Goal: Task Accomplishment & Management: Manage account settings

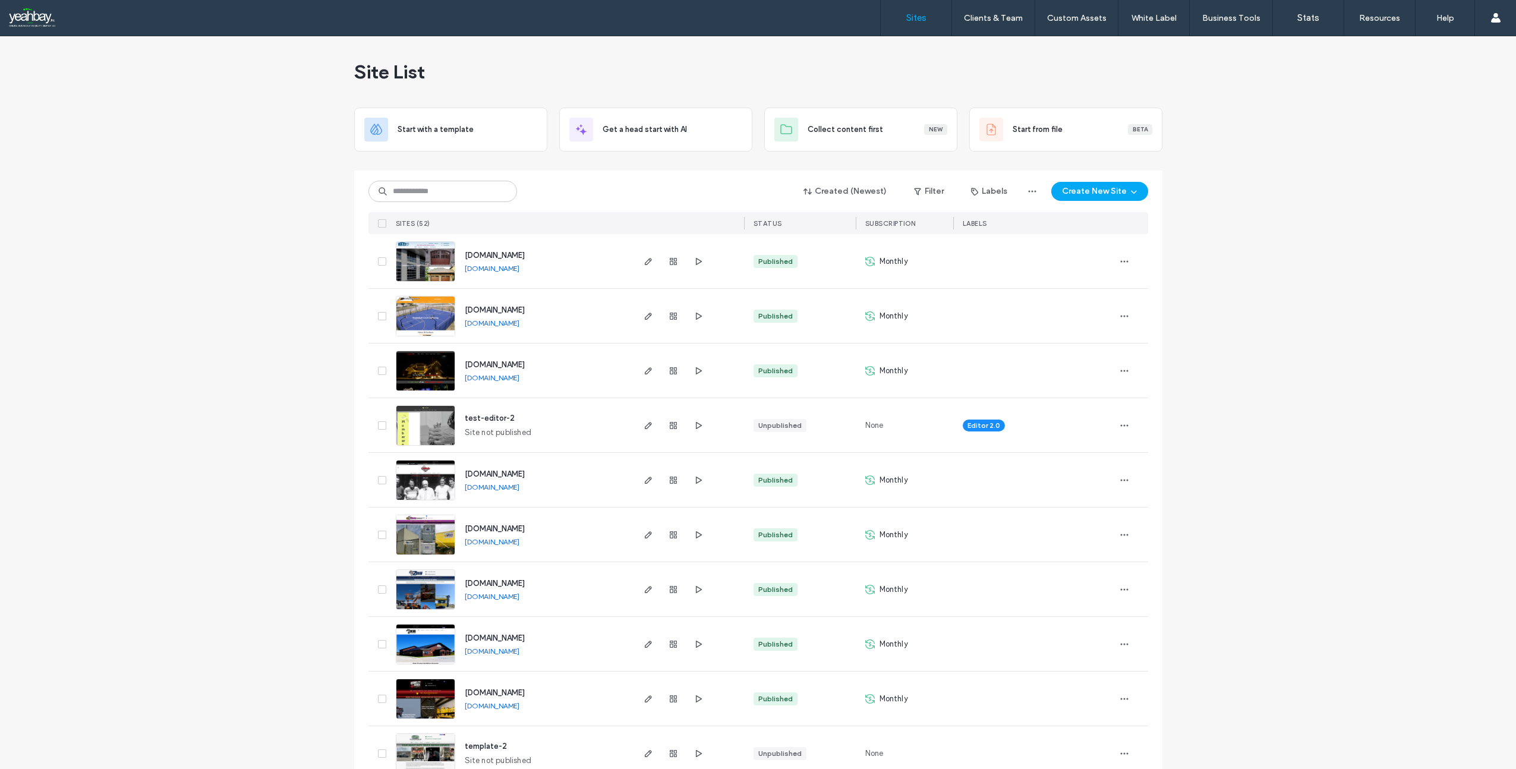
click at [516, 256] on span "www.yetigaragedoor.com" at bounding box center [495, 255] width 60 height 9
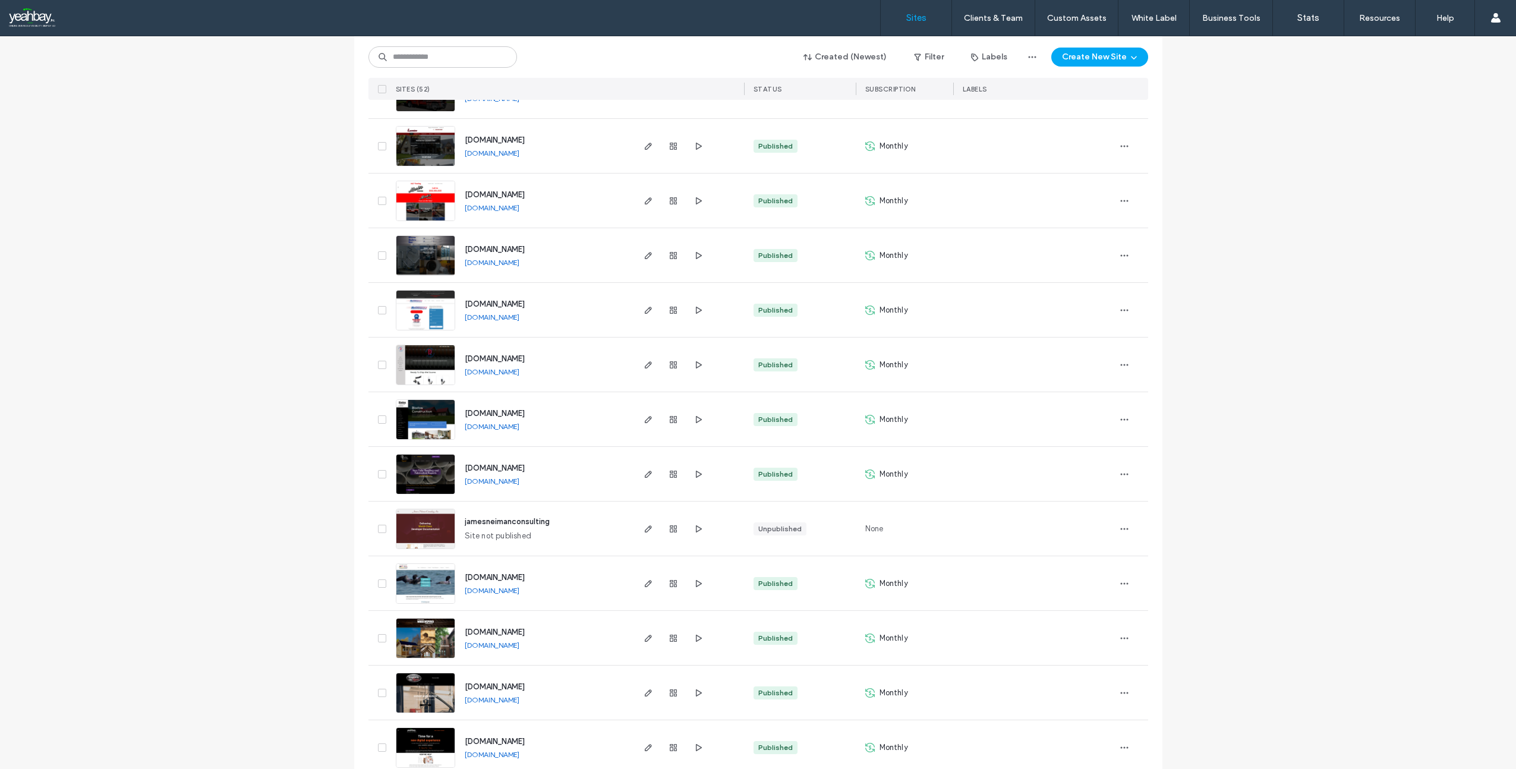
scroll to position [2323, 0]
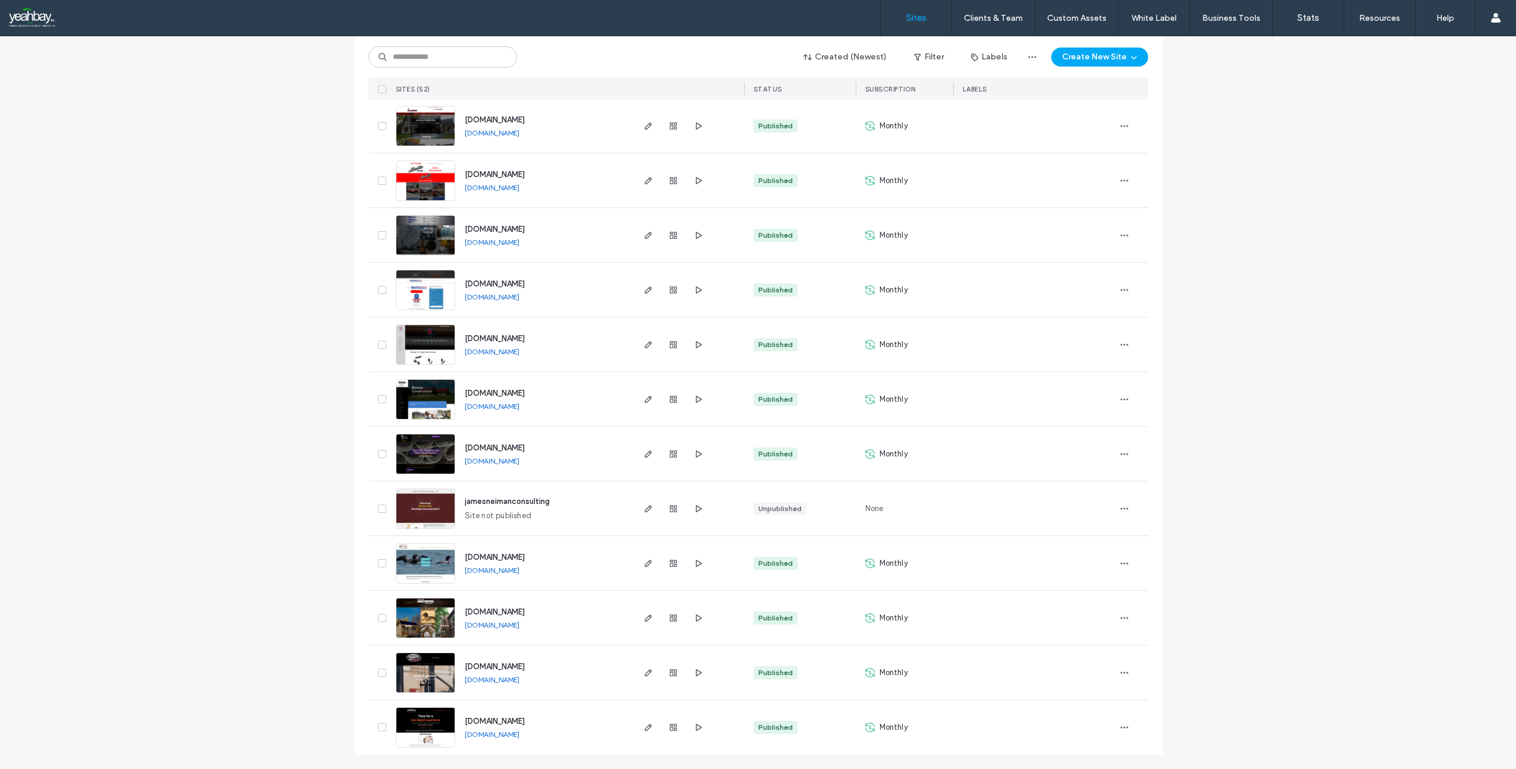
click at [484, 721] on span "[DOMAIN_NAME]" at bounding box center [495, 721] width 60 height 9
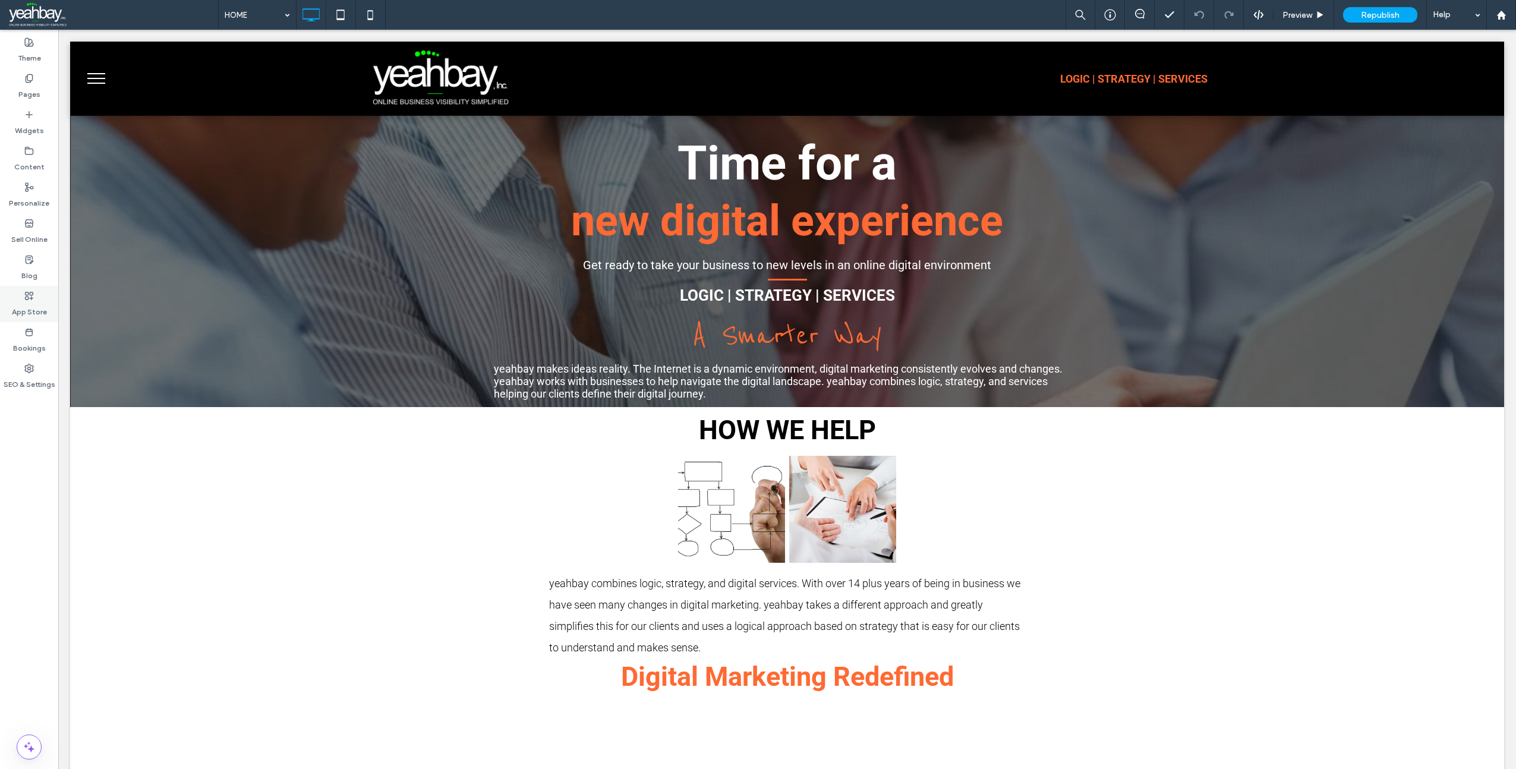
click at [31, 310] on label "App Store" at bounding box center [29, 309] width 35 height 17
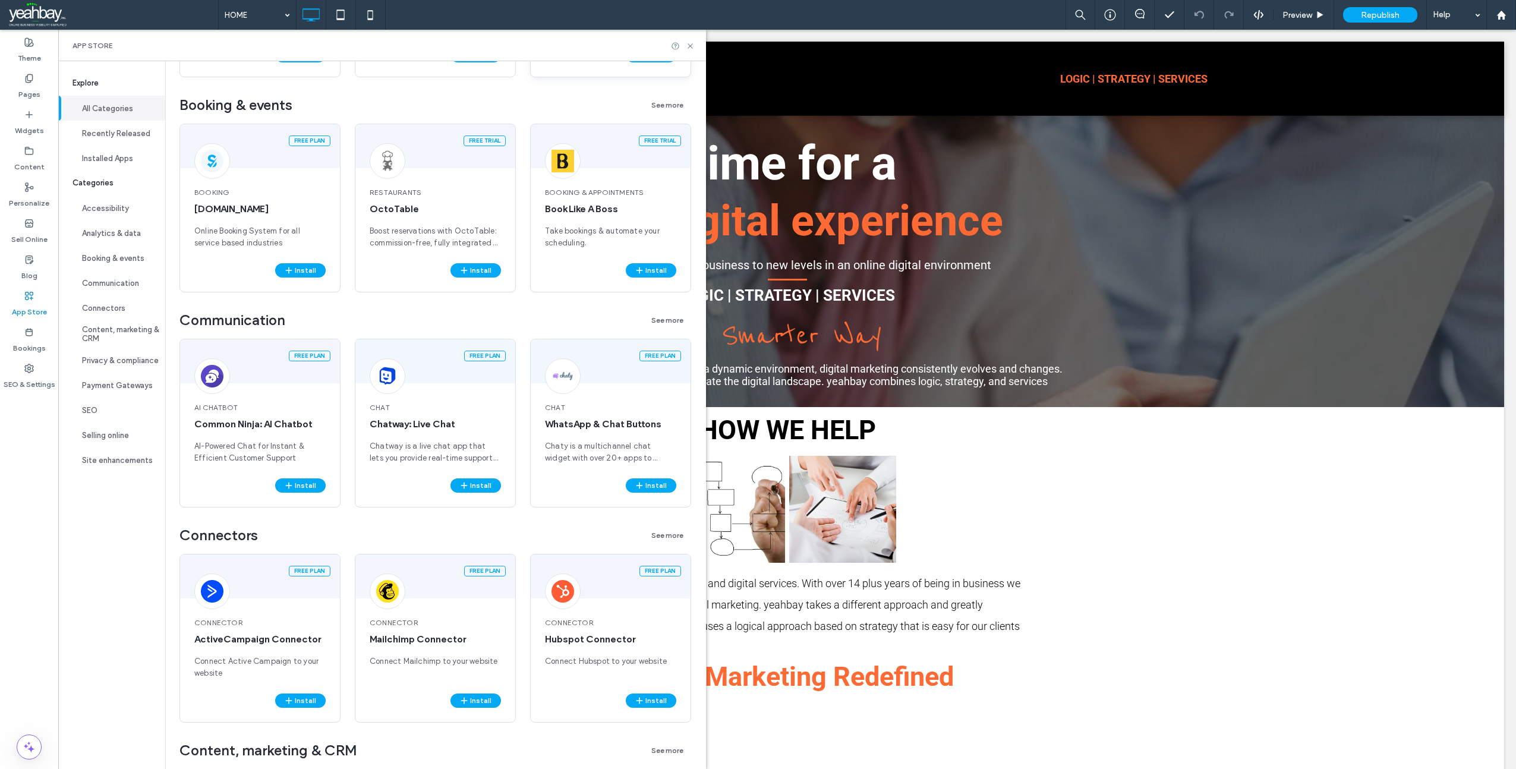
scroll to position [1070, 0]
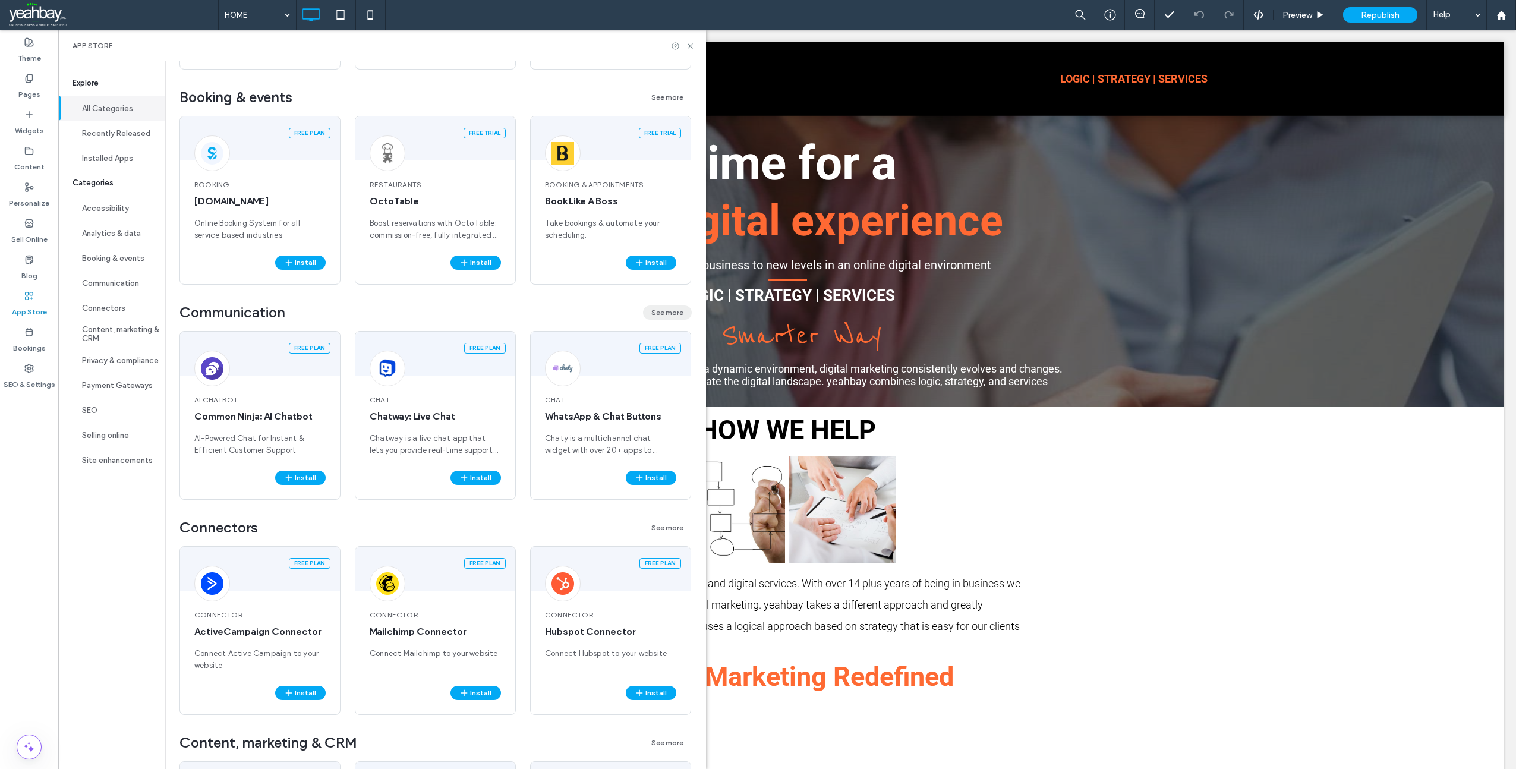
click at [654, 317] on button "See more" at bounding box center [667, 313] width 49 height 14
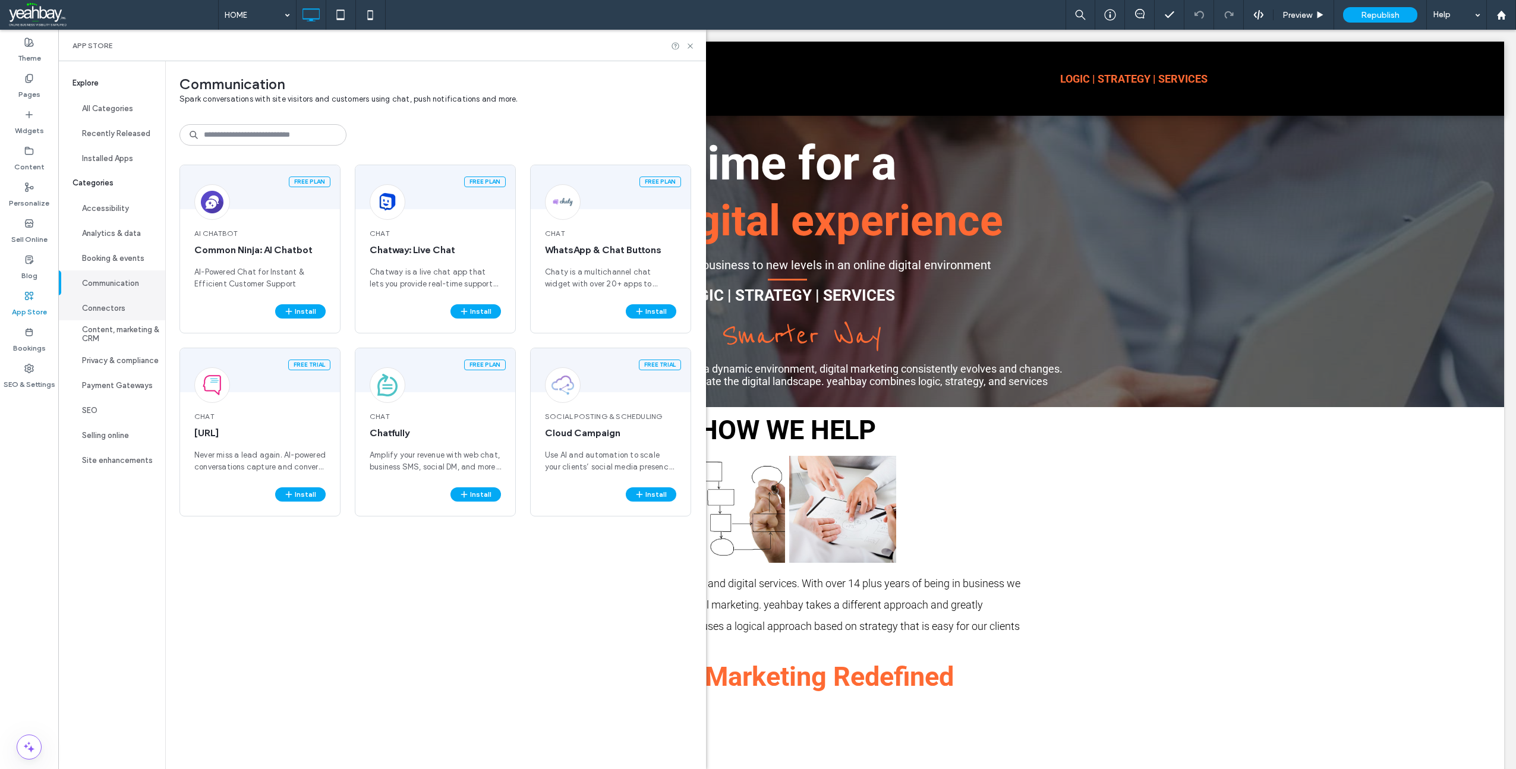
click at [116, 314] on button "Connectors" at bounding box center [111, 307] width 107 height 25
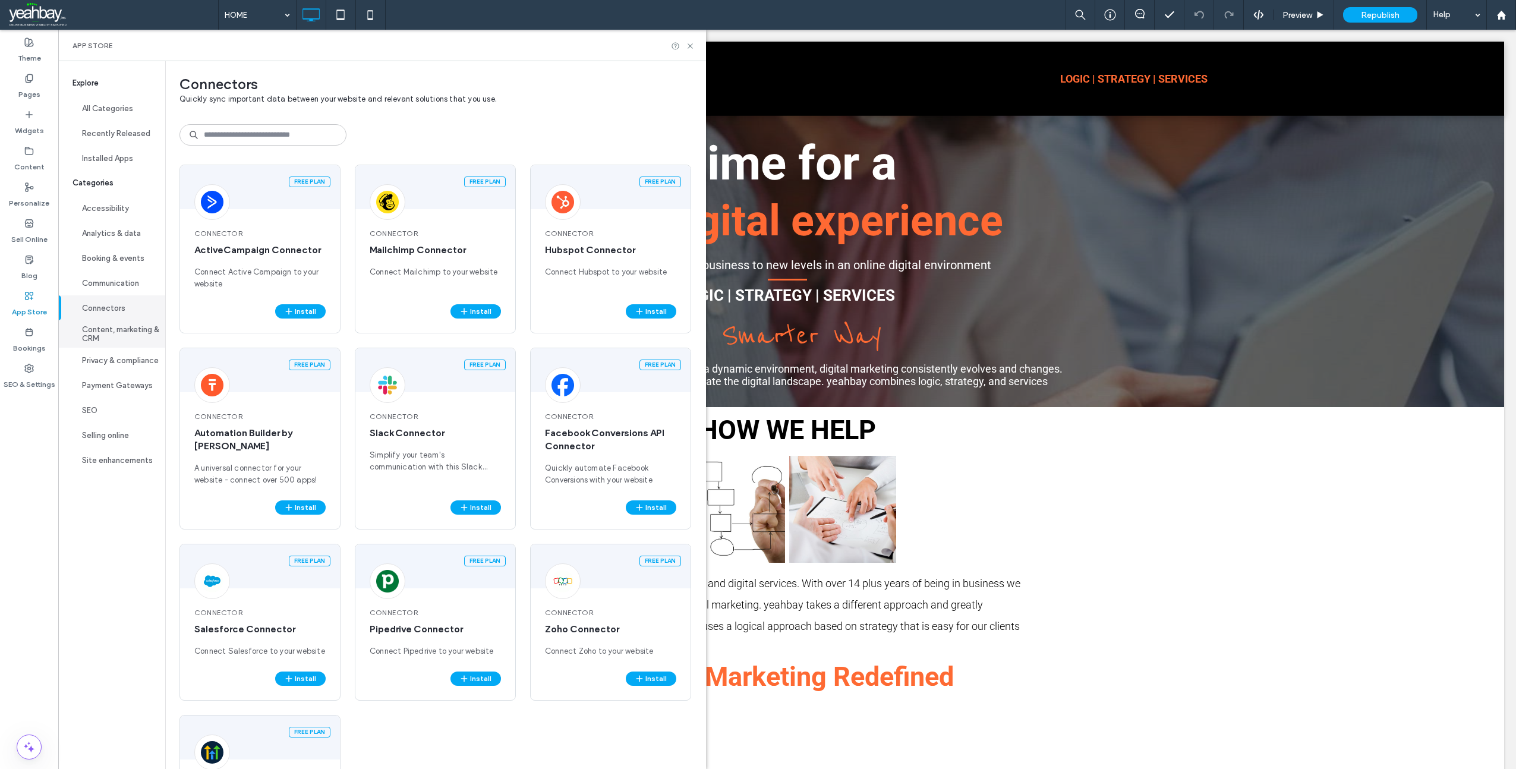
click at [106, 338] on button "Content, marketing & CRM" at bounding box center [111, 333] width 107 height 27
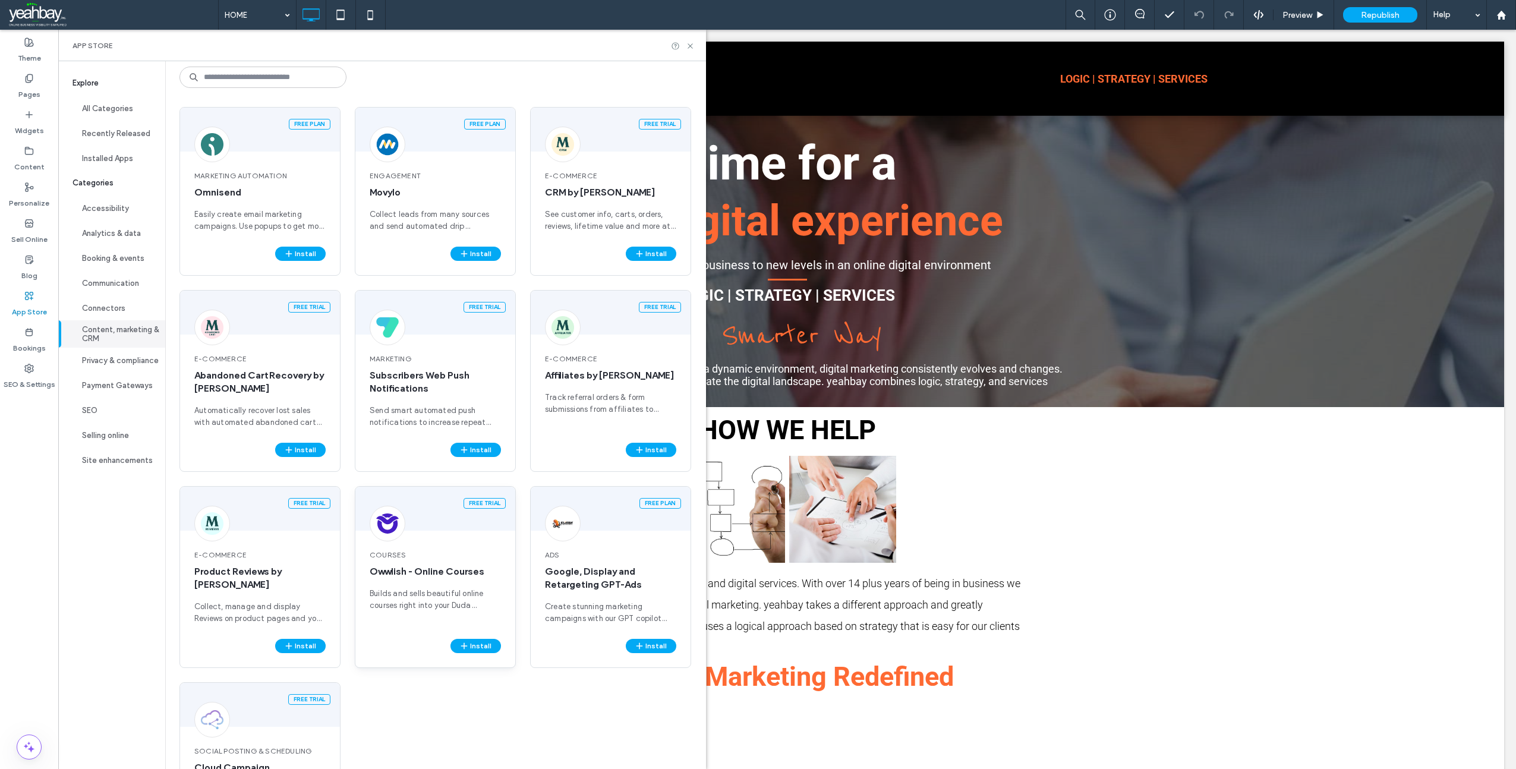
scroll to position [159, 0]
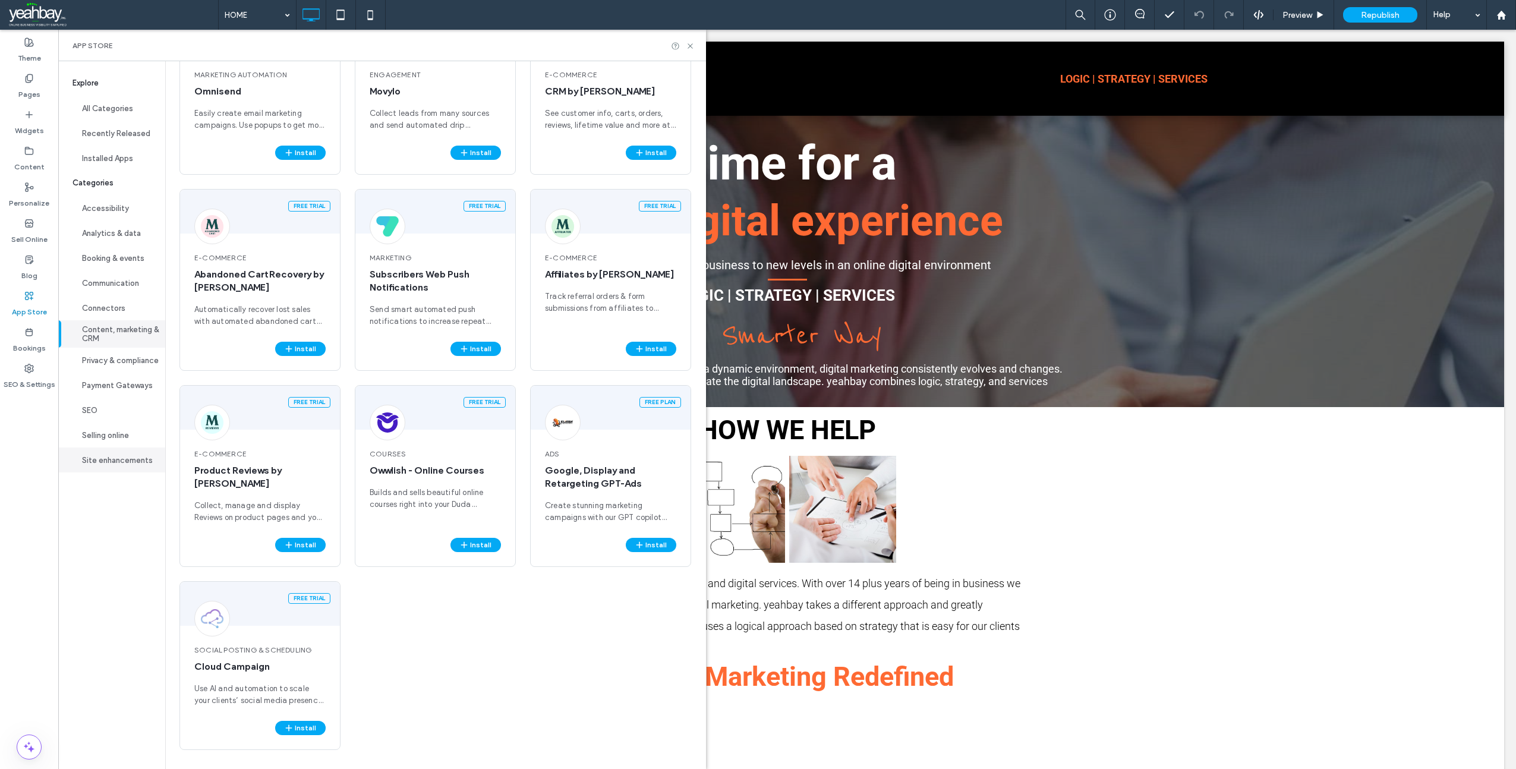
click at [121, 457] on button "Site enhancements" at bounding box center [111, 460] width 107 height 25
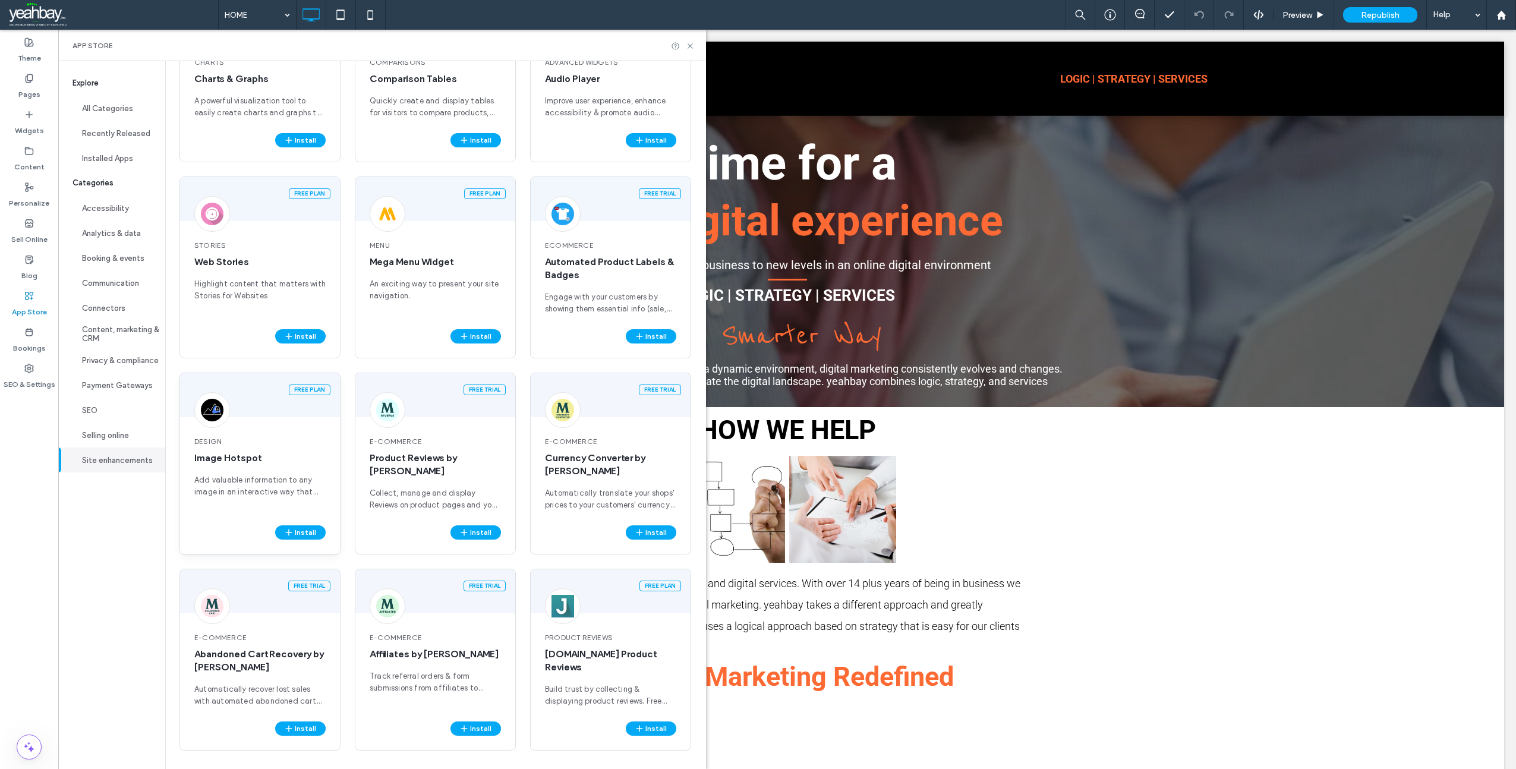
scroll to position [1310, 0]
click at [92, 433] on button "Selling online" at bounding box center [111, 435] width 107 height 25
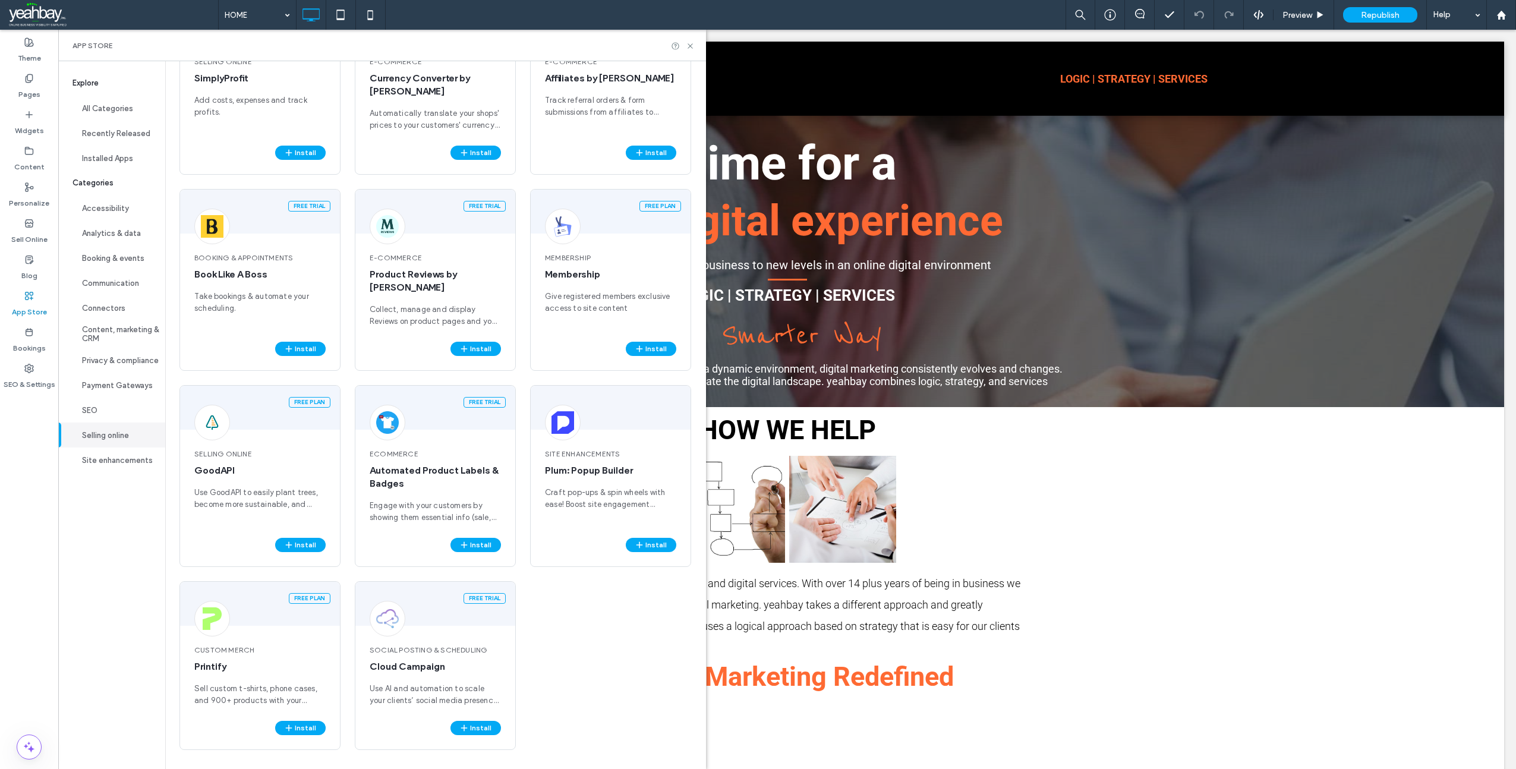
scroll to position [0, 0]
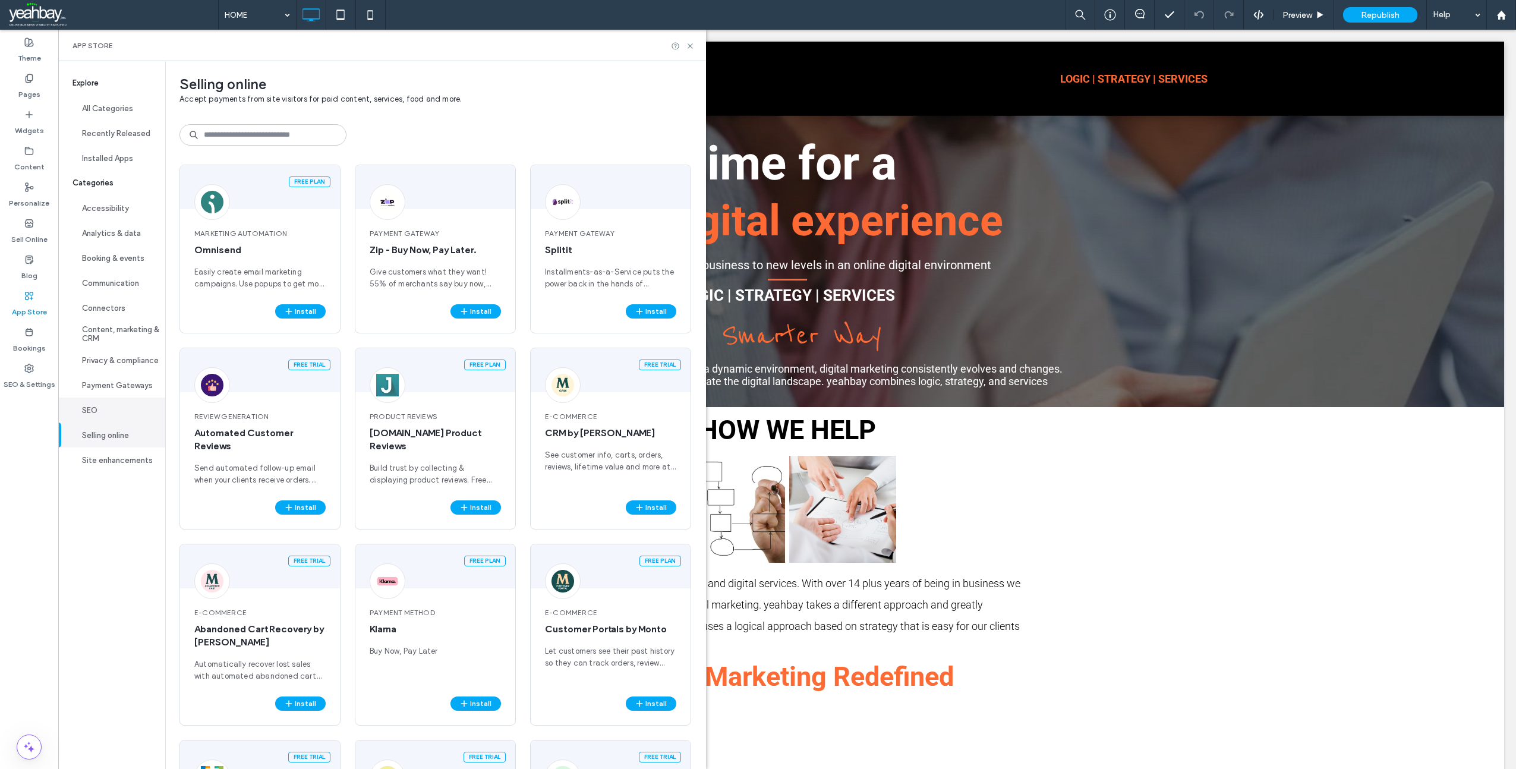
click at [83, 411] on button "SEO" at bounding box center [111, 410] width 107 height 25
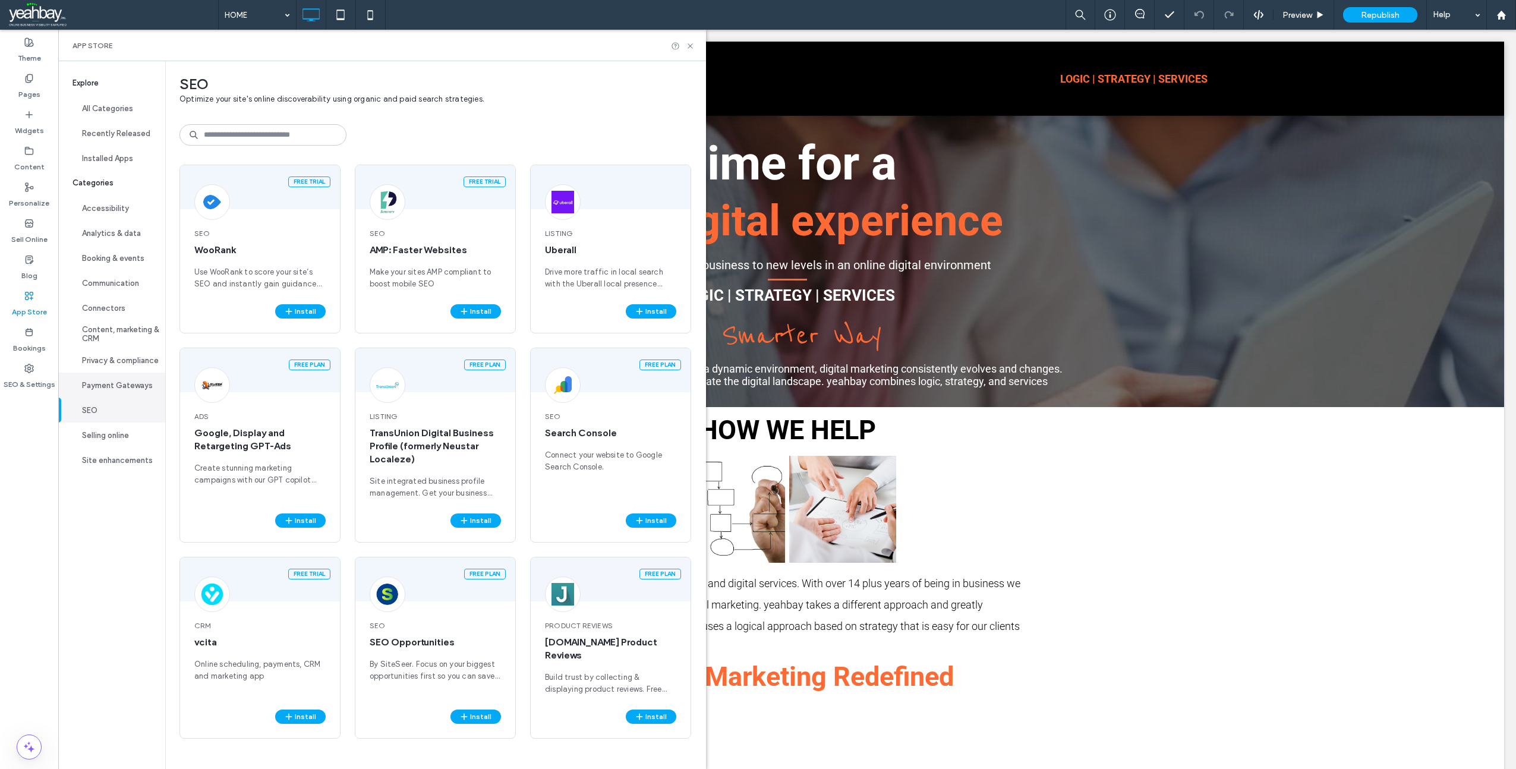
click at [121, 391] on button "Payment Gateways" at bounding box center [111, 385] width 107 height 25
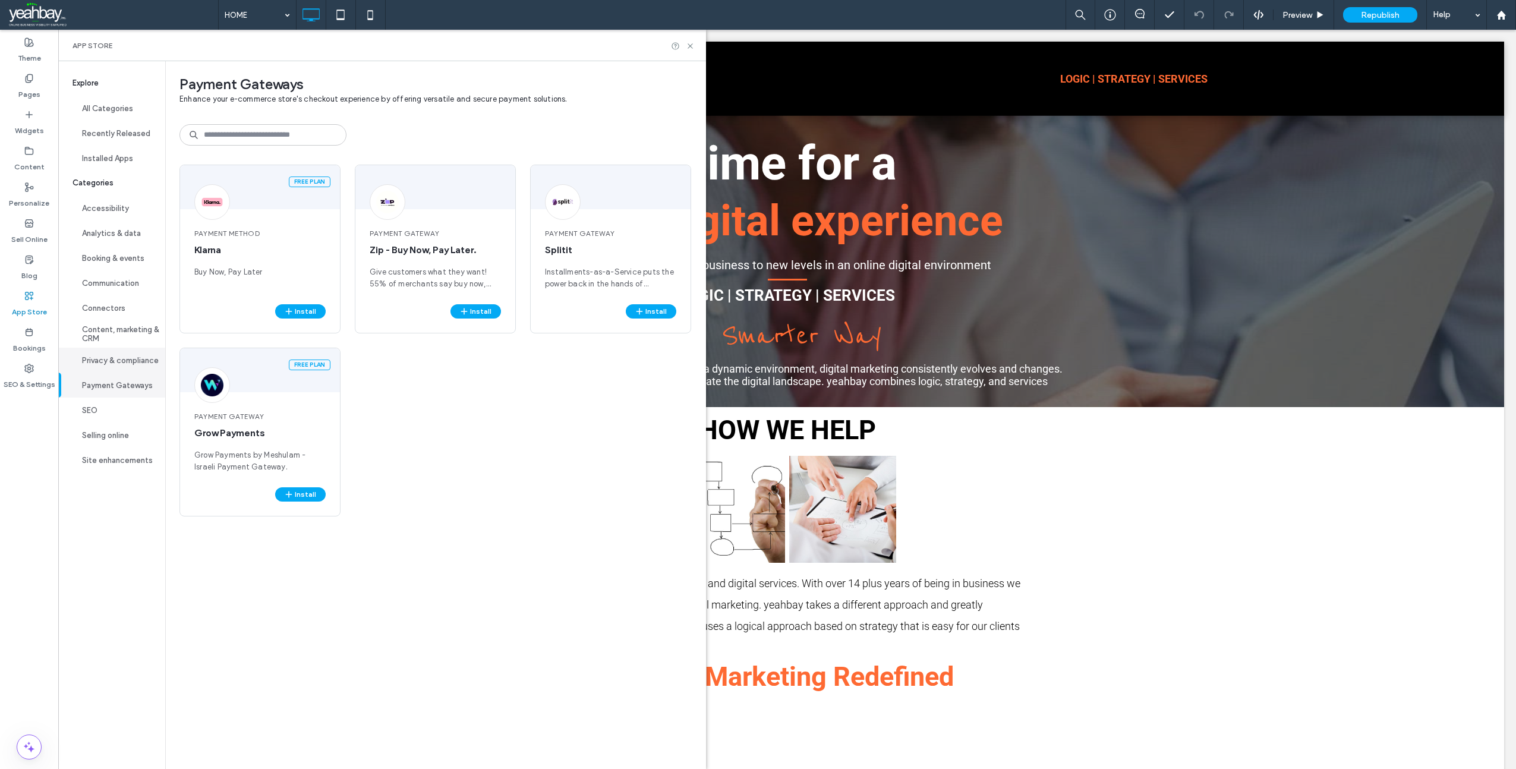
click at [119, 364] on button "Privacy & compliance" at bounding box center [111, 360] width 107 height 25
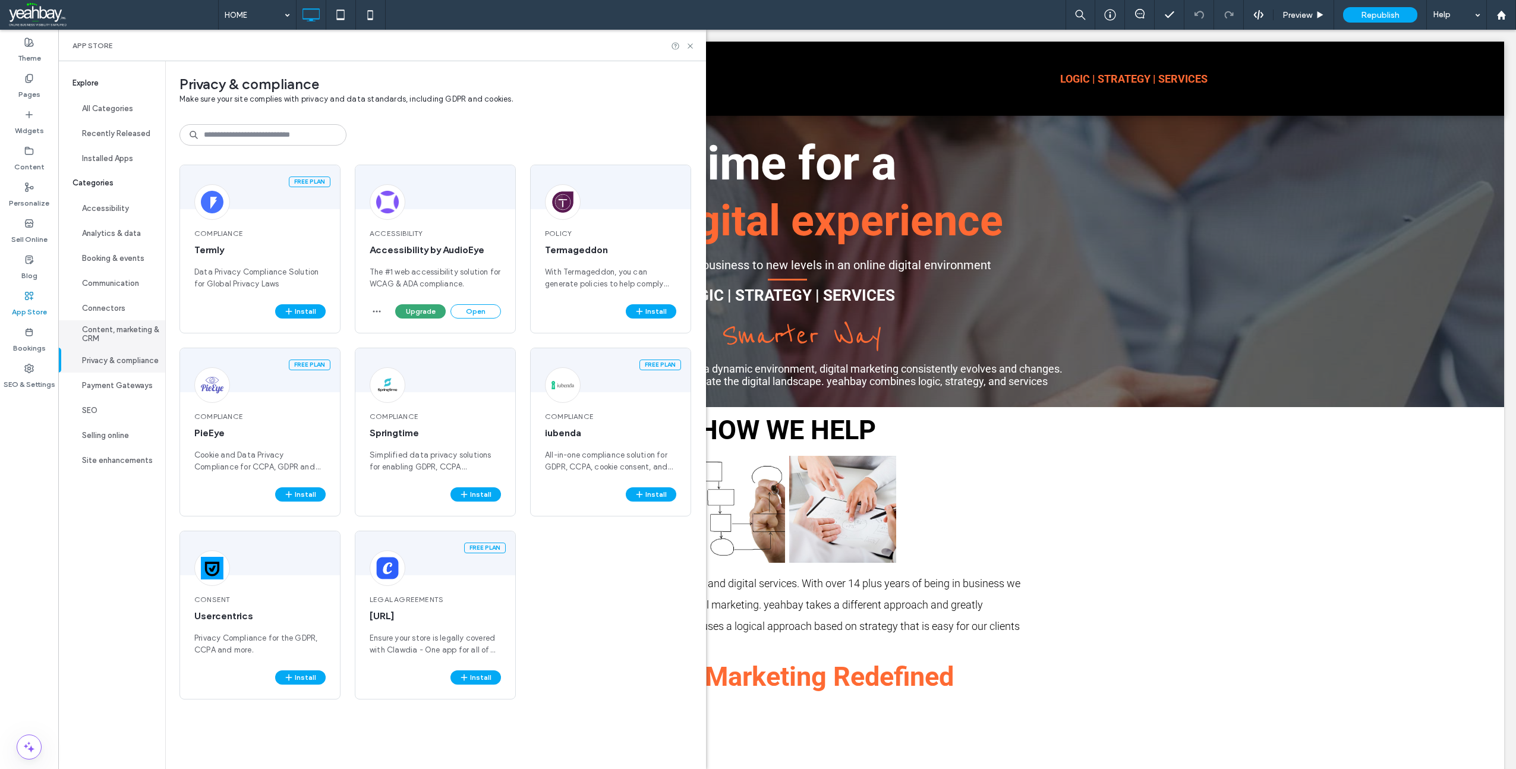
click at [116, 333] on button "Content, marketing & CRM" at bounding box center [111, 333] width 107 height 27
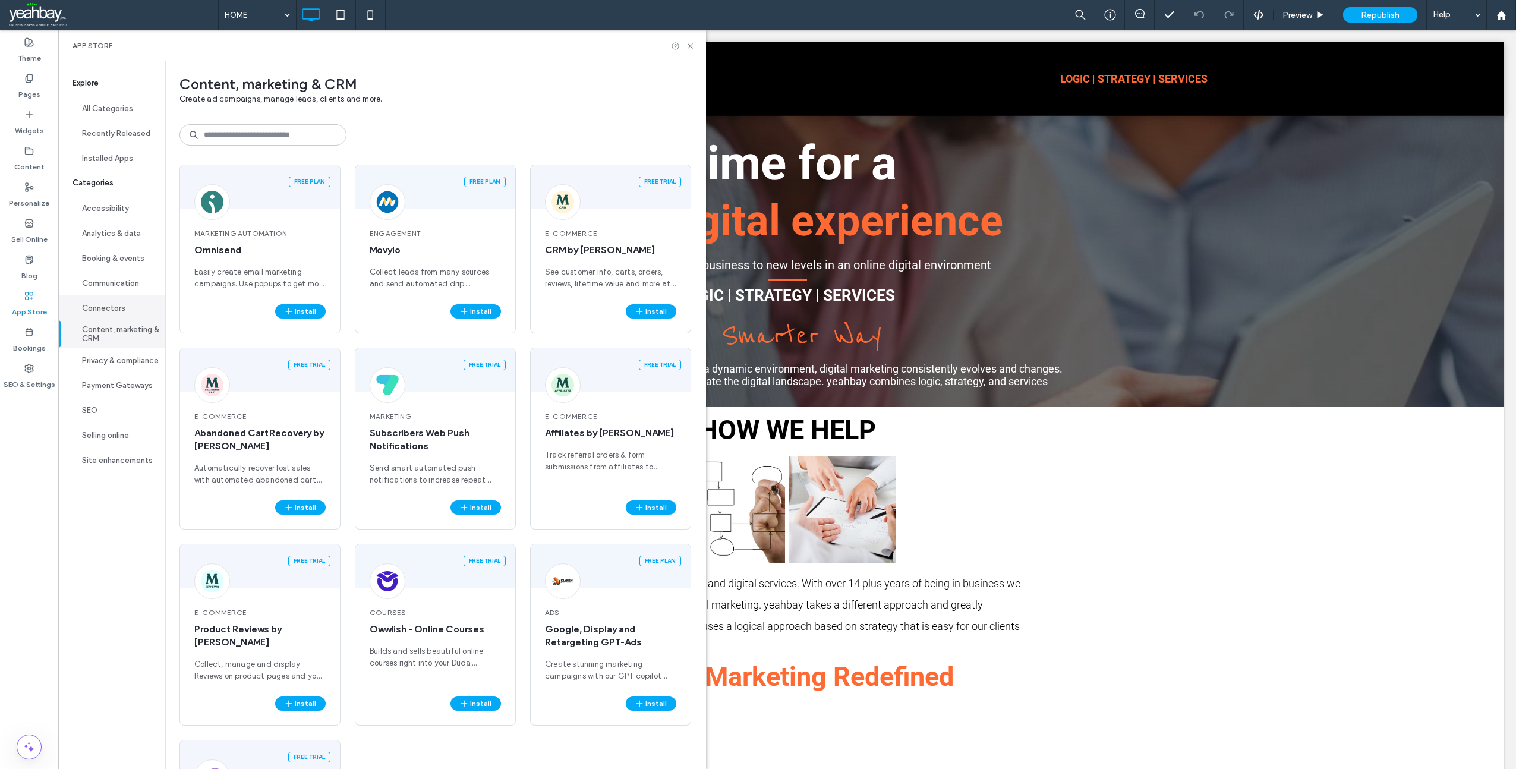
click at [110, 308] on button "Connectors" at bounding box center [111, 307] width 107 height 25
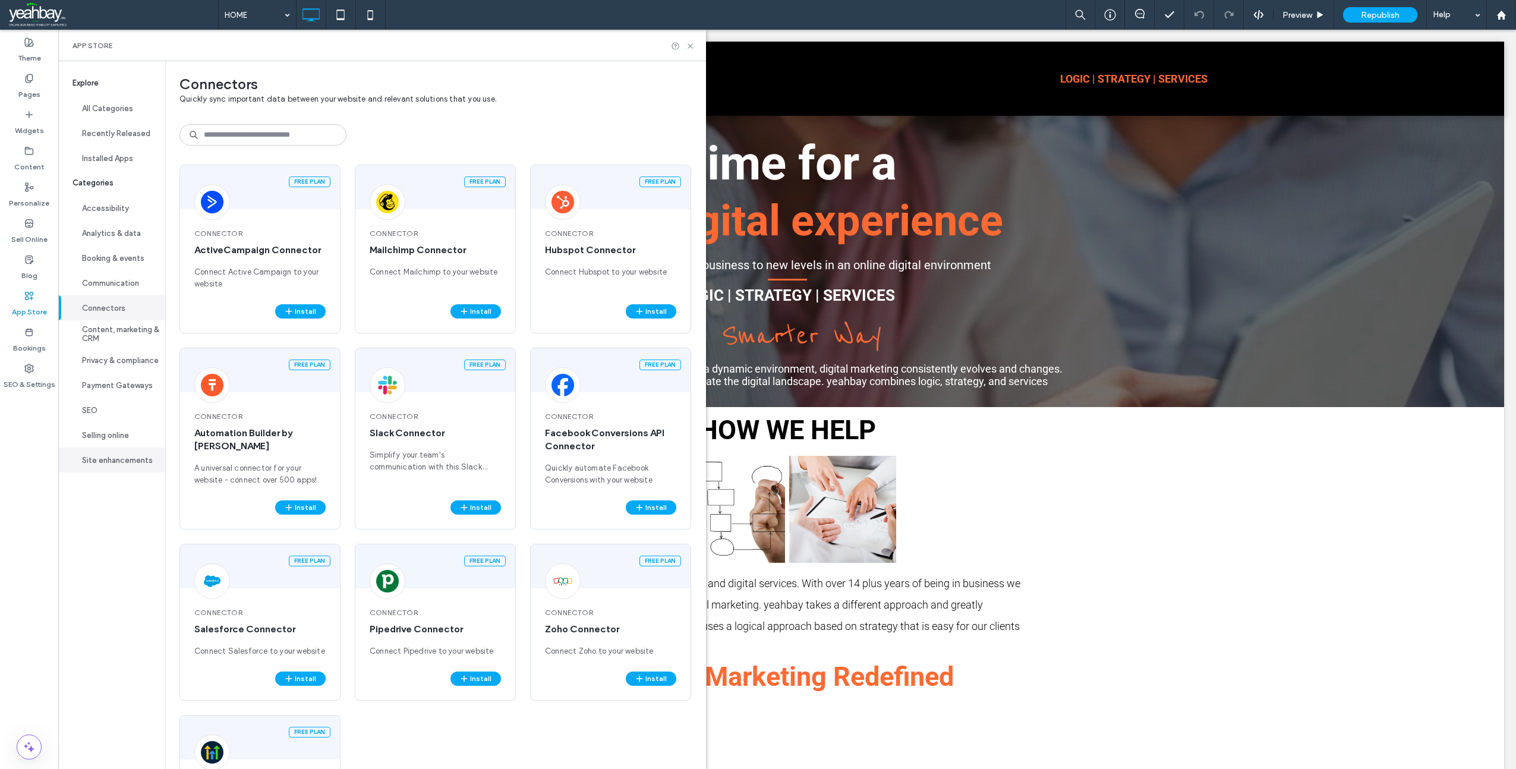
click at [114, 468] on button "Site enhancements" at bounding box center [111, 460] width 107 height 25
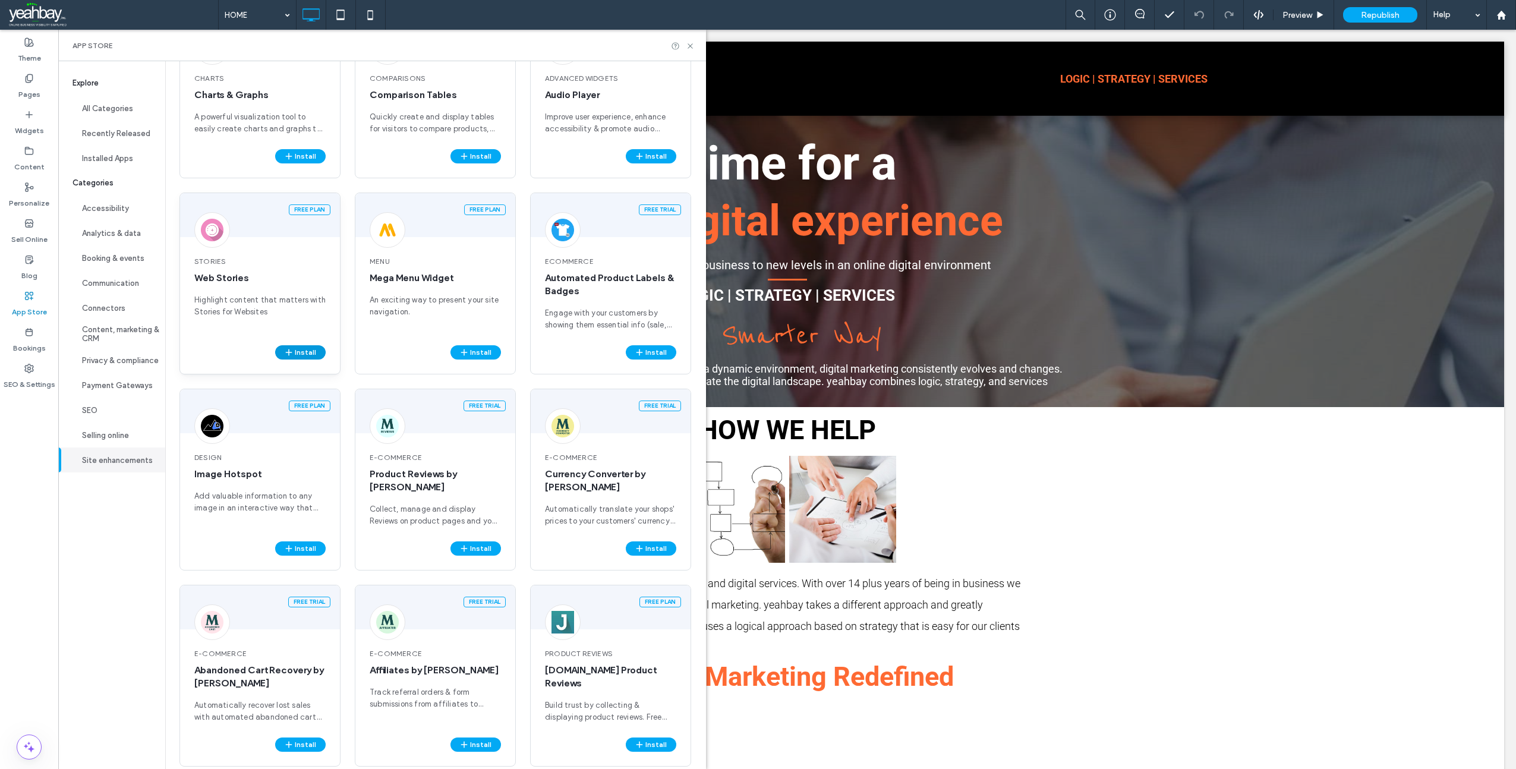
scroll to position [1310, 0]
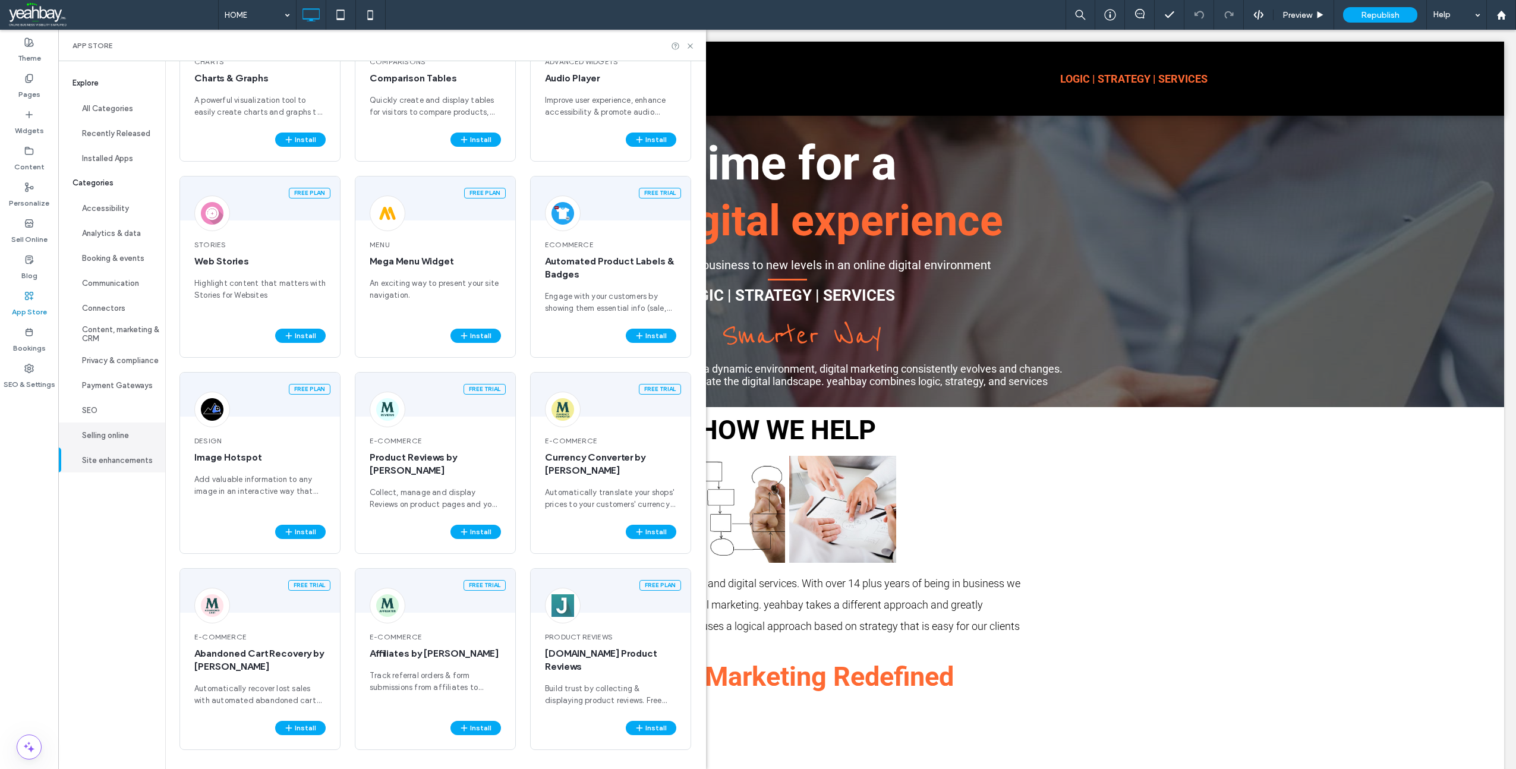
click at [119, 432] on button "Selling online" at bounding box center [111, 435] width 107 height 25
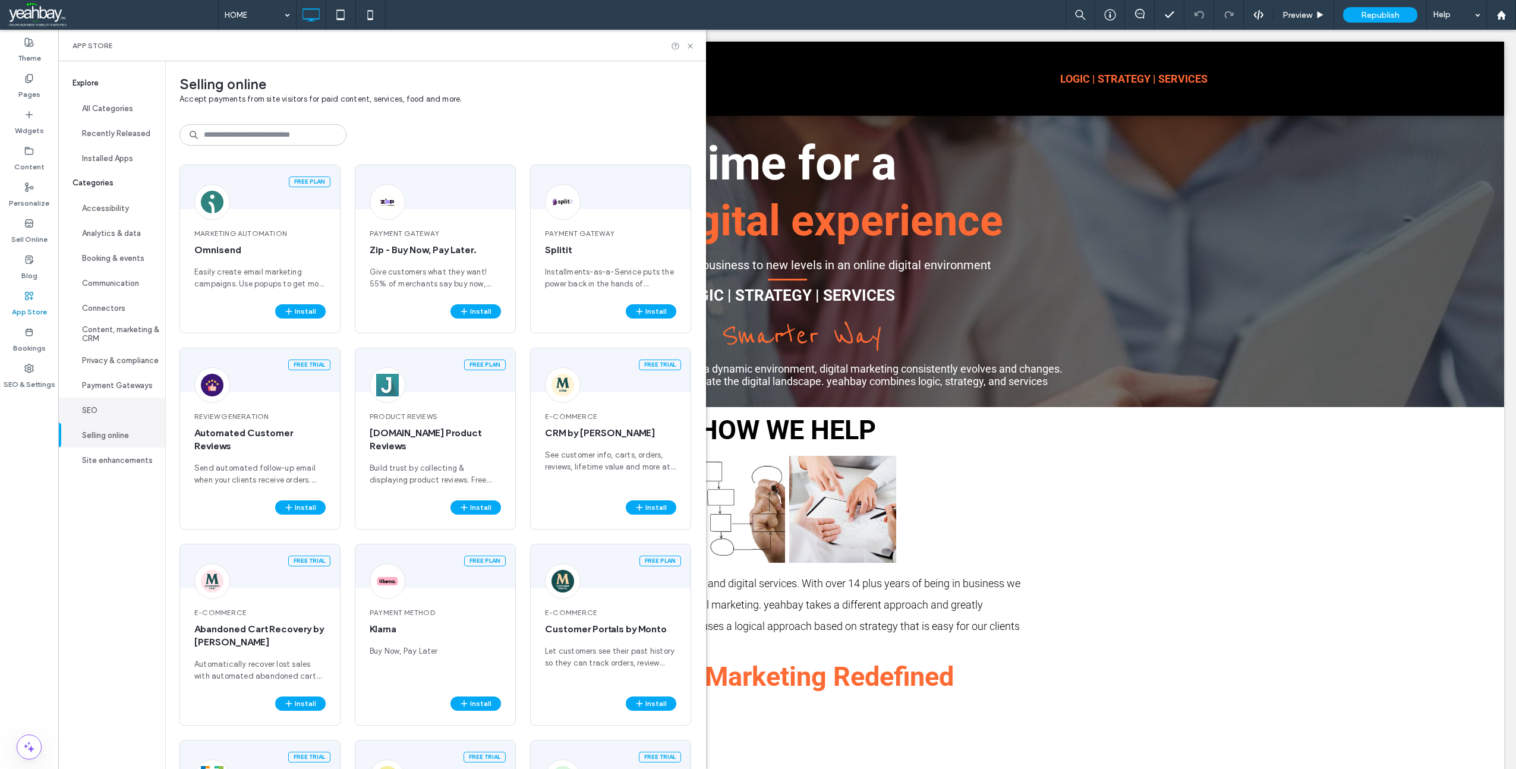
click at [97, 414] on button "SEO" at bounding box center [111, 410] width 107 height 25
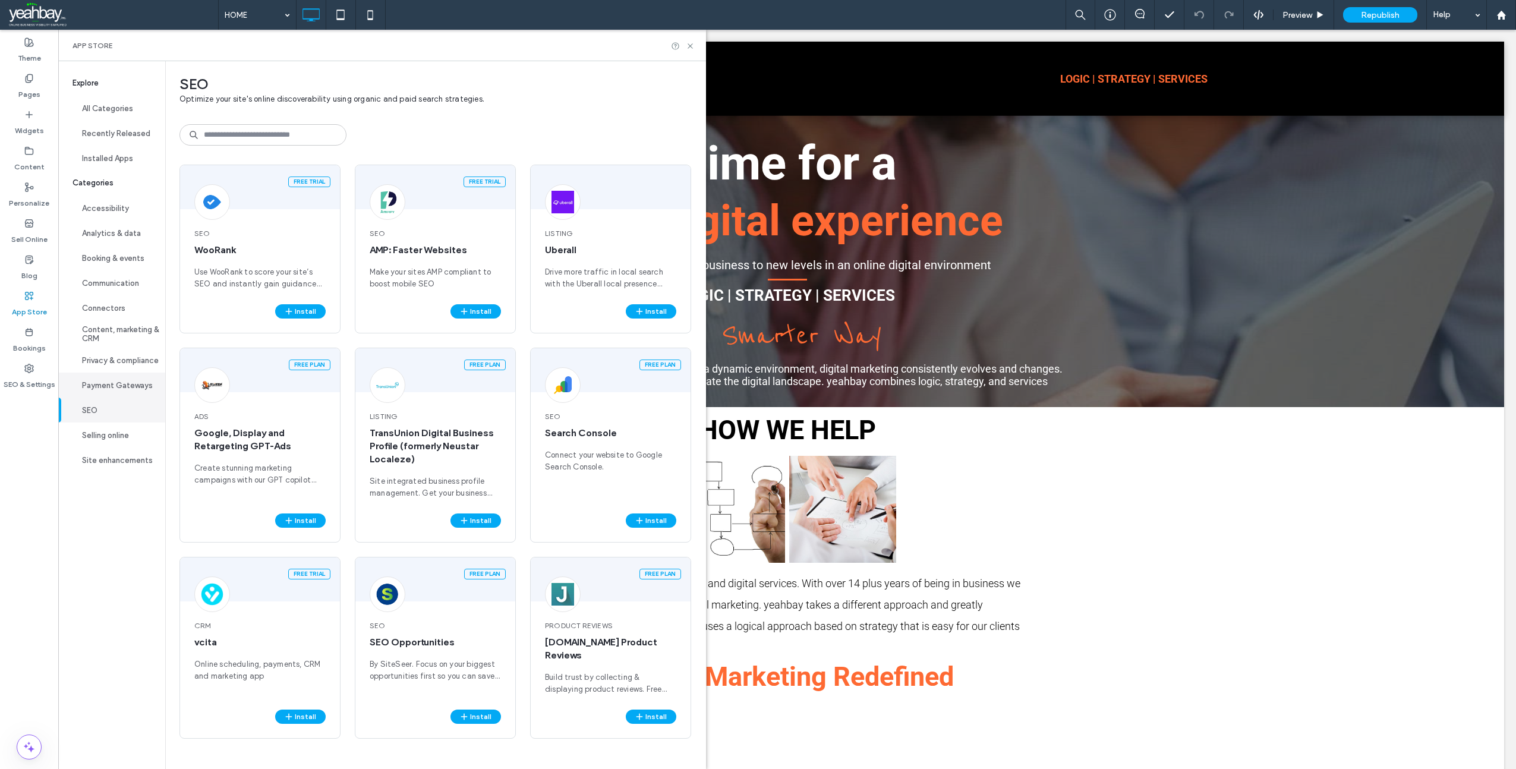
click at [118, 379] on button "Payment Gateways" at bounding box center [111, 385] width 107 height 25
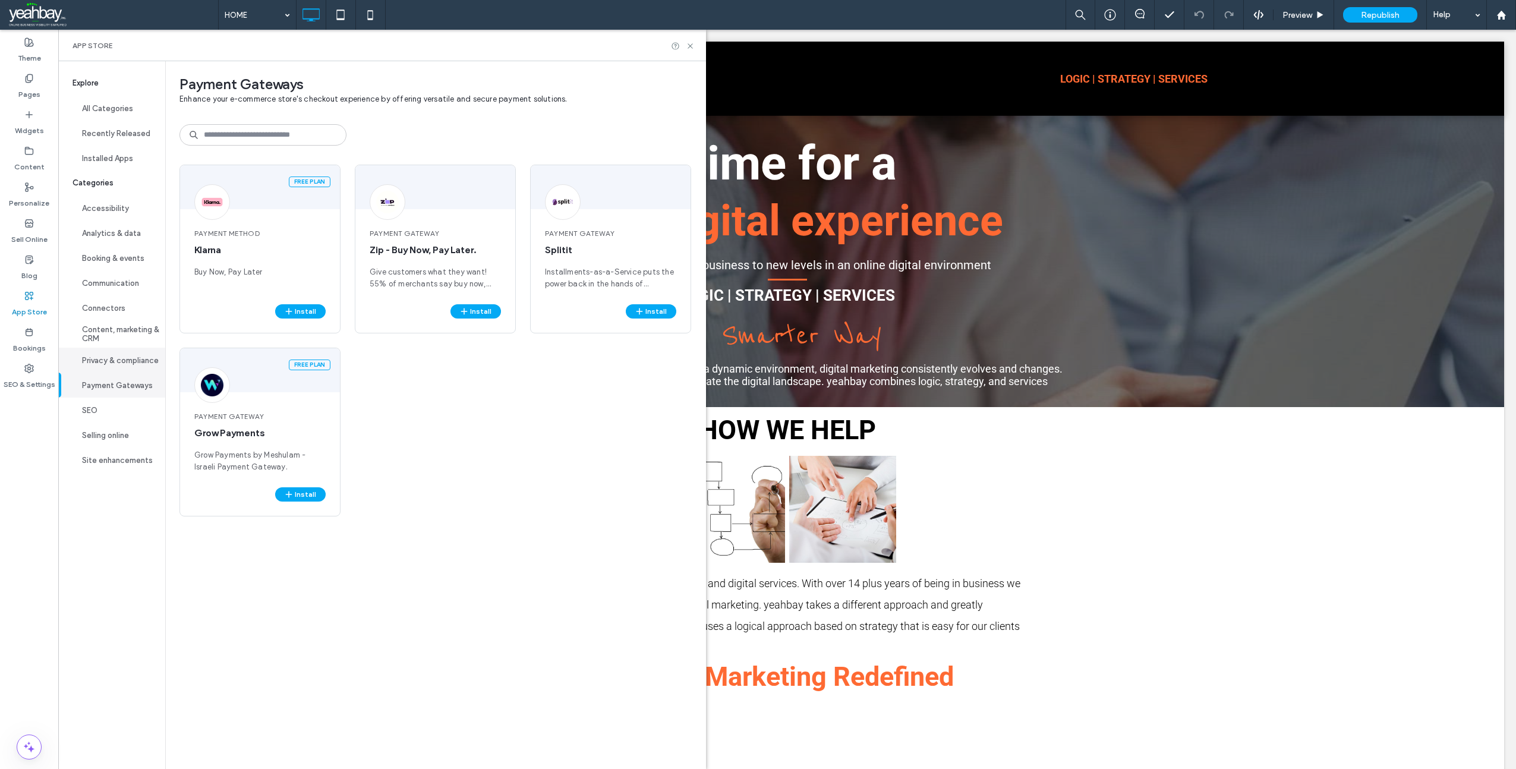
click at [117, 355] on button "Privacy & compliance" at bounding box center [111, 360] width 107 height 25
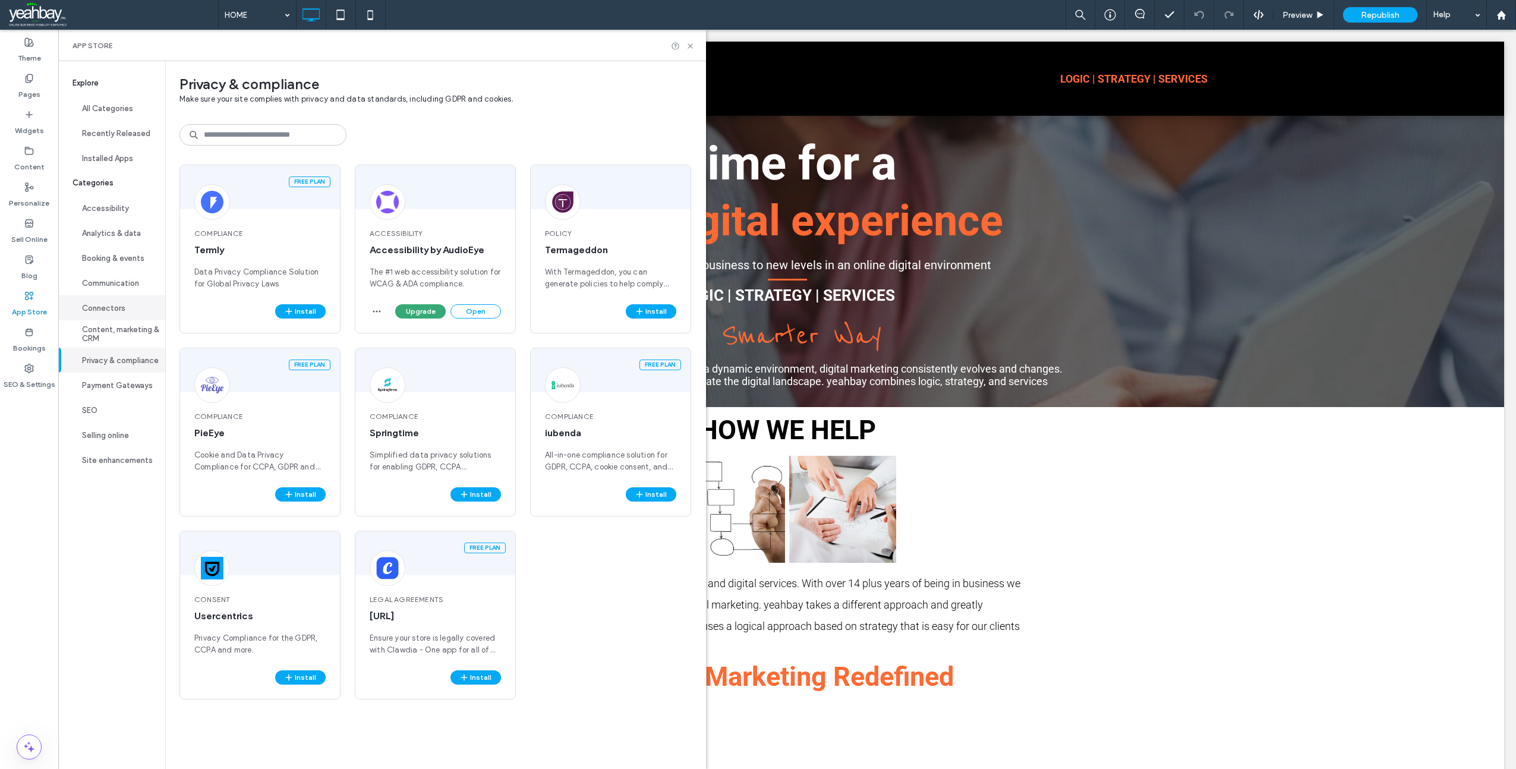
click at [108, 311] on button "Connectors" at bounding box center [111, 307] width 107 height 25
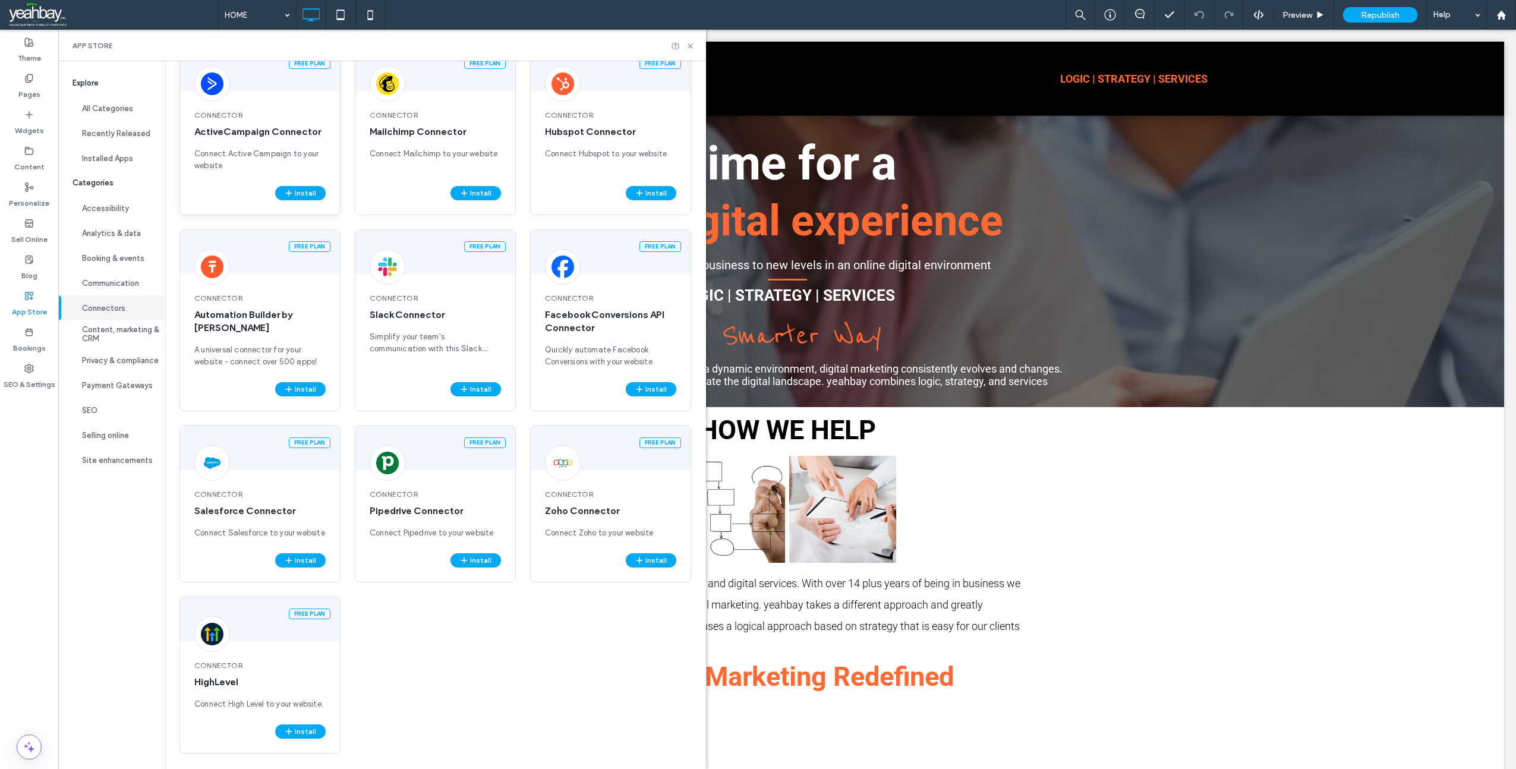
scroll to position [119, 0]
click at [107, 284] on button "Communication" at bounding box center [111, 282] width 107 height 25
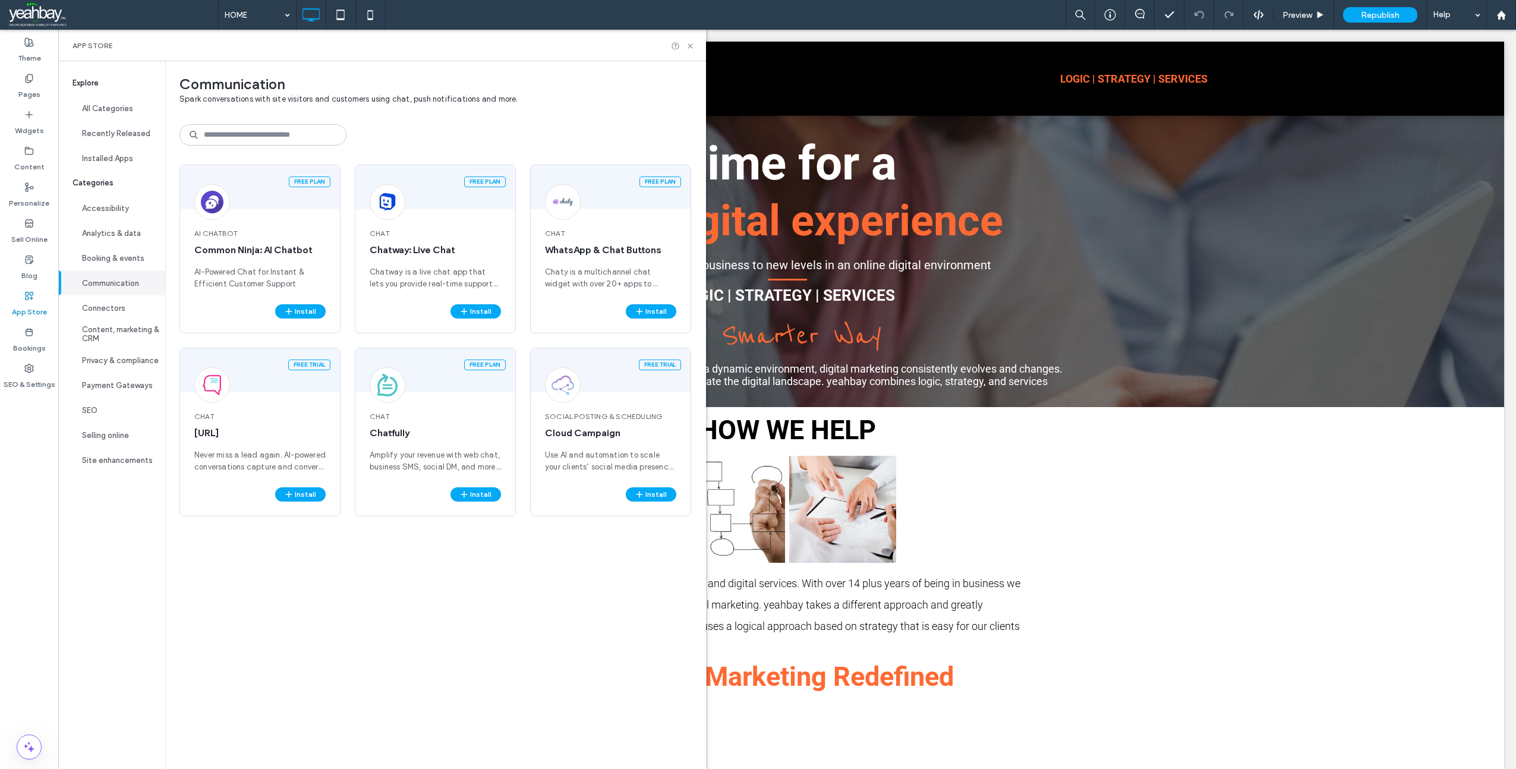
scroll to position [0, 0]
click at [120, 260] on button "Booking & events" at bounding box center [111, 257] width 107 height 25
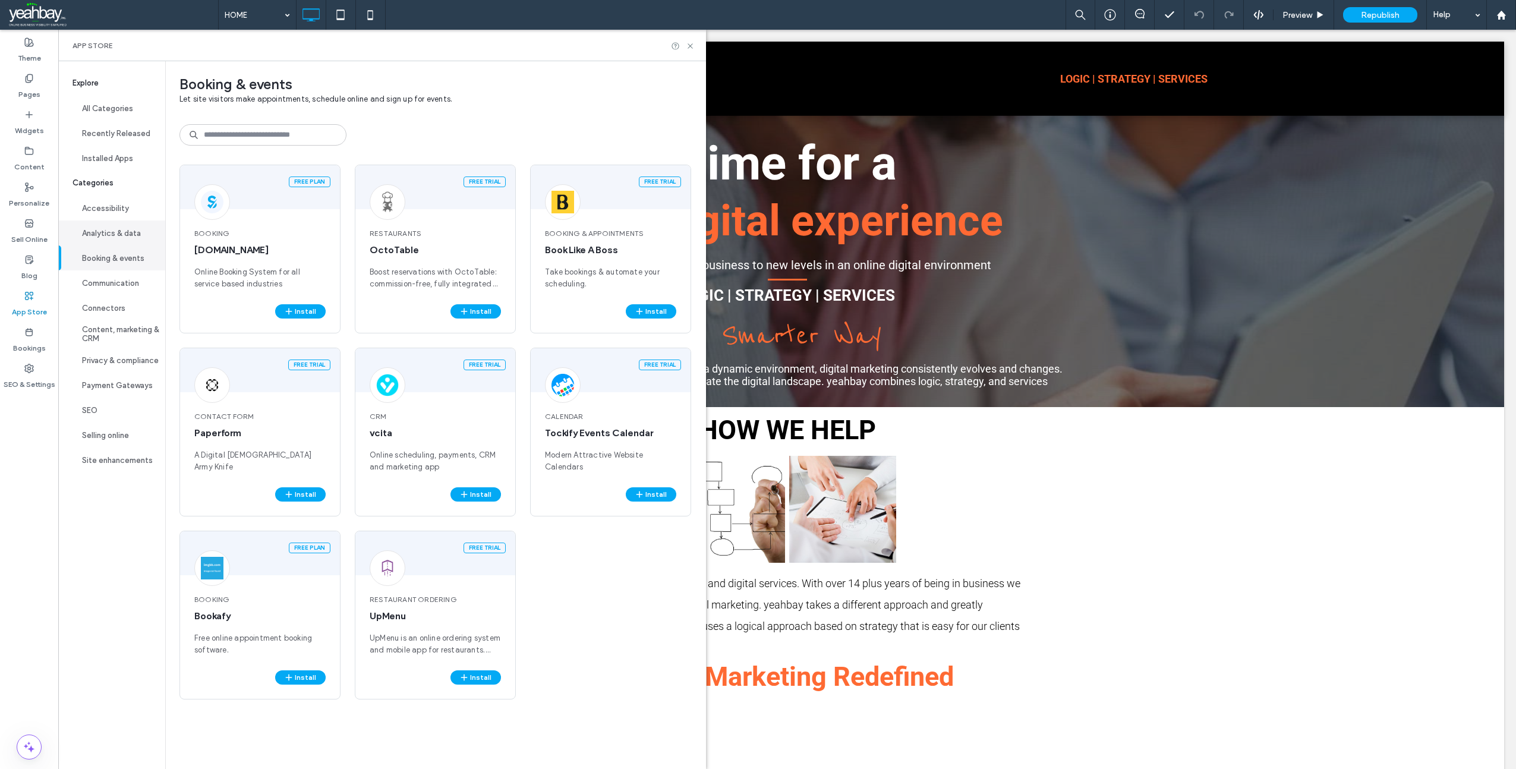
click at [118, 231] on button "Analytics & data" at bounding box center [111, 233] width 107 height 25
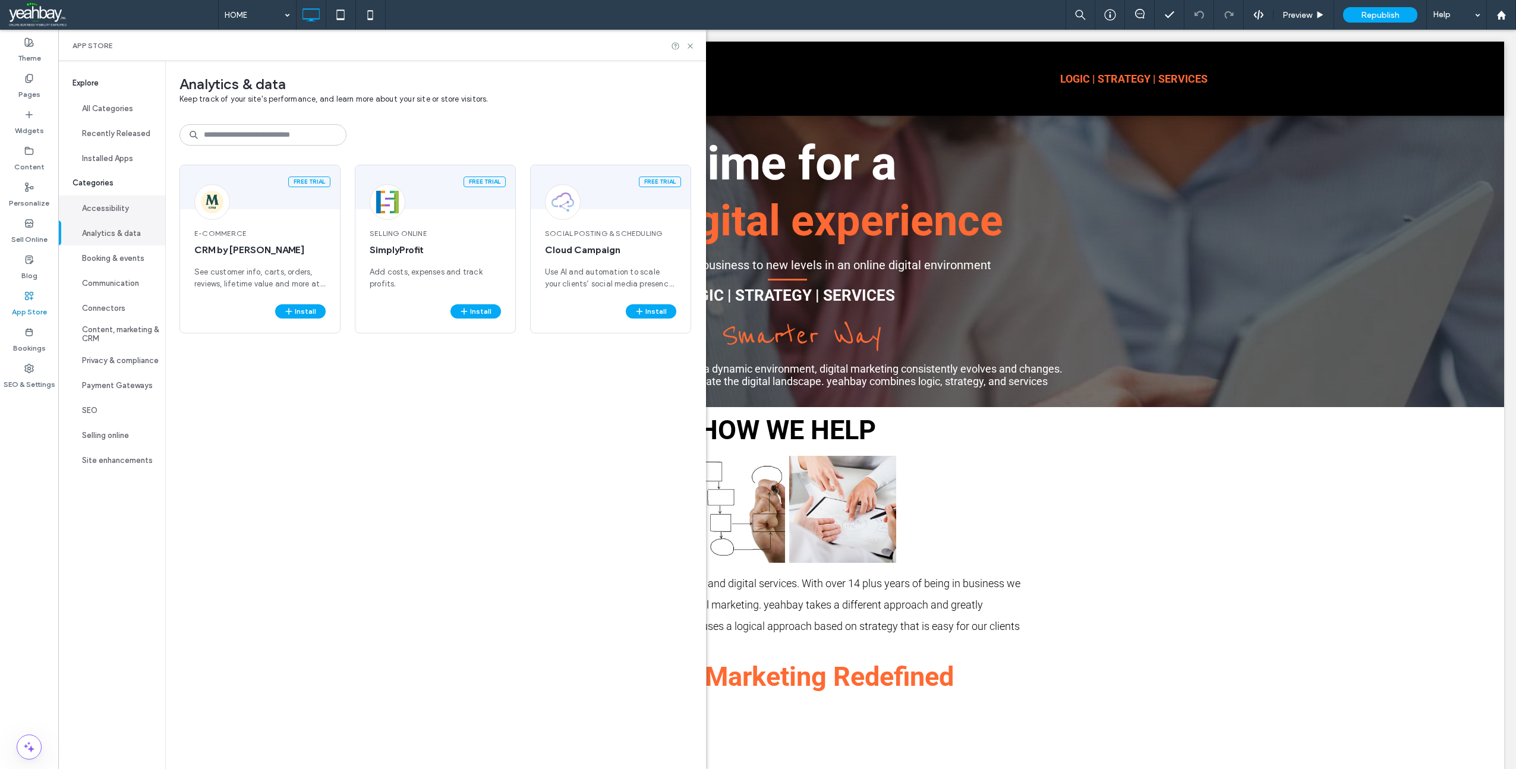
click at [117, 209] on button "Accessibility" at bounding box center [111, 208] width 107 height 25
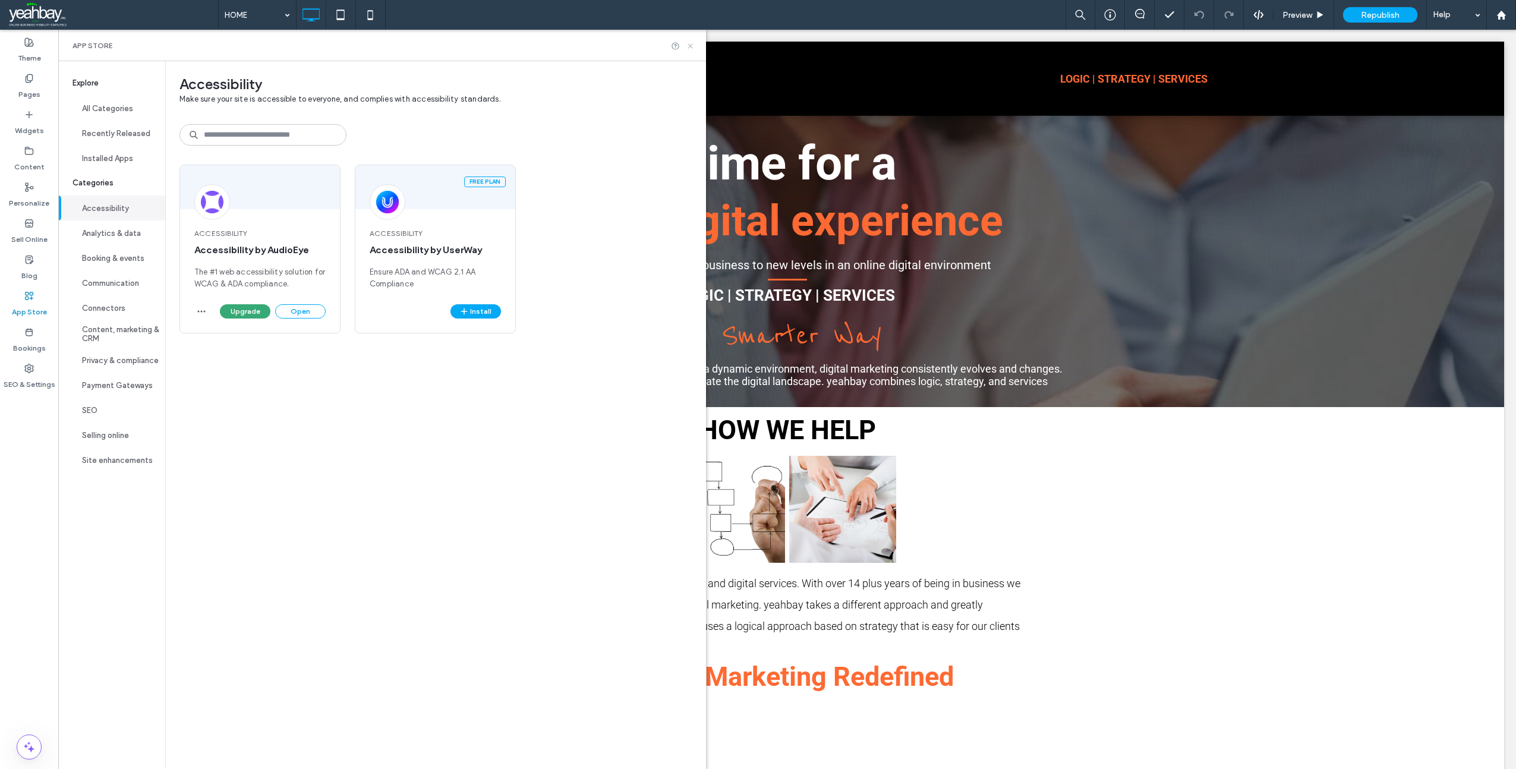
click at [693, 48] on use at bounding box center [690, 45] width 5 height 5
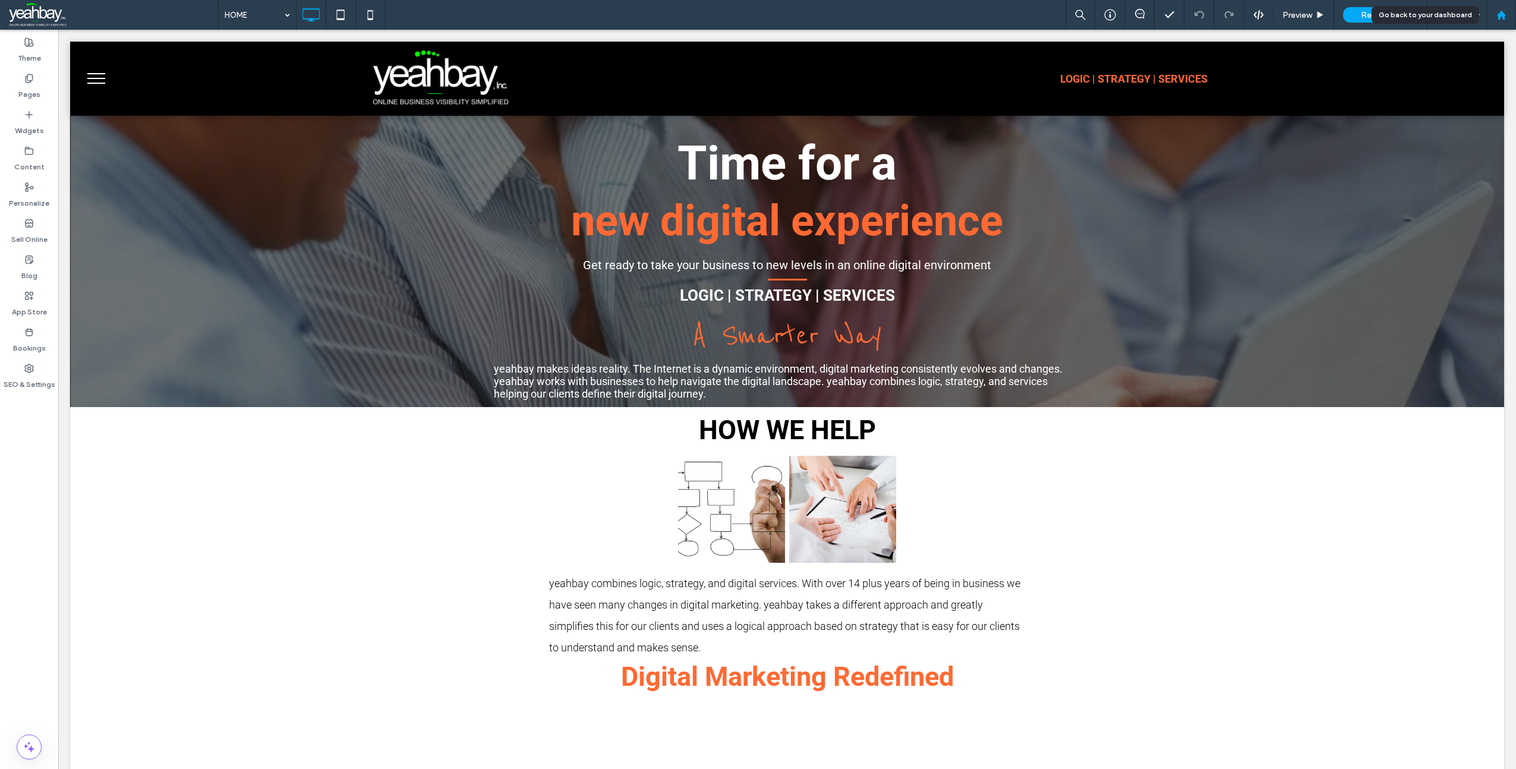
click at [1503, 13] on use at bounding box center [1501, 14] width 9 height 9
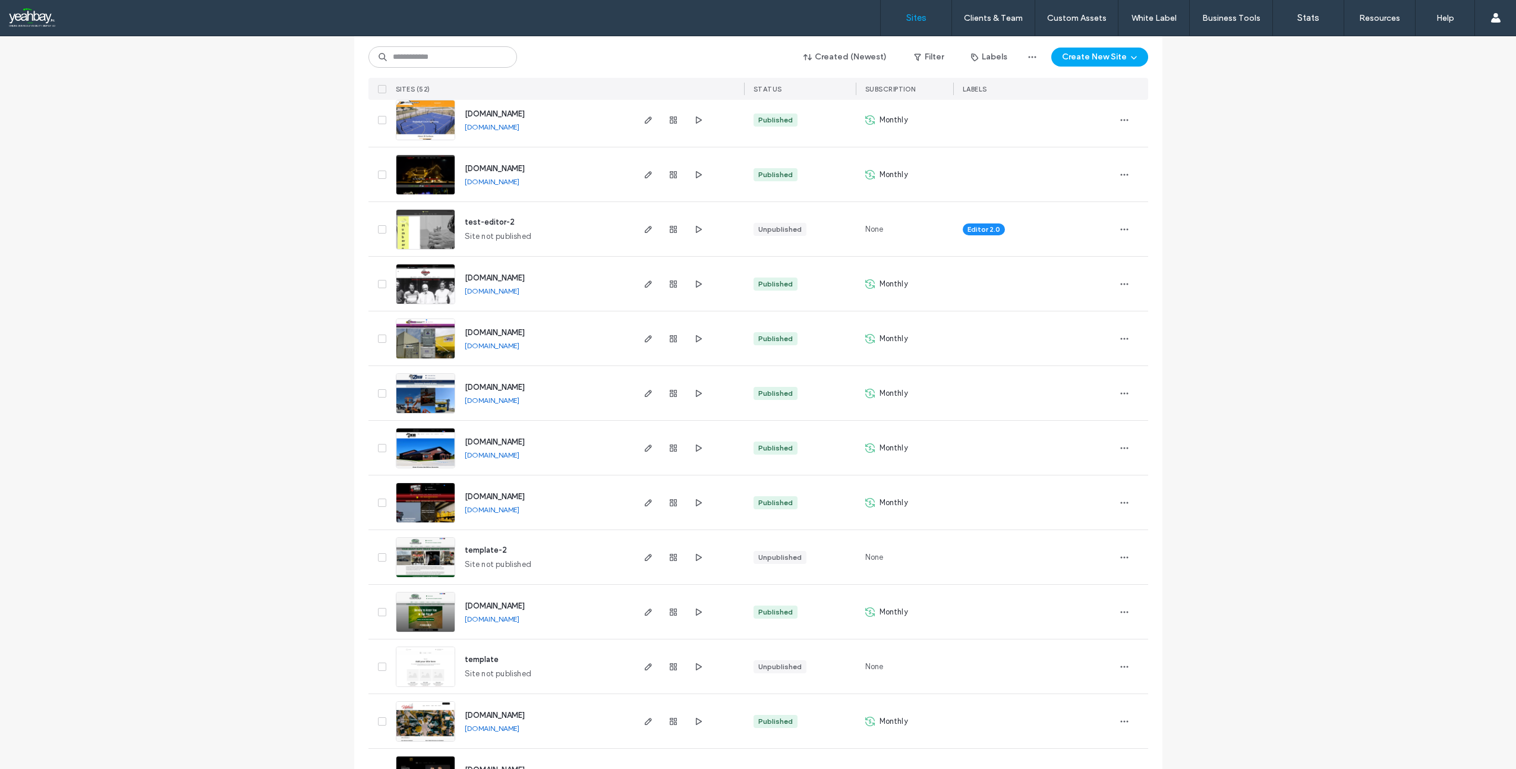
scroll to position [238, 0]
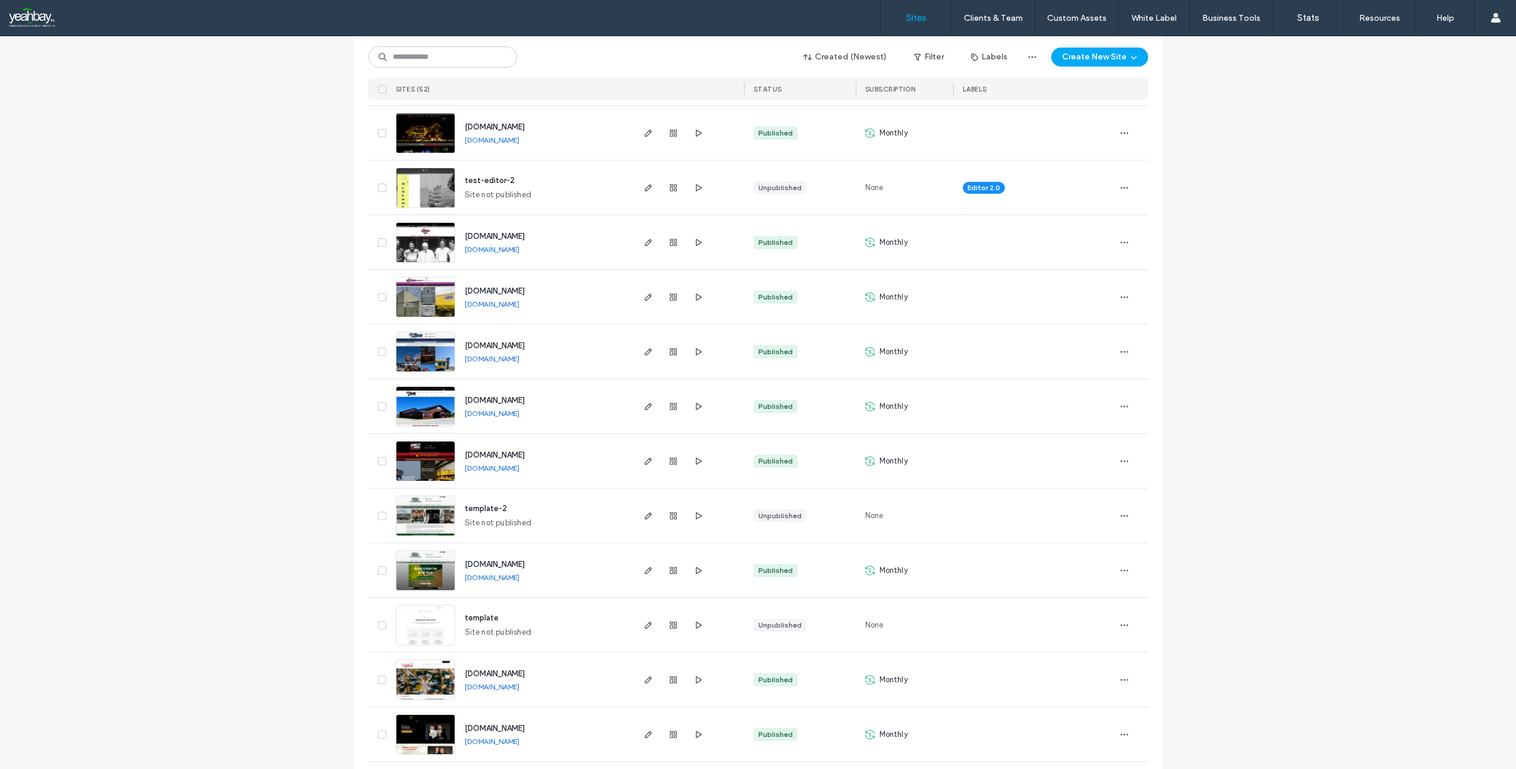
click at [515, 455] on span "[DOMAIN_NAME]" at bounding box center [495, 455] width 60 height 9
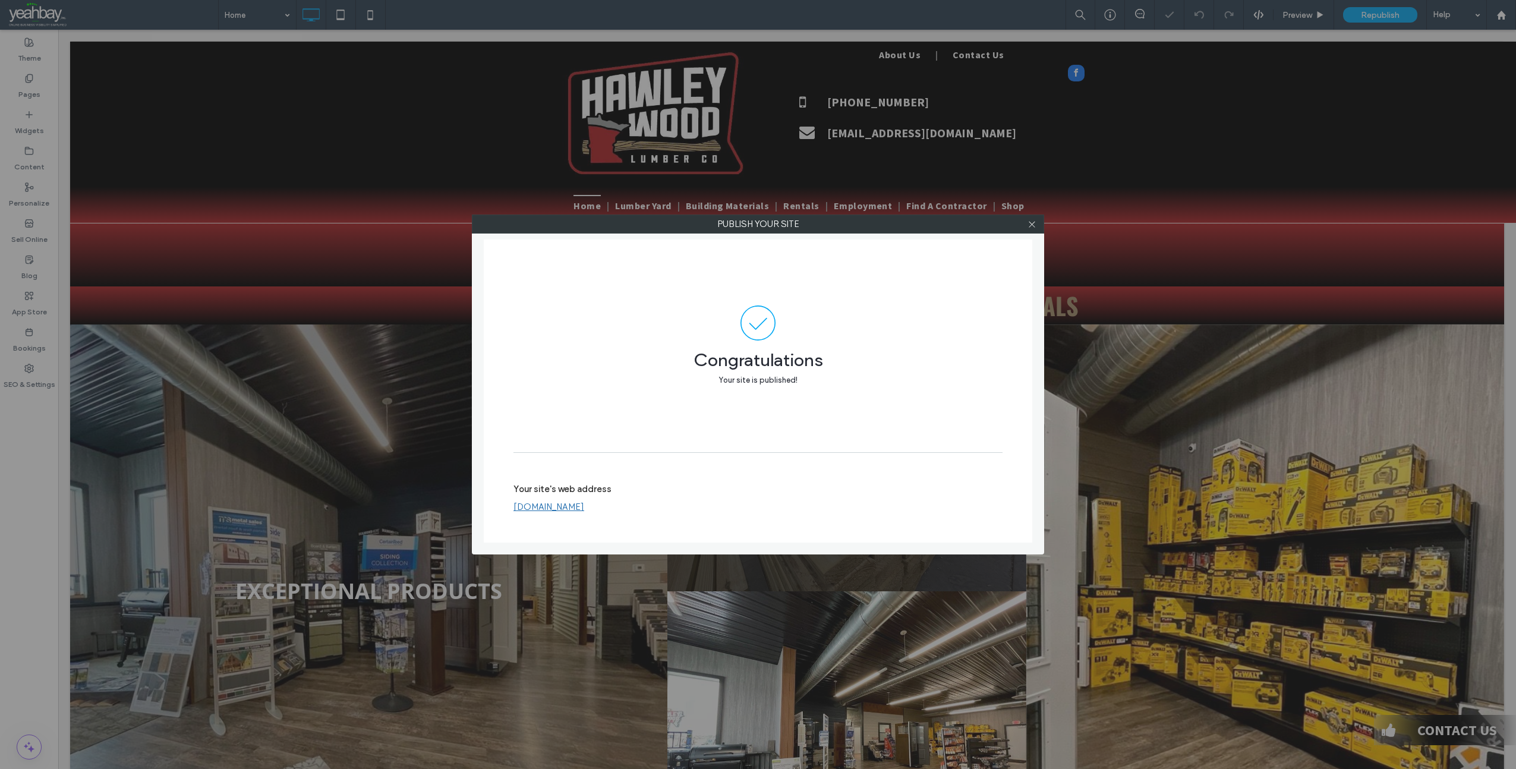
click at [541, 507] on link "[DOMAIN_NAME]" at bounding box center [549, 507] width 71 height 11
click at [1028, 225] on icon at bounding box center [1032, 224] width 9 height 9
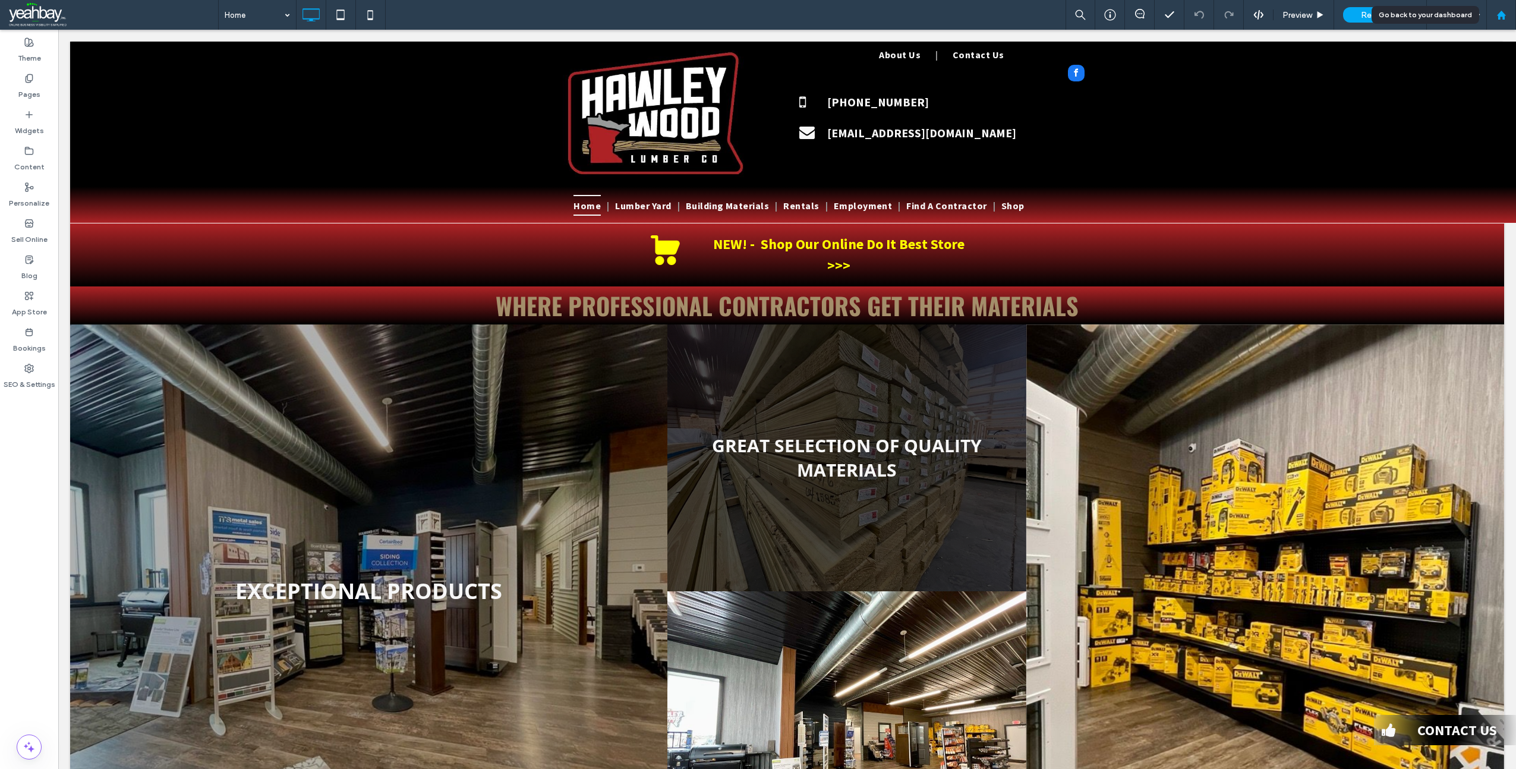
click at [1502, 21] on div at bounding box center [1502, 15] width 30 height 30
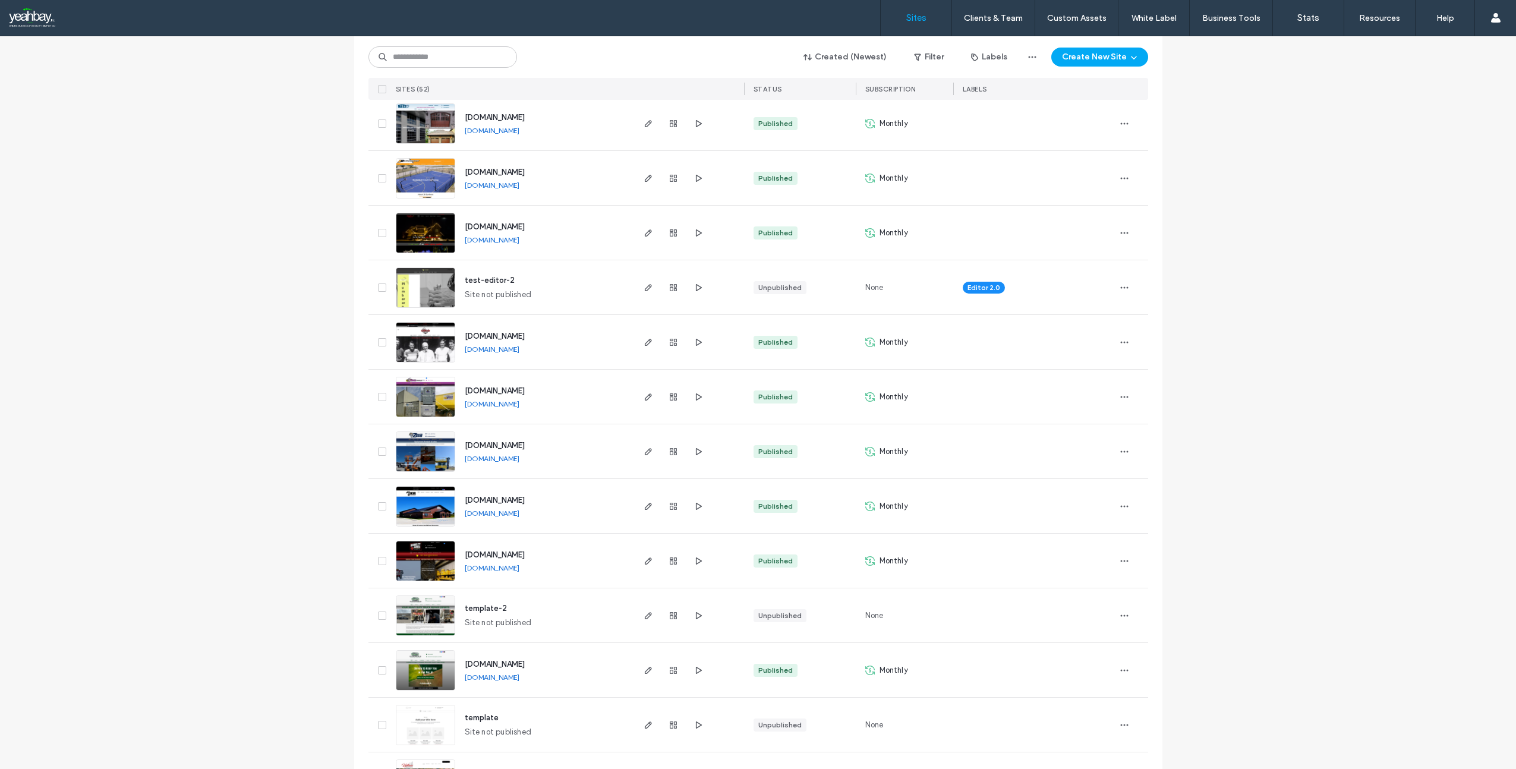
scroll to position [178, 0]
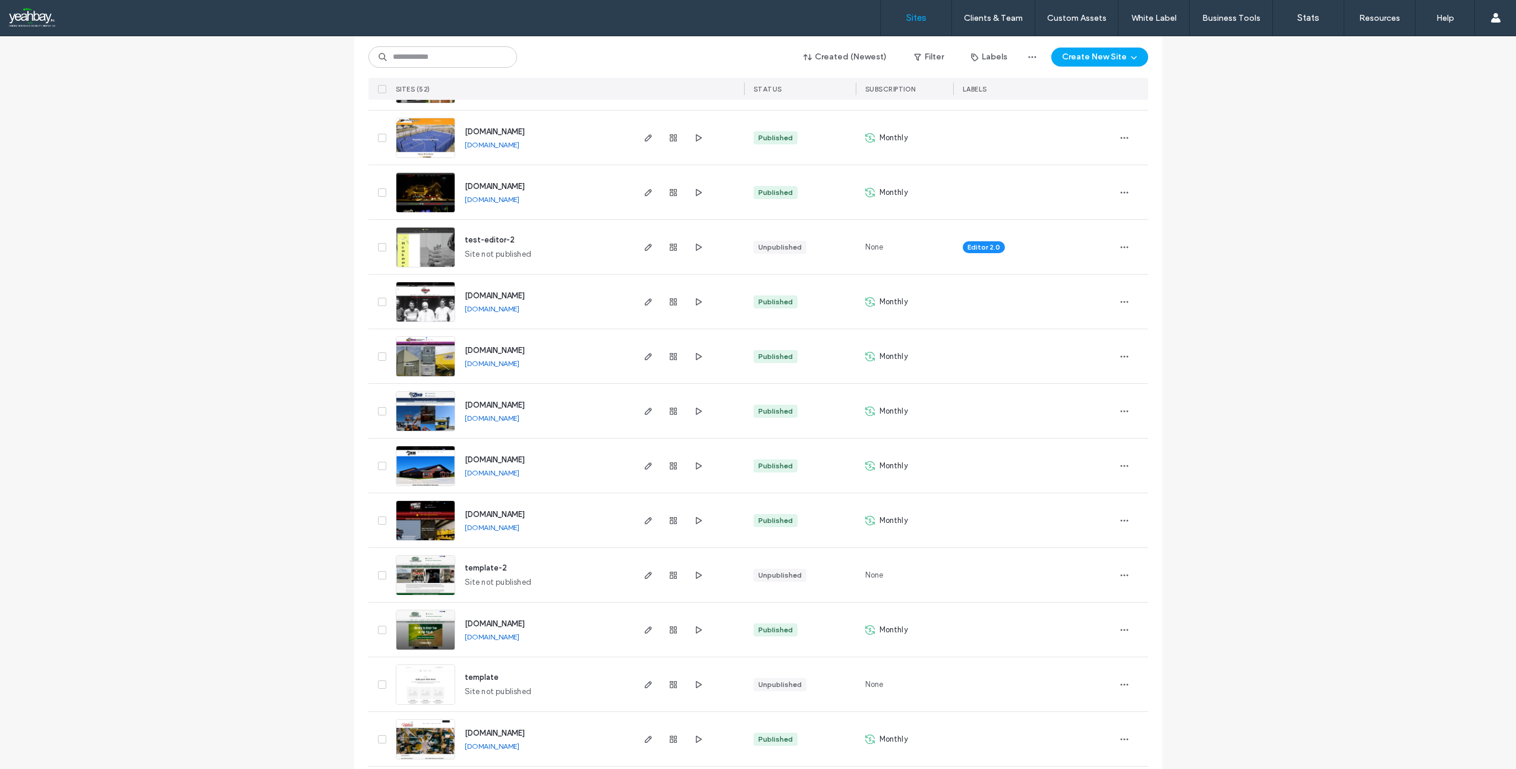
click at [501, 459] on span "[DOMAIN_NAME]" at bounding box center [495, 459] width 60 height 9
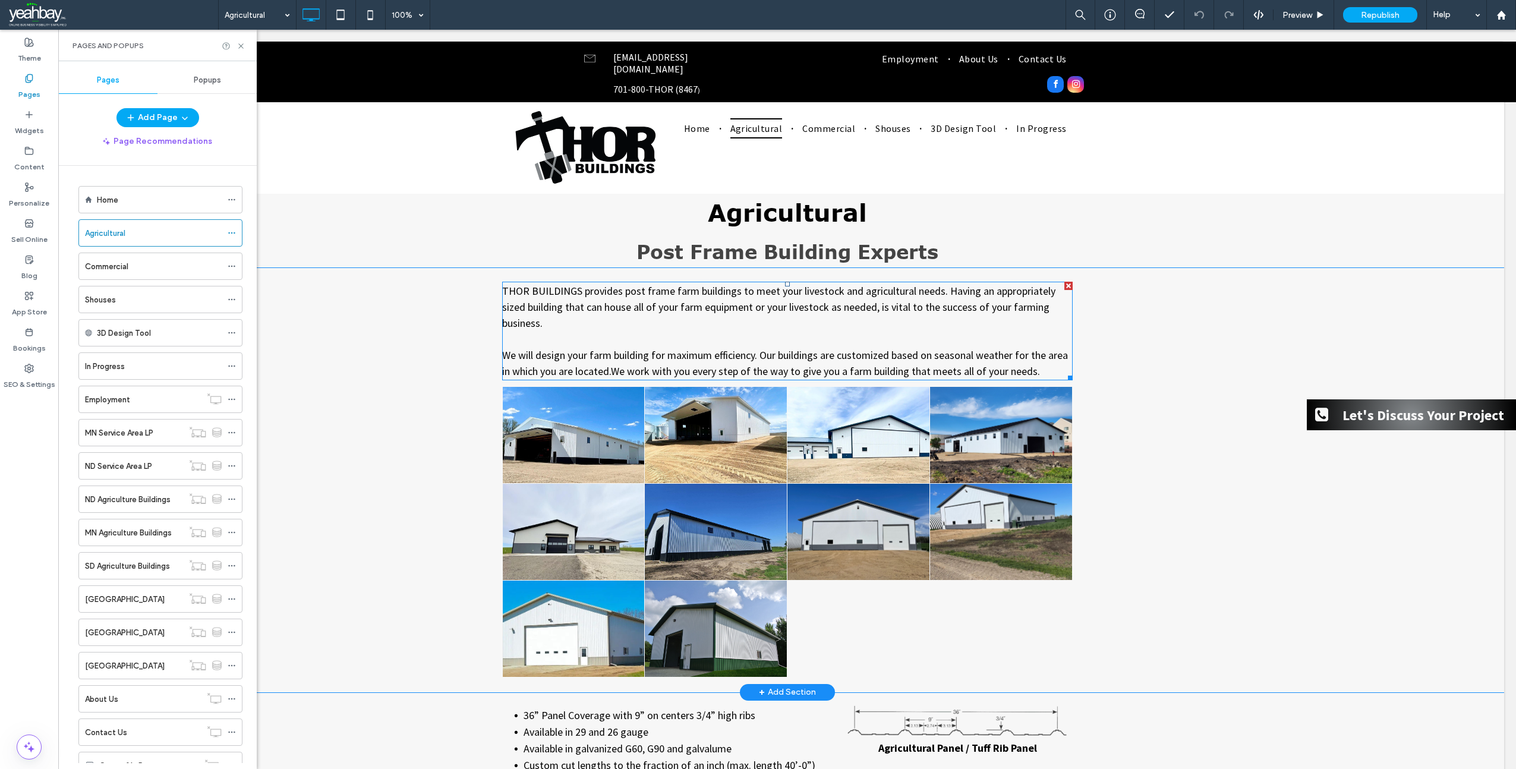
click at [659, 367] on span "We will design your farm building for maximum efficiency. Our buildings are cus…" at bounding box center [785, 363] width 566 height 30
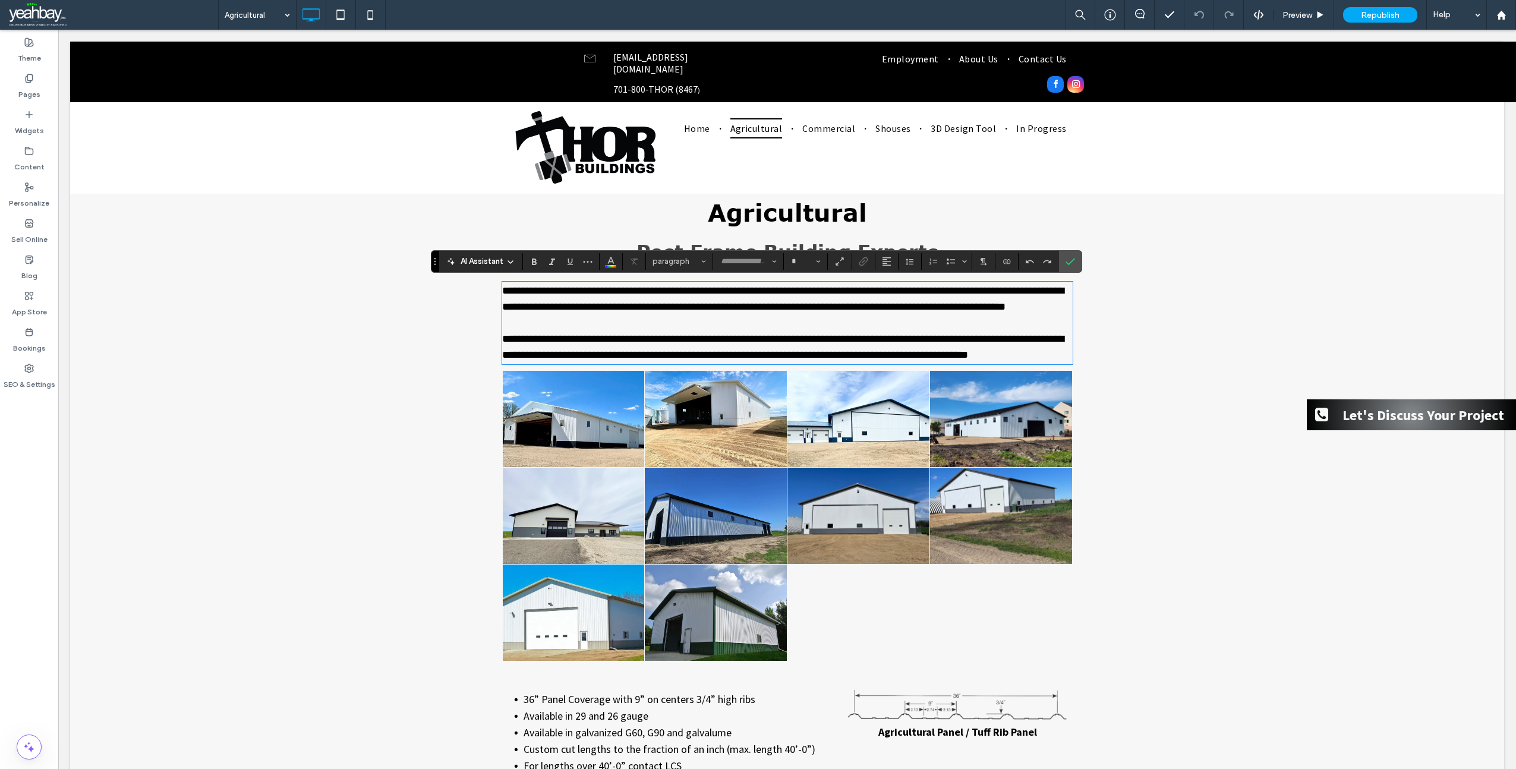
type input "**********"
type input "**"
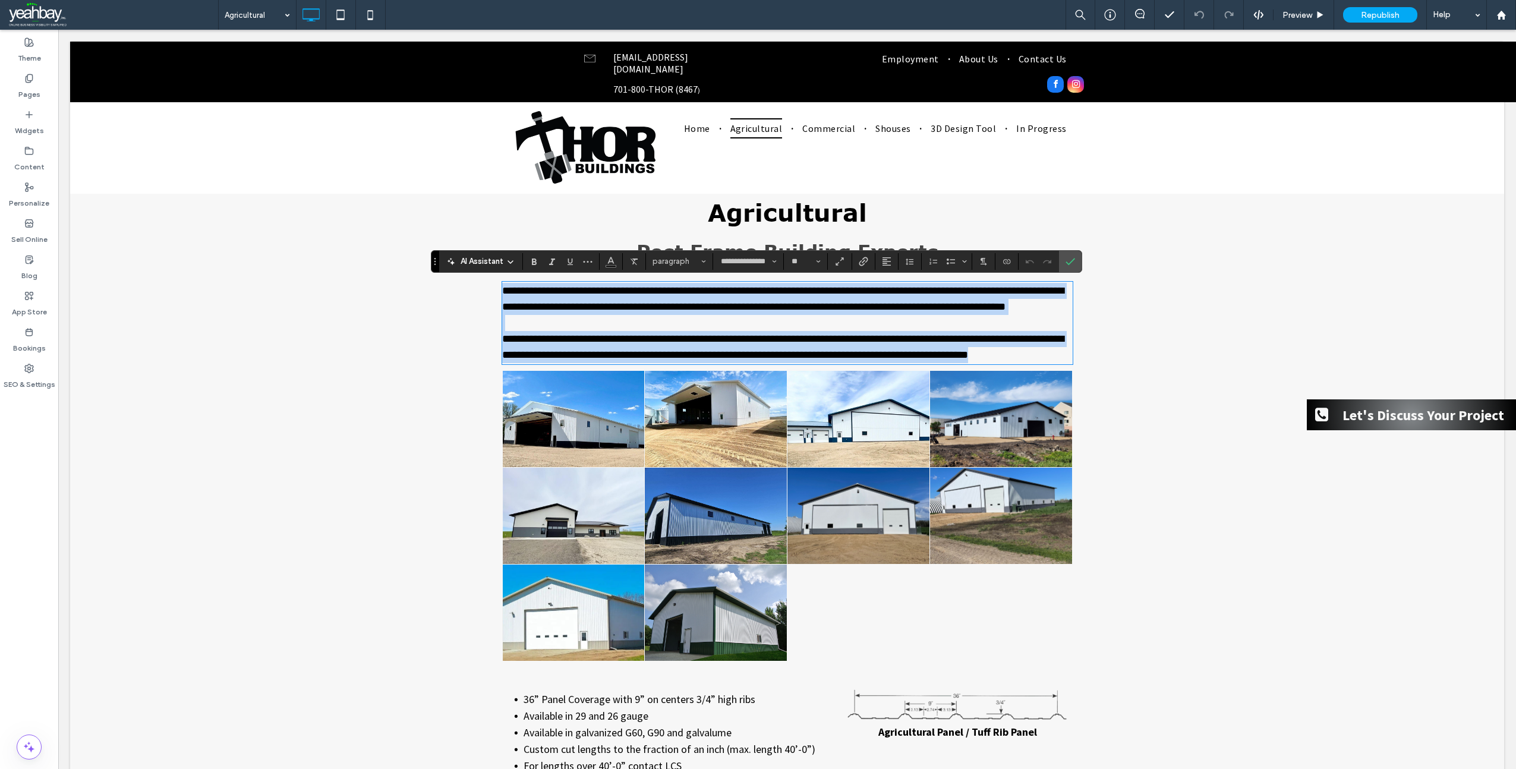
click at [609, 360] on span "**********" at bounding box center [783, 346] width 562 height 27
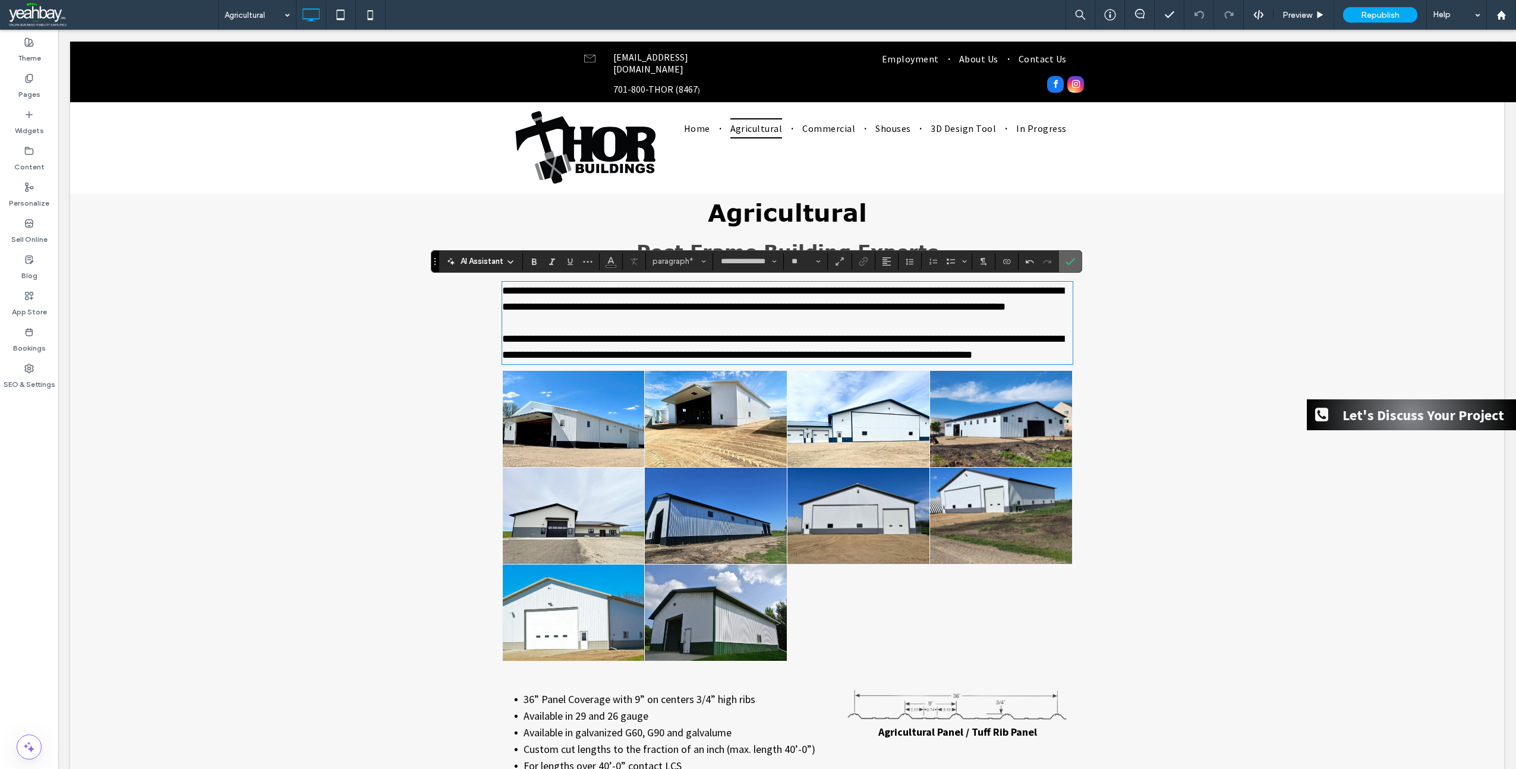
click at [1068, 259] on icon "Confirm" at bounding box center [1071, 262] width 10 height 10
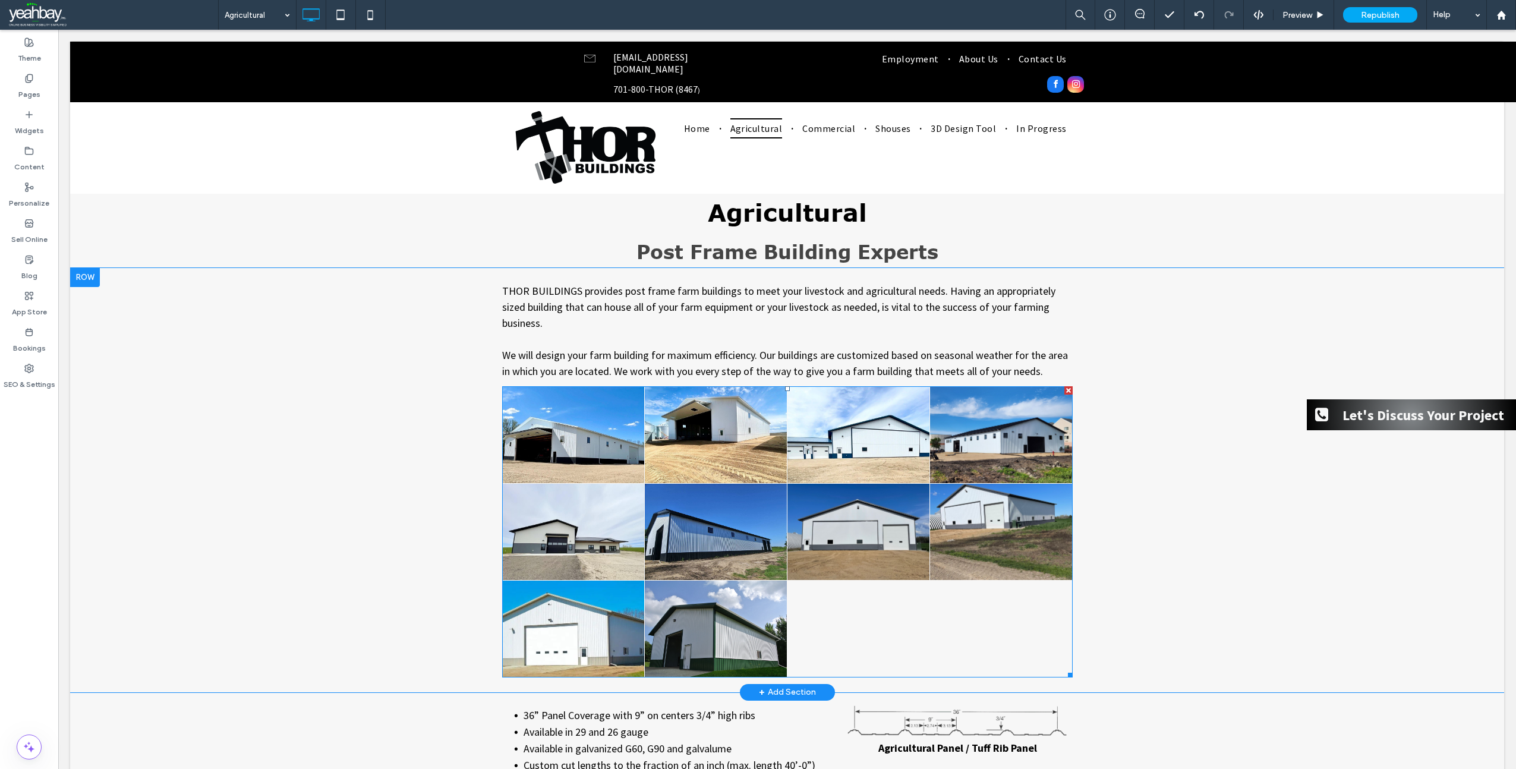
click at [597, 537] on link at bounding box center [574, 532] width 142 height 96
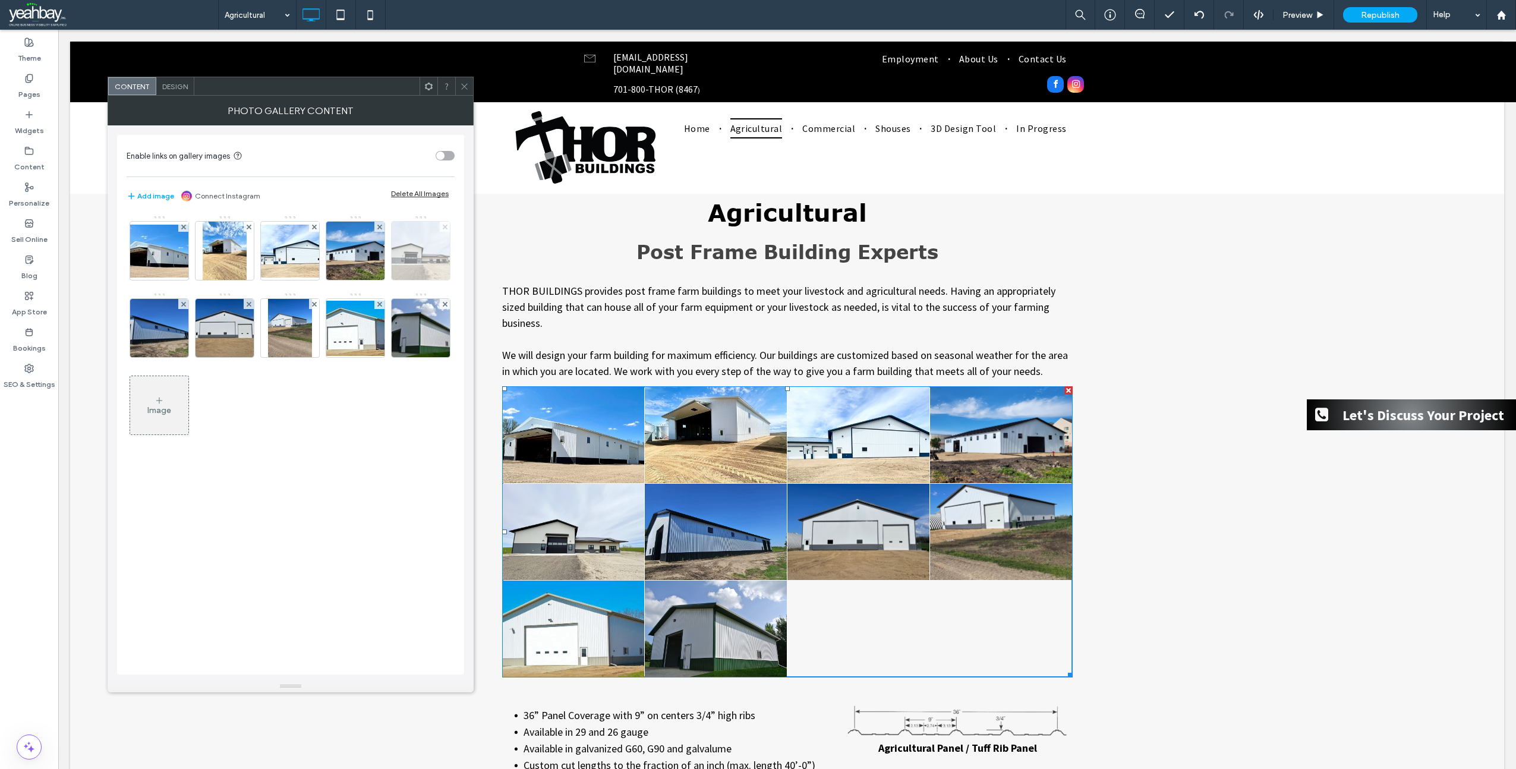
click at [443, 228] on use at bounding box center [444, 226] width 5 height 5
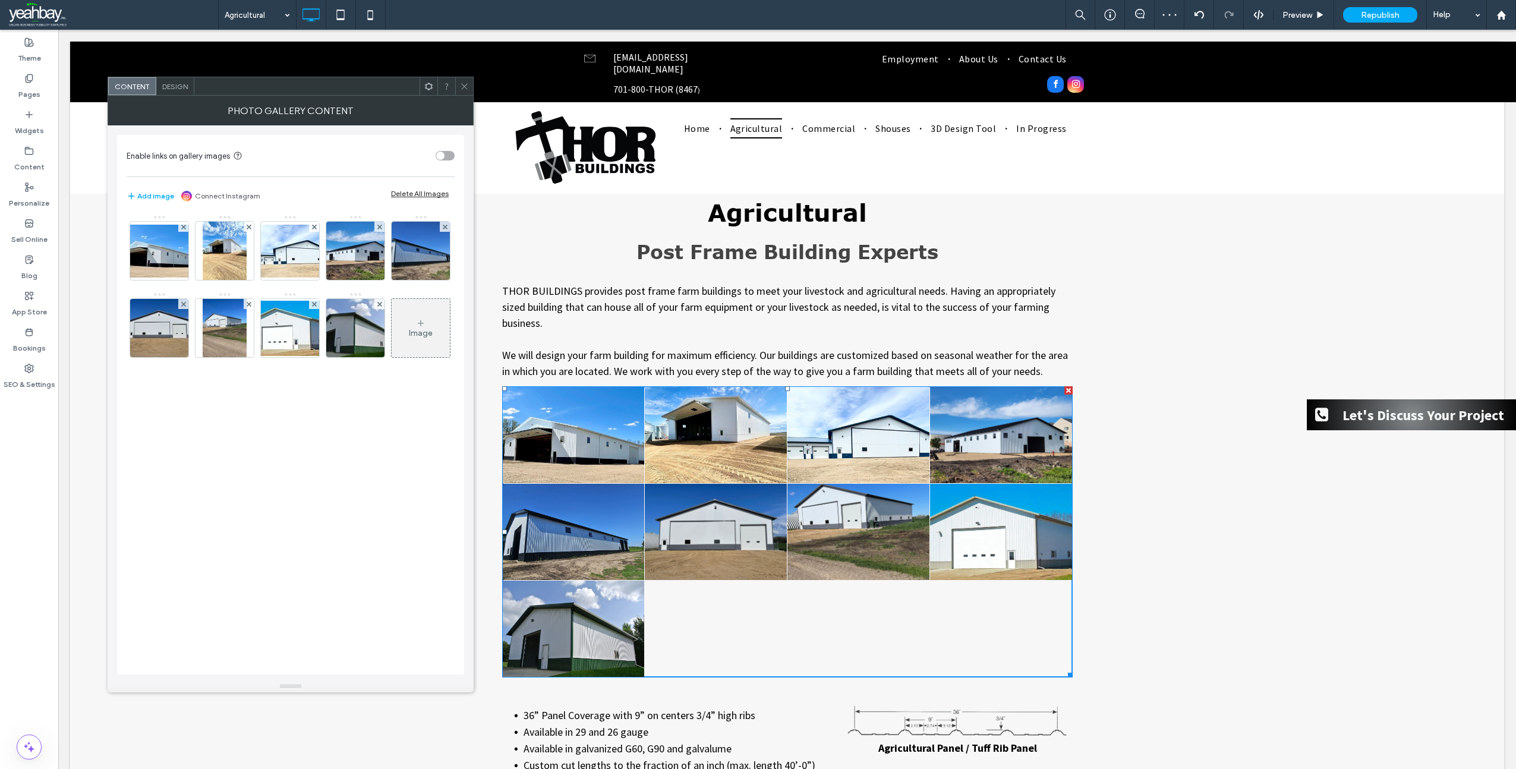
click at [461, 87] on icon at bounding box center [464, 86] width 9 height 9
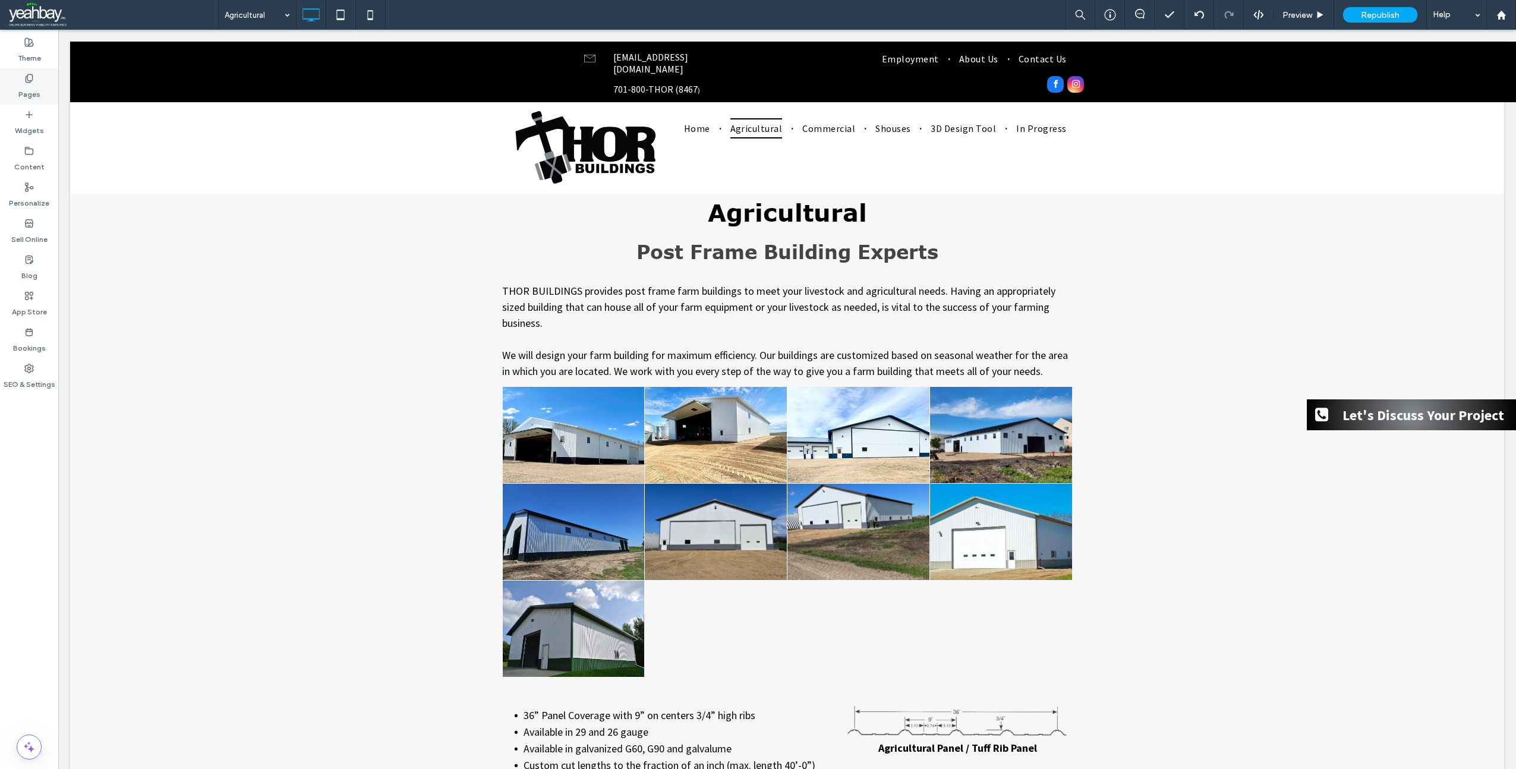
click at [23, 82] on div "Pages" at bounding box center [29, 86] width 58 height 36
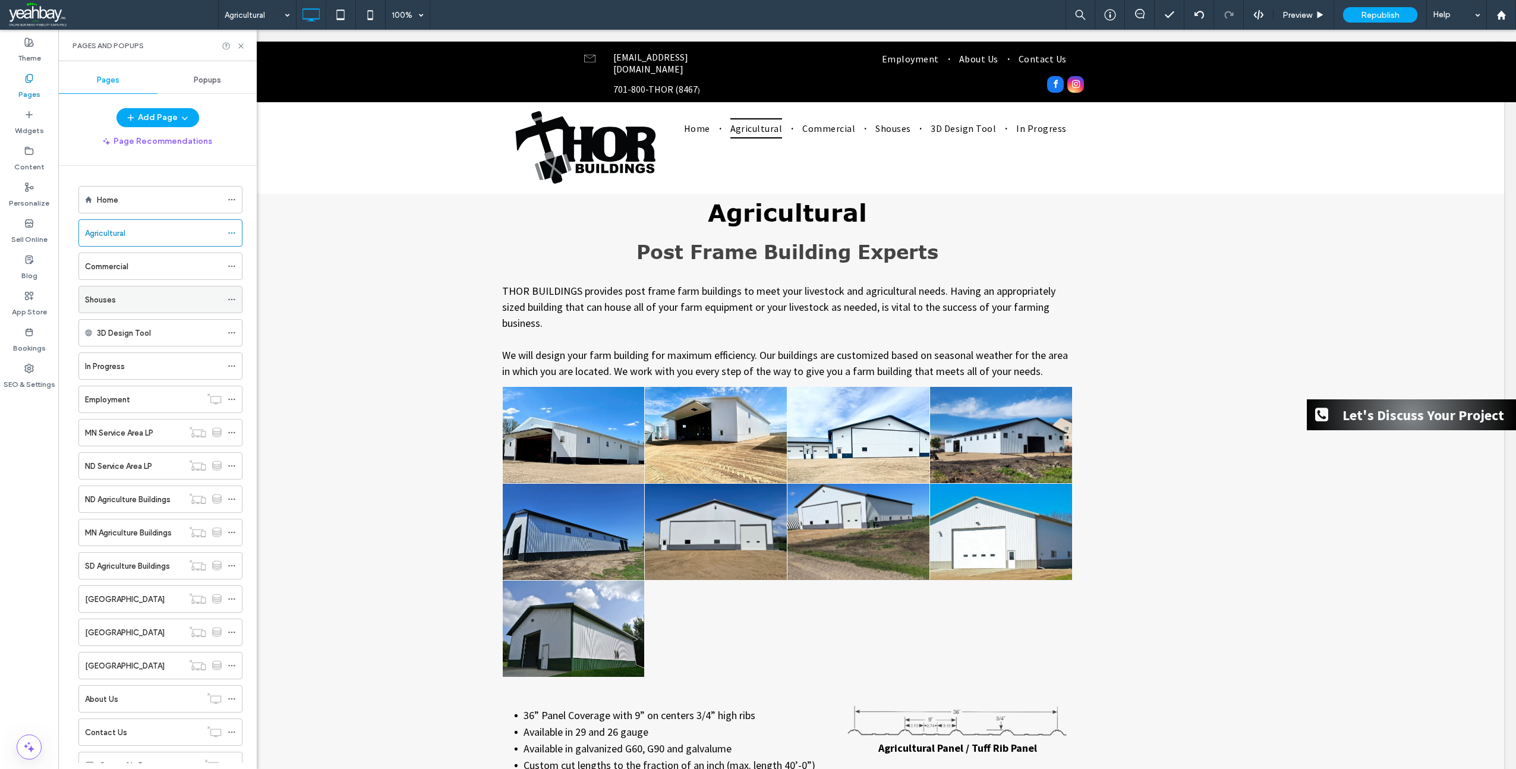
click at [112, 304] on label "Shouses" at bounding box center [100, 299] width 31 height 21
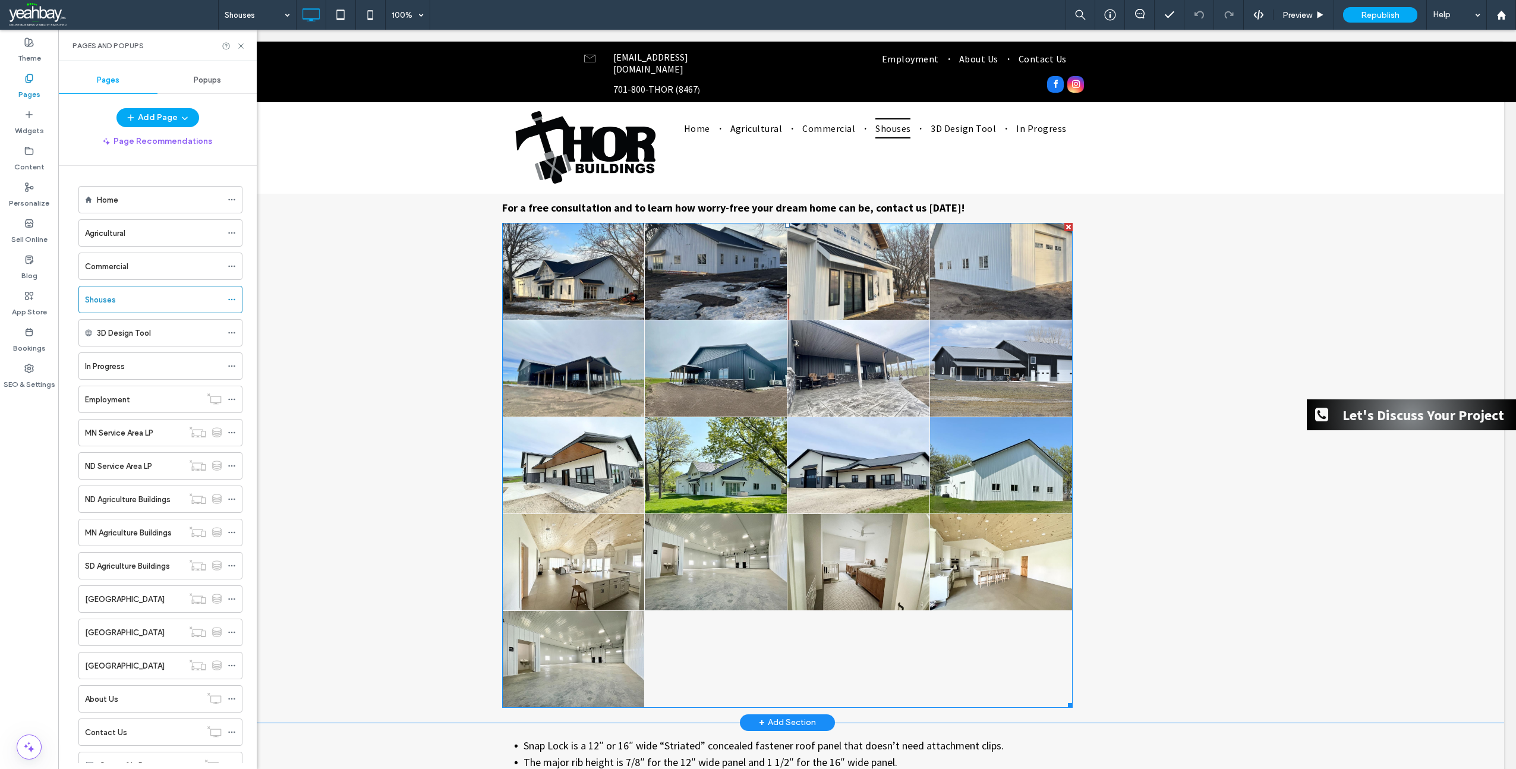
scroll to position [119, 0]
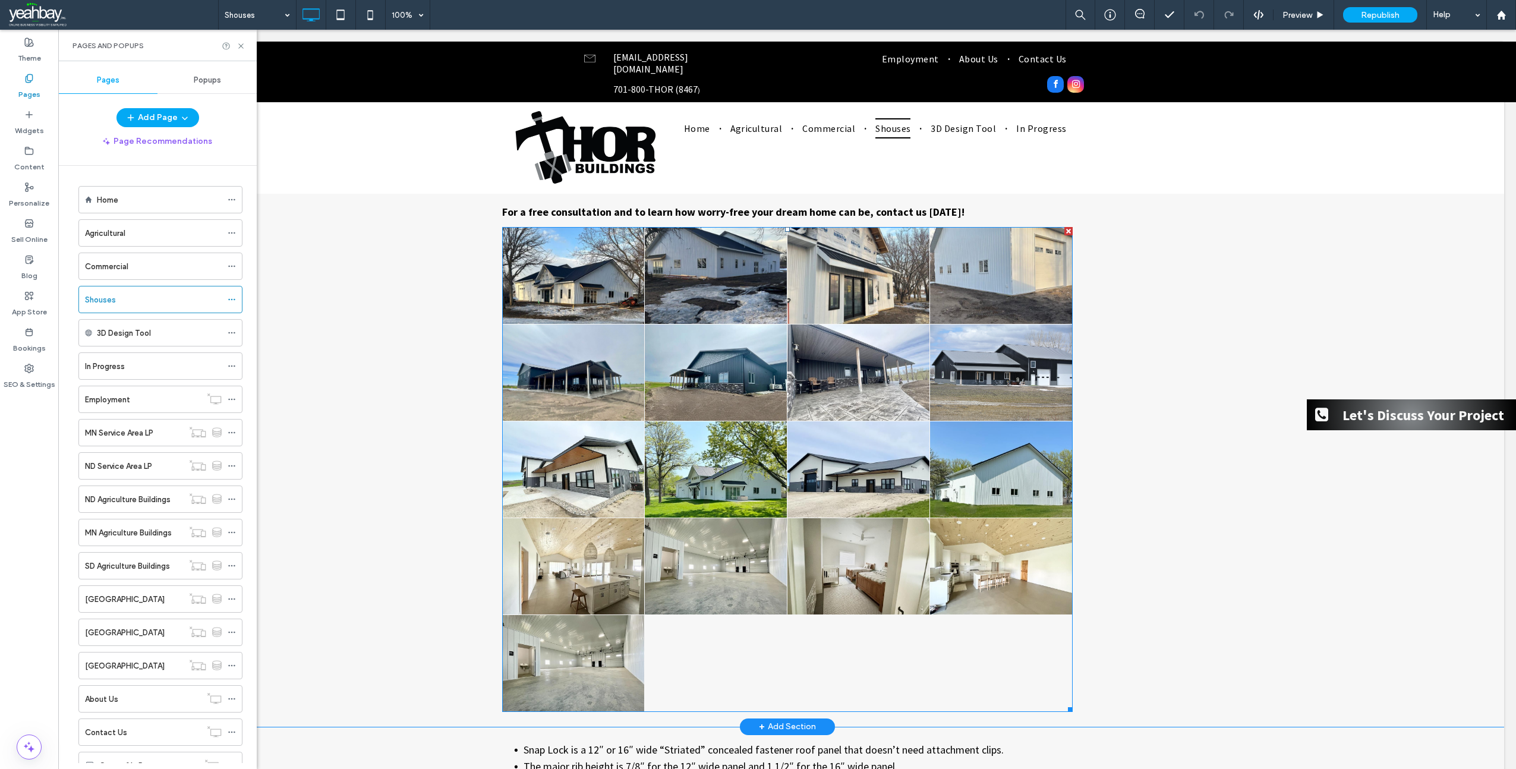
click at [622, 560] on link at bounding box center [574, 566] width 142 height 96
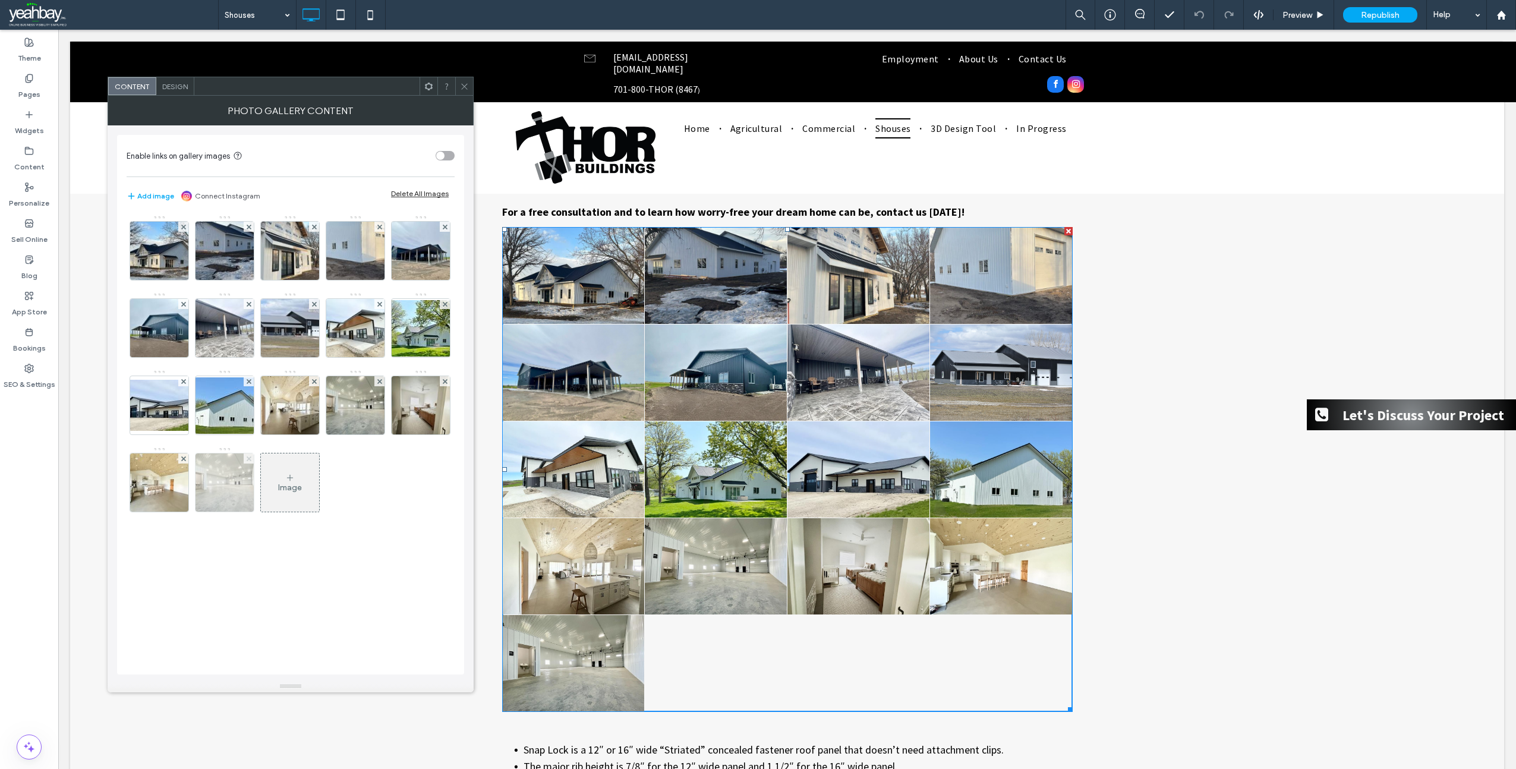
click at [249, 459] on use at bounding box center [248, 458] width 5 height 5
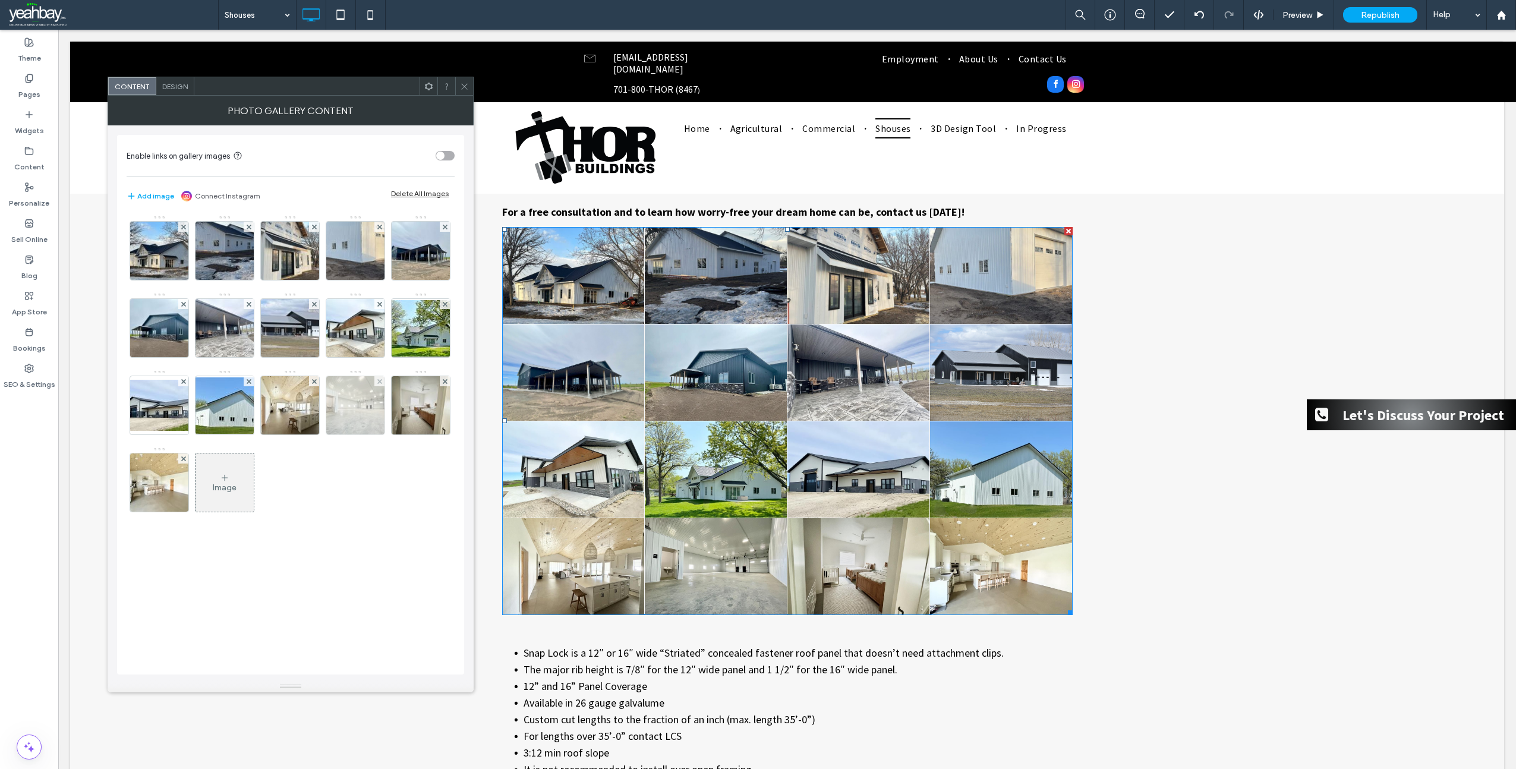
click at [376, 379] on div at bounding box center [379, 381] width 10 height 10
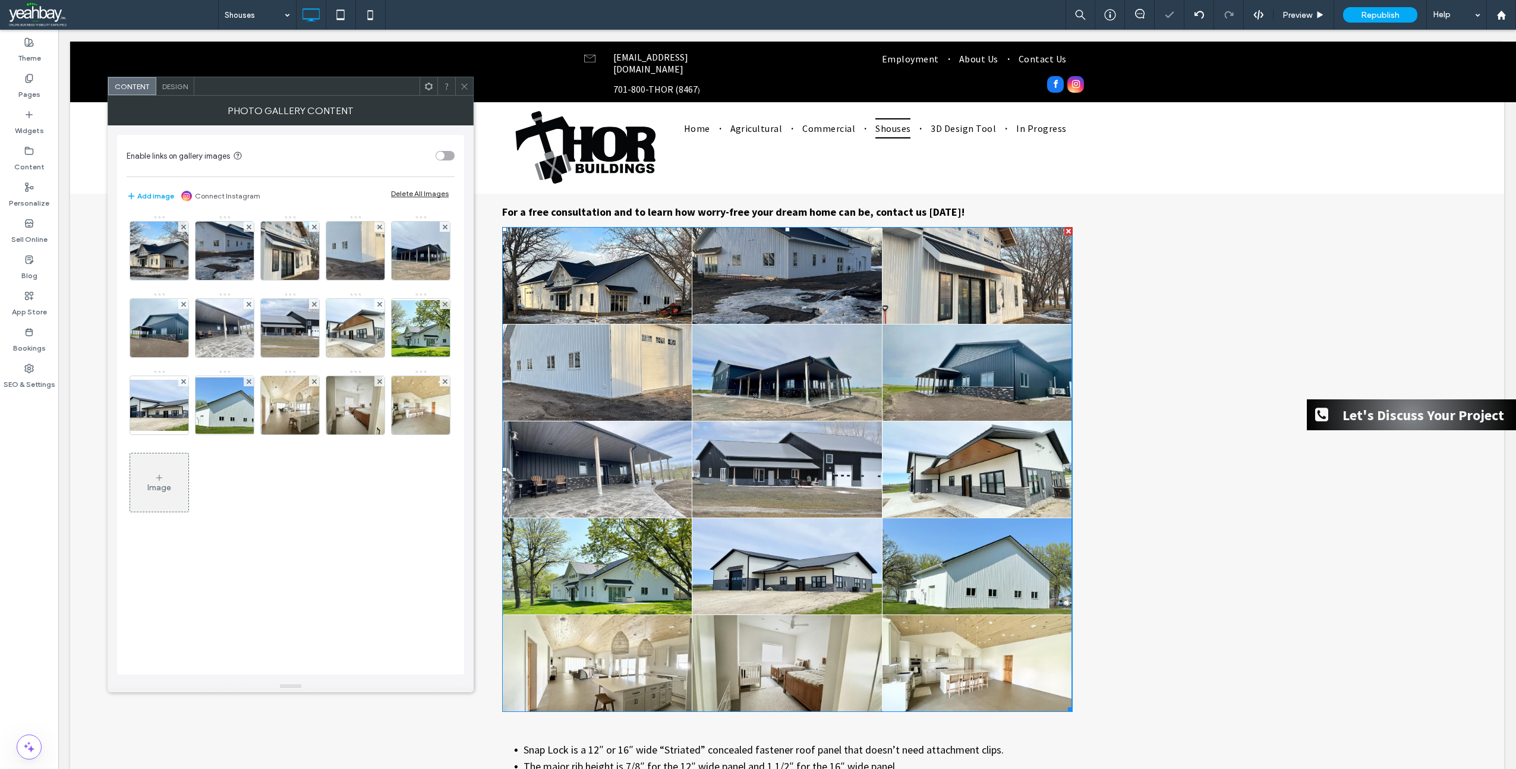
click at [461, 89] on icon at bounding box center [464, 86] width 9 height 9
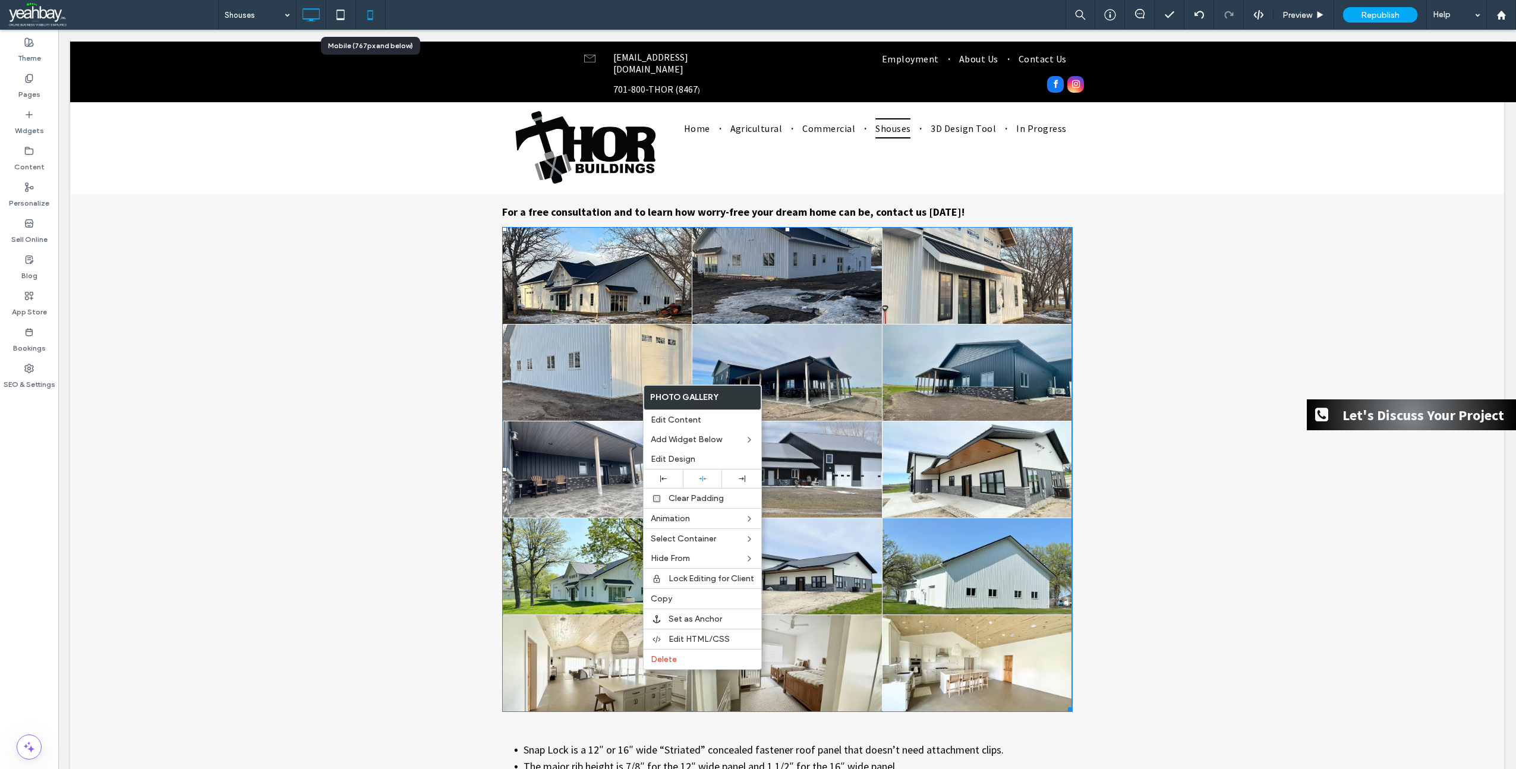
click at [370, 13] on icon at bounding box center [370, 15] width 24 height 24
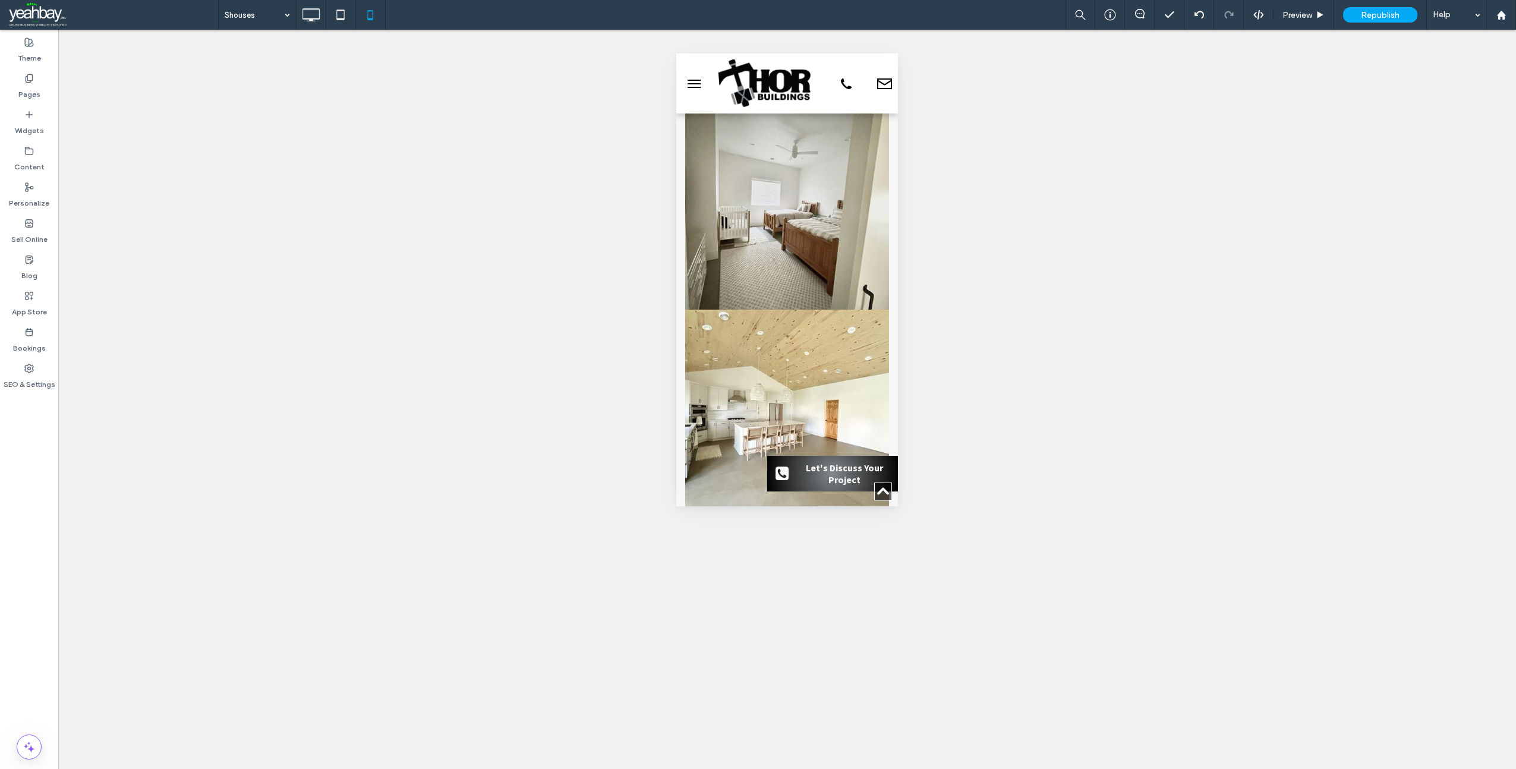
scroll to position [2913, 0]
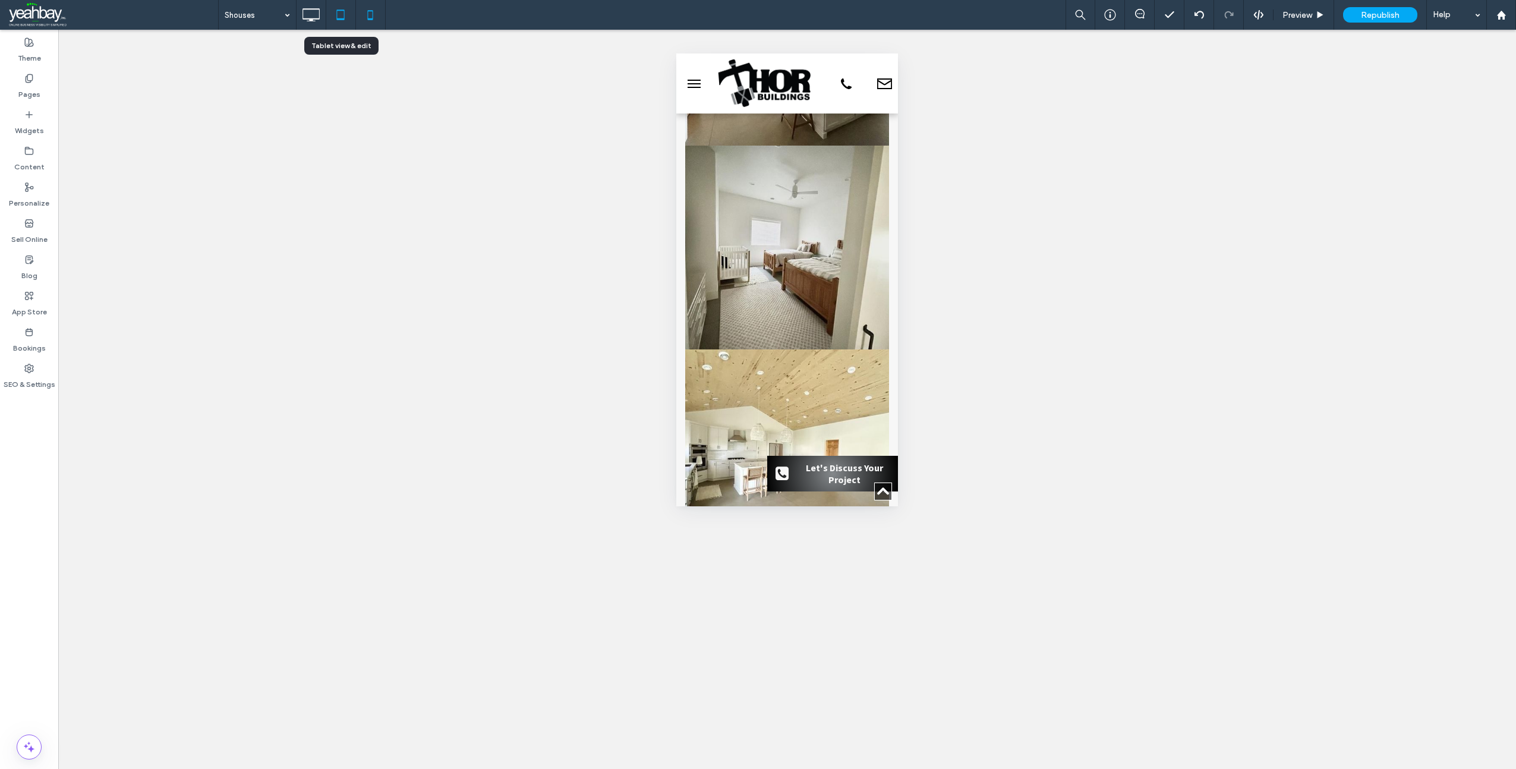
click at [345, 15] on icon at bounding box center [341, 15] width 24 height 24
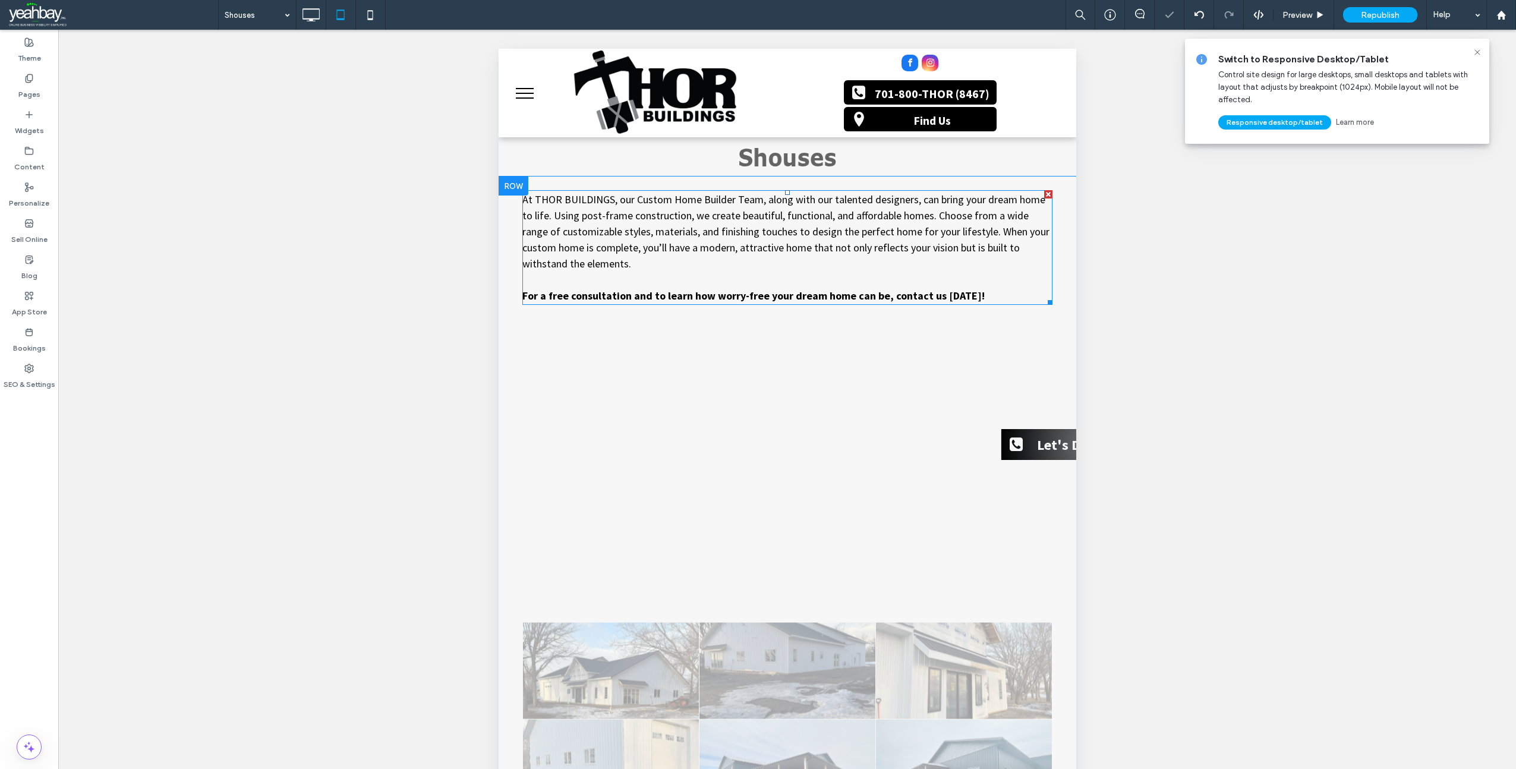
scroll to position [0, 0]
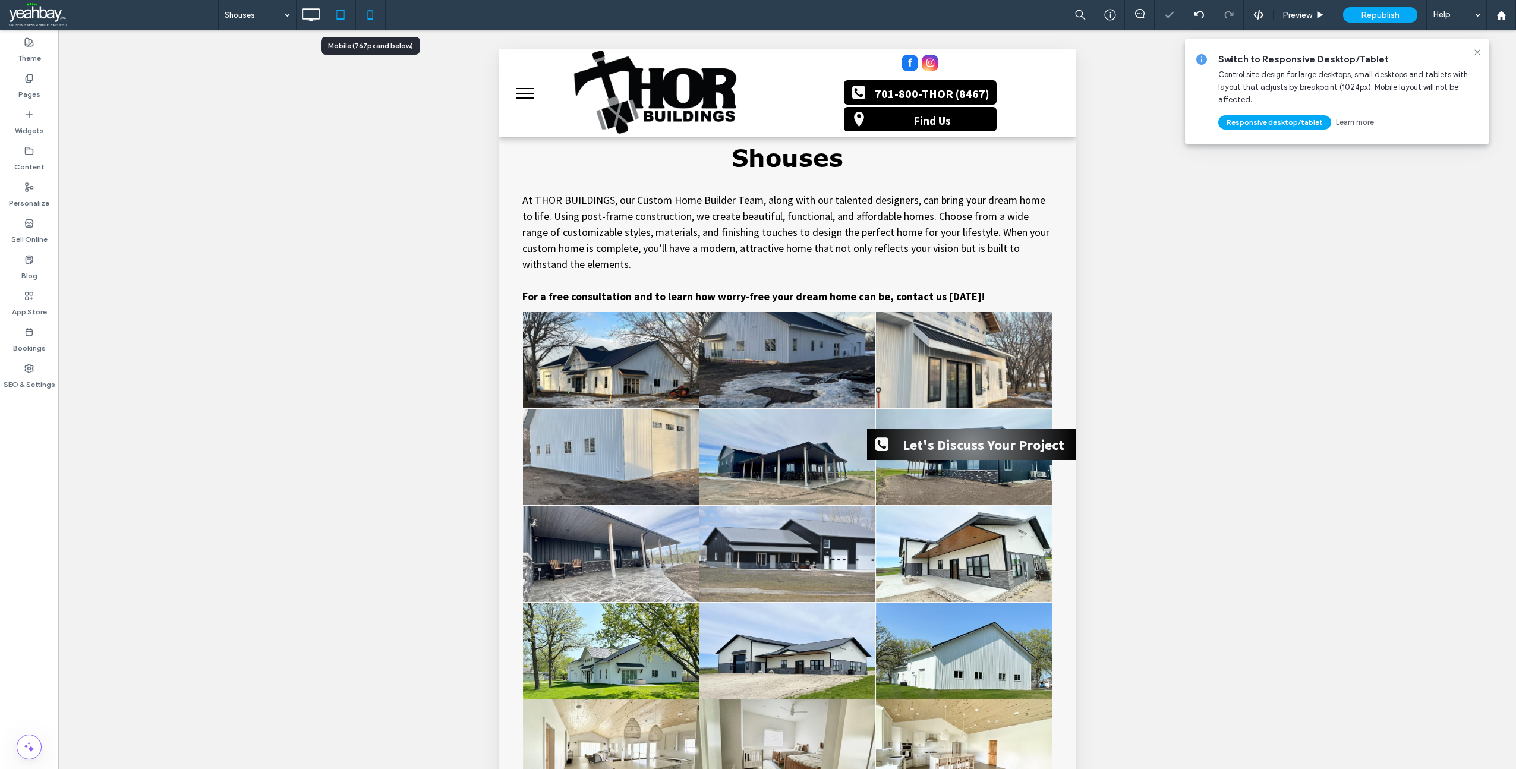
click at [371, 12] on icon at bounding box center [370, 15] width 24 height 24
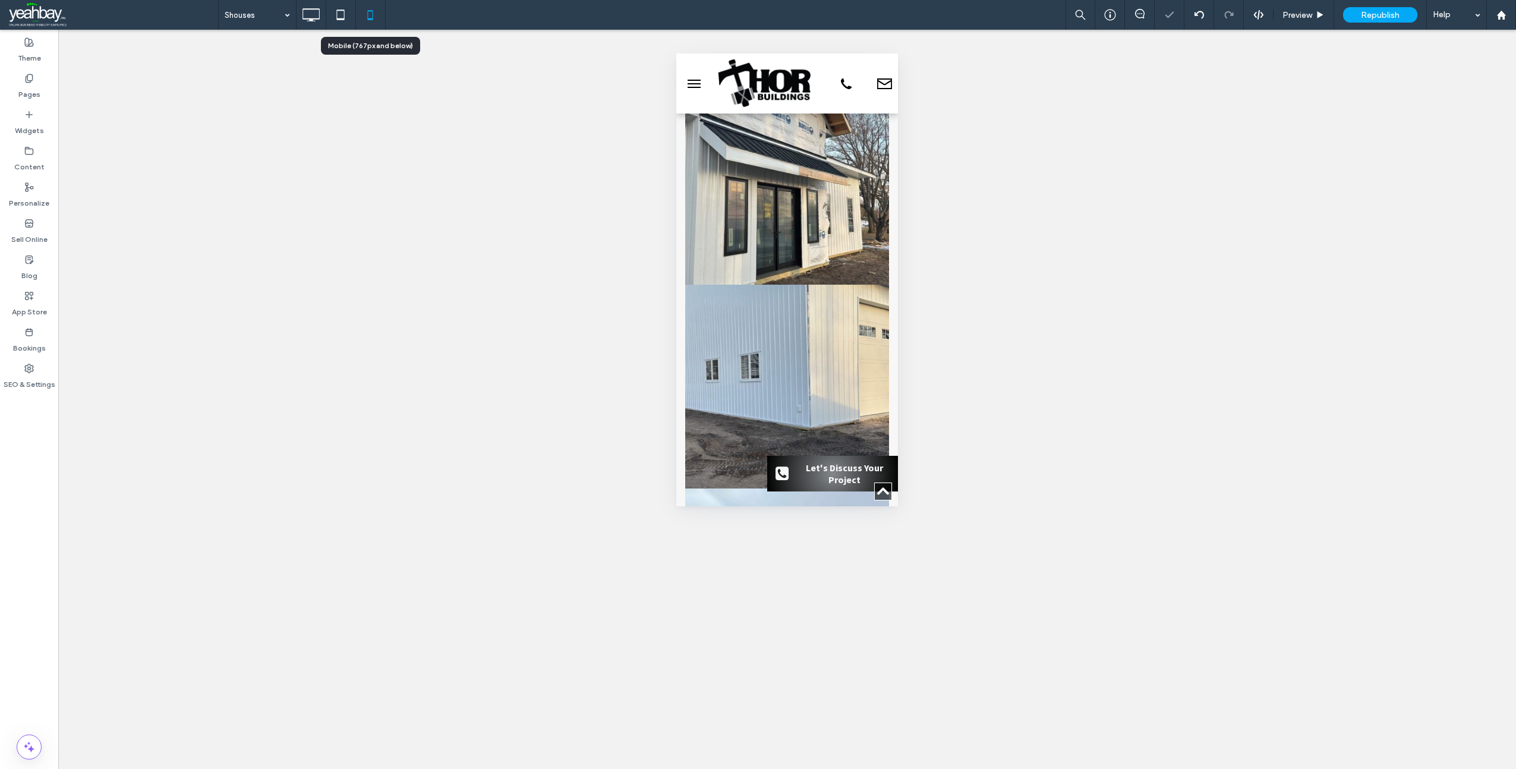
scroll to position [773, 0]
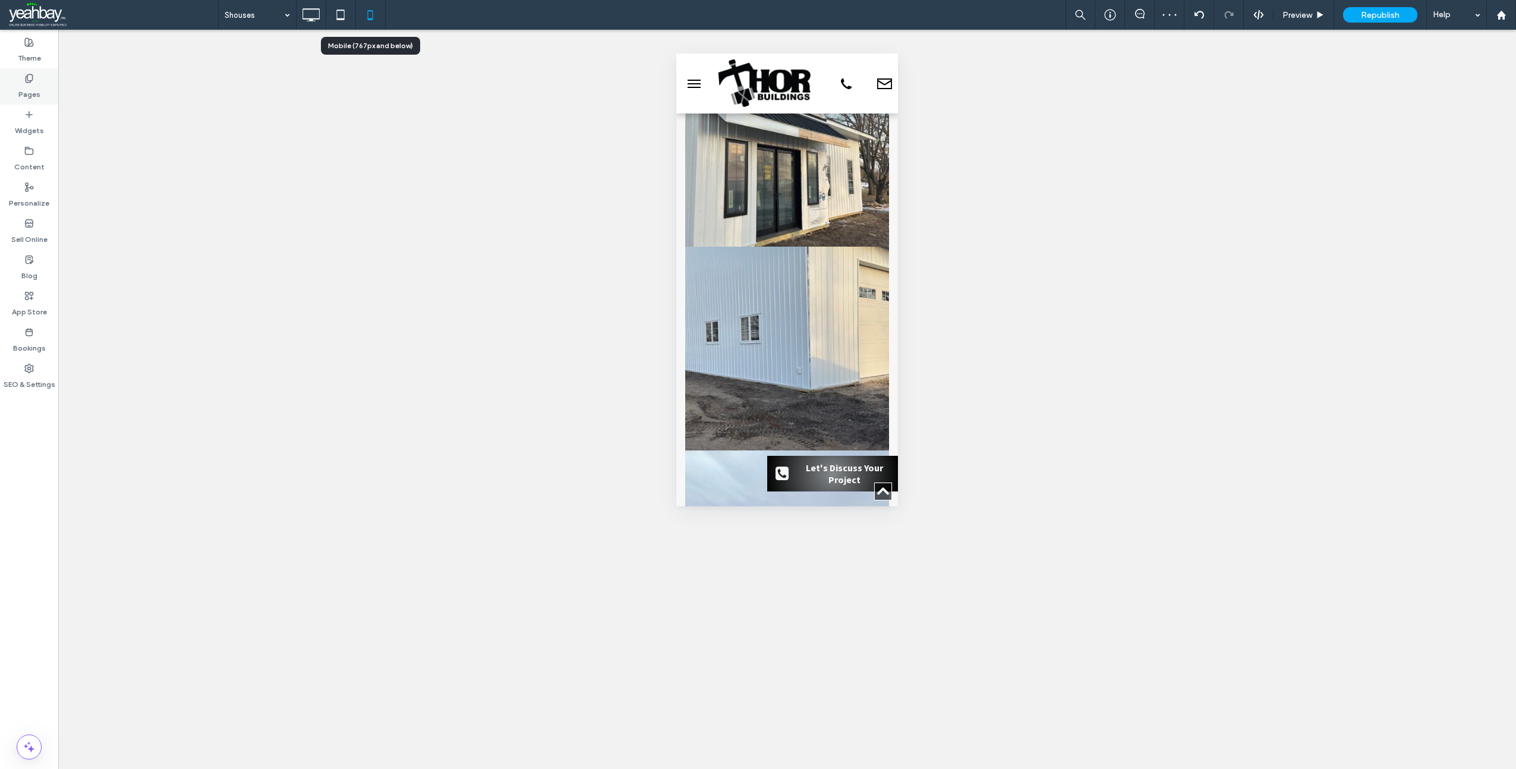
click at [33, 87] on label "Pages" at bounding box center [29, 91] width 22 height 17
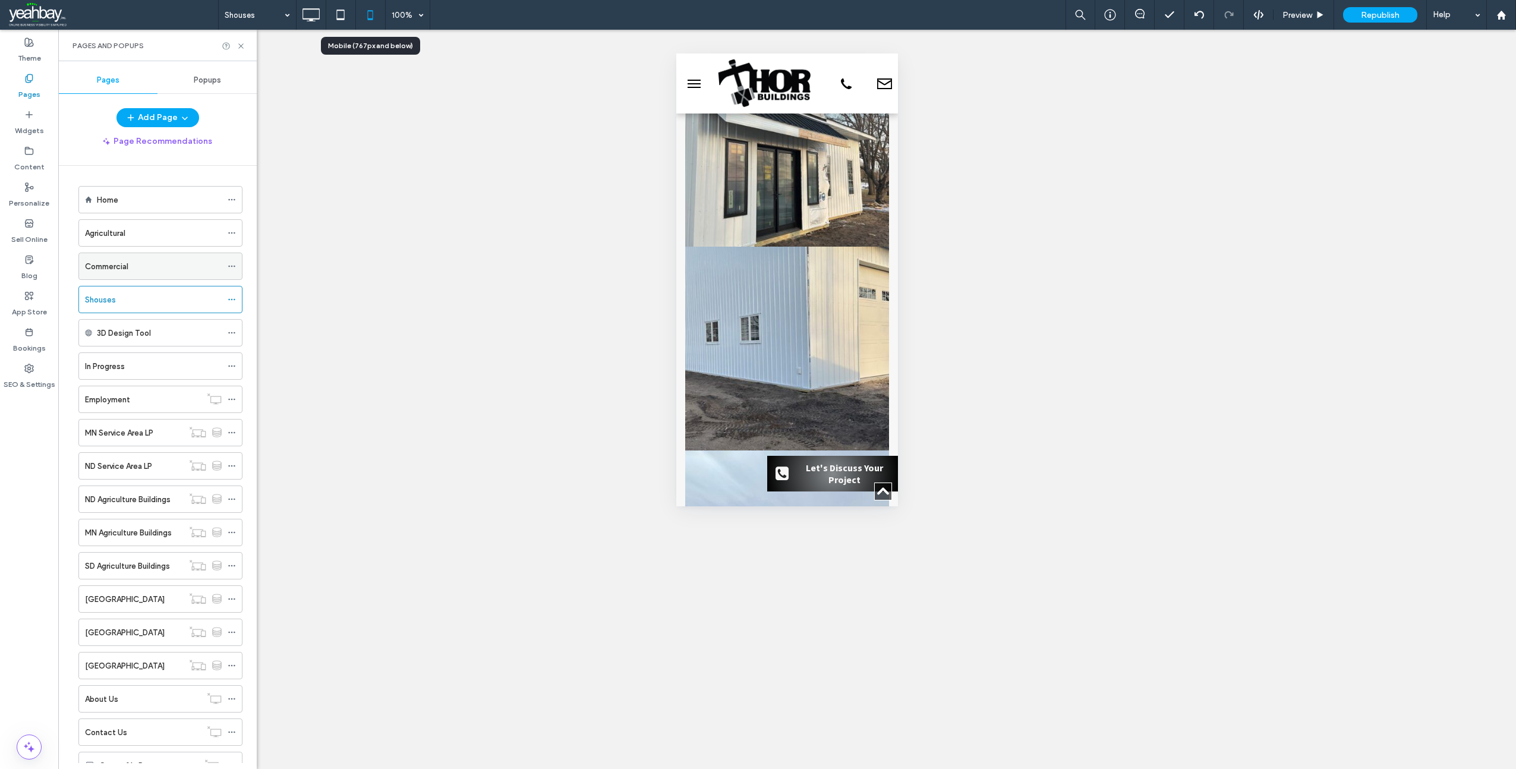
click at [126, 270] on label "Commercial" at bounding box center [106, 266] width 43 height 21
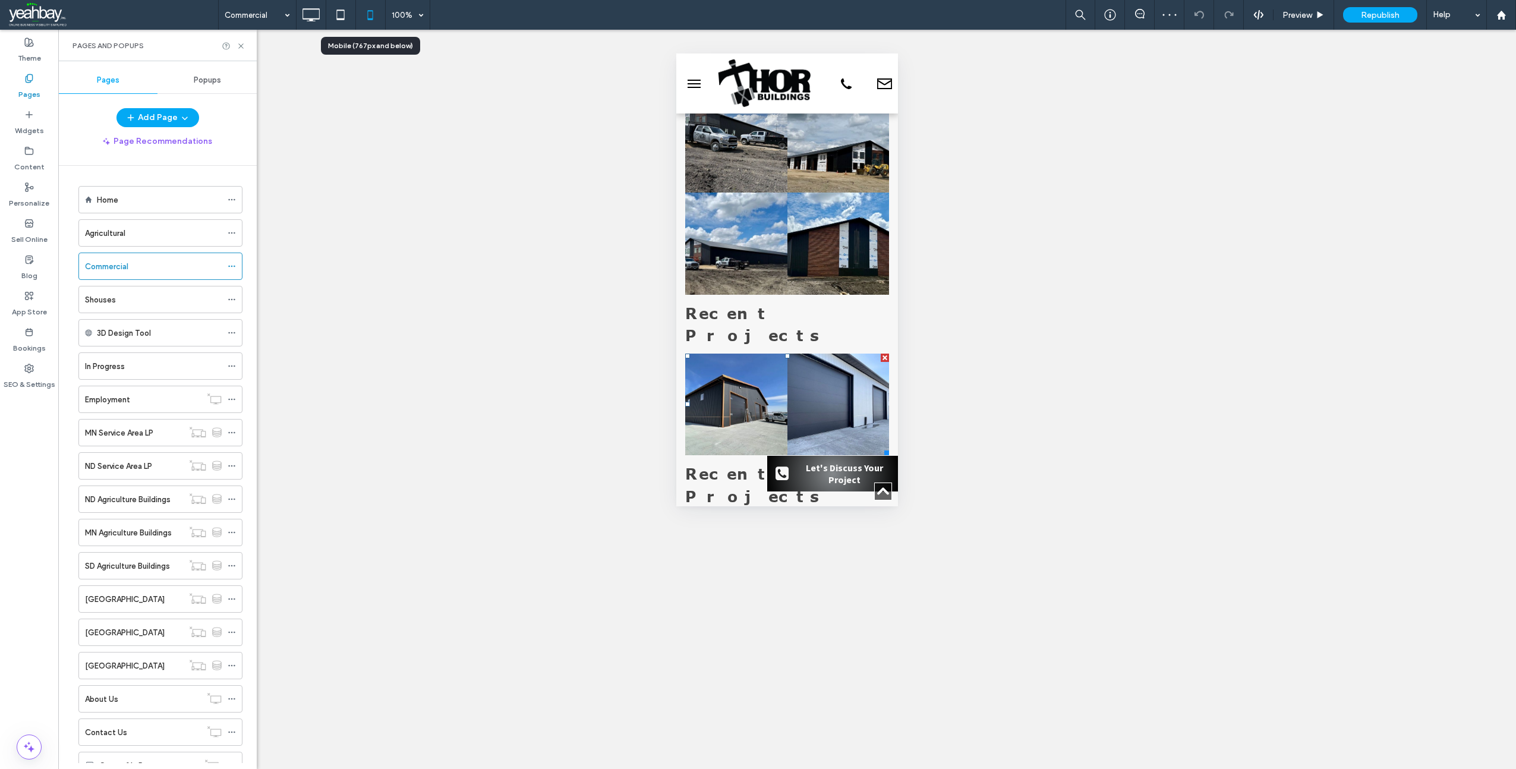
scroll to position [1248, 0]
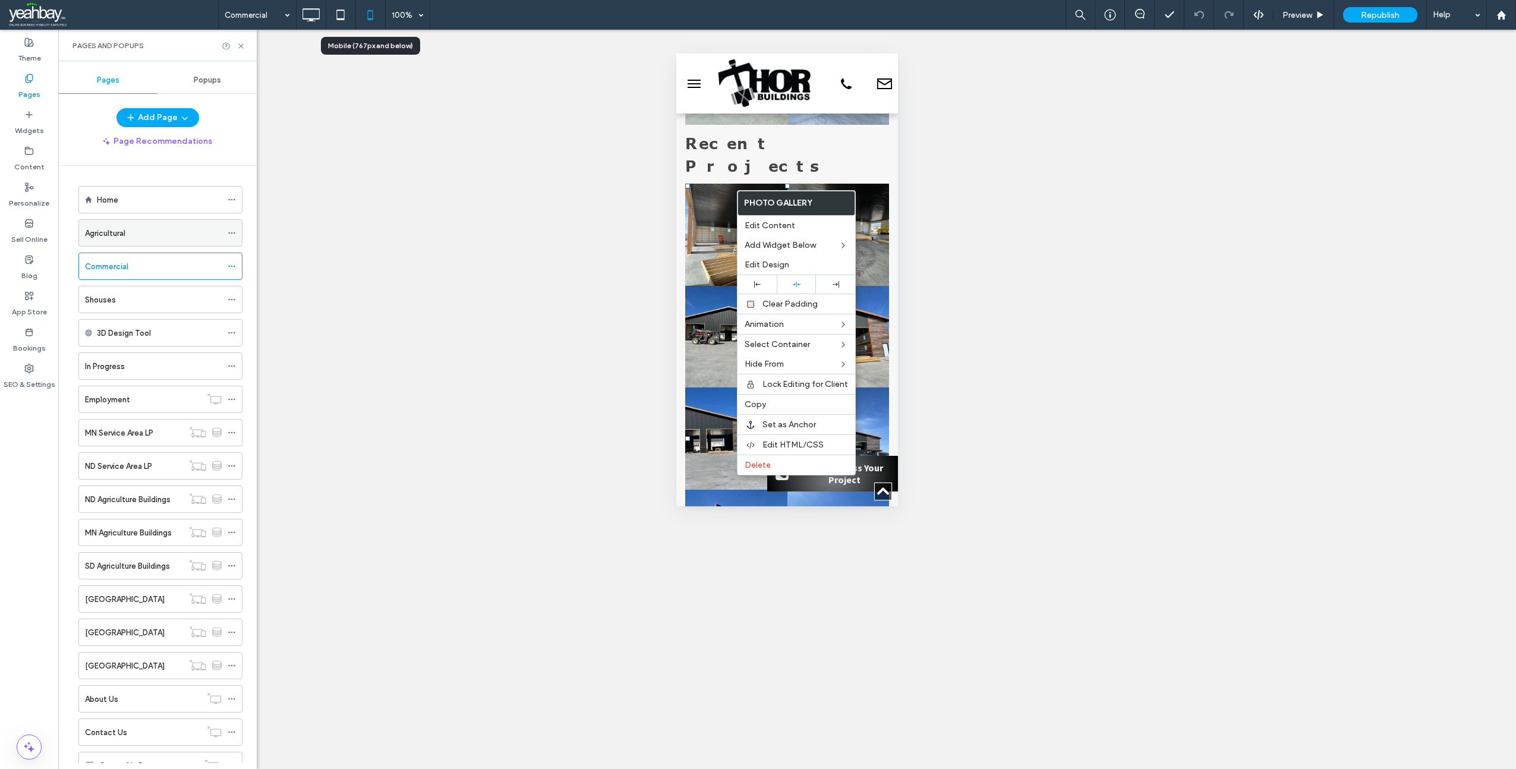
click at [111, 237] on label "Agricultural" at bounding box center [105, 233] width 40 height 21
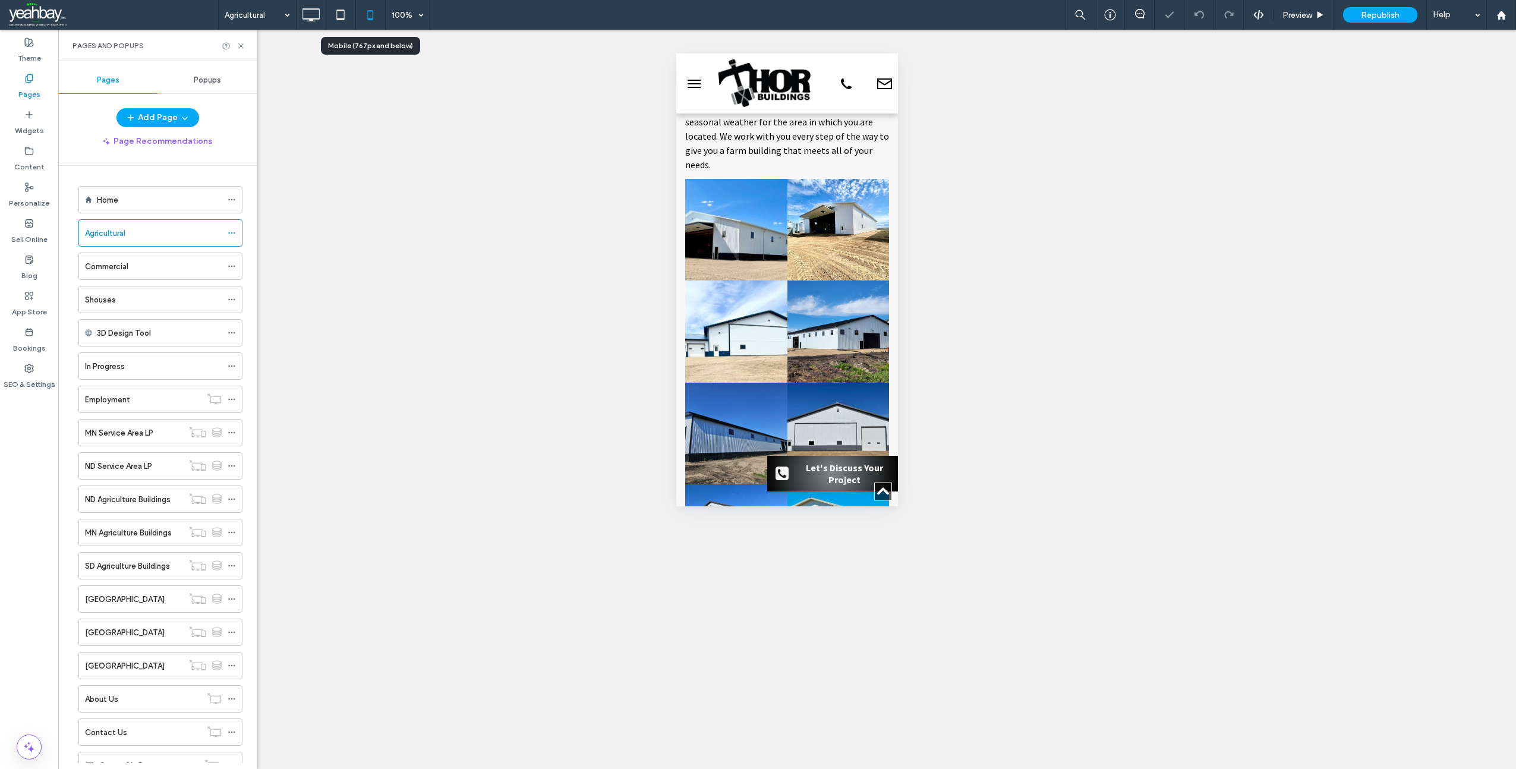
scroll to position [297, 0]
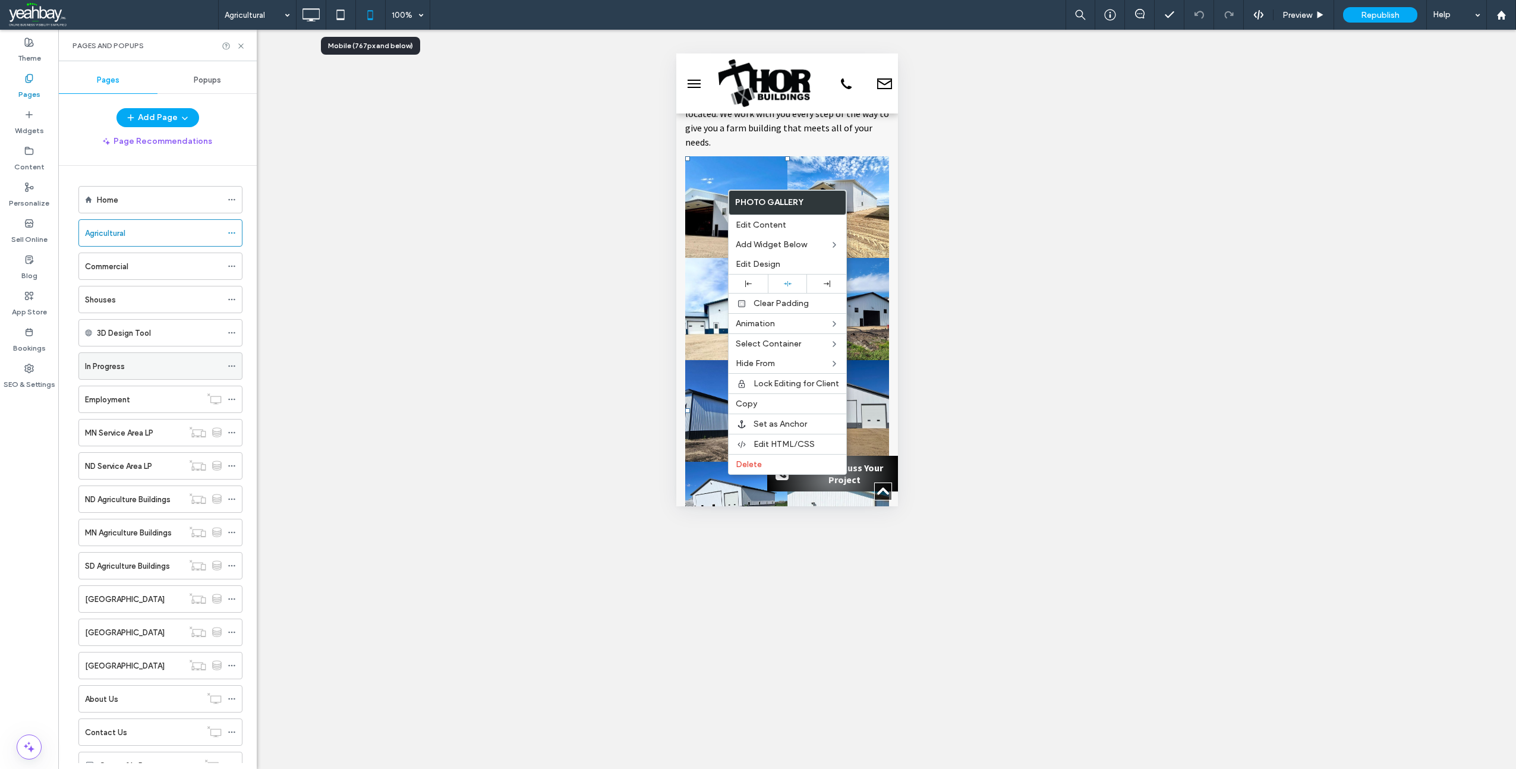
click at [119, 372] on label "In Progress" at bounding box center [105, 366] width 40 height 21
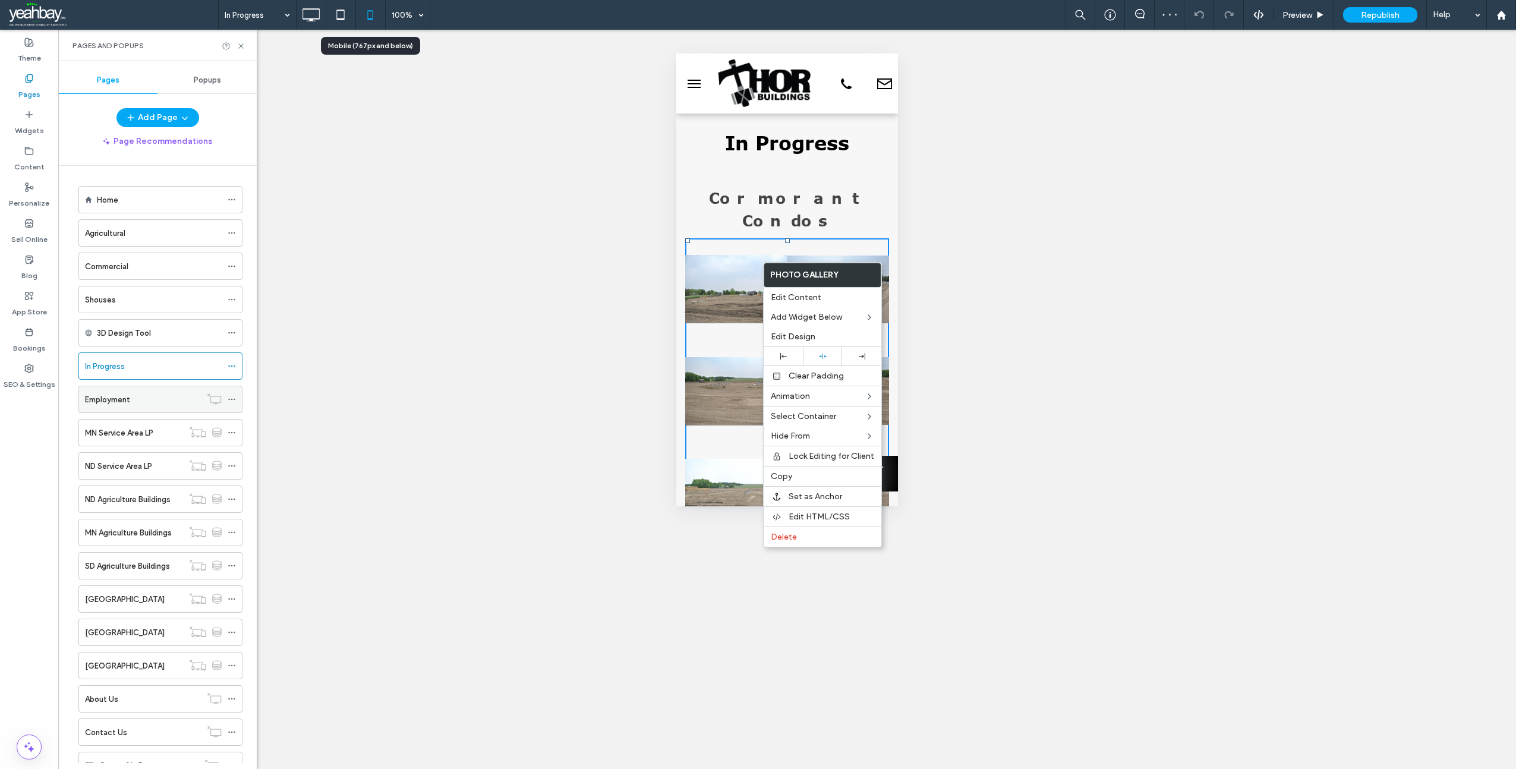
click at [115, 400] on label "Employment" at bounding box center [107, 399] width 45 height 21
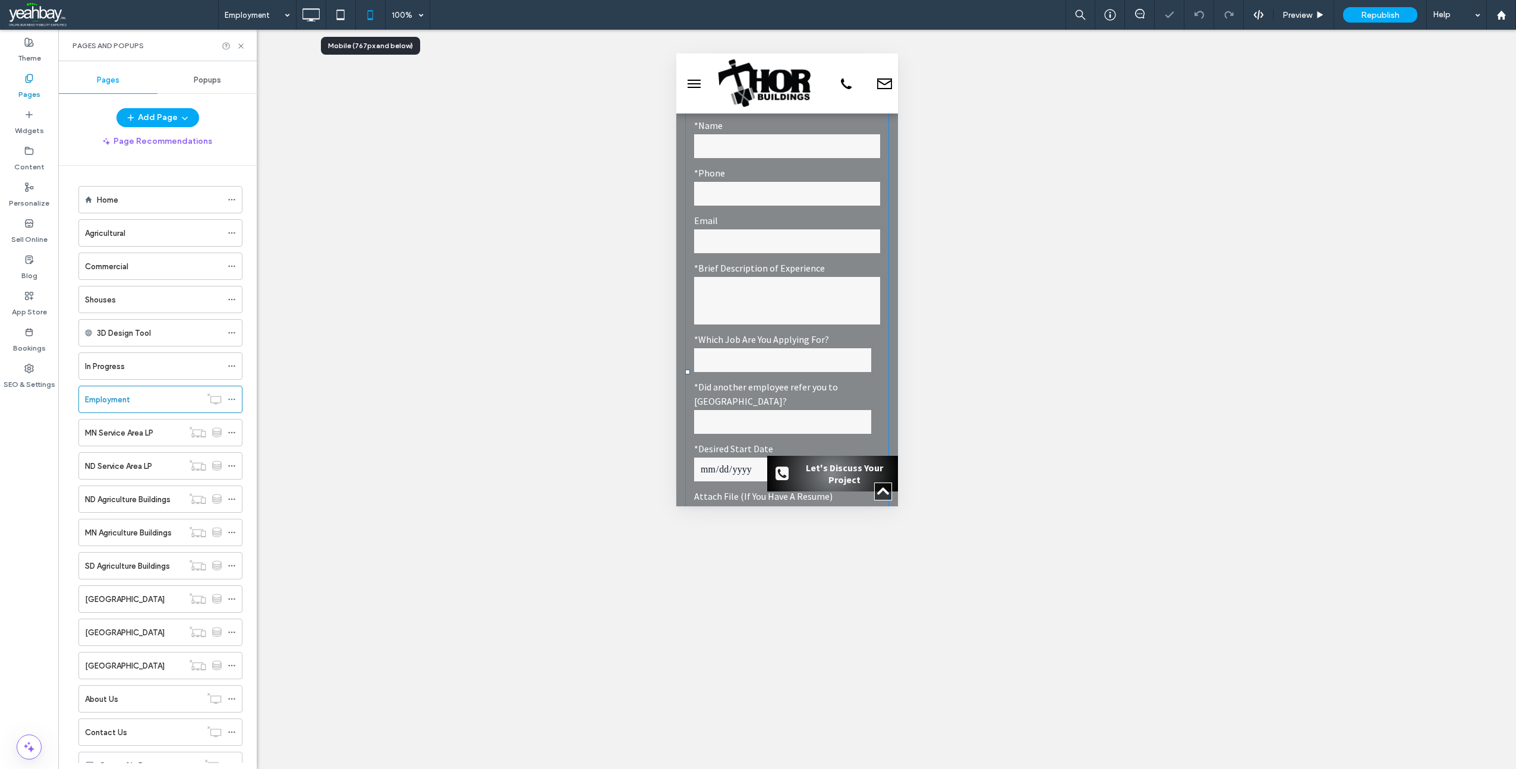
scroll to position [357, 0]
click at [103, 442] on div "MN Service Area LP" at bounding box center [134, 433] width 98 height 26
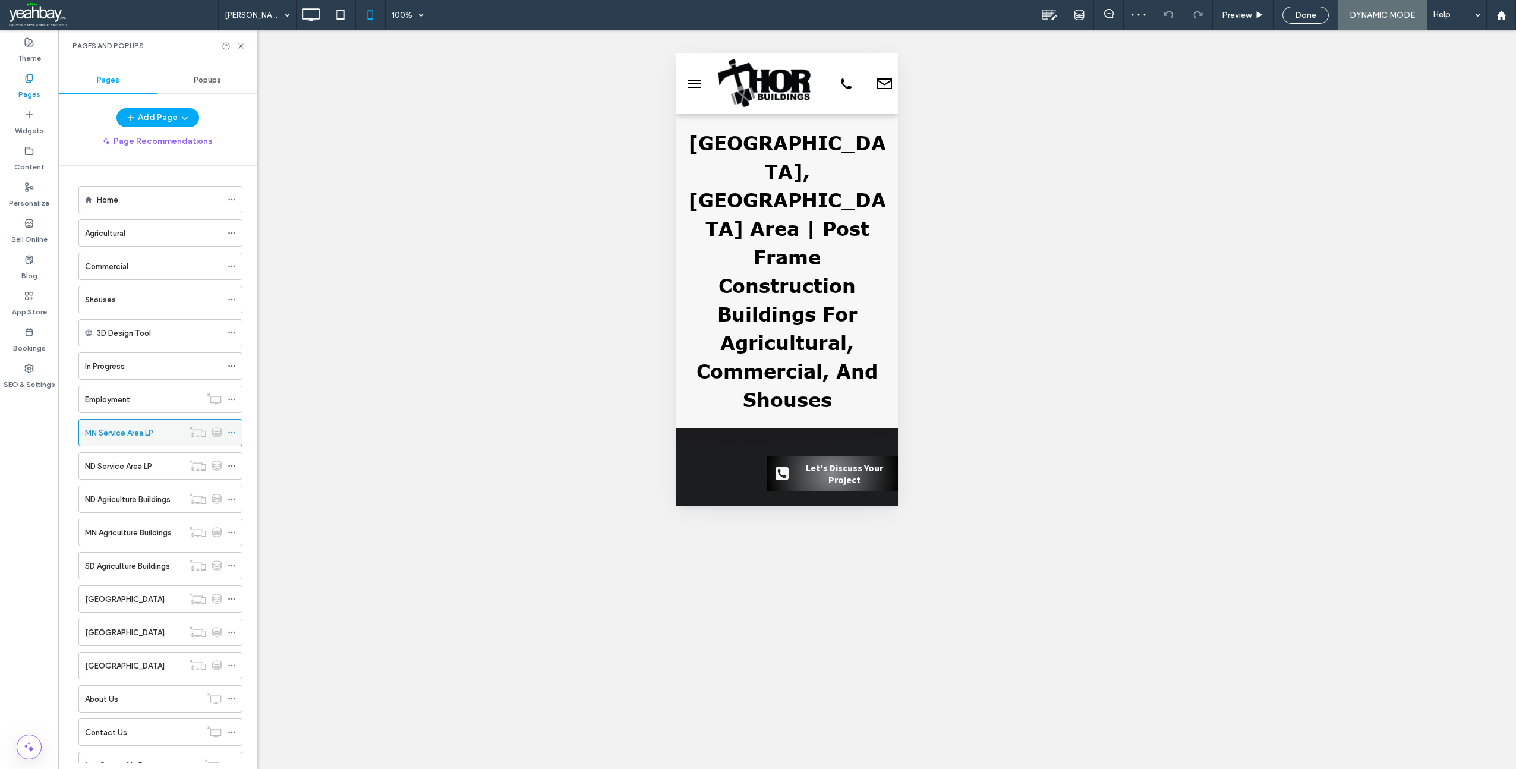
scroll to position [0, 0]
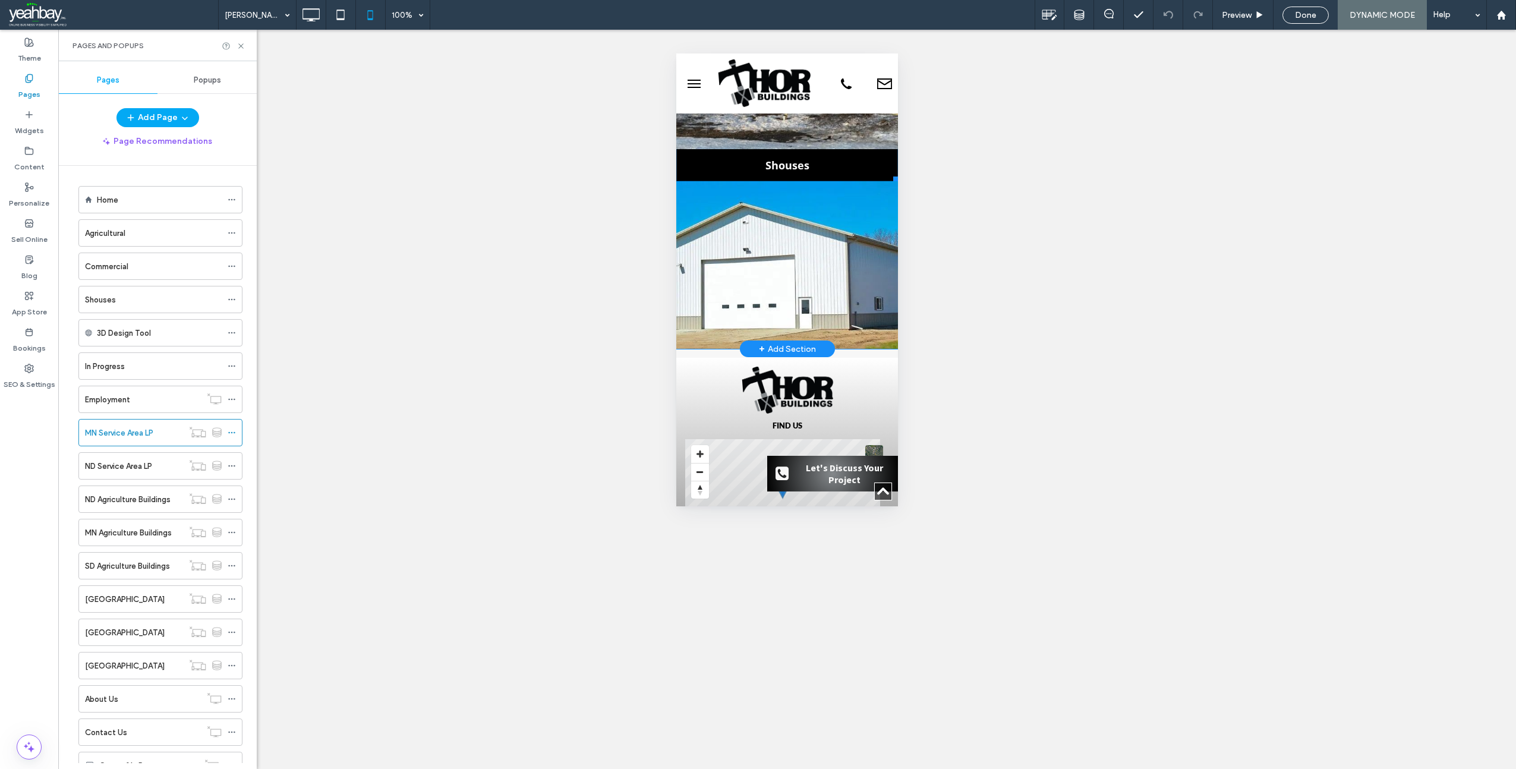
scroll to position [1011, 0]
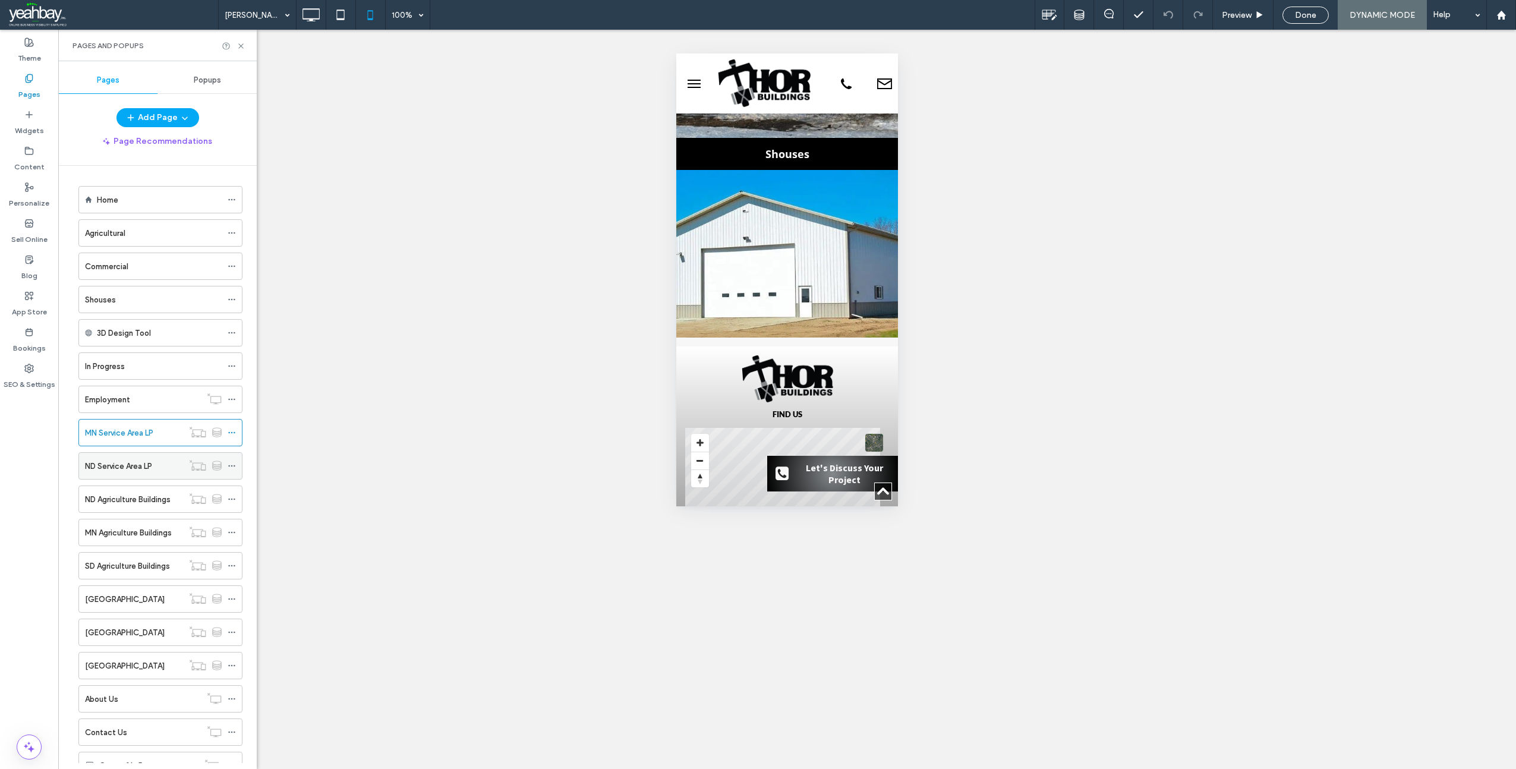
click at [111, 473] on div "ND Service Area LP" at bounding box center [134, 466] width 98 height 26
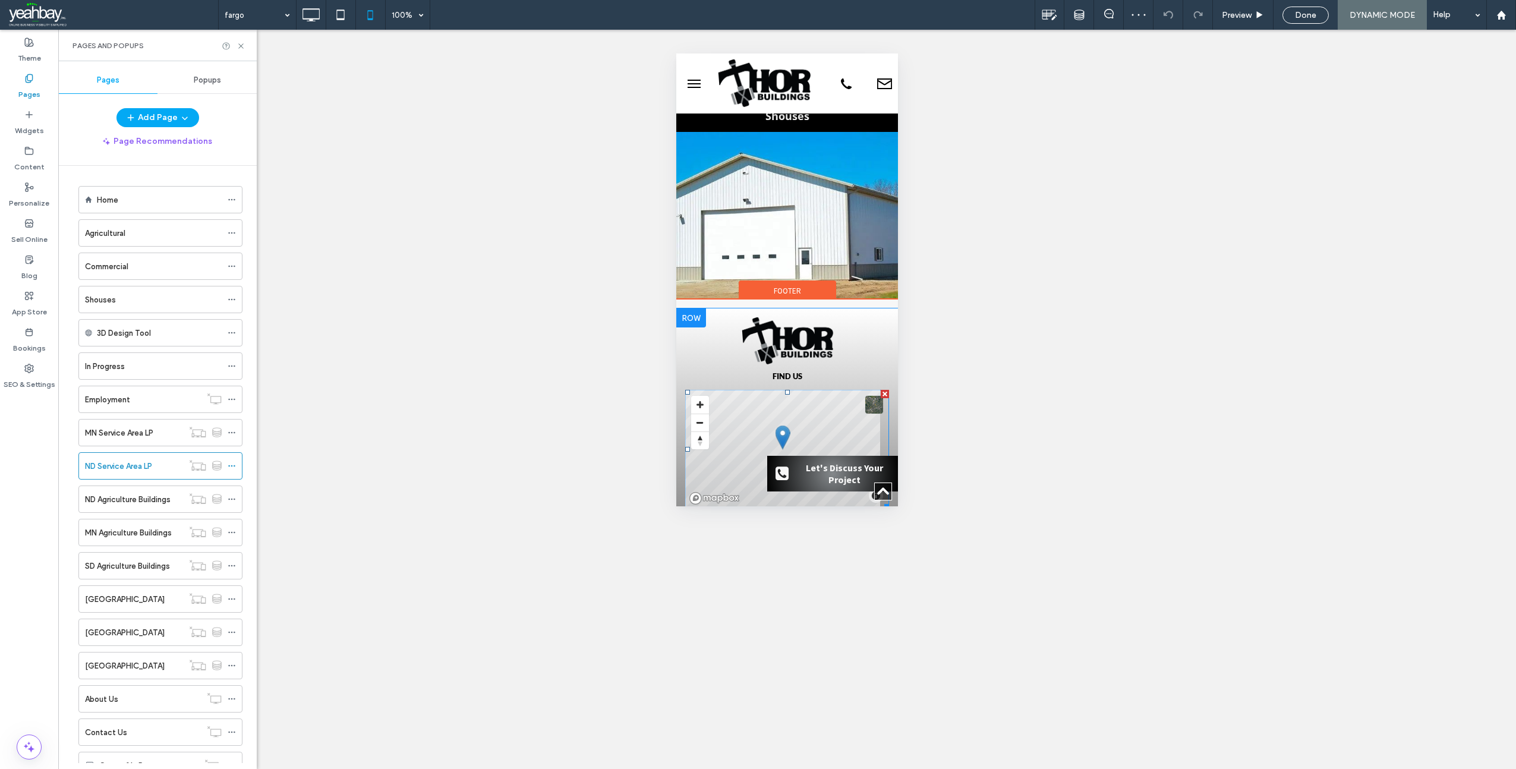
scroll to position [1011, 0]
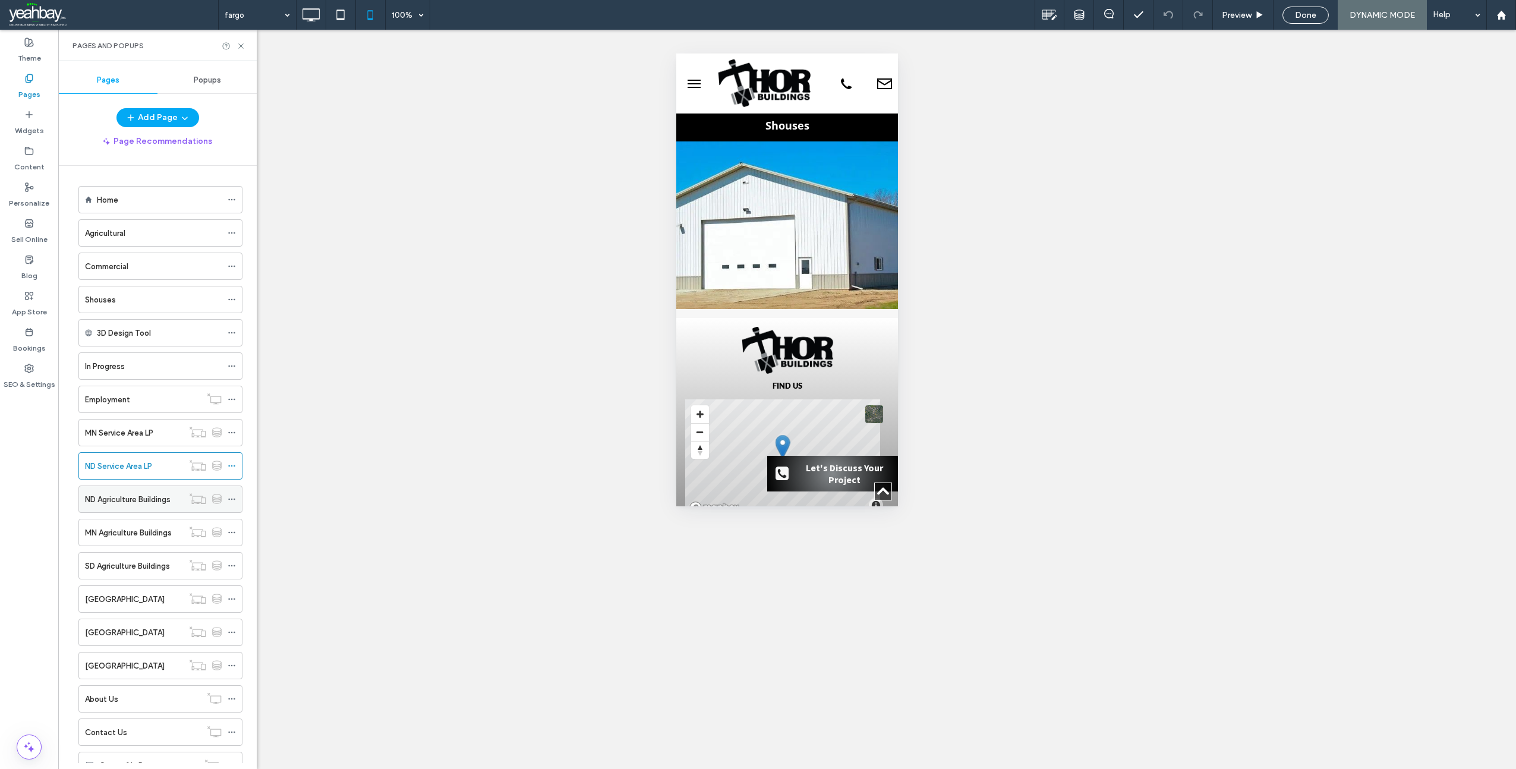
click at [110, 502] on label "ND Agriculture Buildings" at bounding box center [128, 499] width 86 height 21
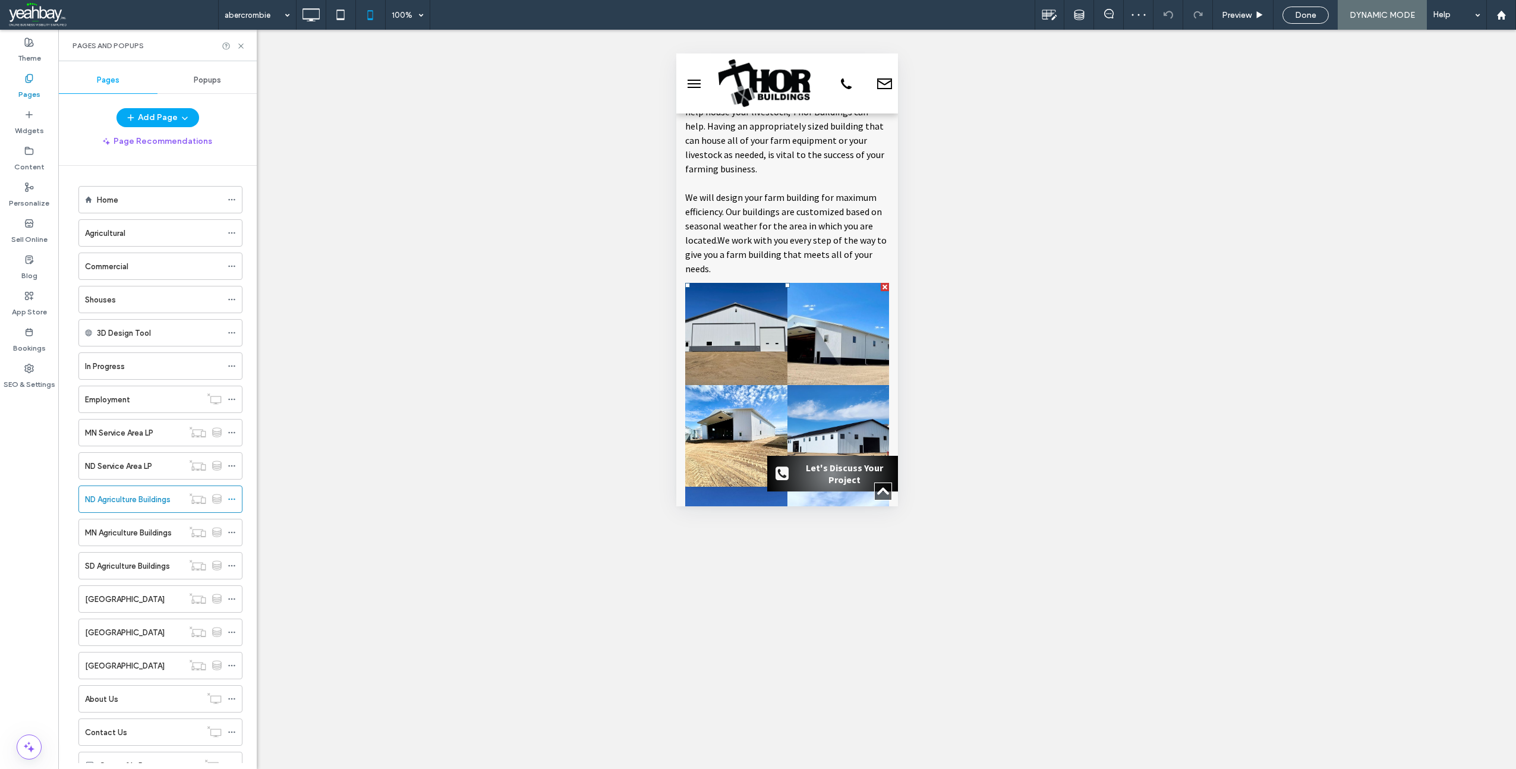
scroll to position [297, 0]
click at [103, 531] on label "MN Agriculture Buildings" at bounding box center [128, 532] width 87 height 21
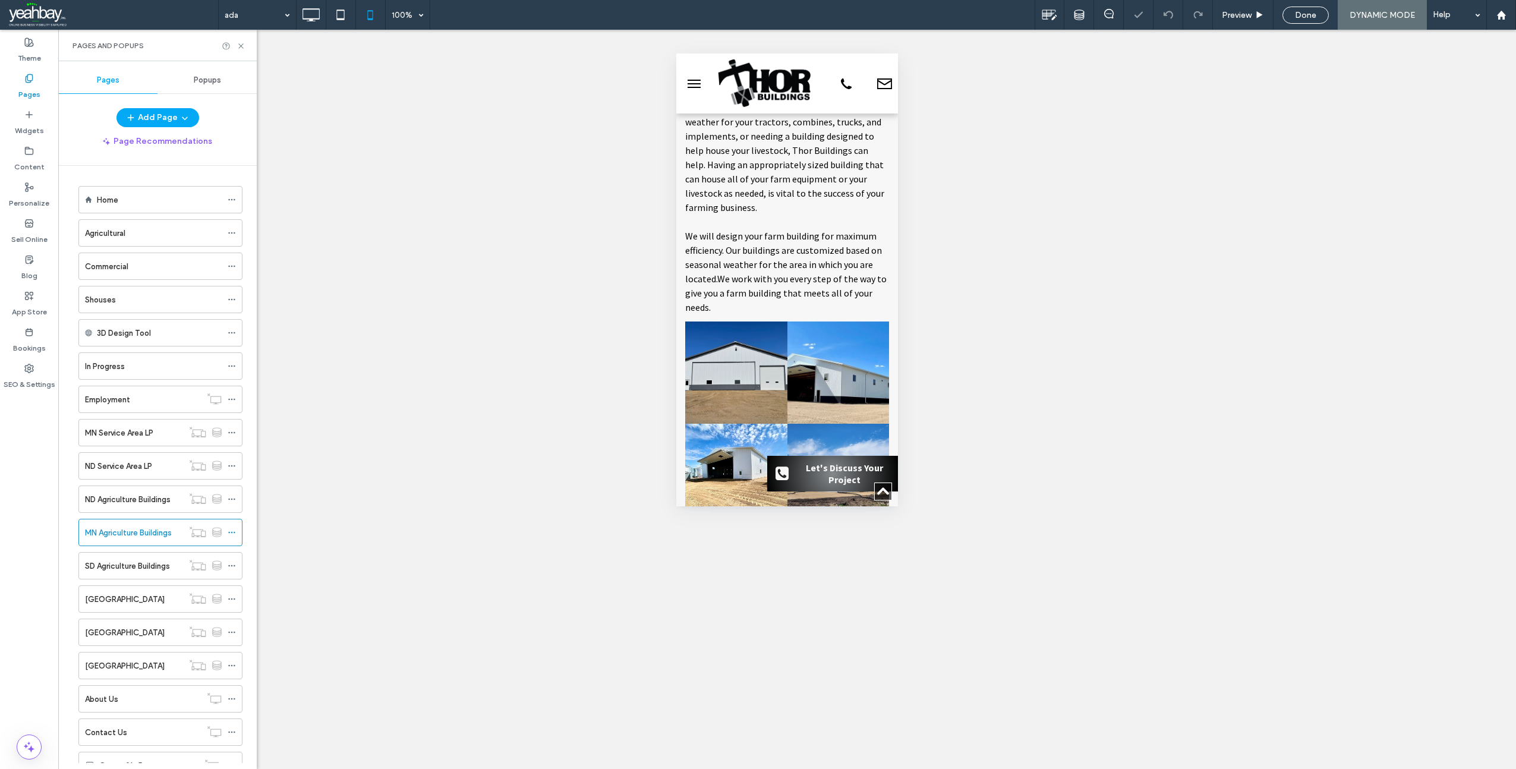
scroll to position [357, 0]
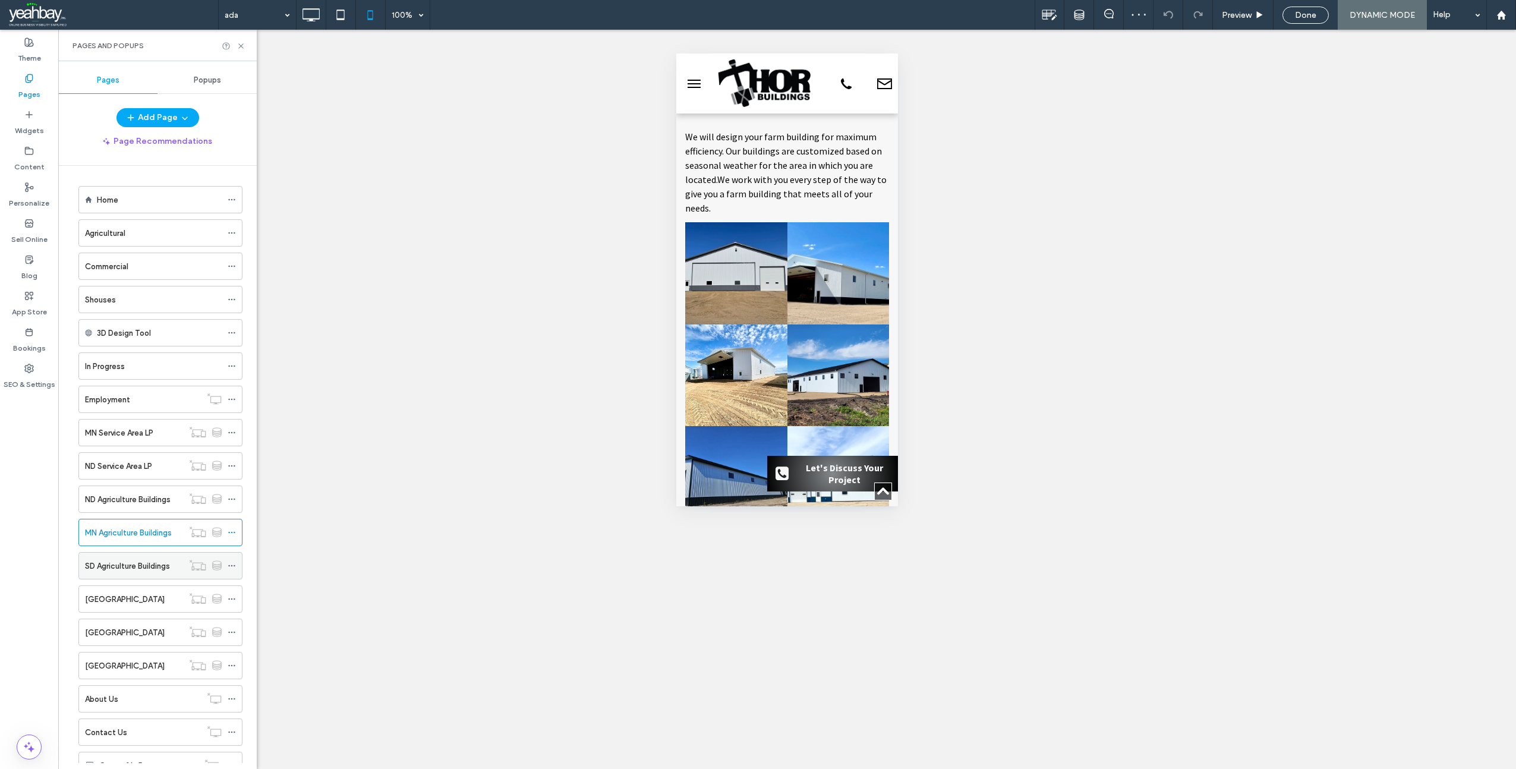
click at [111, 574] on div "SD Agriculture Buildings" at bounding box center [134, 566] width 98 height 26
click at [112, 604] on label "MN Agricultural Farm Buildings" at bounding box center [125, 599] width 80 height 21
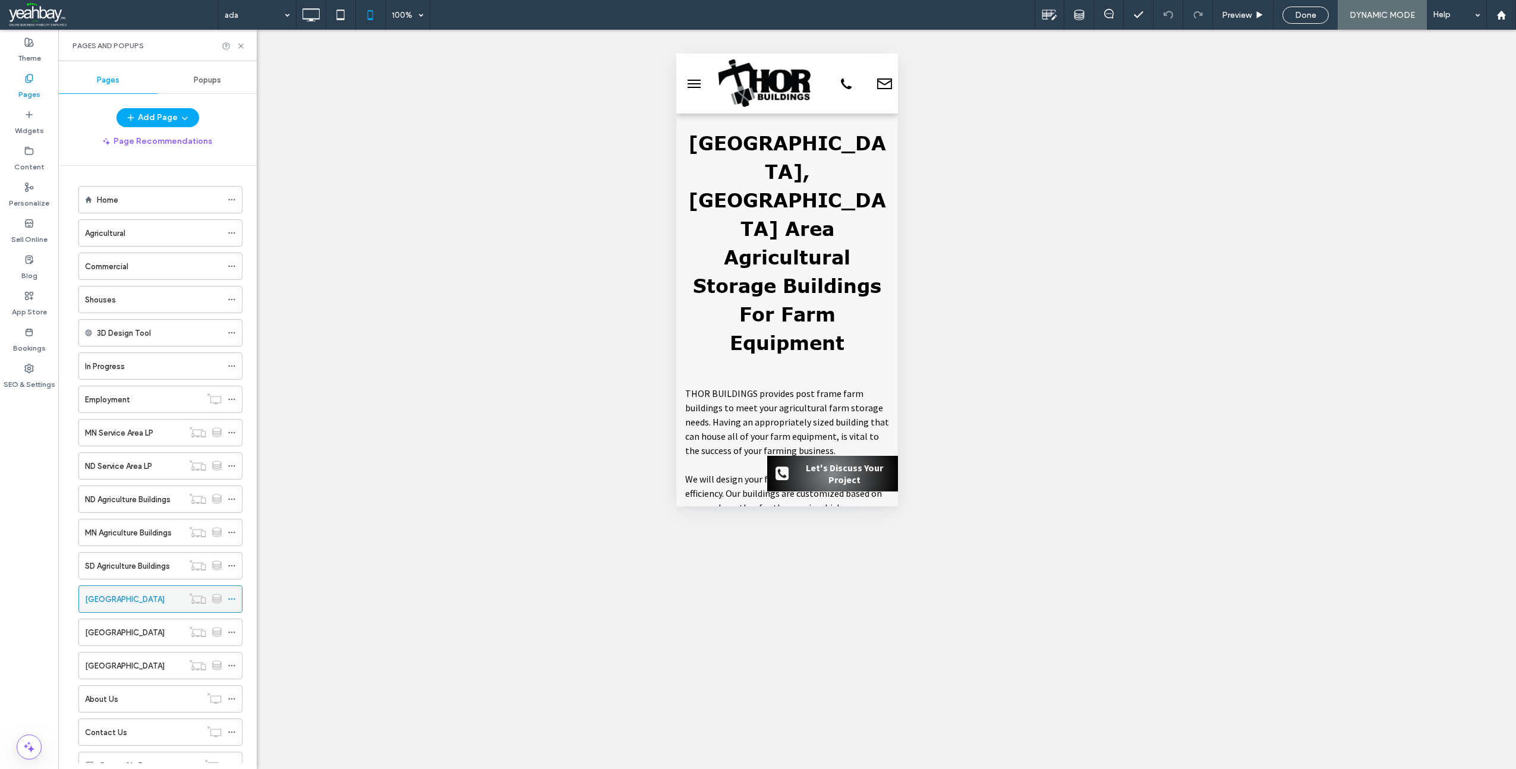
scroll to position [0, 0]
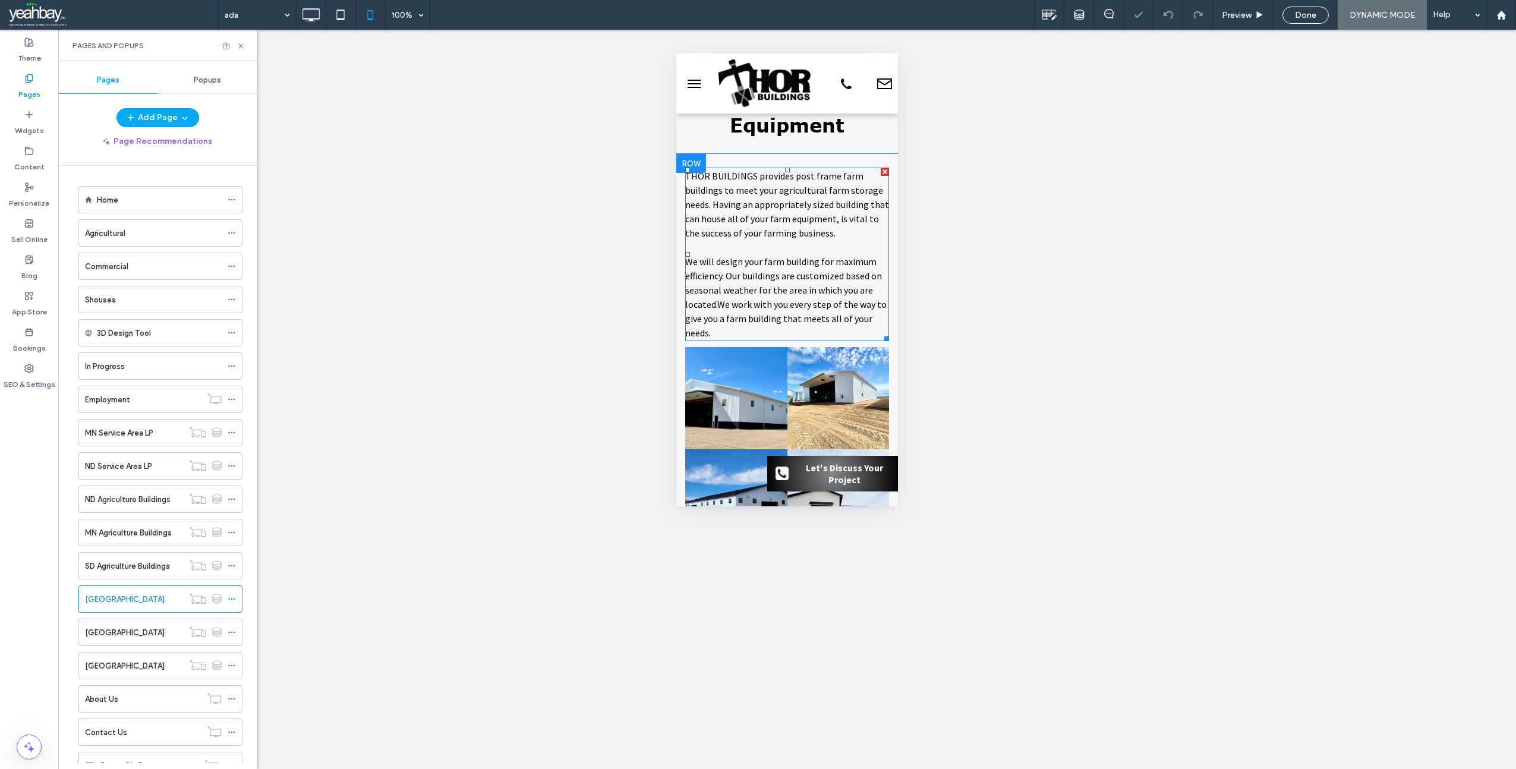
scroll to position [297, 0]
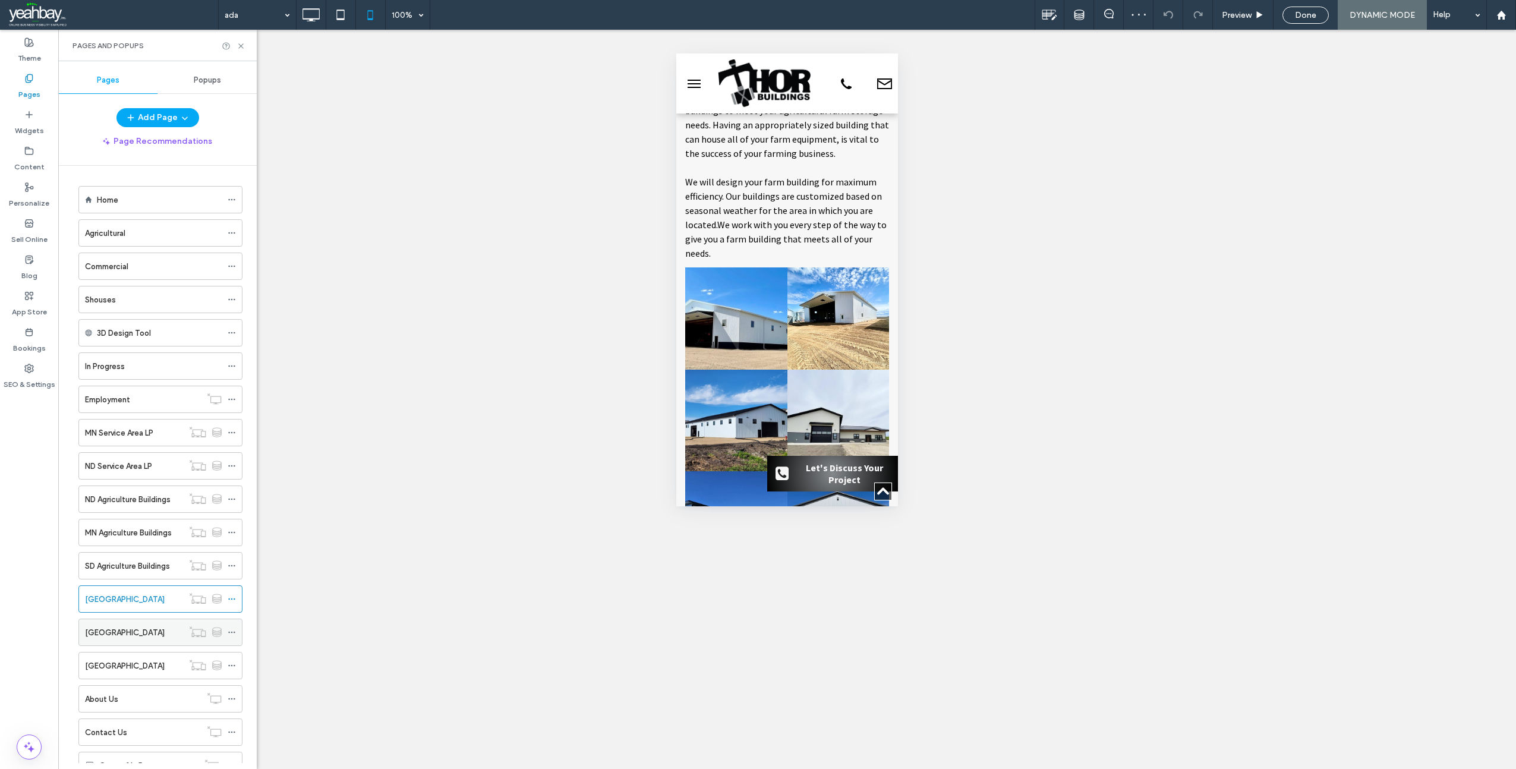
click at [115, 638] on label "ND Agricultural Farm Buildings" at bounding box center [125, 632] width 80 height 21
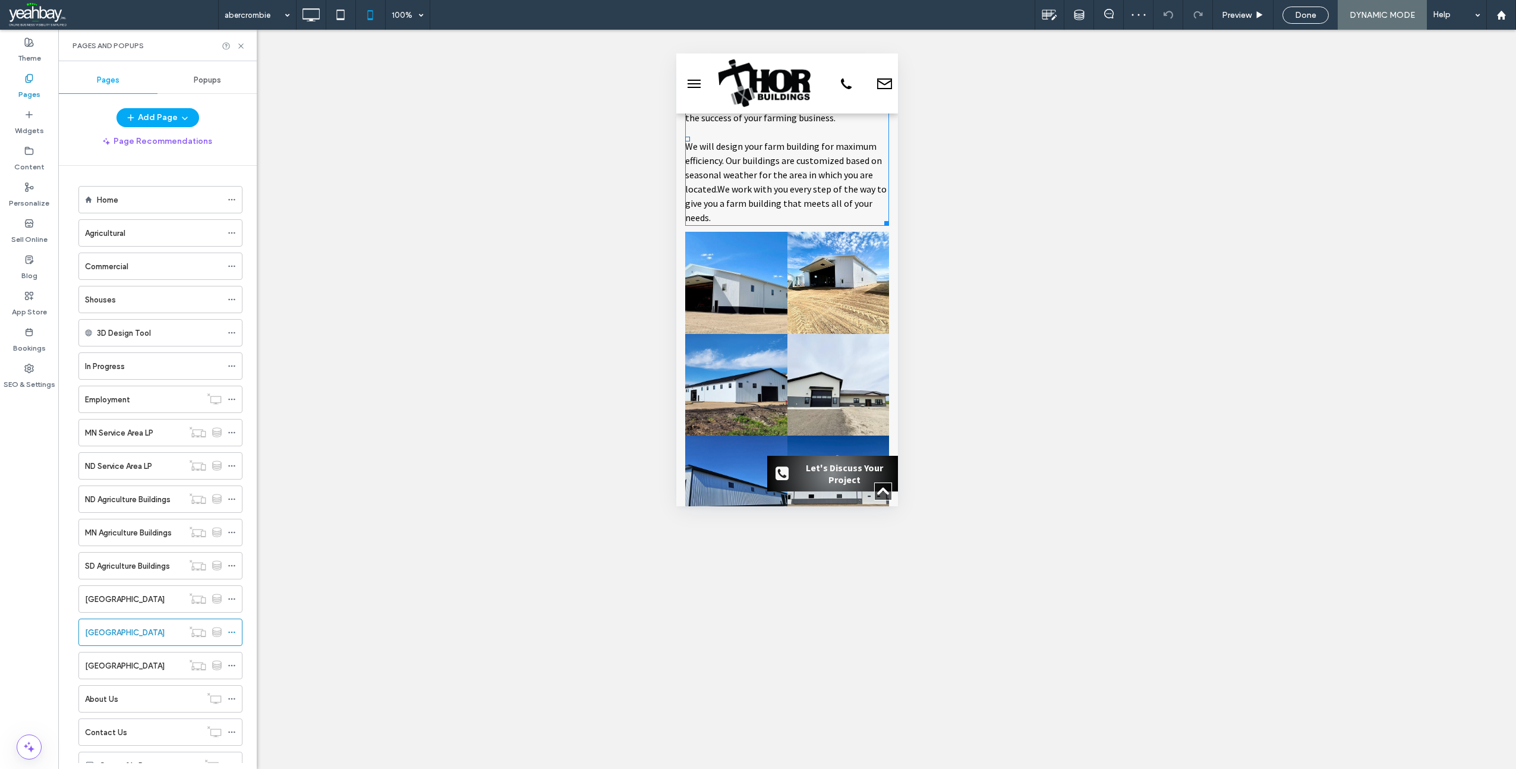
scroll to position [357, 0]
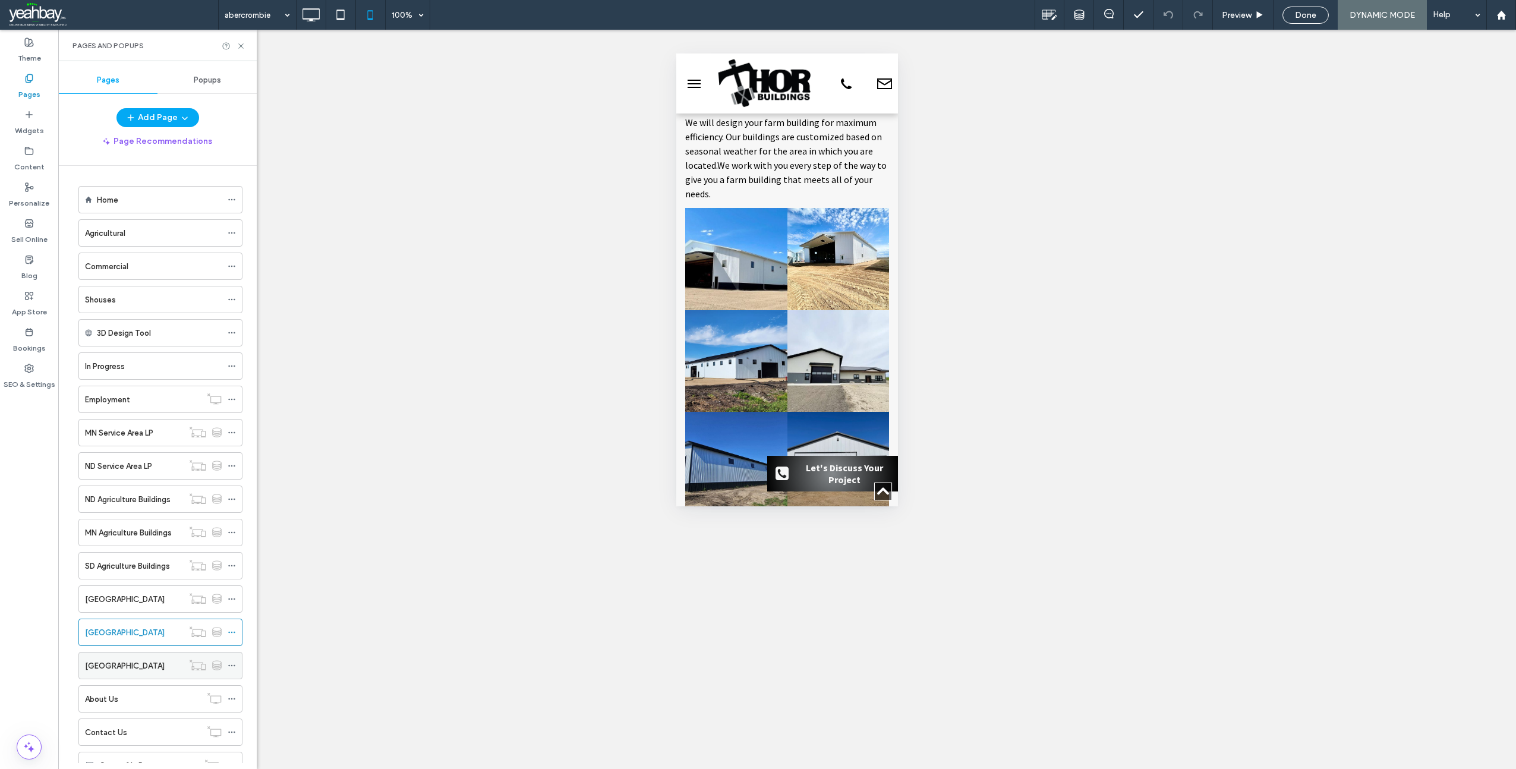
click at [124, 673] on div "SD Agricultural Farm Buildings" at bounding box center [134, 666] width 98 height 26
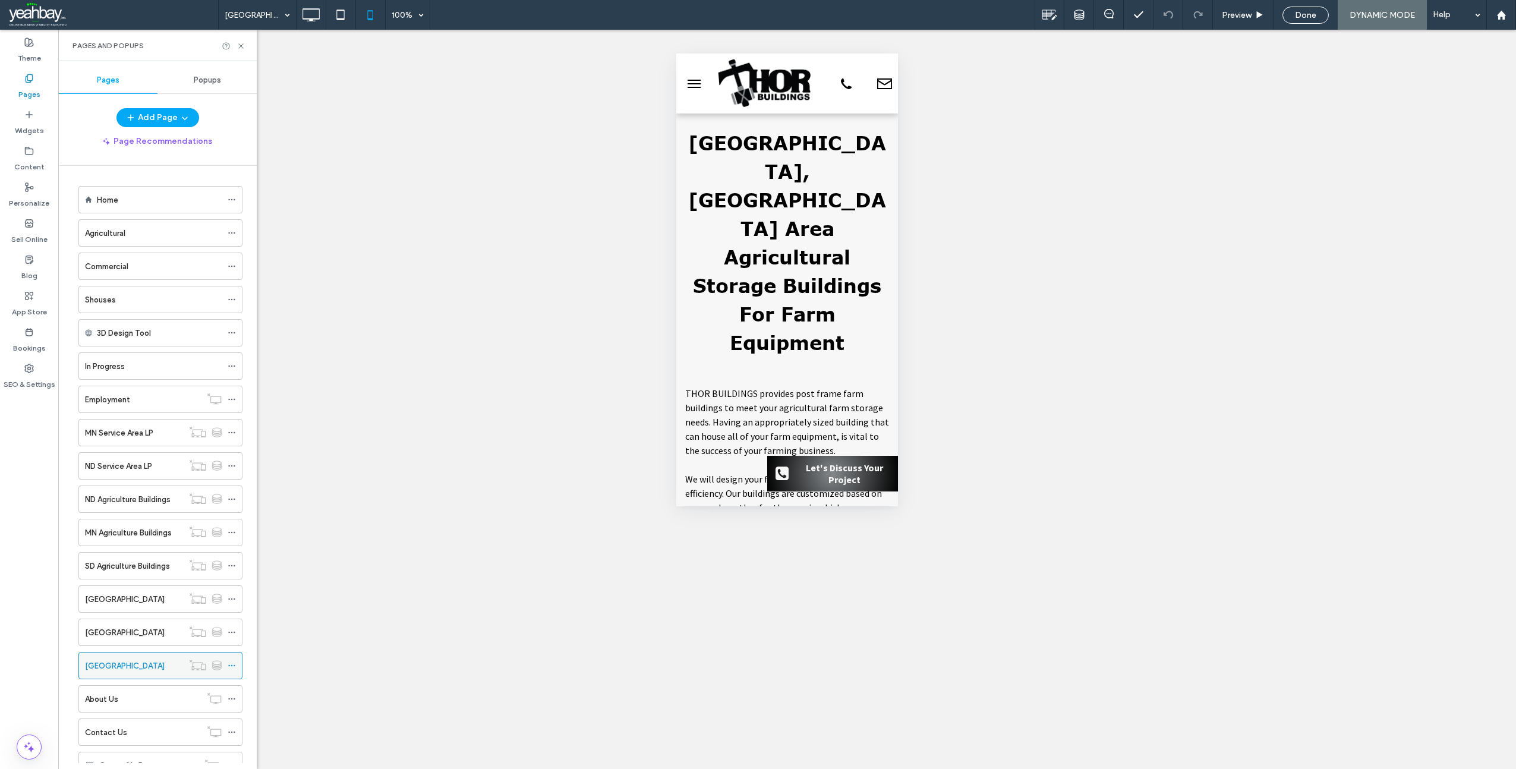
scroll to position [0, 0]
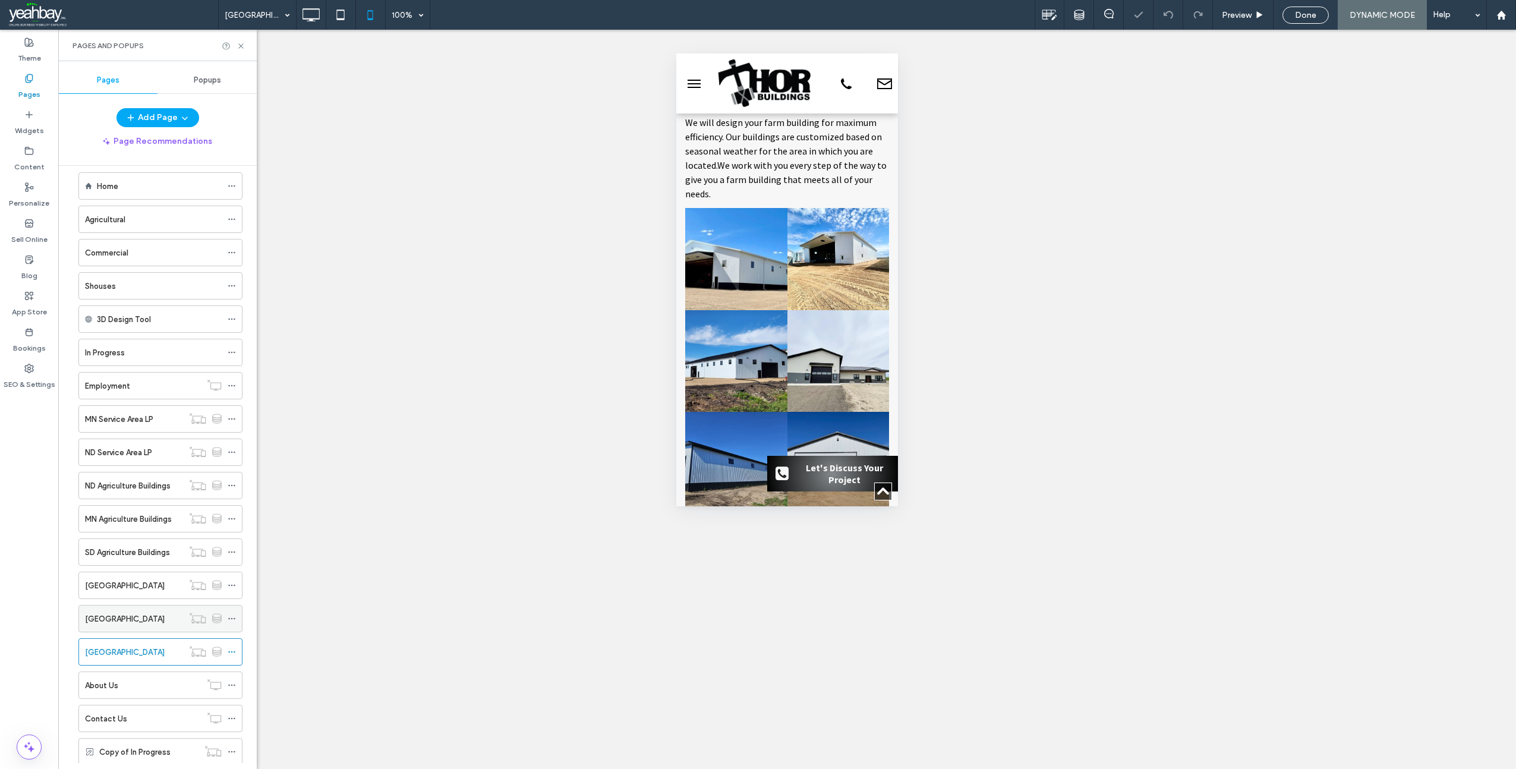
scroll to position [46, 0]
click at [130, 650] on div "About Us" at bounding box center [143, 653] width 116 height 12
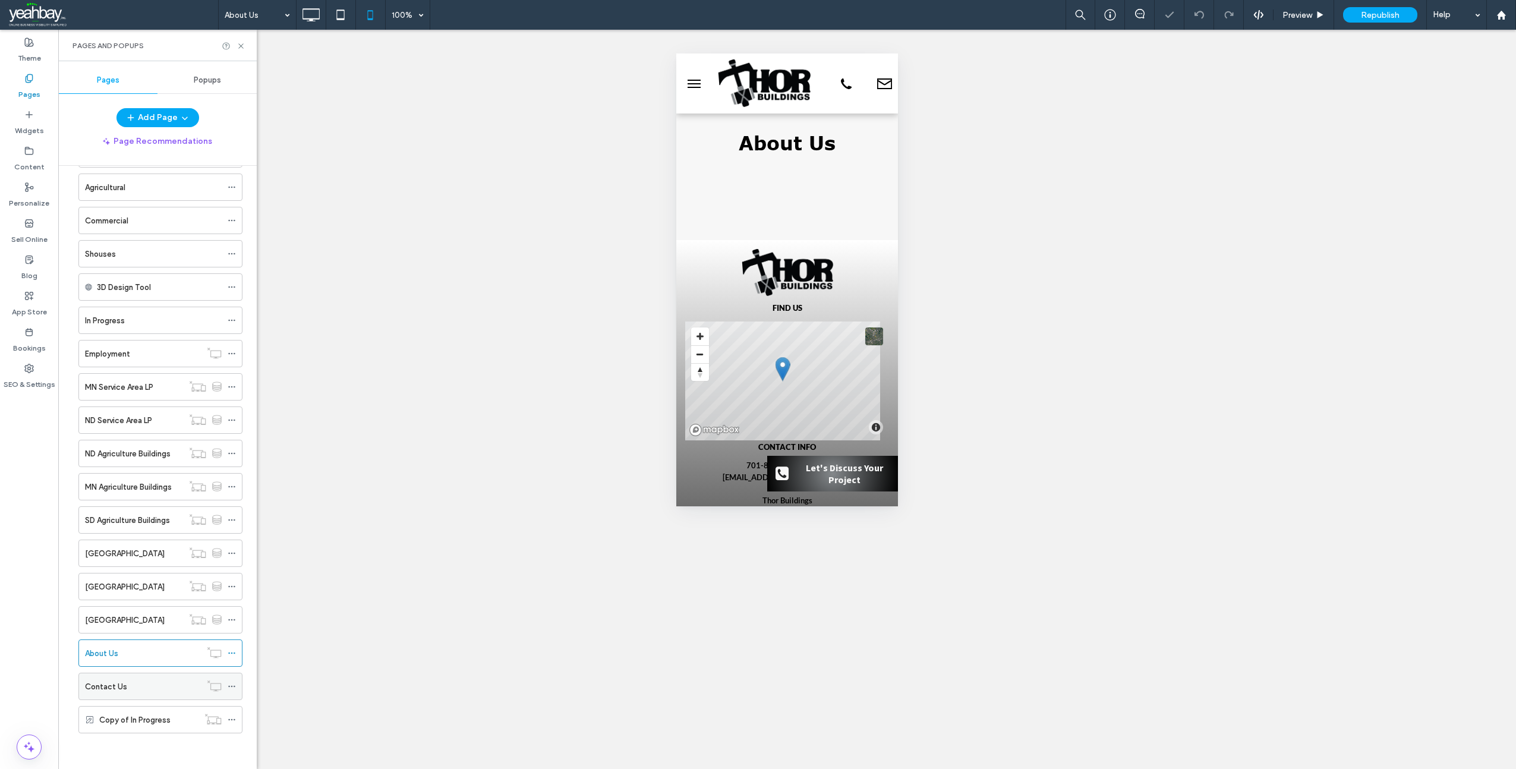
click at [109, 692] on label "Contact Us" at bounding box center [106, 686] width 42 height 21
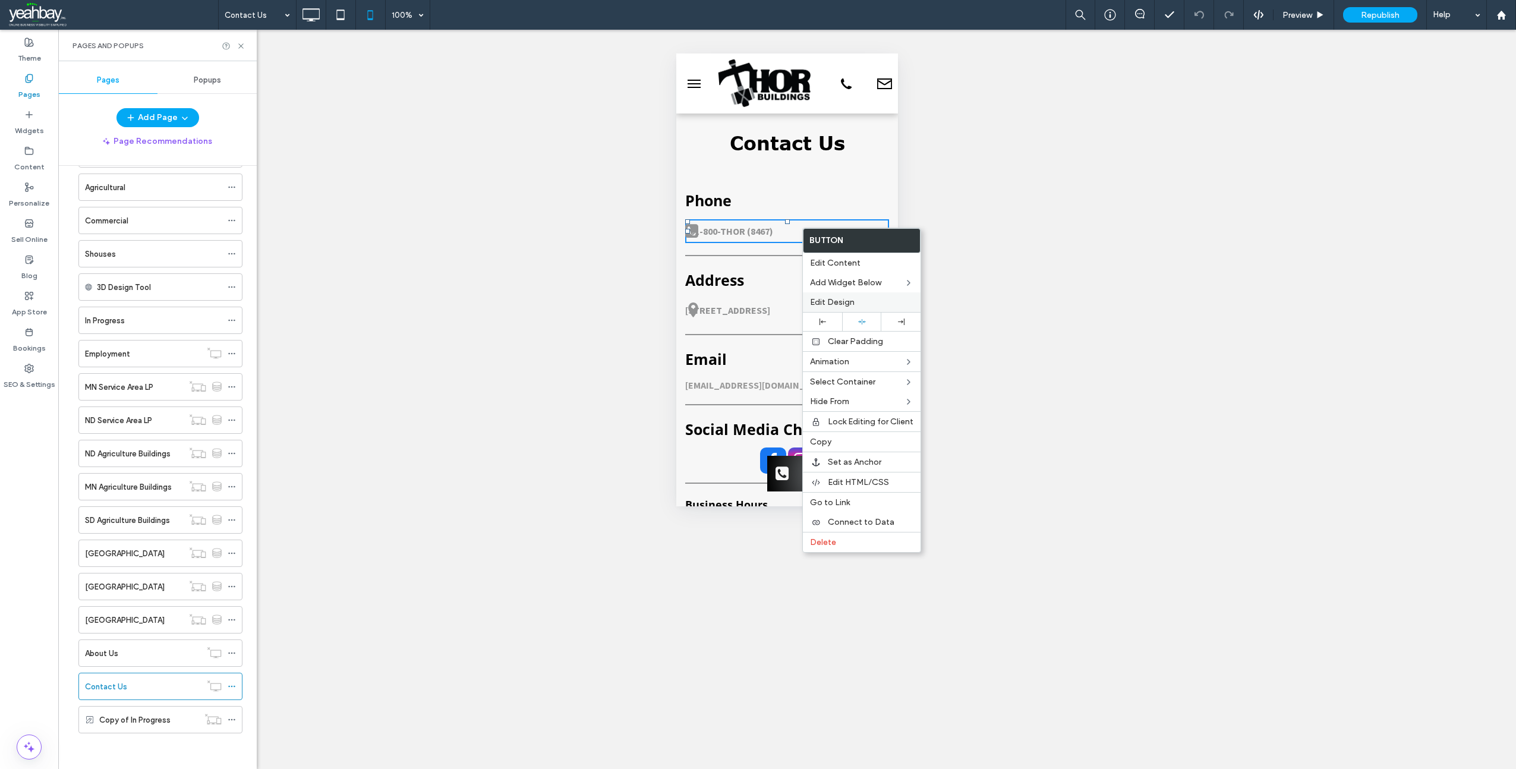
click at [833, 300] on span "Edit Design" at bounding box center [832, 302] width 45 height 10
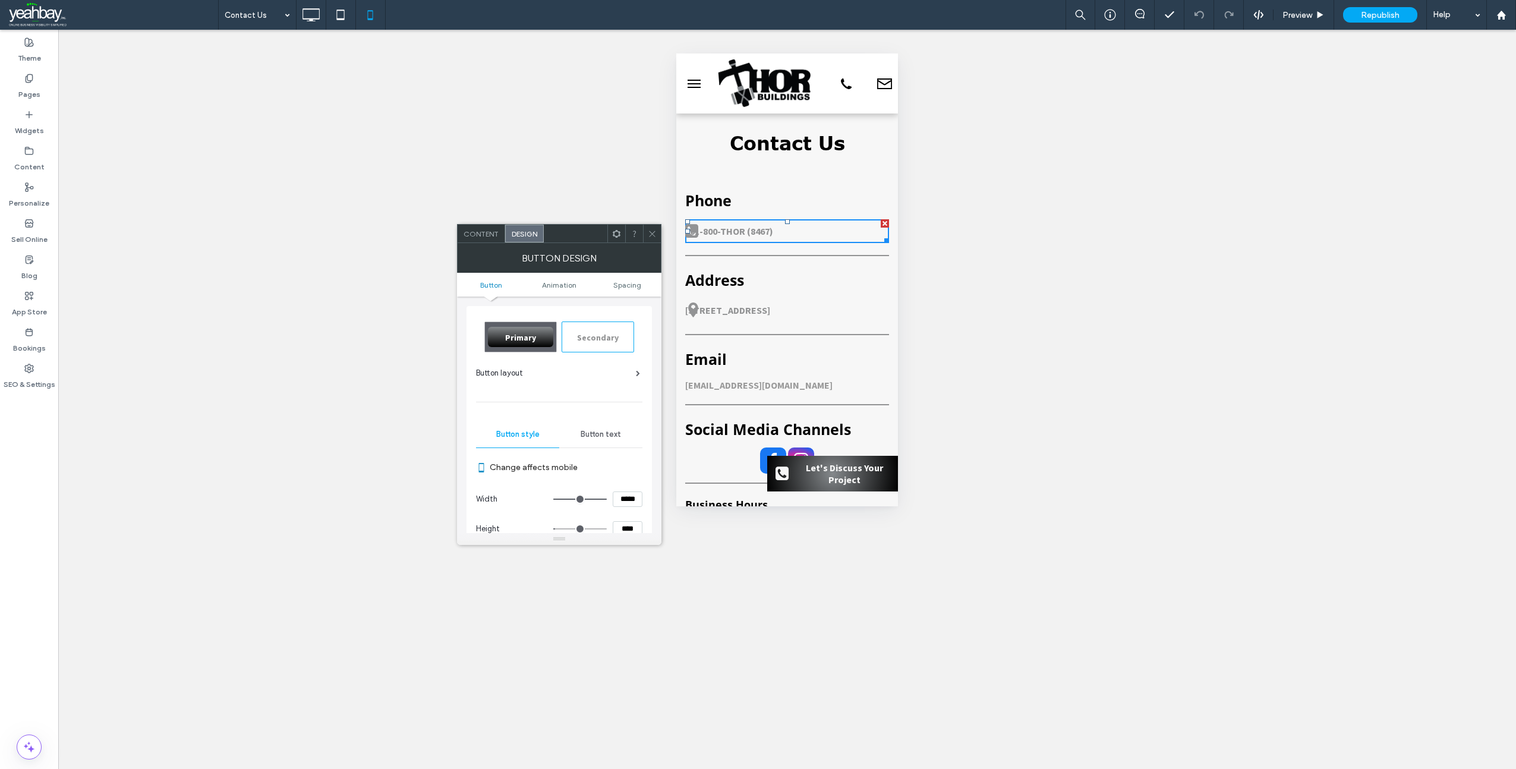
click at [600, 433] on span "Button text" at bounding box center [601, 435] width 40 height 10
click at [632, 284] on span "Spacing" at bounding box center [627, 285] width 28 height 9
click at [534, 433] on label "0px" at bounding box center [532, 436] width 12 height 9
type input "**"
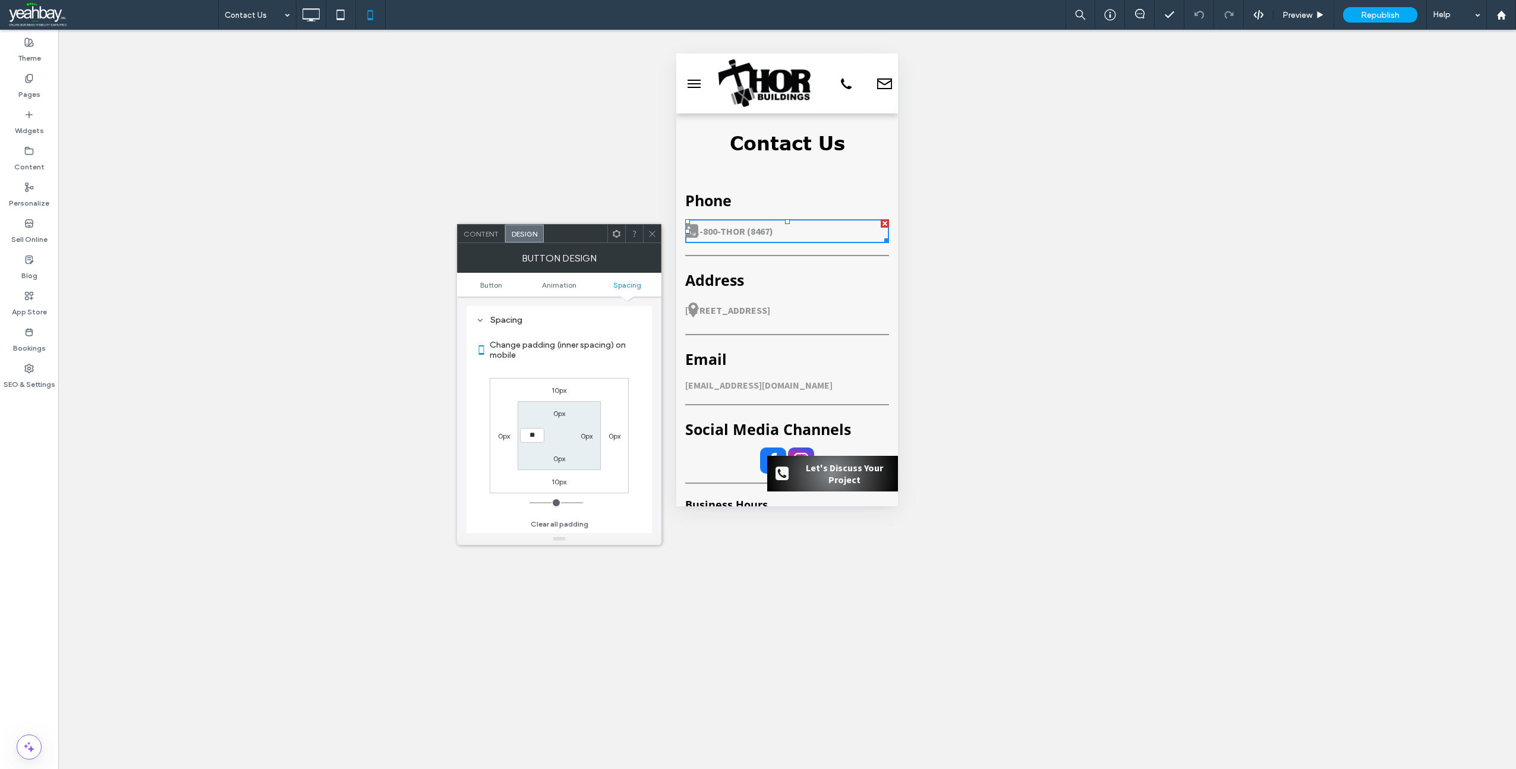
type input "**"
click at [539, 437] on input "****" at bounding box center [532, 435] width 24 height 15
drag, startPoint x: 526, startPoint y: 436, endPoint x: 519, endPoint y: 434, distance: 7.4
click at [519, 434] on div "****" at bounding box center [531, 435] width 27 height 15
click at [539, 434] on input "****" at bounding box center [532, 435] width 24 height 15
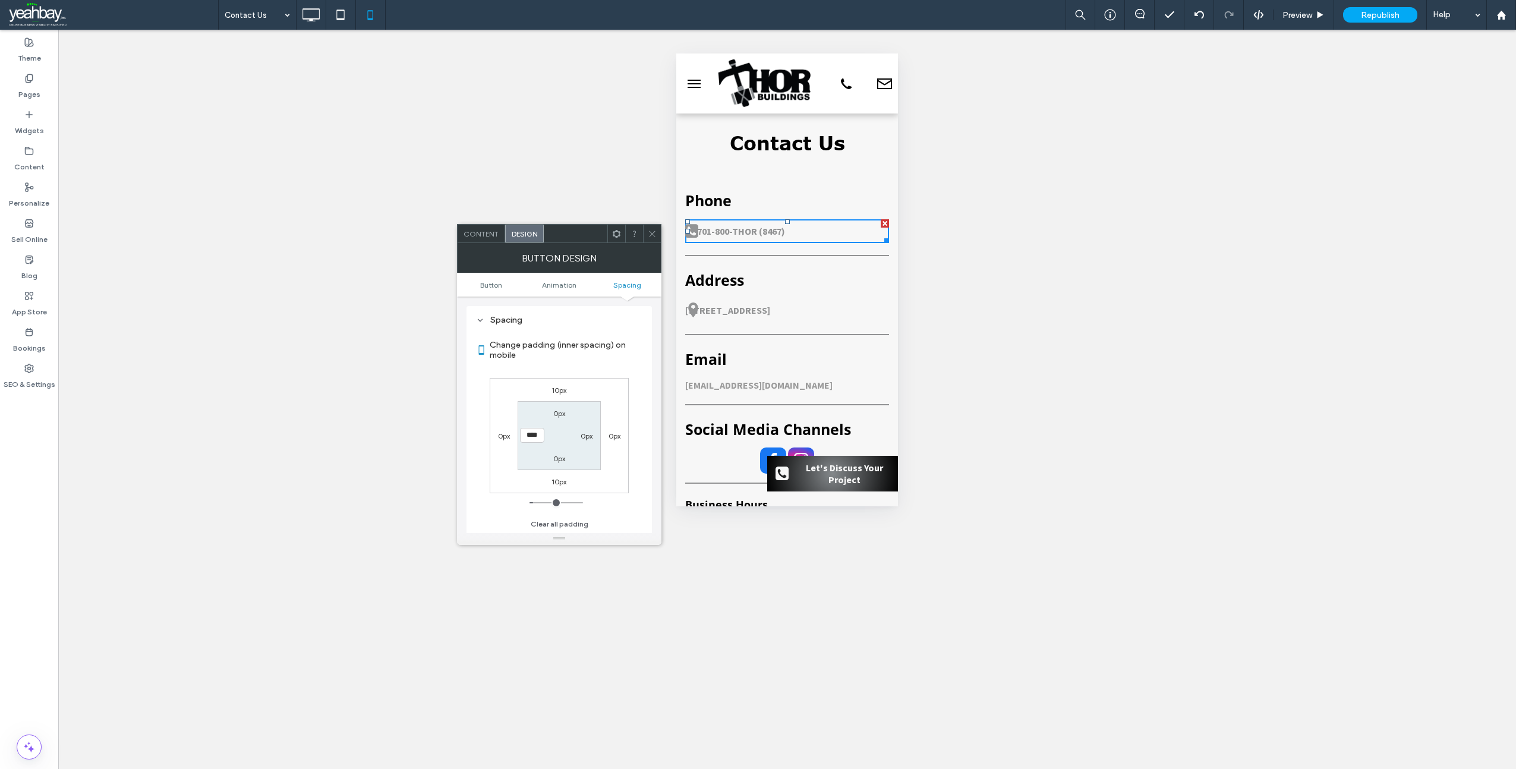
drag, startPoint x: 540, startPoint y: 434, endPoint x: 518, endPoint y: 433, distance: 22.0
click at [518, 433] on section "0px 0px 0px ****" at bounding box center [559, 435] width 83 height 68
type input "**"
type input "****"
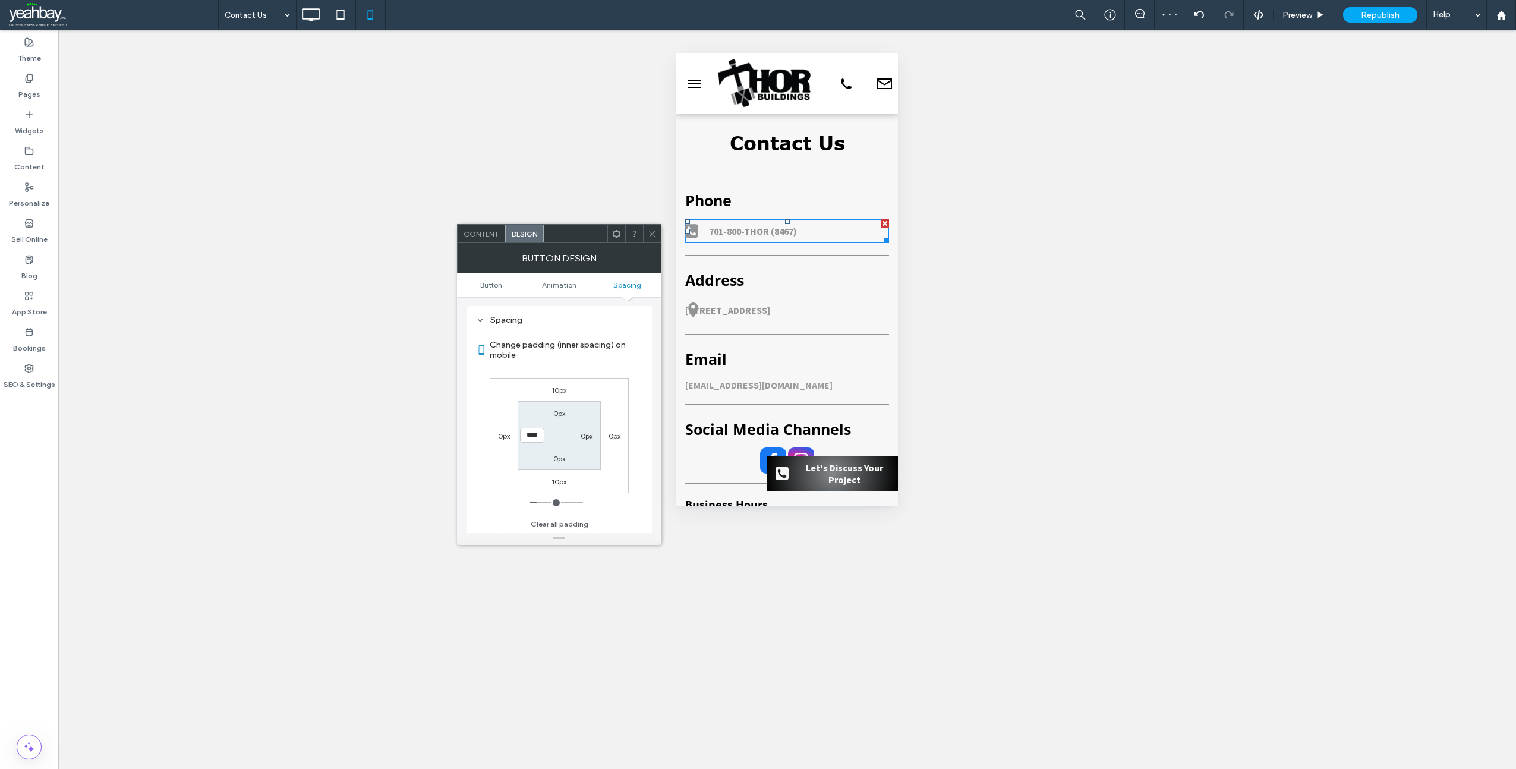
click at [652, 243] on div "BUTTON DESIGN" at bounding box center [559, 258] width 204 height 30
click at [650, 236] on icon at bounding box center [651, 233] width 9 height 9
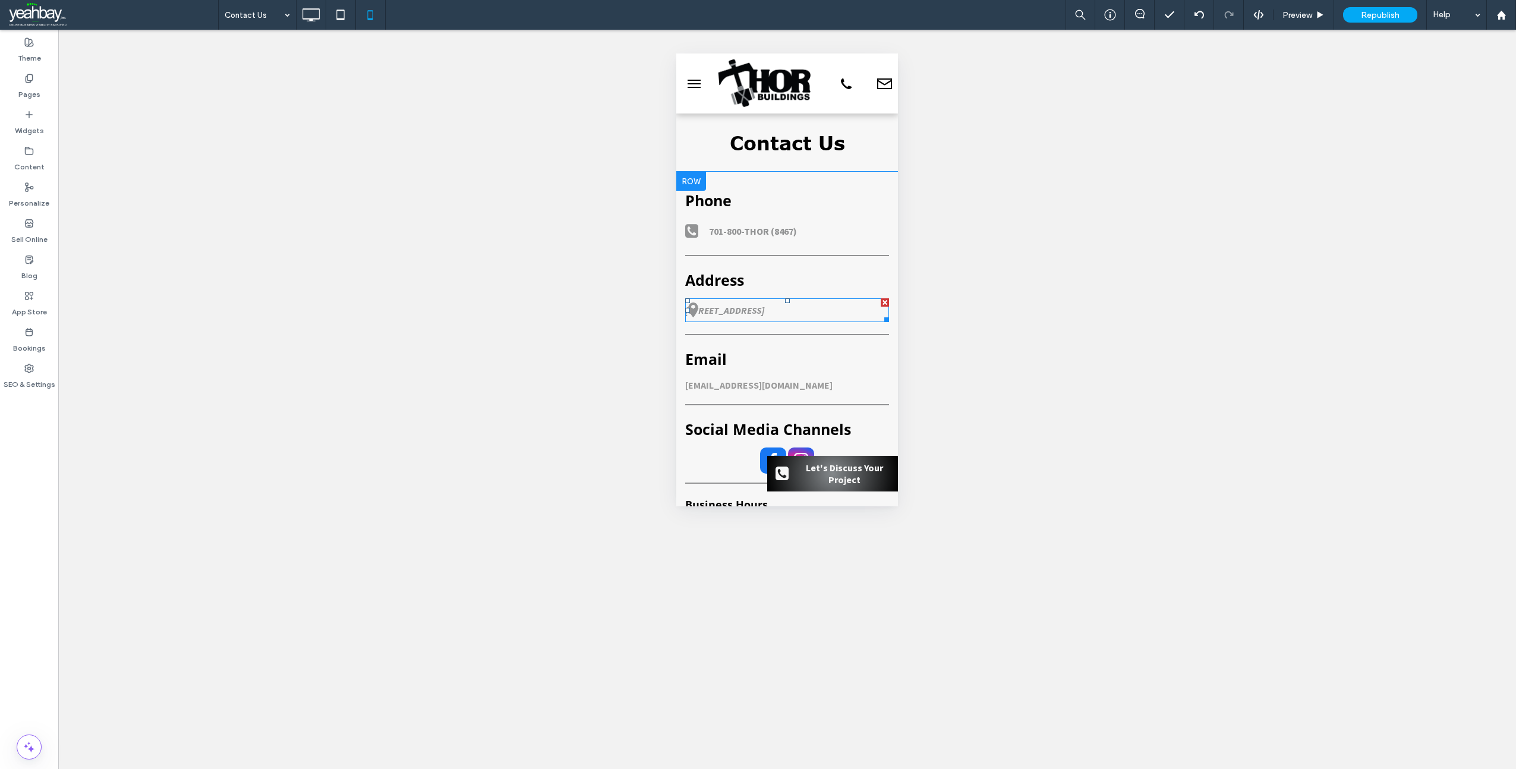
click at [697, 307] on span at bounding box center [692, 310] width 15 height 15
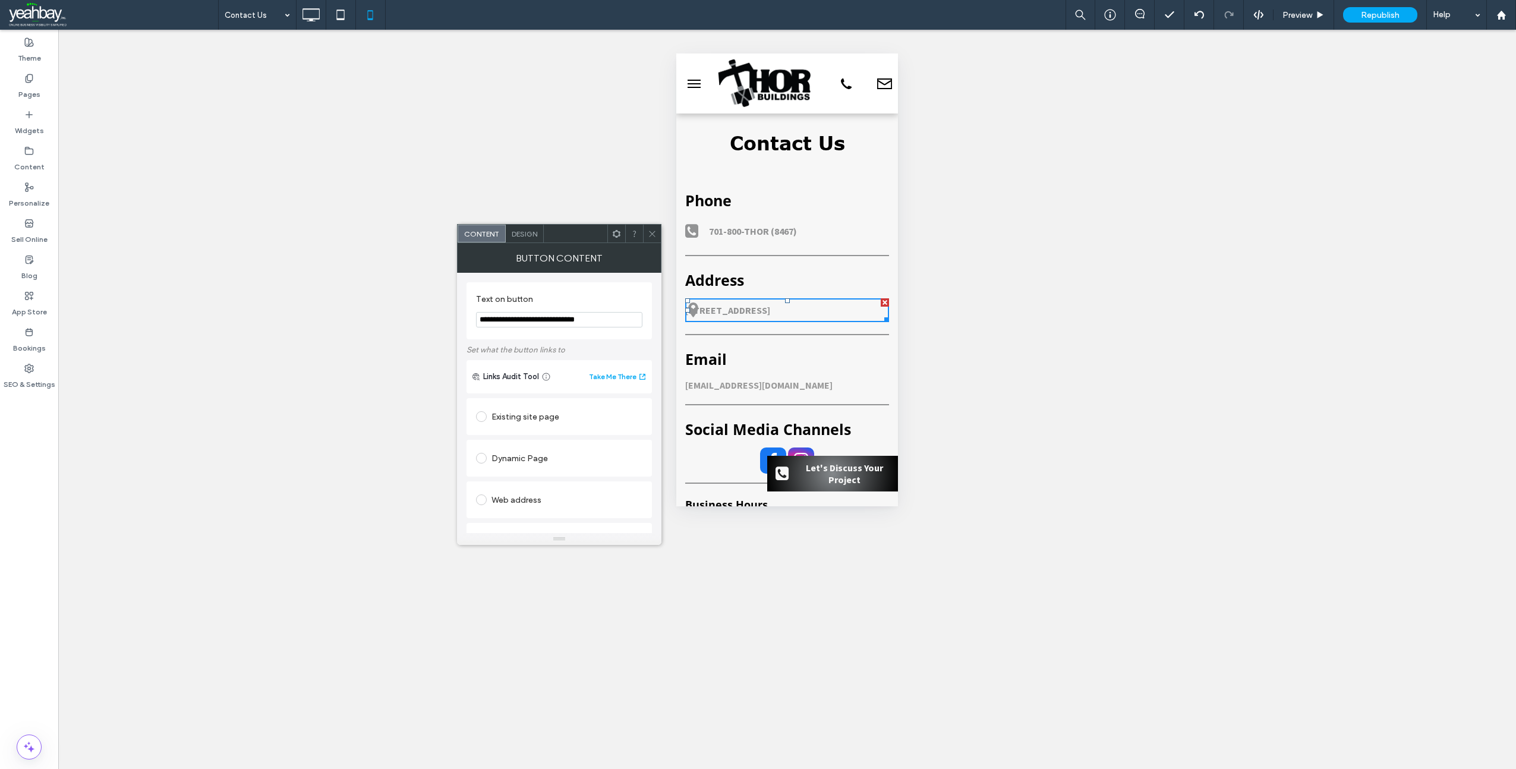
click at [530, 232] on span "Design" at bounding box center [525, 233] width 26 height 9
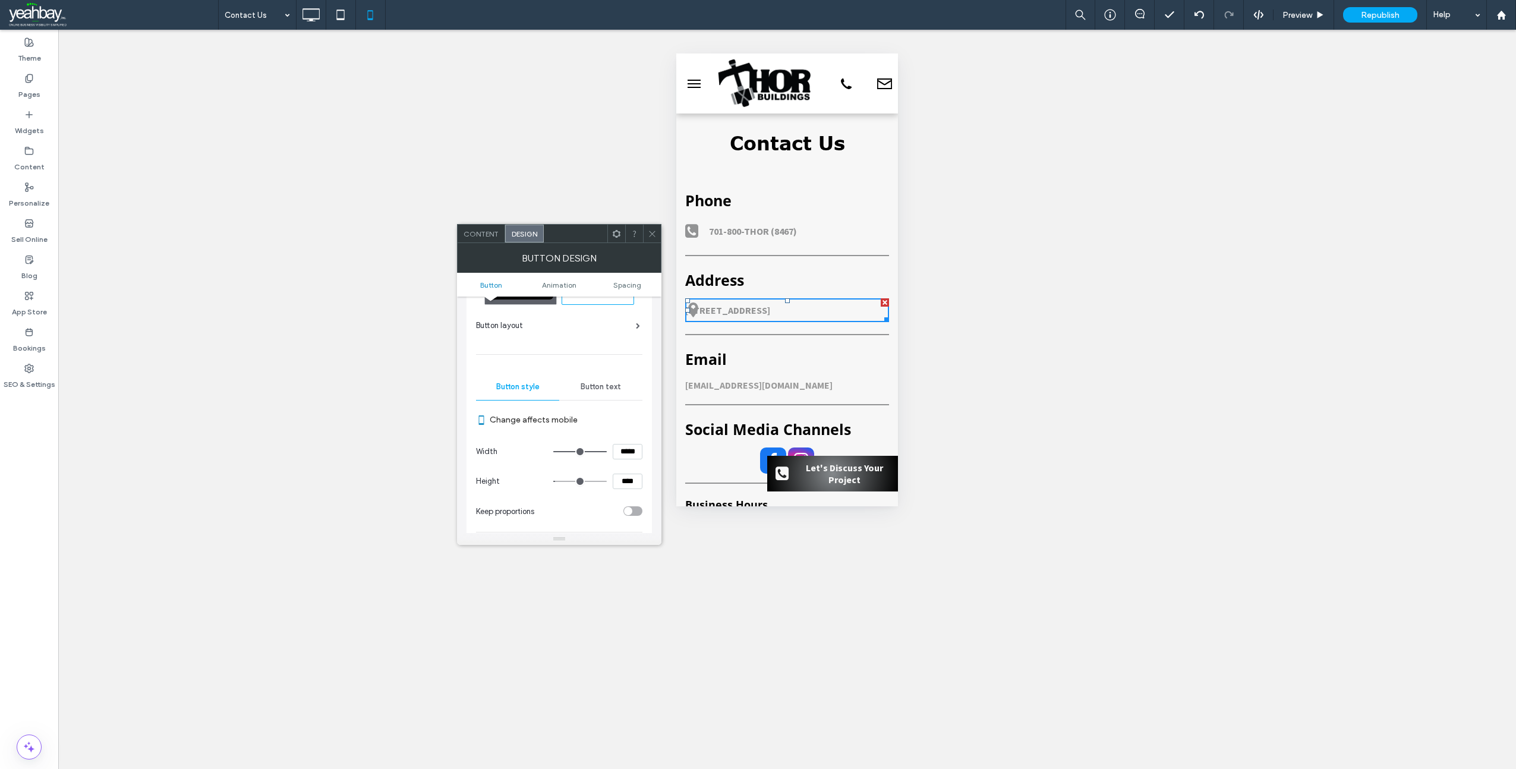
scroll to position [59, 0]
click at [607, 371] on span "Button text" at bounding box center [601, 375] width 40 height 10
click at [635, 284] on span "Spacing" at bounding box center [627, 285] width 28 height 9
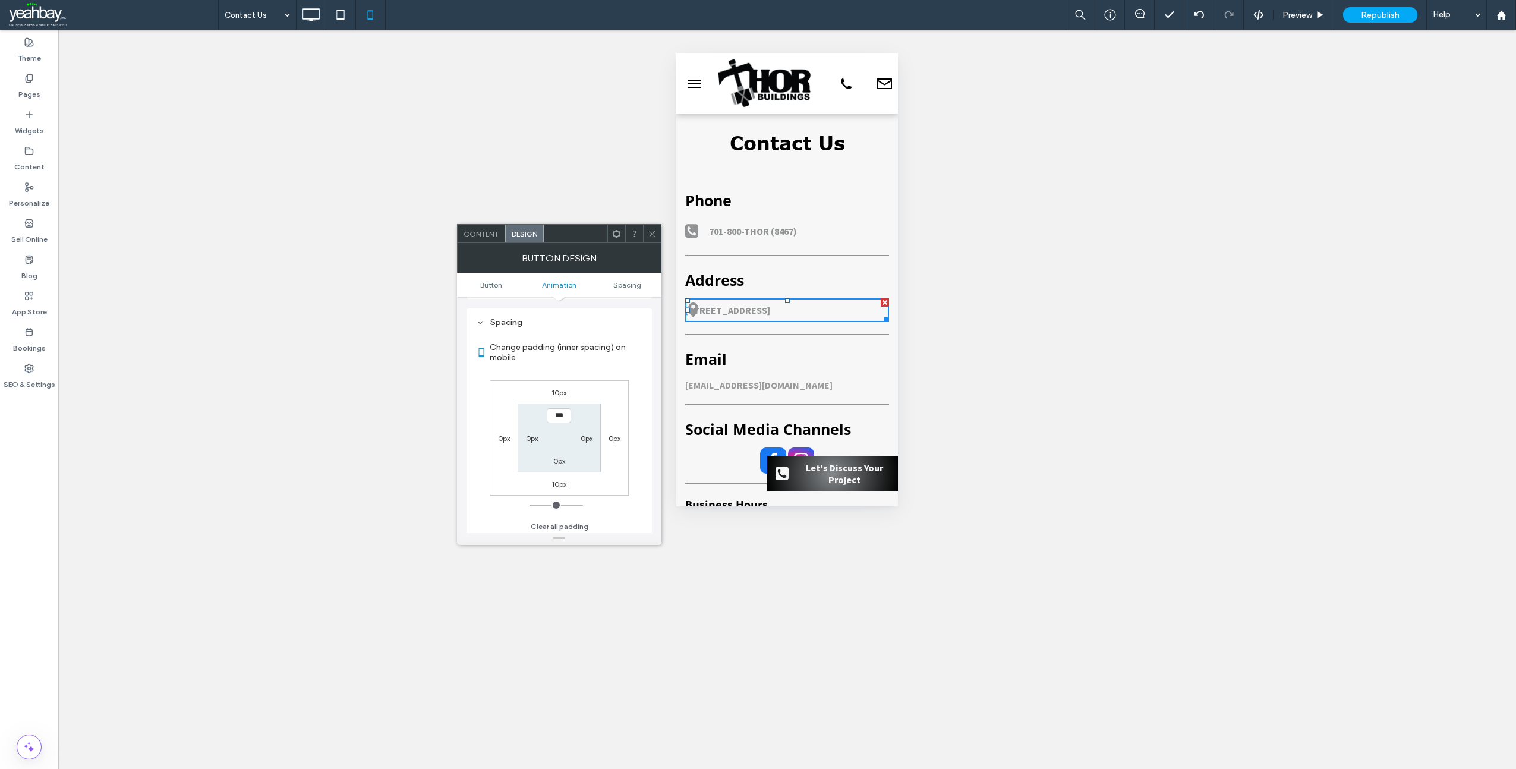
scroll to position [580, 0]
click at [533, 433] on label "0px" at bounding box center [532, 436] width 12 height 9
type input "**"
type input "****"
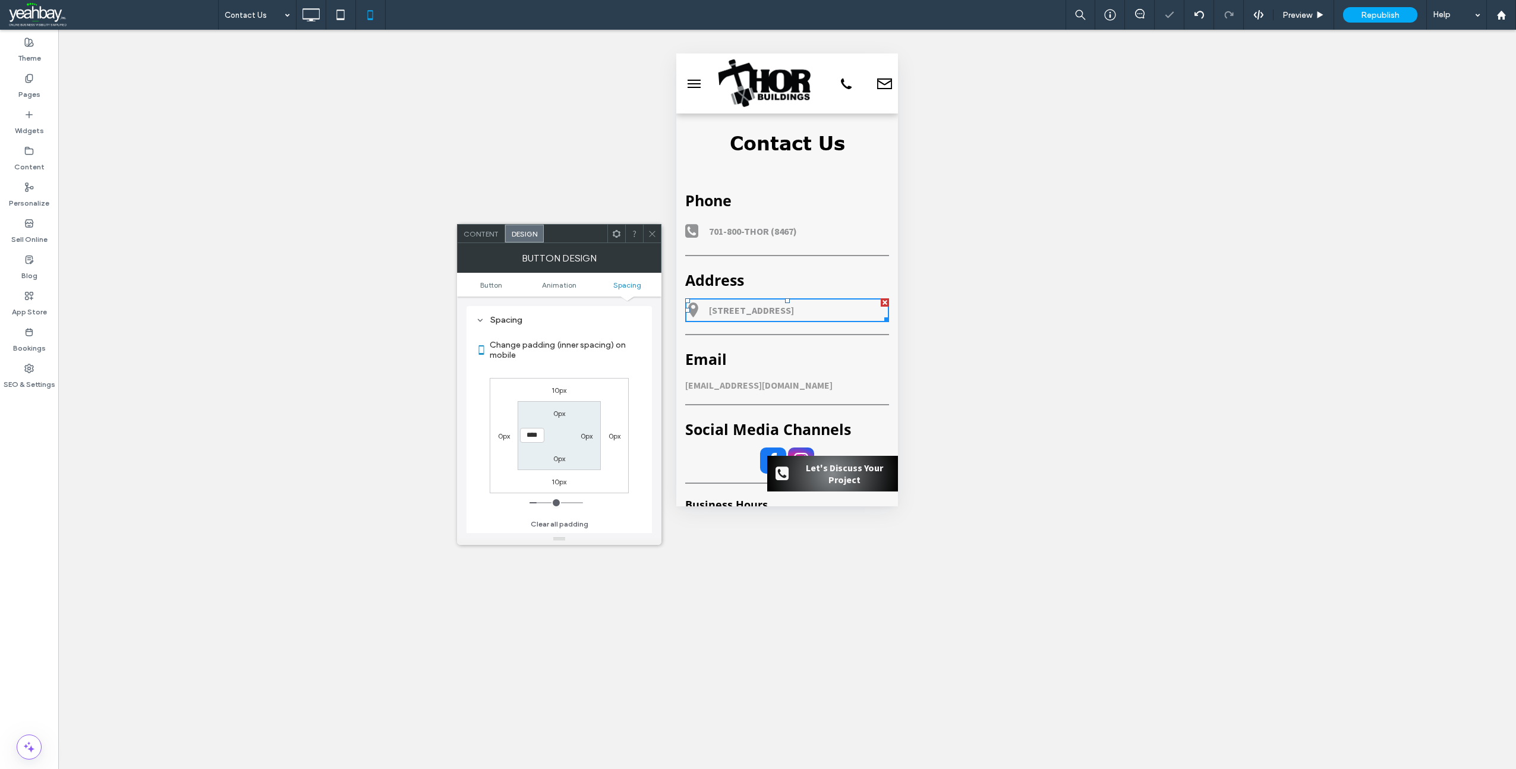
click at [655, 234] on icon at bounding box center [652, 233] width 9 height 9
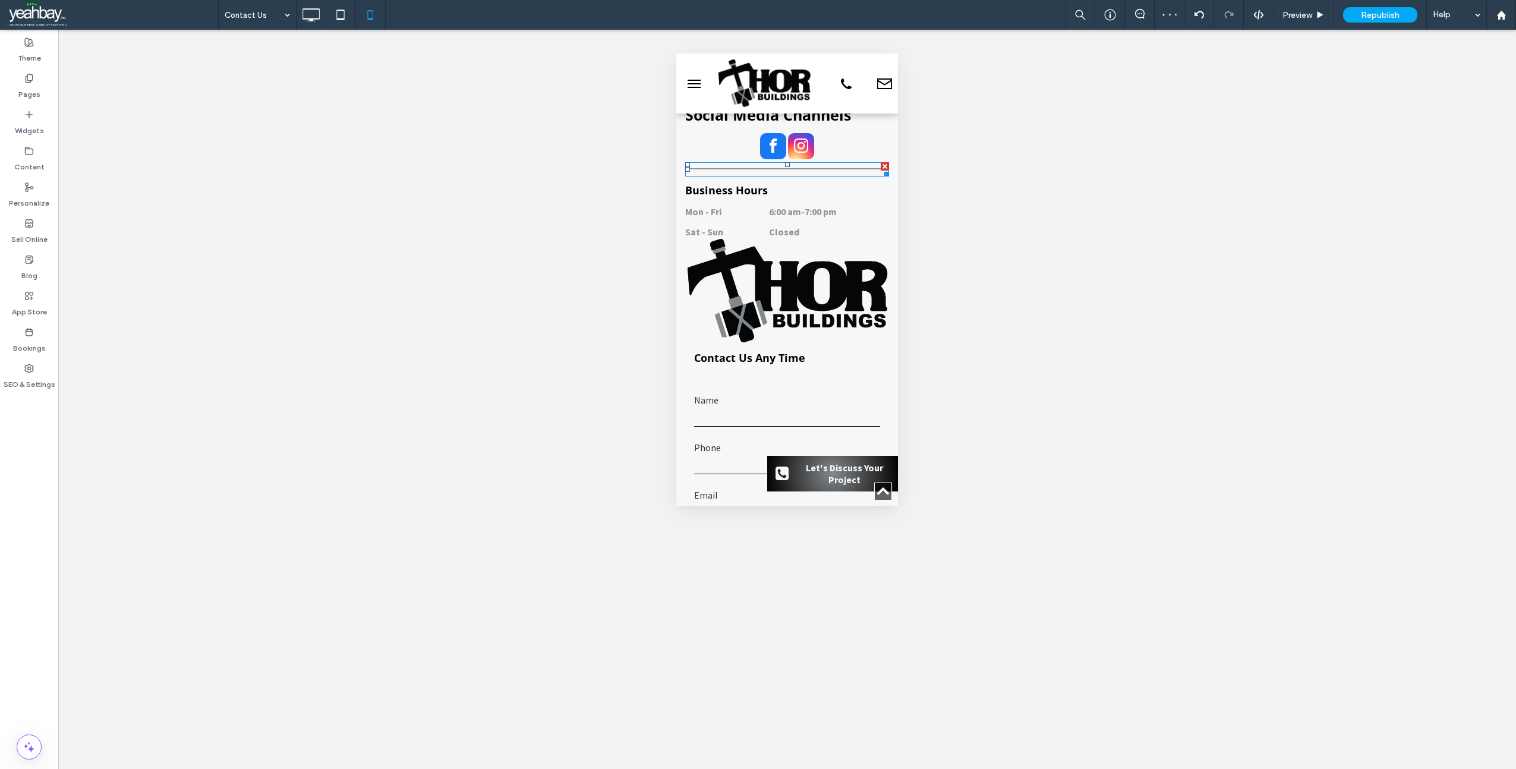
scroll to position [357, 0]
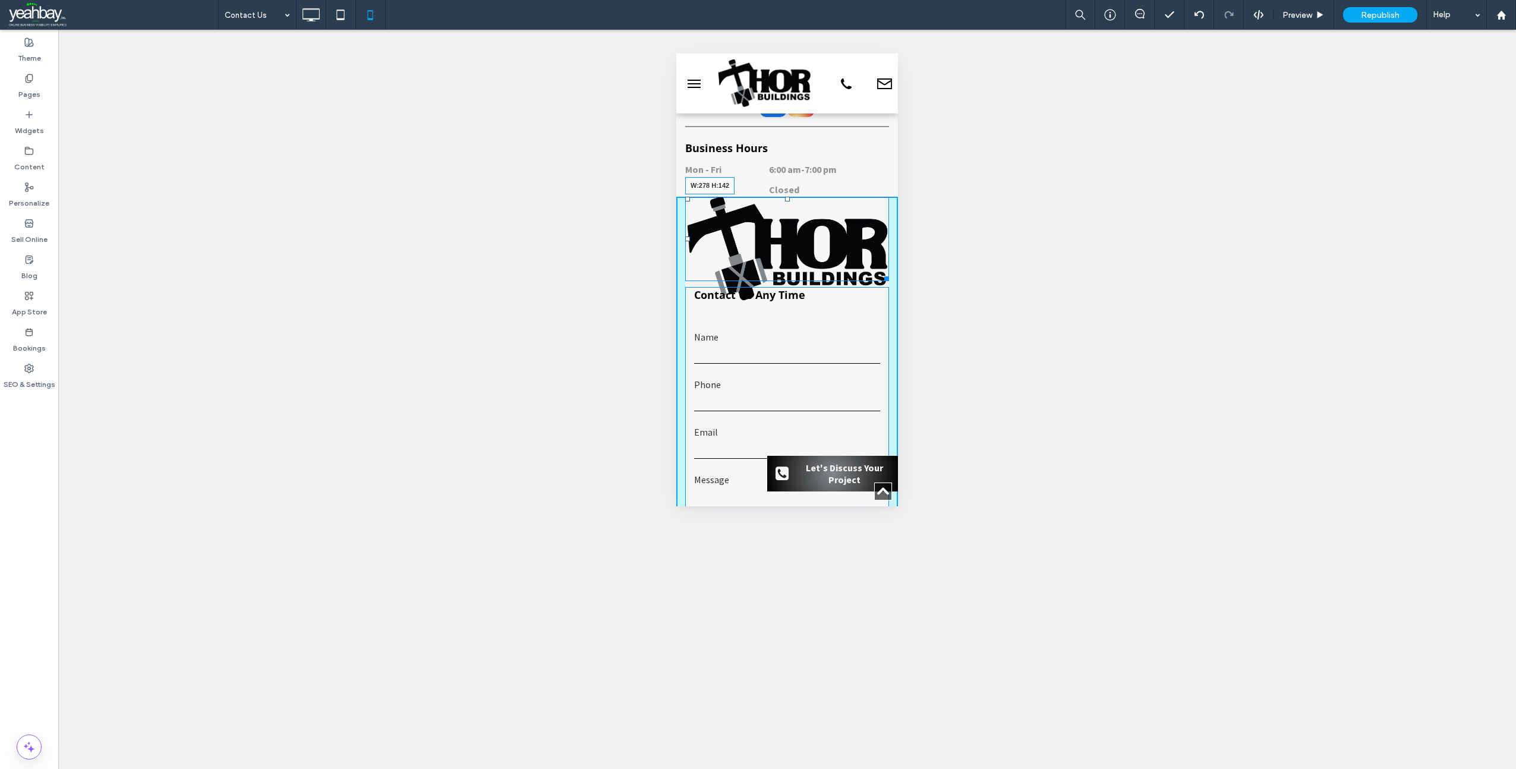
drag, startPoint x: 875, startPoint y: 288, endPoint x: 1537, endPoint y: 332, distance: 663.1
click at [880, 278] on div at bounding box center [884, 276] width 9 height 9
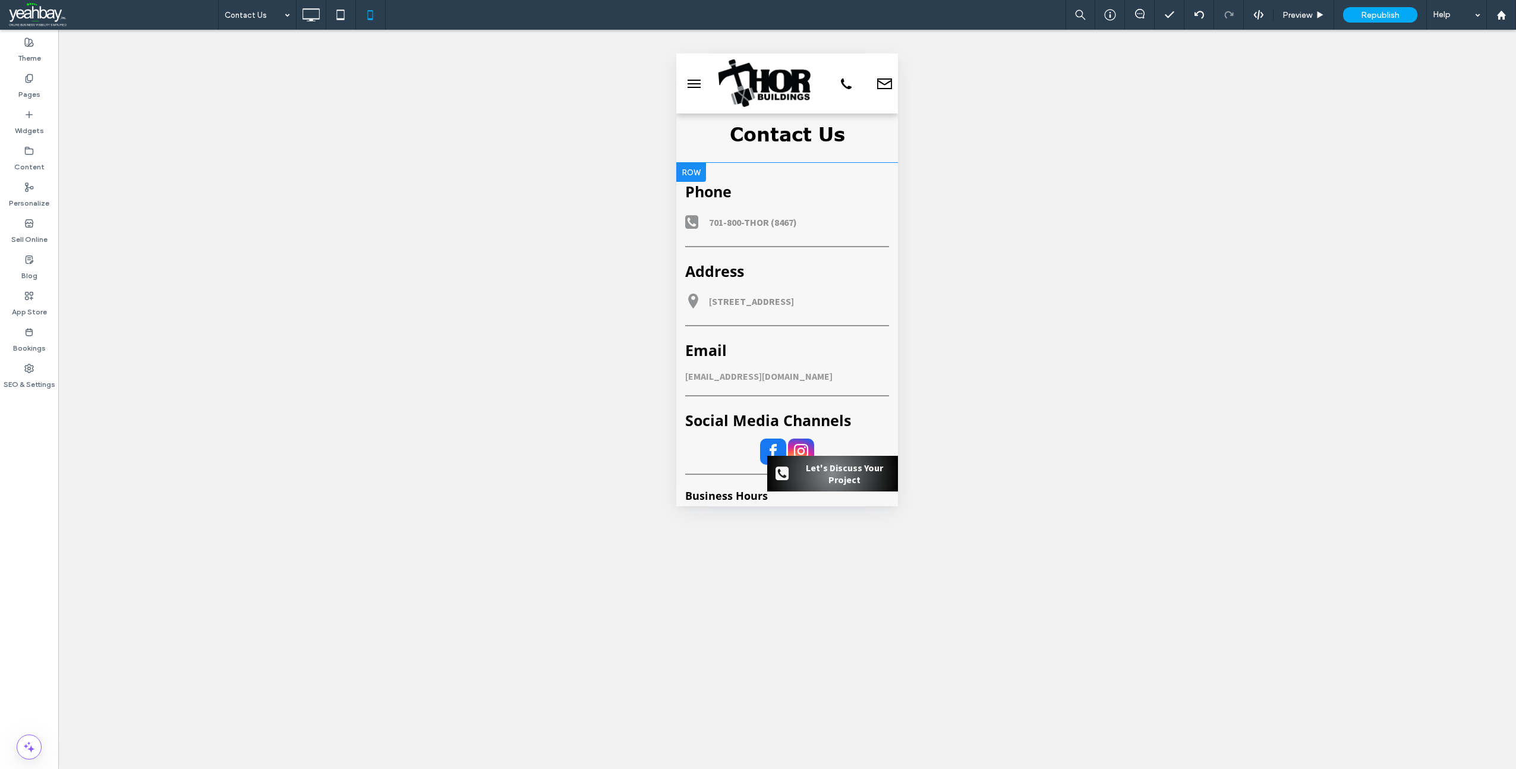
scroll to position [0, 0]
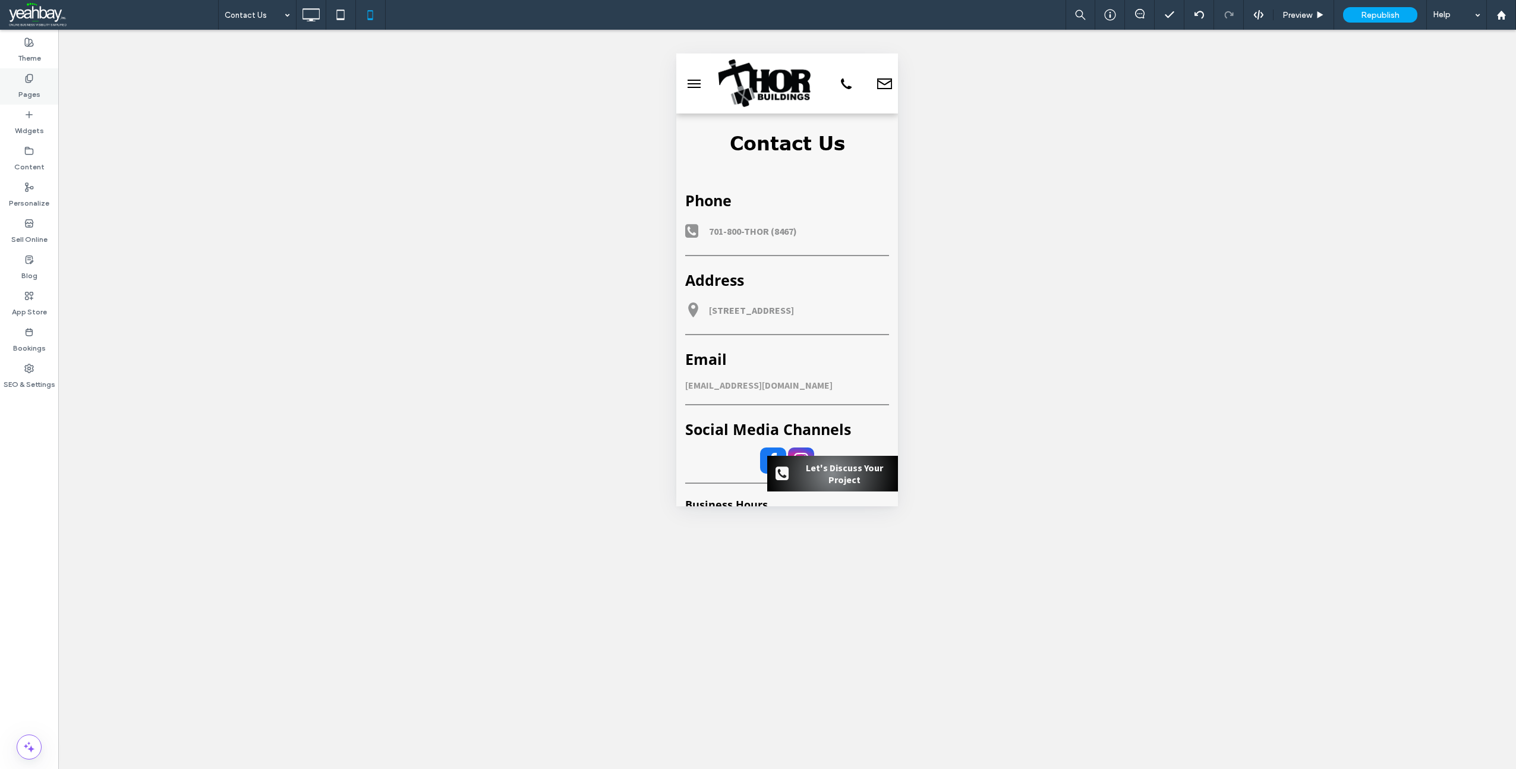
click at [27, 87] on label "Pages" at bounding box center [29, 91] width 22 height 17
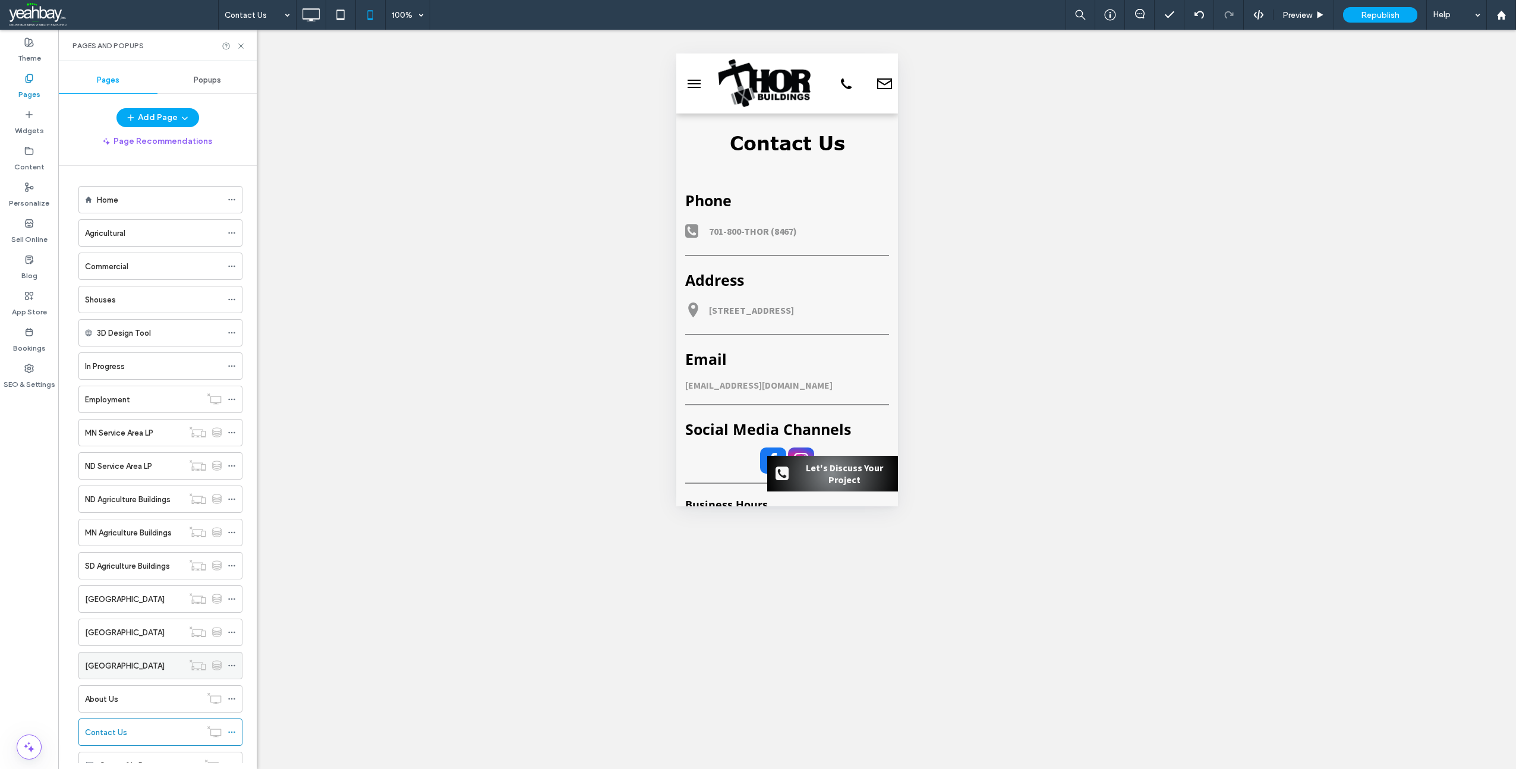
click at [127, 672] on div "SD Agricultural Farm Buildings" at bounding box center [134, 666] width 98 height 26
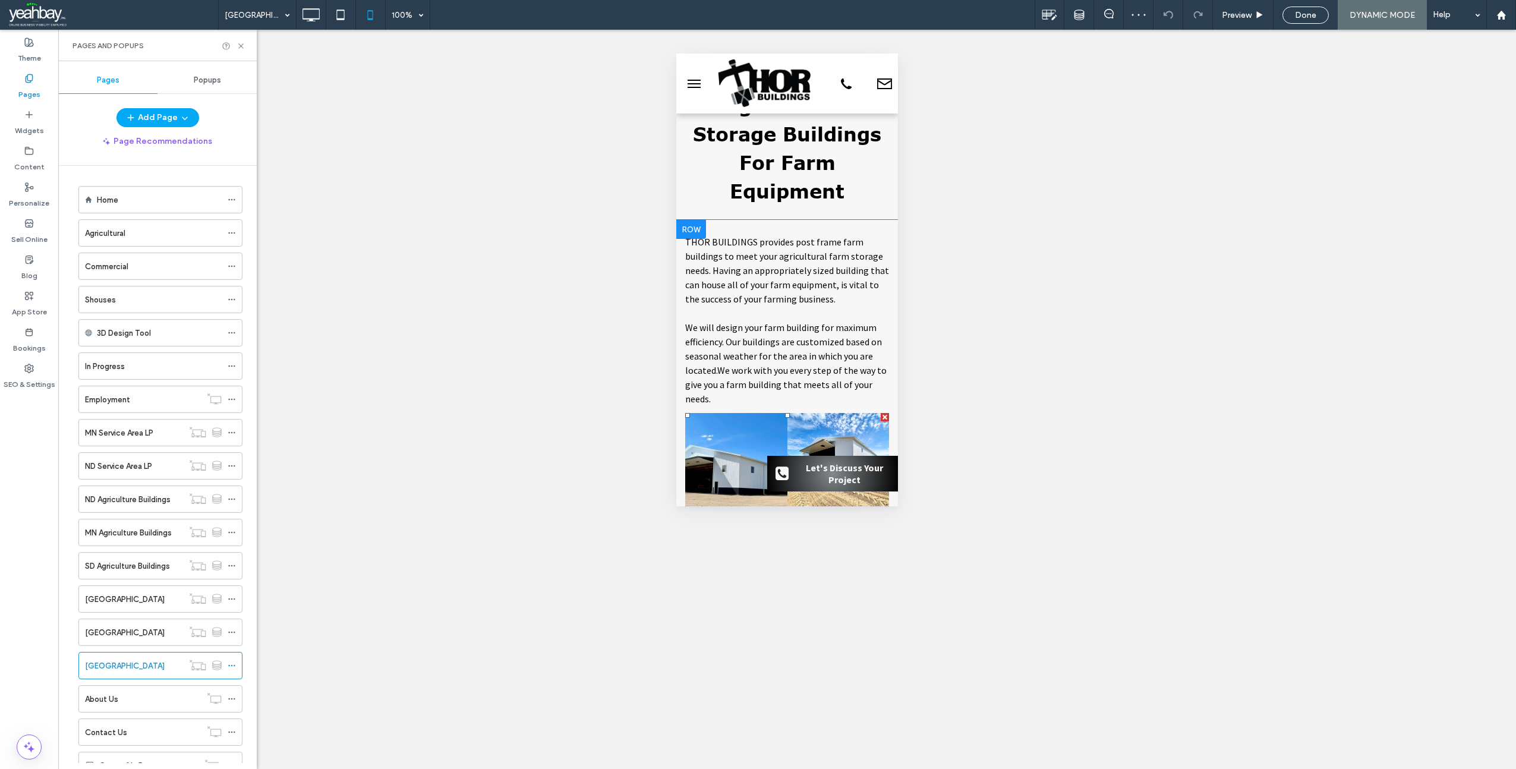
scroll to position [119, 0]
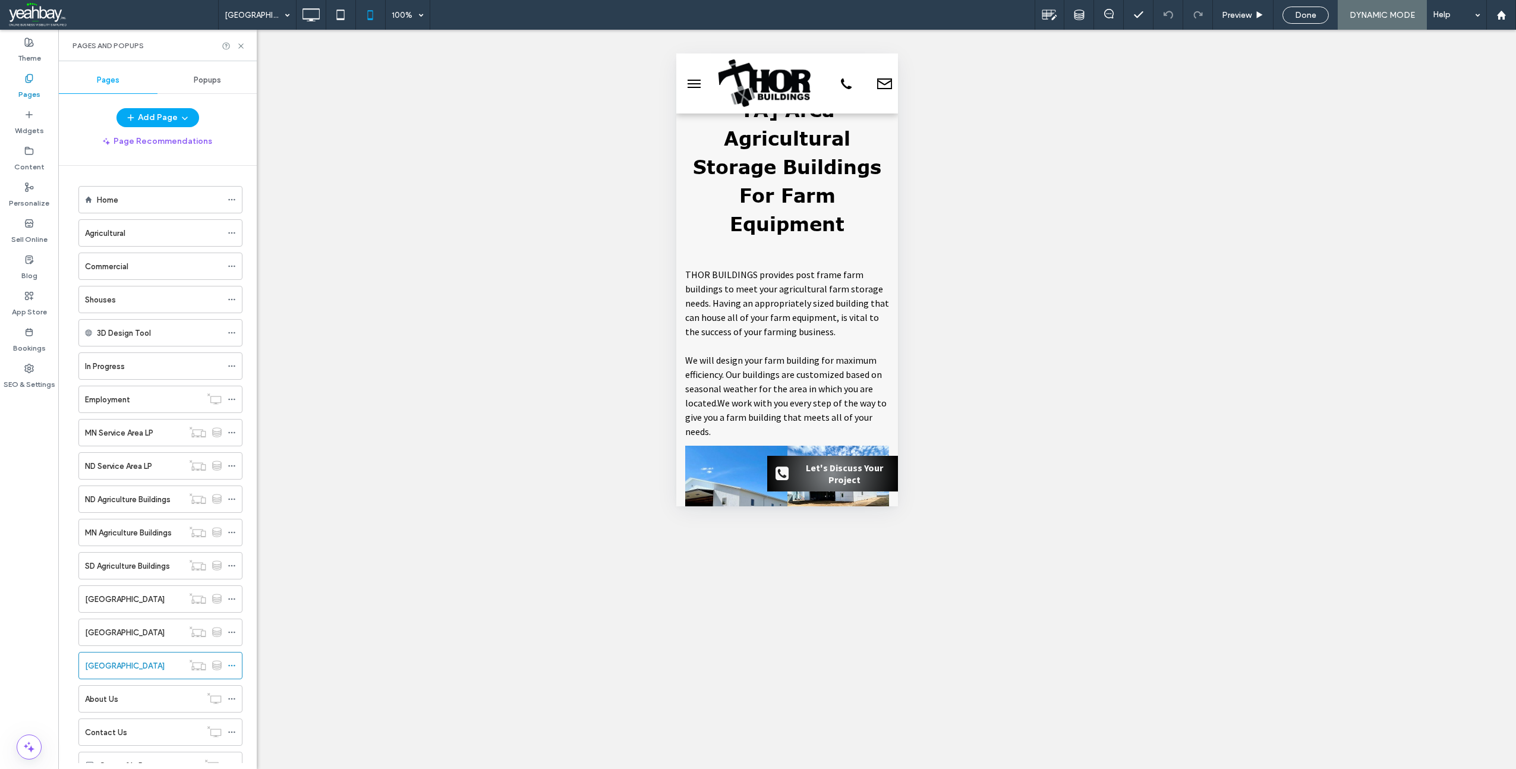
click at [104, 635] on label "ND Agricultural Farm Buildings" at bounding box center [125, 632] width 80 height 21
click at [119, 401] on label "Employment" at bounding box center [107, 399] width 45 height 21
click at [125, 373] on div "In Progress" at bounding box center [153, 366] width 137 height 26
click at [114, 237] on label "Agricultural" at bounding box center [105, 233] width 40 height 21
click at [32, 87] on label "Pages" at bounding box center [29, 91] width 22 height 17
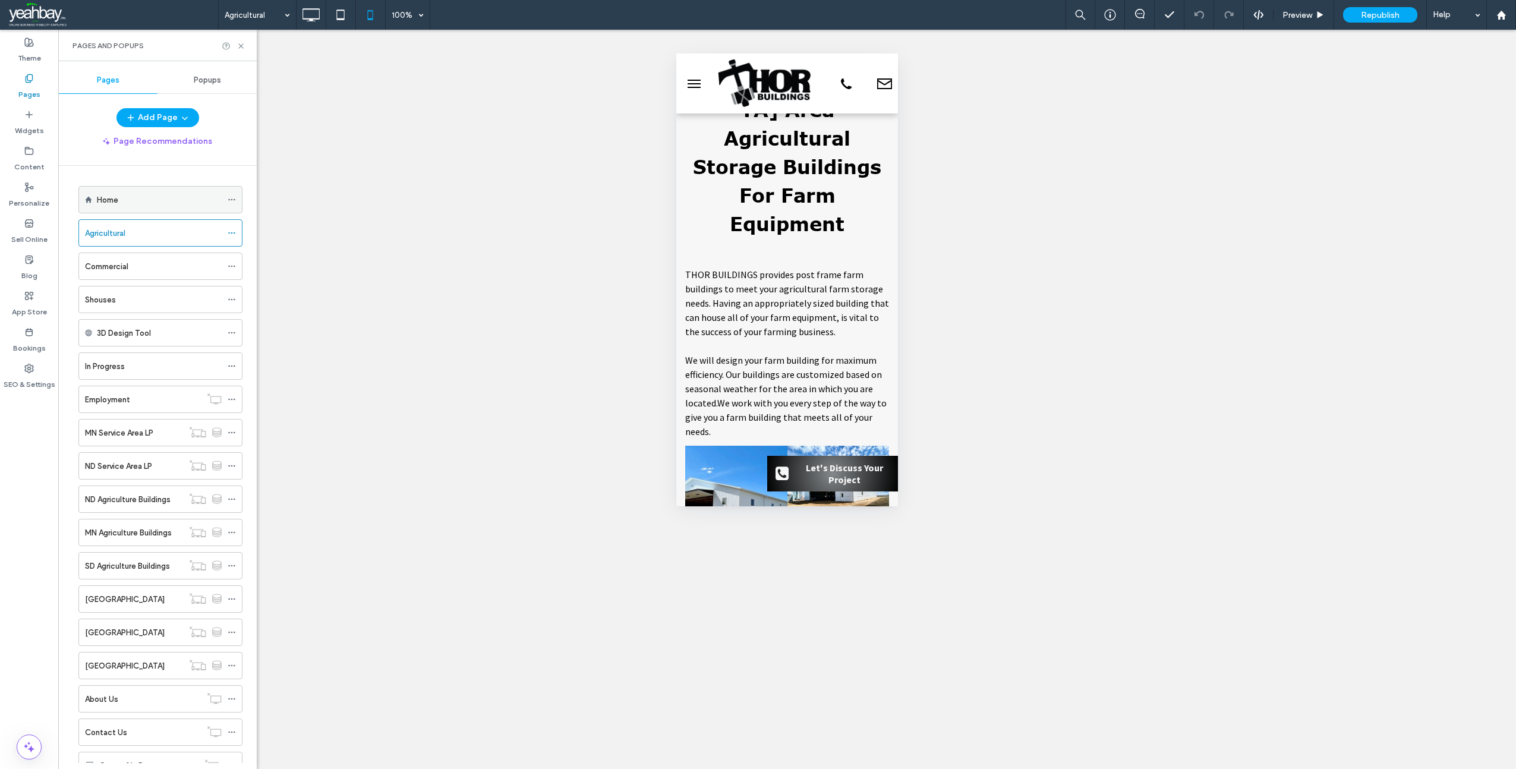
click at [122, 205] on div "Home" at bounding box center [159, 200] width 125 height 12
click at [241, 46] on use at bounding box center [240, 45] width 5 height 5
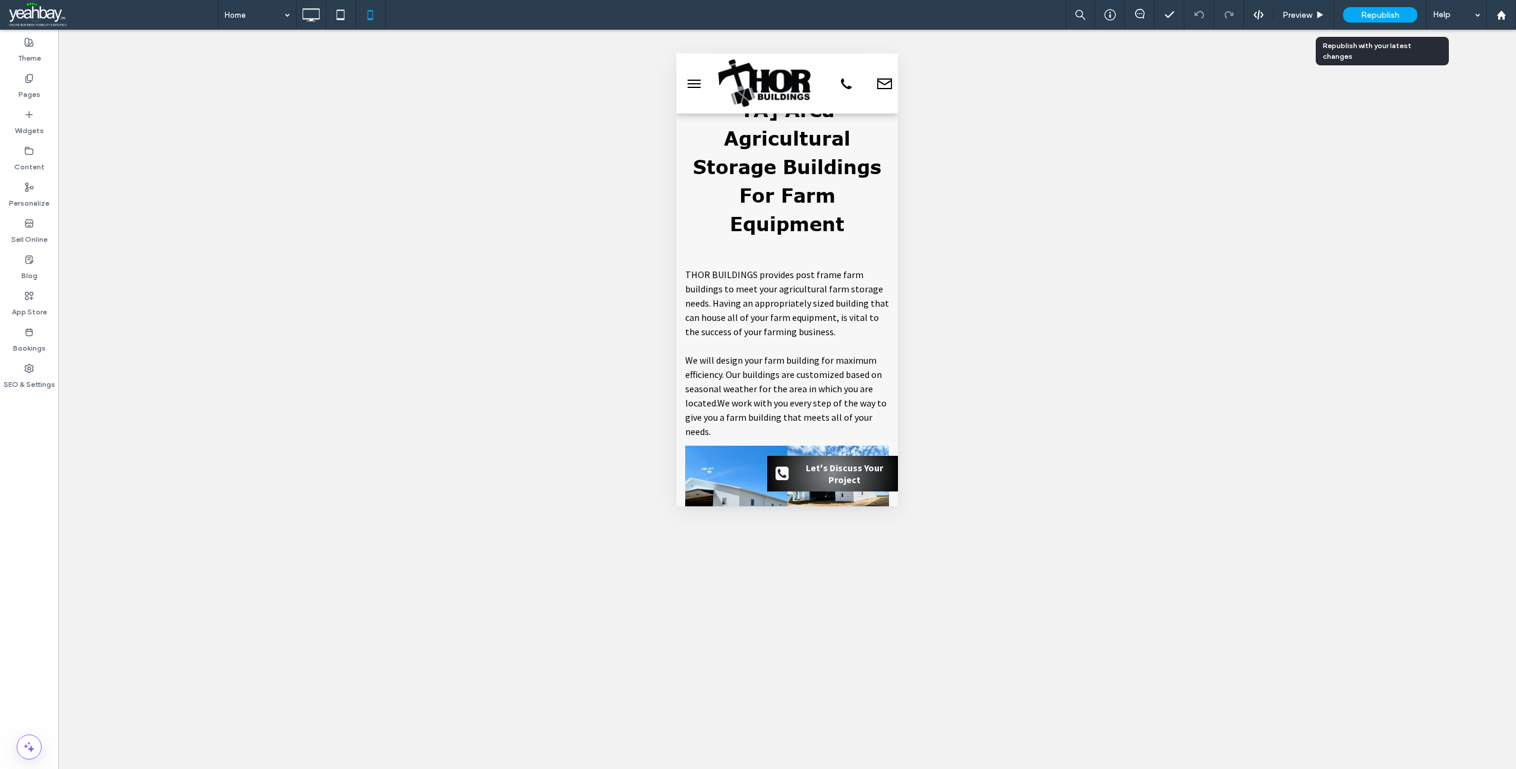
click at [1373, 17] on span "Republish" at bounding box center [1380, 15] width 39 height 10
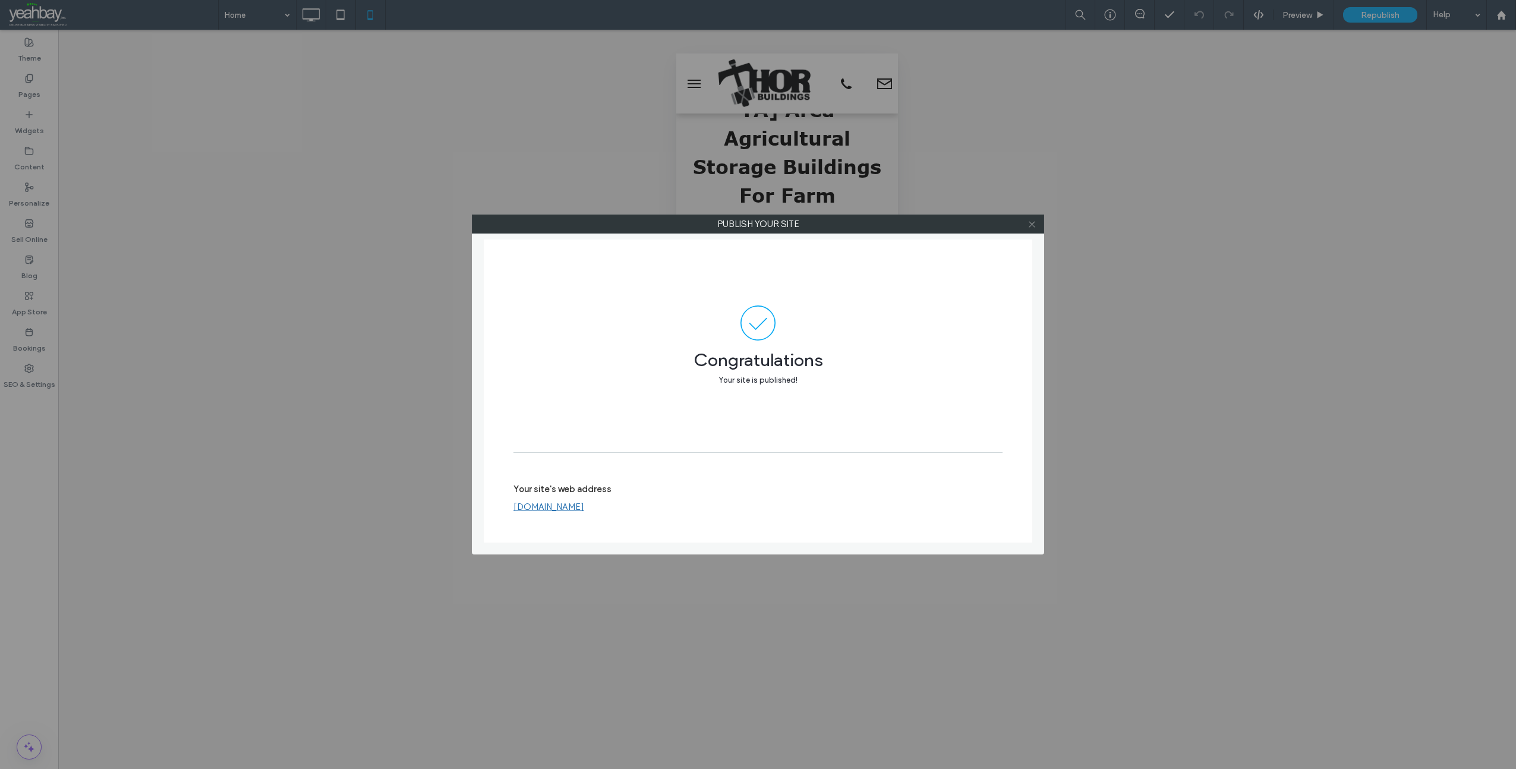
click at [1032, 223] on icon at bounding box center [1032, 224] width 9 height 9
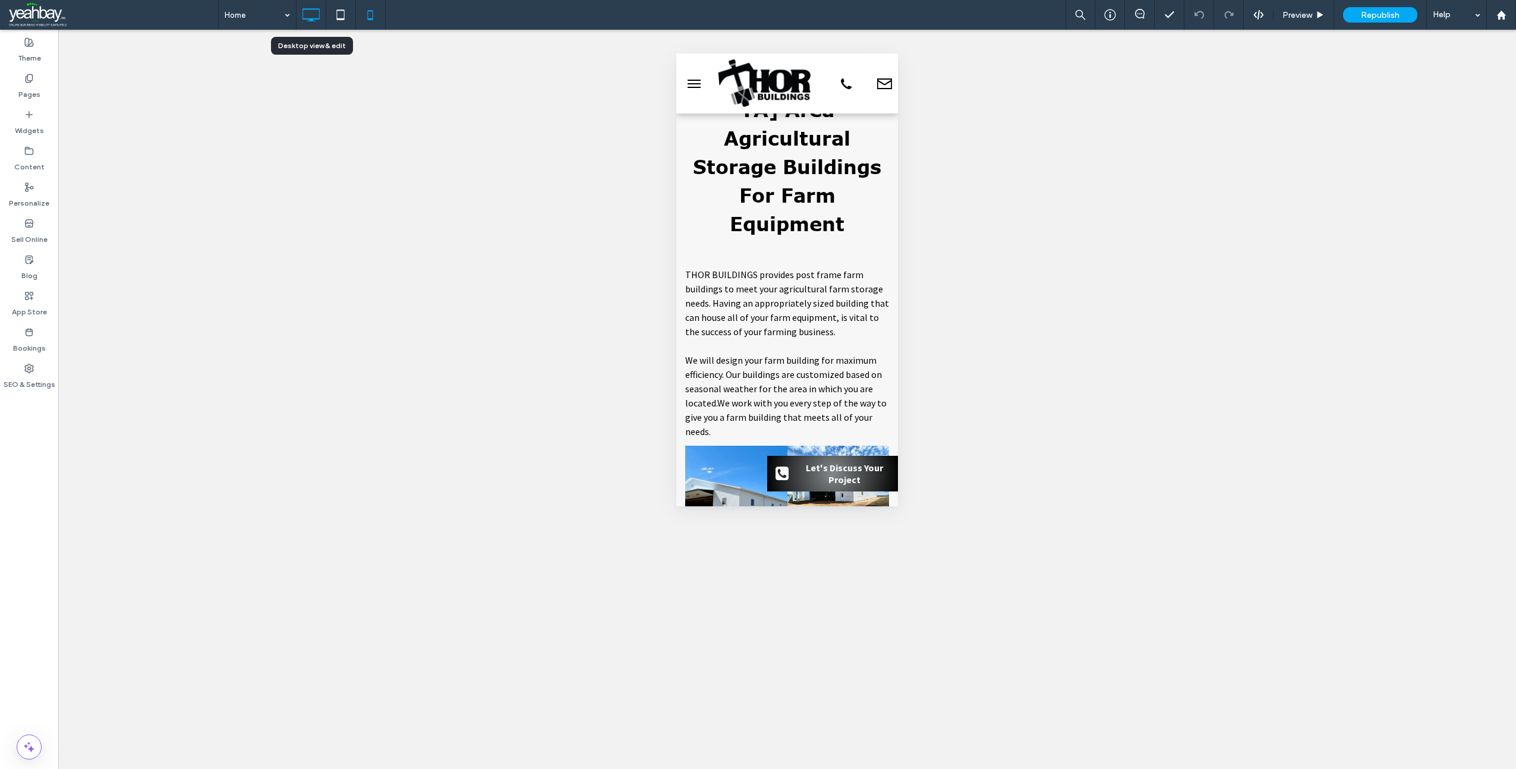
click at [304, 11] on icon at bounding box center [311, 15] width 24 height 24
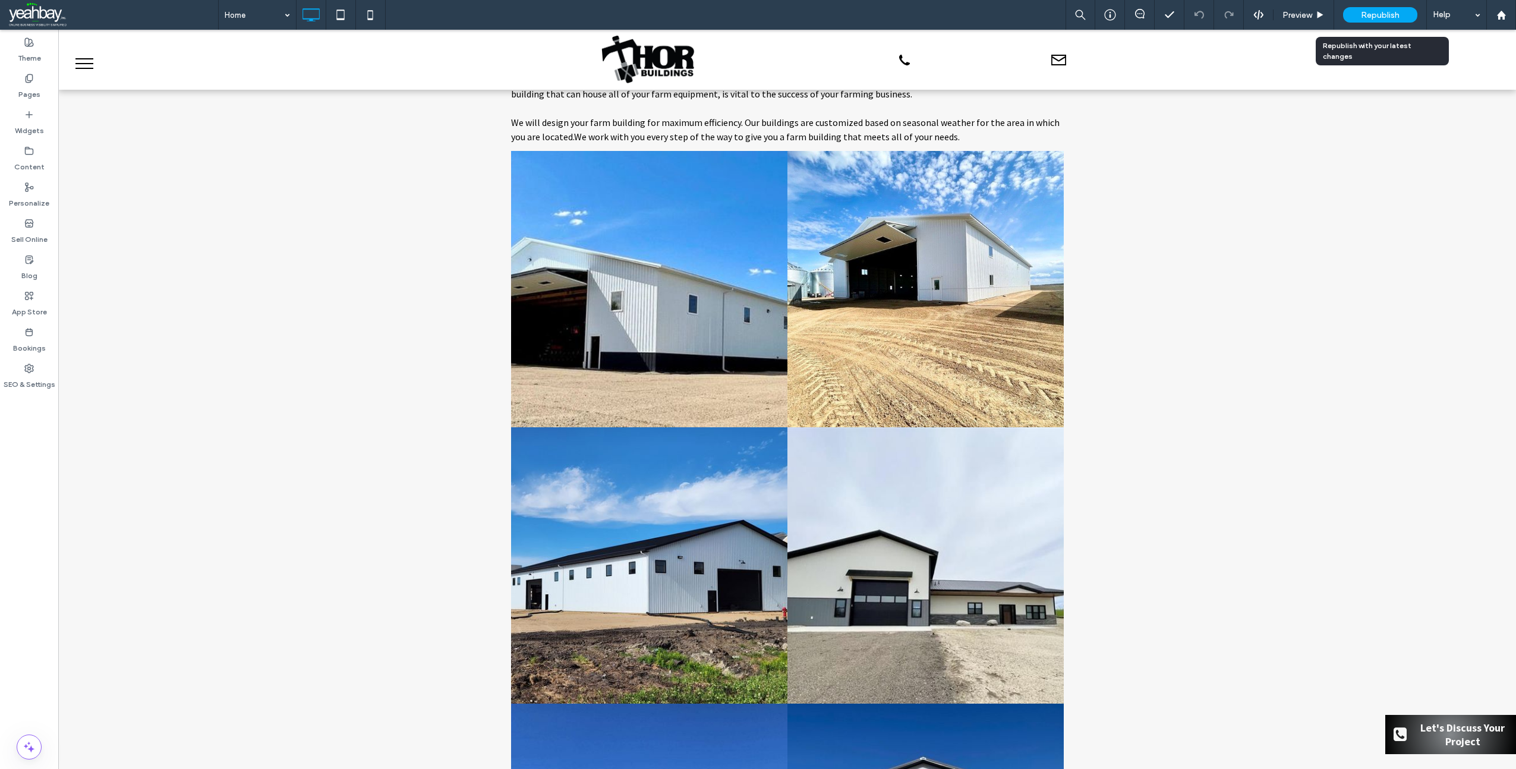
click at [1370, 11] on span "Republish" at bounding box center [1380, 15] width 39 height 10
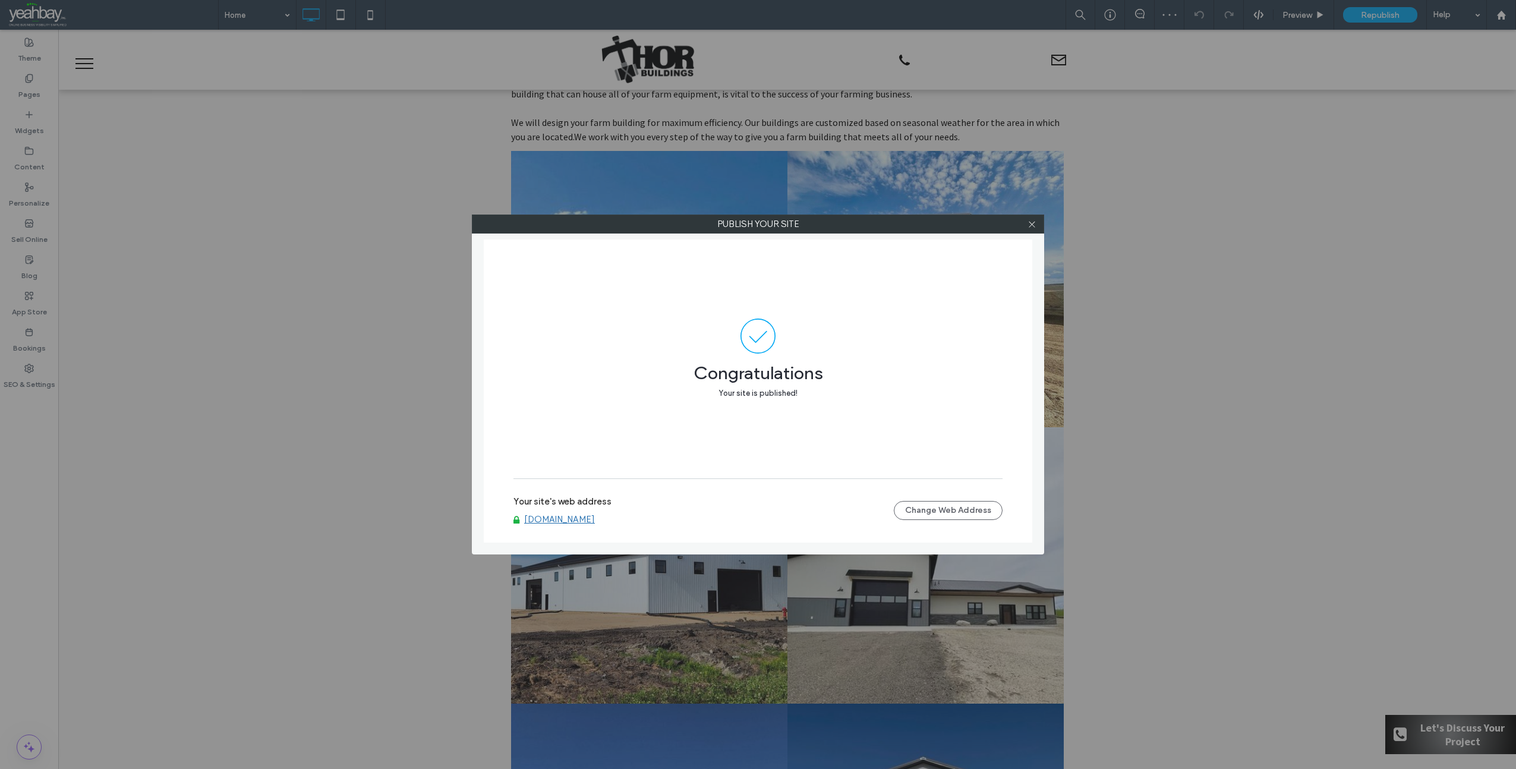
click at [549, 518] on link "www.thorbuildings.com" at bounding box center [559, 519] width 71 height 11
click at [1034, 224] on icon at bounding box center [1032, 224] width 9 height 9
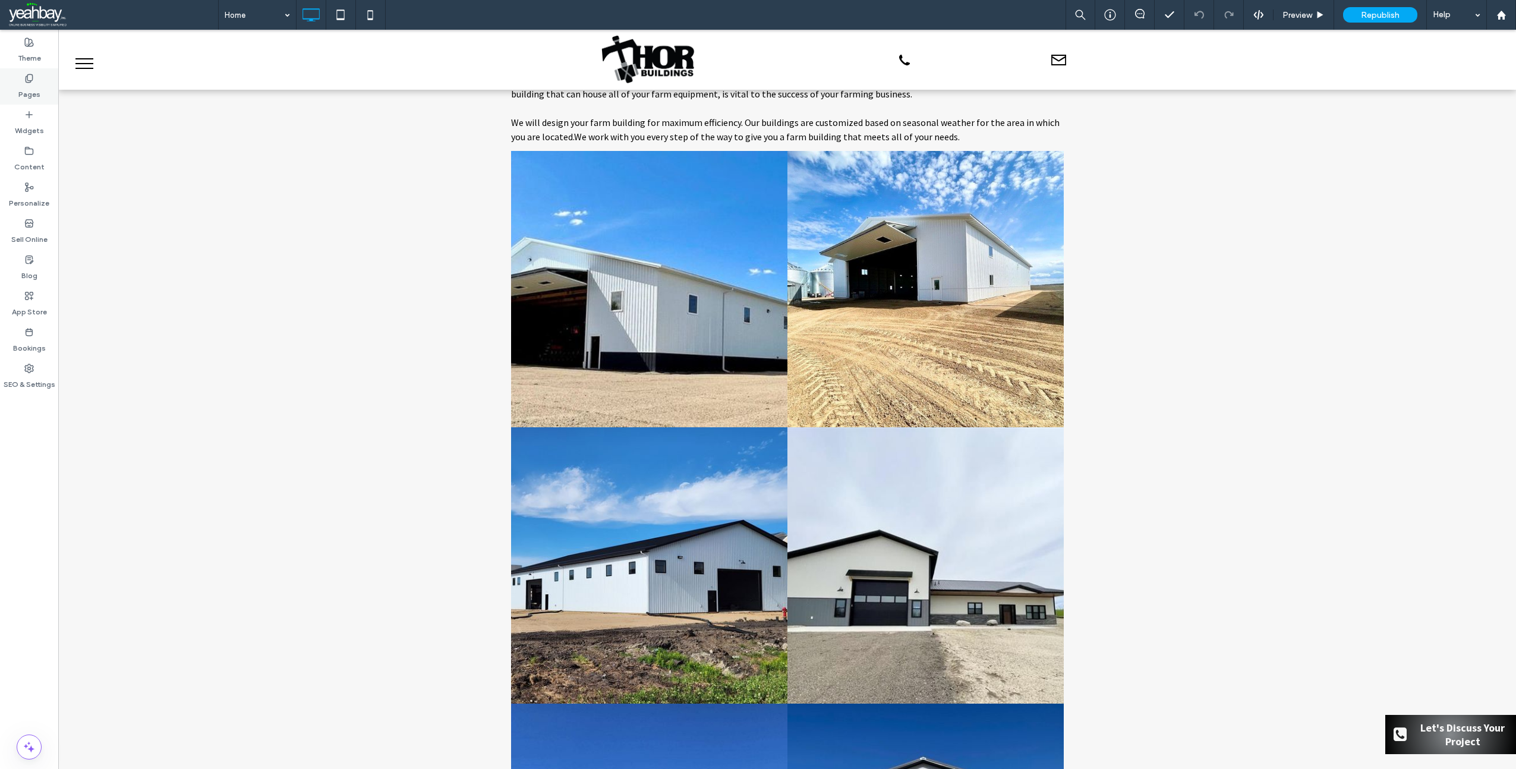
click at [21, 84] on label "Pages" at bounding box center [29, 91] width 22 height 17
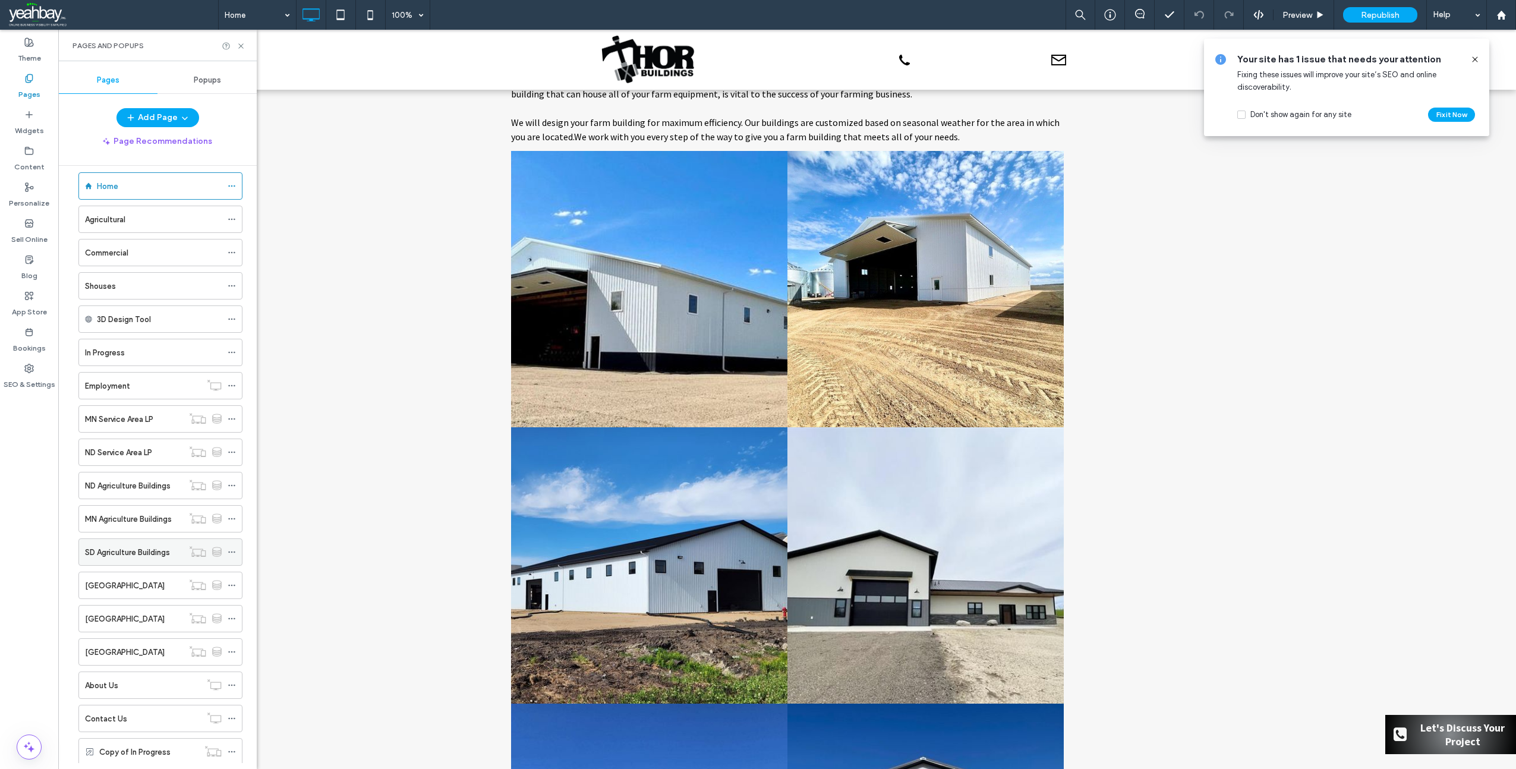
scroll to position [46, 0]
click at [135, 655] on div "About Us" at bounding box center [143, 653] width 116 height 12
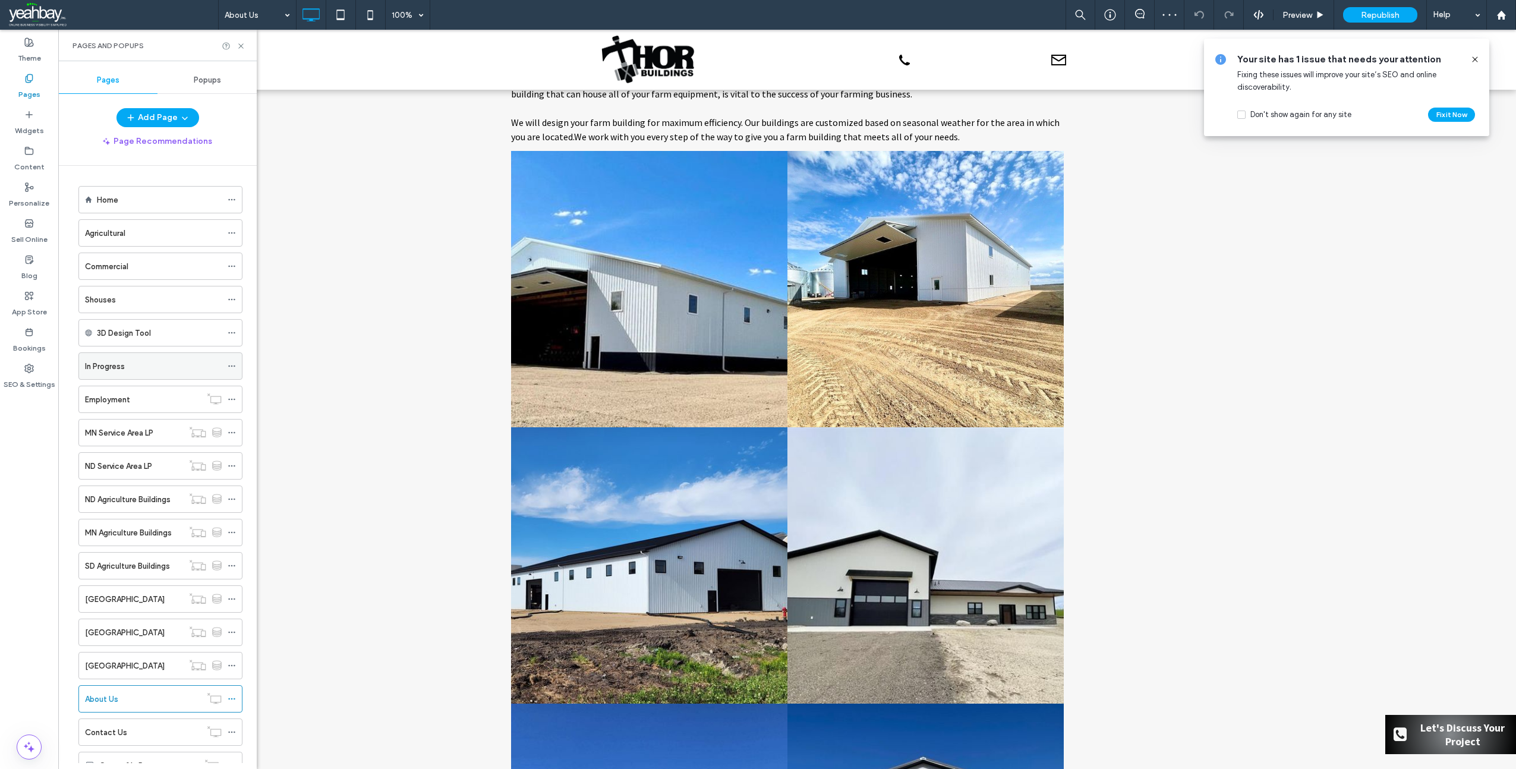
click at [131, 373] on div "In Progress" at bounding box center [153, 366] width 137 height 26
click at [367, 17] on icon at bounding box center [370, 15] width 24 height 24
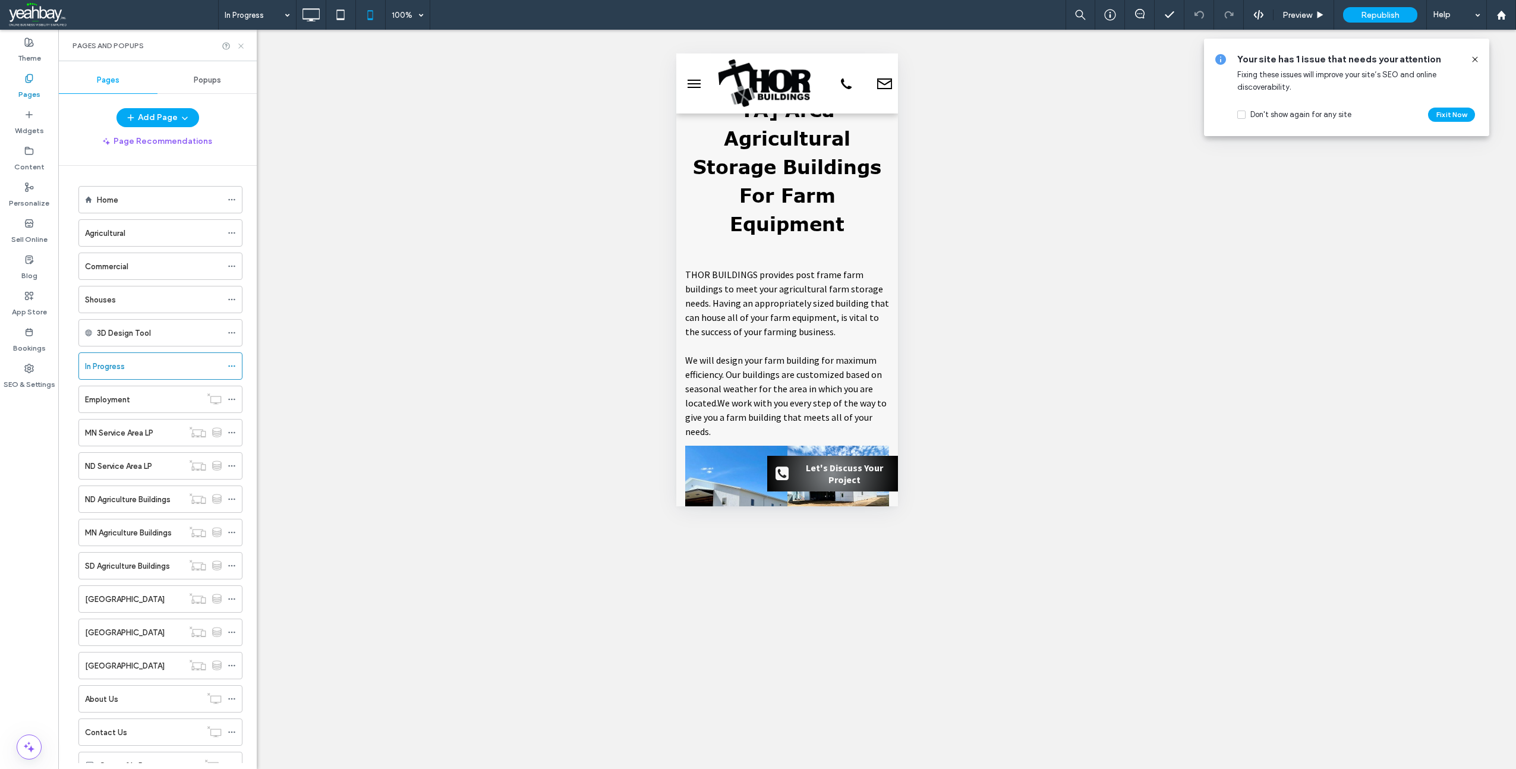
click at [243, 45] on icon at bounding box center [241, 46] width 9 height 9
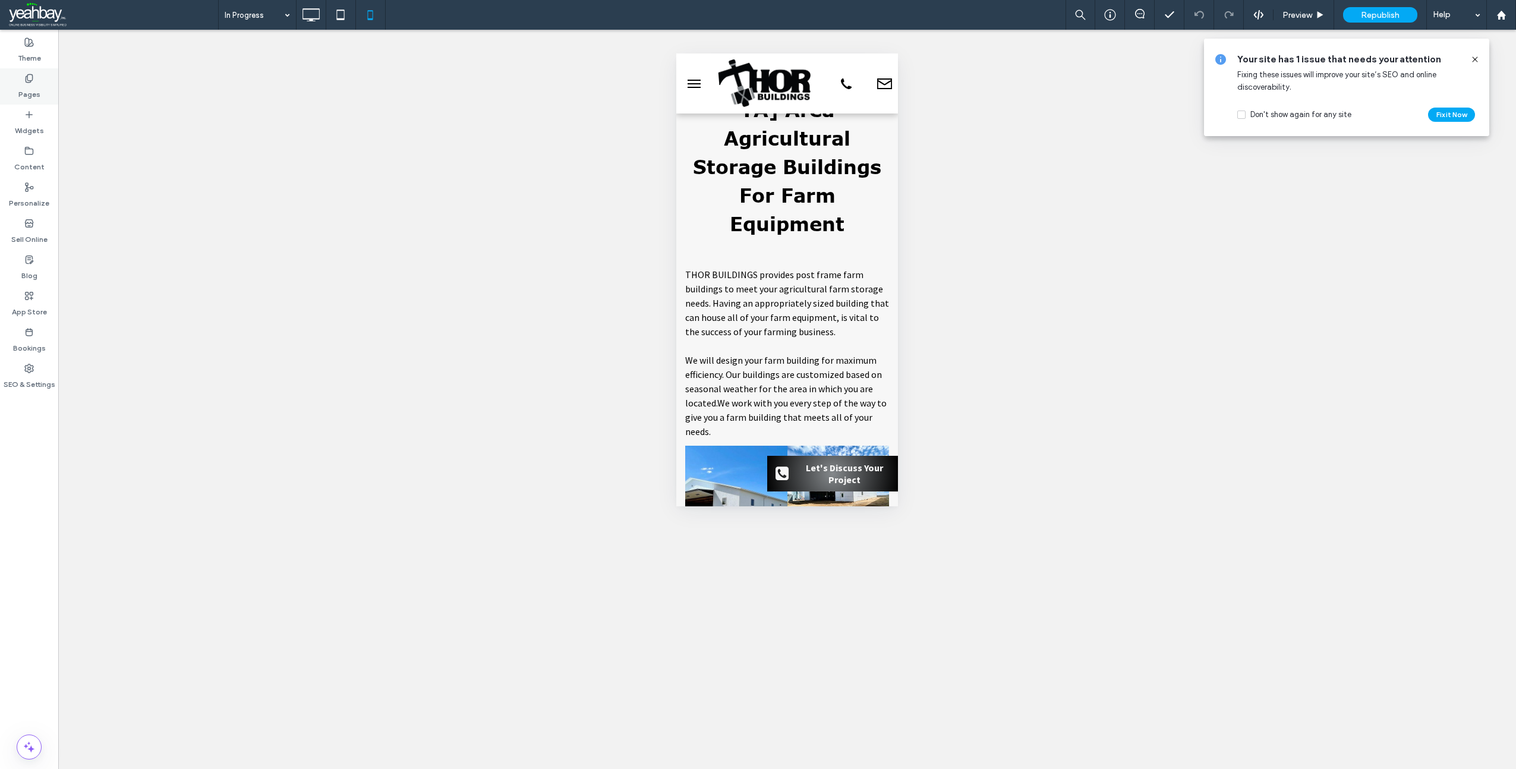
click at [35, 89] on label "Pages" at bounding box center [29, 91] width 22 height 17
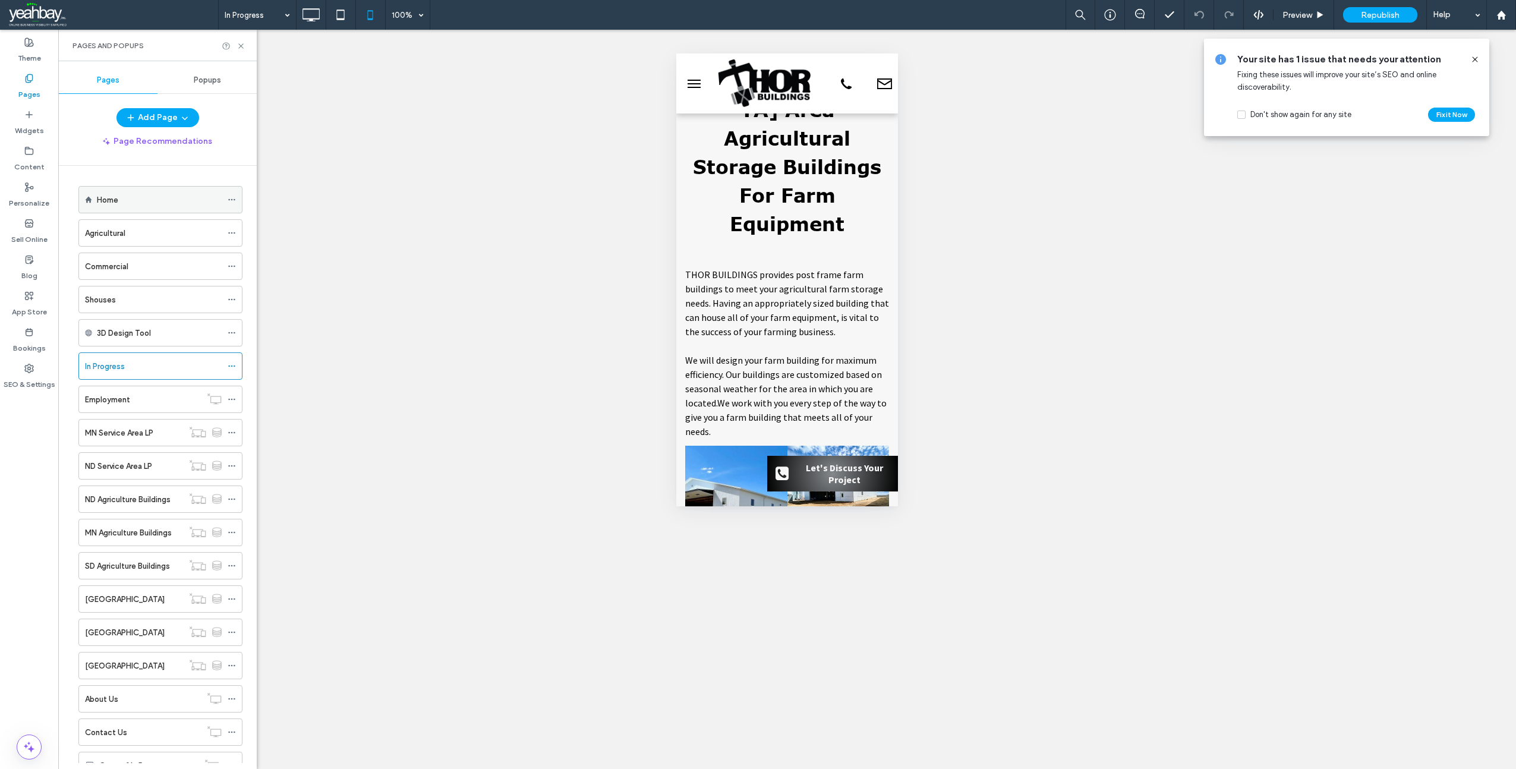
click at [121, 197] on div "Home" at bounding box center [159, 200] width 125 height 12
click at [243, 45] on icon at bounding box center [241, 46] width 9 height 9
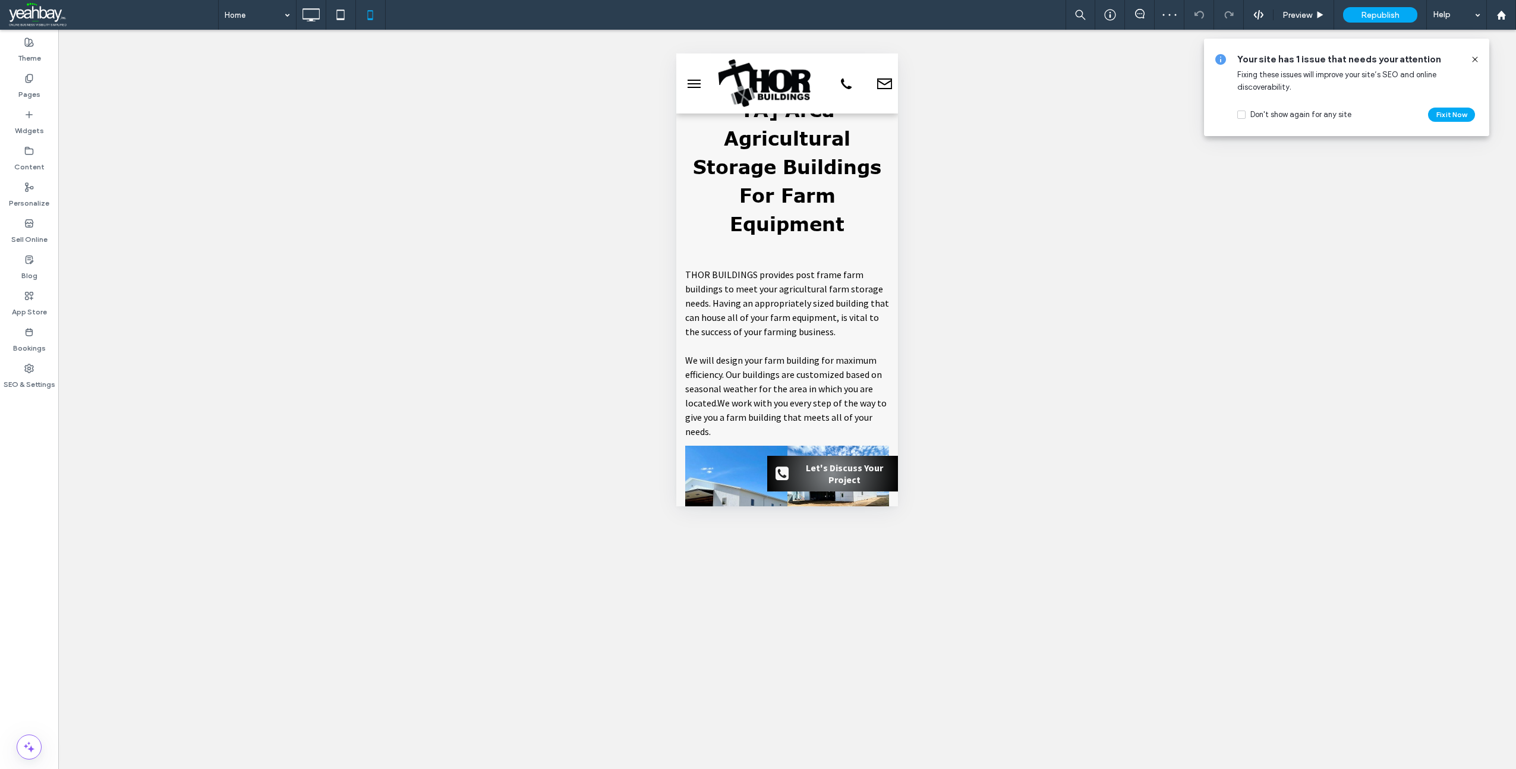
click at [1475, 61] on icon at bounding box center [1476, 60] width 10 height 10
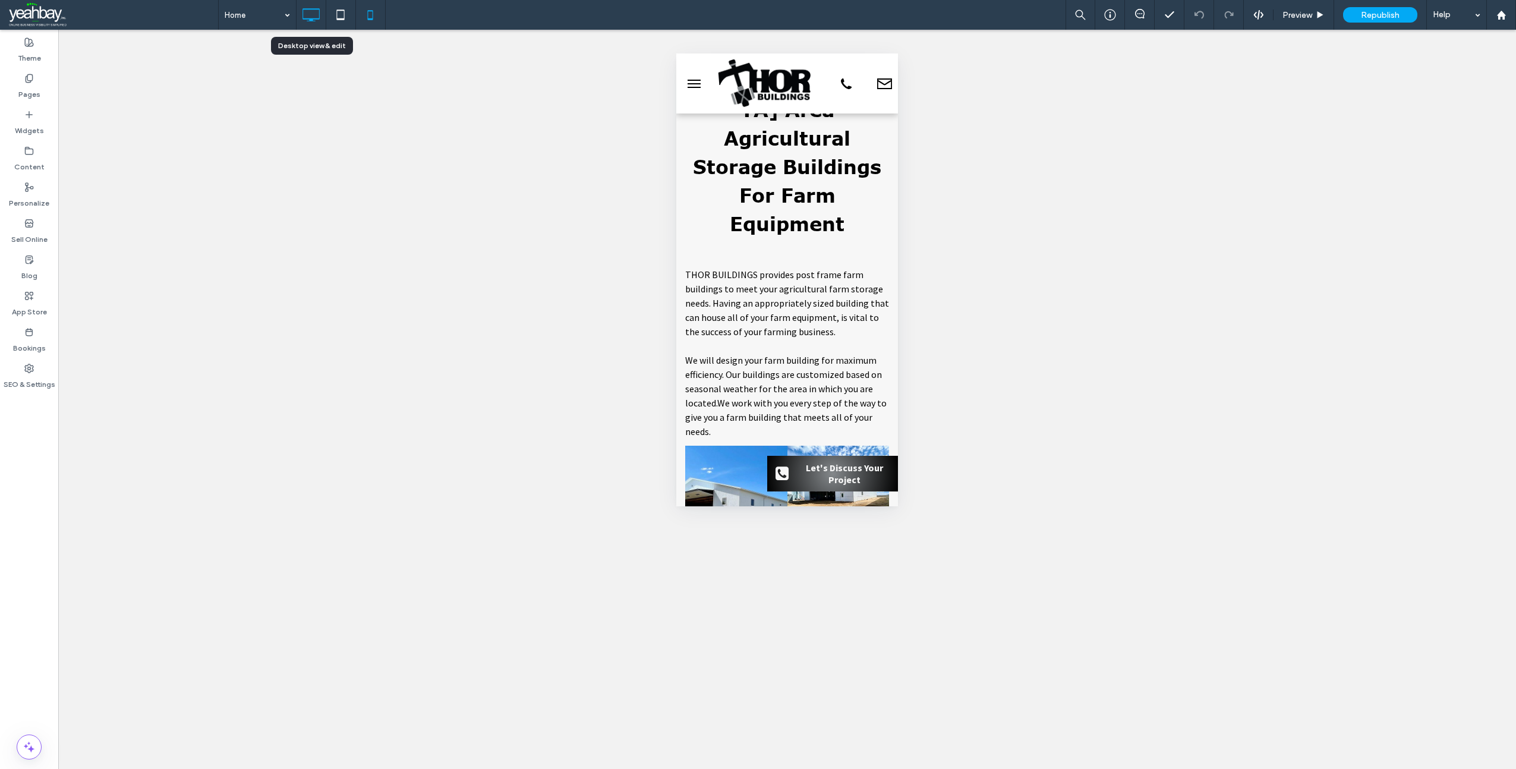
click at [309, 15] on icon at bounding box center [311, 15] width 24 height 24
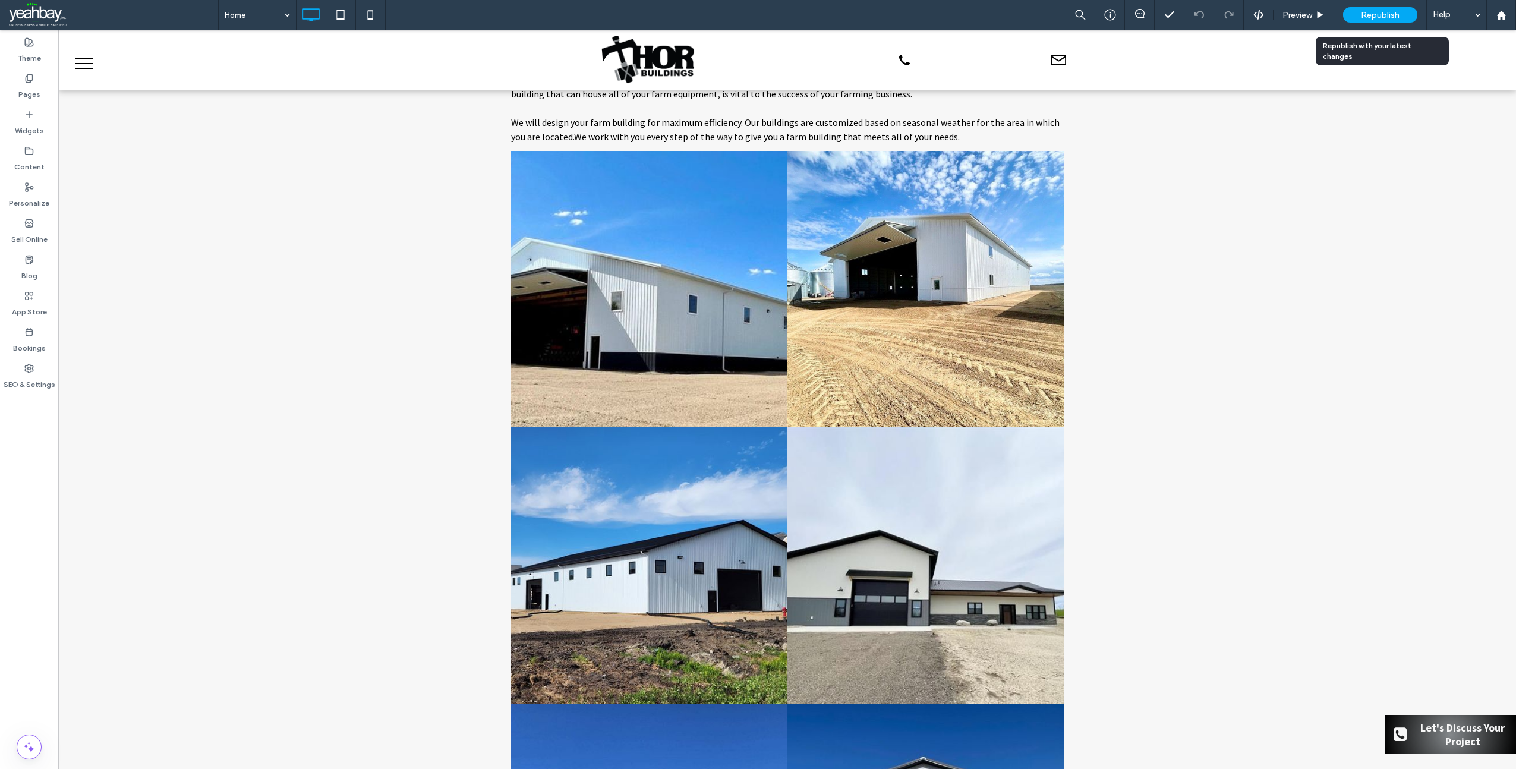
click at [1379, 14] on span "Republish" at bounding box center [1380, 15] width 39 height 10
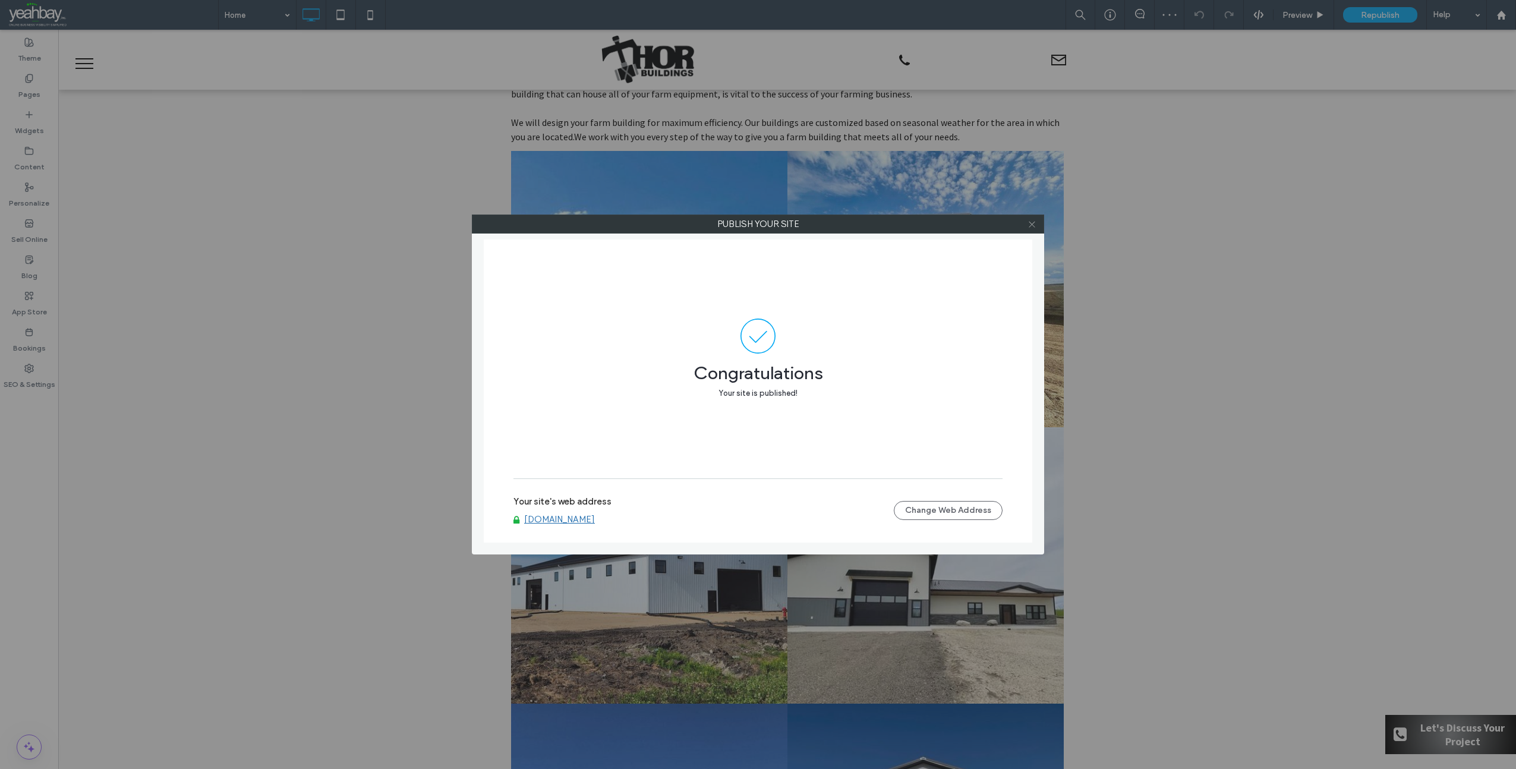
click at [1034, 224] on icon at bounding box center [1032, 224] width 9 height 9
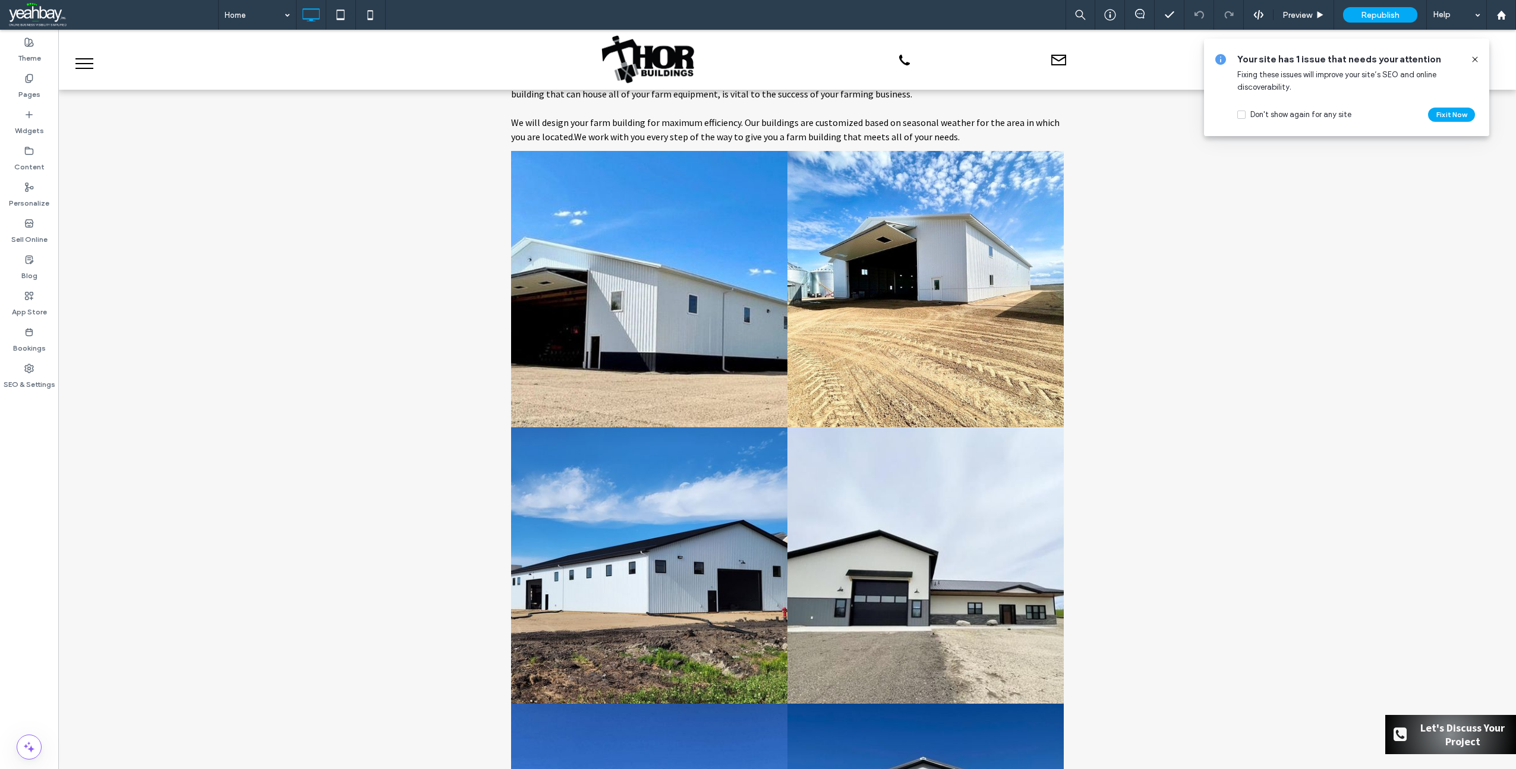
click at [1475, 56] on icon at bounding box center [1476, 60] width 10 height 10
click at [1371, 13] on span "Republish" at bounding box center [1380, 15] width 39 height 10
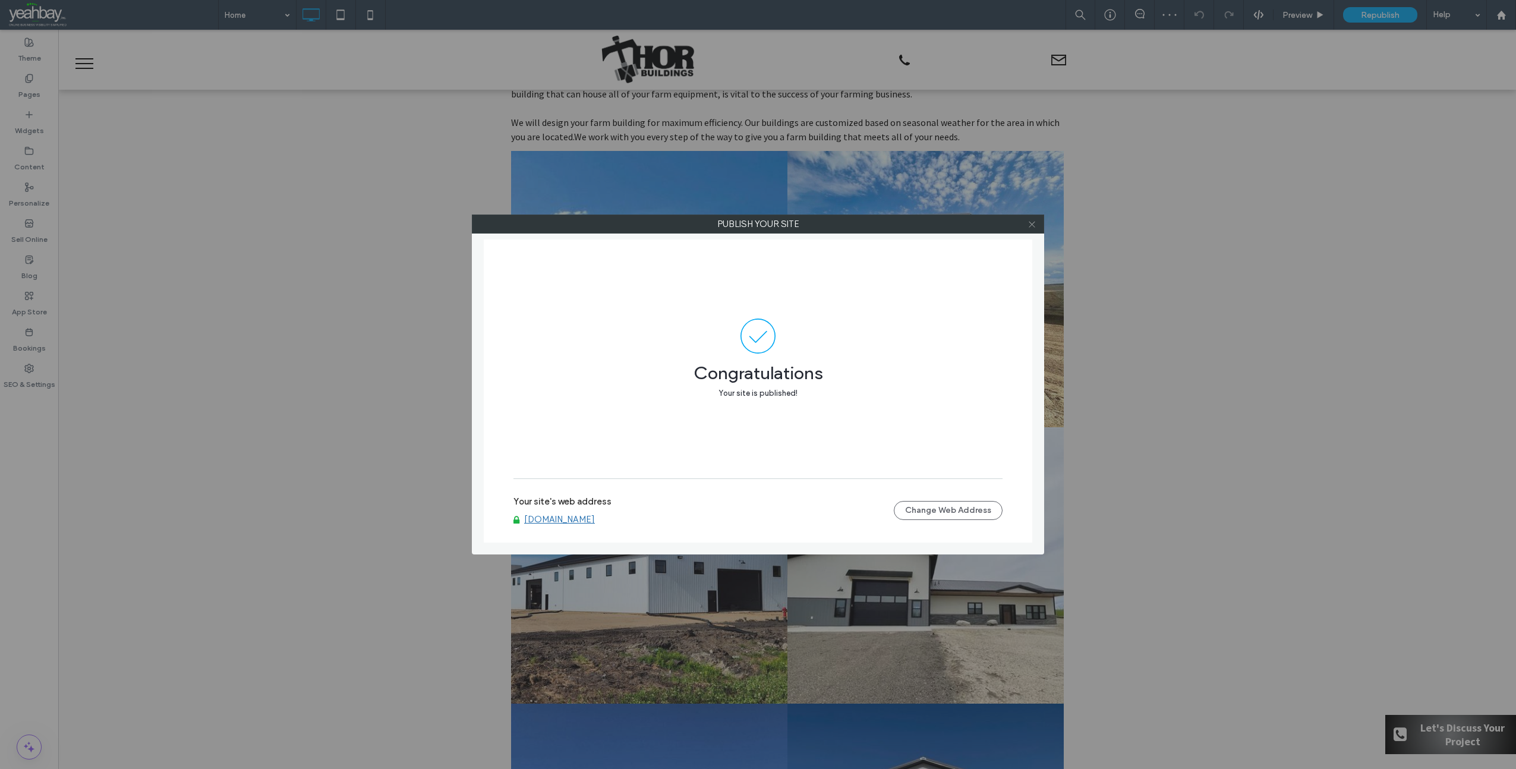
click at [1034, 225] on icon at bounding box center [1032, 224] width 9 height 9
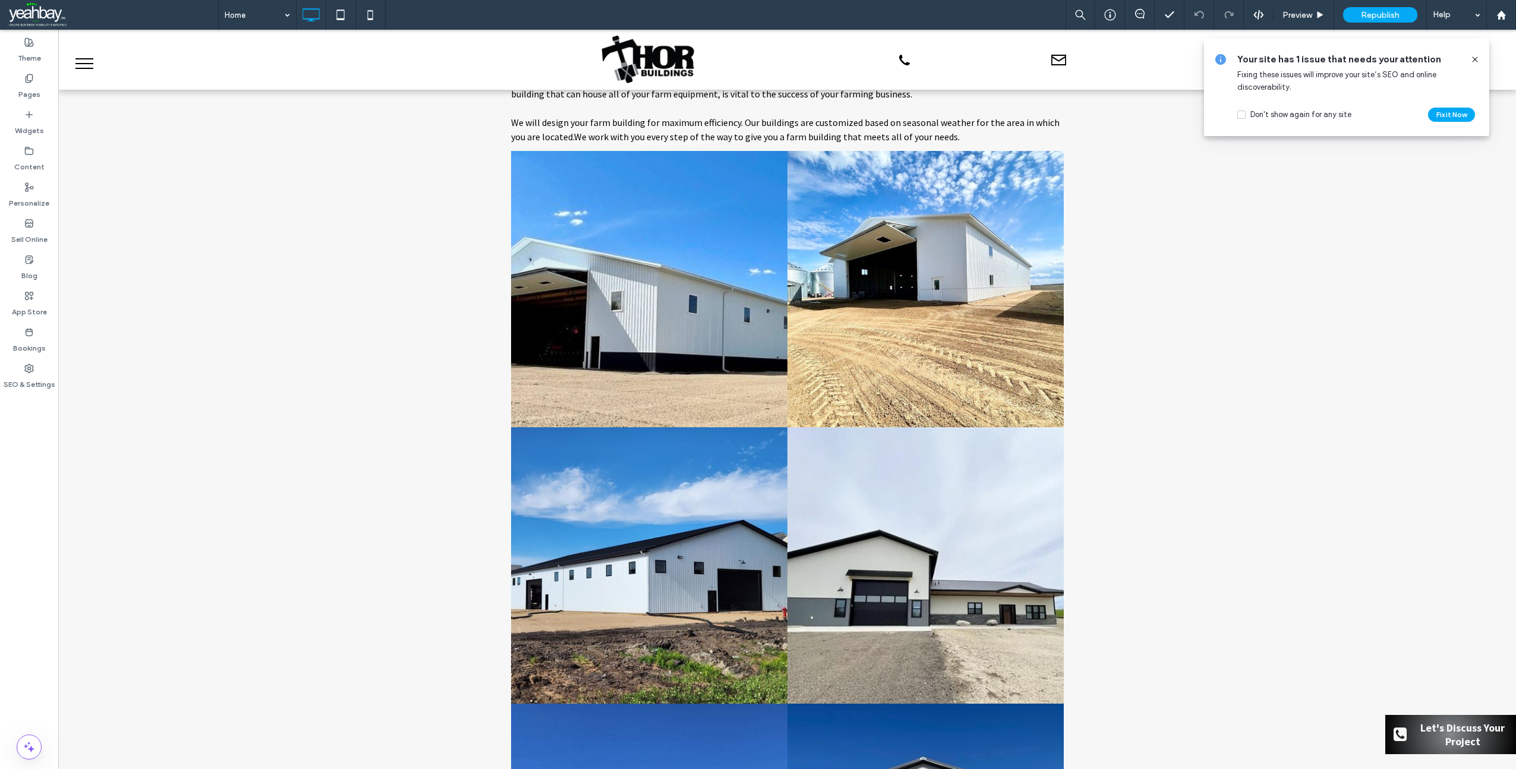
click at [1477, 60] on icon at bounding box center [1476, 60] width 10 height 10
click at [1503, 17] on use at bounding box center [1501, 14] width 9 height 9
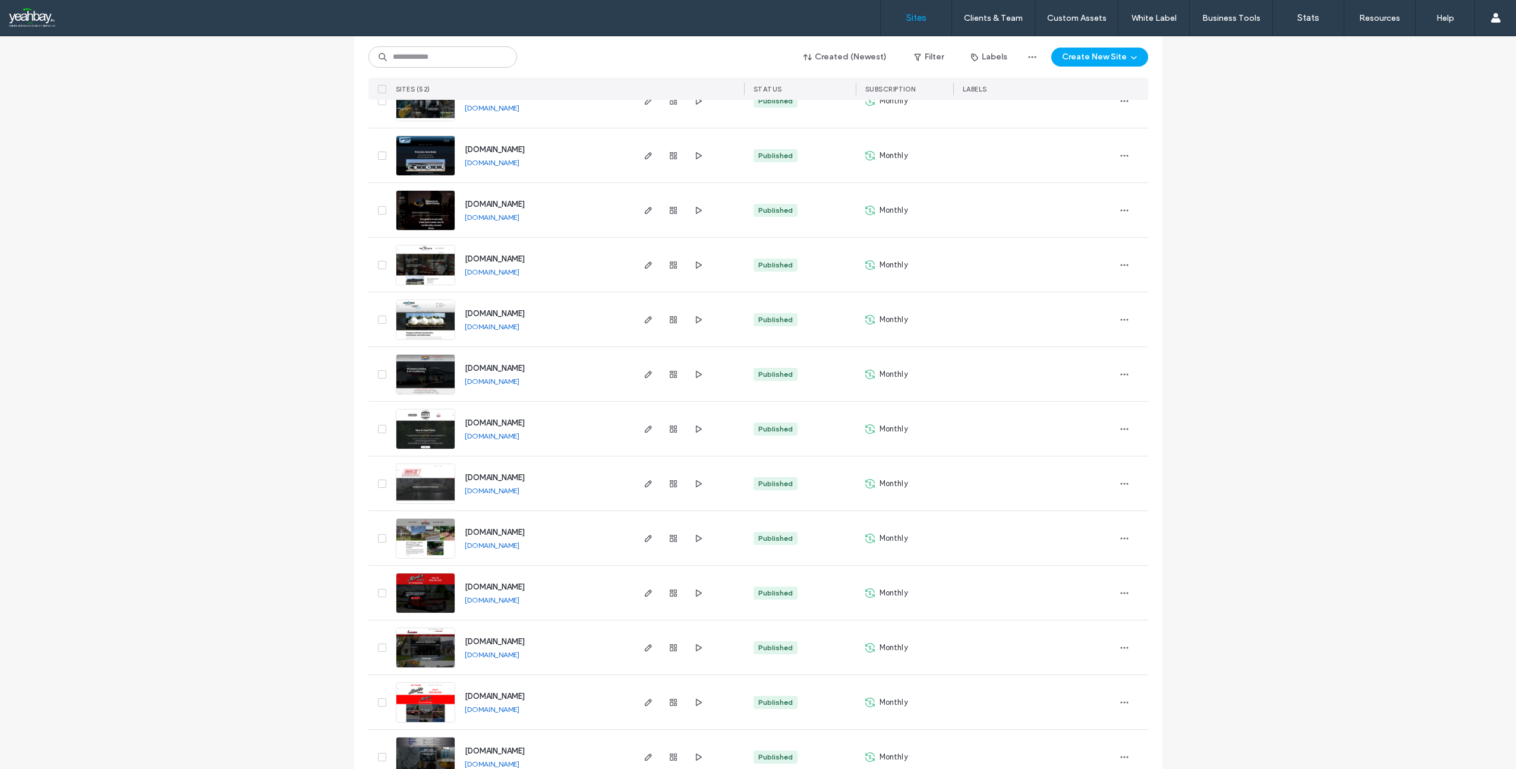
scroll to position [1843, 0]
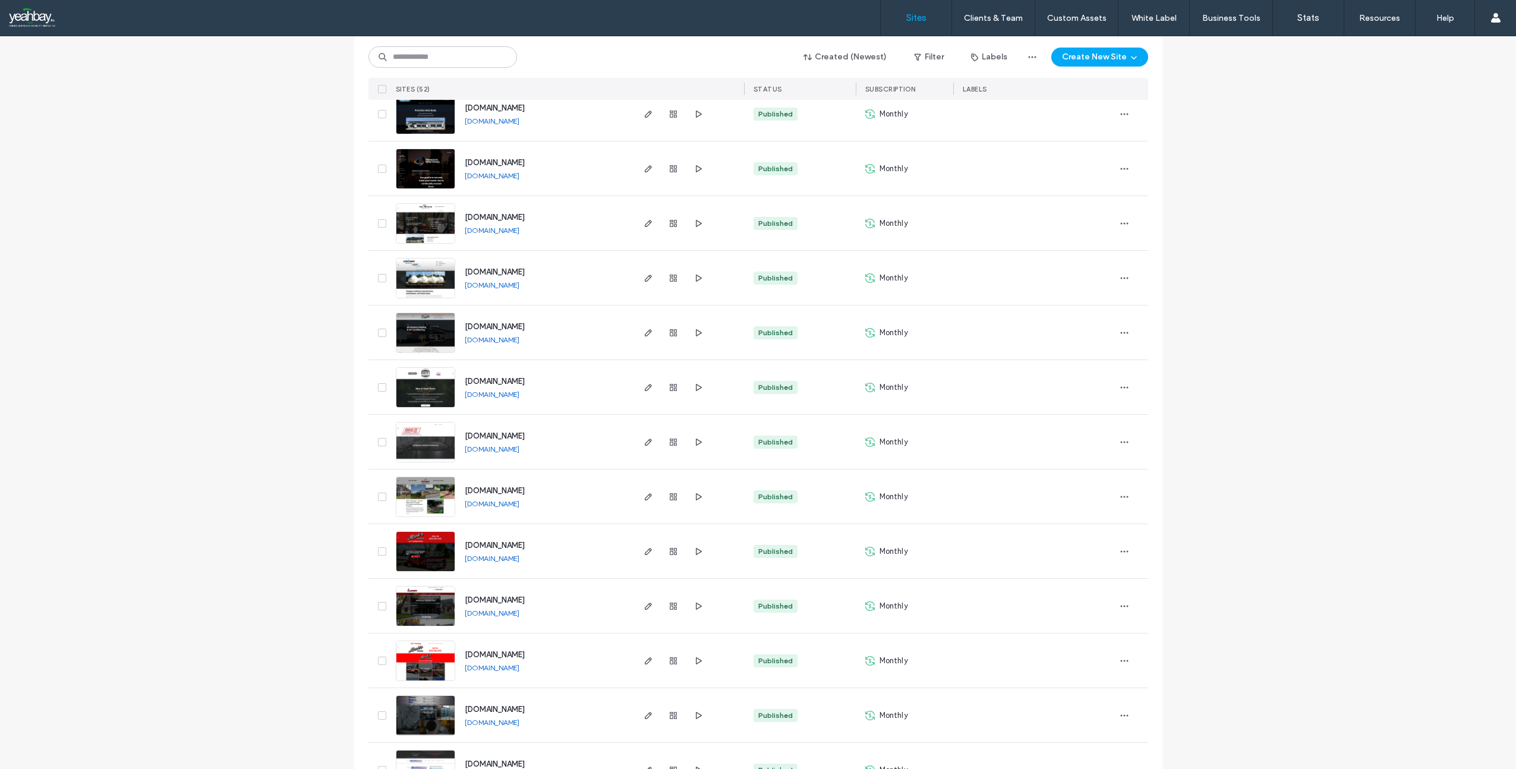
click at [518, 597] on span "[DOMAIN_NAME]" at bounding box center [495, 600] width 60 height 9
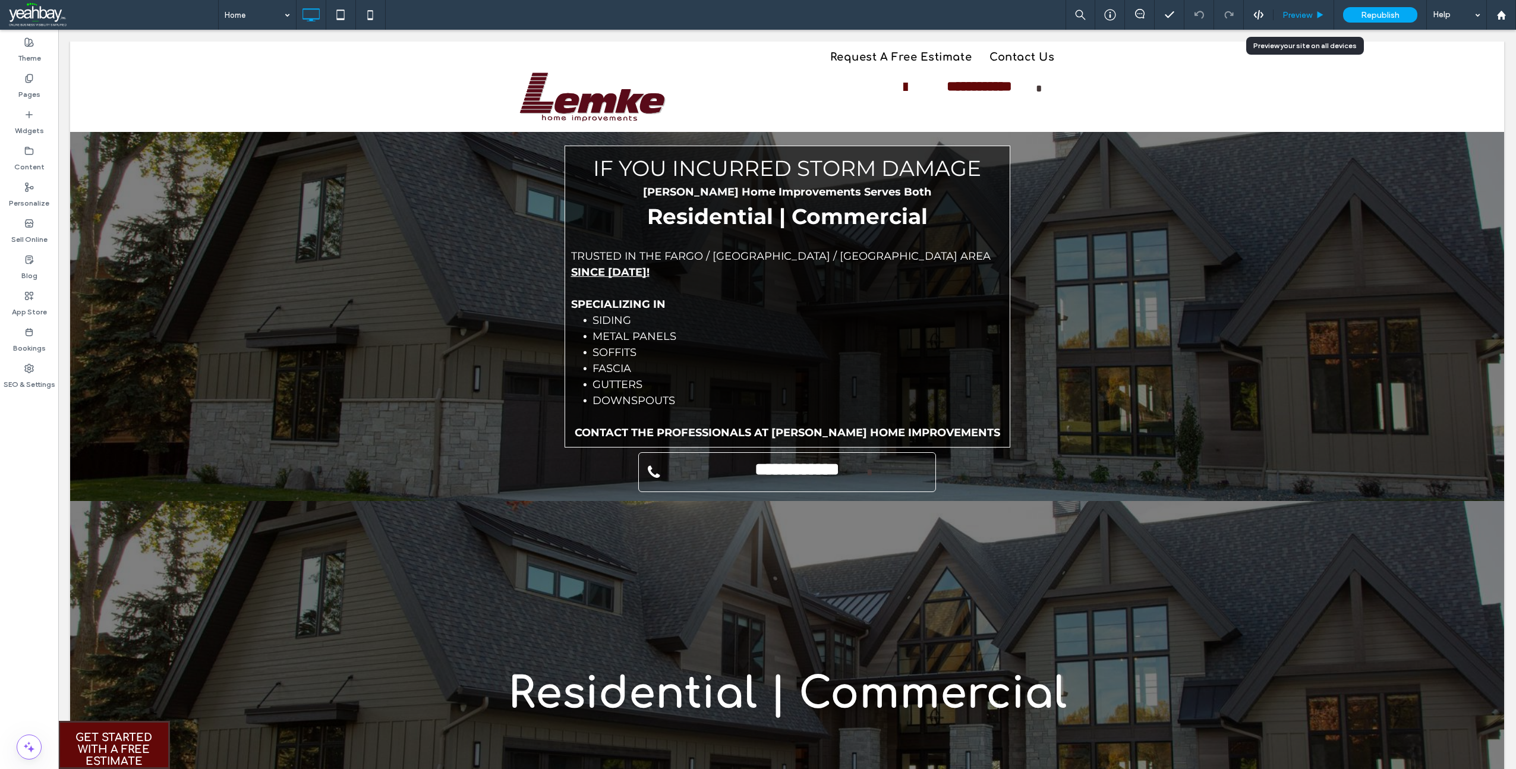
click at [1306, 11] on span "Preview" at bounding box center [1298, 15] width 30 height 10
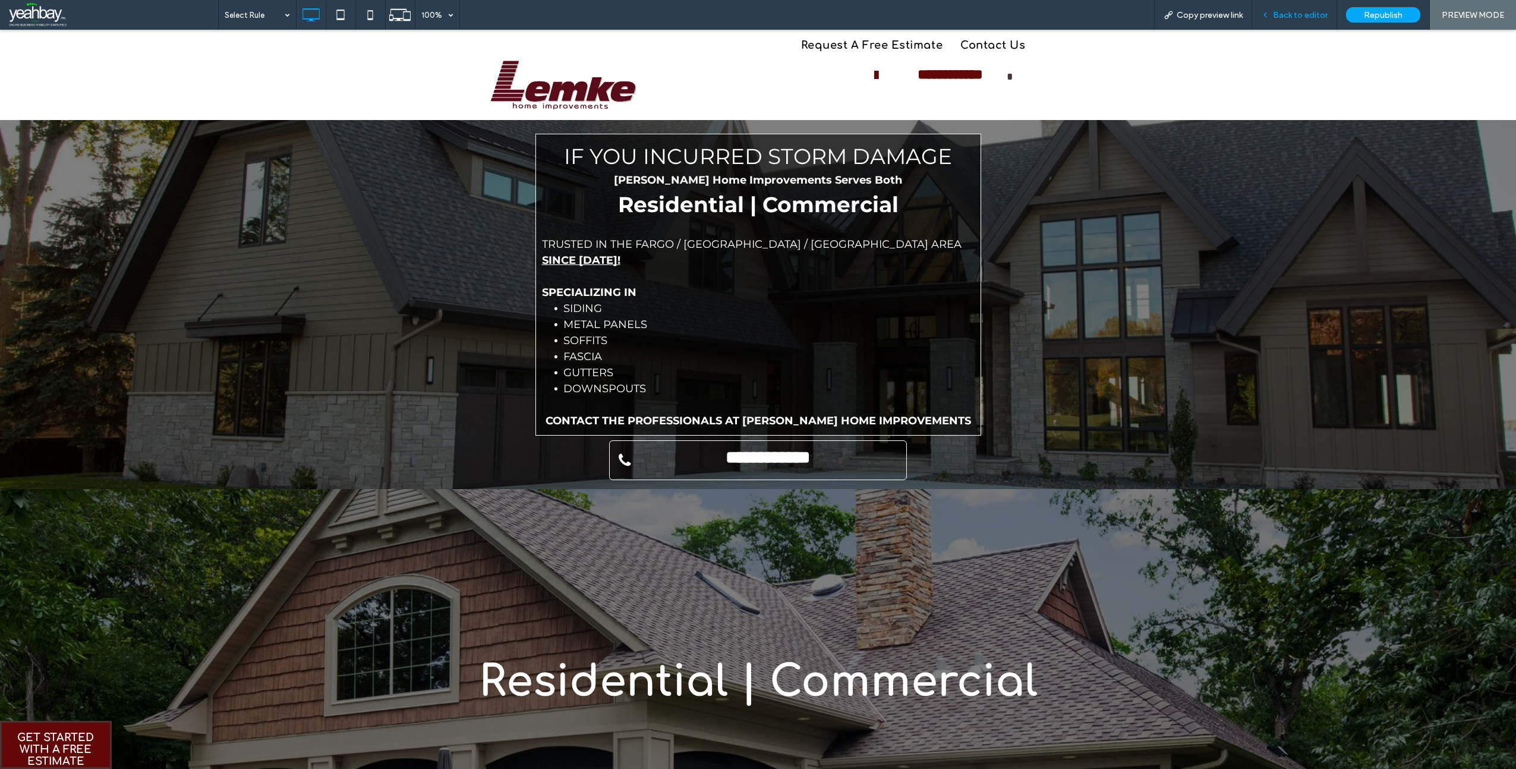
click at [1286, 16] on span "Back to editor" at bounding box center [1300, 15] width 55 height 10
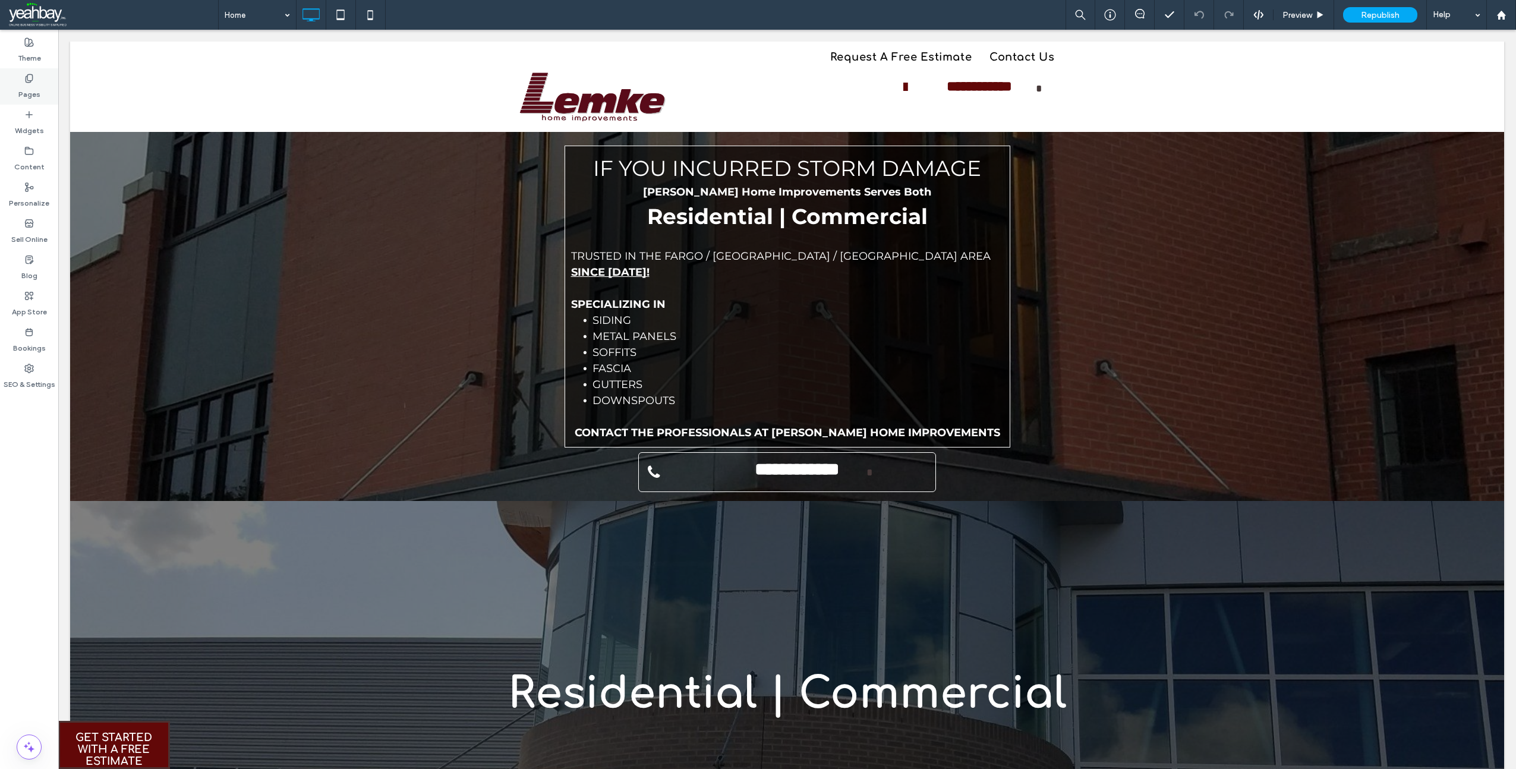
click at [28, 93] on label "Pages" at bounding box center [29, 91] width 22 height 17
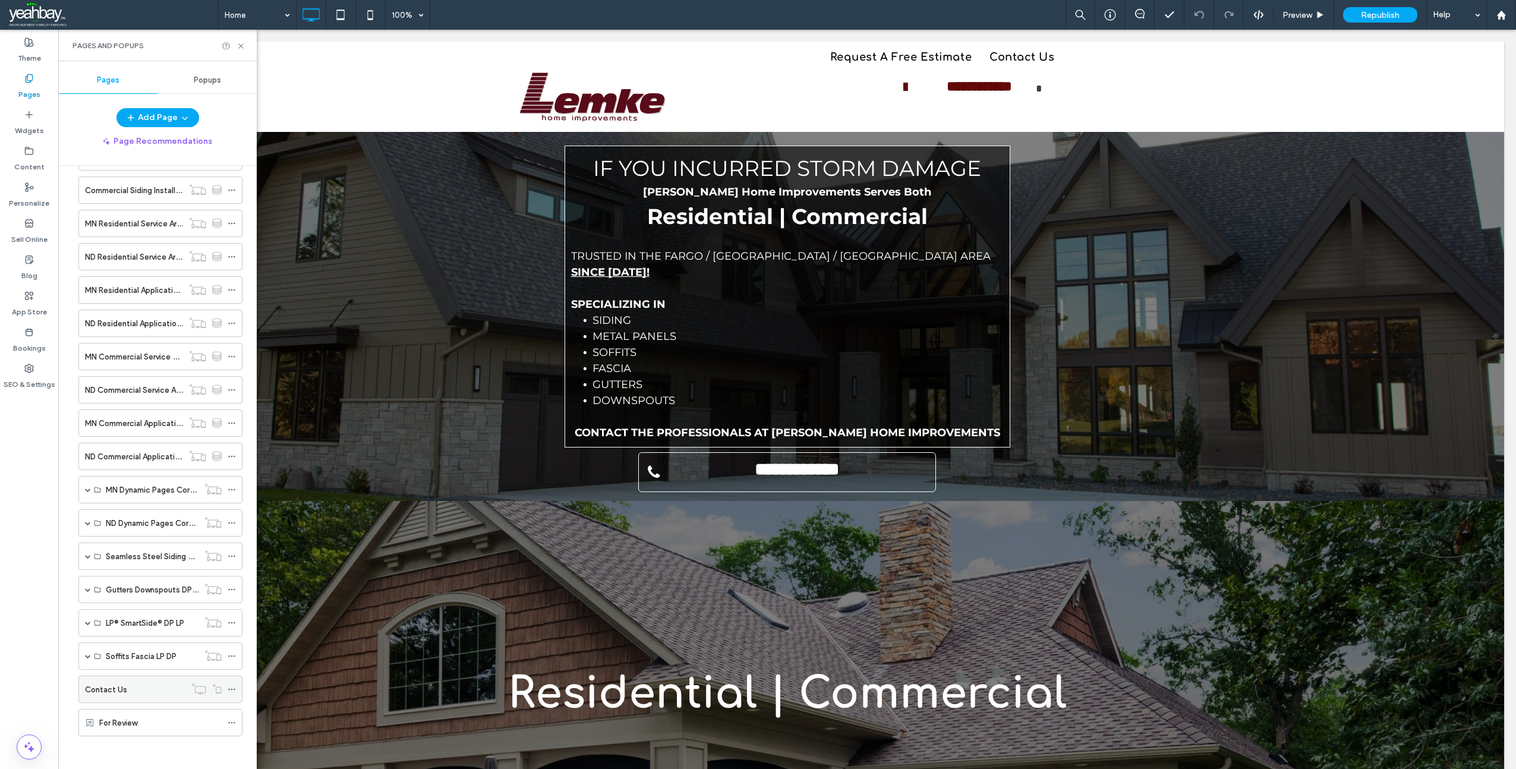
scroll to position [678, 0]
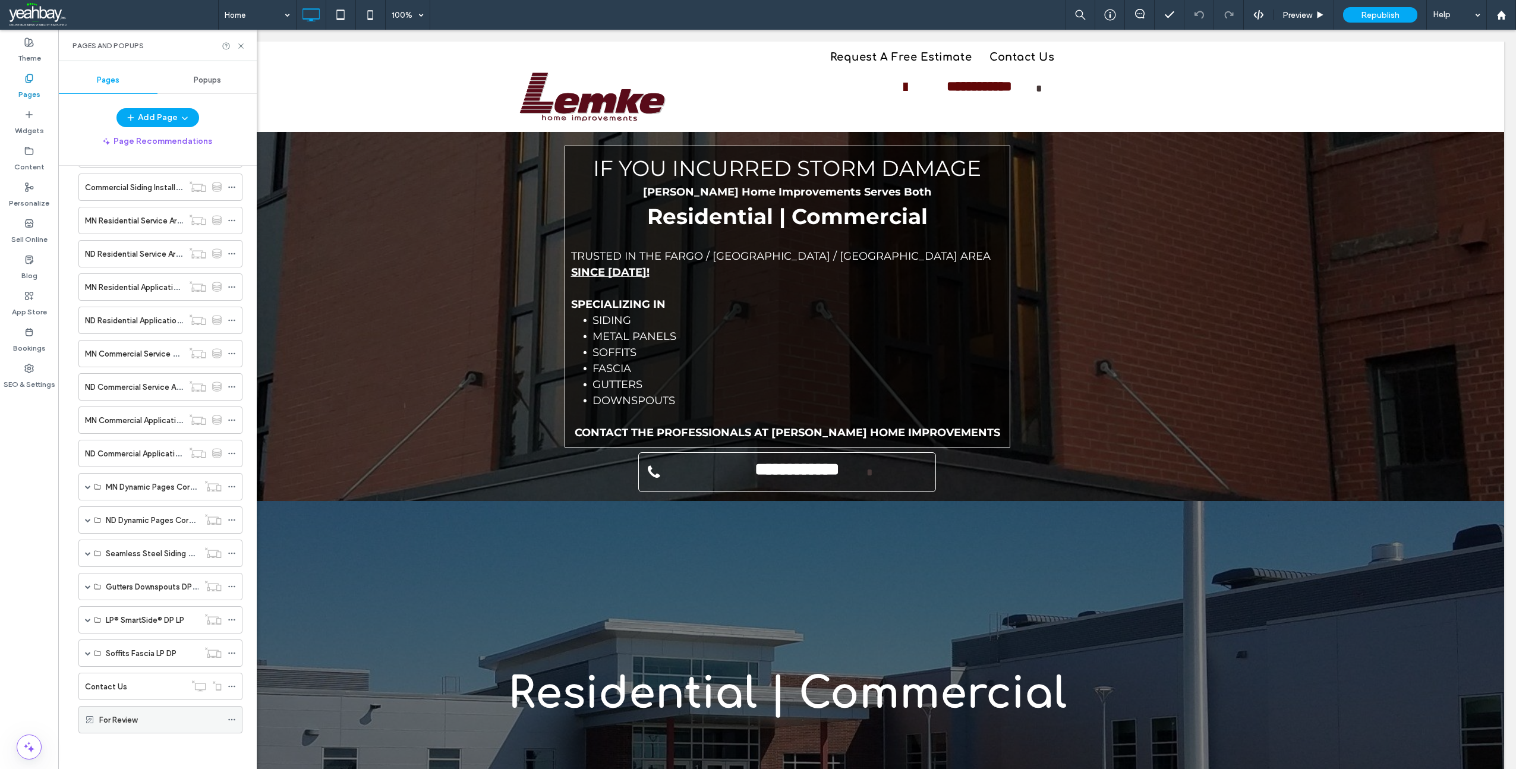
click at [134, 722] on label "For Review" at bounding box center [118, 720] width 38 height 21
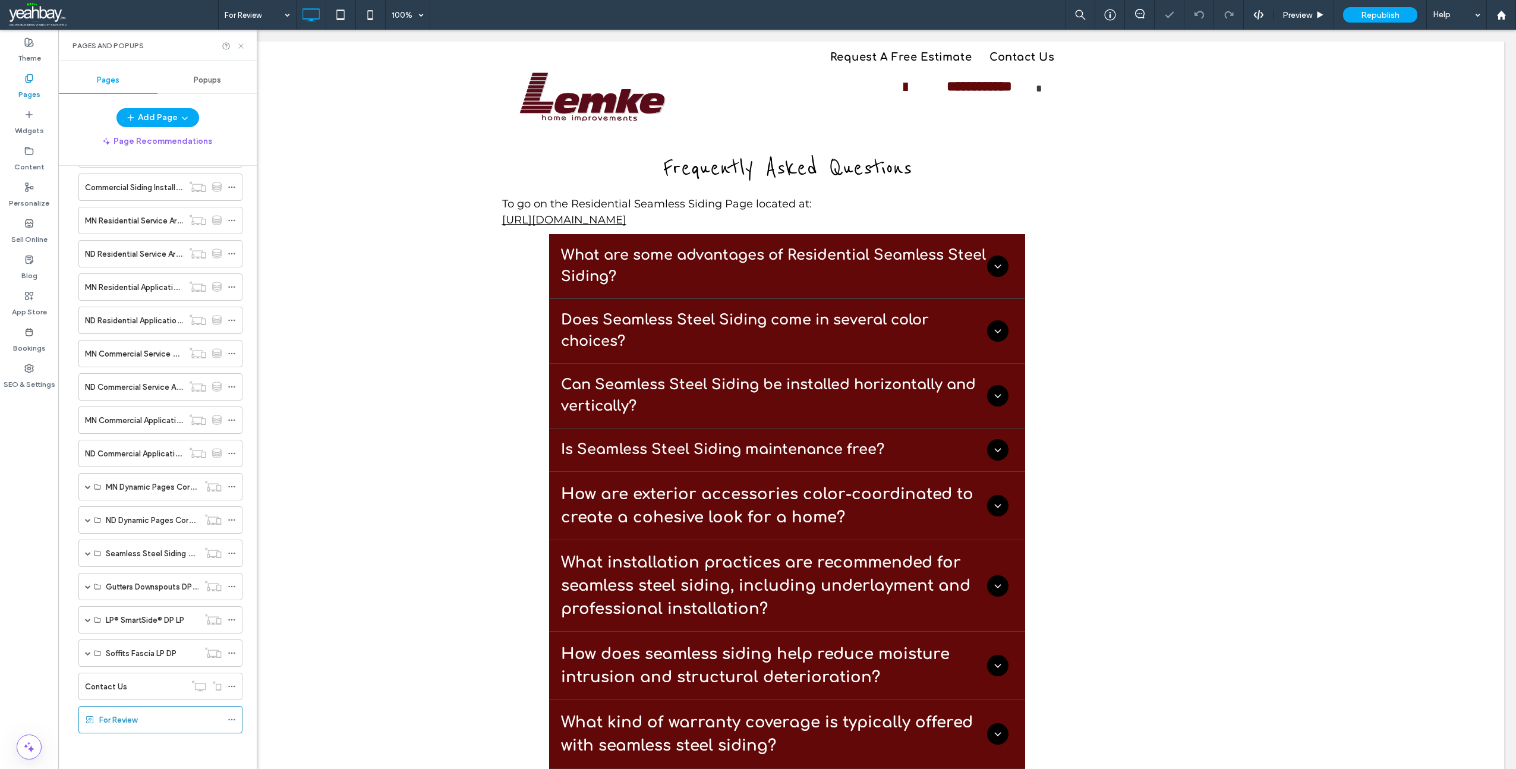
click at [241, 46] on use at bounding box center [240, 45] width 5 height 5
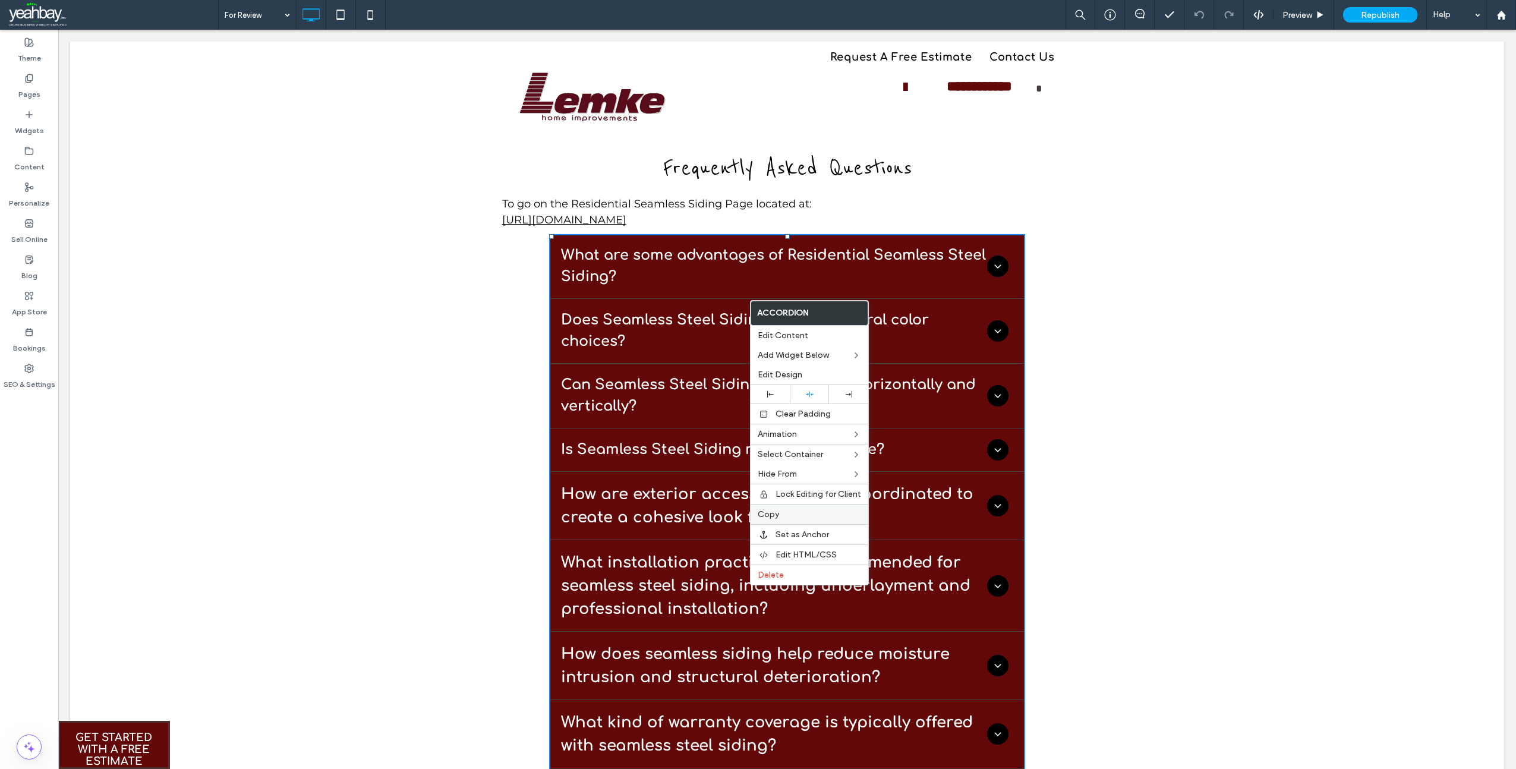
click at [785, 514] on label "Copy" at bounding box center [809, 514] width 103 height 10
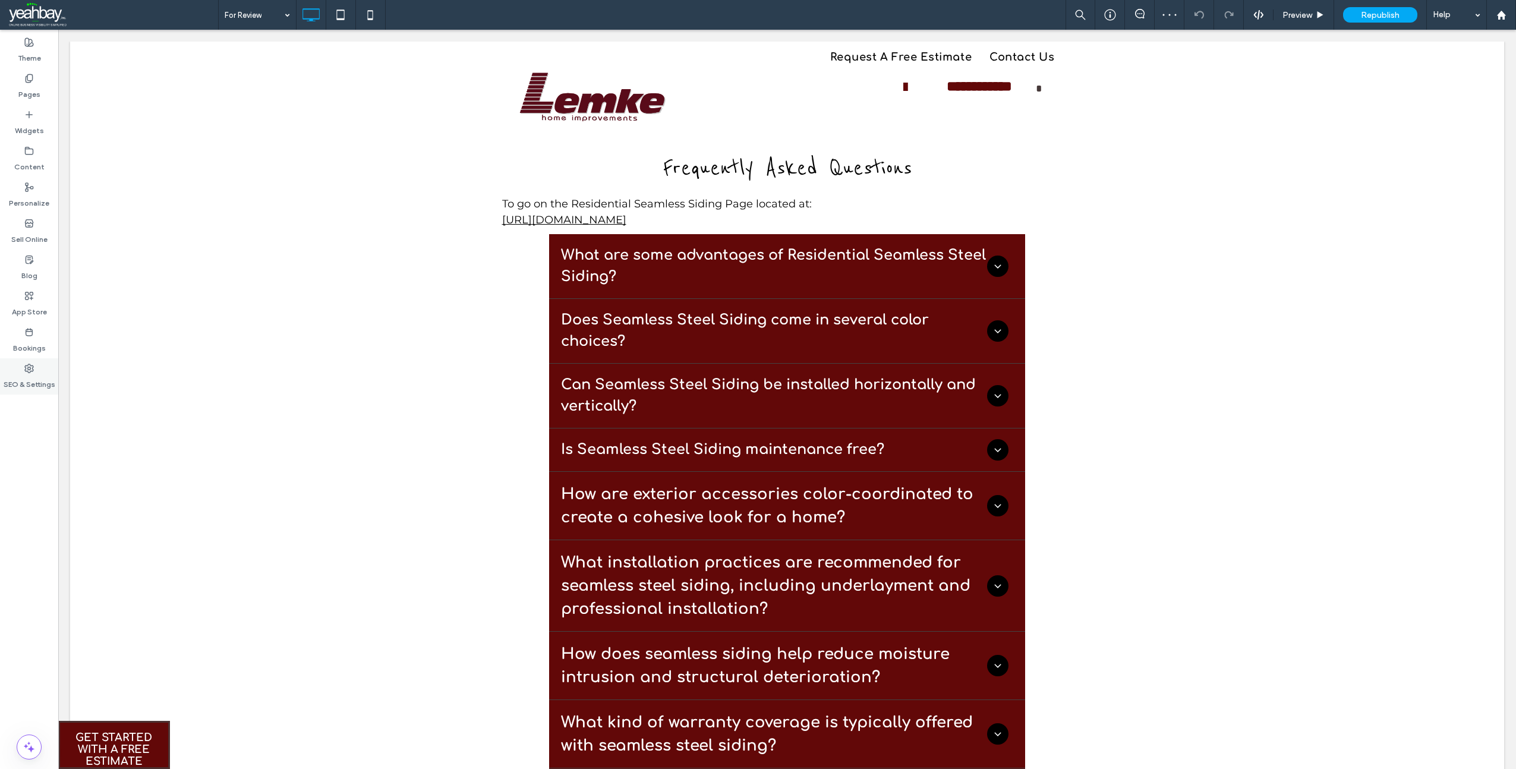
click at [21, 385] on label "SEO & Settings" at bounding box center [30, 381] width 52 height 17
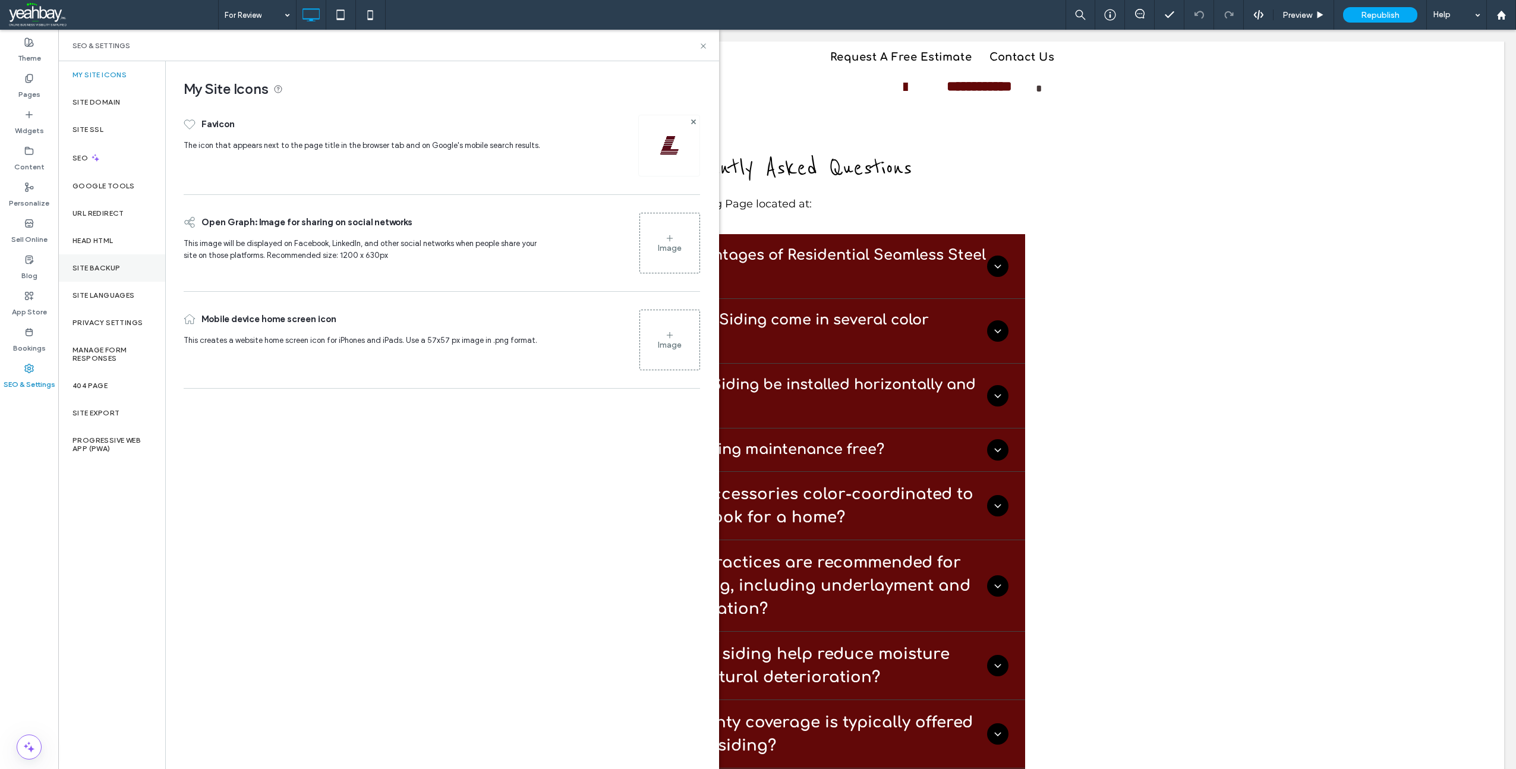
click at [97, 265] on label "Site Backup" at bounding box center [97, 268] width 48 height 8
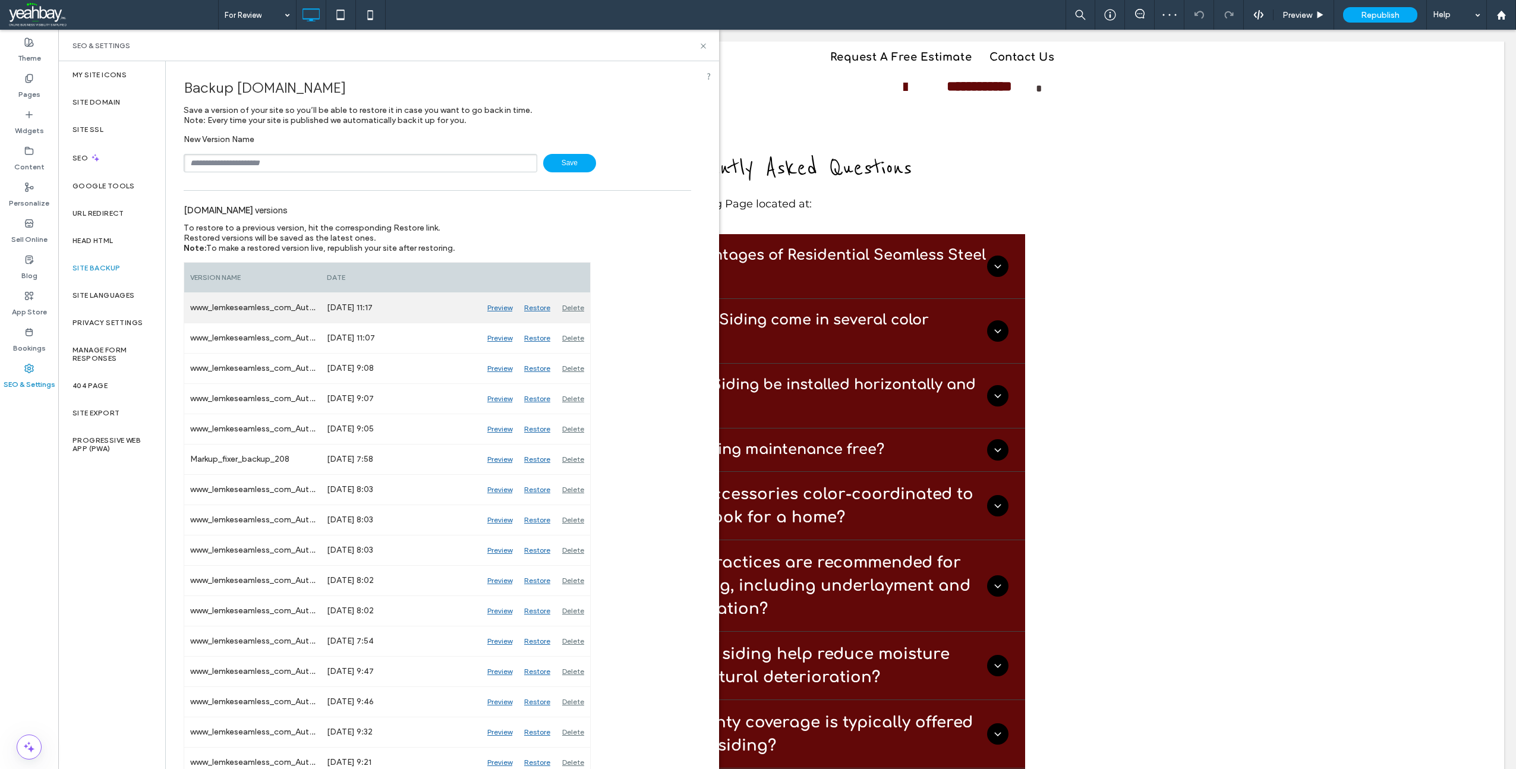
click at [501, 309] on div "Preview" at bounding box center [499, 308] width 37 height 30
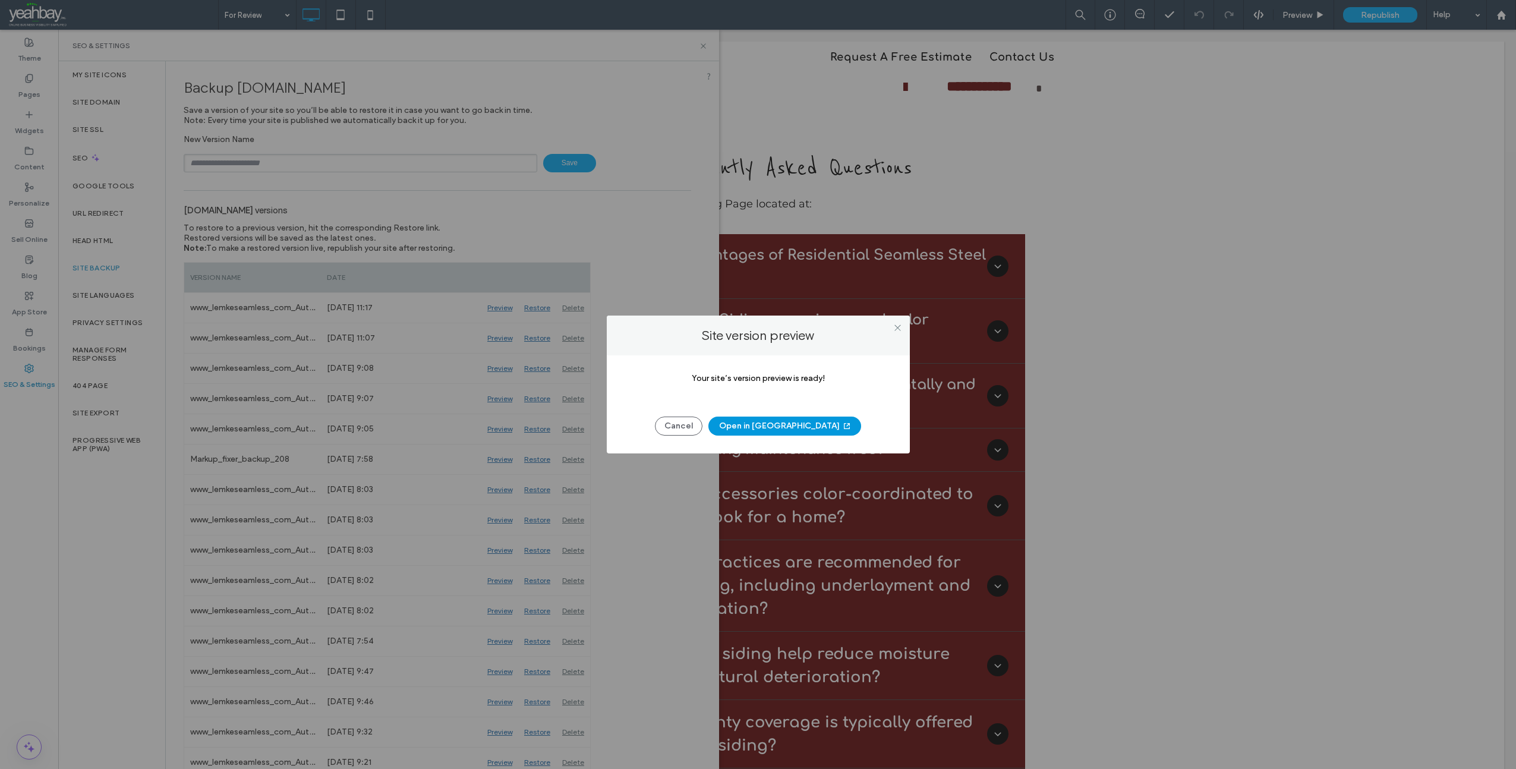
click at [777, 426] on button "Open in New Tab" at bounding box center [785, 426] width 153 height 19
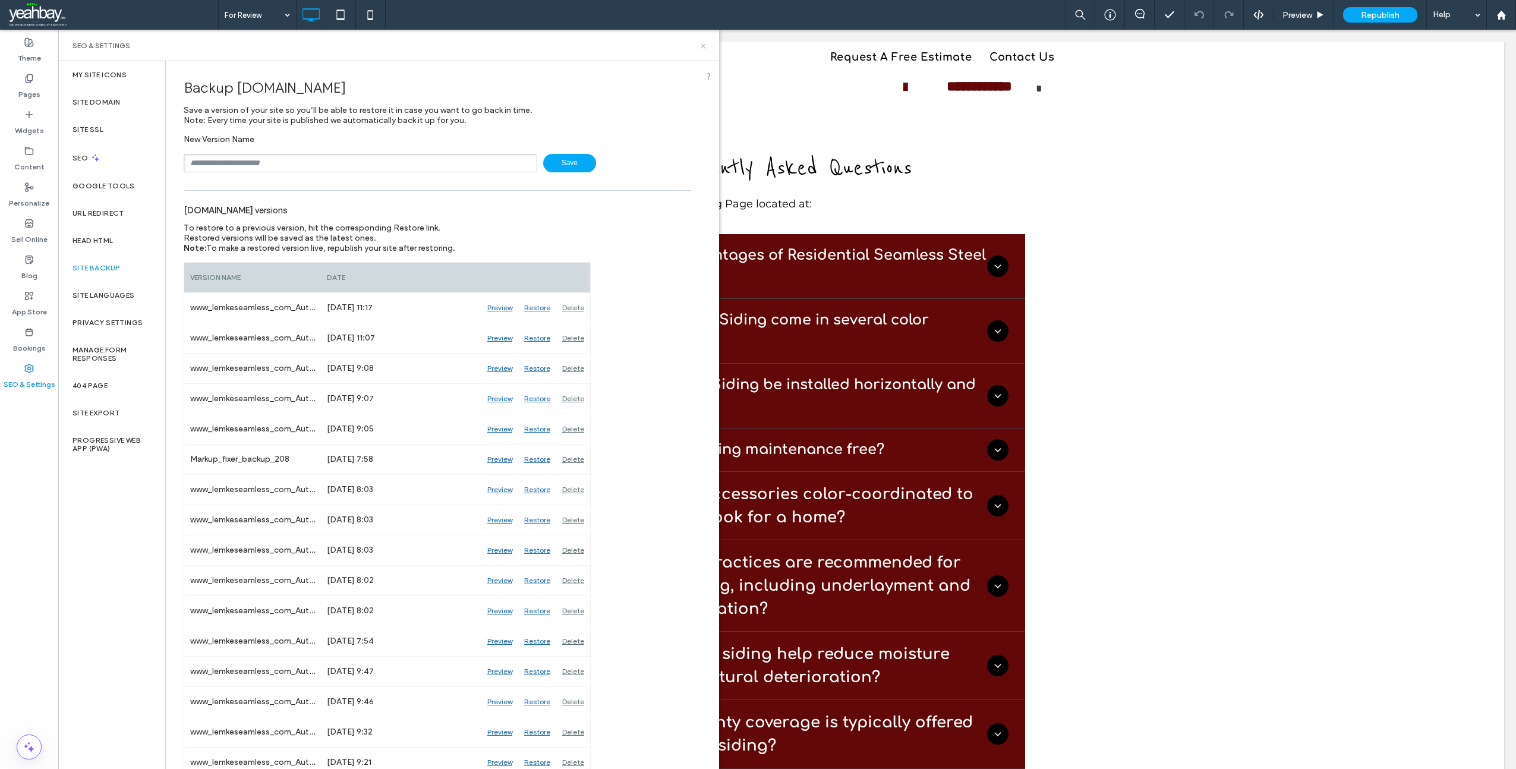
click at [706, 49] on icon at bounding box center [703, 46] width 9 height 9
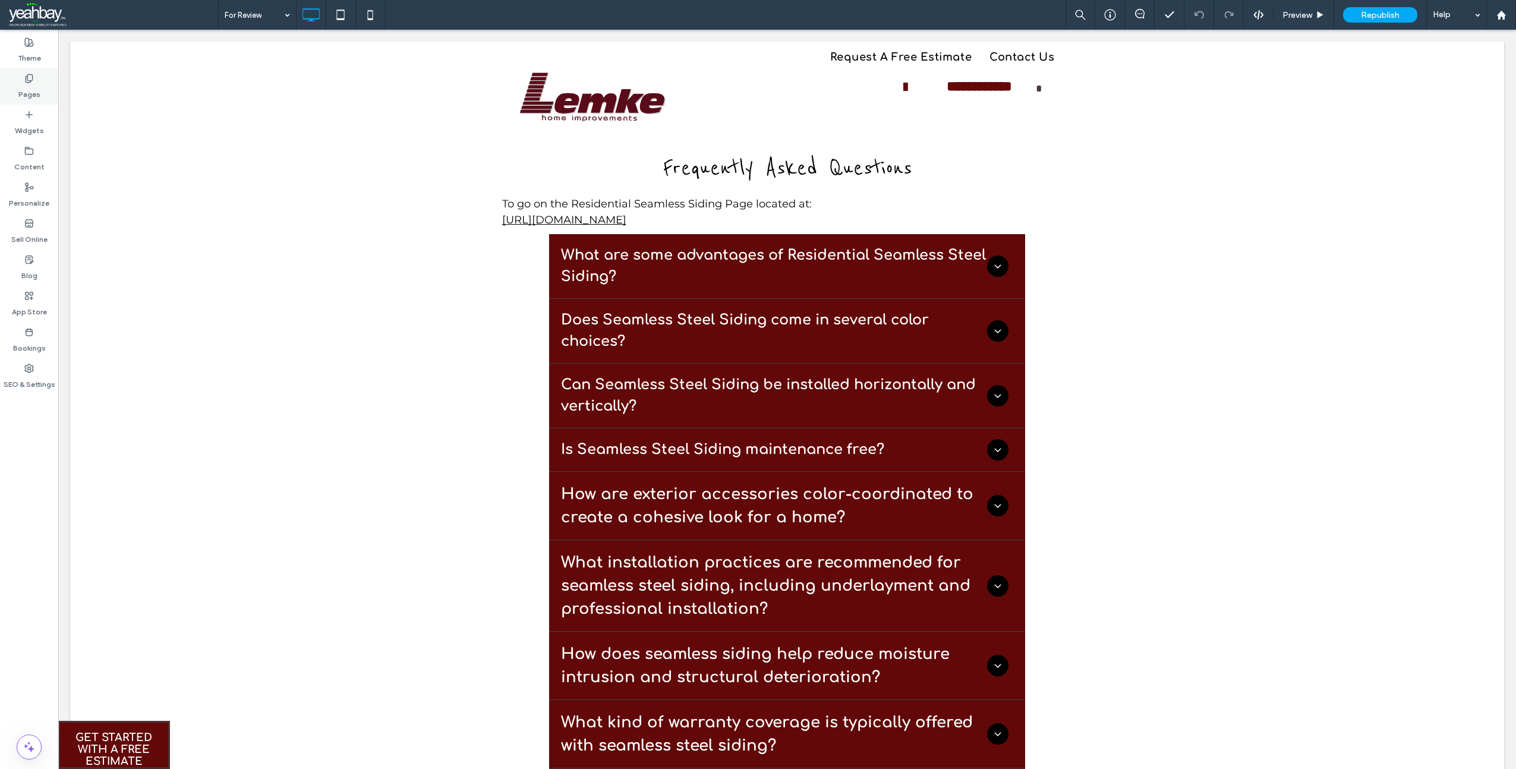
click at [34, 93] on label "Pages" at bounding box center [29, 91] width 22 height 17
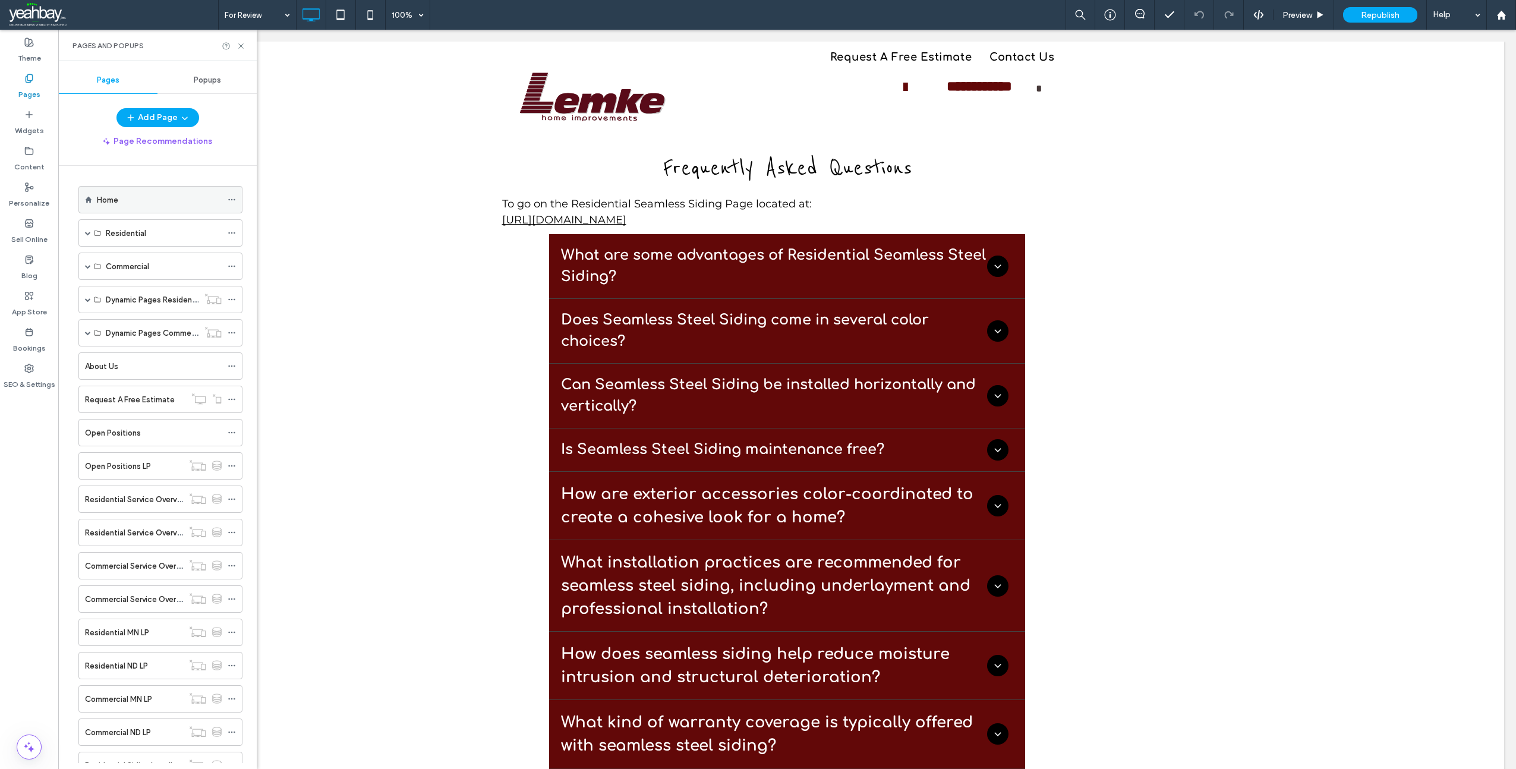
click at [123, 203] on div "Home" at bounding box center [159, 200] width 125 height 12
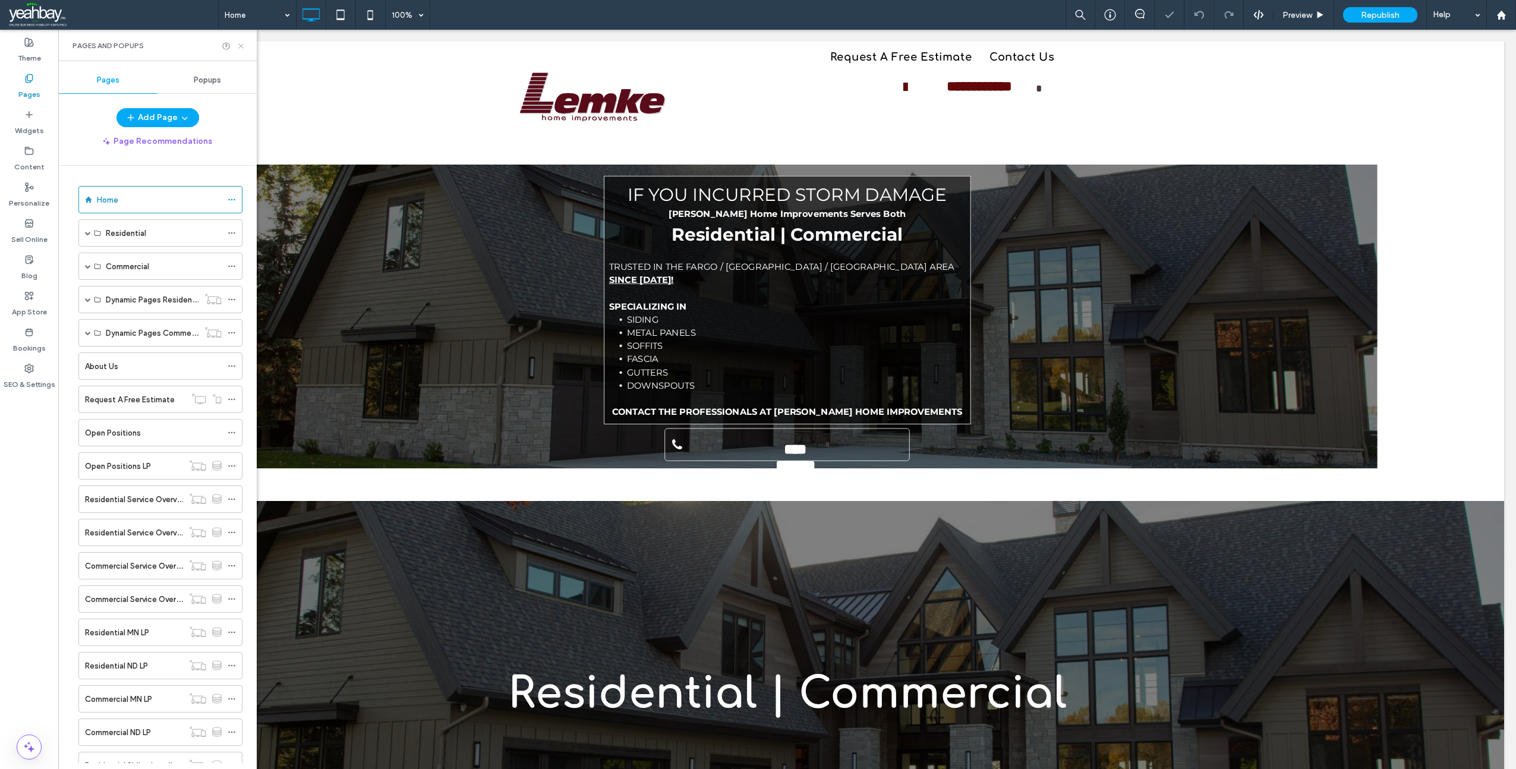
click at [244, 46] on icon at bounding box center [241, 46] width 9 height 9
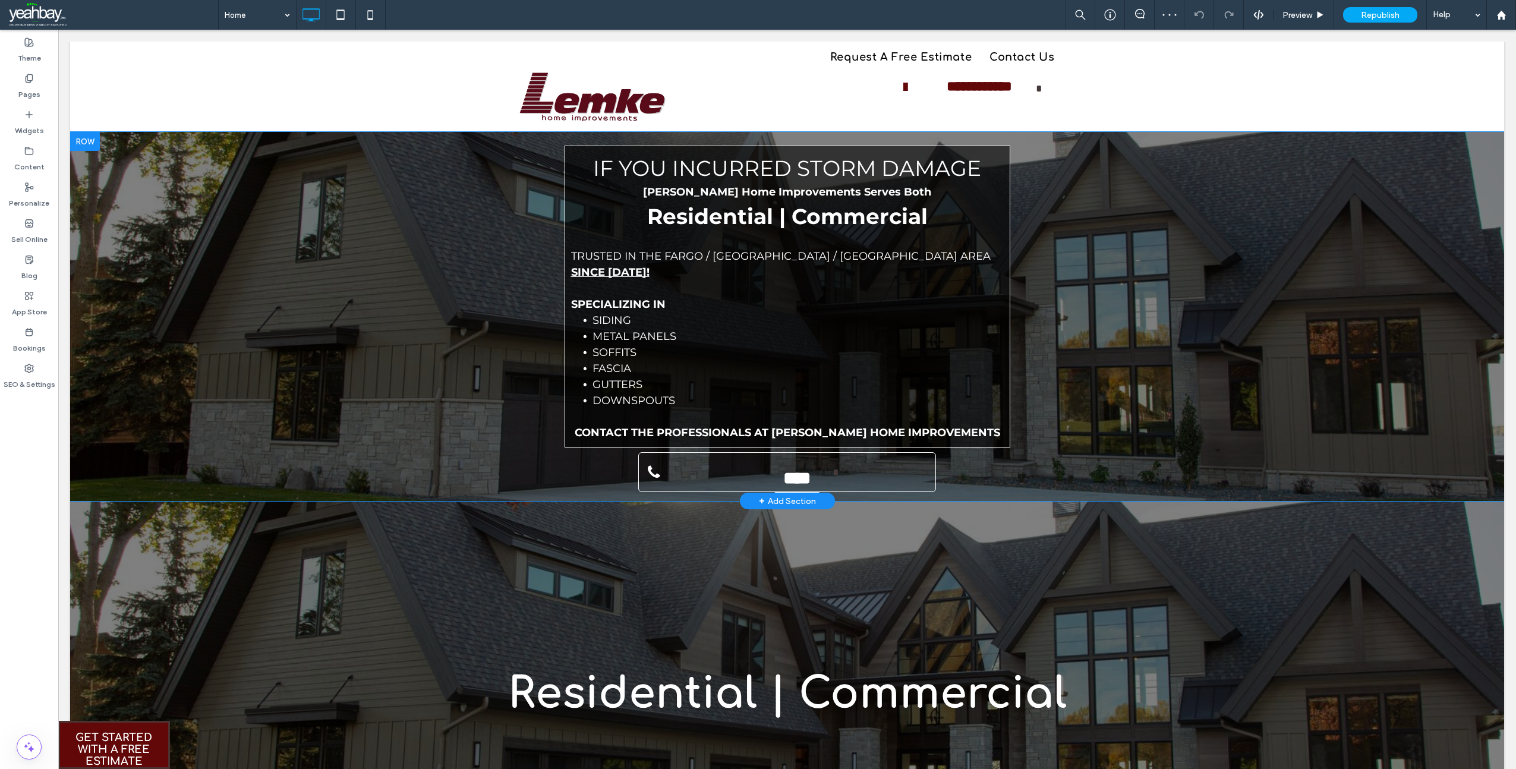
click at [77, 140] on div at bounding box center [85, 141] width 30 height 19
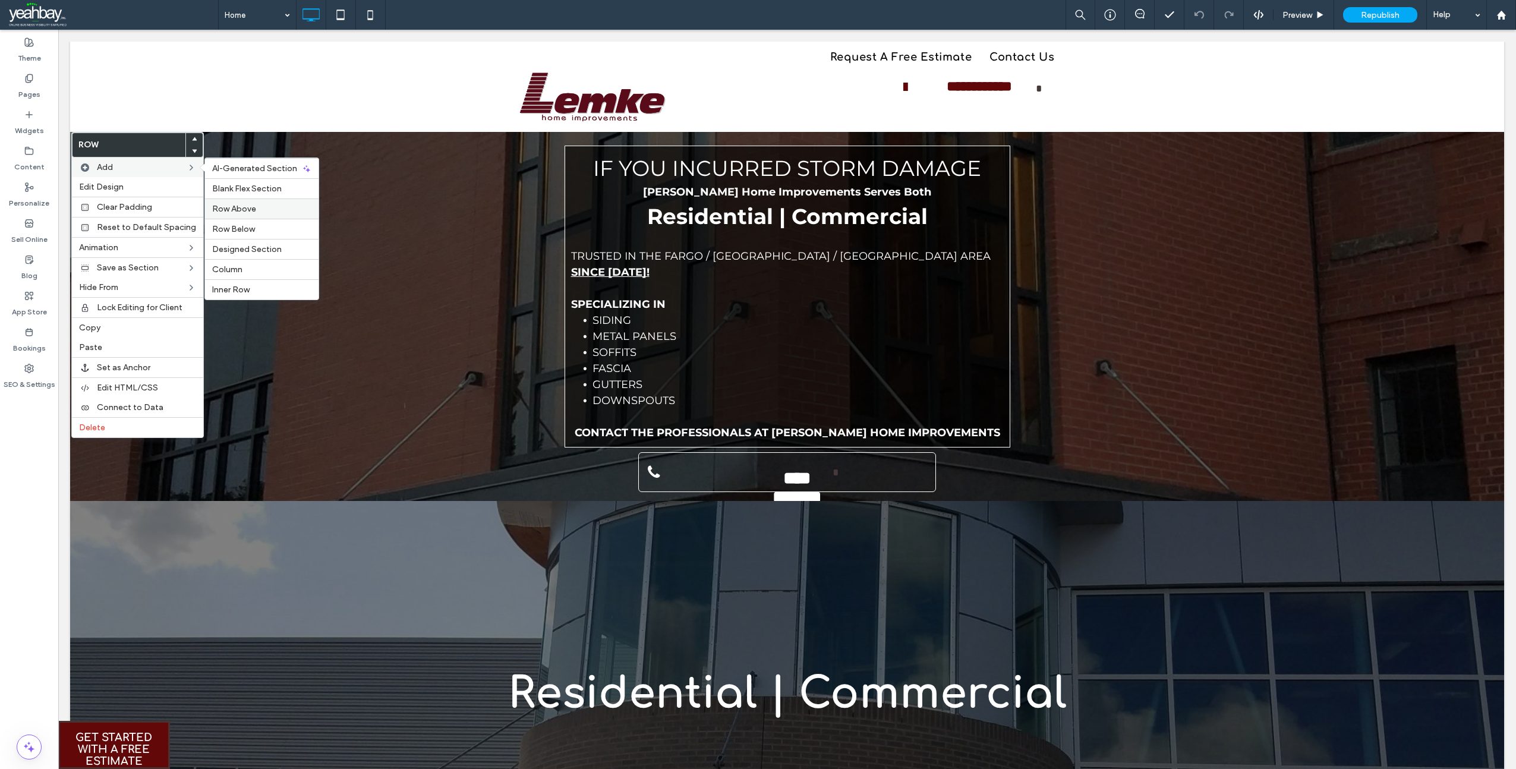
click at [237, 212] on span "Row Above" at bounding box center [234, 209] width 44 height 10
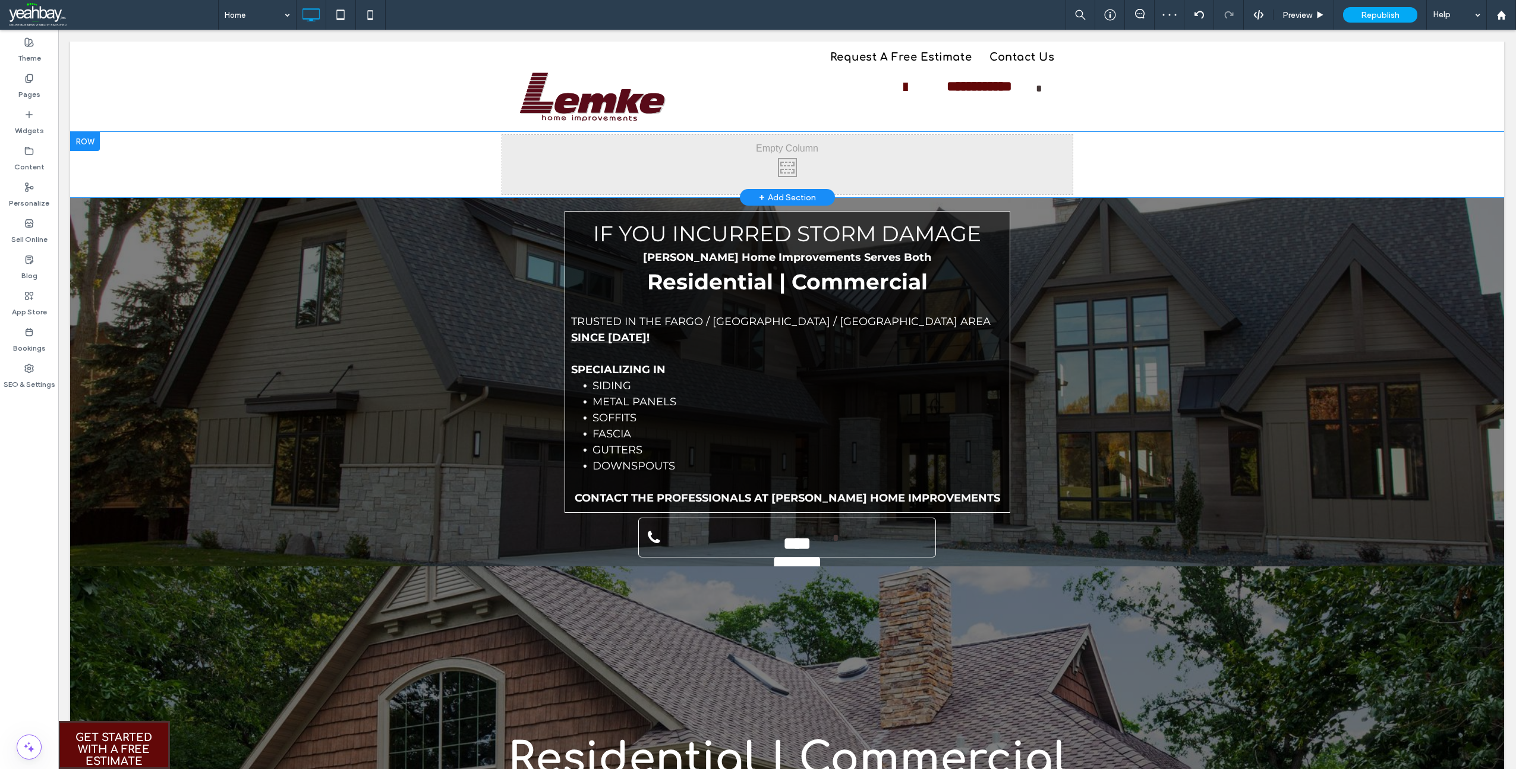
click at [91, 141] on div at bounding box center [85, 141] width 30 height 19
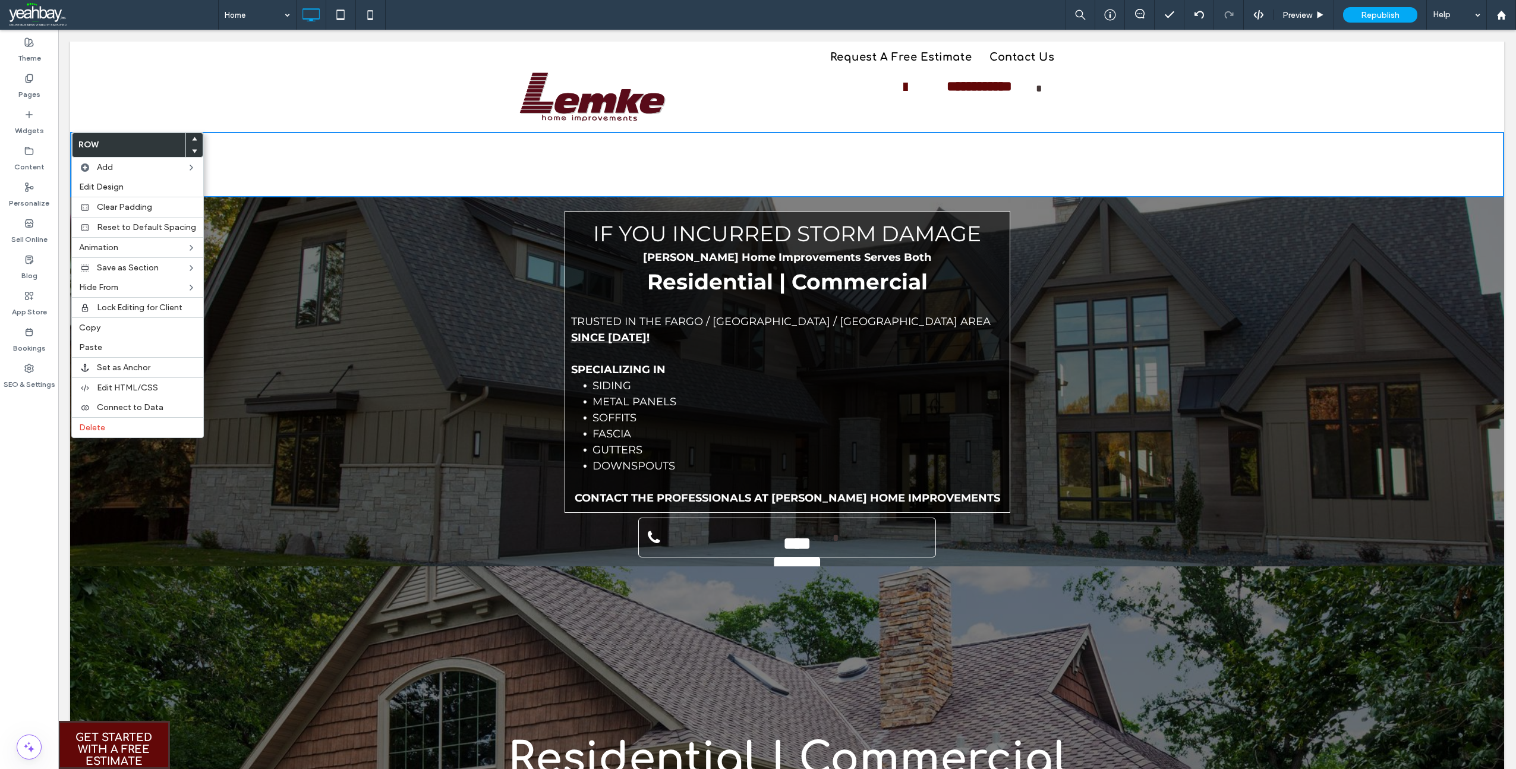
click at [193, 138] on icon at bounding box center [194, 139] width 5 height 5
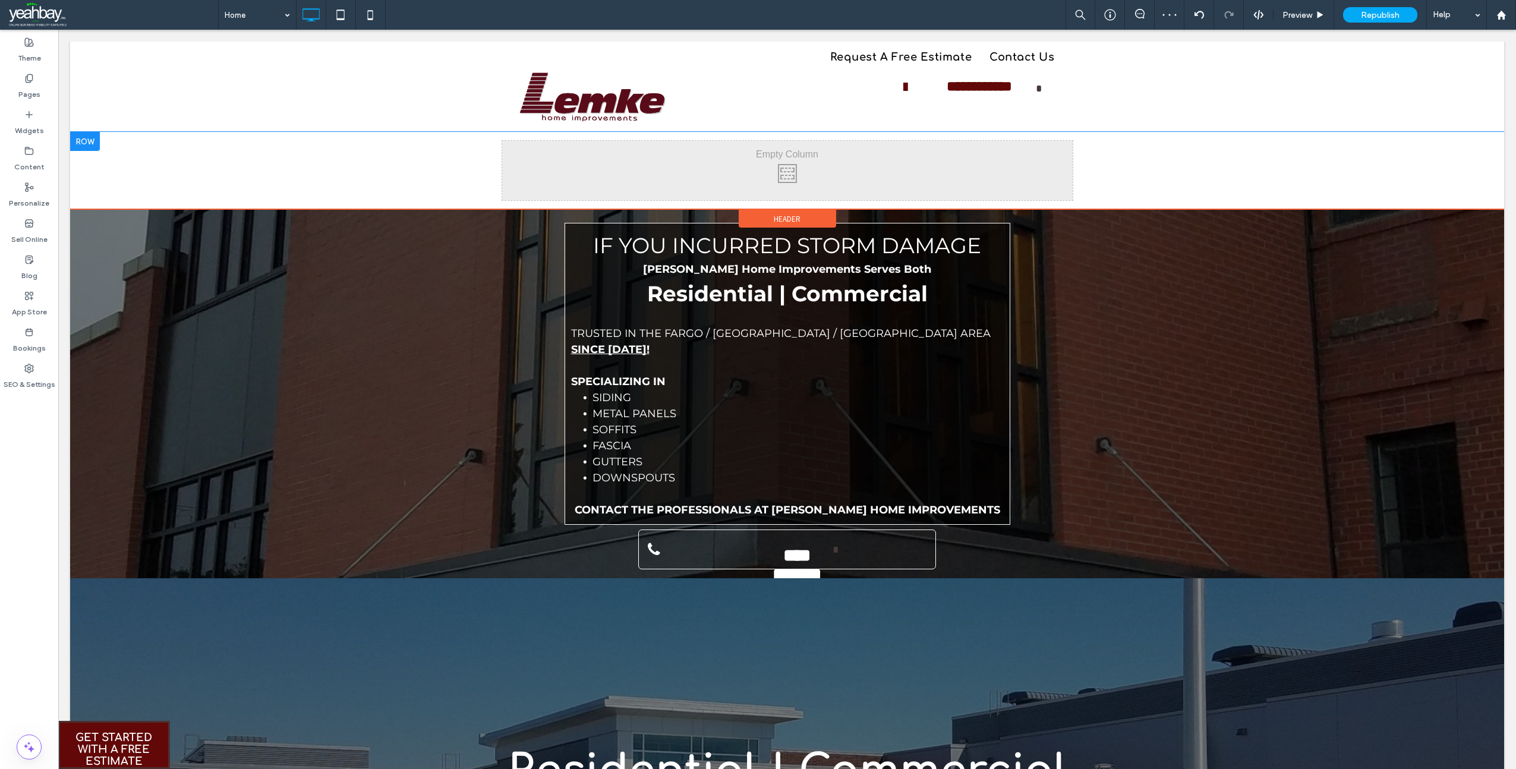
click at [89, 146] on div at bounding box center [85, 141] width 30 height 19
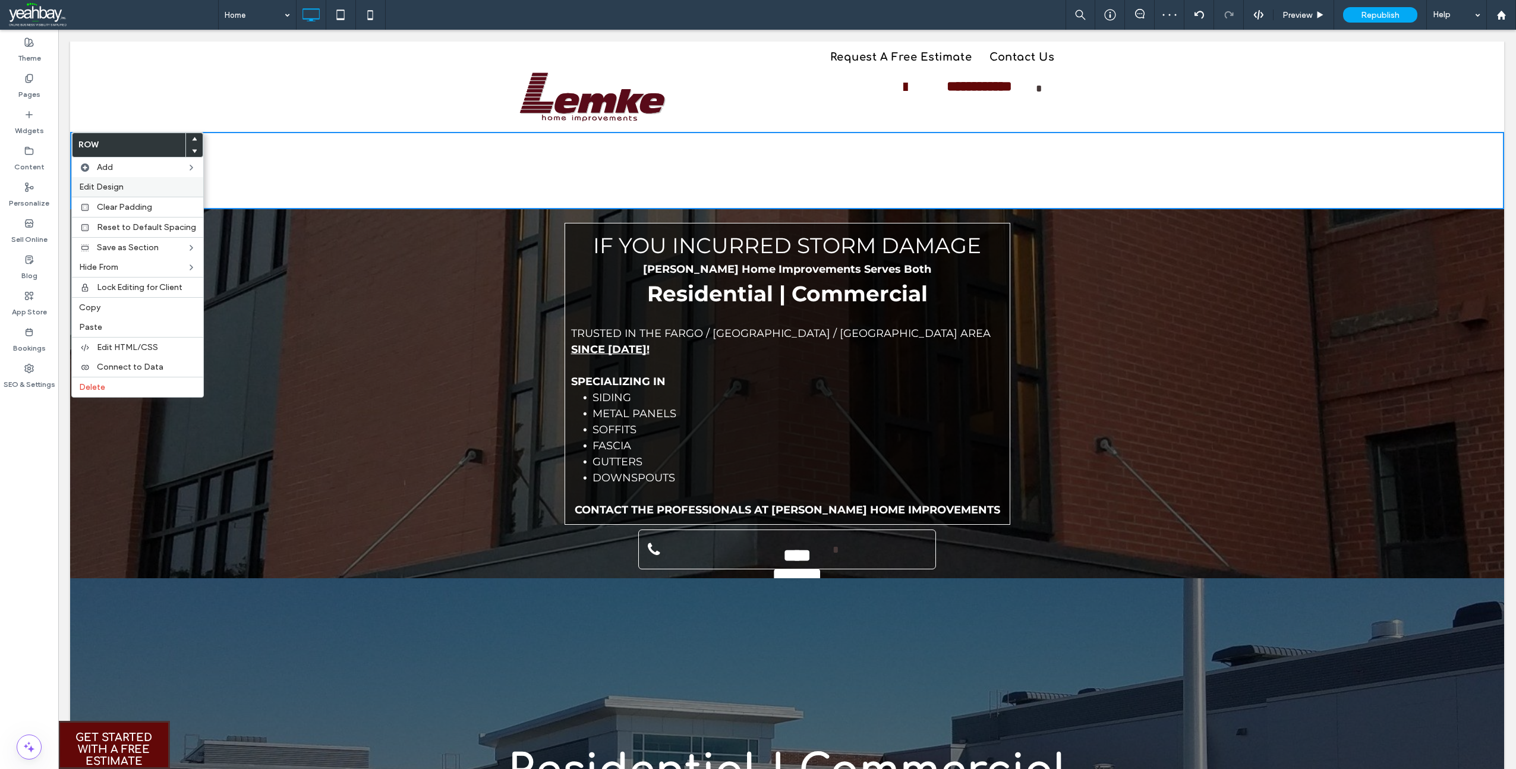
click at [102, 188] on span "Edit Design" at bounding box center [101, 187] width 45 height 10
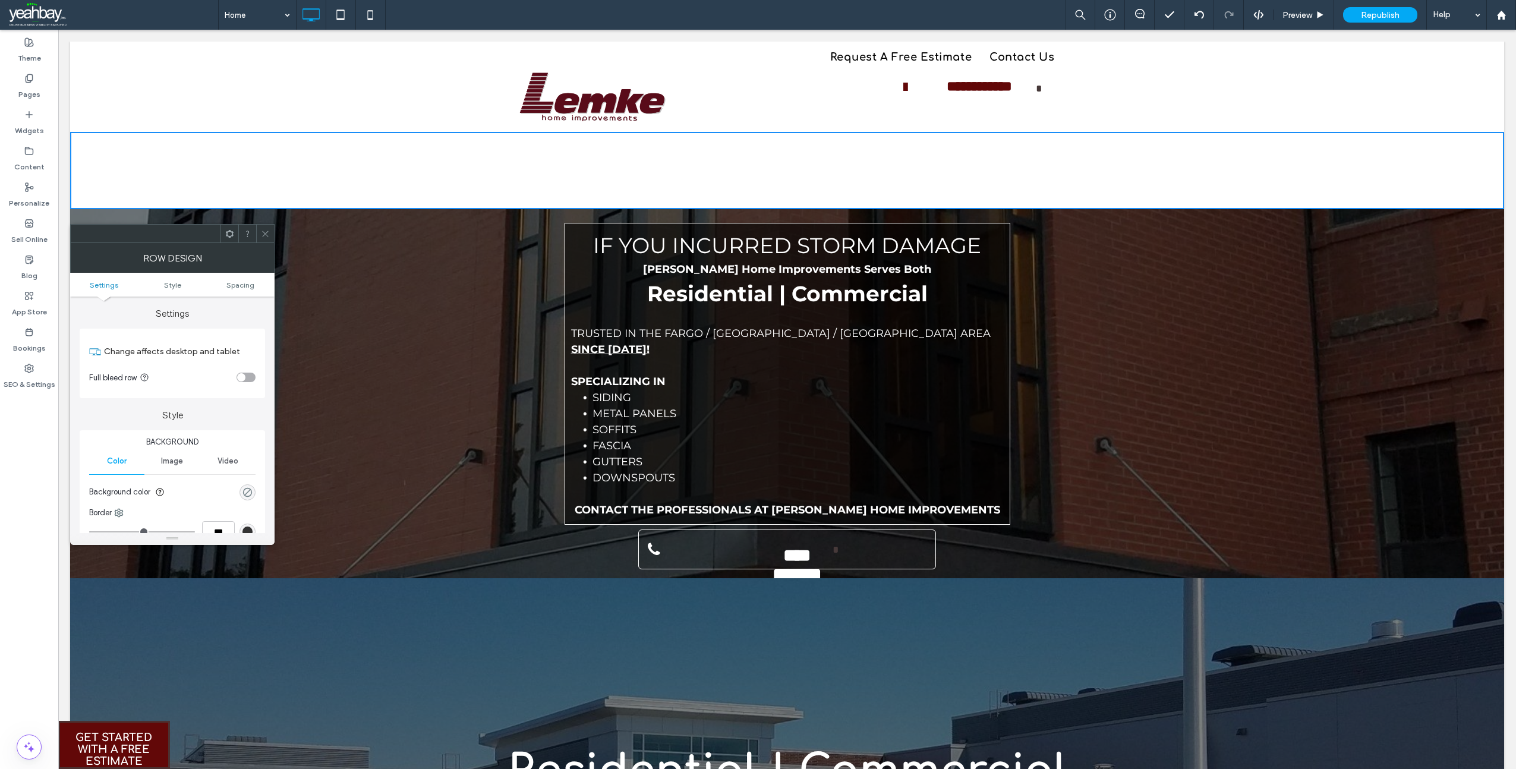
click at [247, 493] on div "rgba(0, 0, 0, 0)" at bounding box center [248, 492] width 10 height 10
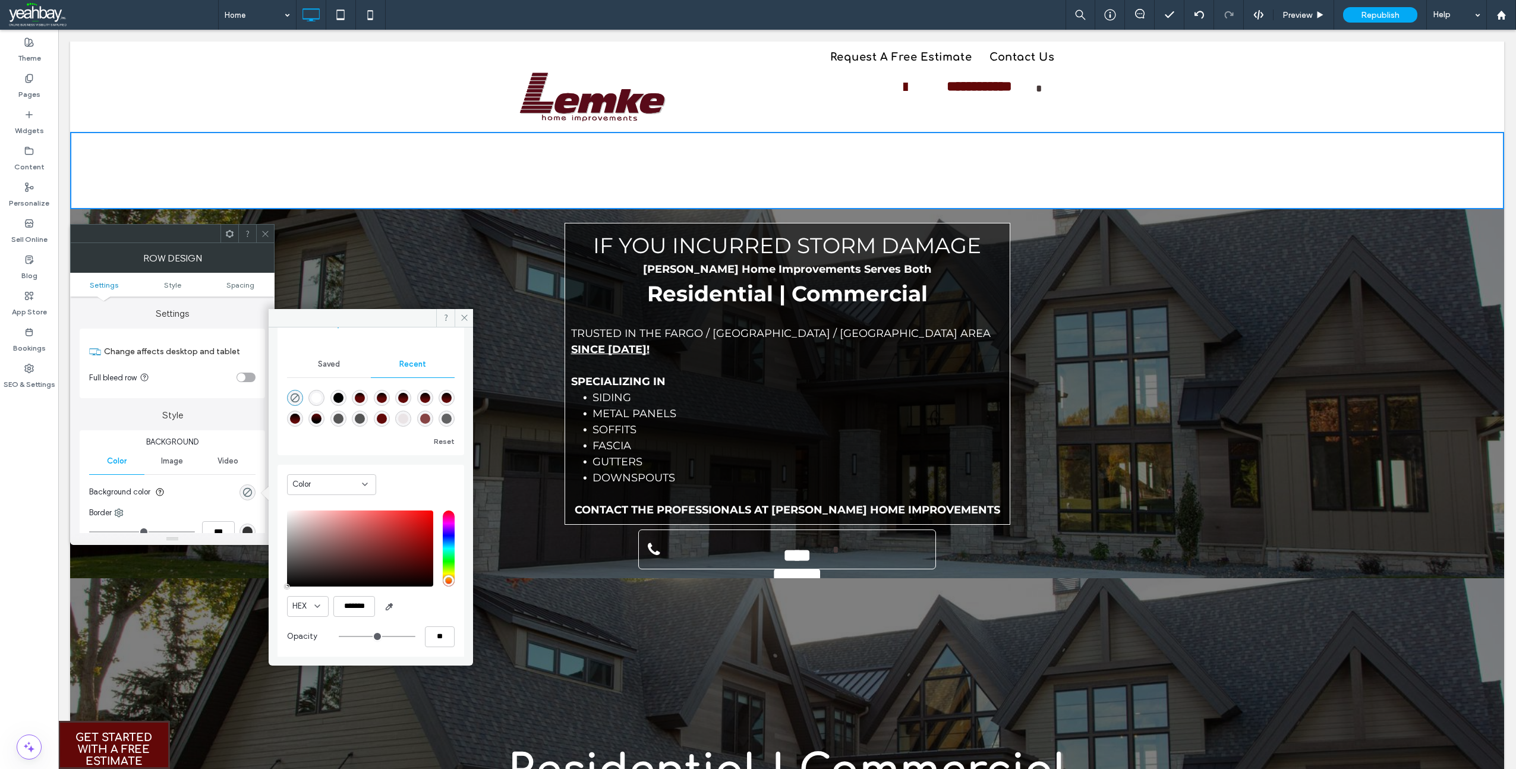
scroll to position [95, 0]
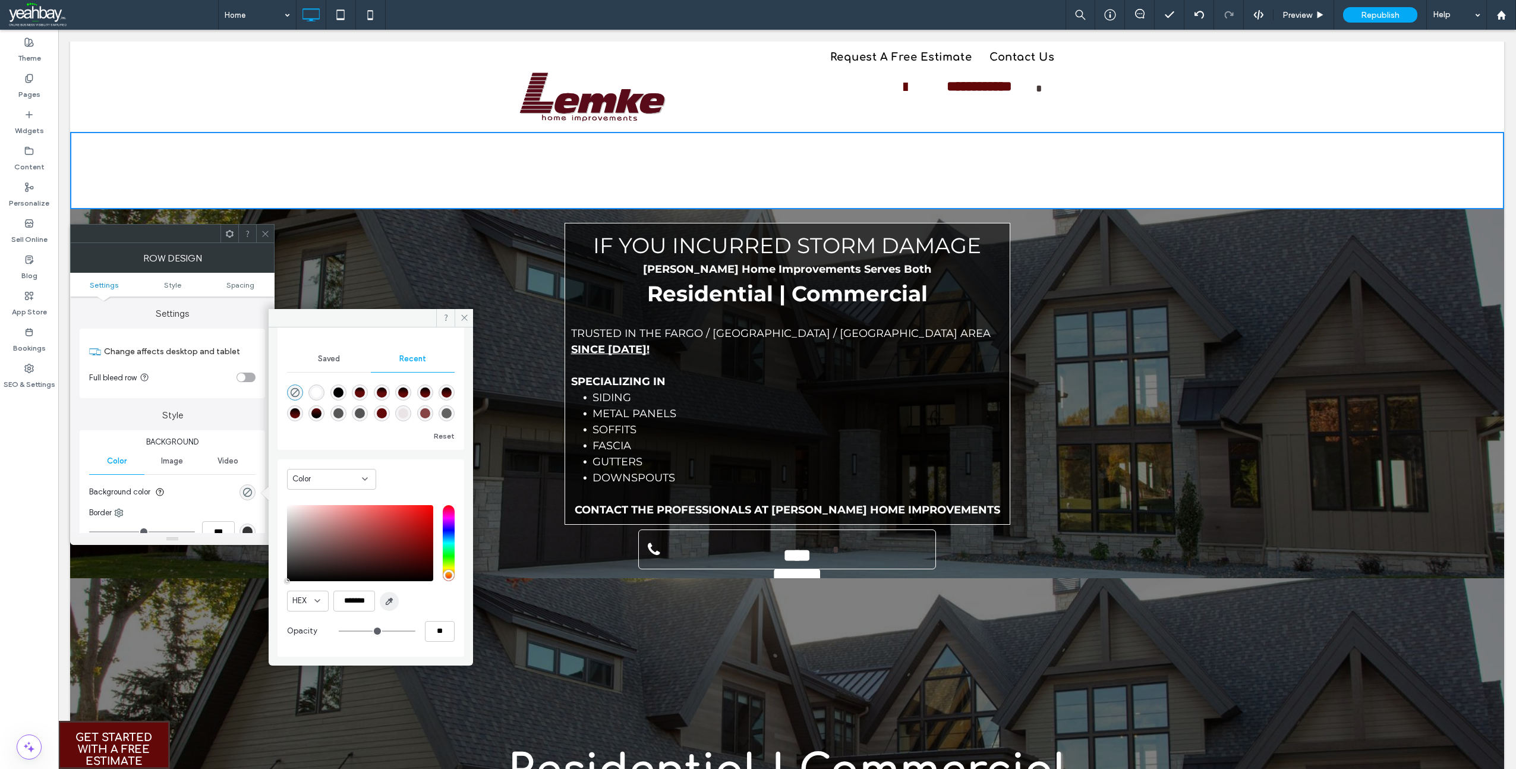
click at [392, 598] on icon "button" at bounding box center [390, 602] width 10 height 10
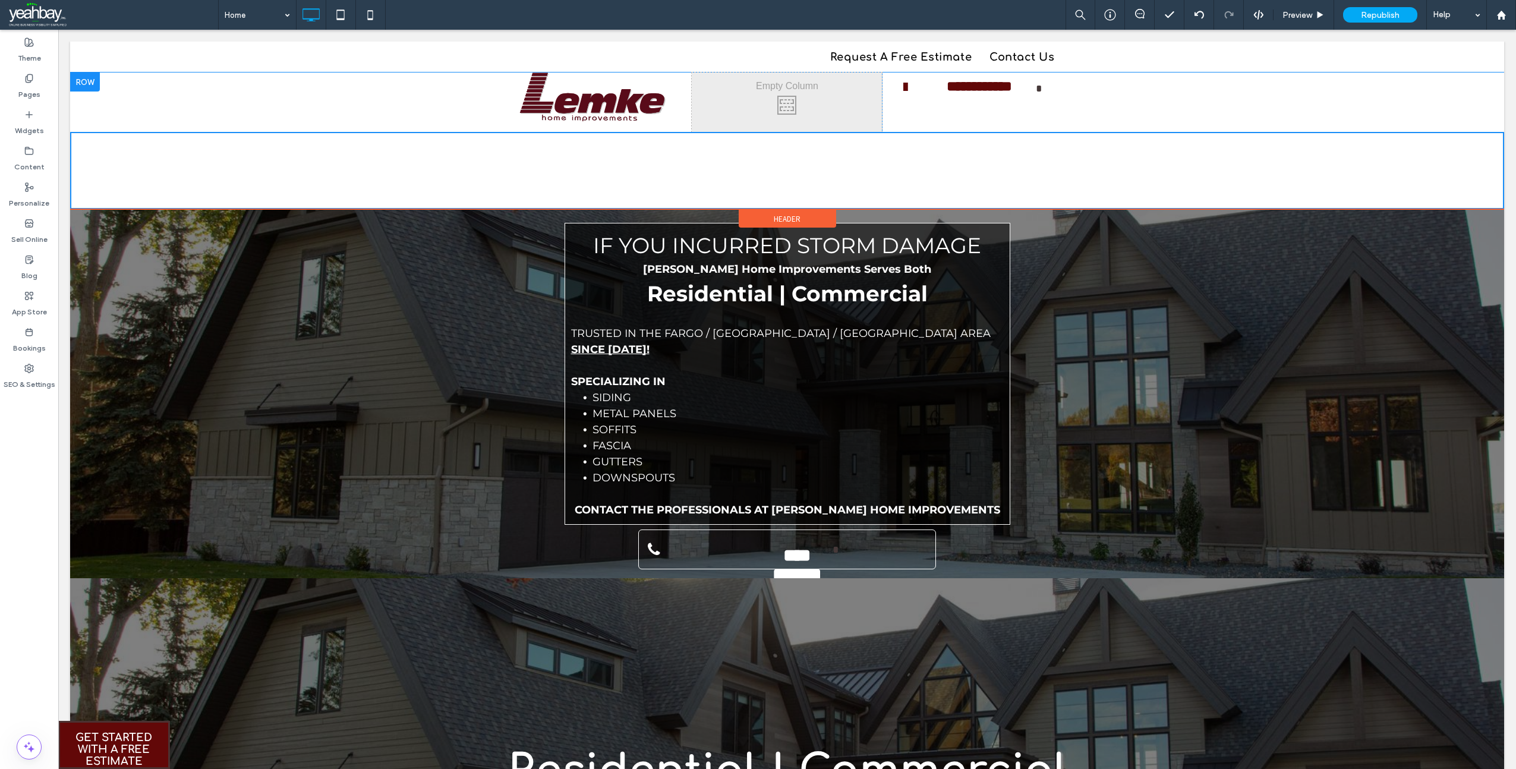
type input "*******"
type input "***"
type input "****"
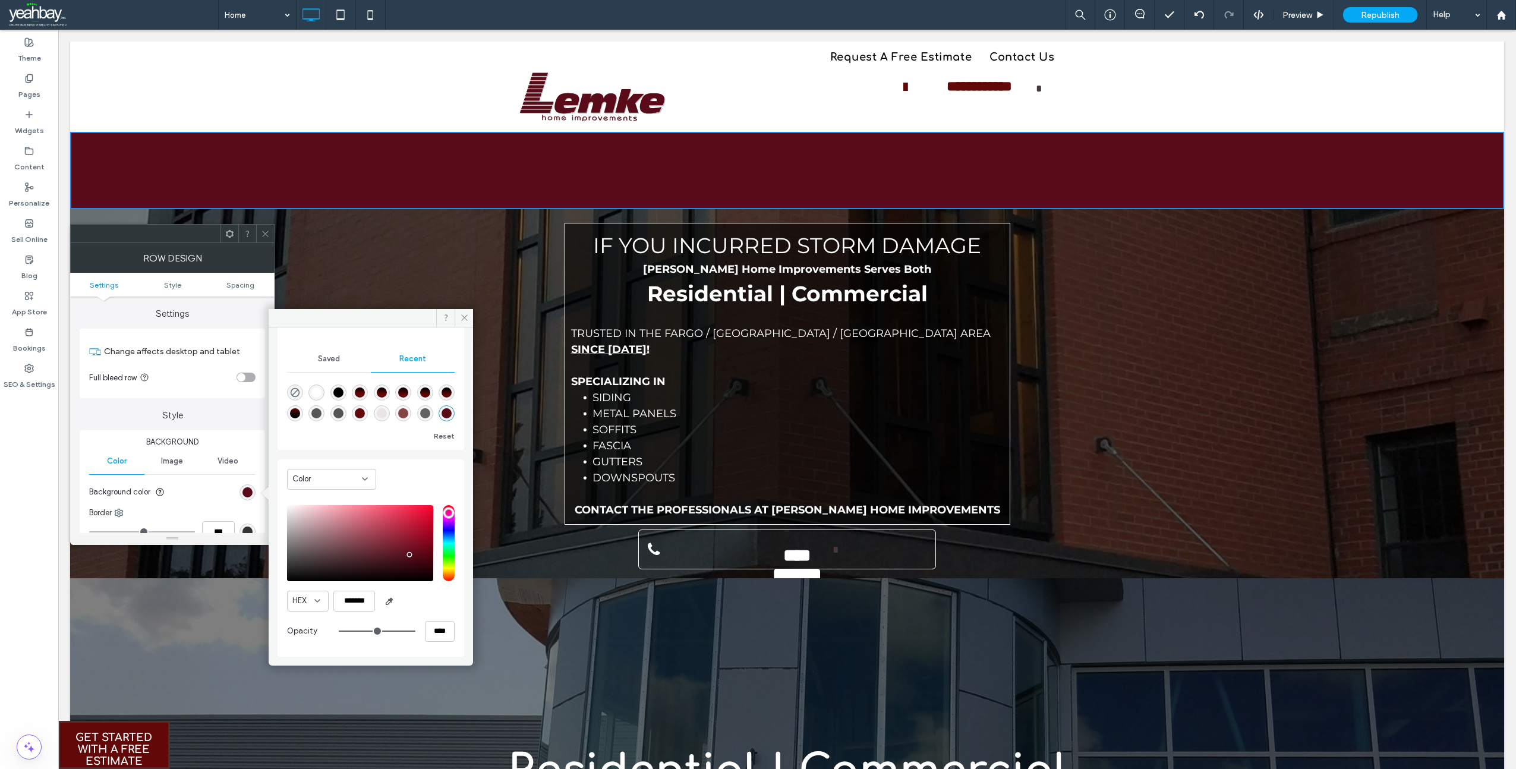
click at [121, 7] on span at bounding box center [113, 15] width 209 height 24
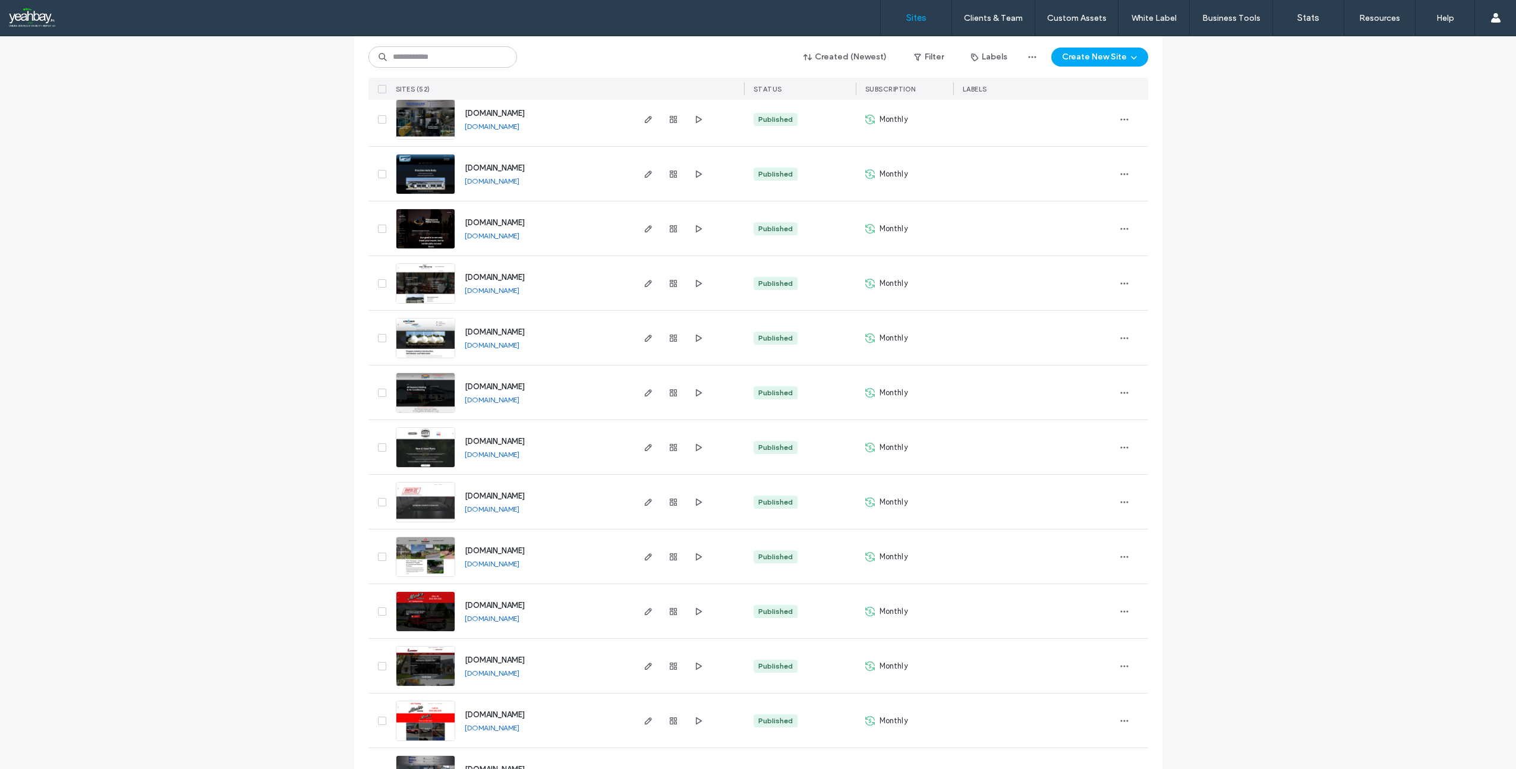
scroll to position [1902, 0]
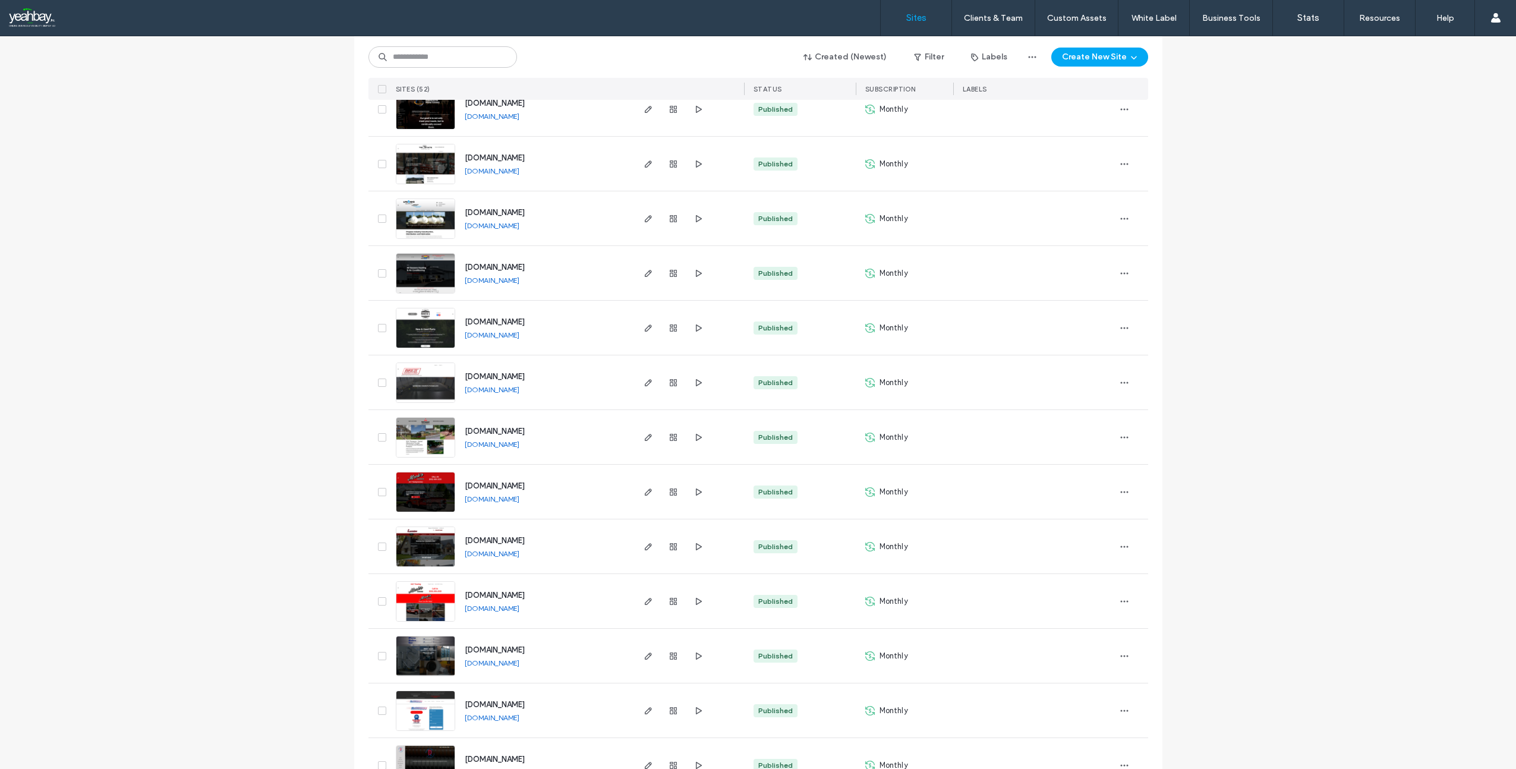
click at [512, 540] on span "www.lemkeseamless.com" at bounding box center [495, 540] width 60 height 9
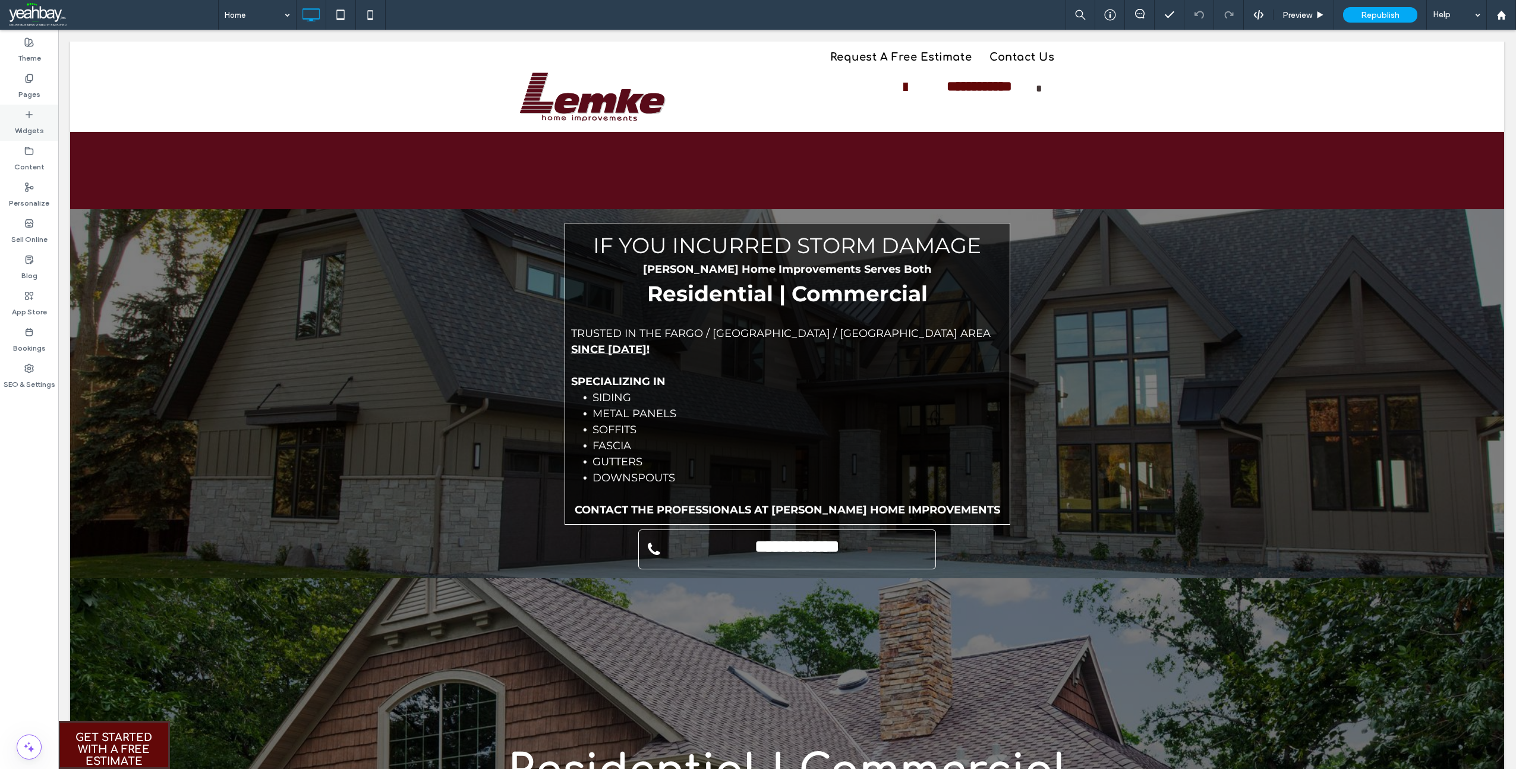
click at [28, 128] on label "Widgets" at bounding box center [29, 127] width 29 height 17
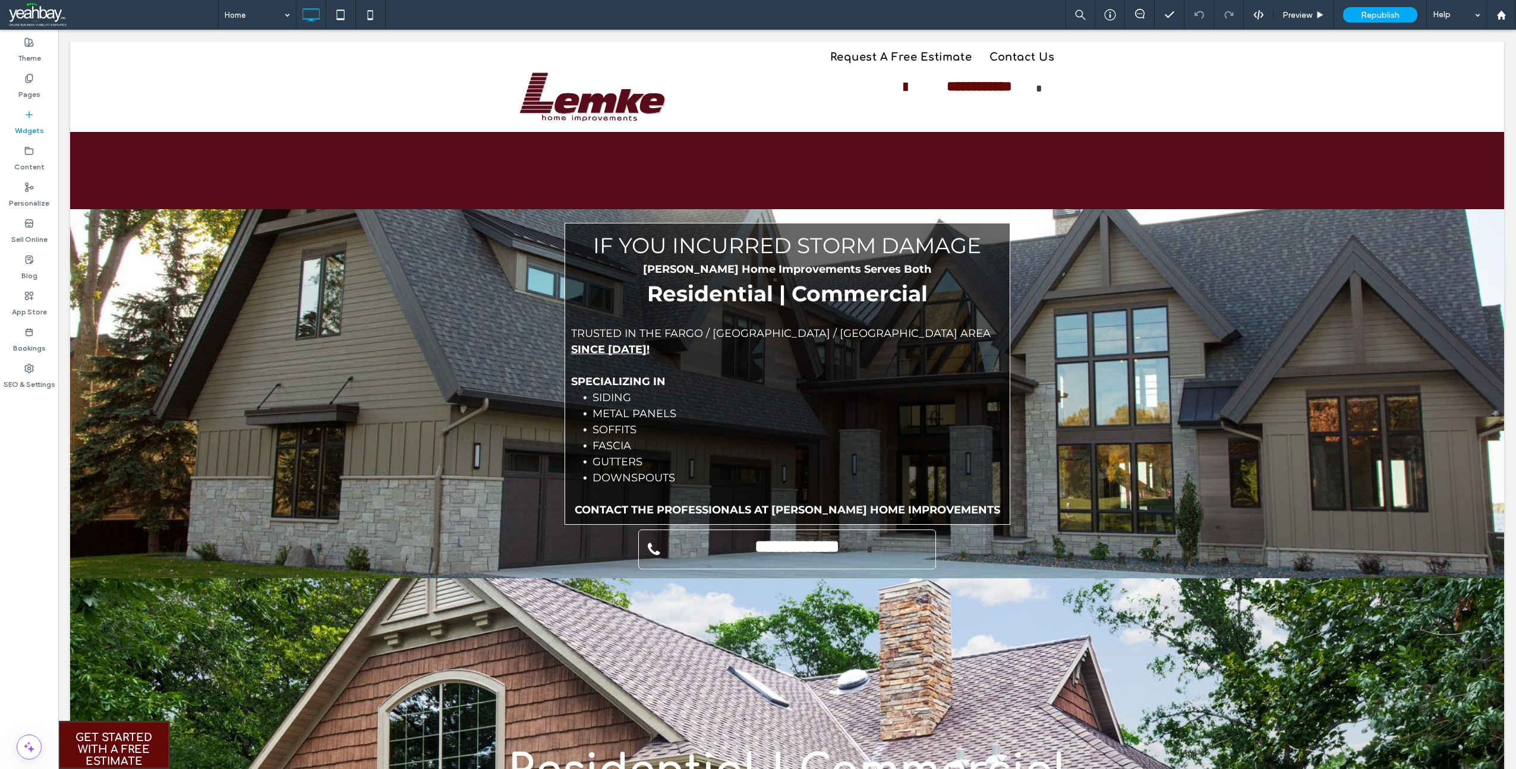
scroll to position [3, 0]
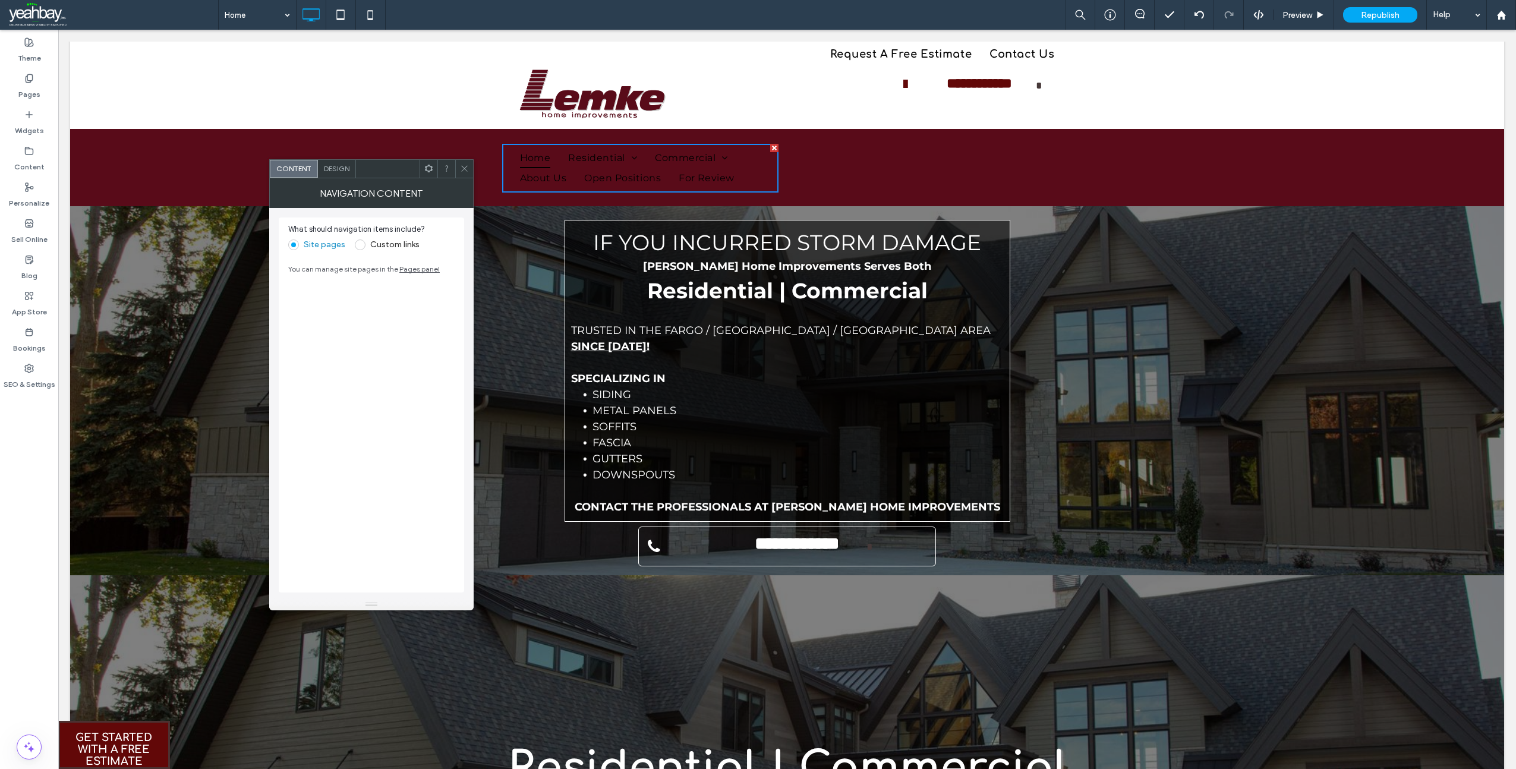
click at [464, 169] on use at bounding box center [464, 169] width 6 height 6
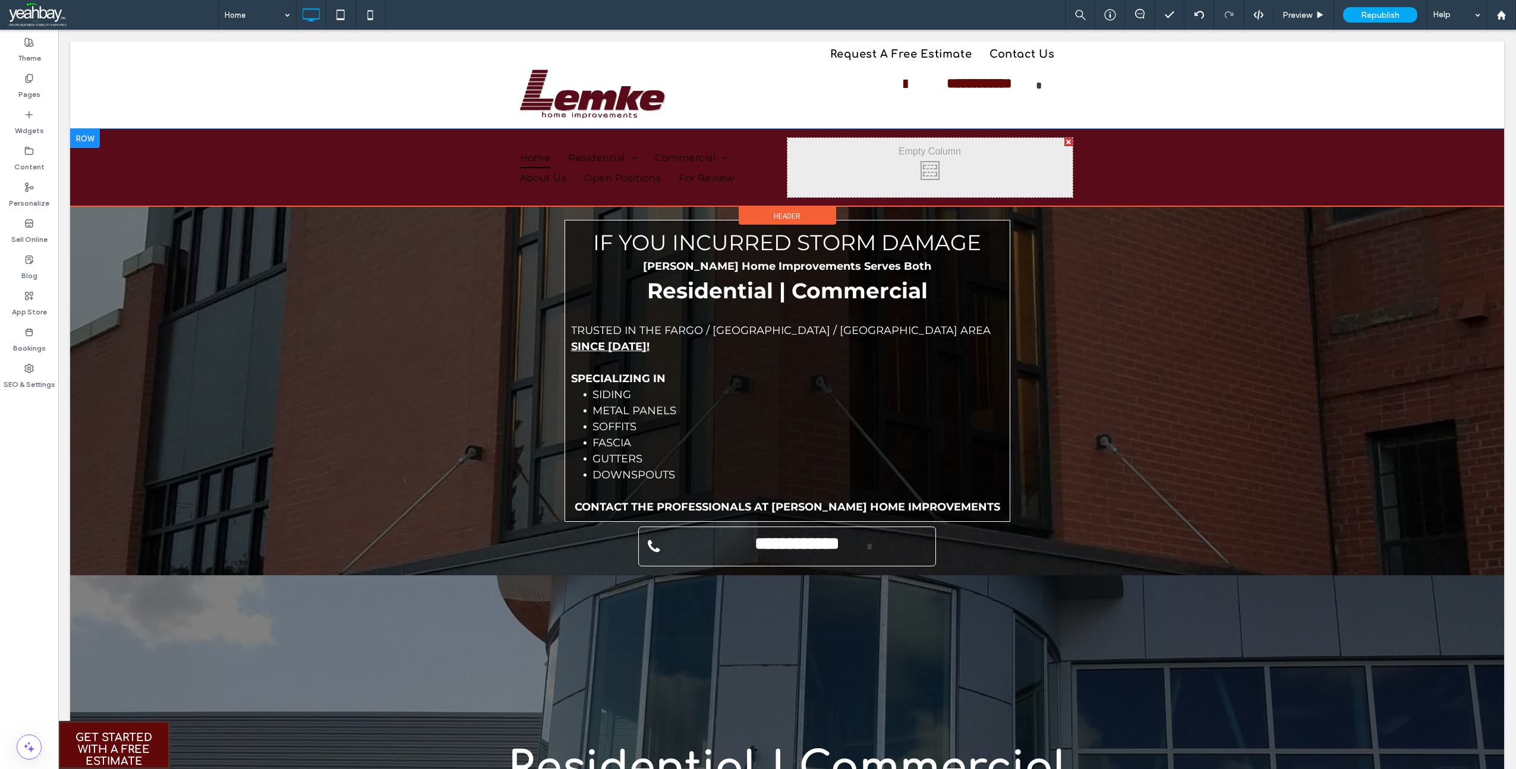
click at [1065, 139] on div at bounding box center [1069, 142] width 8 height 8
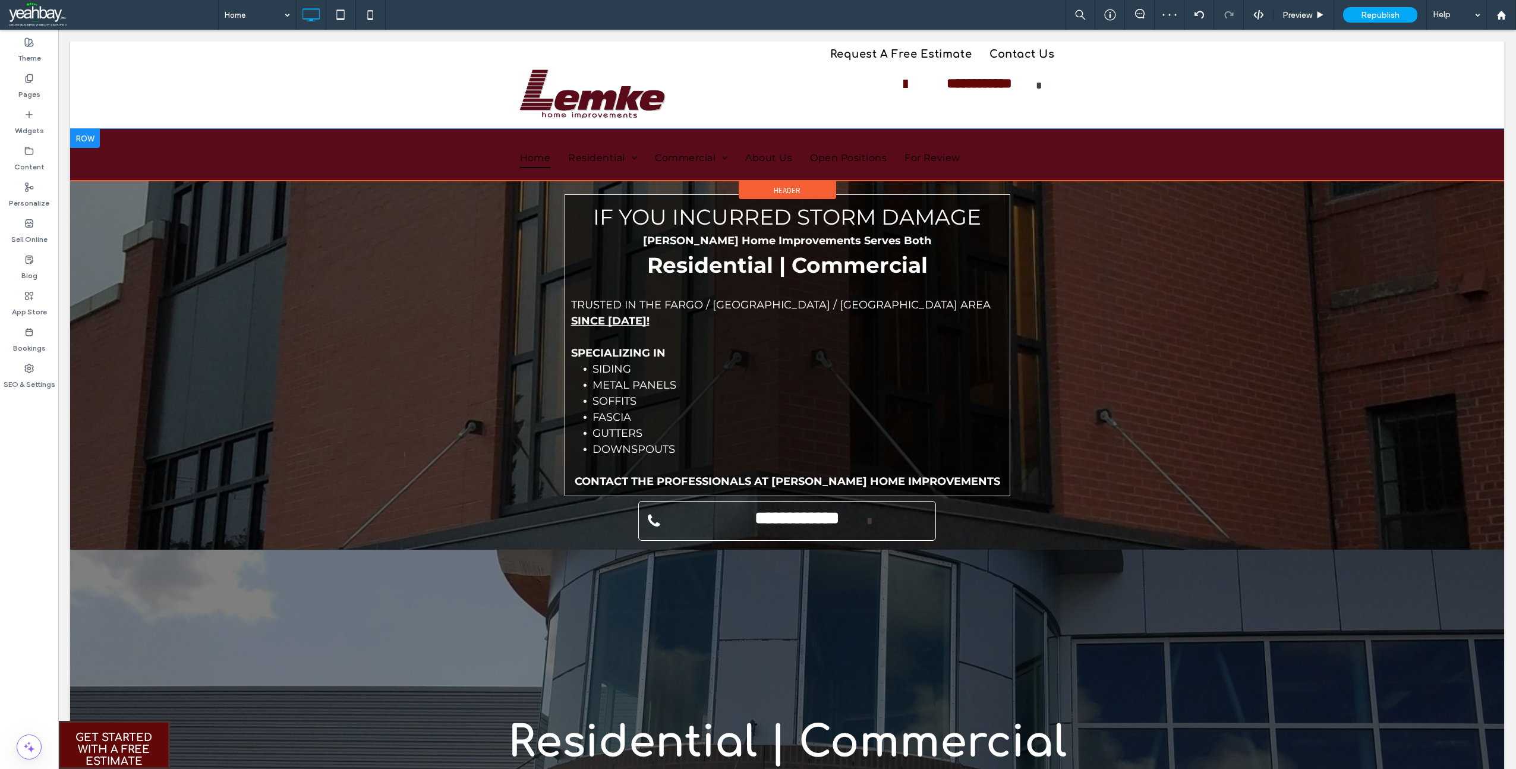
click at [92, 138] on div at bounding box center [85, 138] width 30 height 19
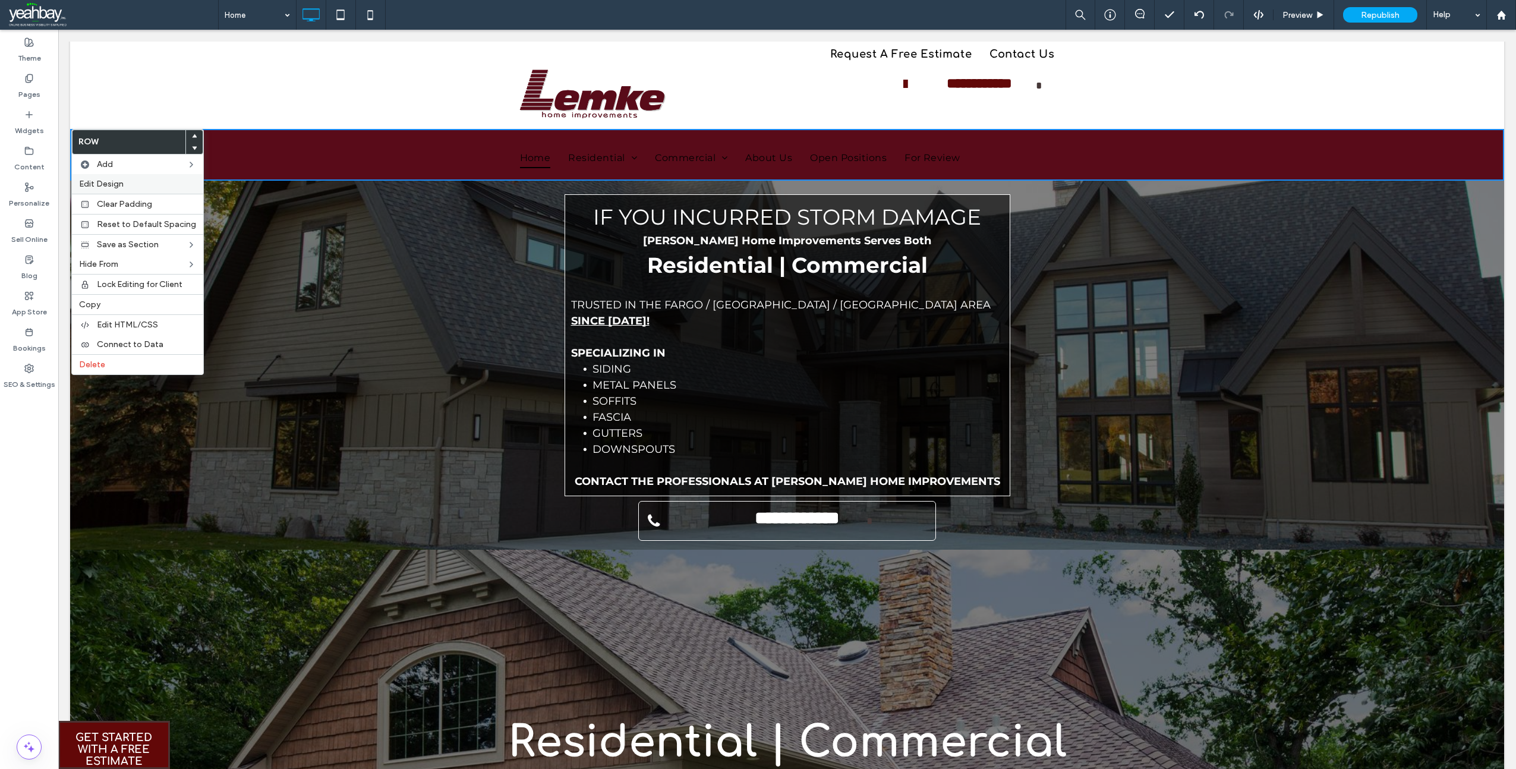
click at [116, 181] on span "Edit Design" at bounding box center [101, 184] width 45 height 10
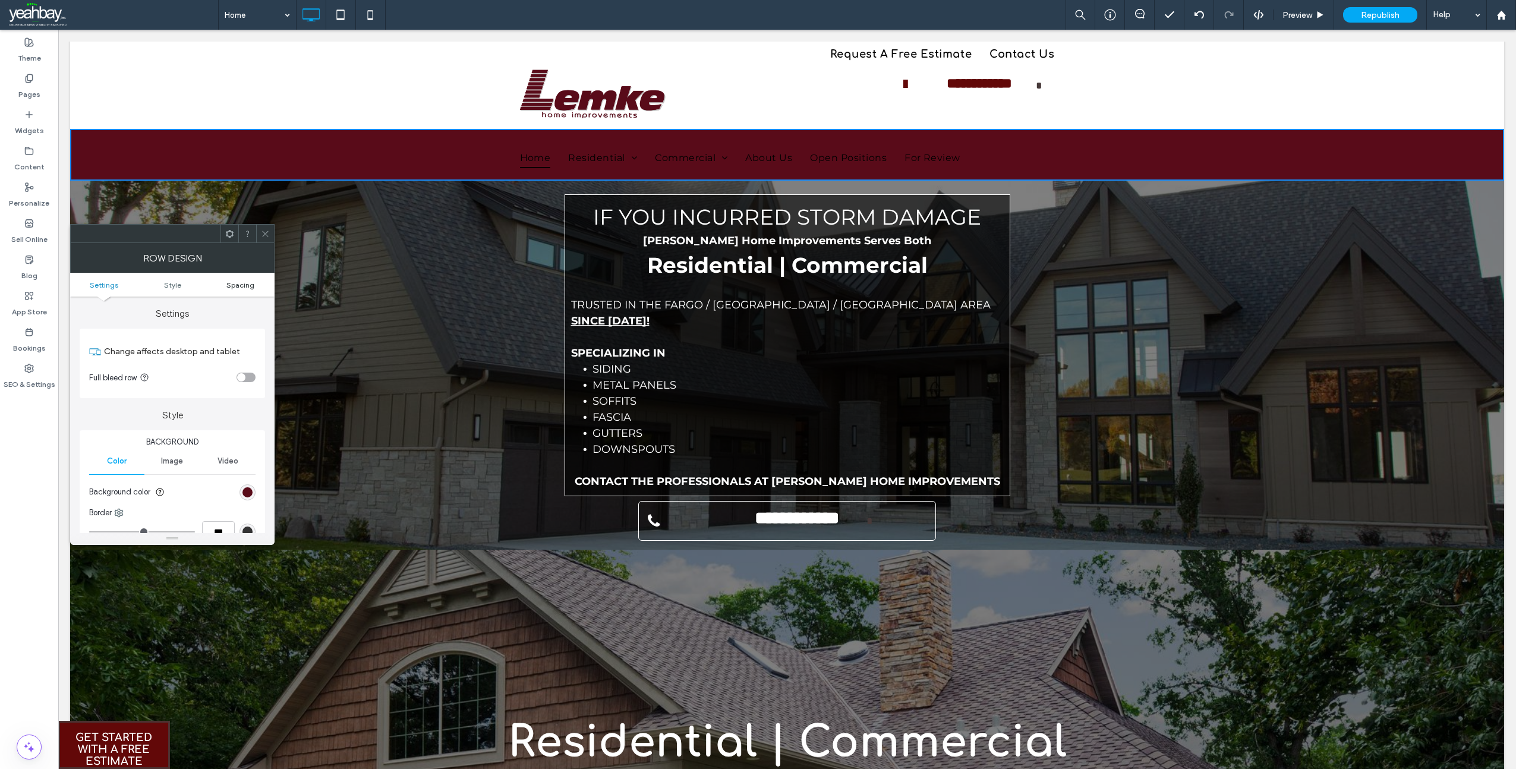
click at [246, 287] on span "Spacing" at bounding box center [240, 285] width 28 height 9
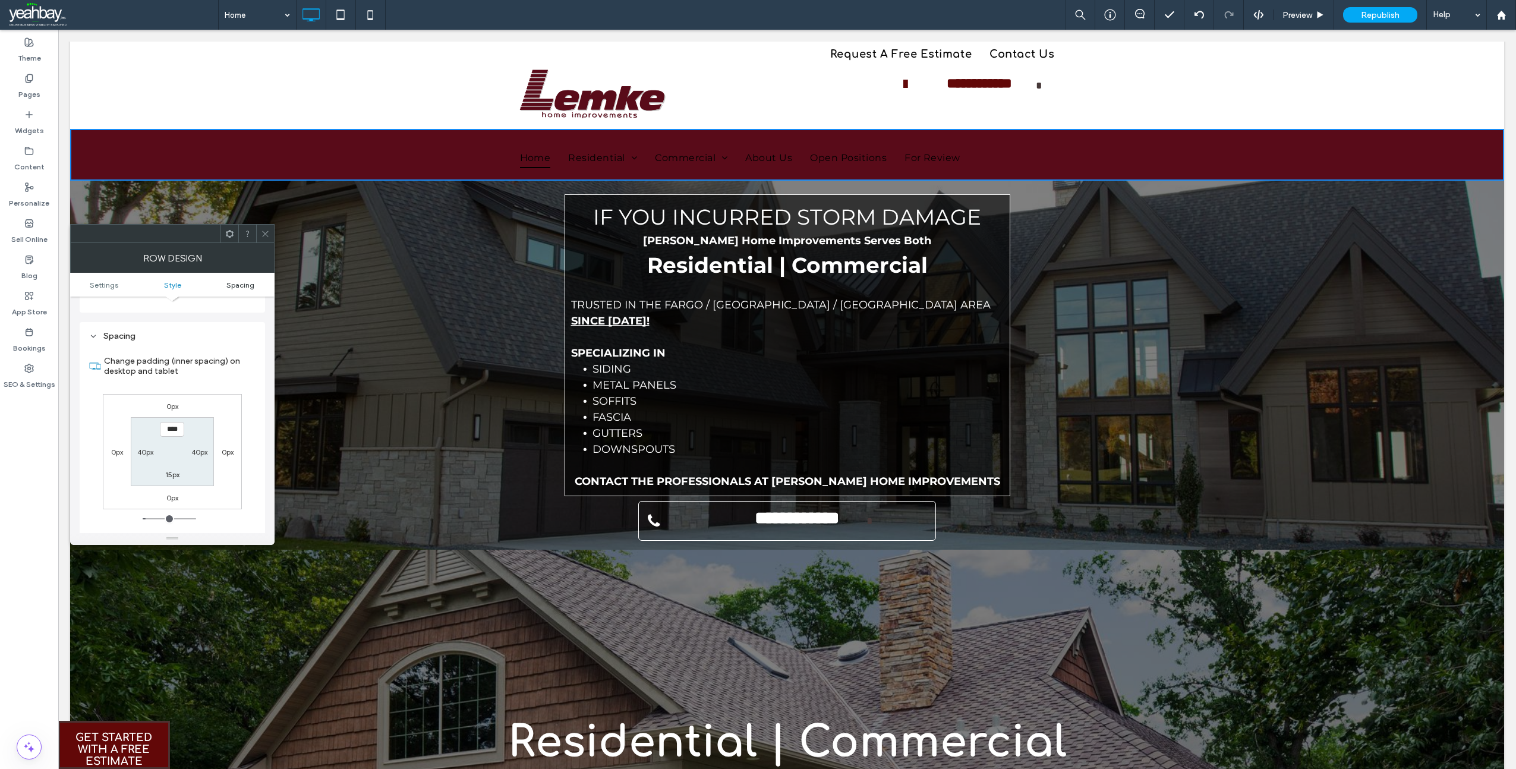
scroll to position [298, 0]
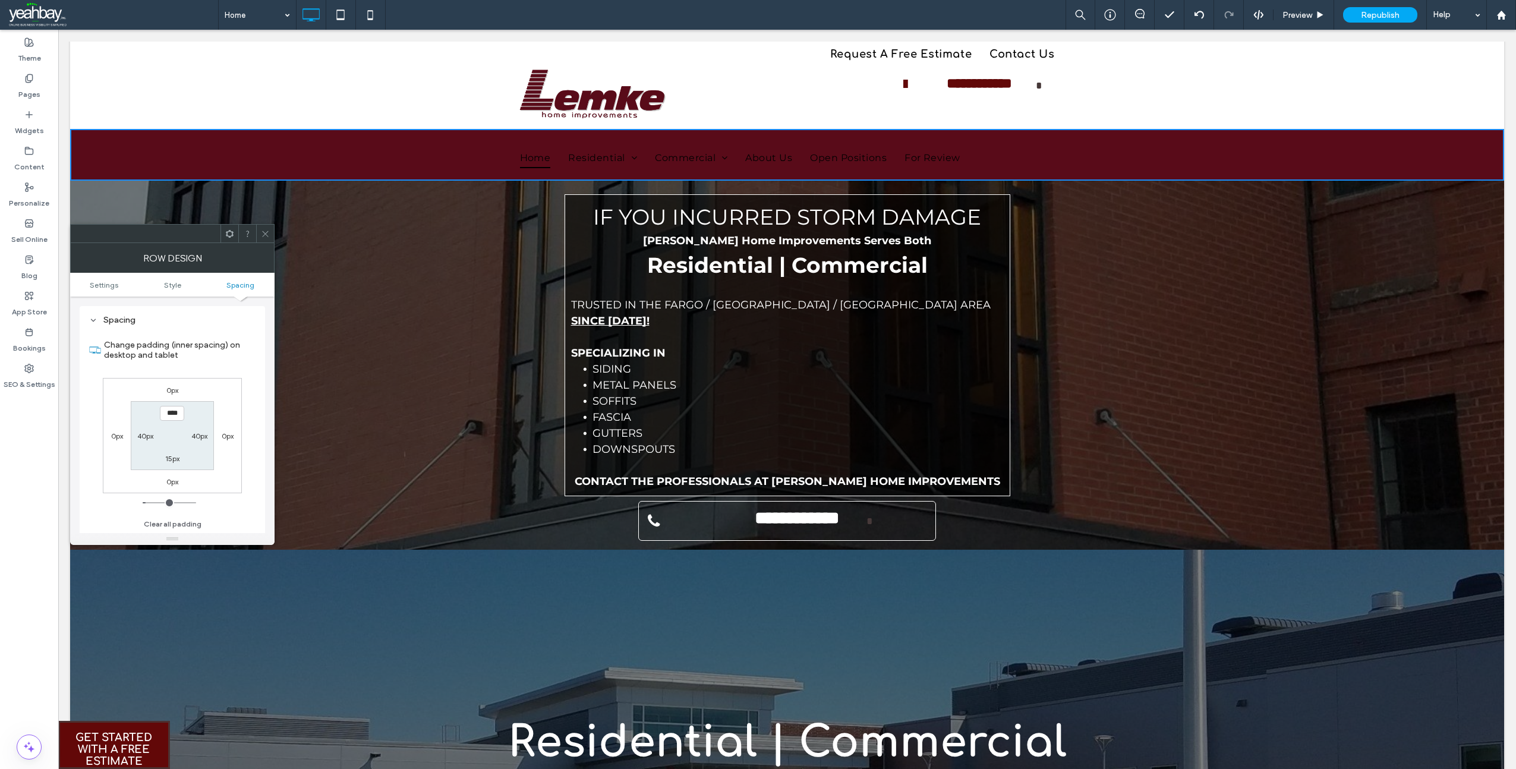
type input "*"
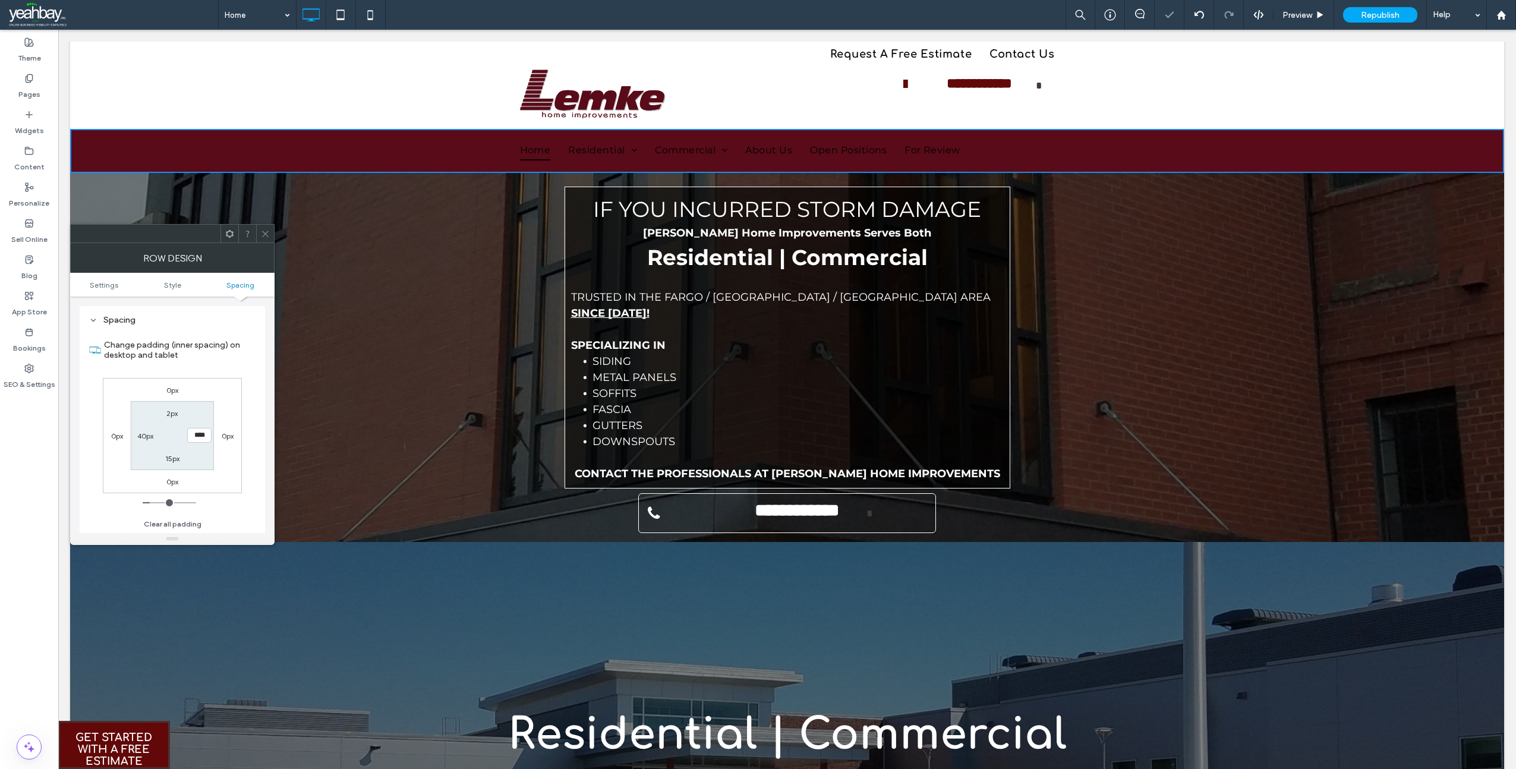
type input "**"
type input "*"
type input "***"
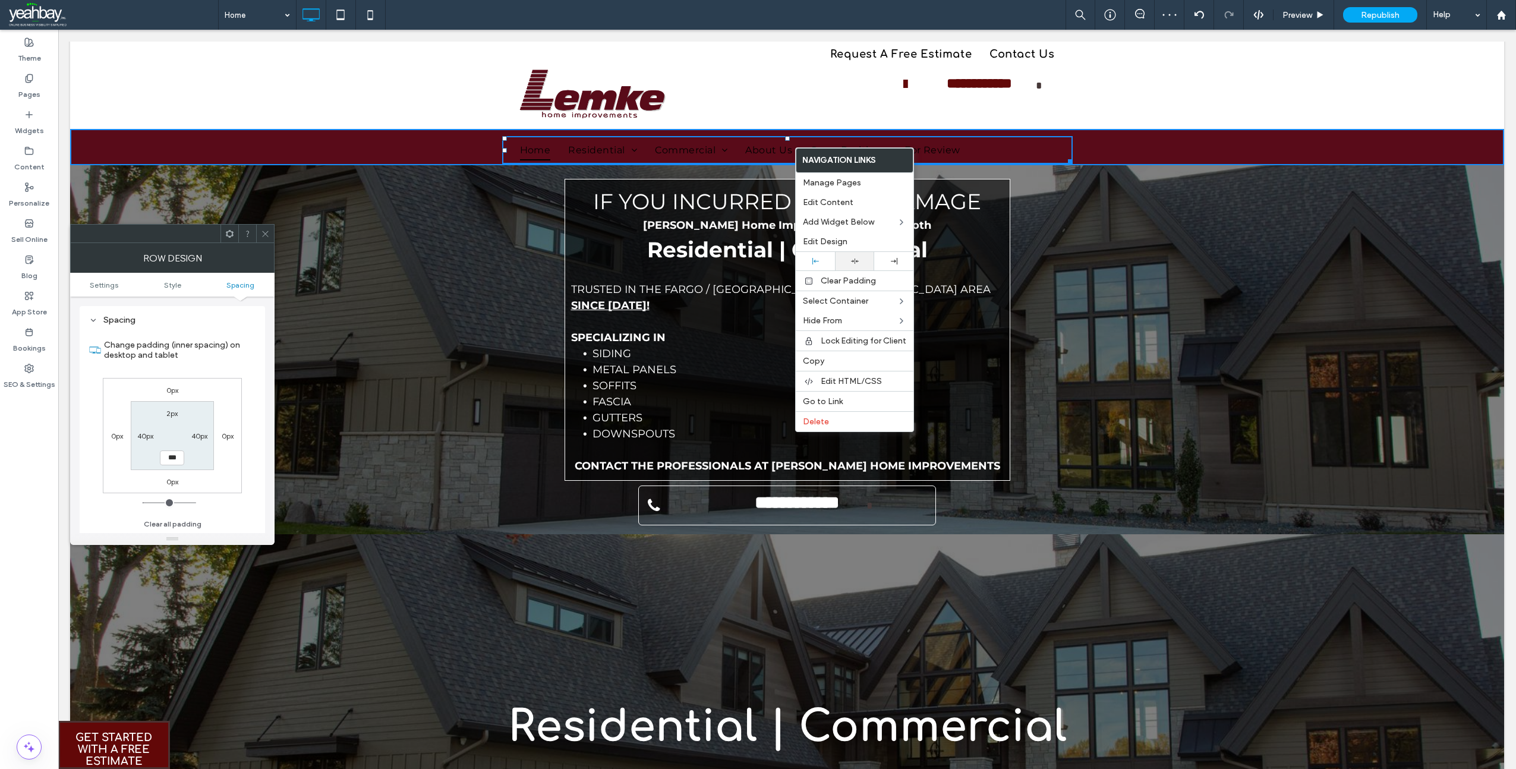
click at [859, 265] on div at bounding box center [854, 261] width 27 height 8
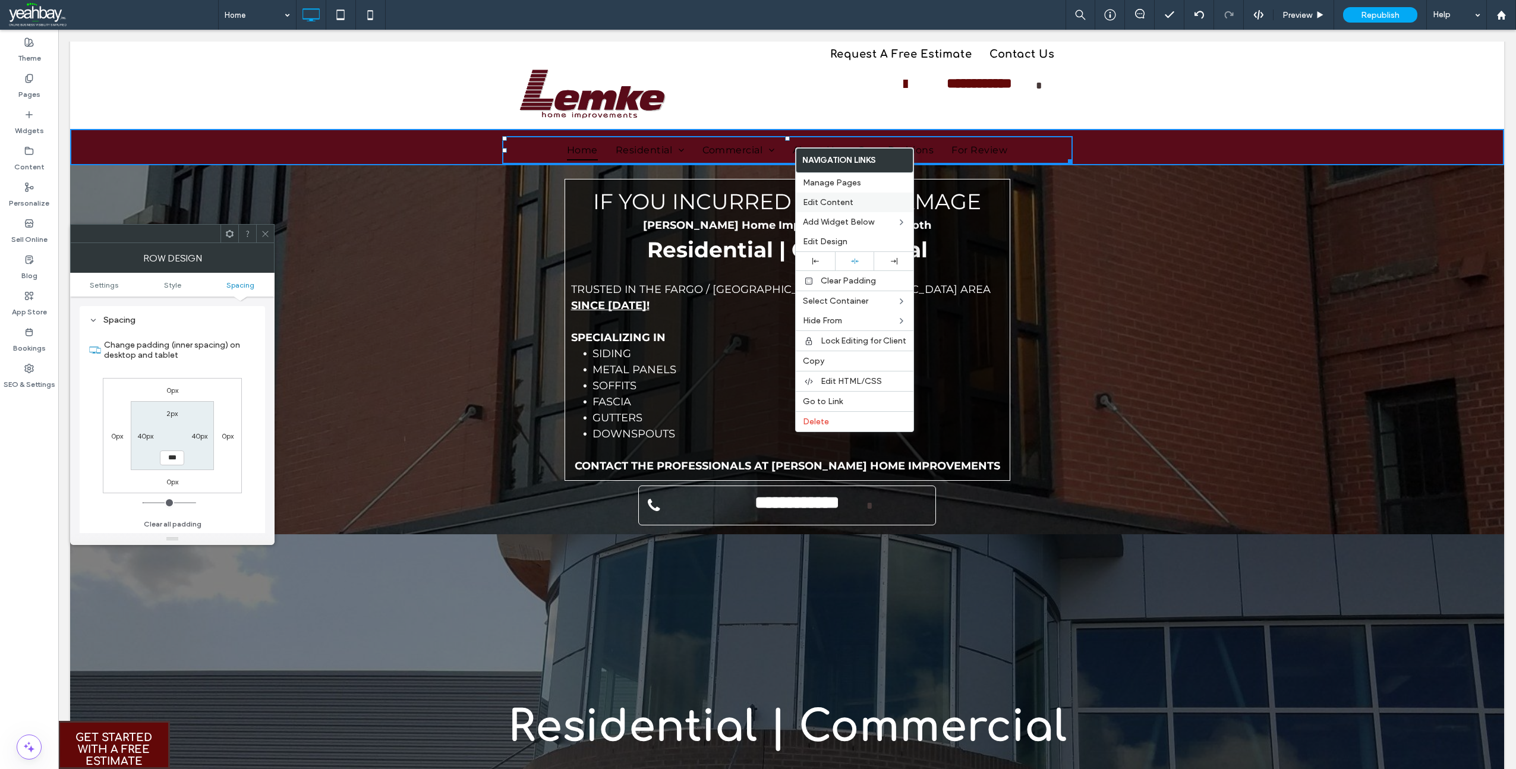
click at [842, 203] on span "Edit Content" at bounding box center [828, 202] width 51 height 10
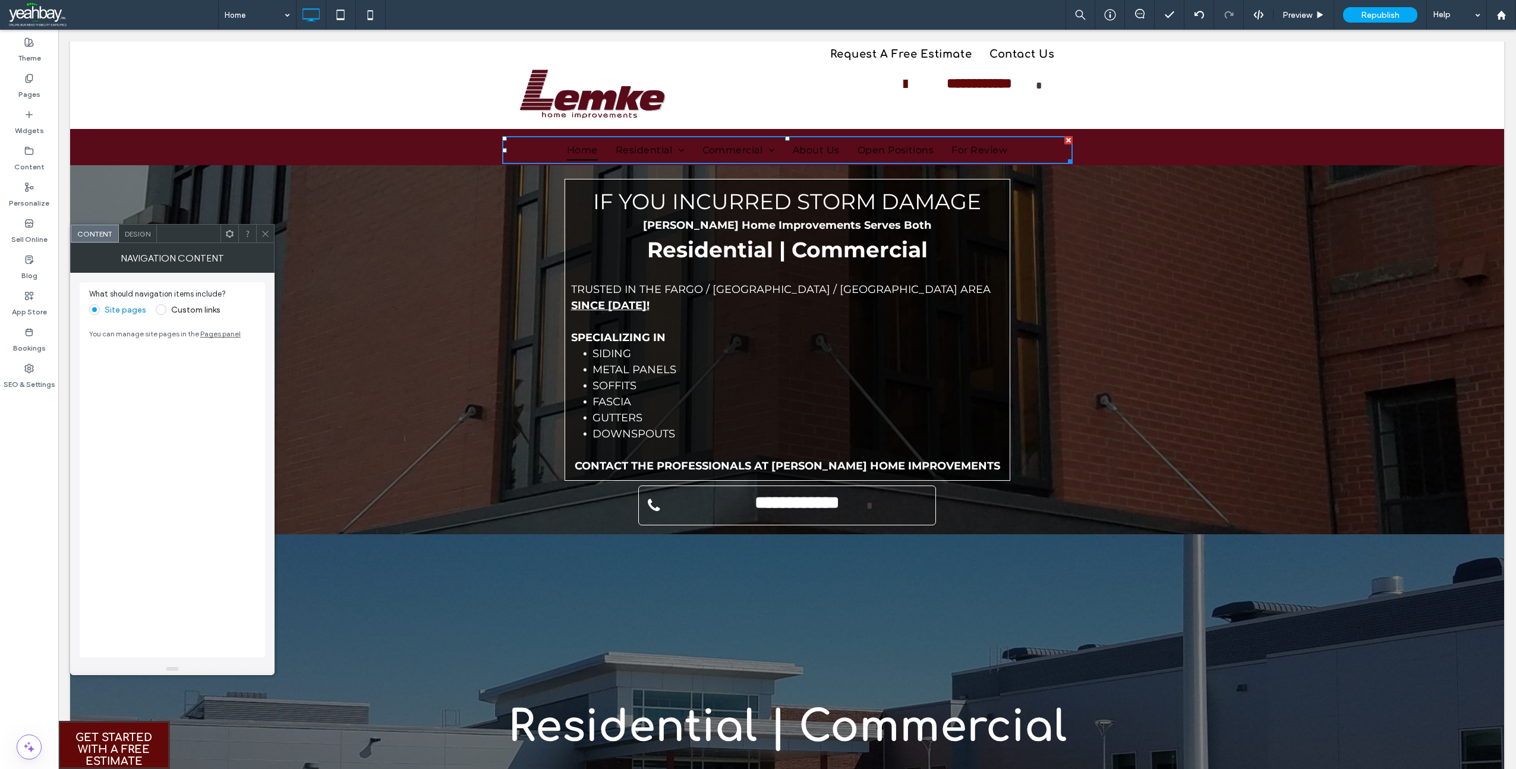
click at [134, 238] on div "Design" at bounding box center [138, 234] width 38 height 18
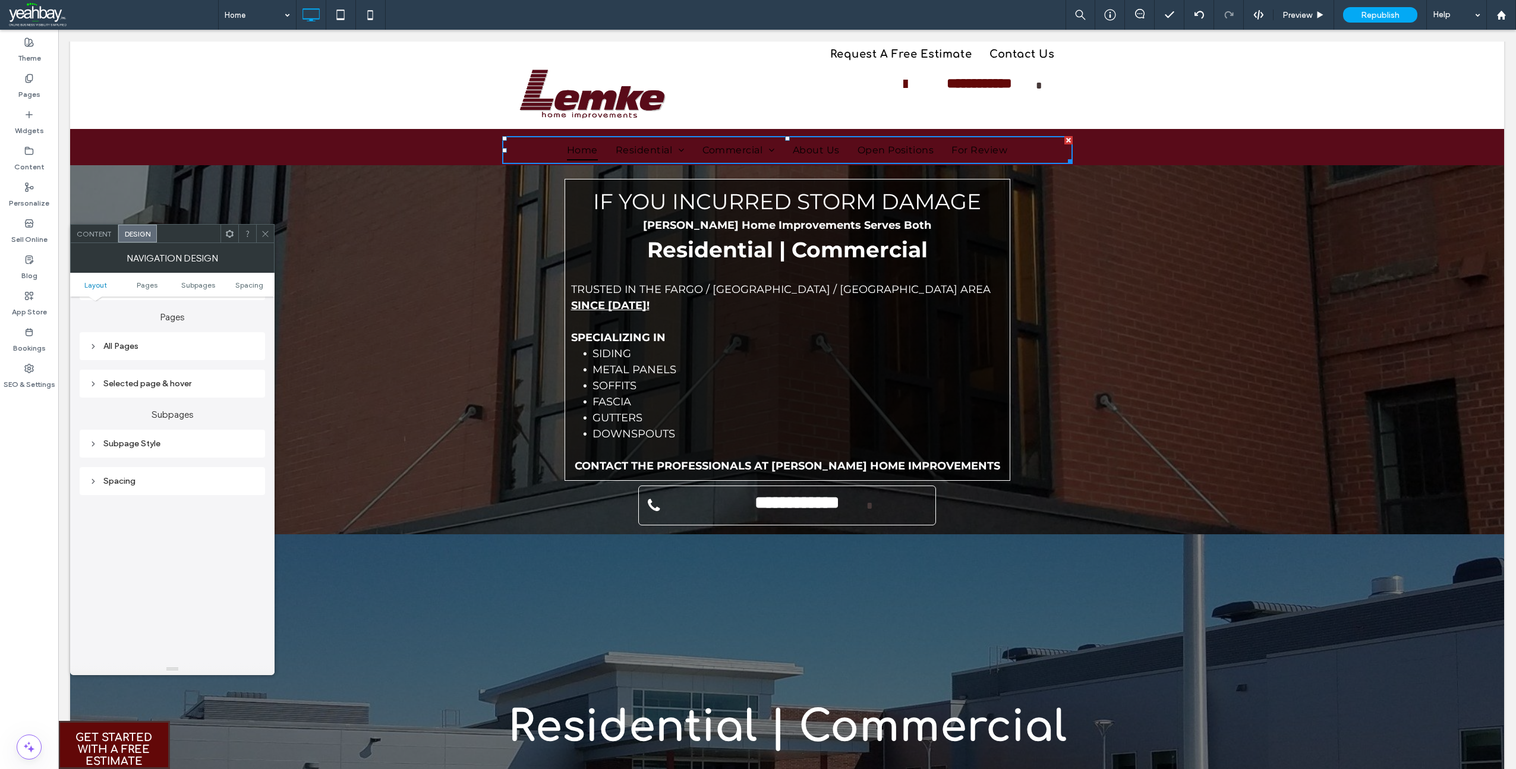
scroll to position [178, 0]
click at [126, 443] on div "All Pages" at bounding box center [172, 445] width 166 height 10
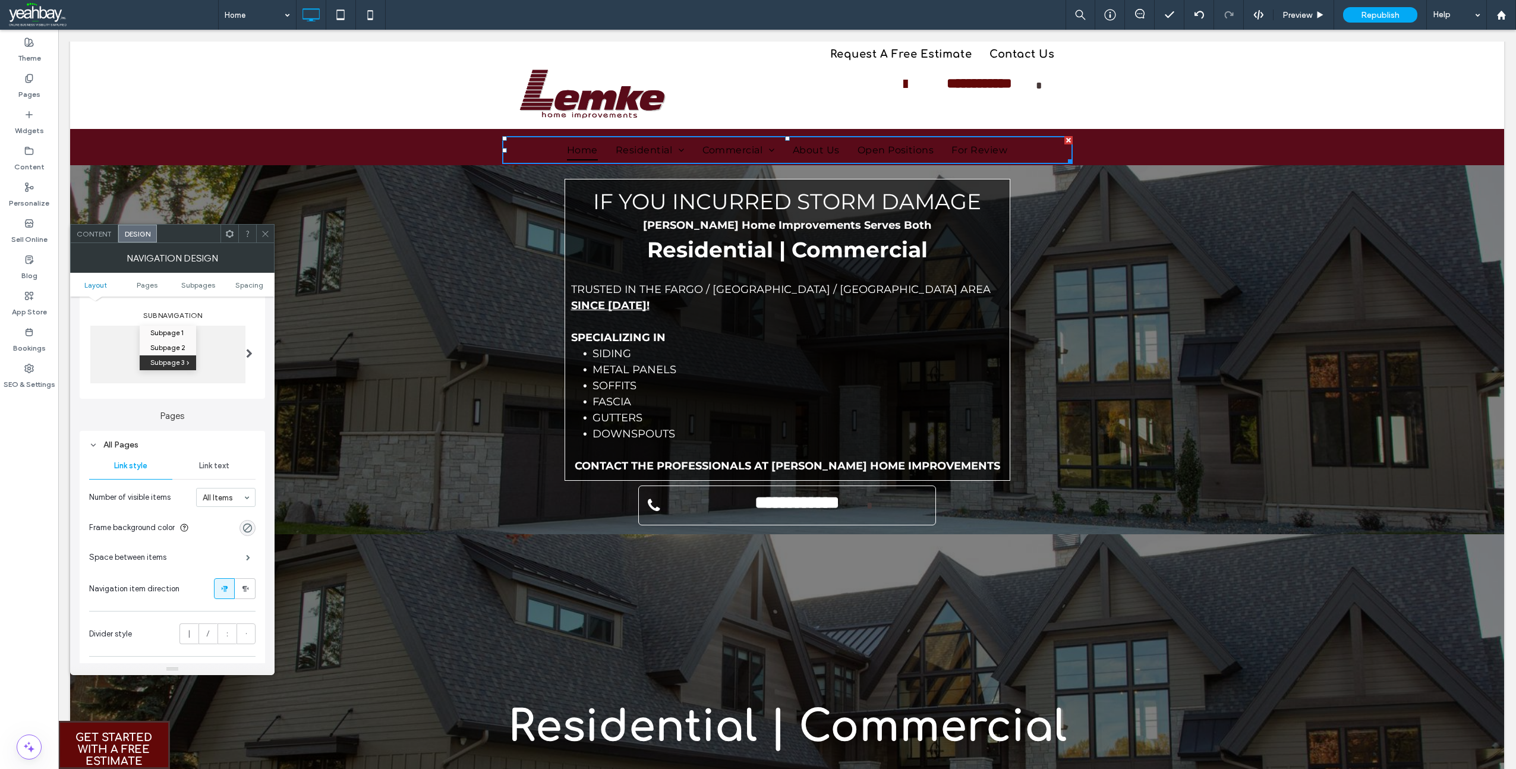
click at [228, 466] on span "Link text" at bounding box center [214, 466] width 30 height 10
click at [246, 591] on div "rgb(0, 0, 0)" at bounding box center [248, 588] width 10 height 10
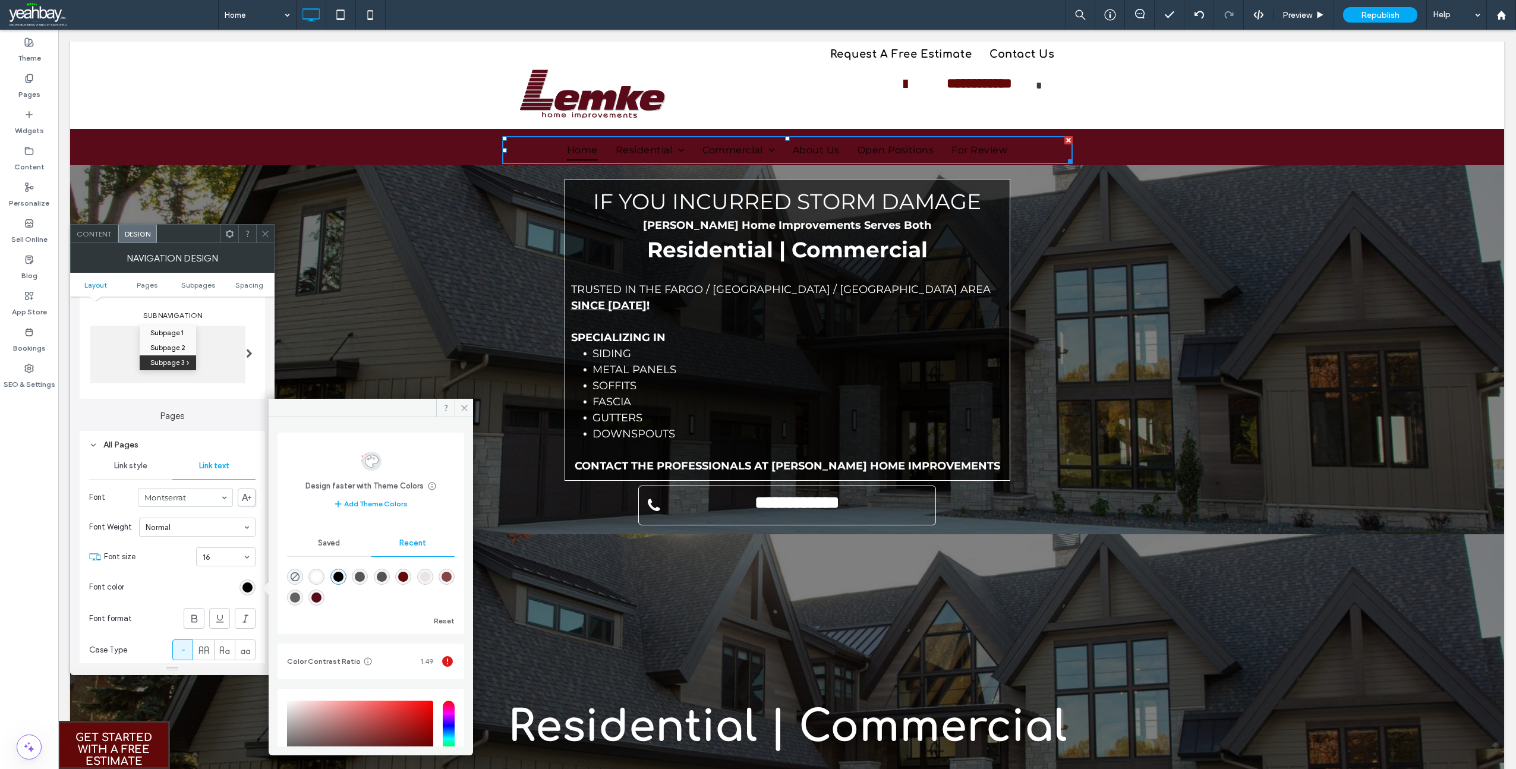
click at [318, 575] on div "rgba(255, 255, 255, 1)" at bounding box center [316, 577] width 10 height 10
type input "*******"
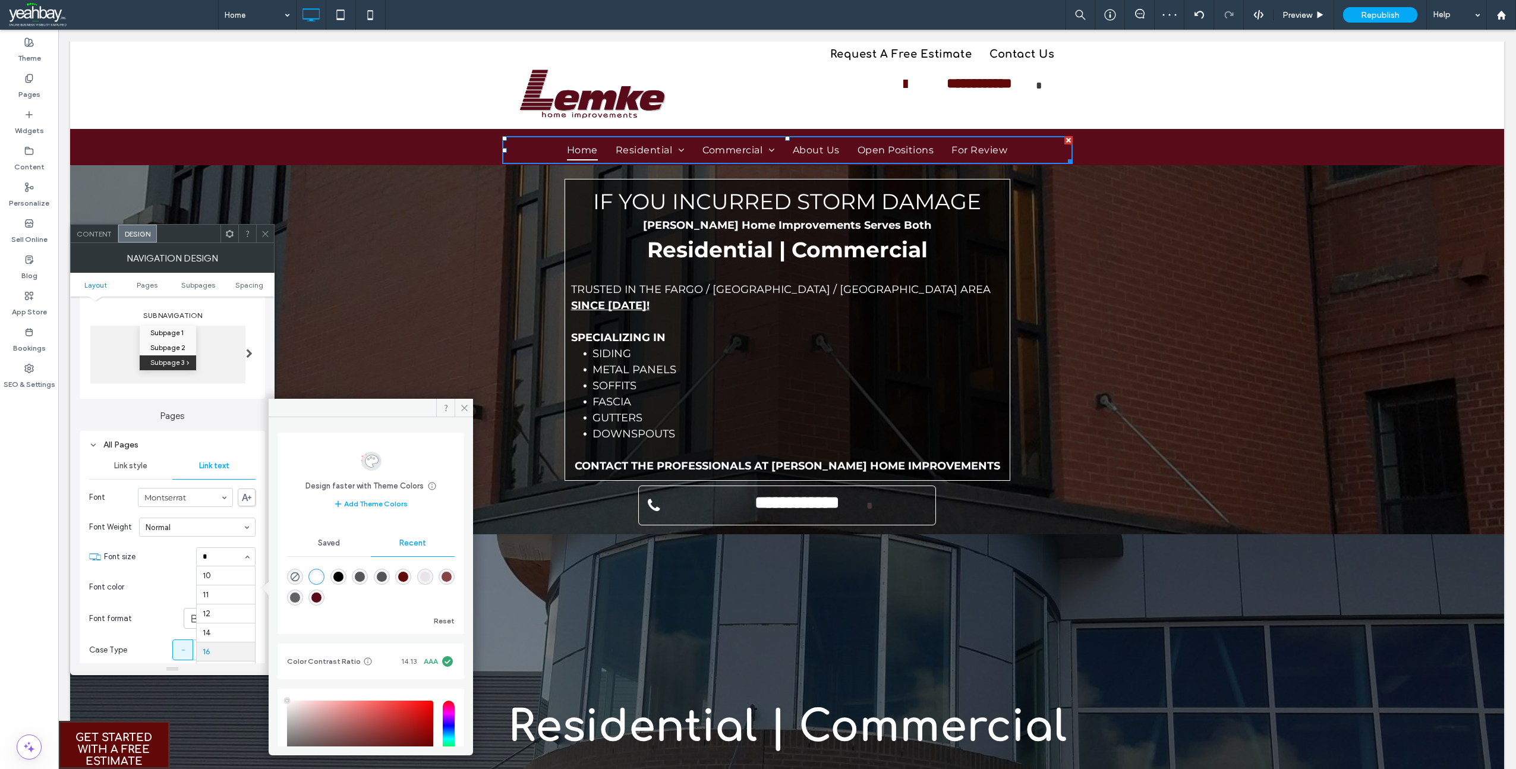
scroll to position [0, 0]
type input "**"
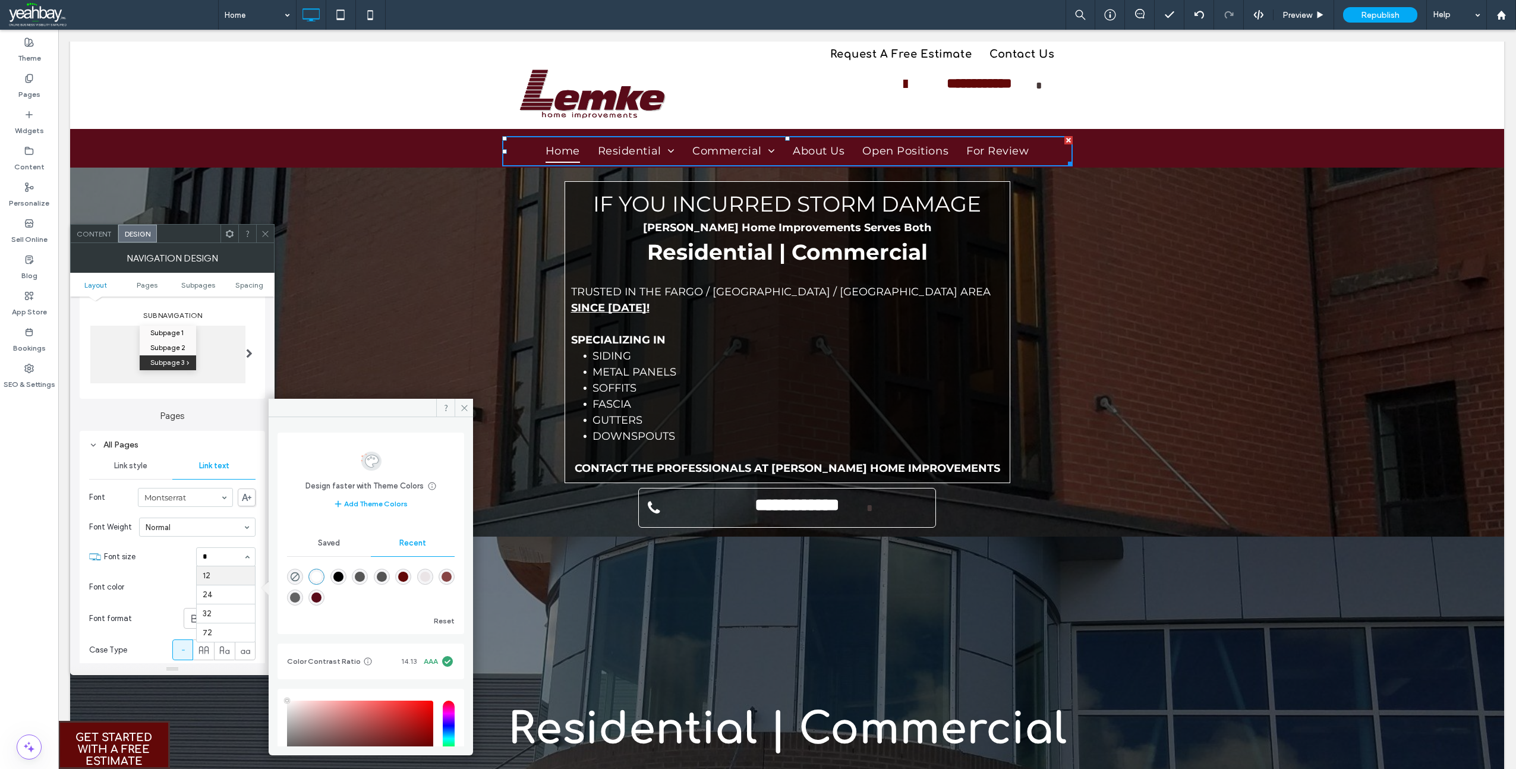
type input "**"
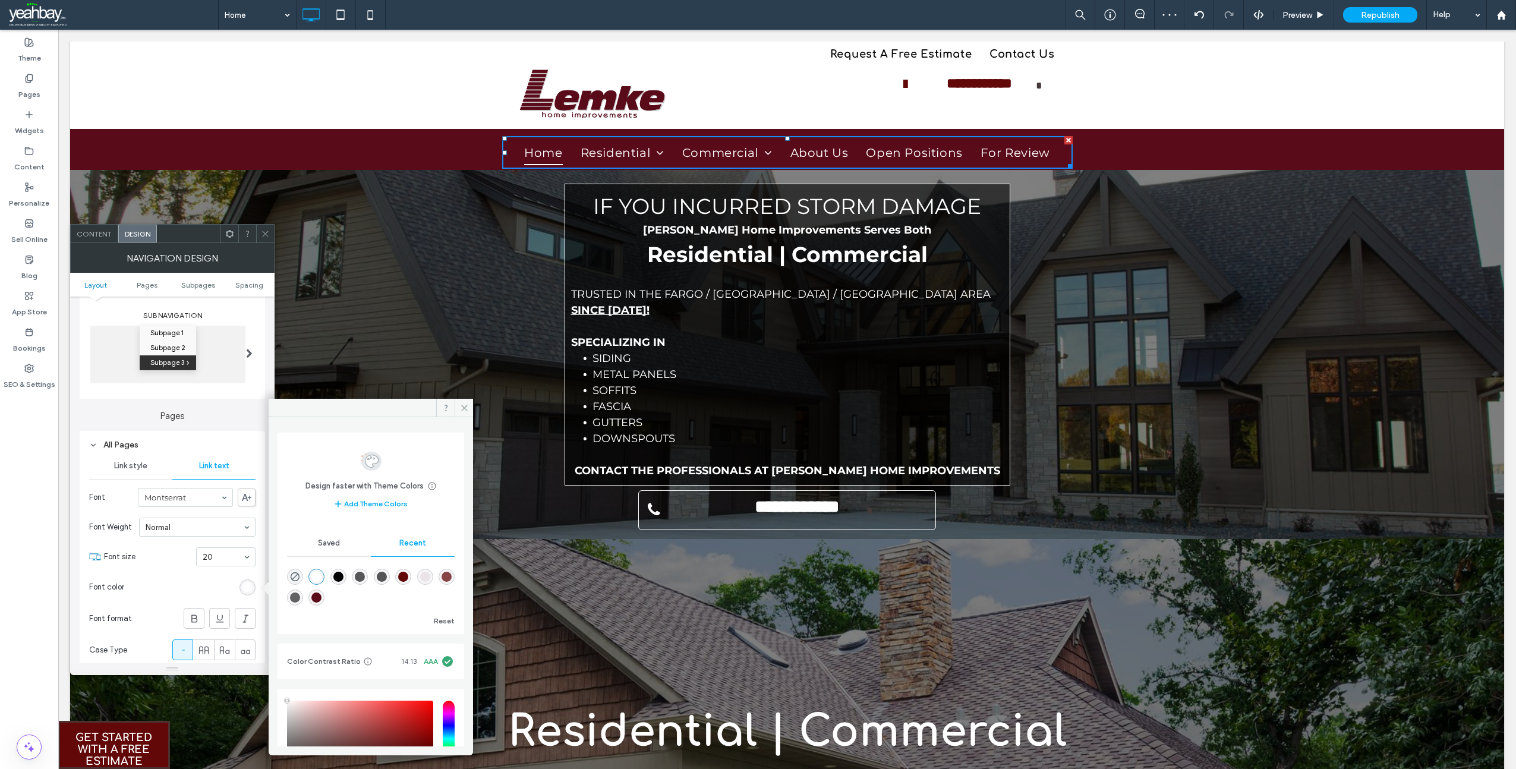
click at [265, 241] on span at bounding box center [265, 234] width 9 height 18
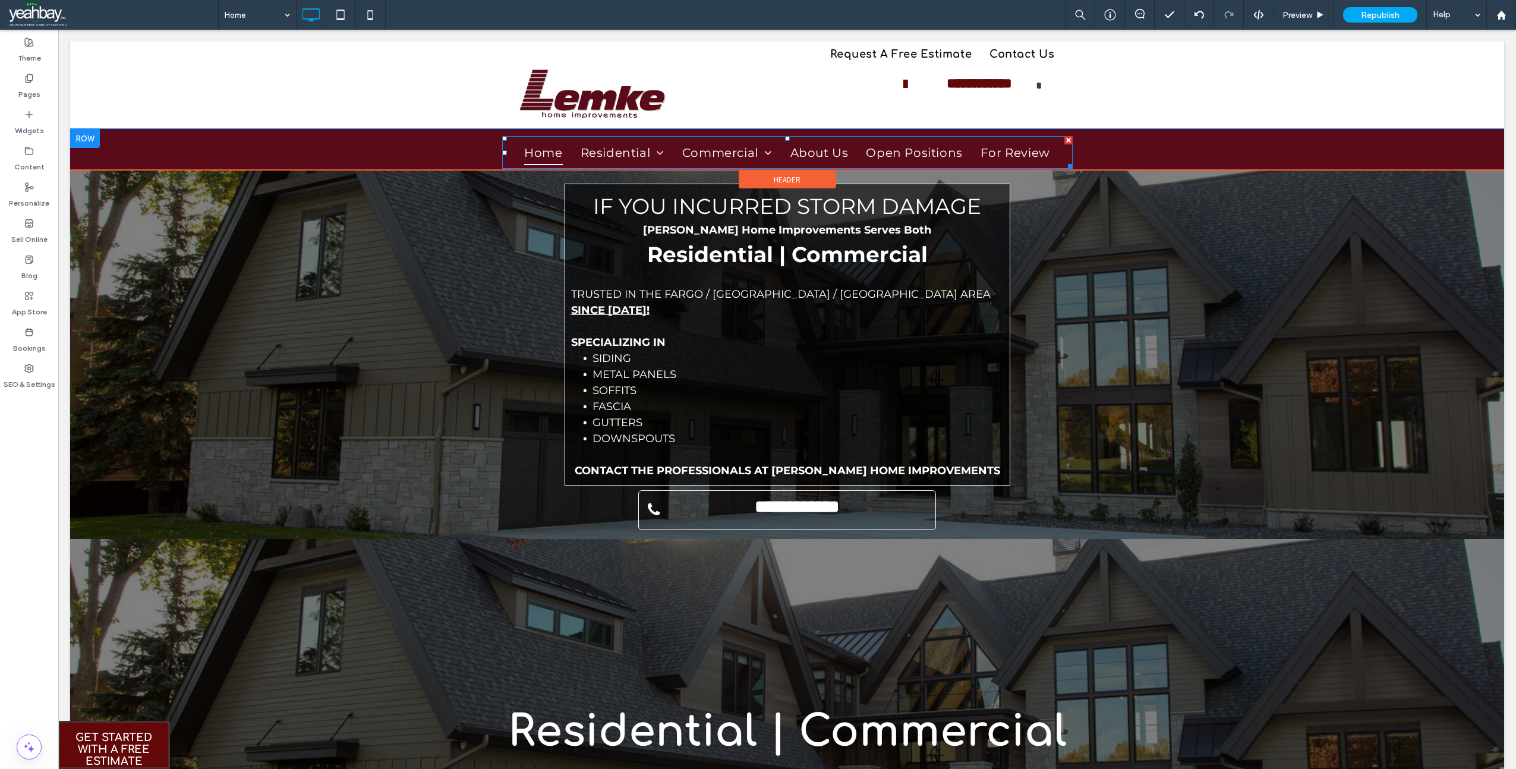
click at [550, 144] on span "Home" at bounding box center [543, 152] width 38 height 25
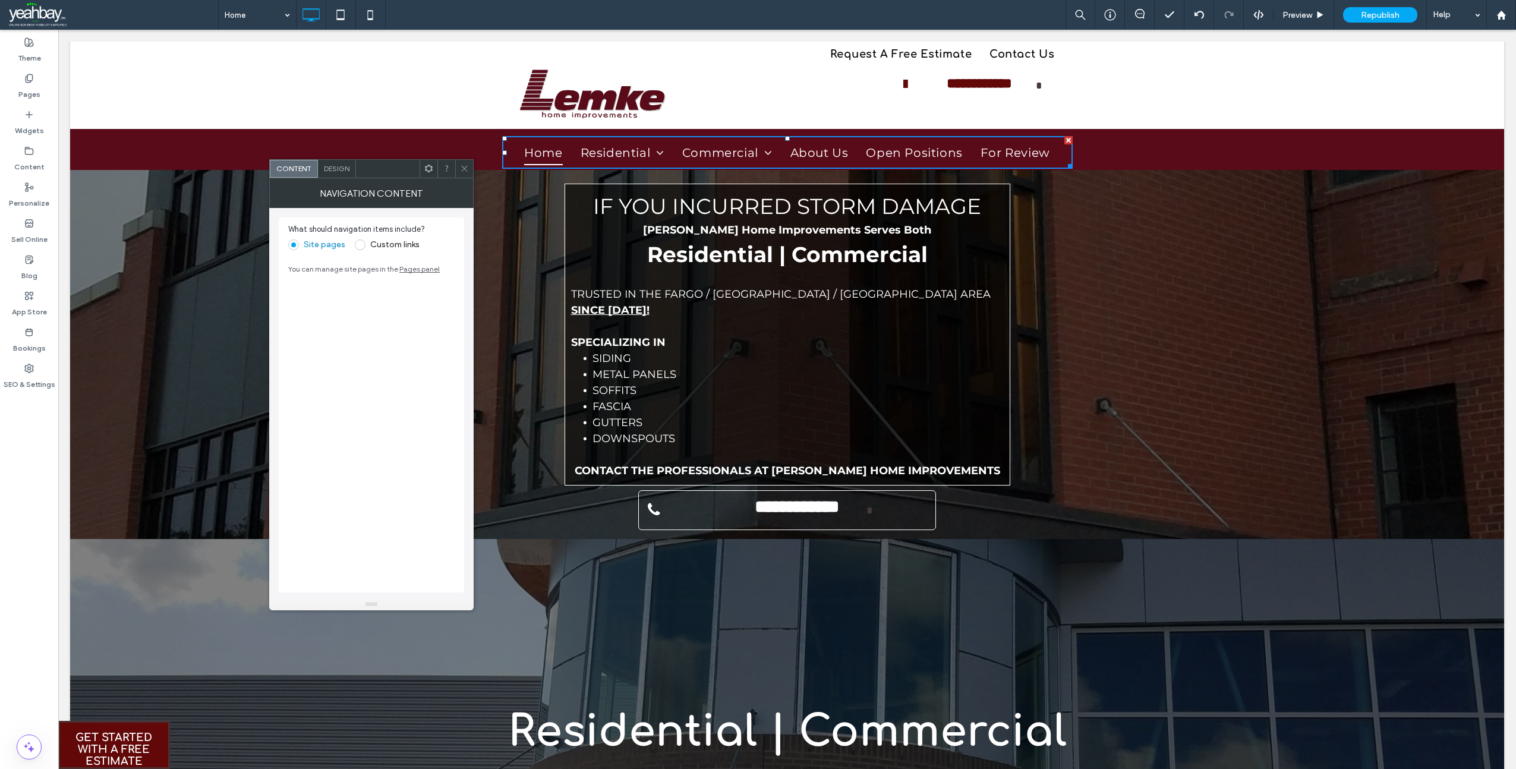
click at [335, 168] on span "Design" at bounding box center [337, 168] width 26 height 9
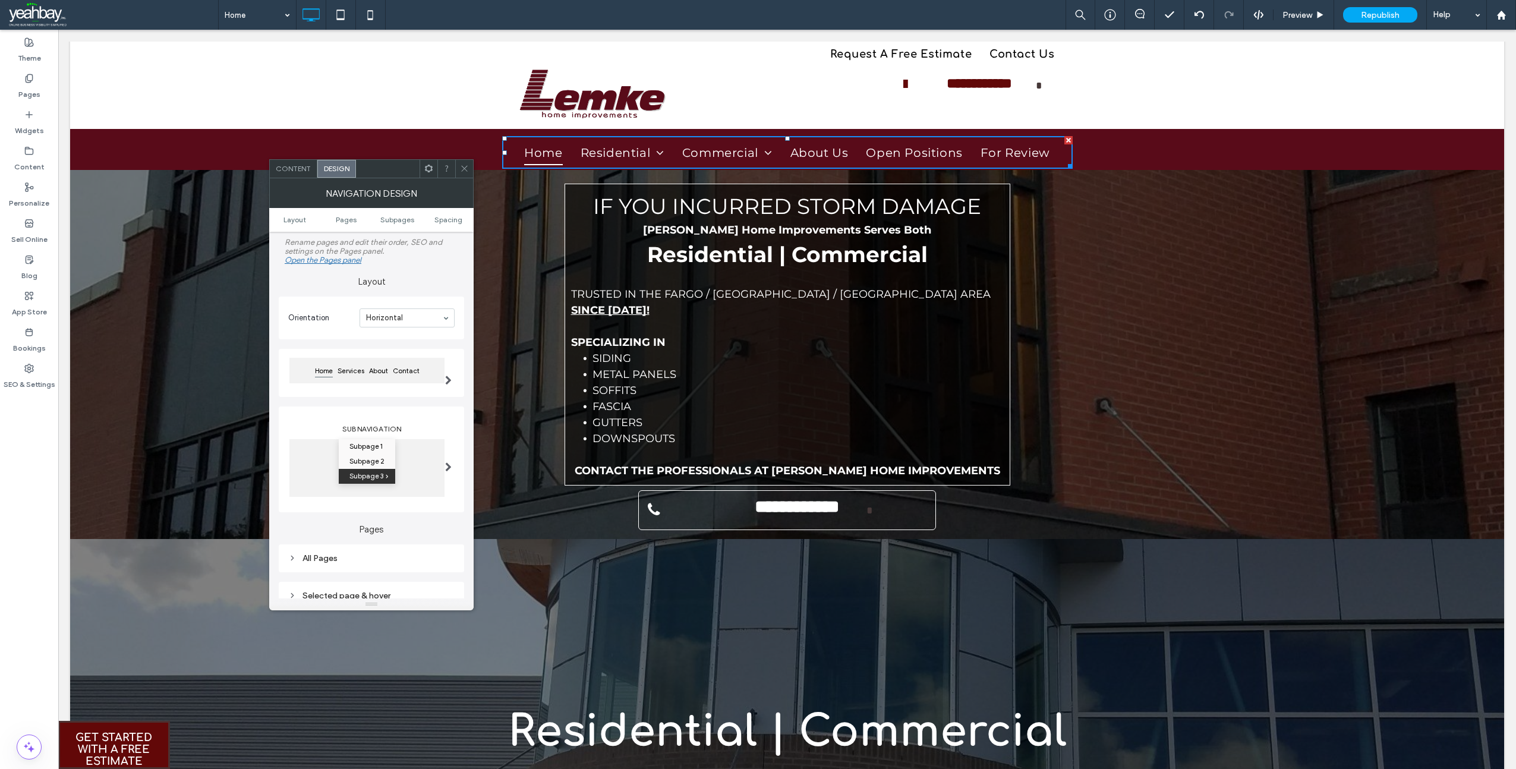
click at [322, 559] on div "All Pages" at bounding box center [371, 558] width 166 height 10
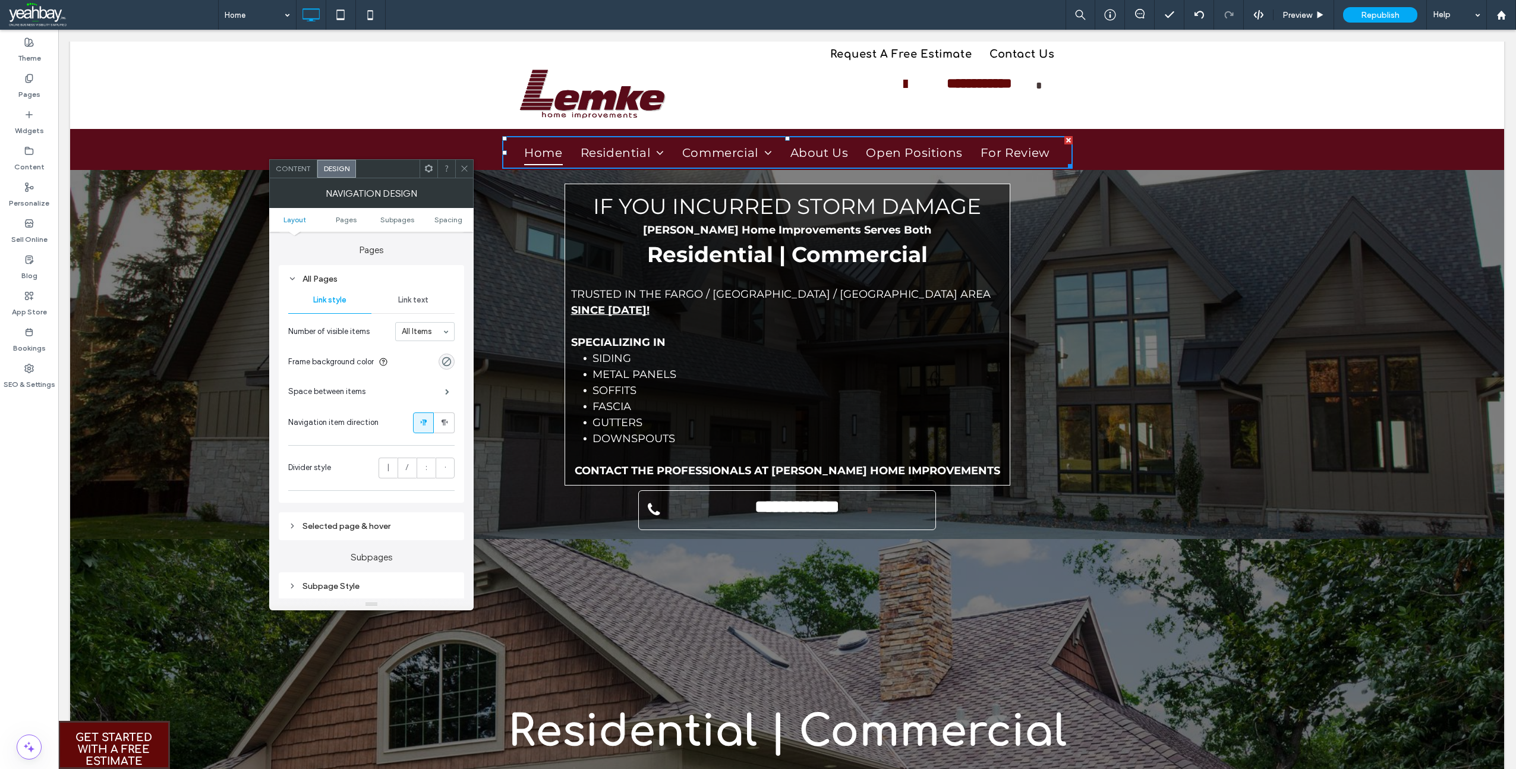
scroll to position [238, 0]
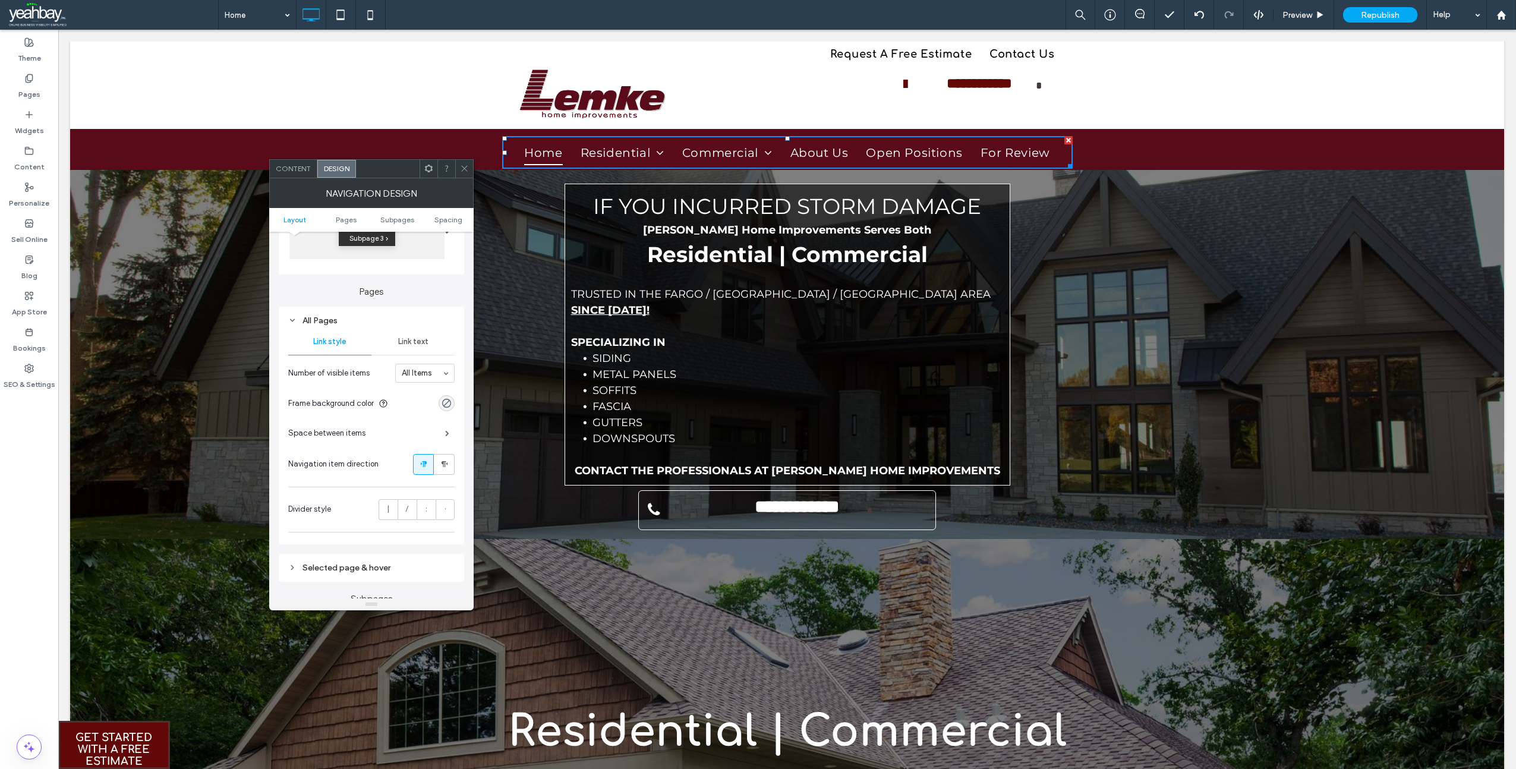
click at [418, 338] on span "Link text" at bounding box center [413, 342] width 30 height 10
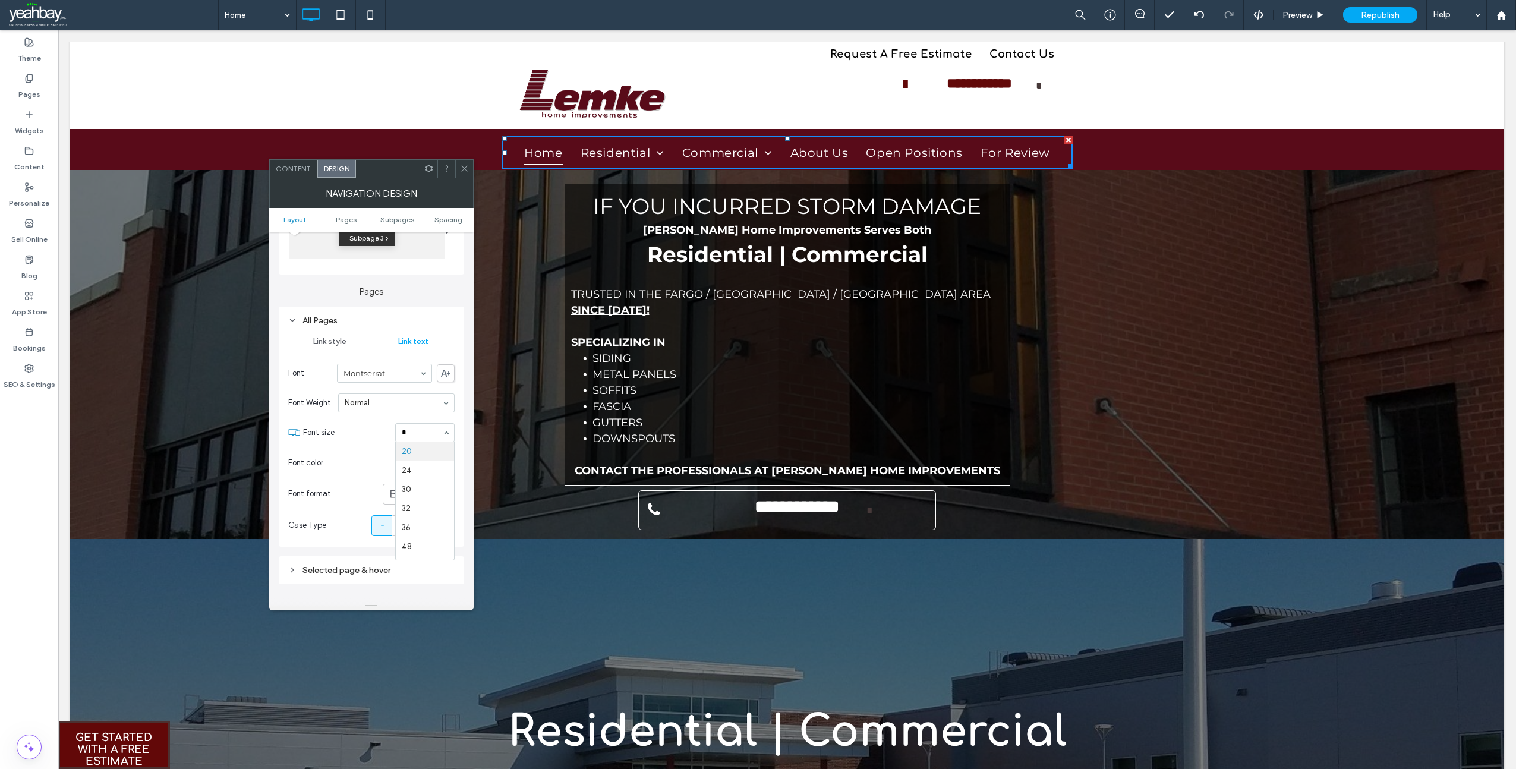
scroll to position [0, 0]
type input "**"
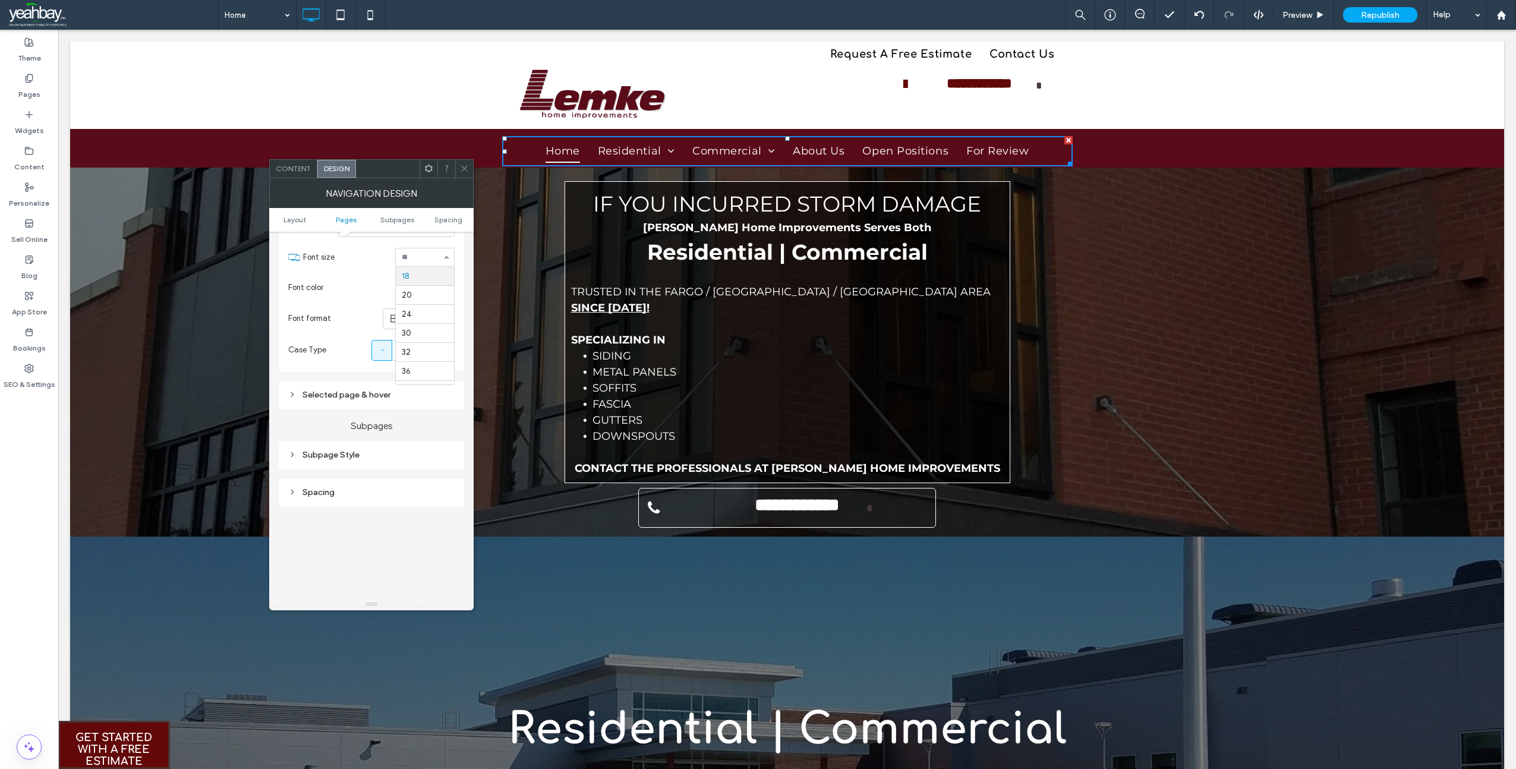
scroll to position [416, 0]
click at [335, 392] on div "Selected page & hover" at bounding box center [371, 392] width 166 height 10
click at [425, 408] on span "Link Text" at bounding box center [414, 413] width 32 height 10
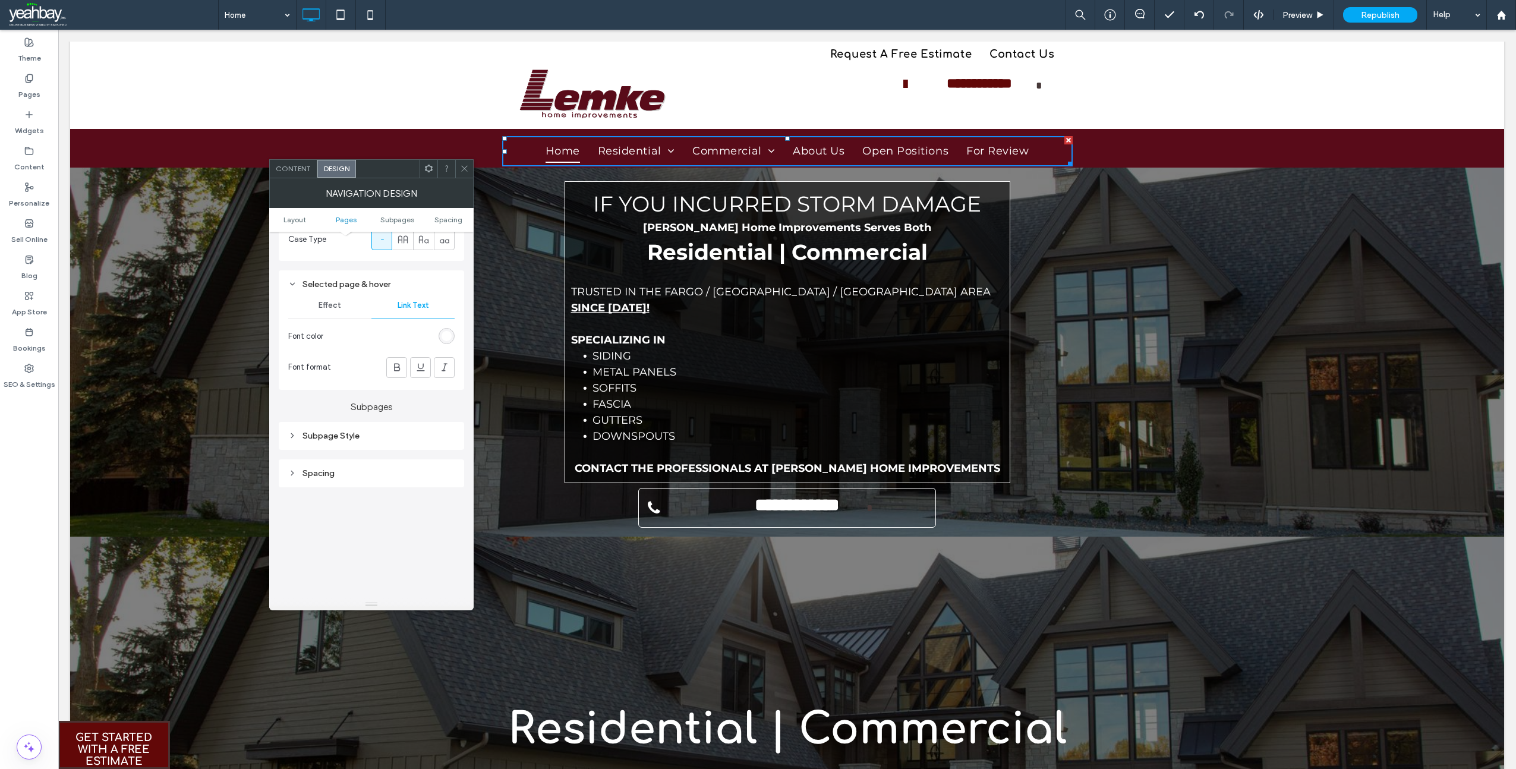
scroll to position [535, 0]
click at [448, 329] on div "rgb(255, 255, 255)" at bounding box center [447, 325] width 10 height 10
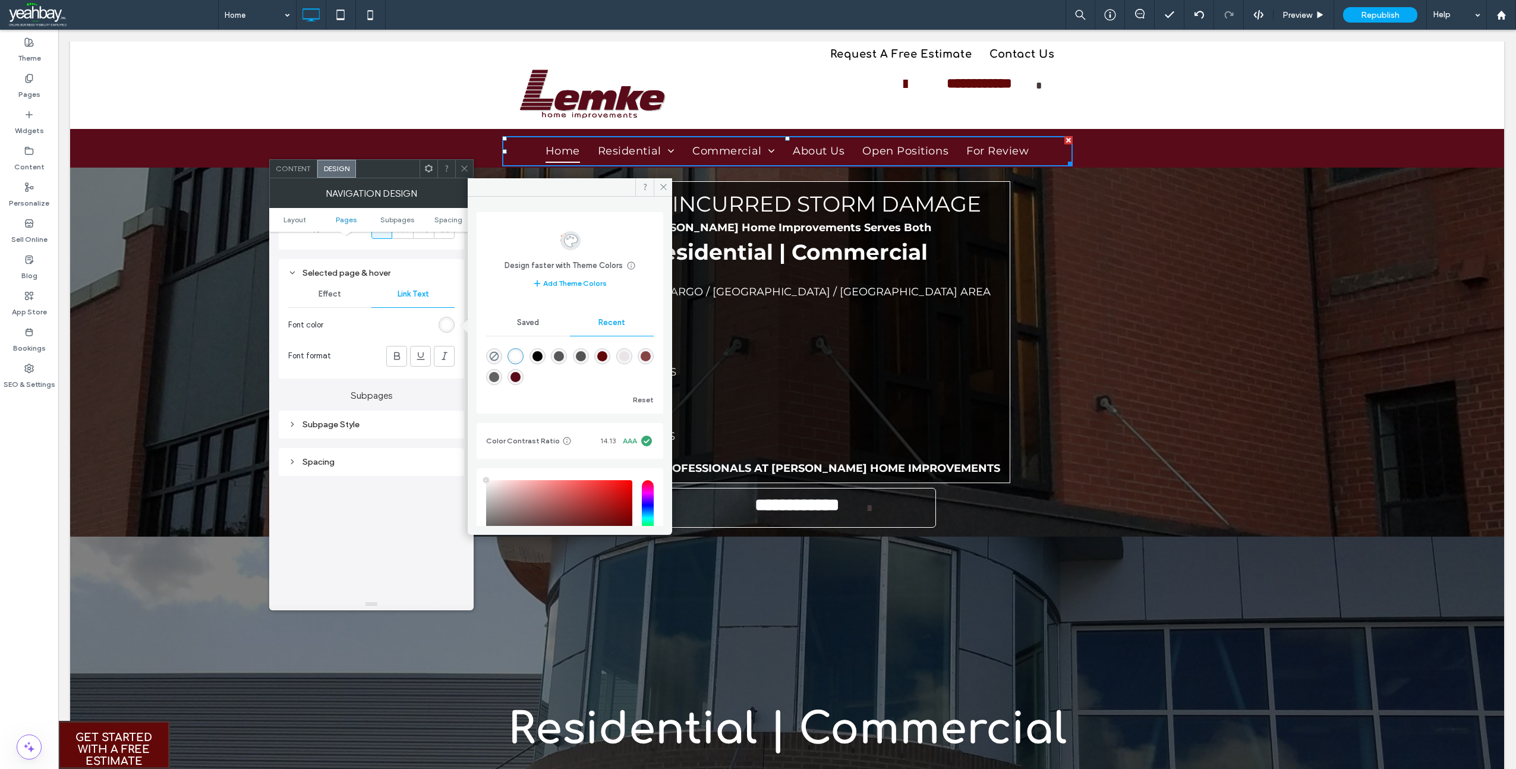
click at [543, 355] on div "rgba(0, 0, 0, 1)" at bounding box center [538, 356] width 10 height 10
click at [514, 356] on div "rgba(255, 255, 255, 1)" at bounding box center [516, 356] width 10 height 10
type input "*******"
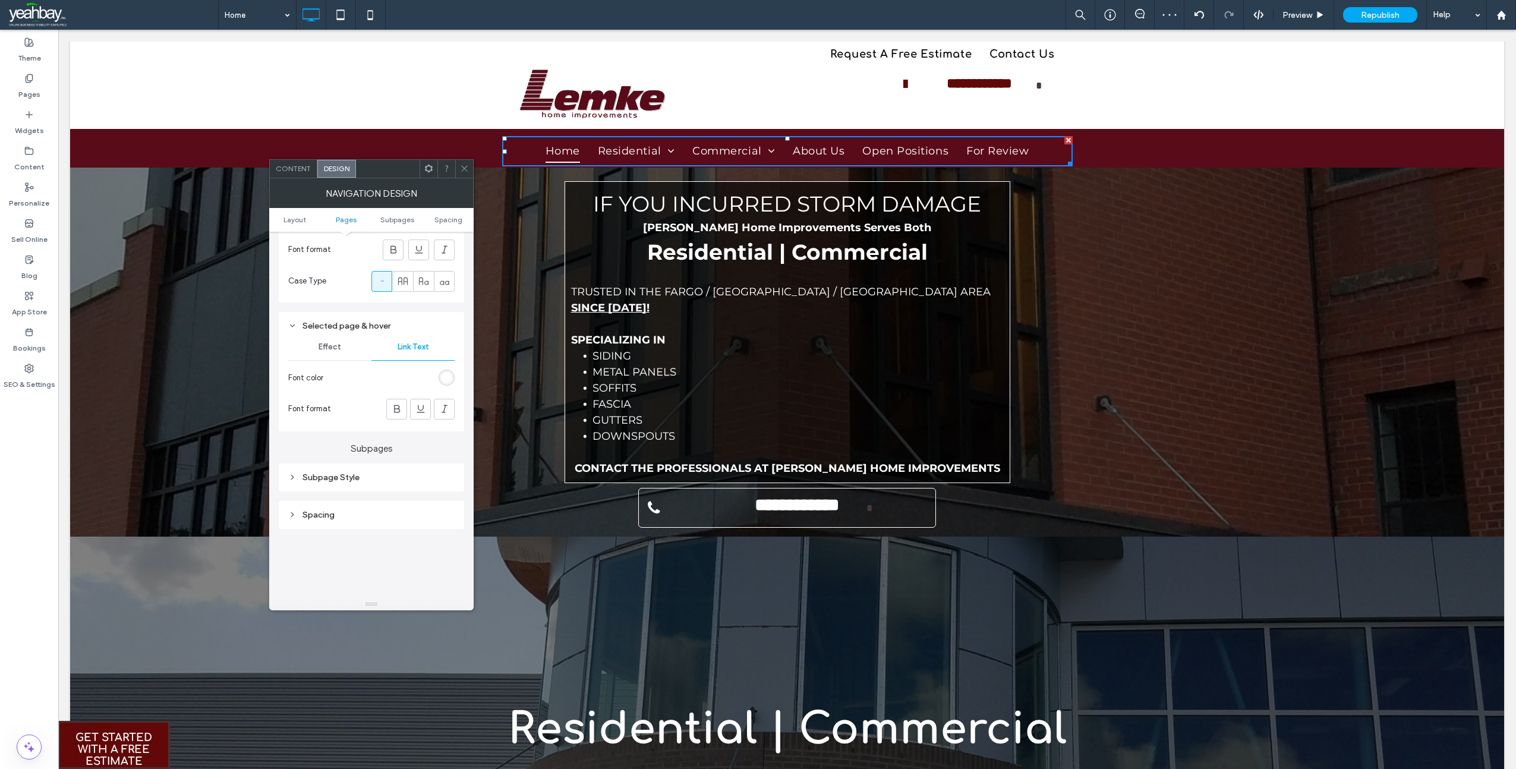
scroll to position [476, 0]
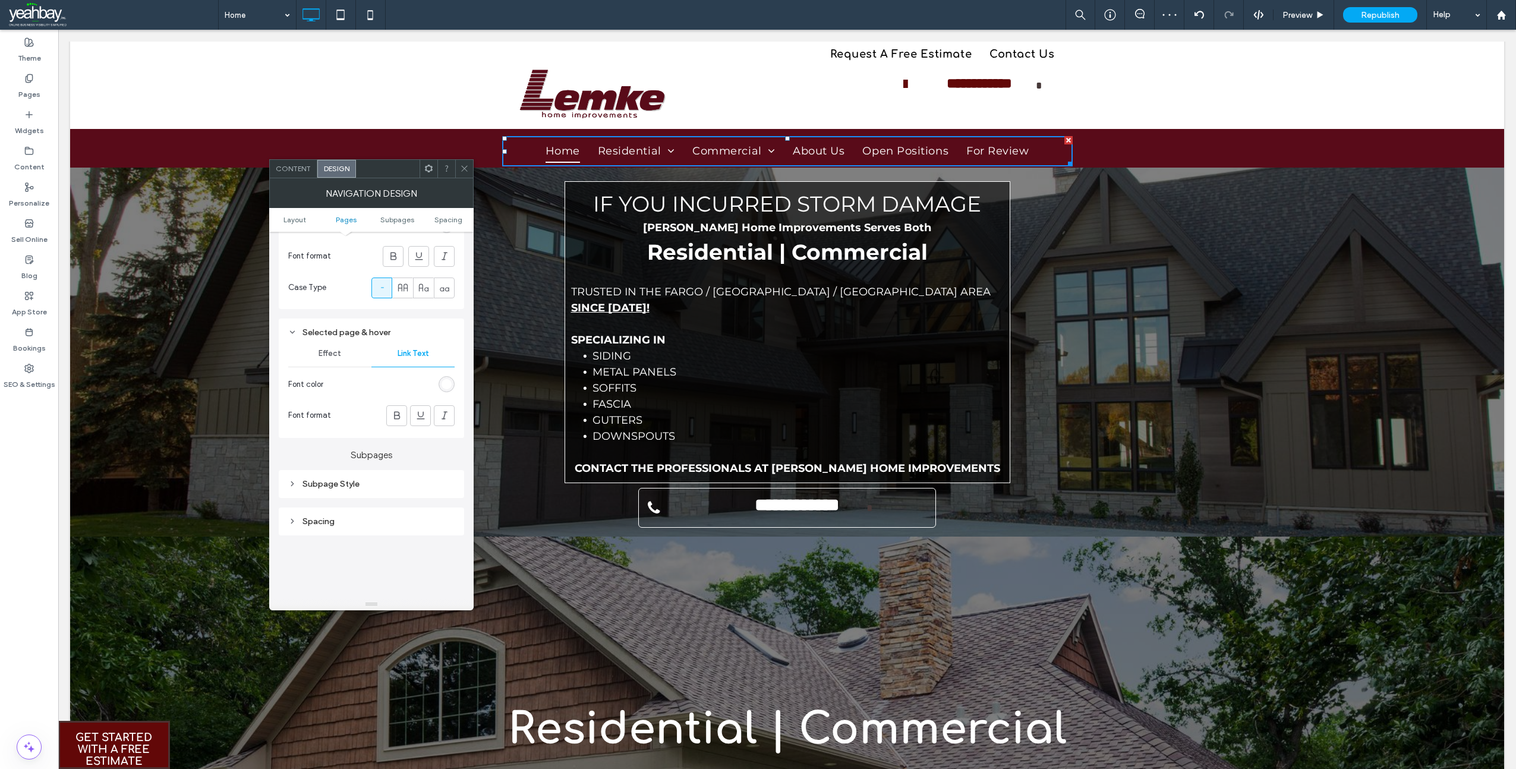
click at [314, 481] on div "Subpage Style" at bounding box center [371, 484] width 166 height 10
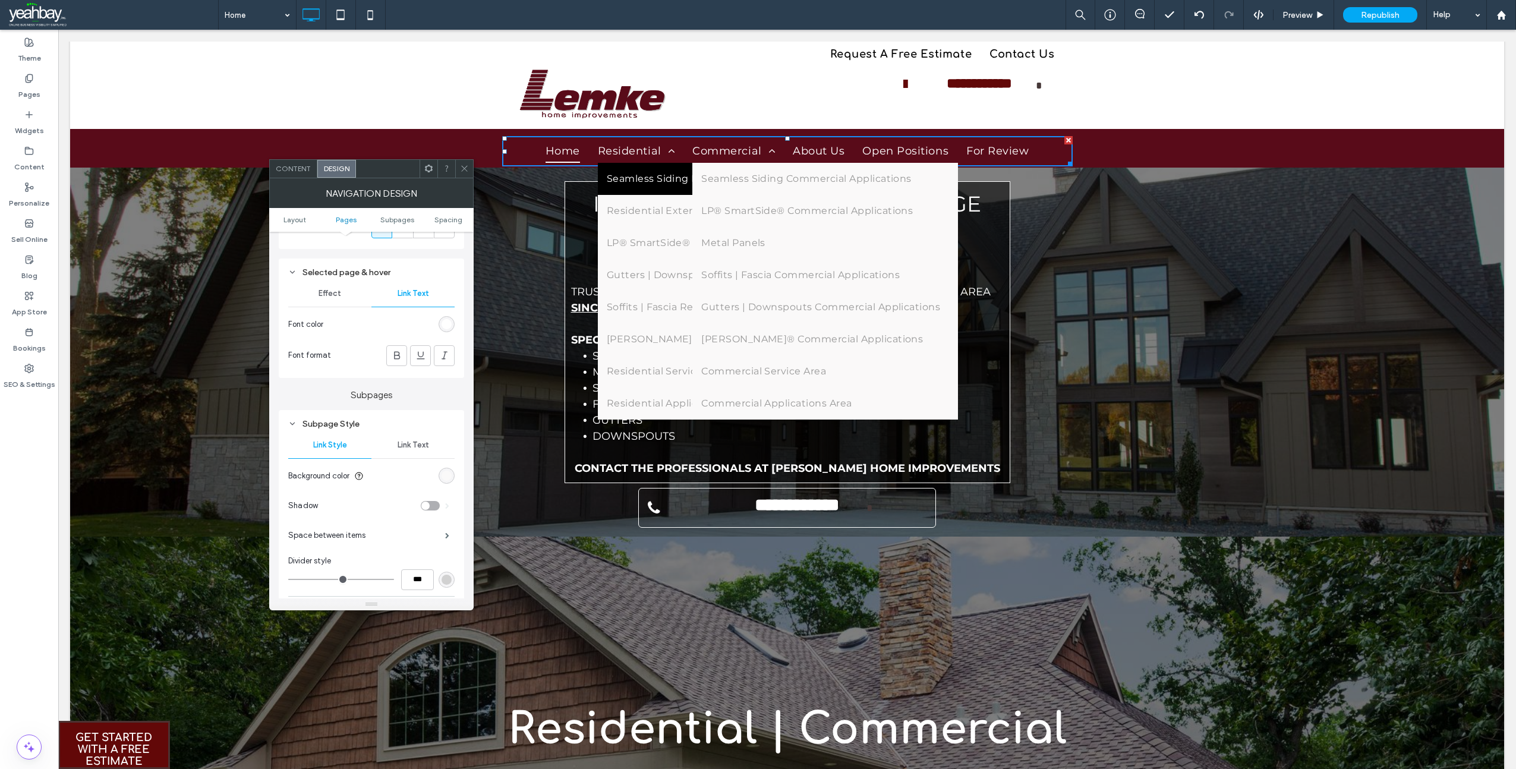
scroll to position [594, 0]
click at [417, 383] on span "Link Text" at bounding box center [414, 387] width 32 height 10
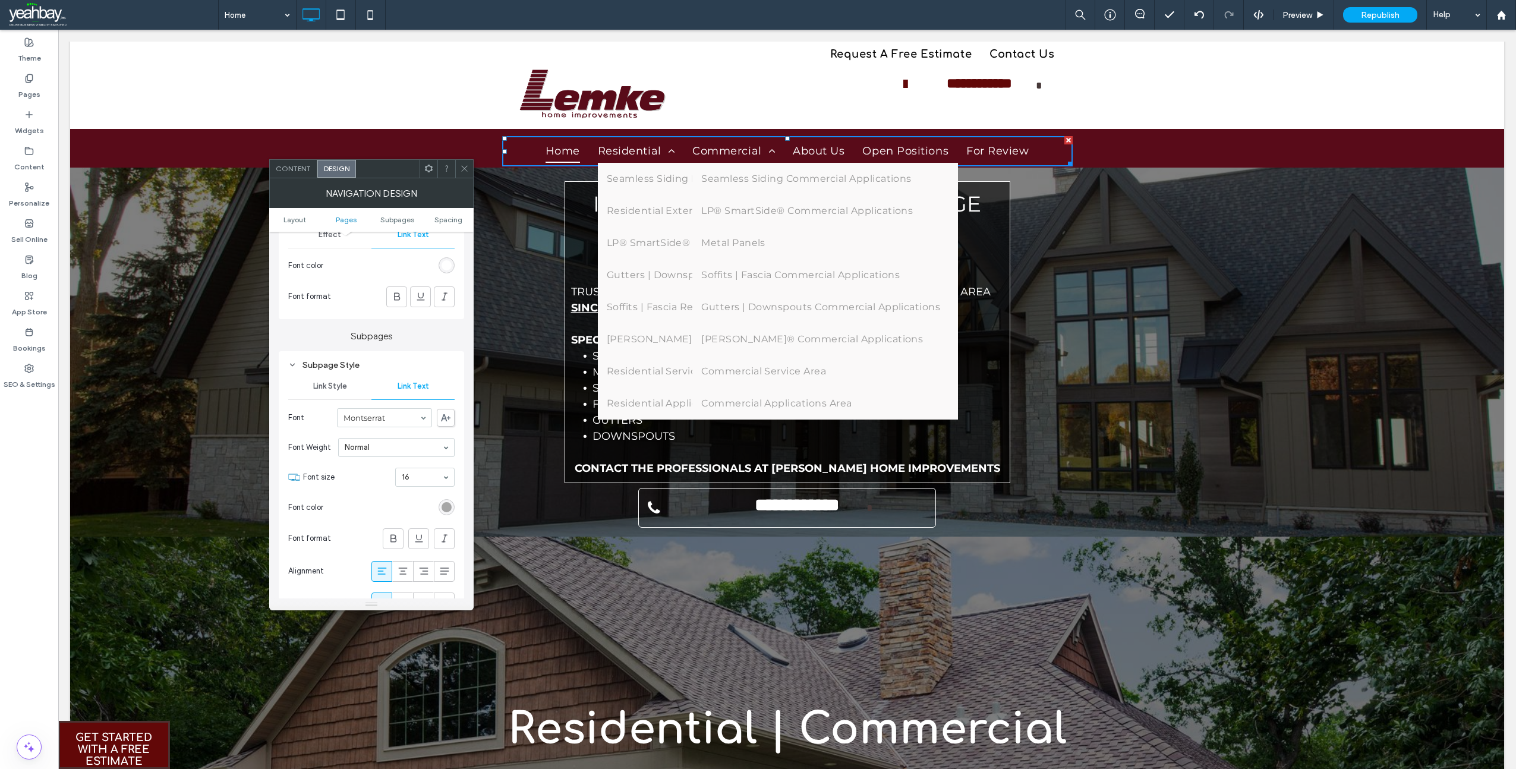
click at [448, 509] on div "rgb(153, 153, 153)" at bounding box center [447, 507] width 10 height 10
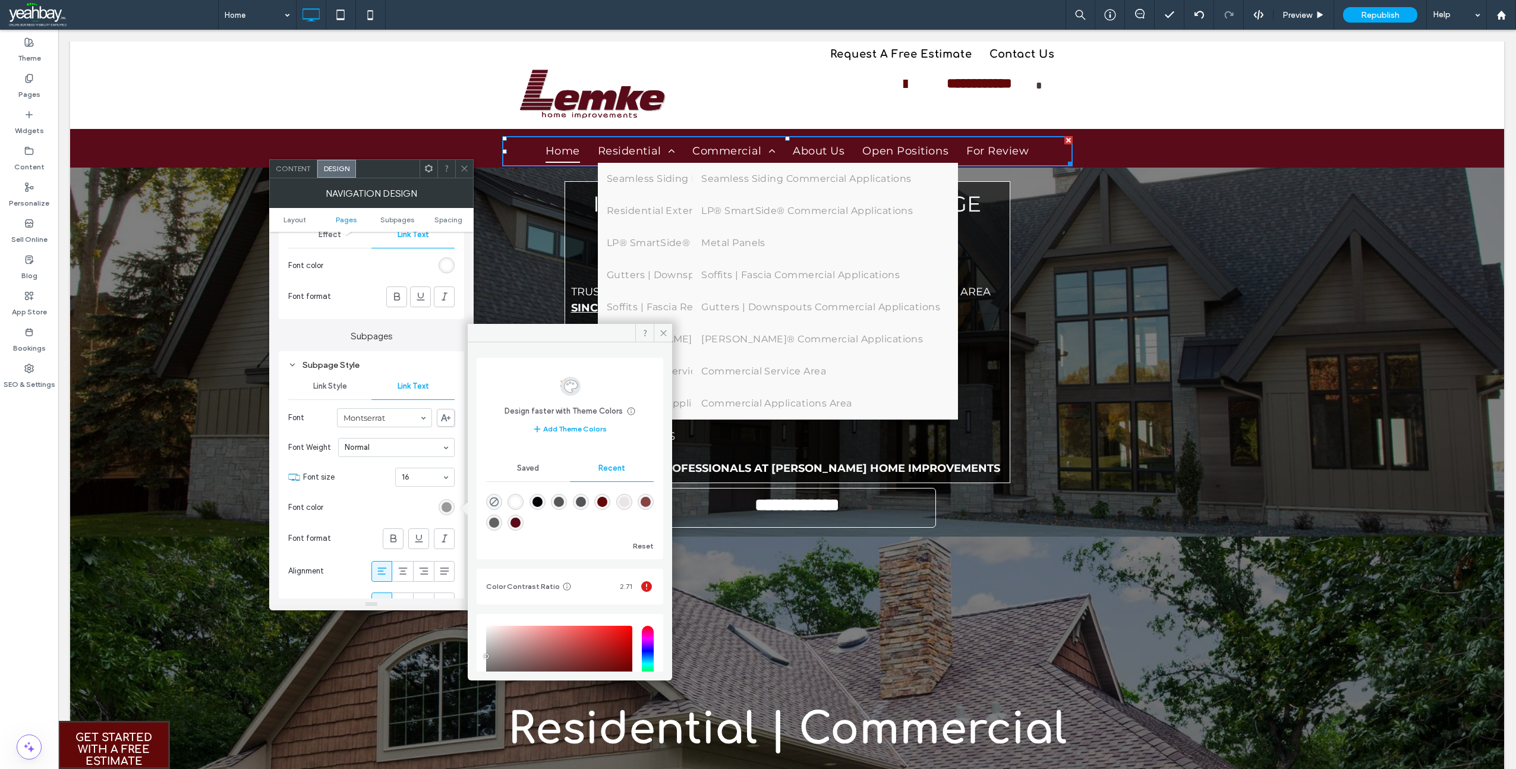
click at [543, 500] on div "rgba(0, 0, 0, 1)" at bounding box center [538, 502] width 10 height 10
type input "*******"
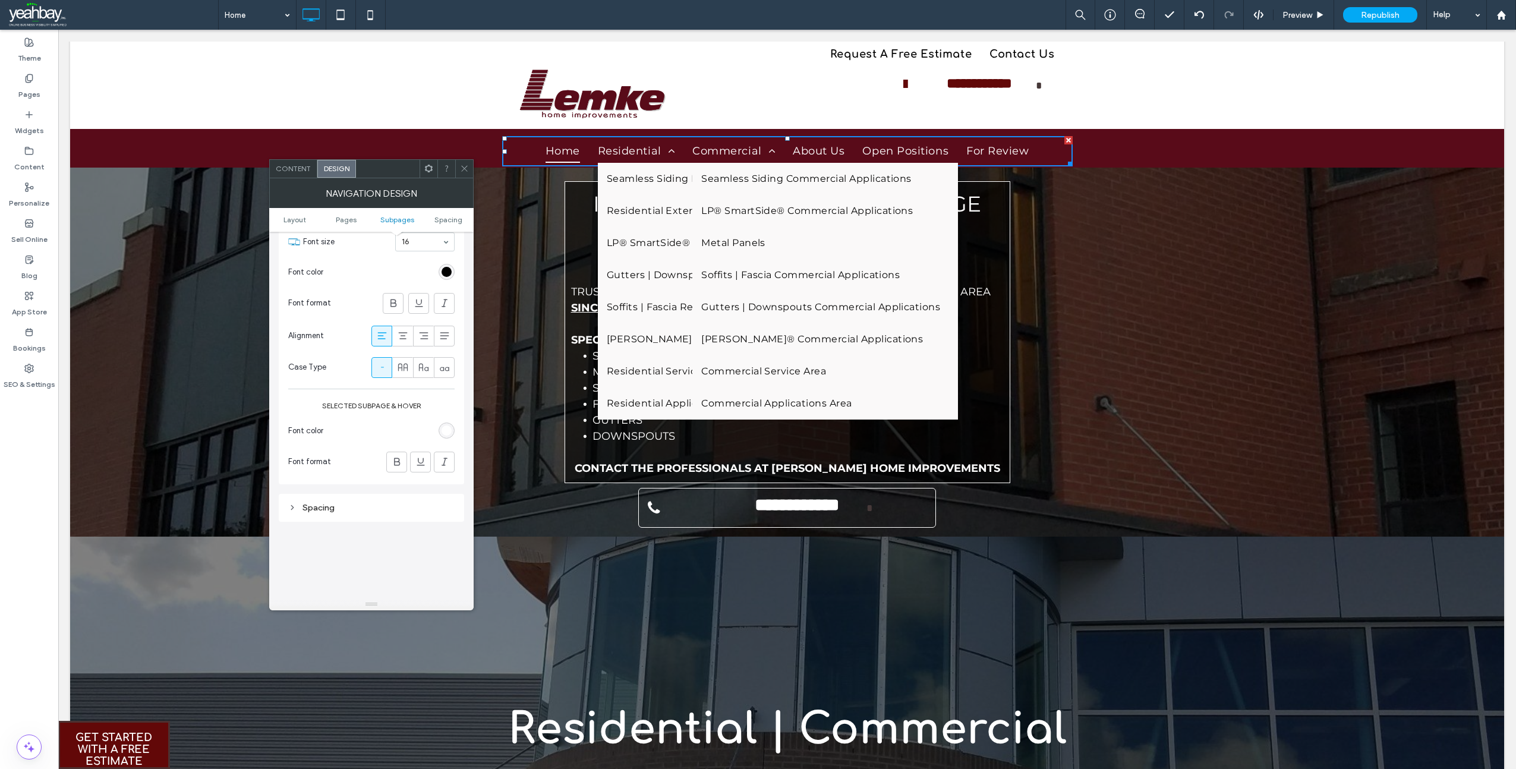
scroll to position [832, 0]
click at [399, 402] on label "Selected subpage & hover" at bounding box center [371, 403] width 166 height 21
click at [451, 428] on div "rgb(255, 255, 255)" at bounding box center [447, 428] width 10 height 10
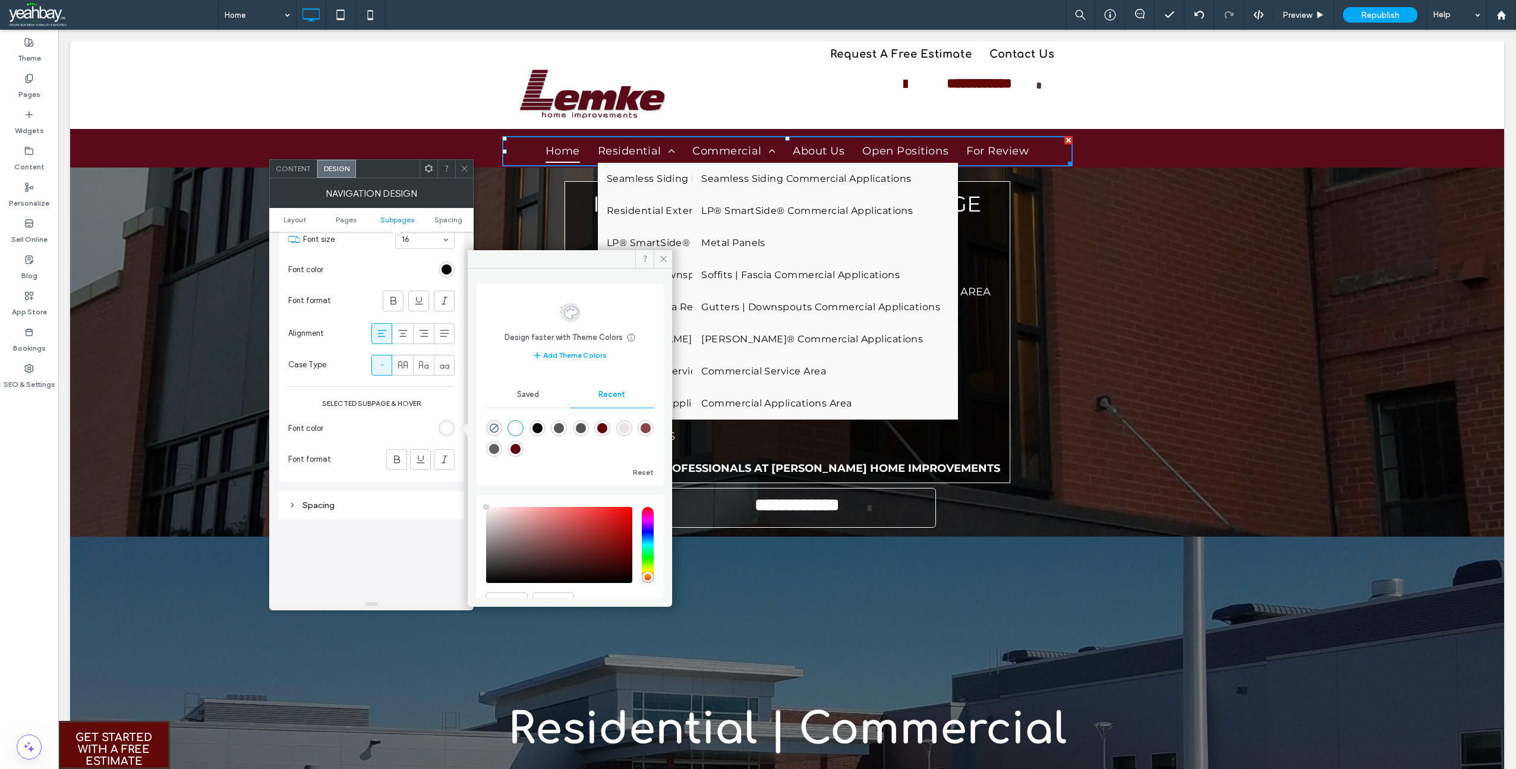
click at [352, 310] on div "Font format" at bounding box center [371, 301] width 166 height 33
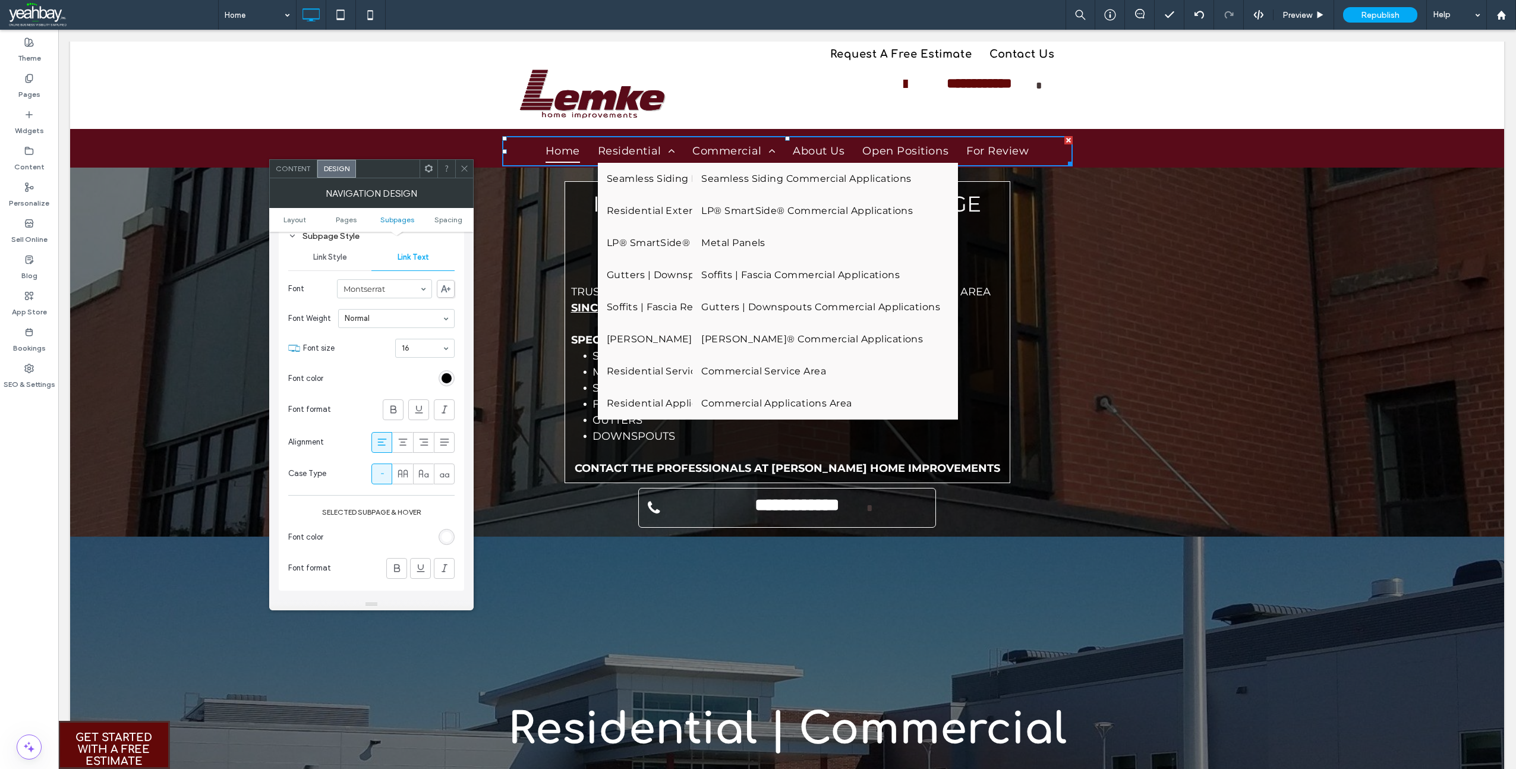
scroll to position [713, 0]
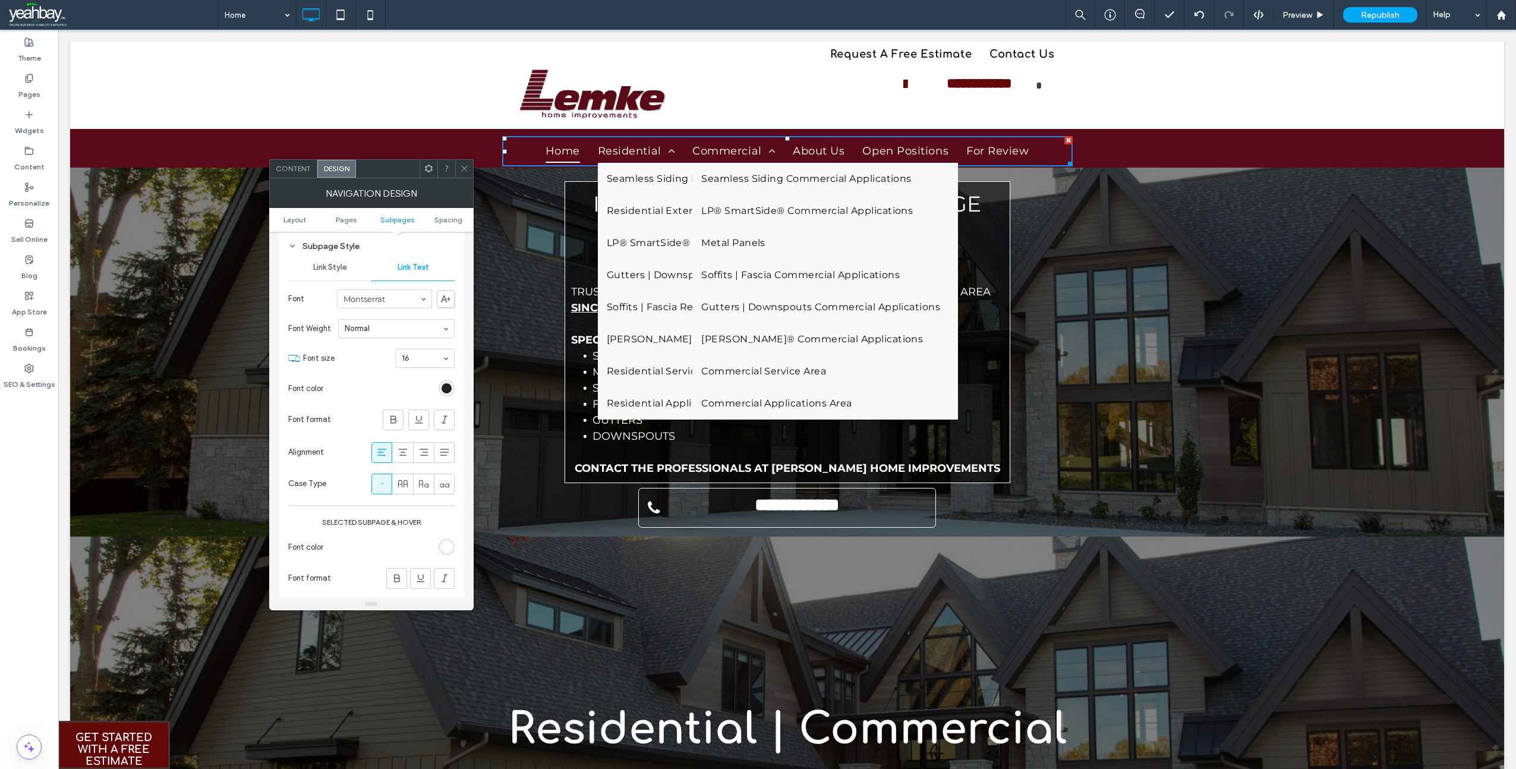
click at [450, 388] on div "rgba(0, 0, 0, 1)" at bounding box center [447, 388] width 10 height 10
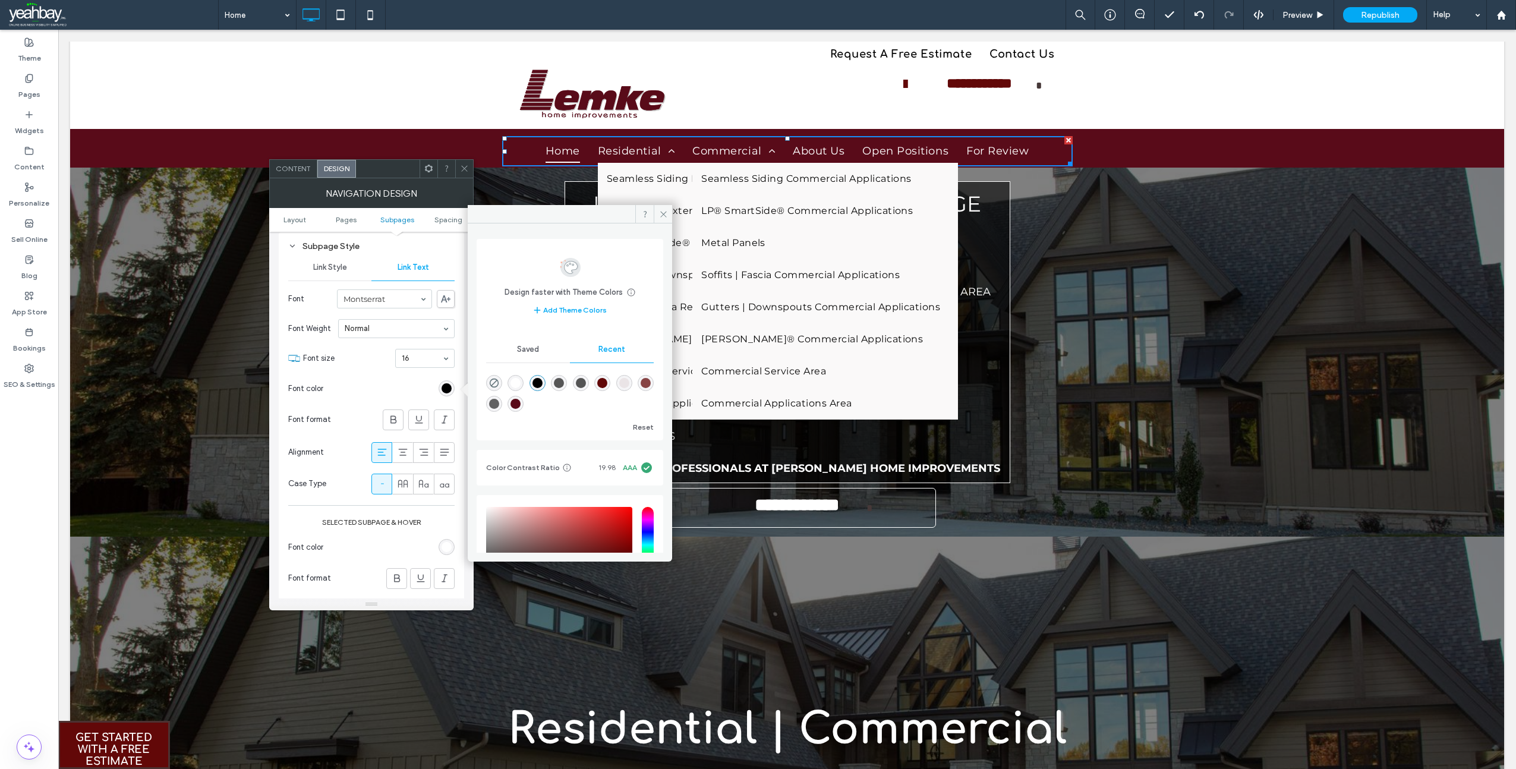
click at [521, 386] on div "rgba(255, 255, 255, 1)" at bounding box center [516, 383] width 10 height 10
type input "*******"
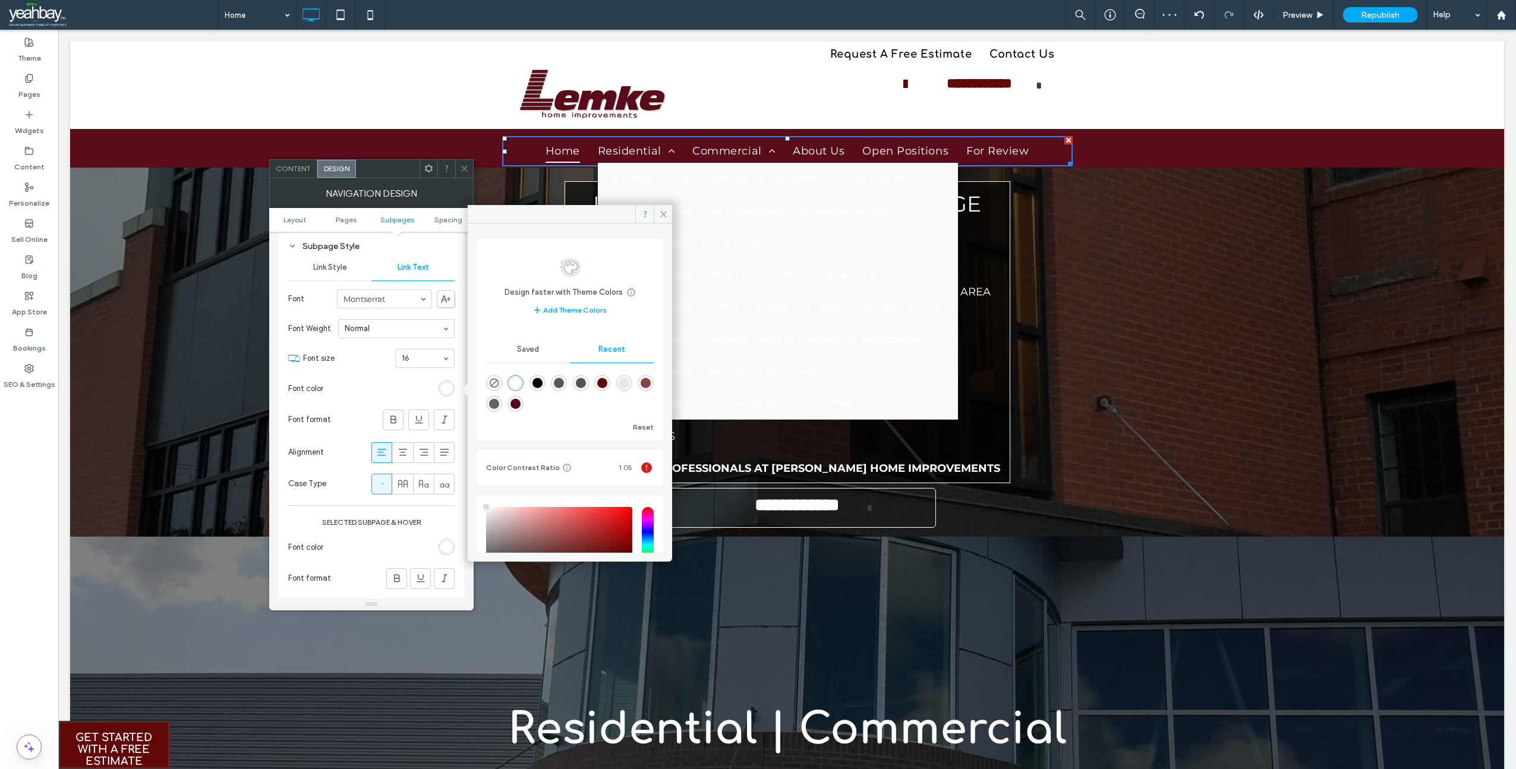
click at [331, 271] on span "Link Style" at bounding box center [330, 268] width 34 height 10
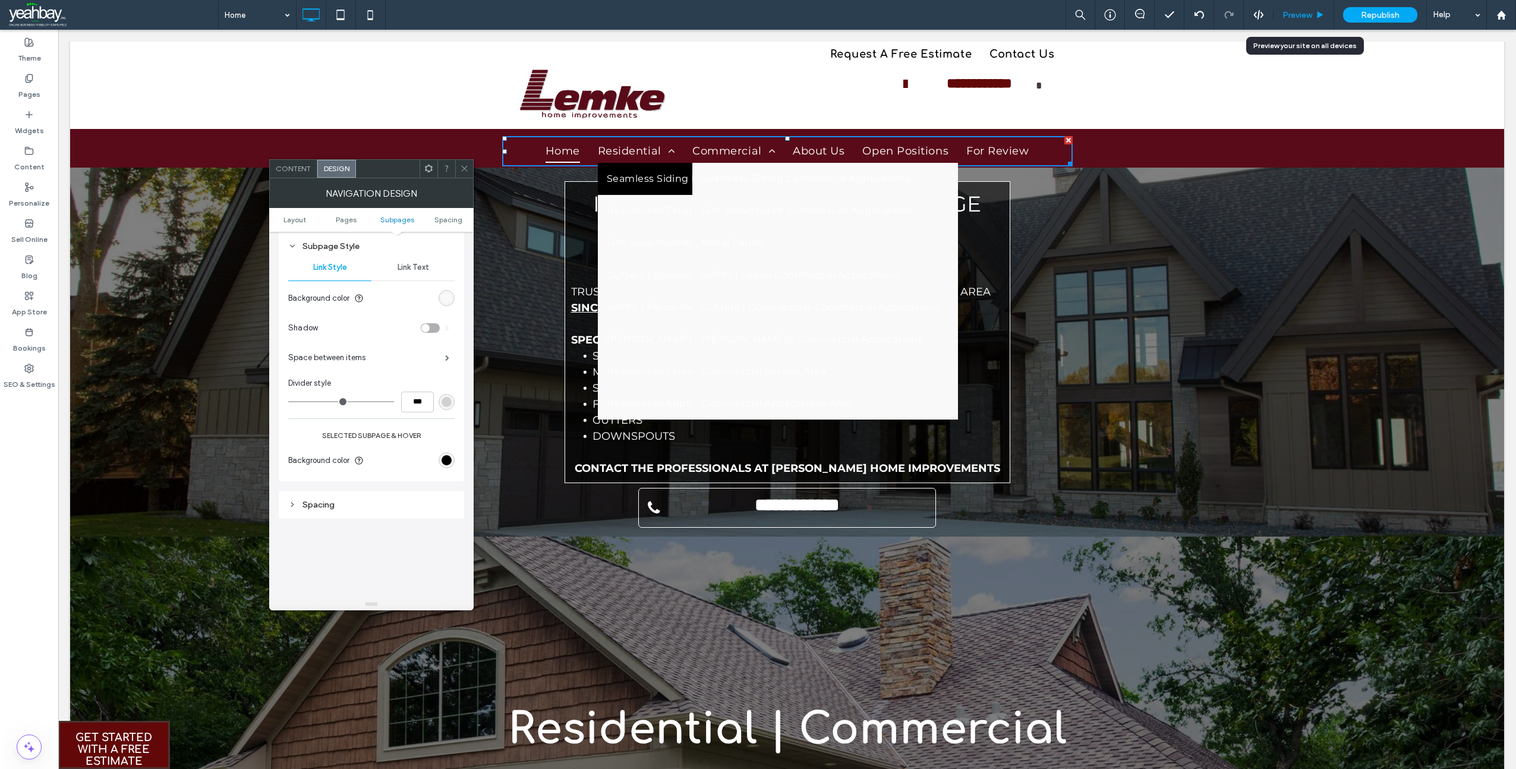
click at [1296, 16] on span "Preview" at bounding box center [1298, 15] width 30 height 10
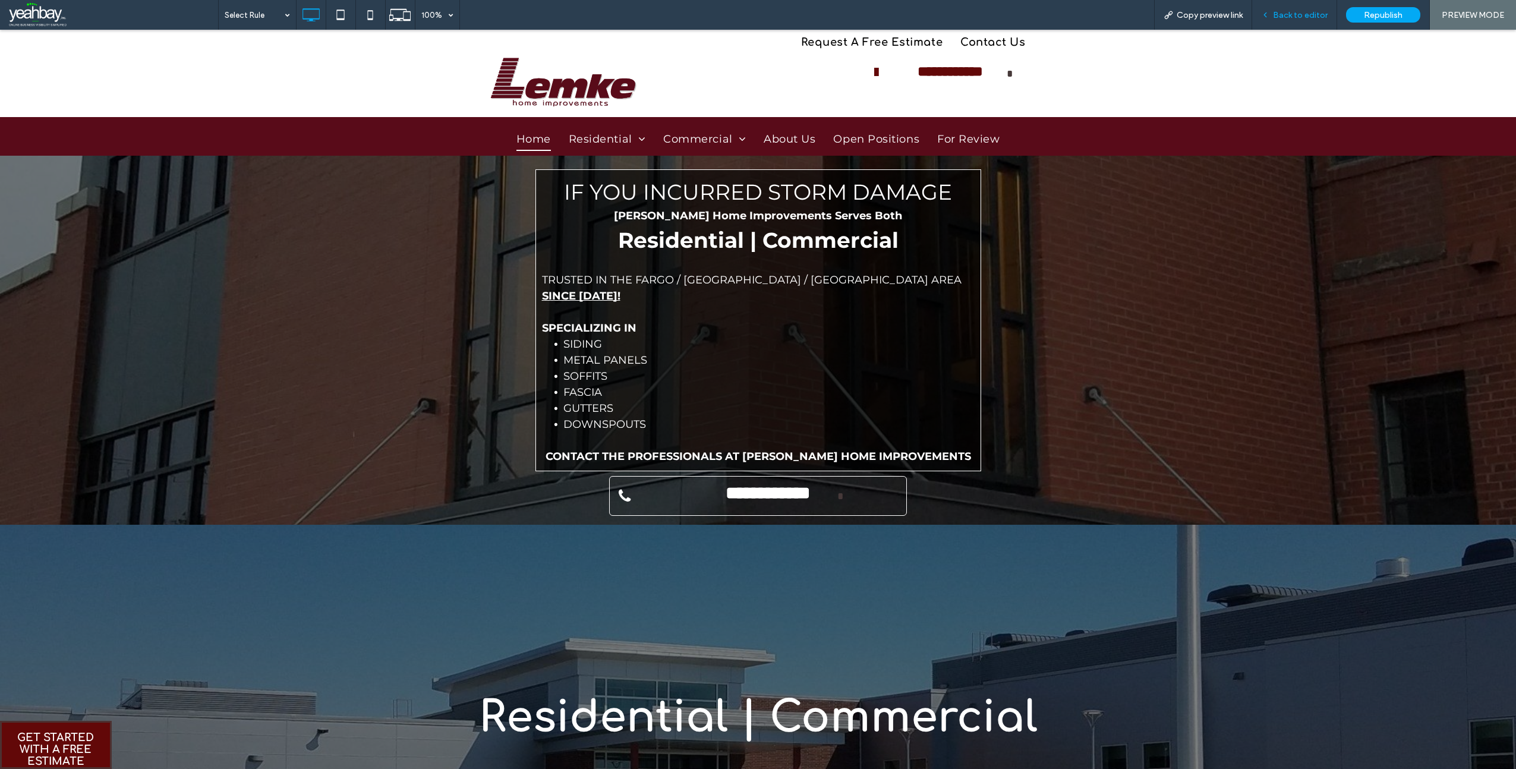
click at [1298, 16] on span "Back to editor" at bounding box center [1300, 15] width 55 height 10
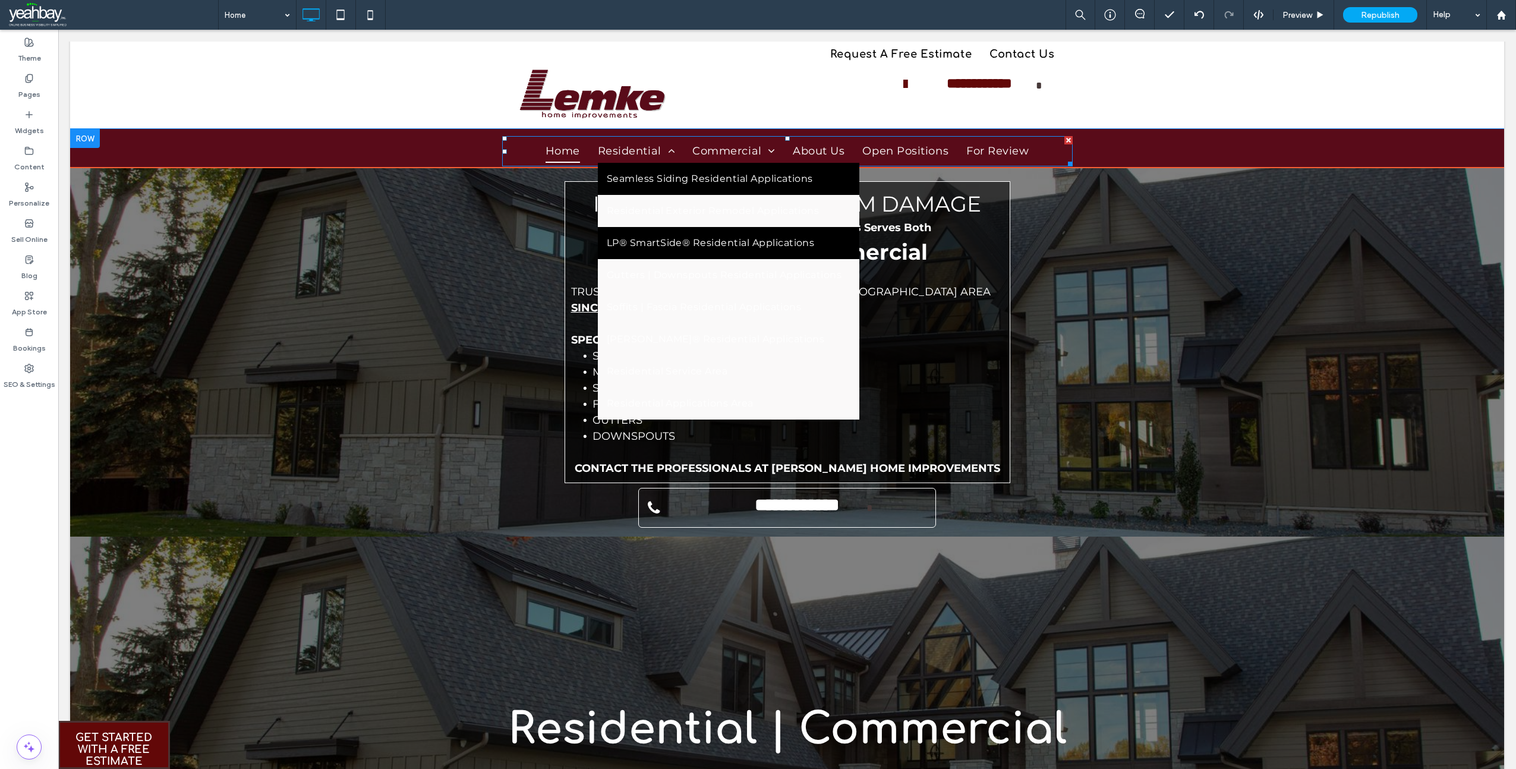
click at [625, 257] on link "LP® SmartSide® Residential Applications" at bounding box center [729, 243] width 262 height 32
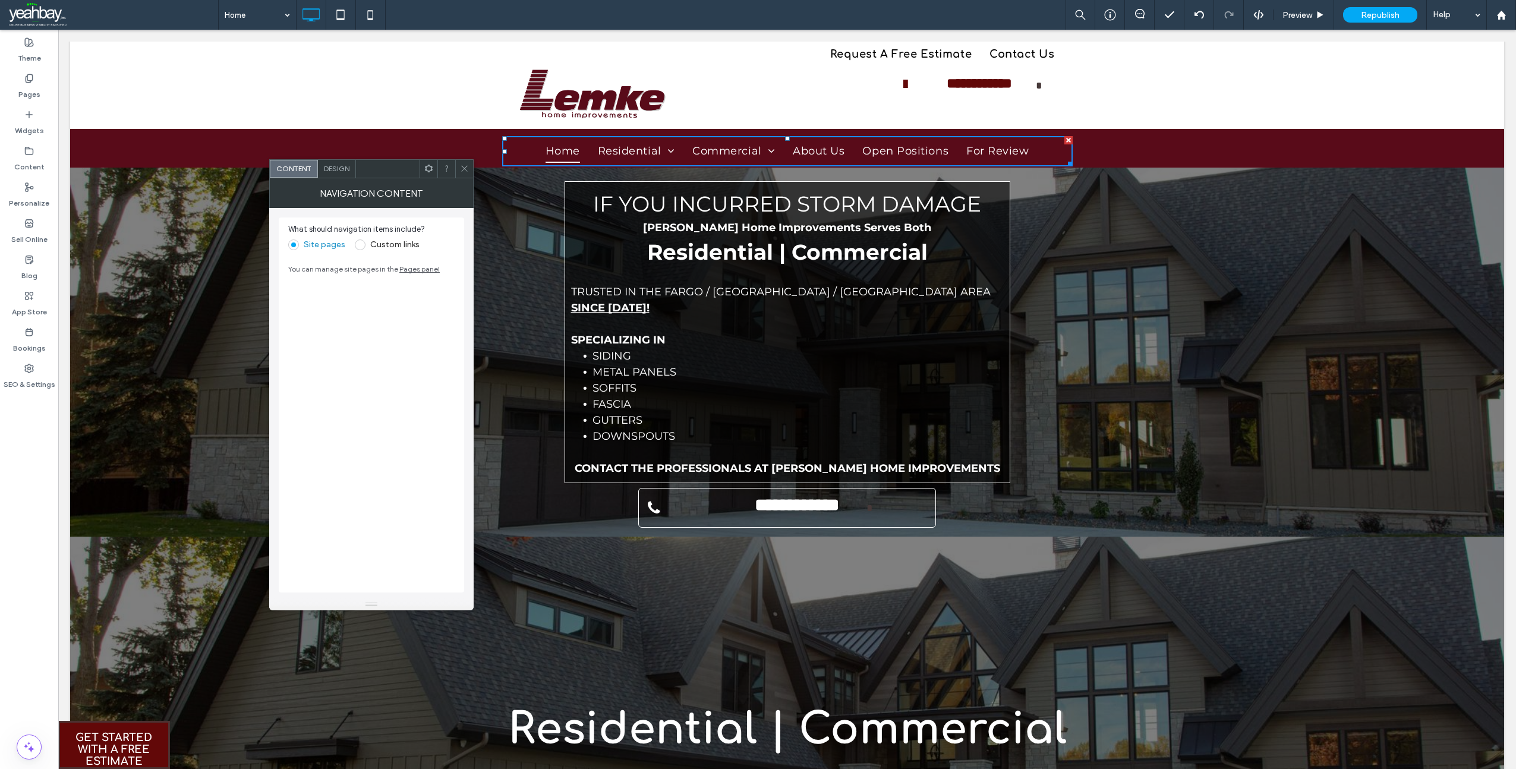
click at [333, 168] on span "Design" at bounding box center [337, 168] width 26 height 9
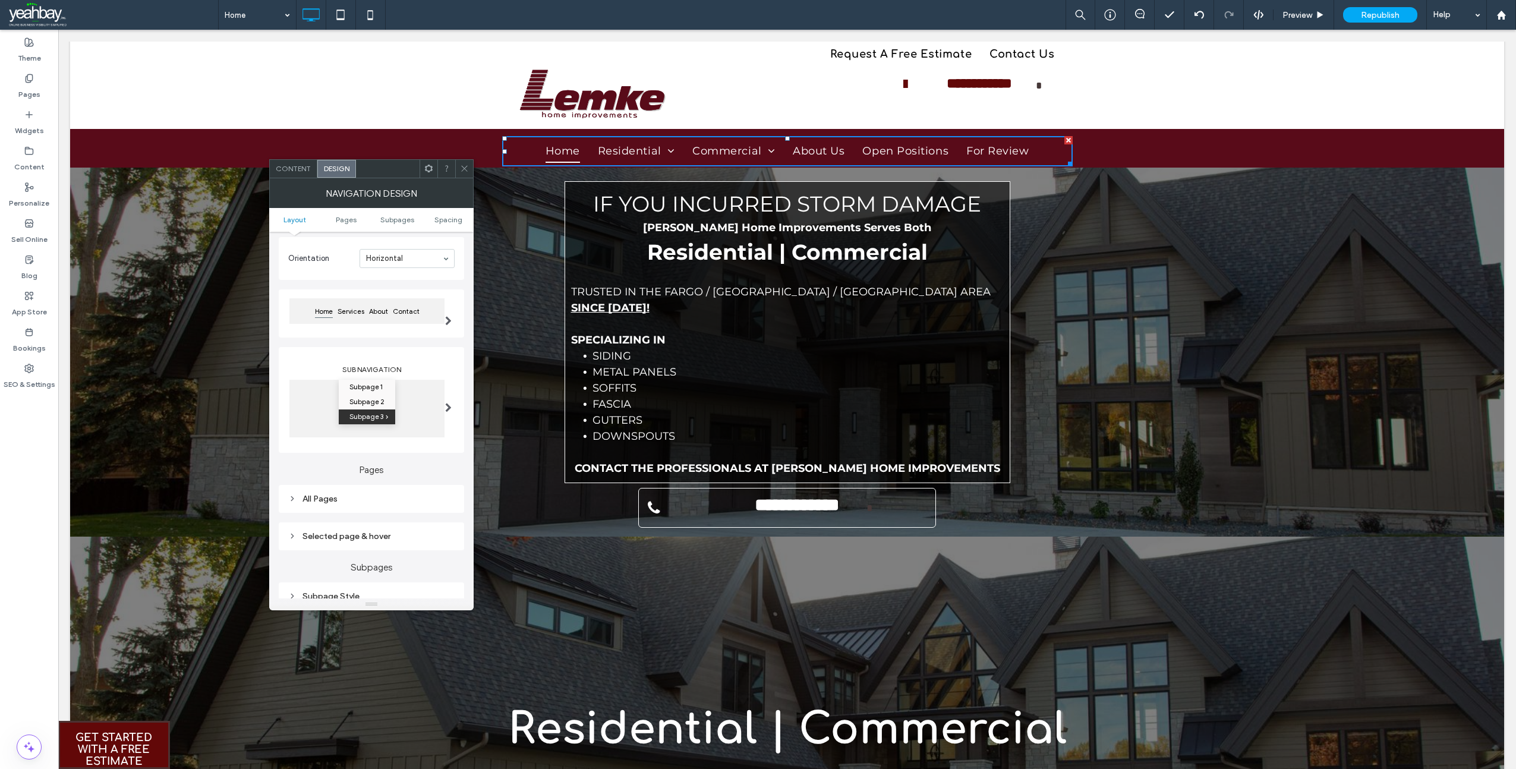
scroll to position [119, 0]
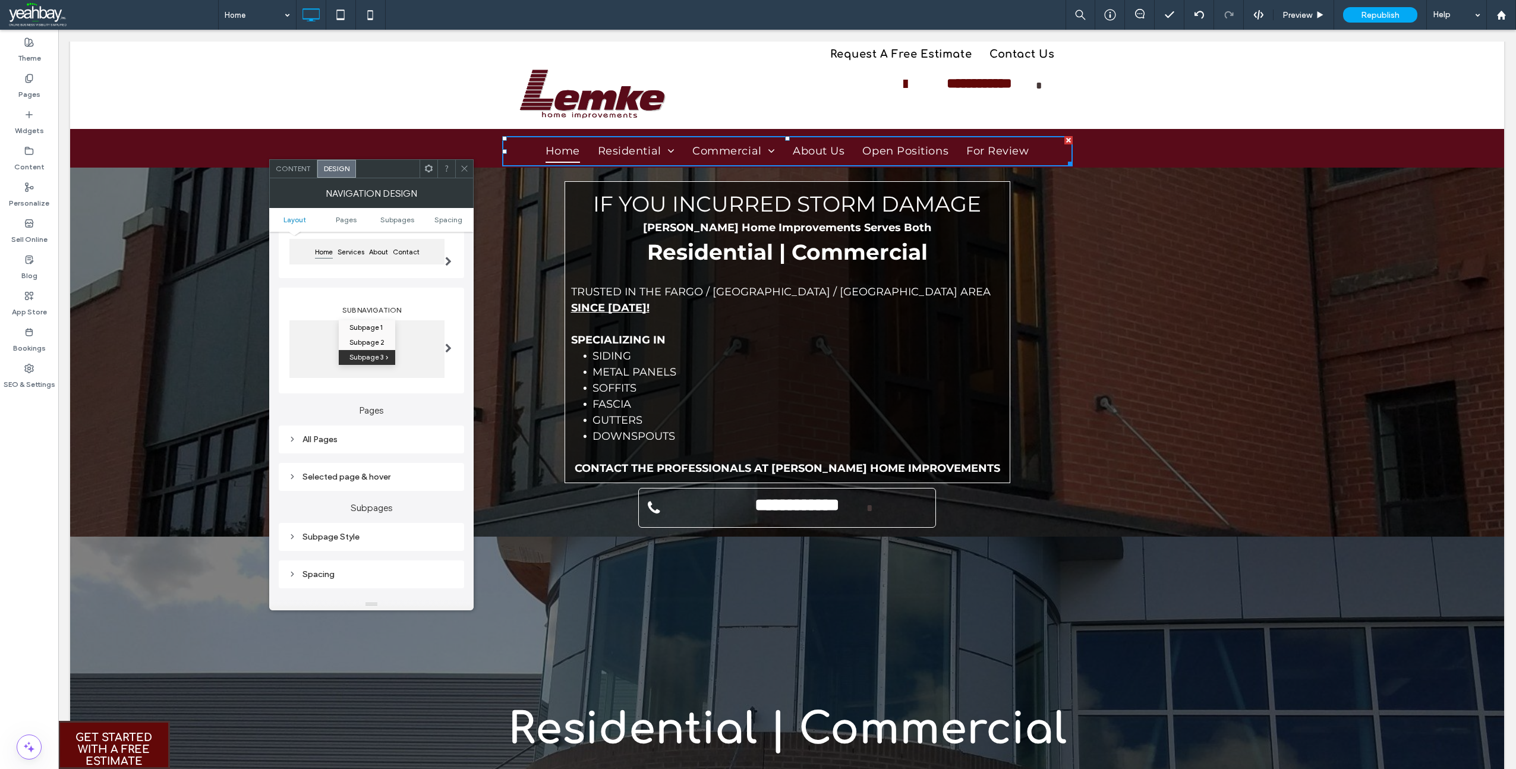
click at [317, 476] on div "Selected page & hover" at bounding box center [371, 477] width 166 height 10
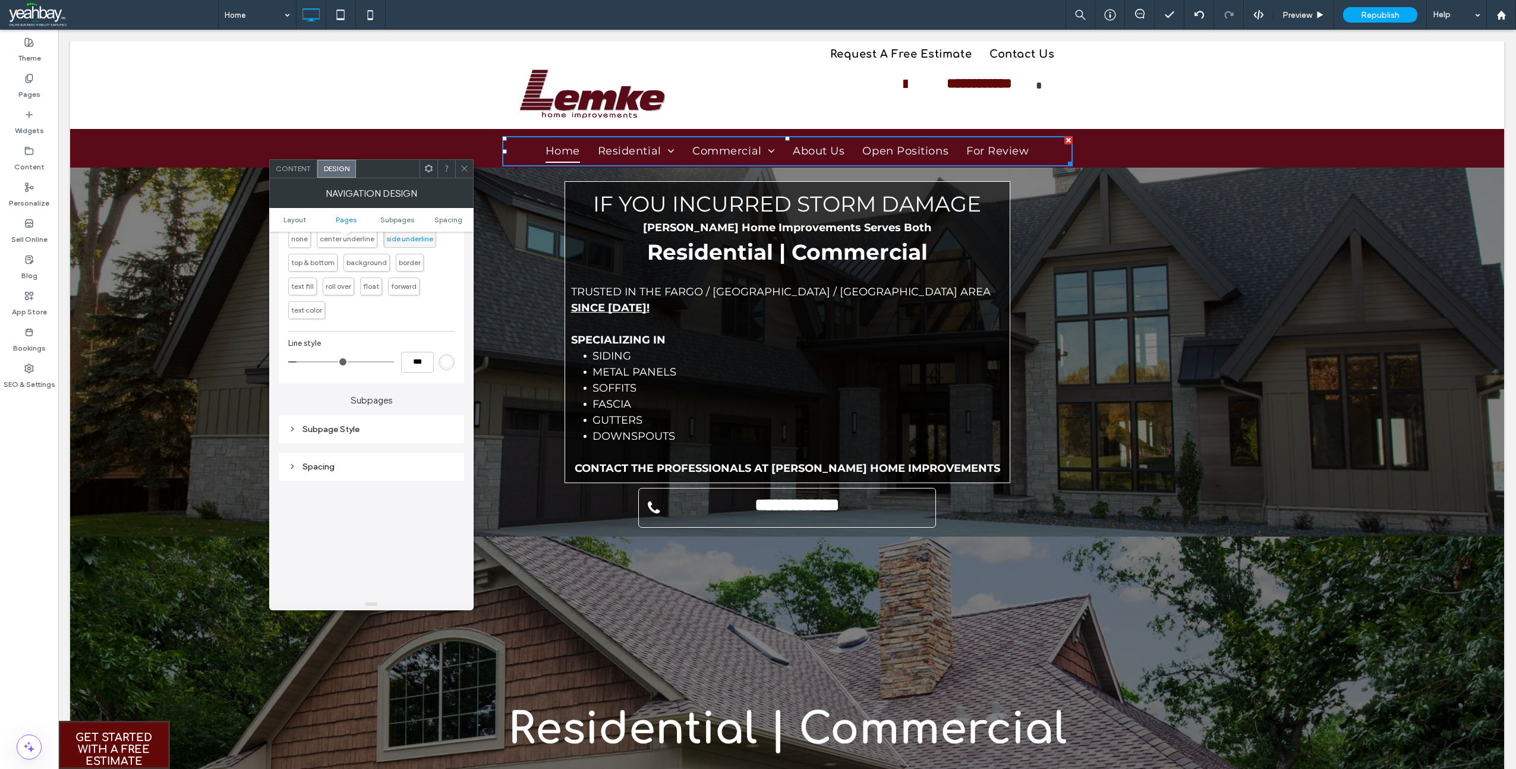
scroll to position [416, 0]
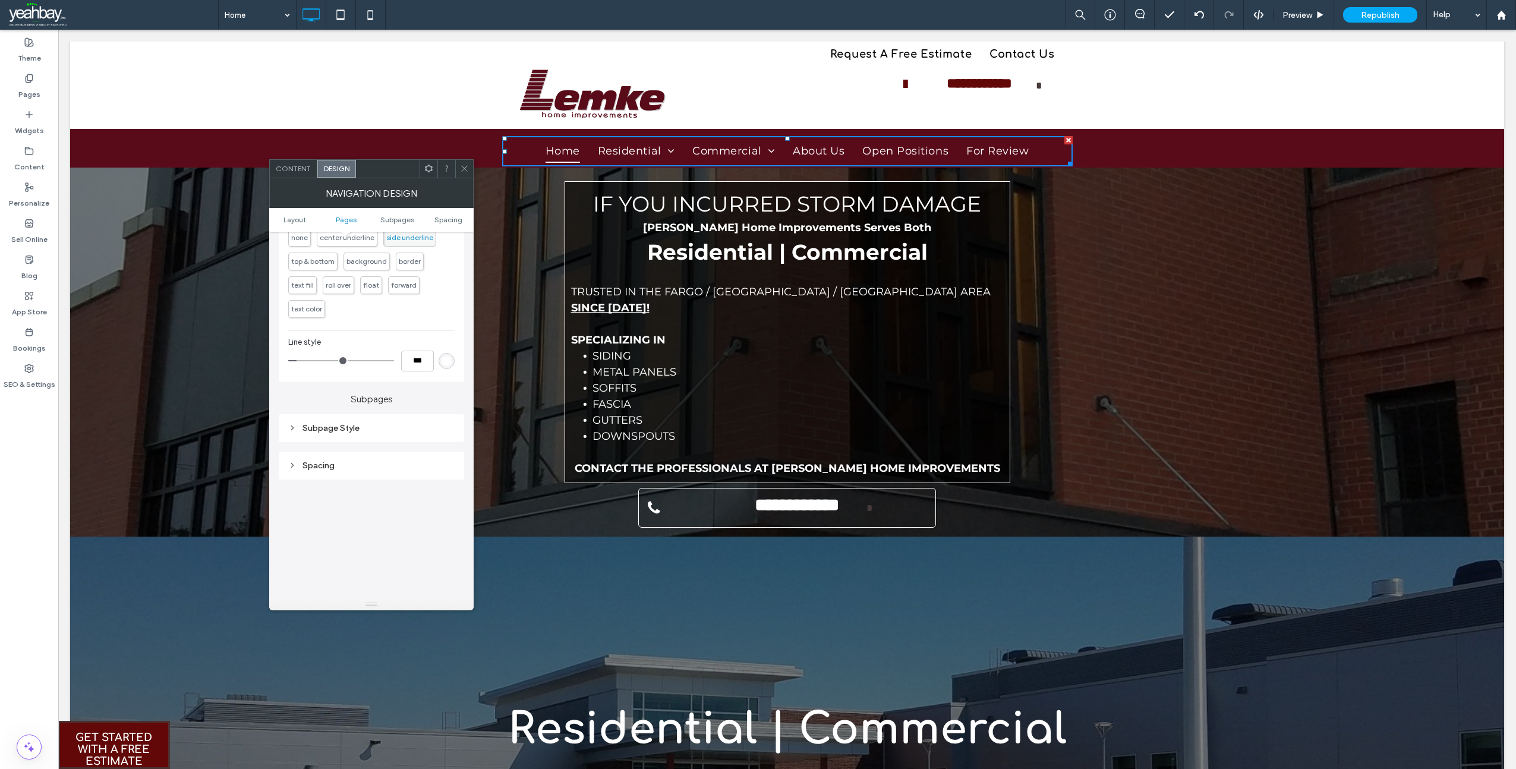
click at [328, 429] on div "Subpage Style" at bounding box center [371, 428] width 166 height 10
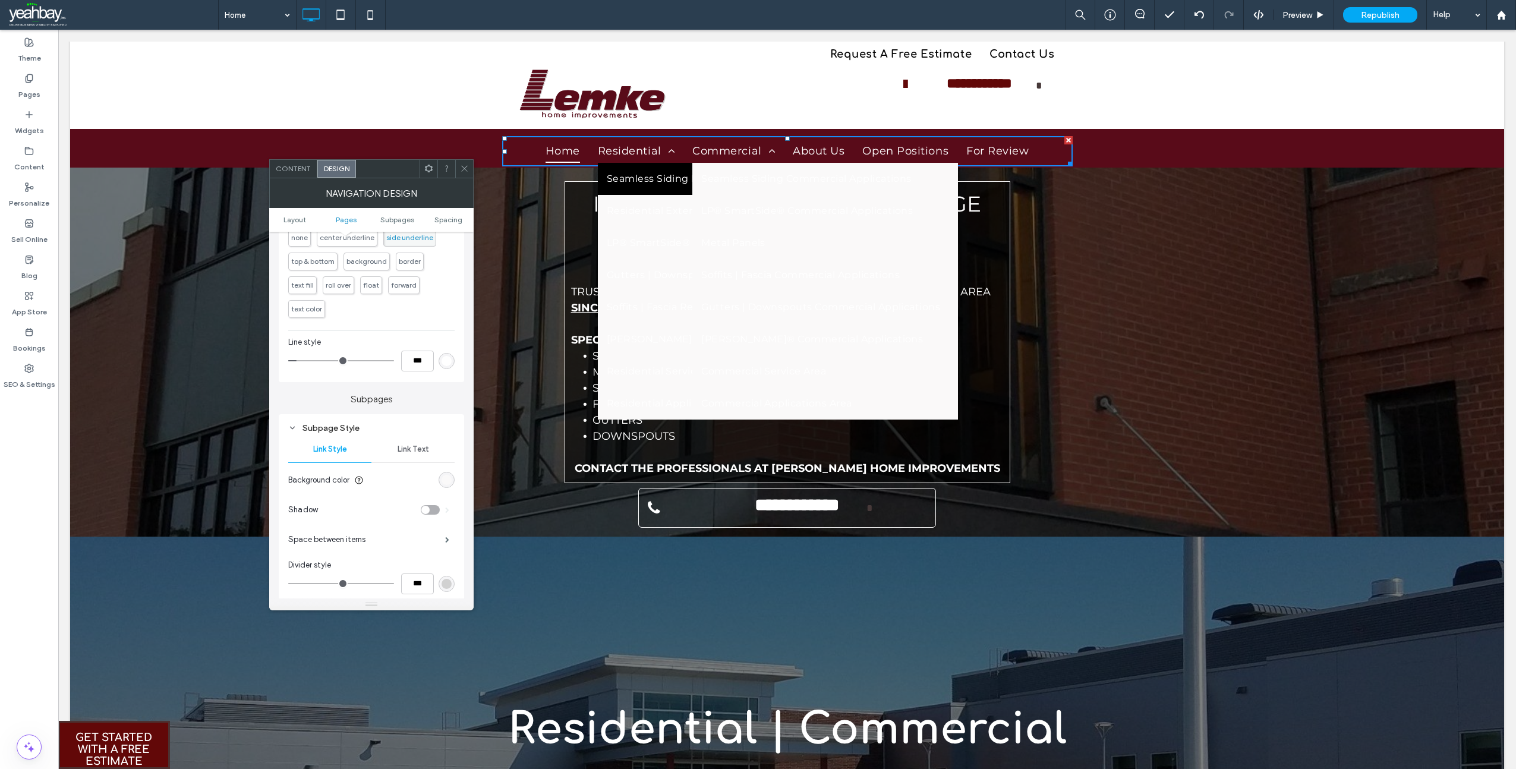
click at [409, 452] on span "Link Text" at bounding box center [414, 450] width 32 height 10
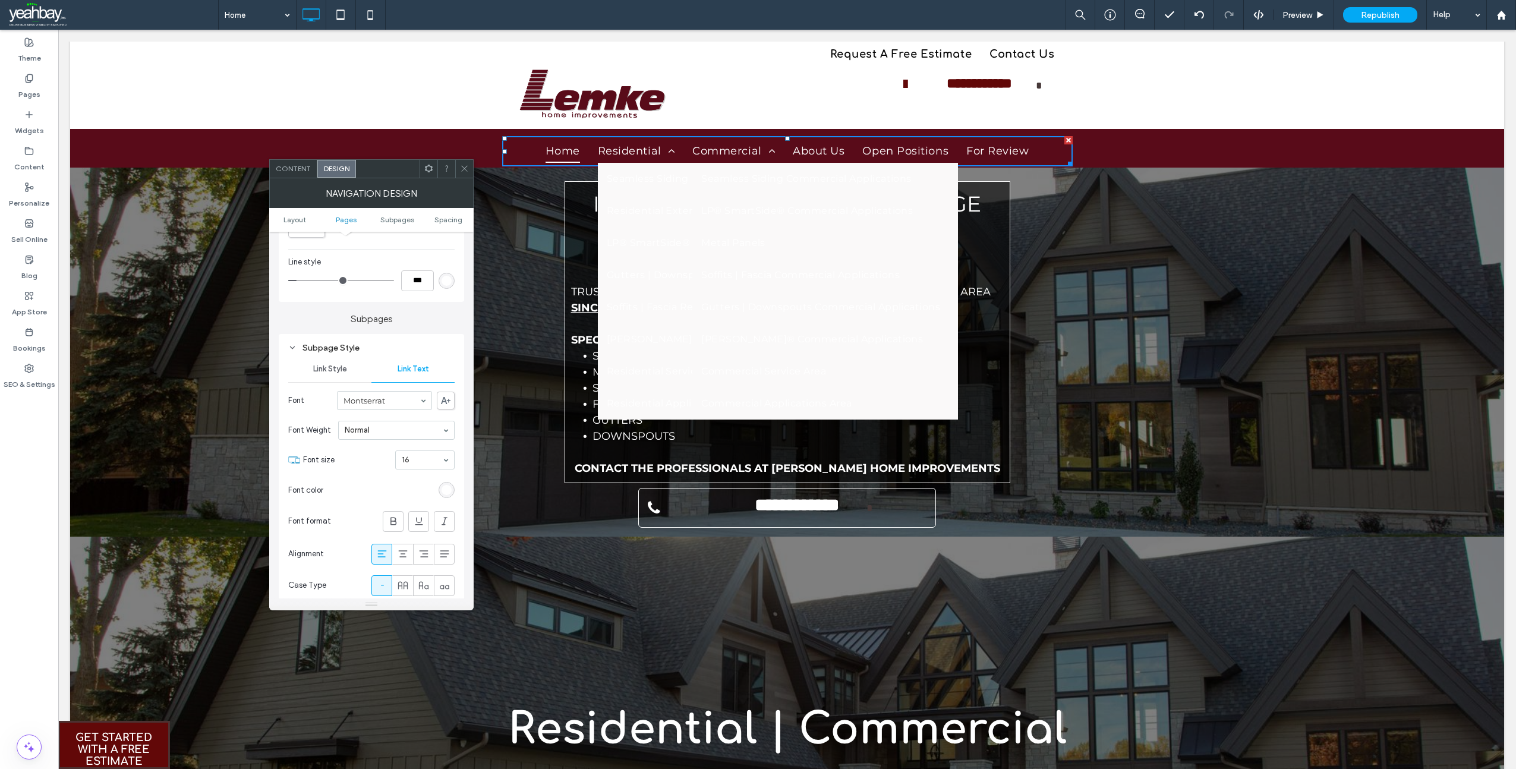
scroll to position [535, 0]
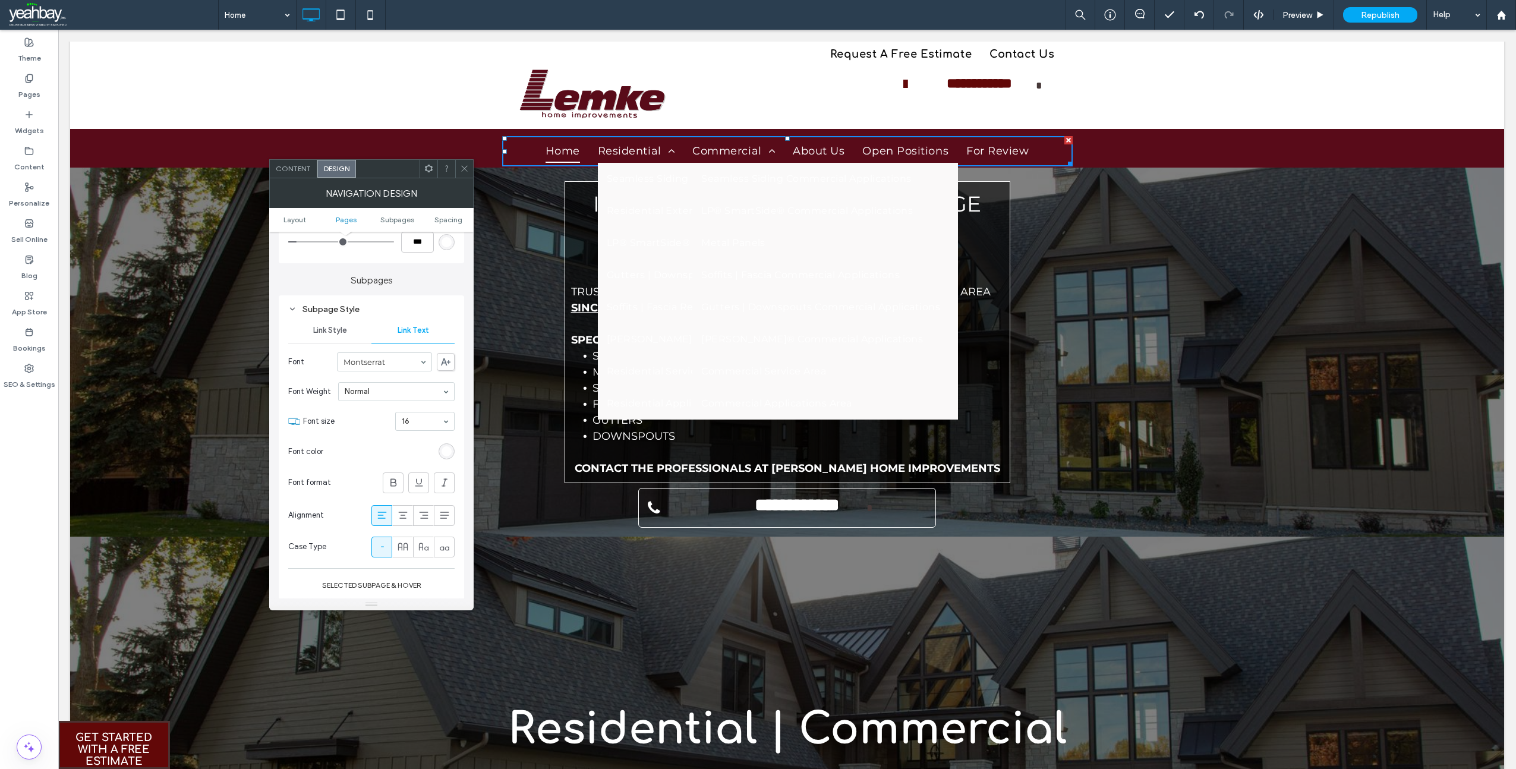
click at [439, 452] on div "rgb(255, 255, 255)" at bounding box center [447, 451] width 16 height 16
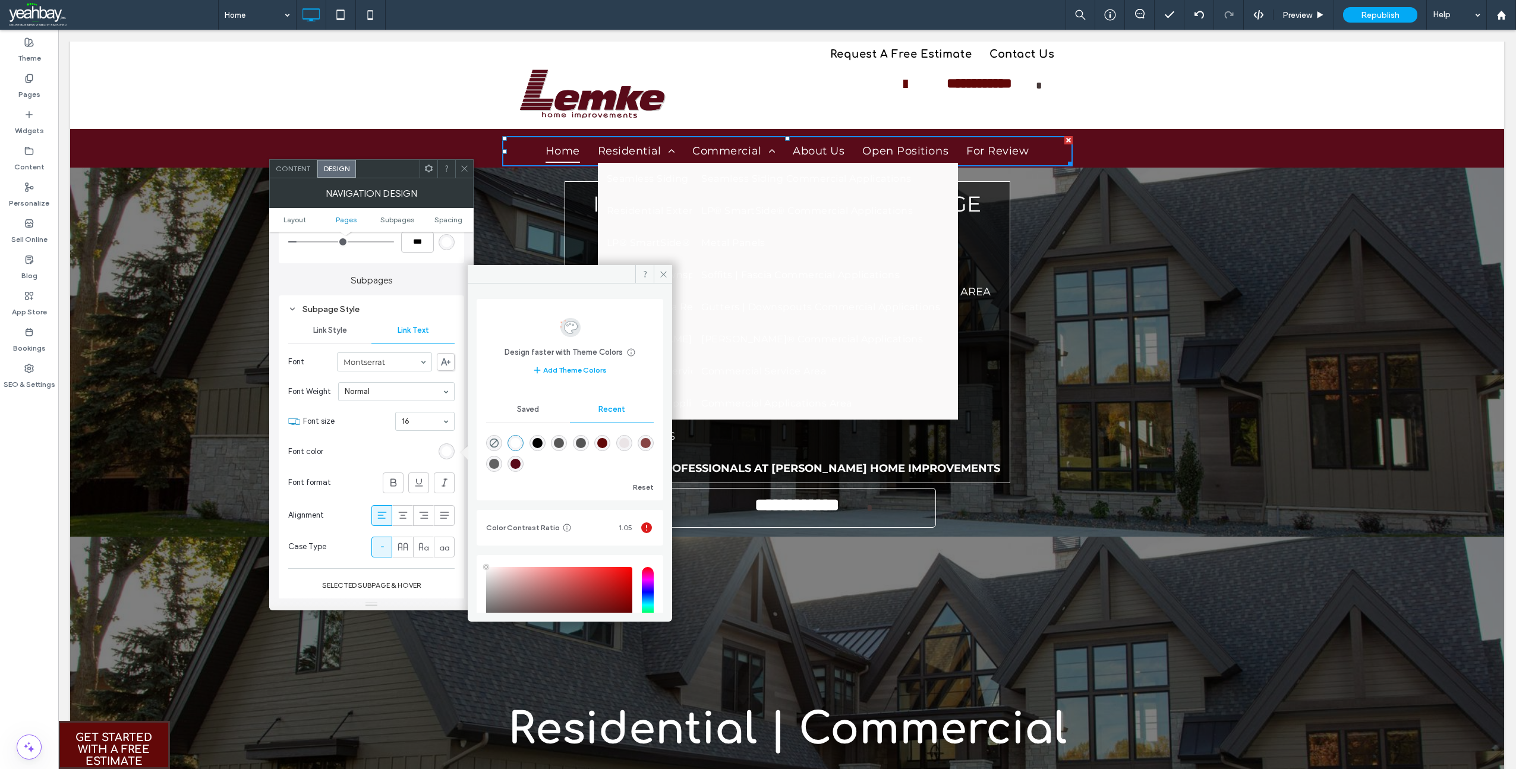
click at [543, 442] on div "rgba(0, 0, 0, 1)" at bounding box center [538, 443] width 10 height 10
type input "*******"
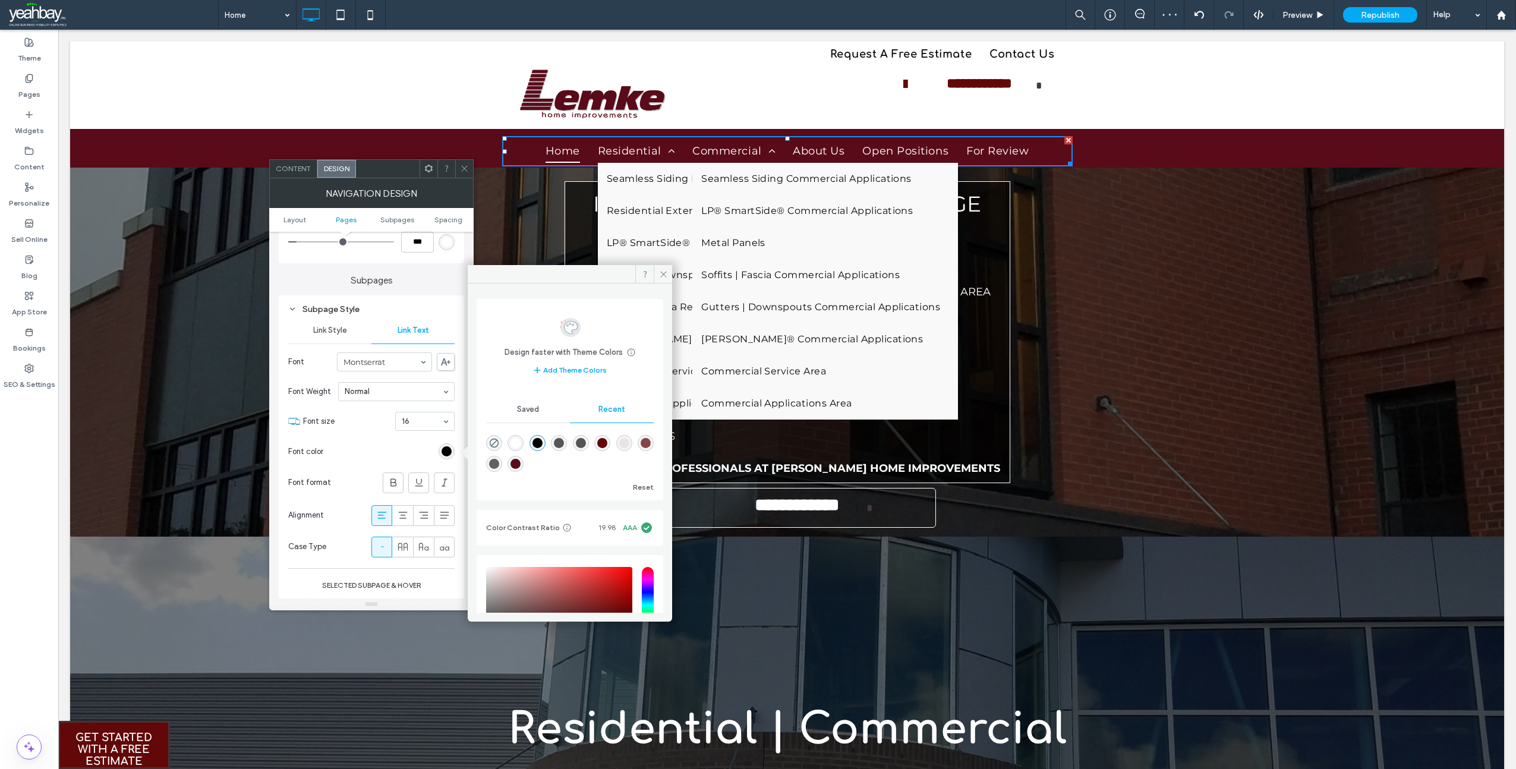
click at [1246, 46] on div "Request A Free Estimate Contact Us Click To Paste" at bounding box center [787, 54] width 1434 height 25
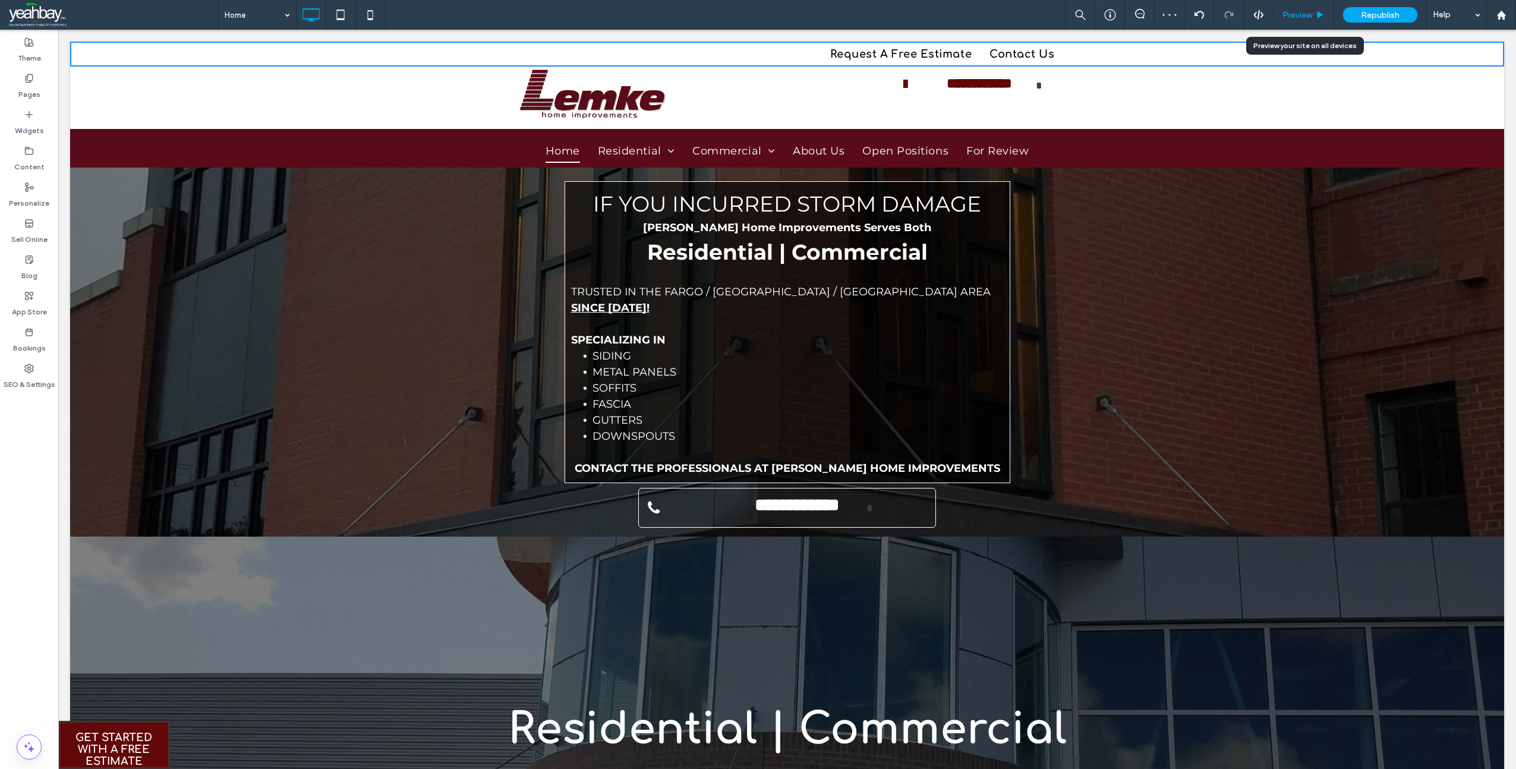
click at [1289, 11] on span "Preview" at bounding box center [1298, 15] width 30 height 10
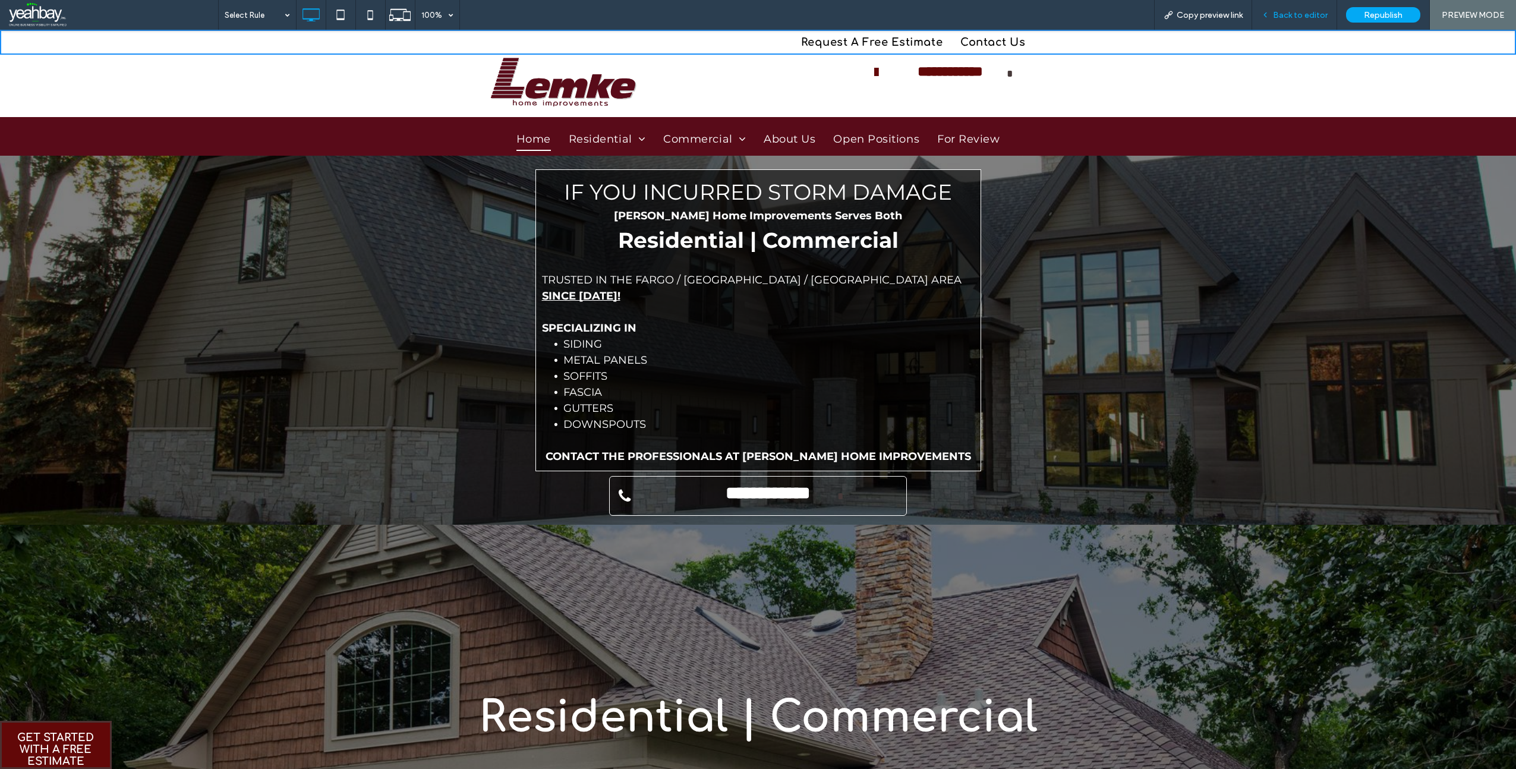
click at [1290, 18] on span "Back to editor" at bounding box center [1300, 15] width 55 height 10
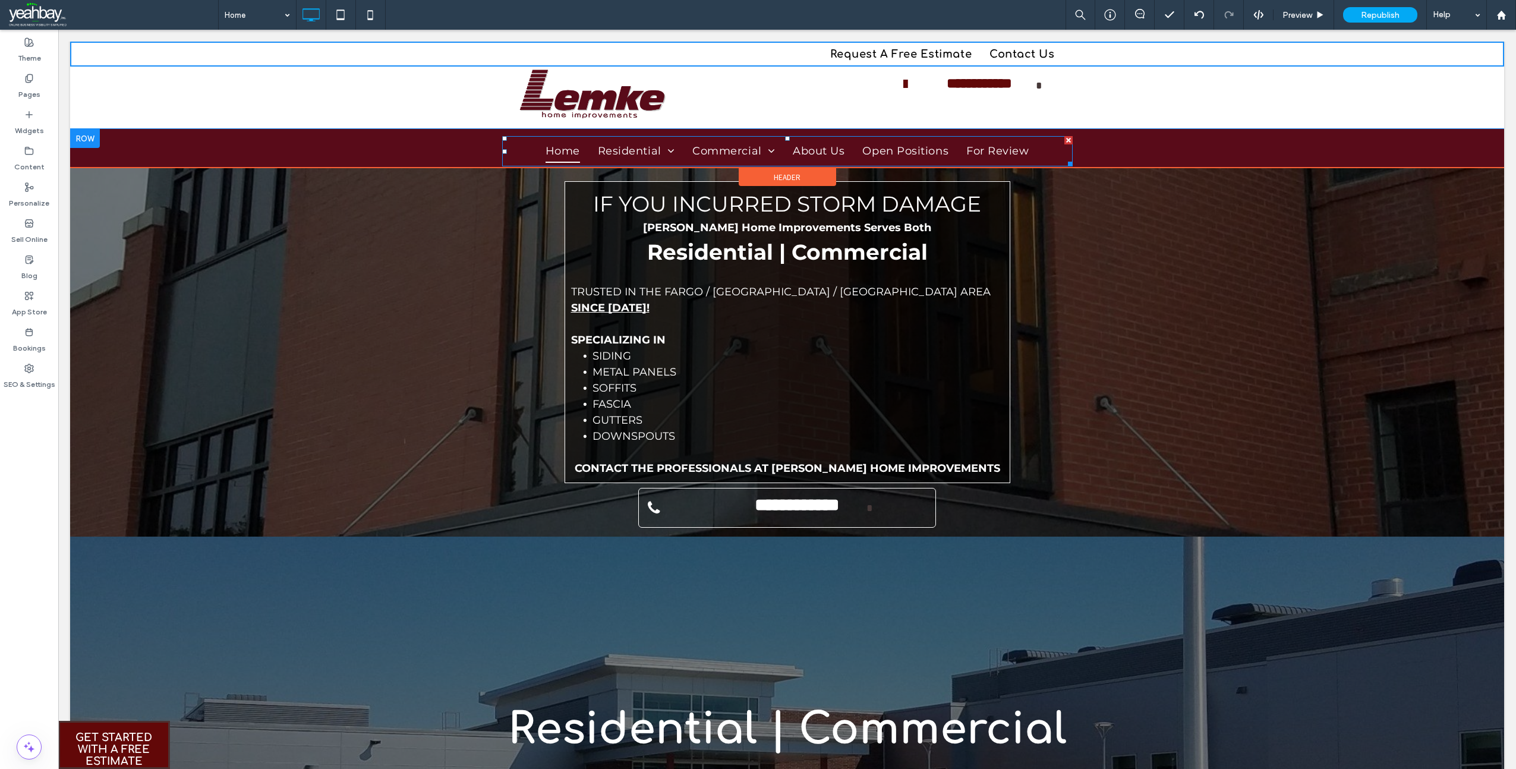
click at [584, 146] on link "Home" at bounding box center [563, 151] width 52 height 23
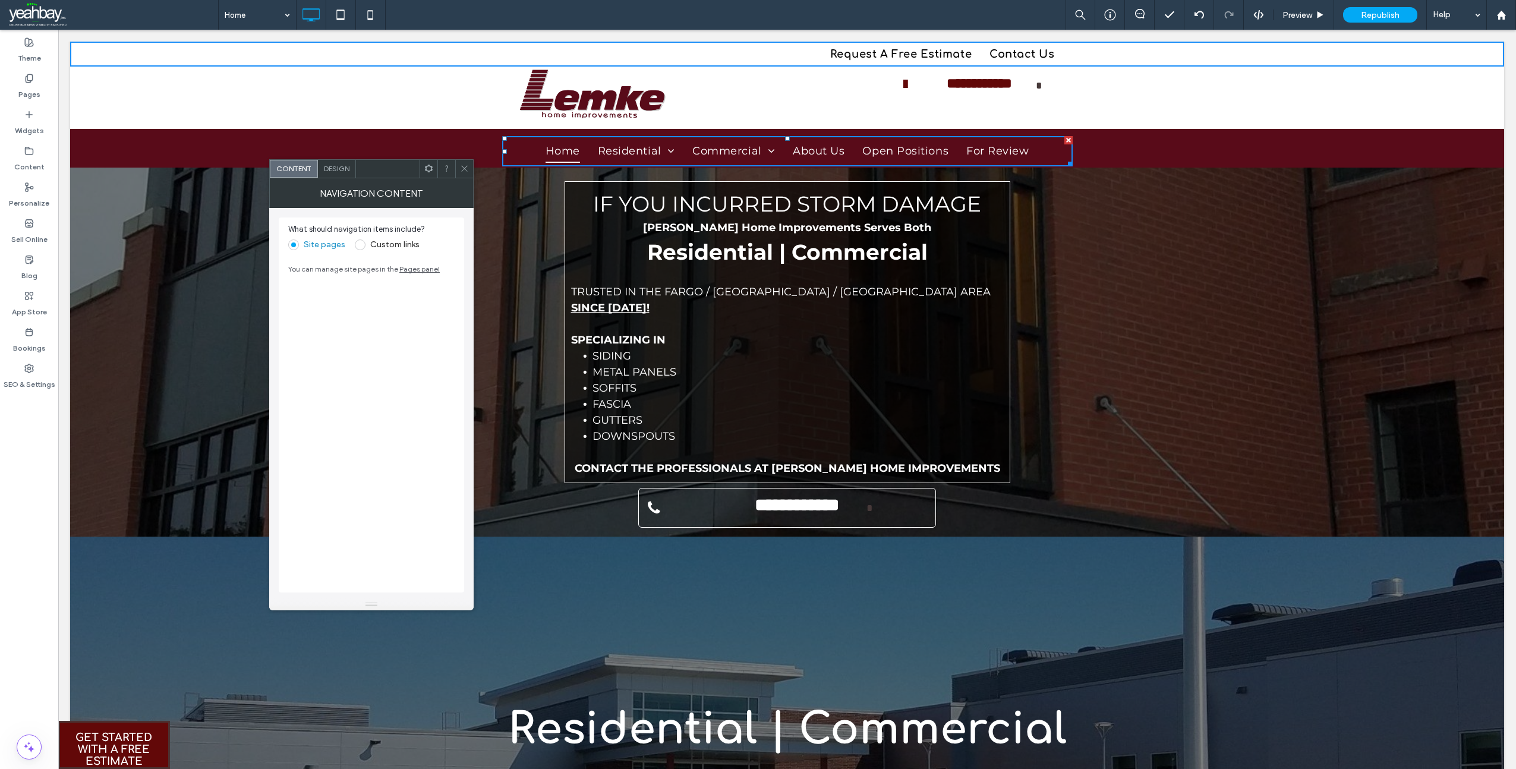
click at [332, 167] on span "Design" at bounding box center [337, 168] width 26 height 9
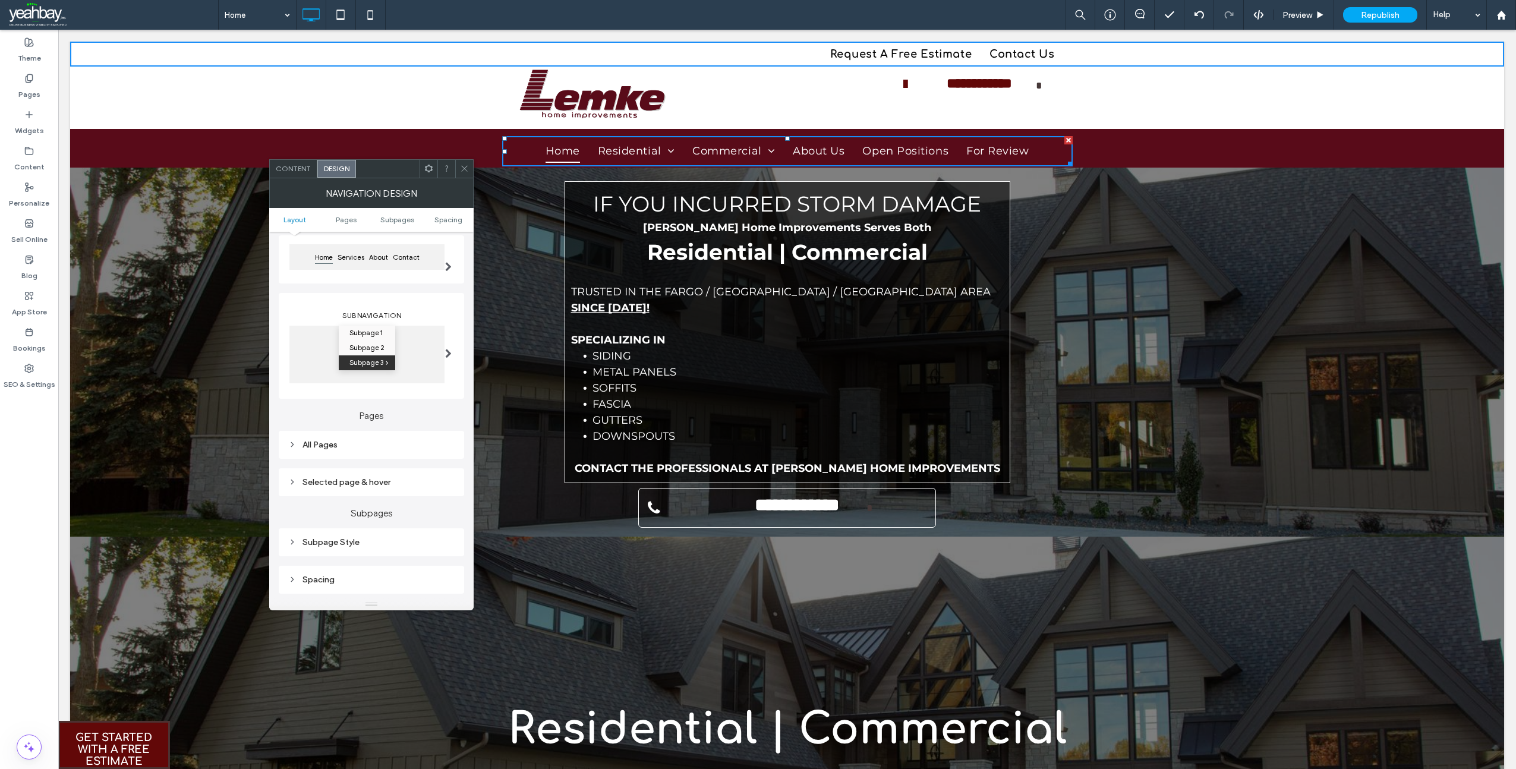
scroll to position [119, 0]
click at [333, 480] on div "Selected page & hover" at bounding box center [371, 477] width 166 height 10
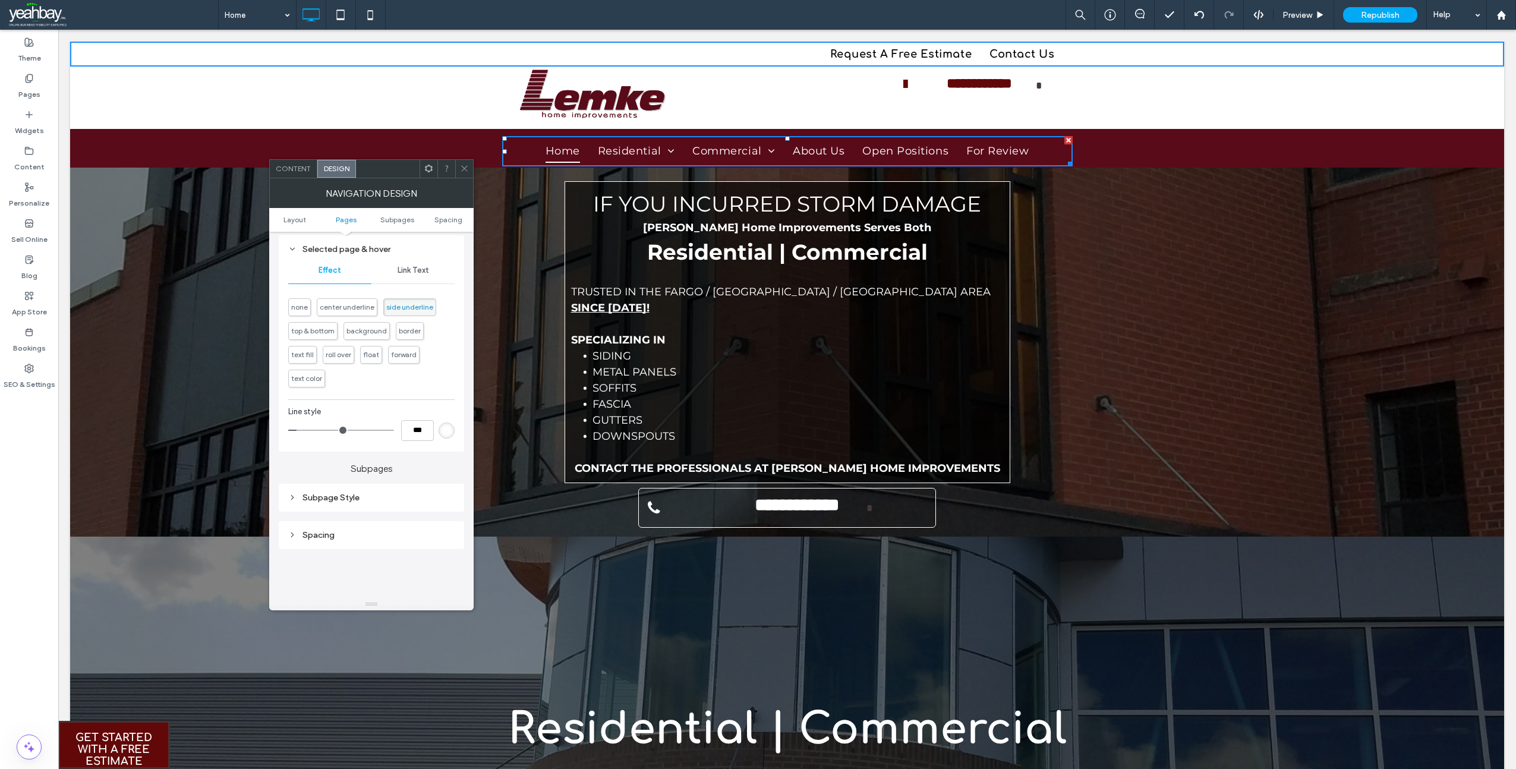
scroll to position [357, 0]
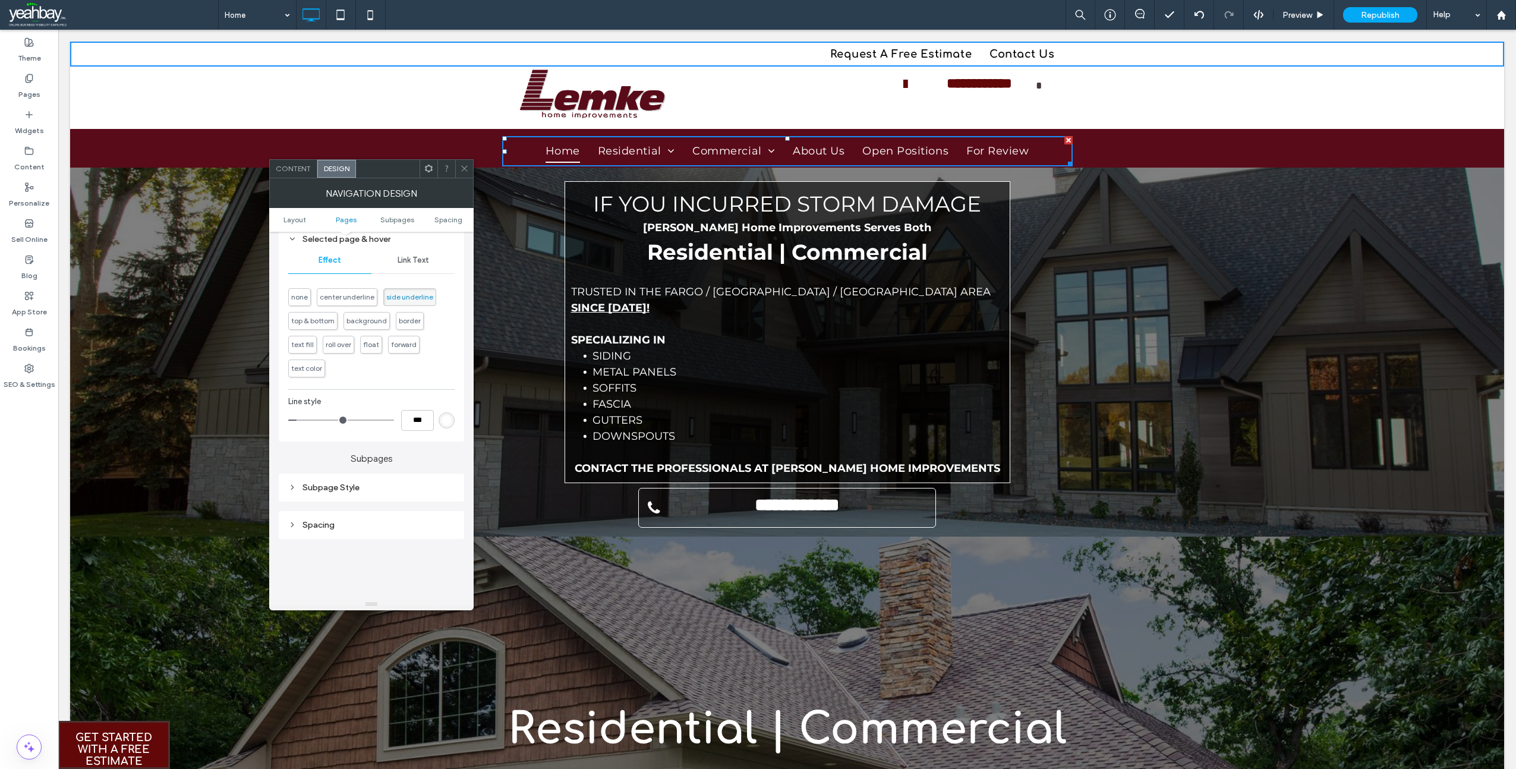
click at [344, 490] on div "Subpage Style" at bounding box center [371, 488] width 166 height 10
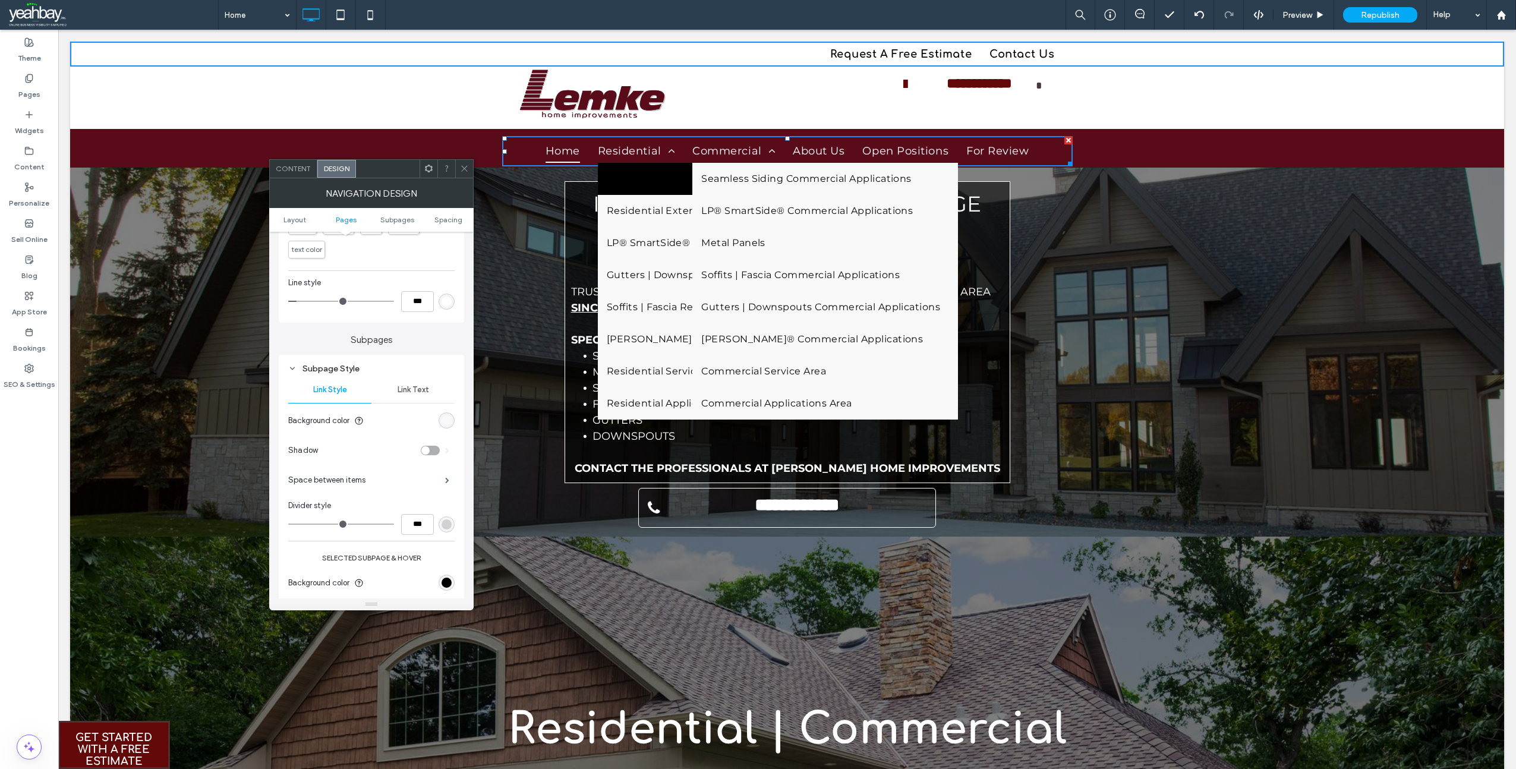
scroll to position [535, 0]
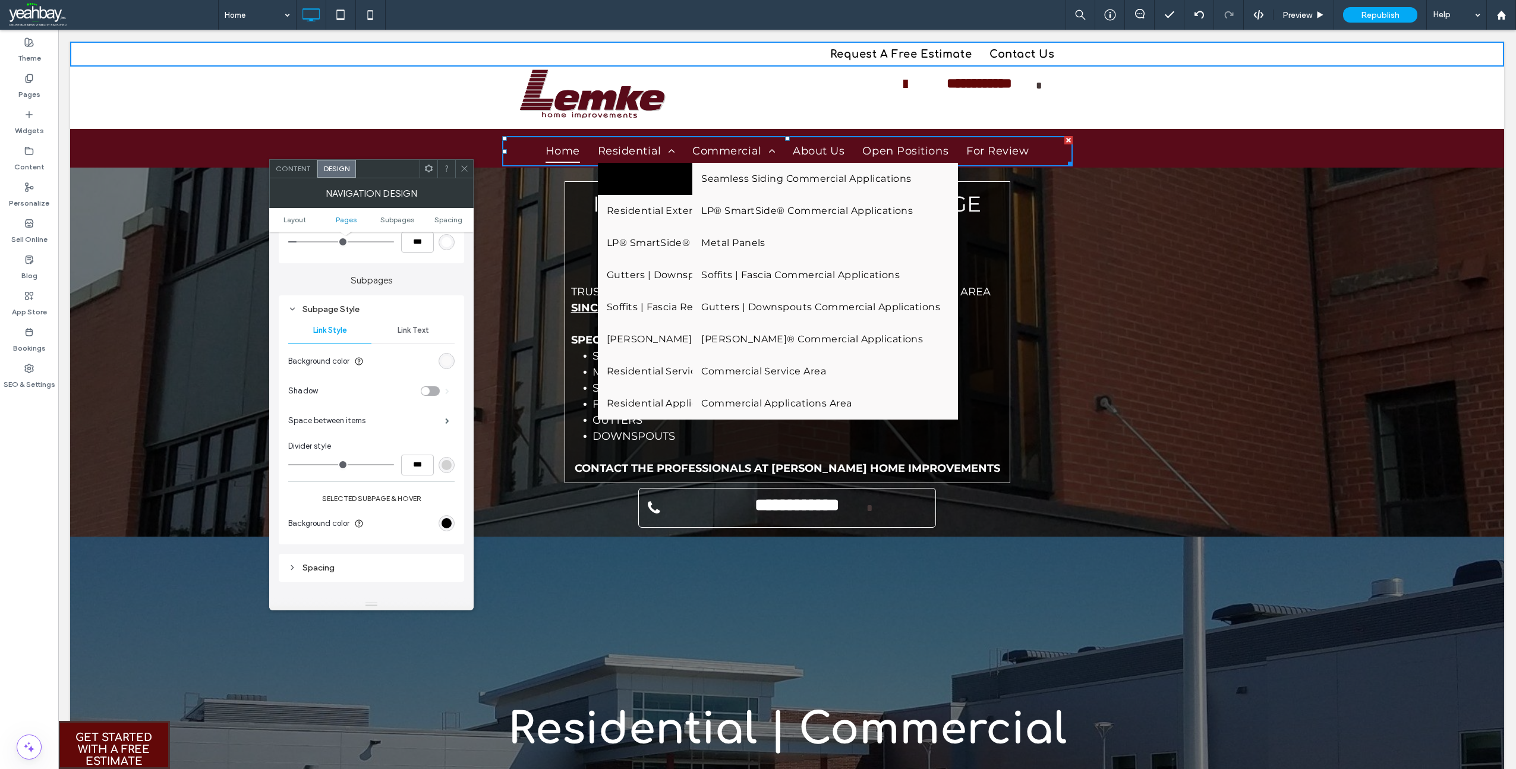
click at [452, 524] on div "rgb(0, 0, 0)" at bounding box center [447, 523] width 16 height 16
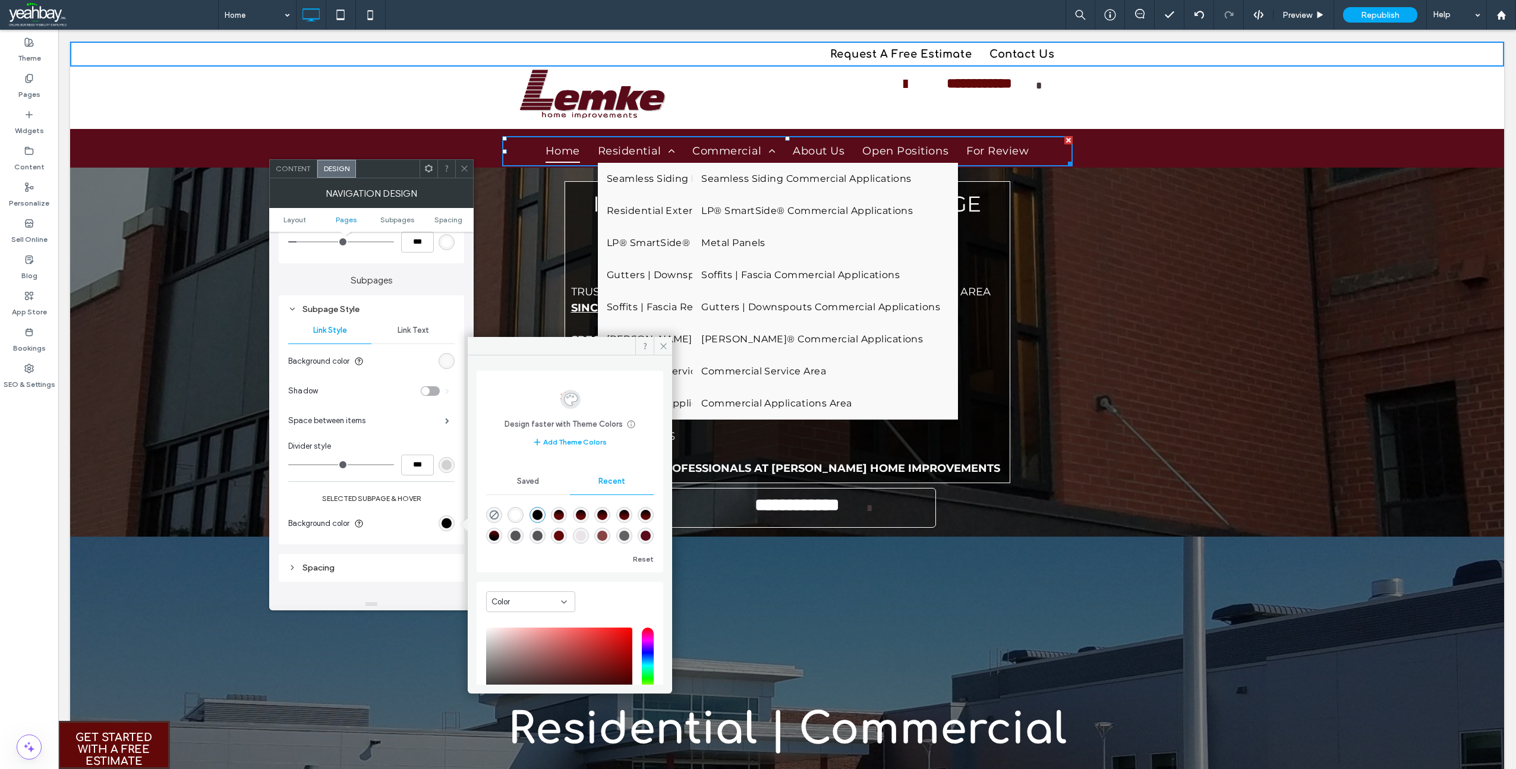
click at [518, 512] on div "rgba(255, 255, 255, 1)" at bounding box center [516, 515] width 10 height 10
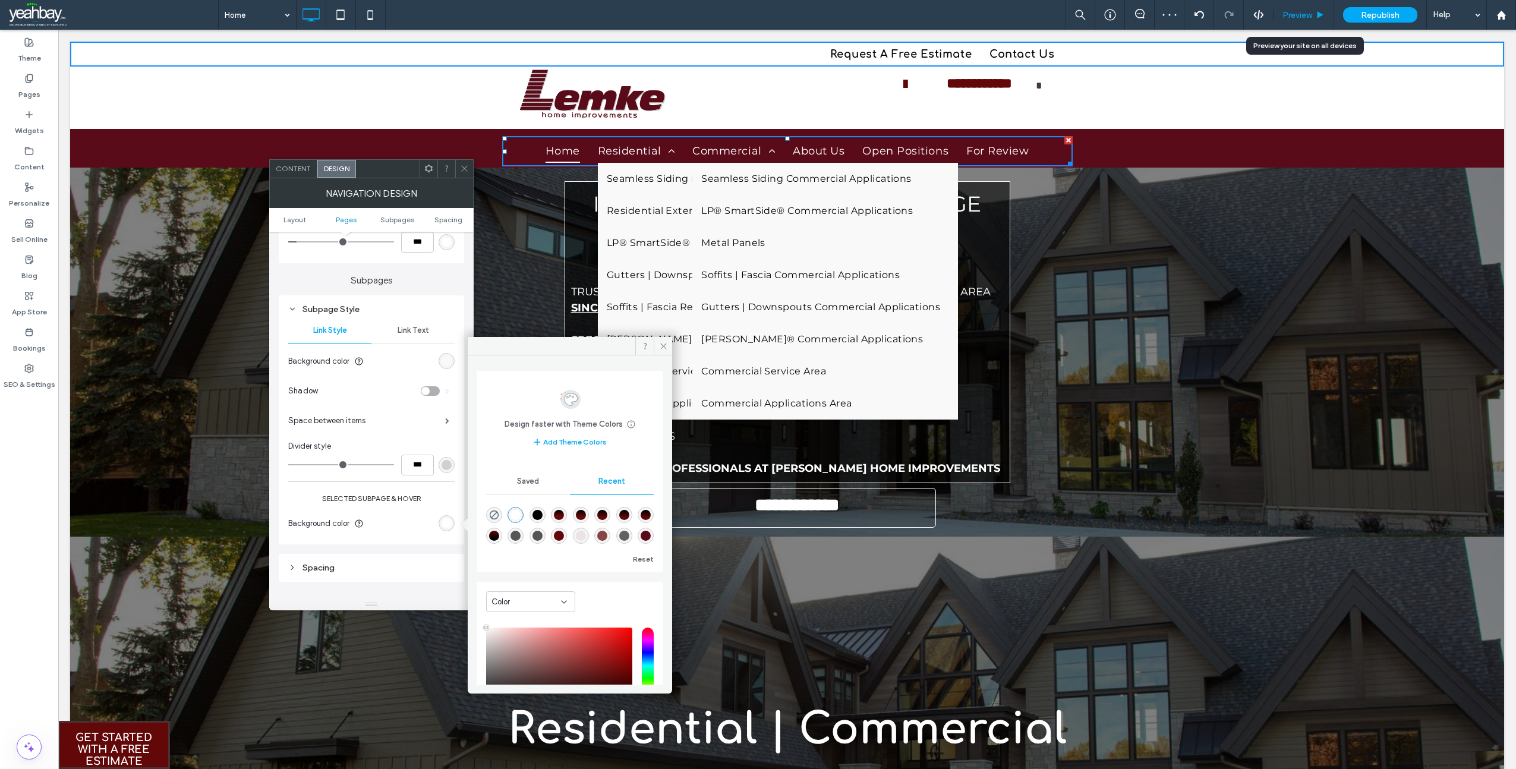
click at [1288, 12] on span "Preview" at bounding box center [1298, 15] width 30 height 10
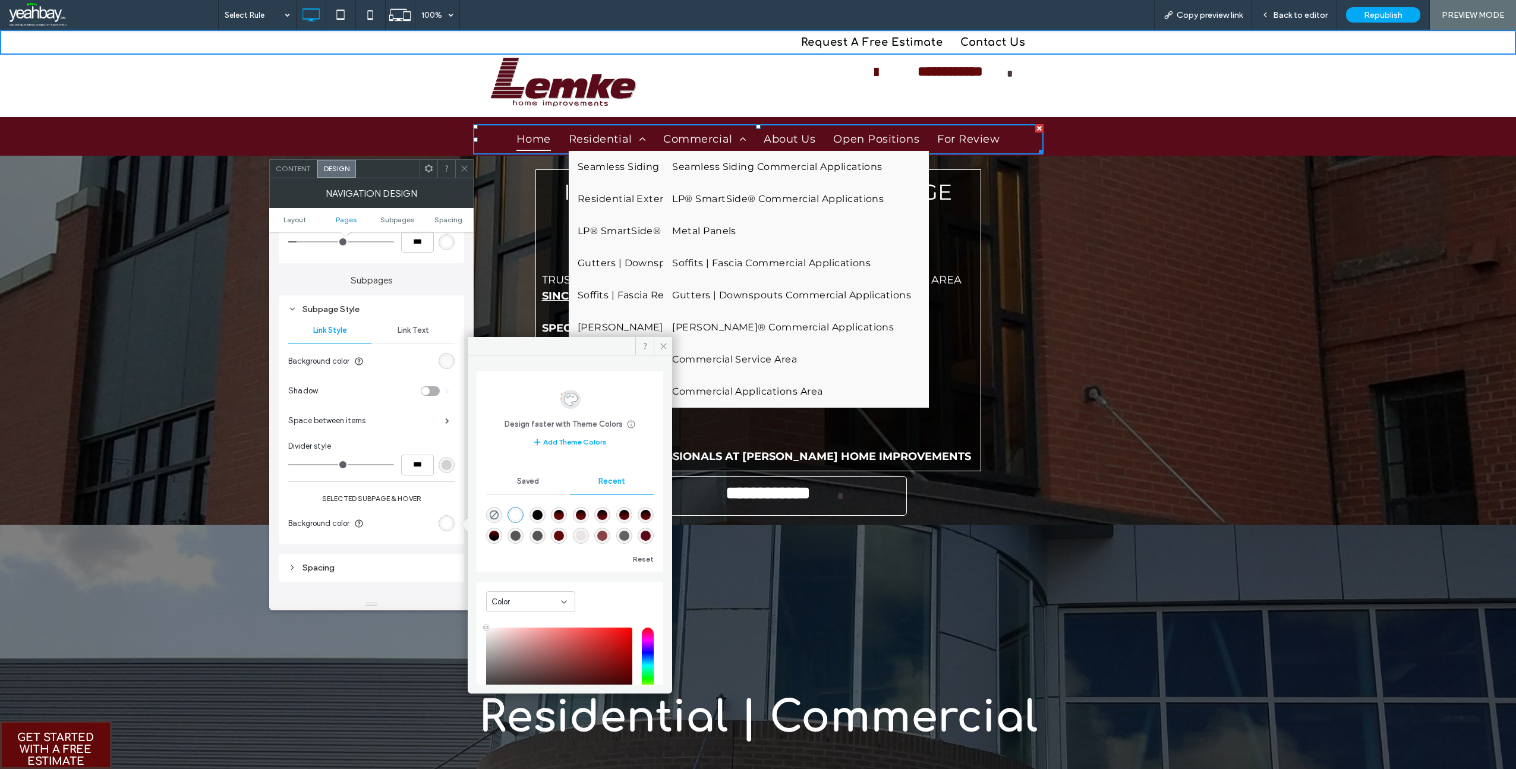
click at [543, 513] on div "rgba(0, 0, 0, 1)" at bounding box center [538, 515] width 10 height 10
type input "*******"
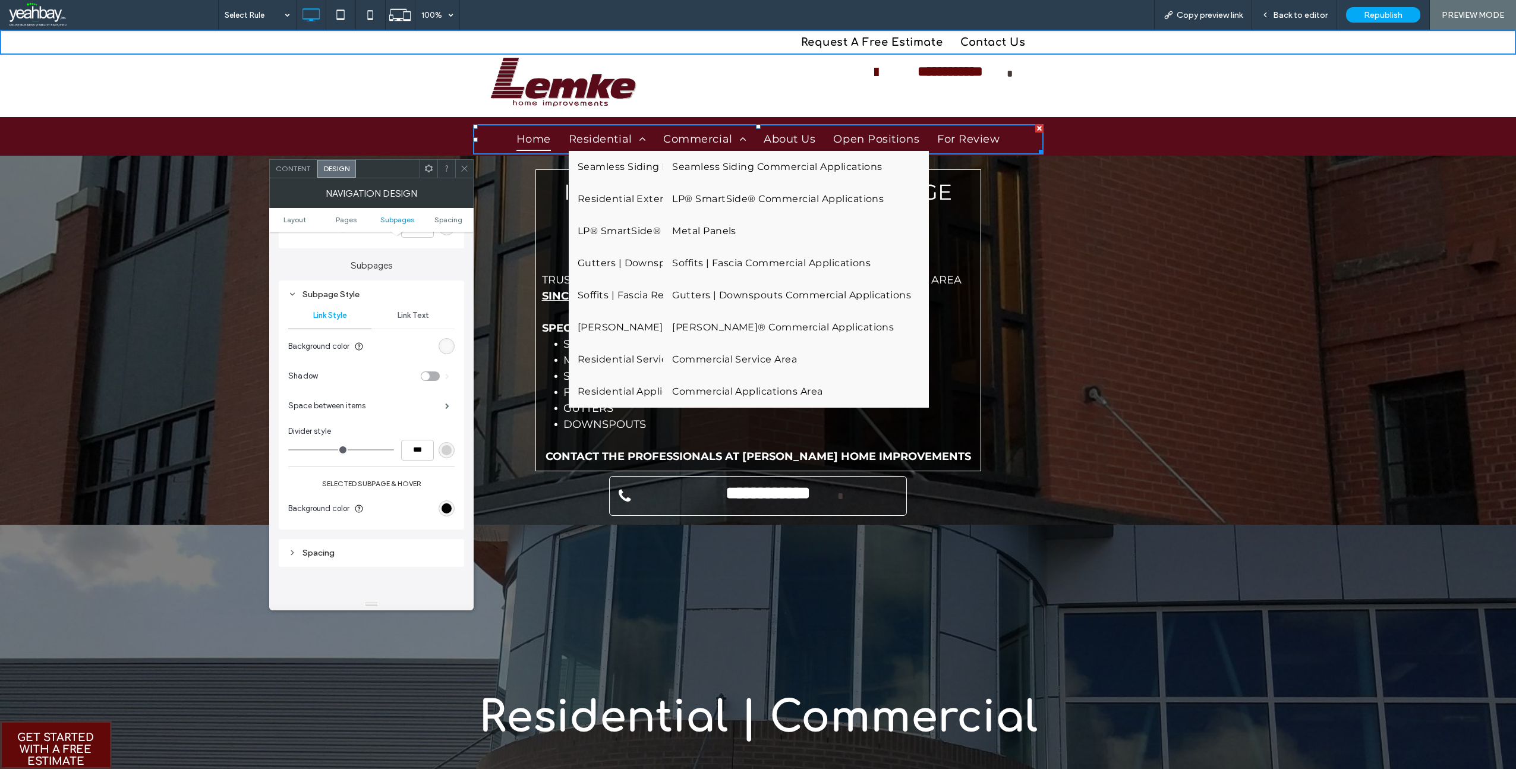
scroll to position [535, 0]
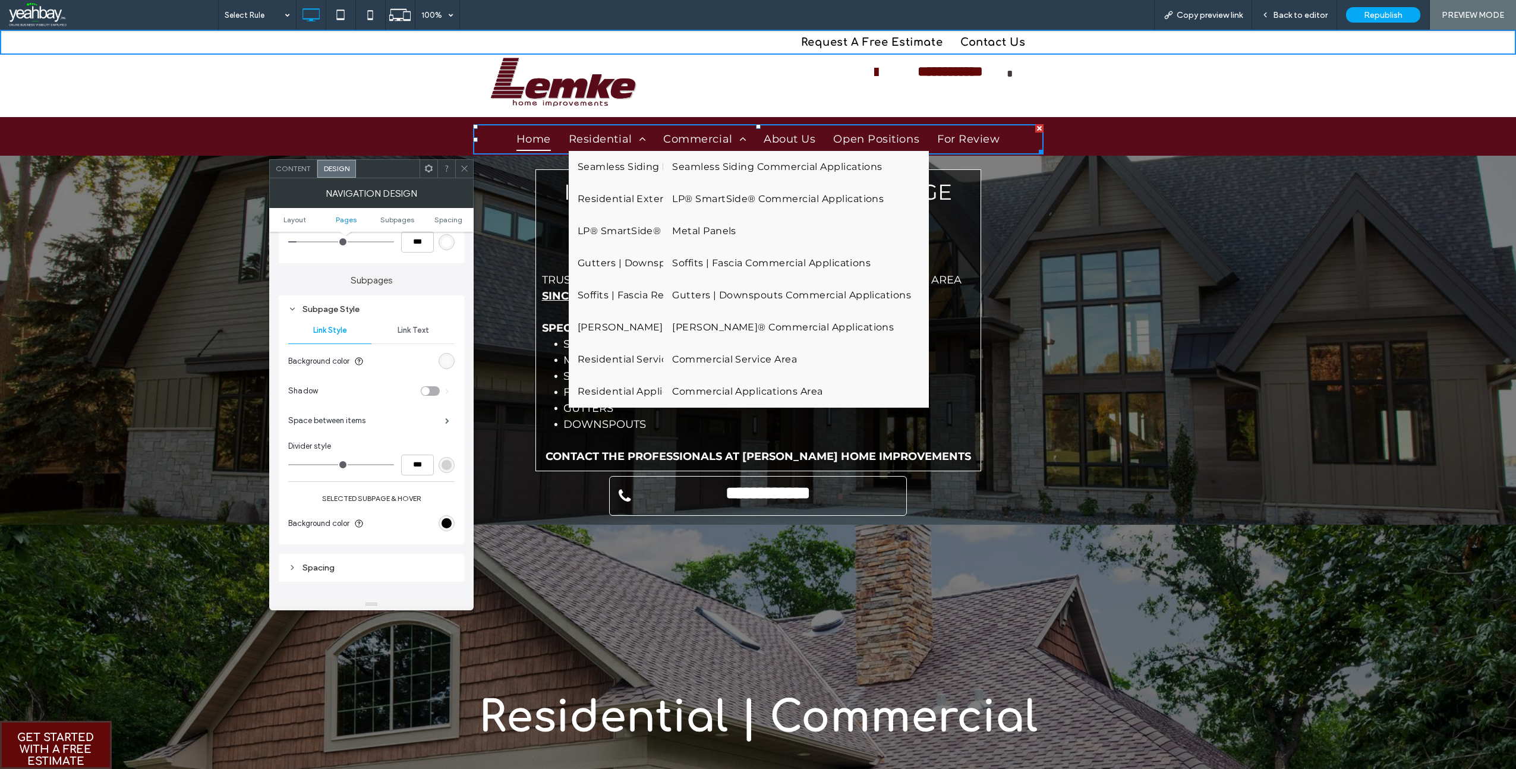
click at [426, 335] on span "Link Text" at bounding box center [414, 331] width 32 height 10
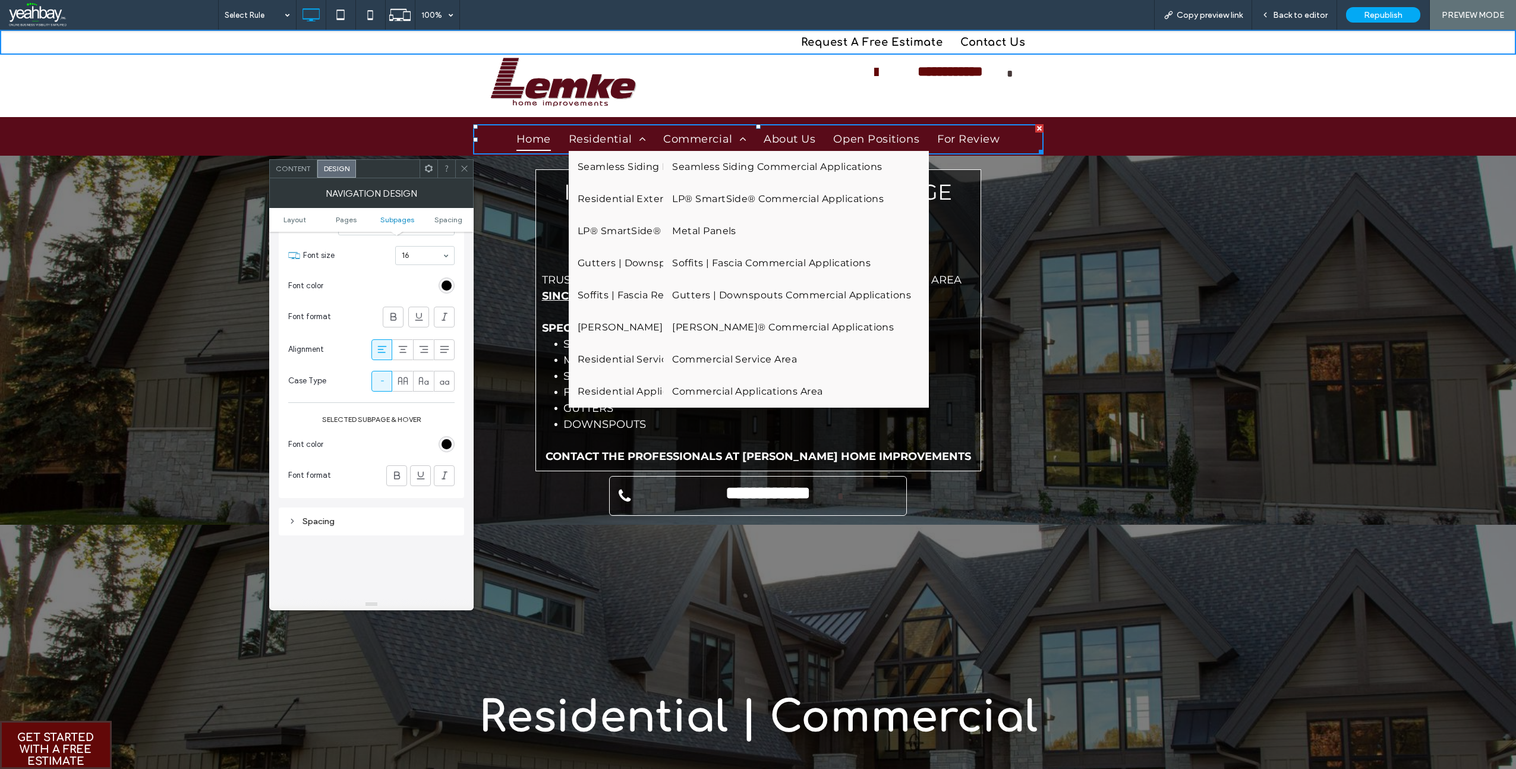
scroll to position [654, 0]
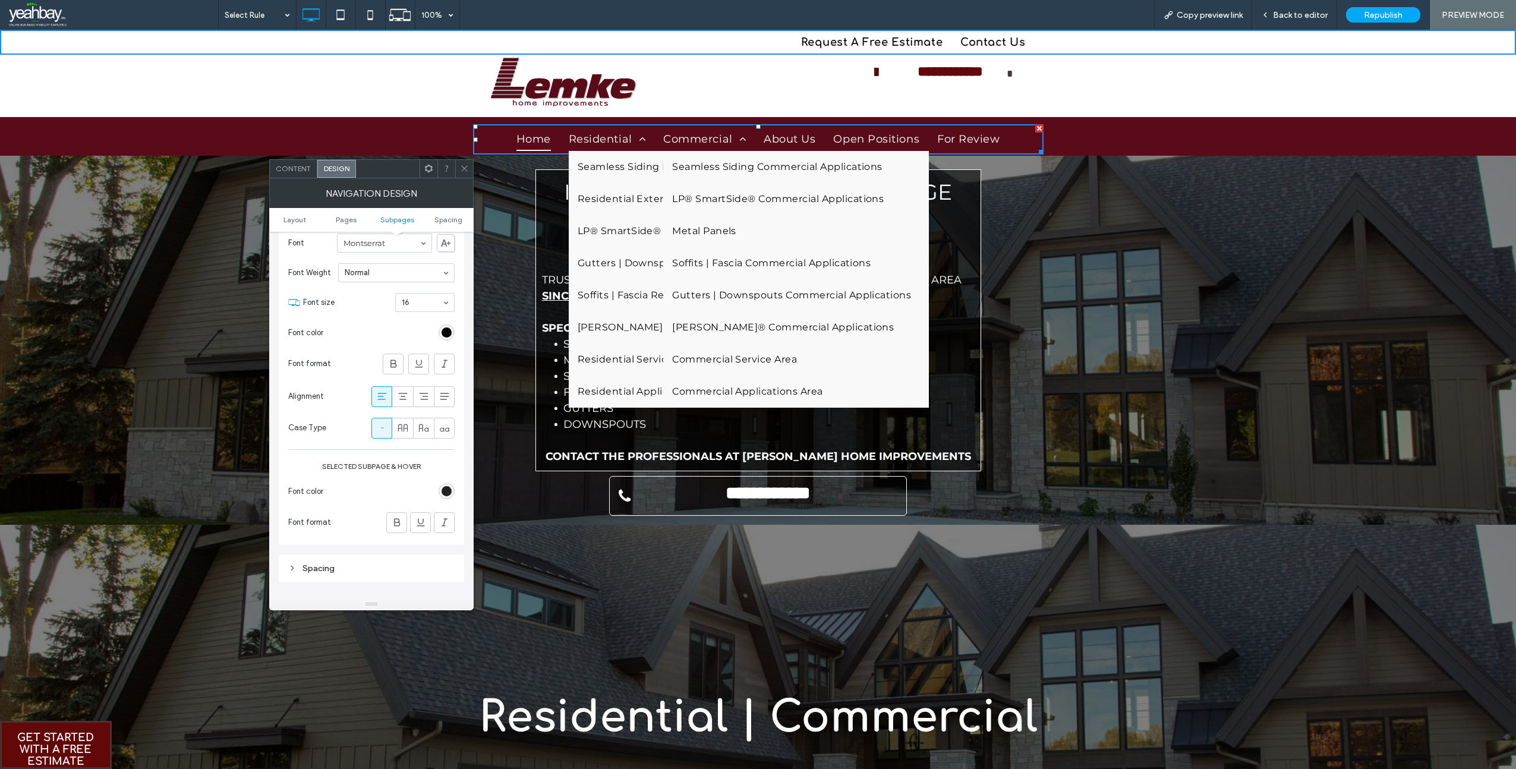
click at [446, 493] on div "rgb(0, 0, 0)" at bounding box center [447, 491] width 10 height 10
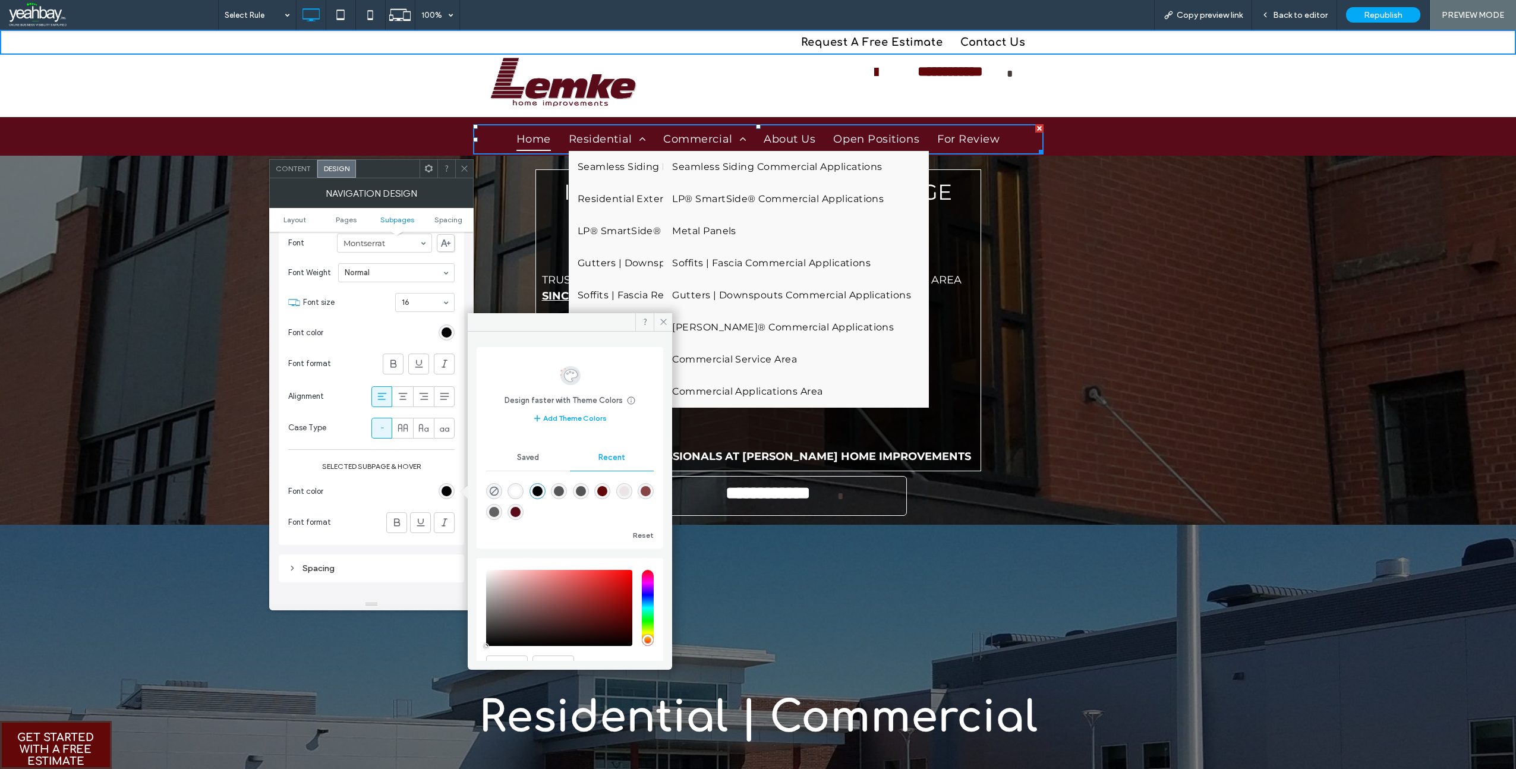
click at [520, 493] on div "rgba(255, 255, 255, 1)" at bounding box center [516, 491] width 10 height 10
type input "*******"
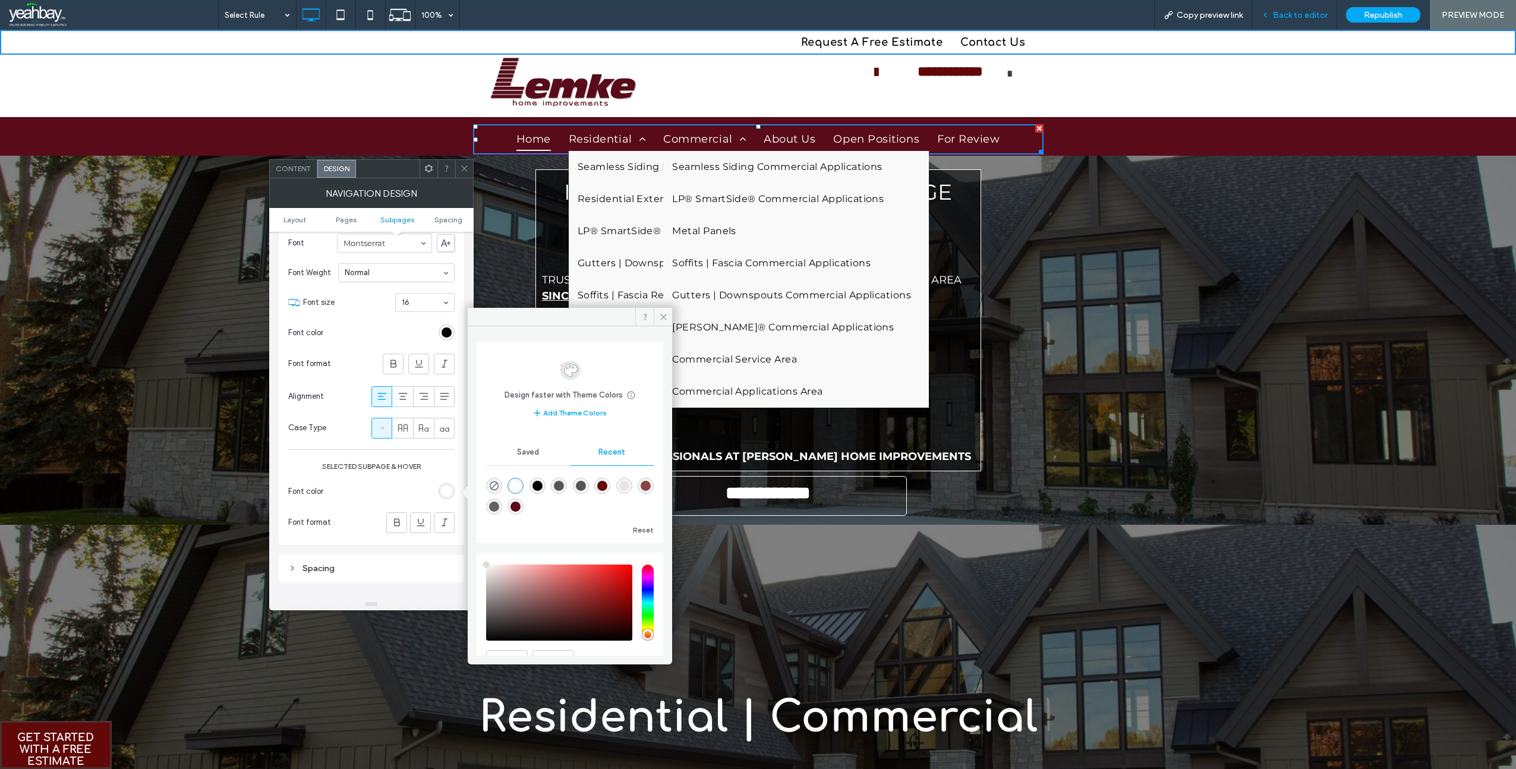
click at [1286, 25] on div "Back to editor" at bounding box center [1294, 15] width 85 height 30
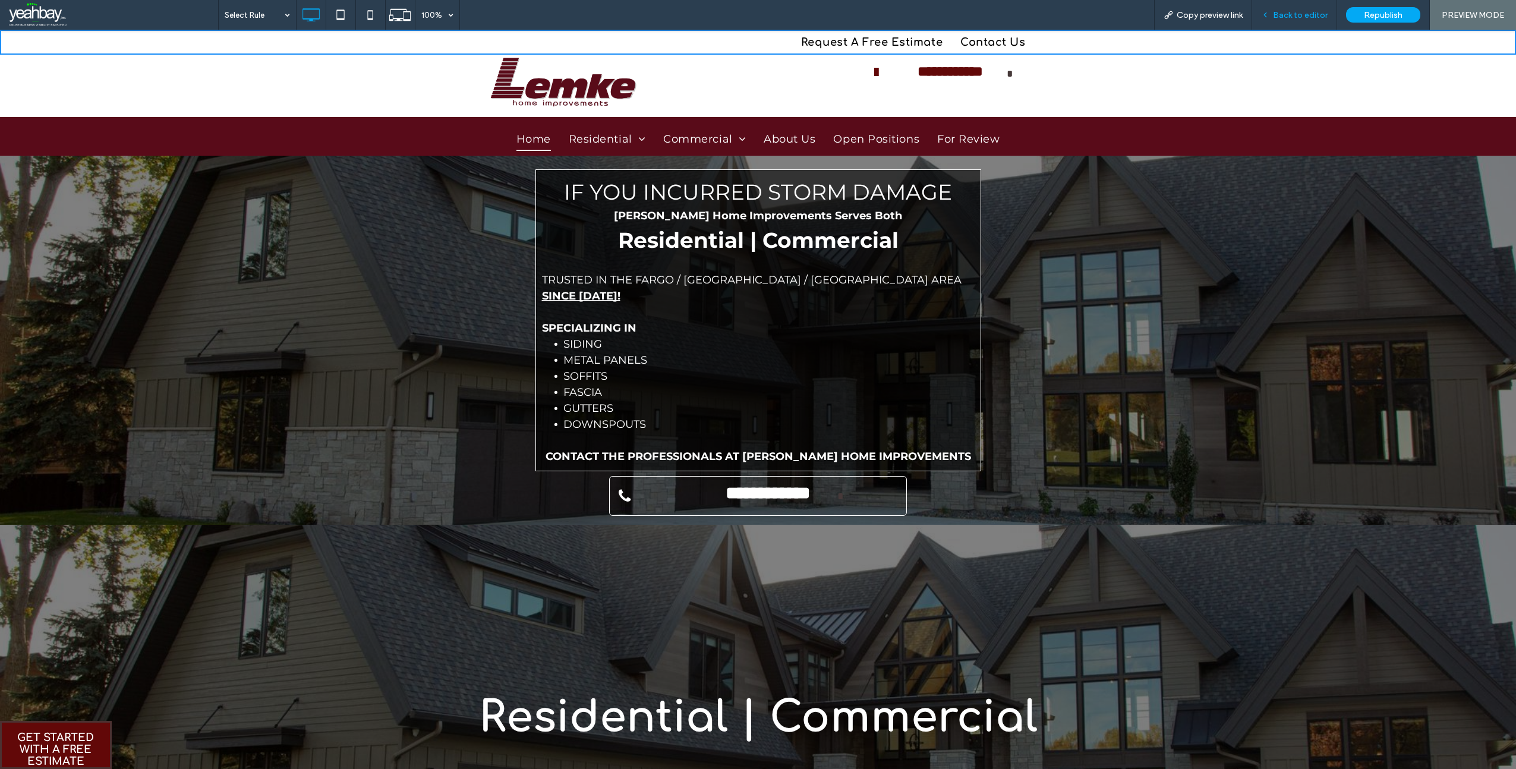
click at [1287, 16] on span "Back to editor" at bounding box center [1300, 15] width 55 height 10
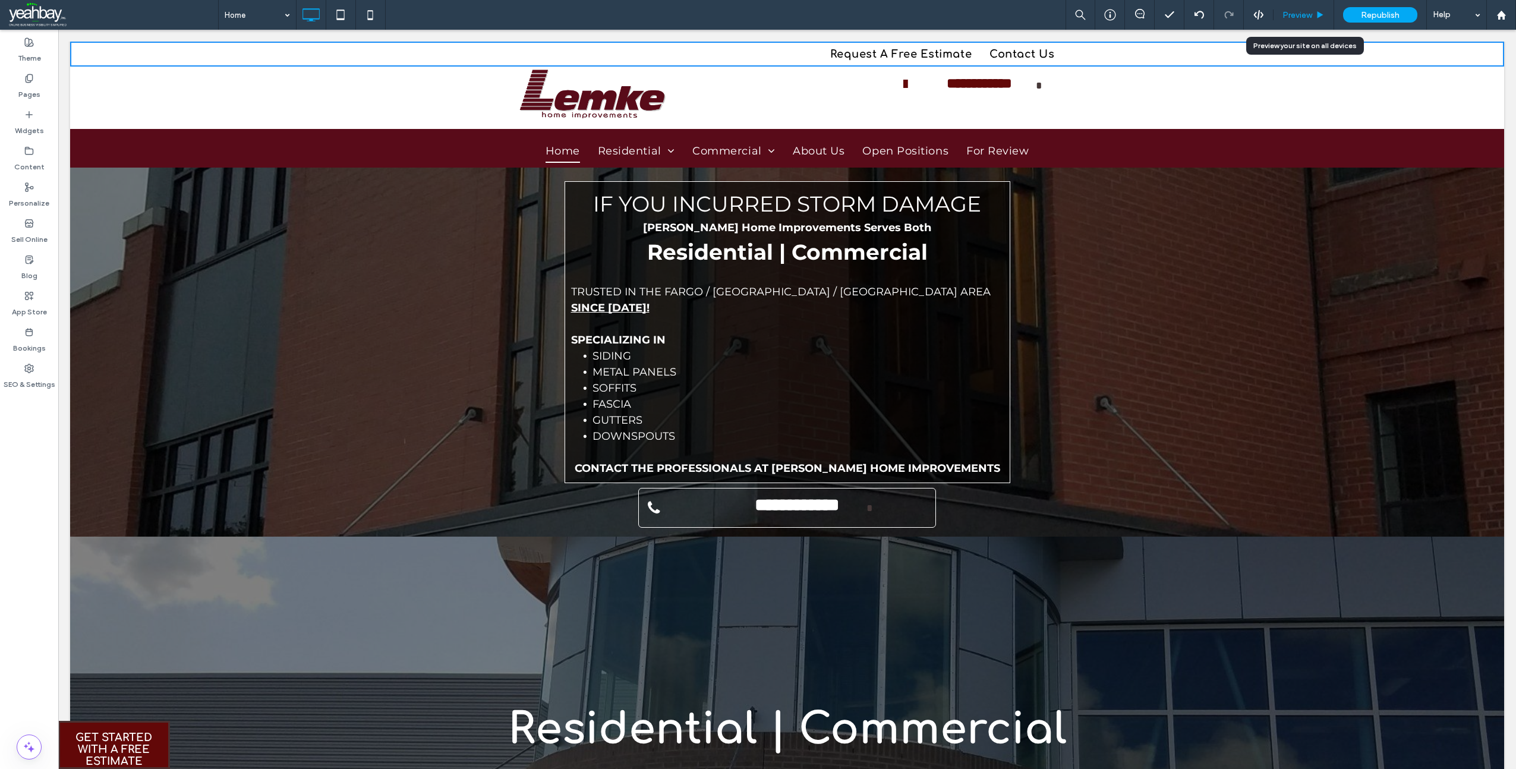
click at [1288, 18] on span "Preview" at bounding box center [1298, 15] width 30 height 10
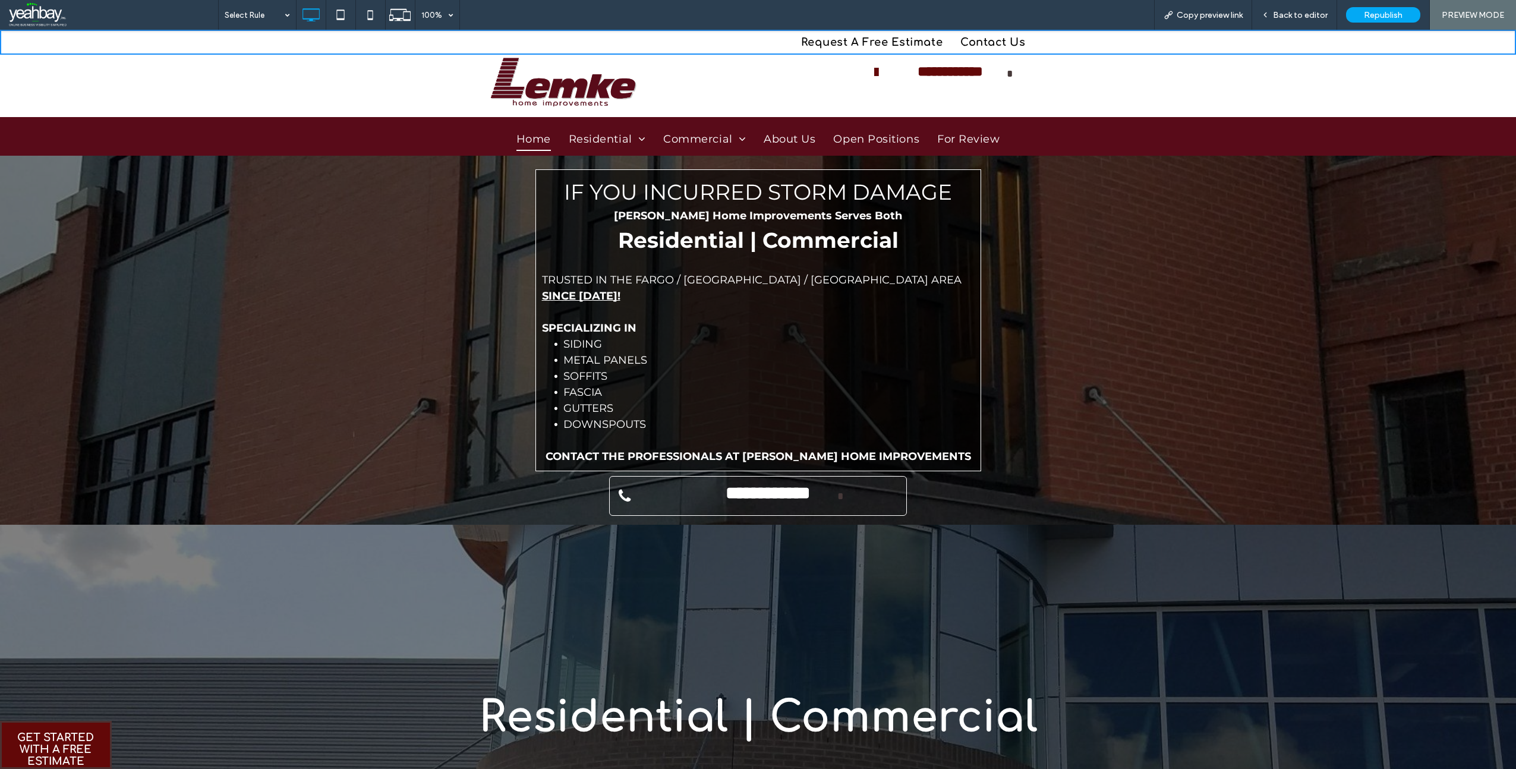
click at [550, 125] on nav "Home Residential Seamless Siding Residential Applications Residential Exterior …" at bounding box center [758, 139] width 571 height 30
click at [1299, 18] on span "Back to editor" at bounding box center [1300, 15] width 55 height 10
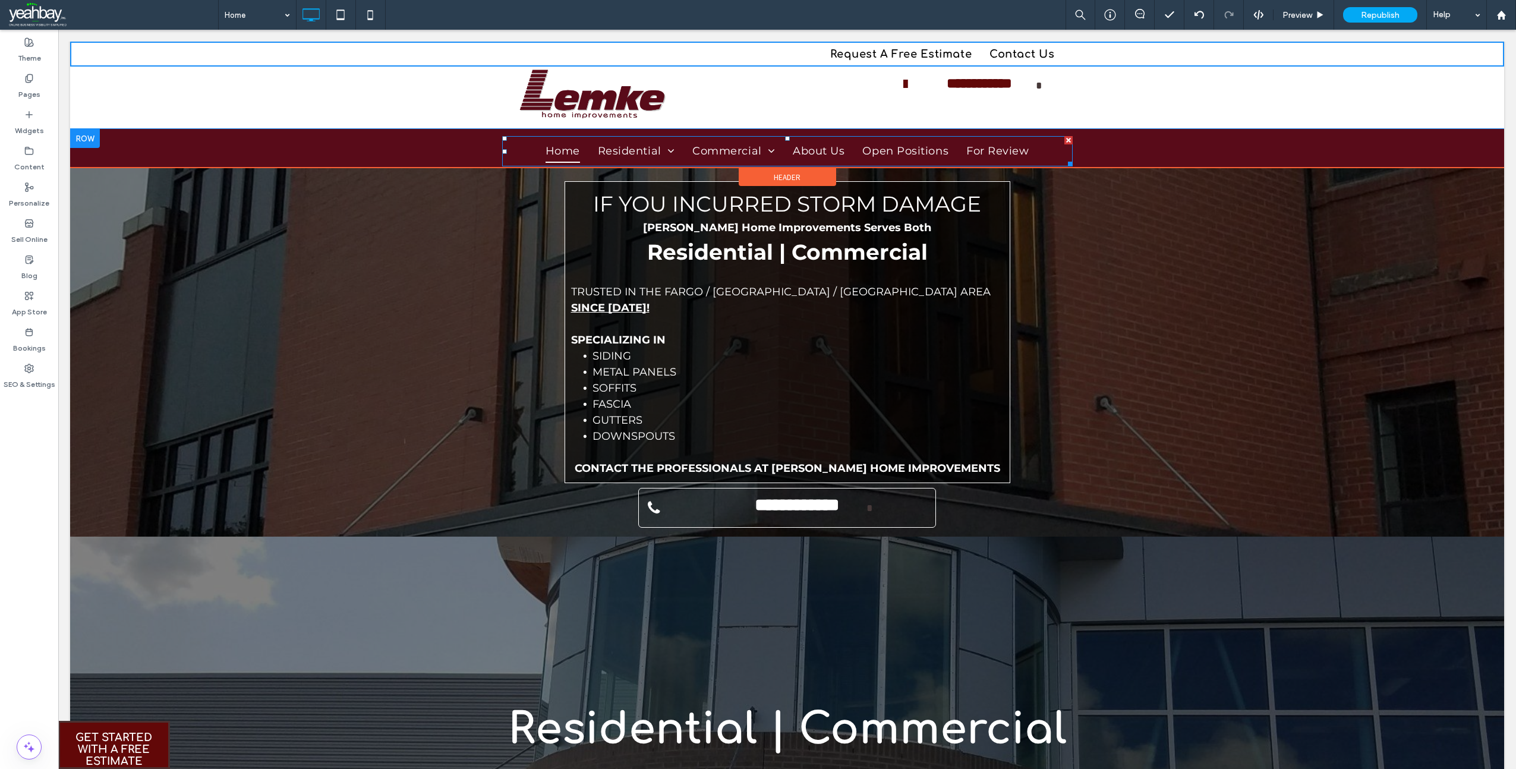
click at [578, 138] on nav "Home Residential Seamless Siding Residential Applications Residential Exterior …" at bounding box center [787, 151] width 571 height 30
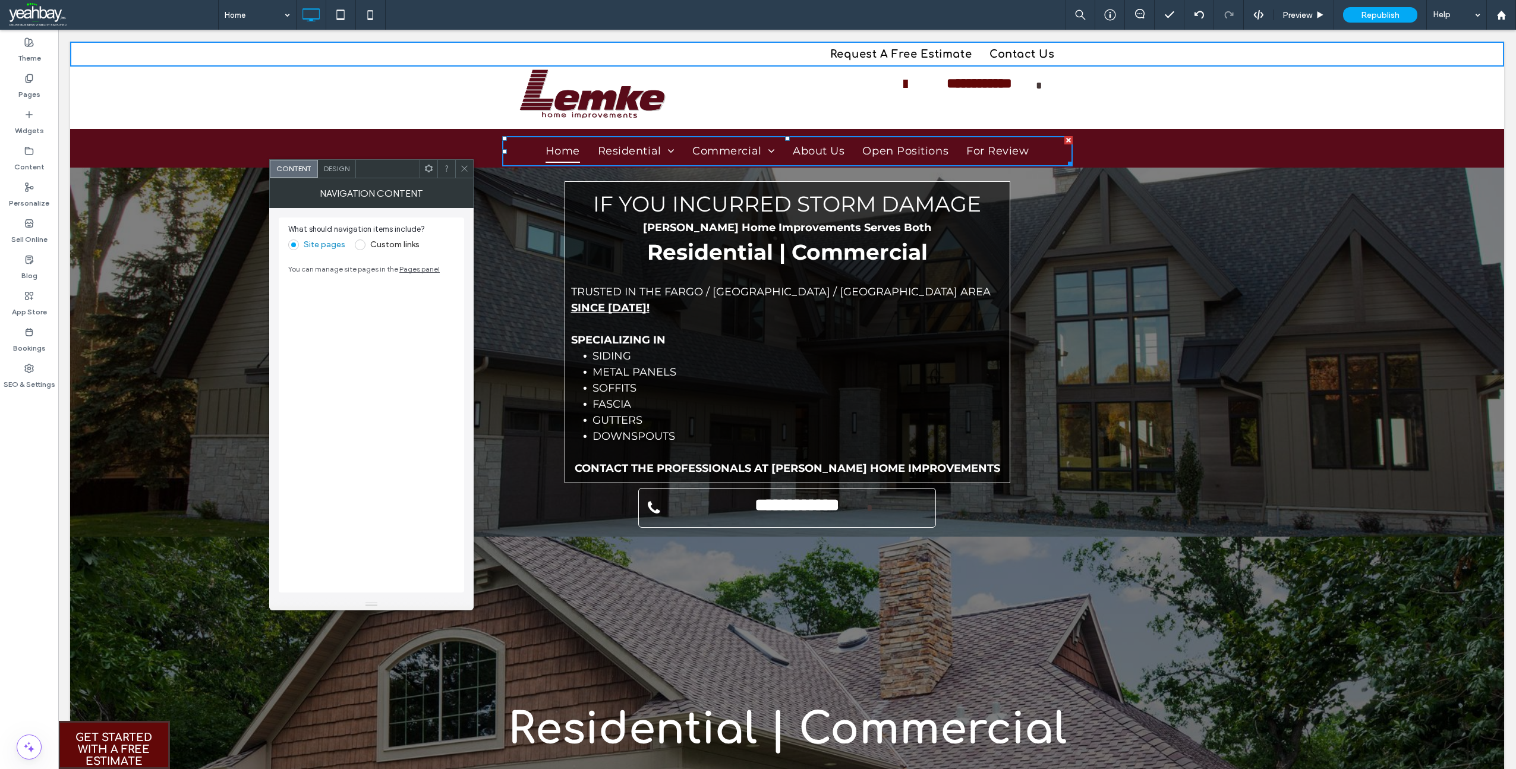
click at [342, 175] on div "Design" at bounding box center [337, 169] width 38 height 18
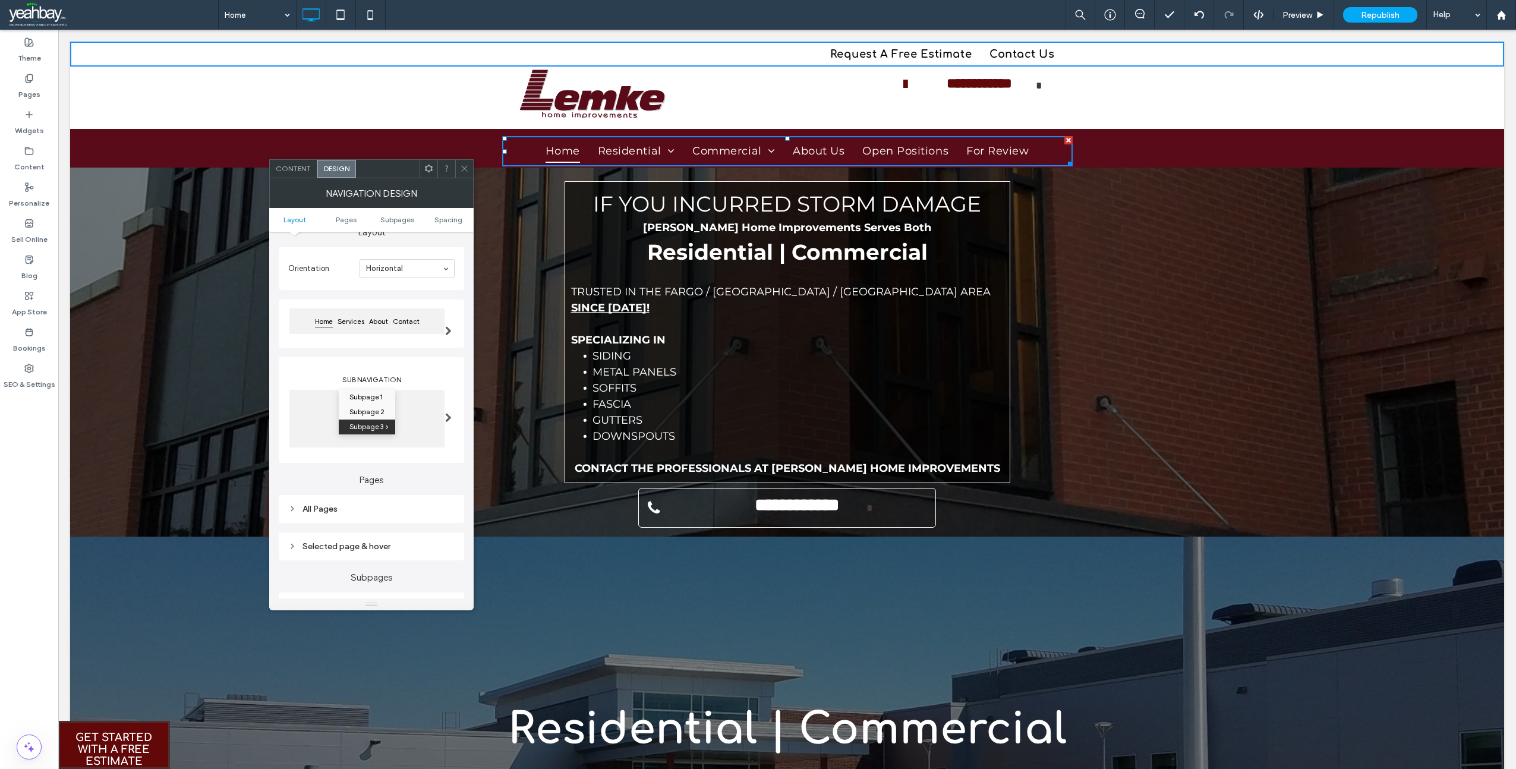
scroll to position [59, 0]
click at [316, 499] on div "All Pages" at bounding box center [371, 499] width 166 height 10
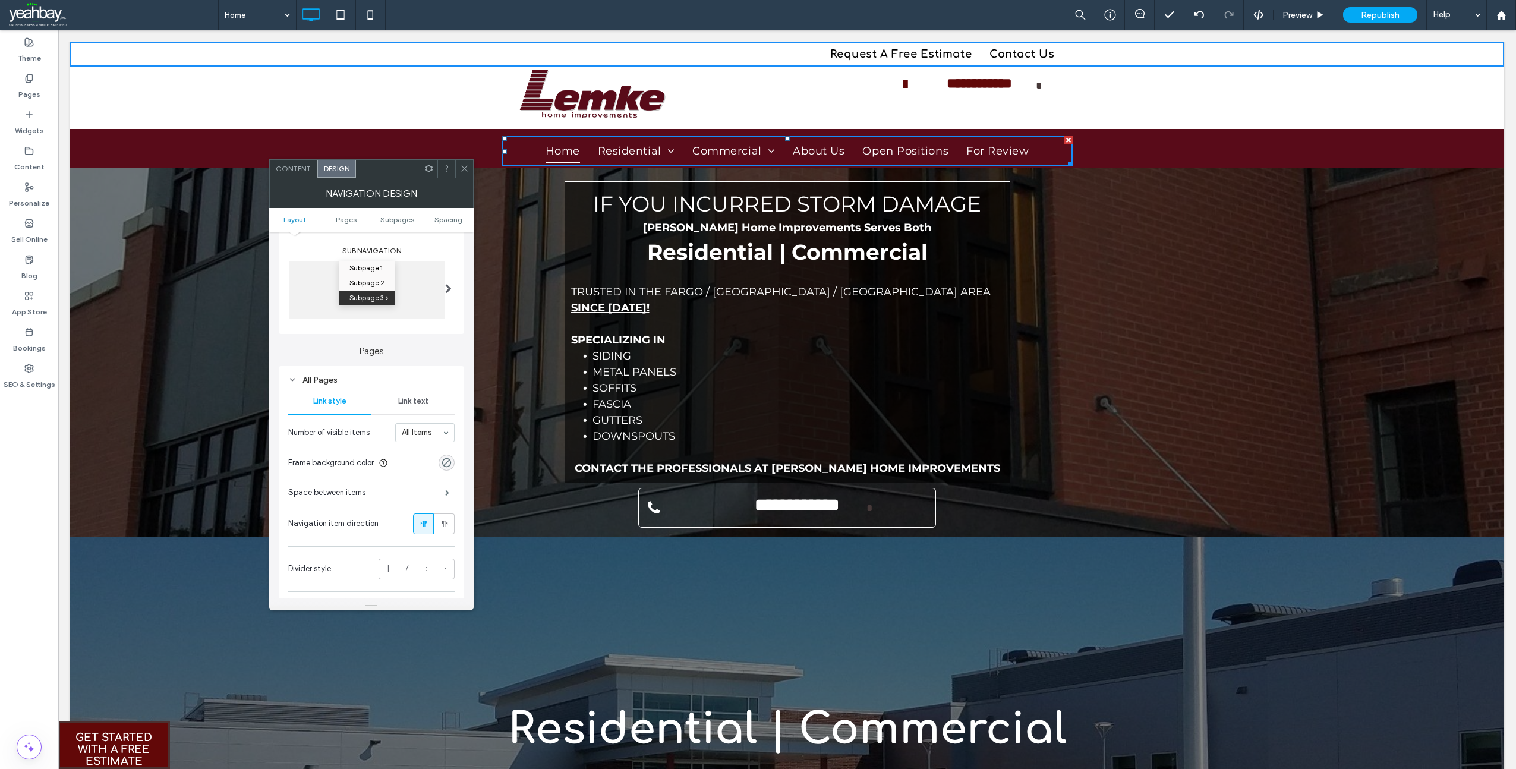
scroll to position [238, 0]
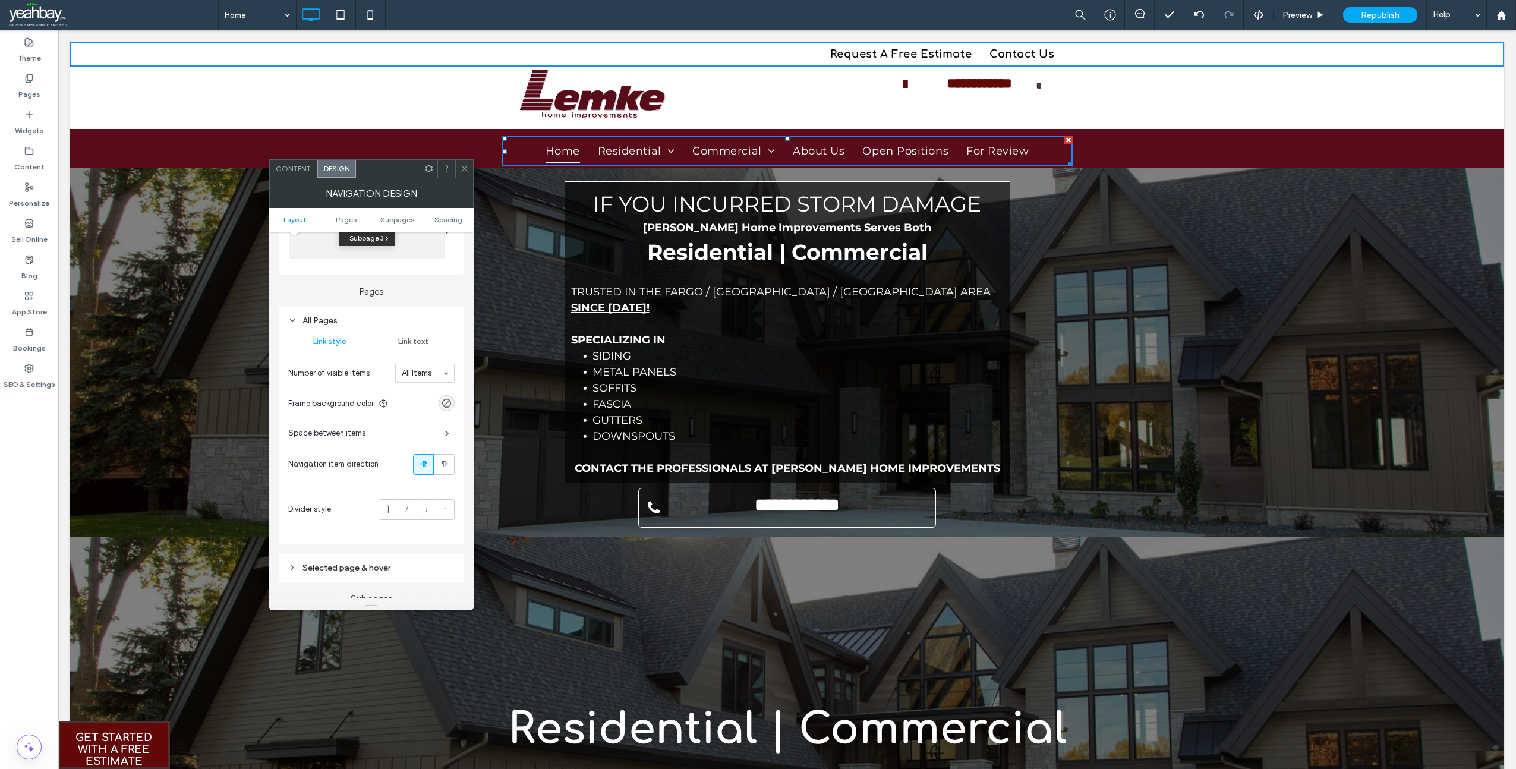
click at [411, 342] on span "Link text" at bounding box center [413, 342] width 30 height 10
click at [332, 341] on span "Link style" at bounding box center [329, 342] width 33 height 10
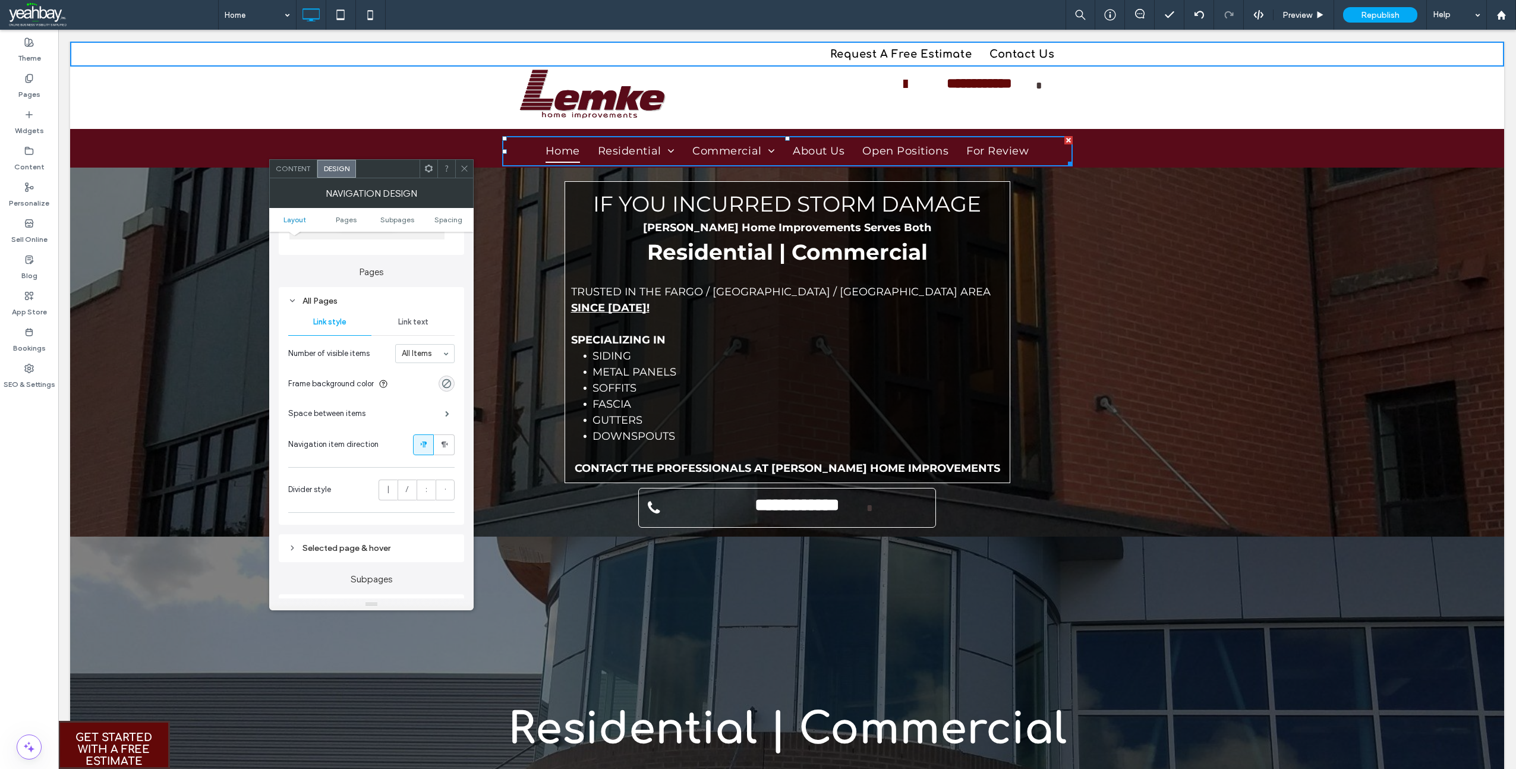
scroll to position [297, 0]
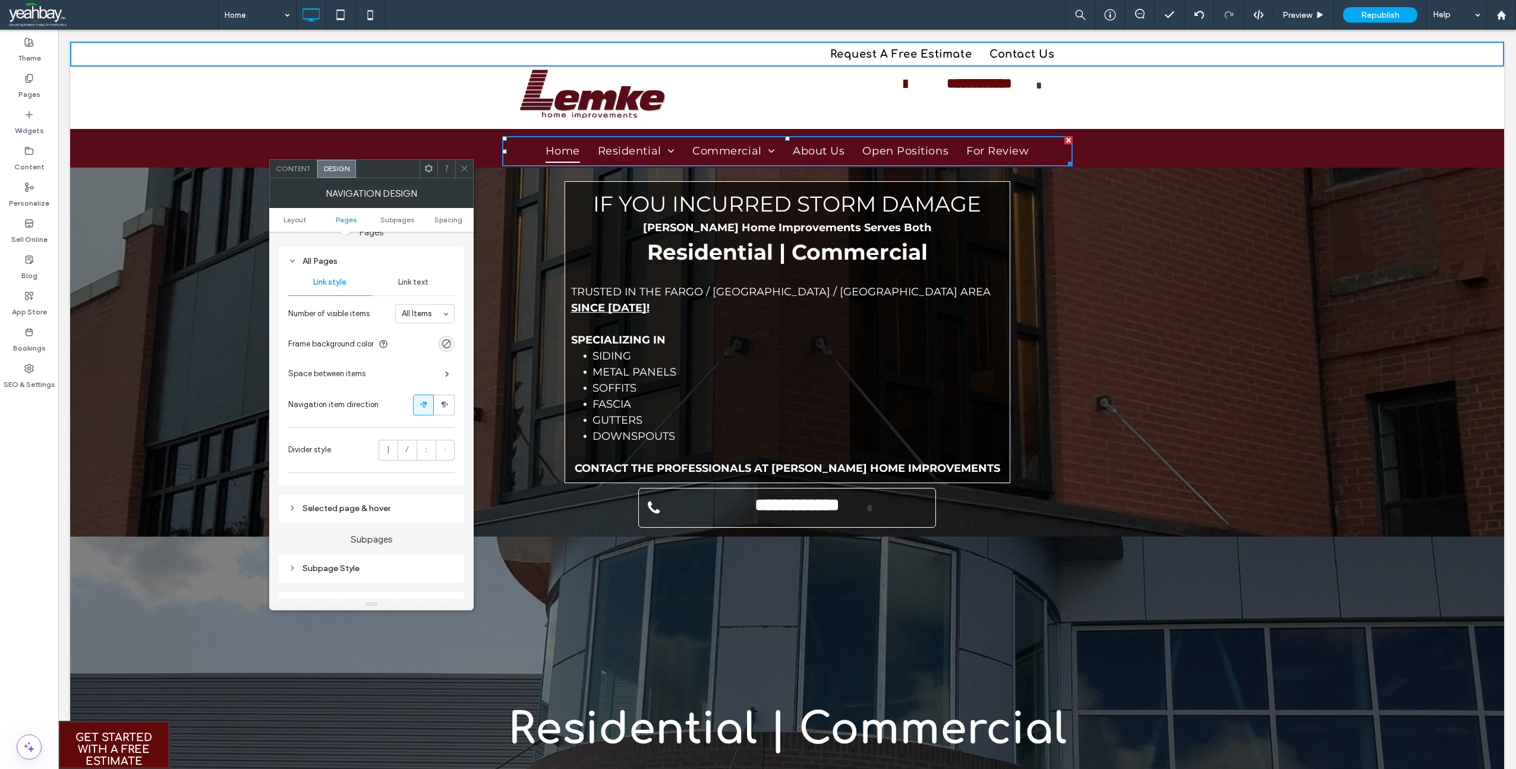
click at [336, 508] on div "Selected page & hover" at bounding box center [371, 508] width 166 height 10
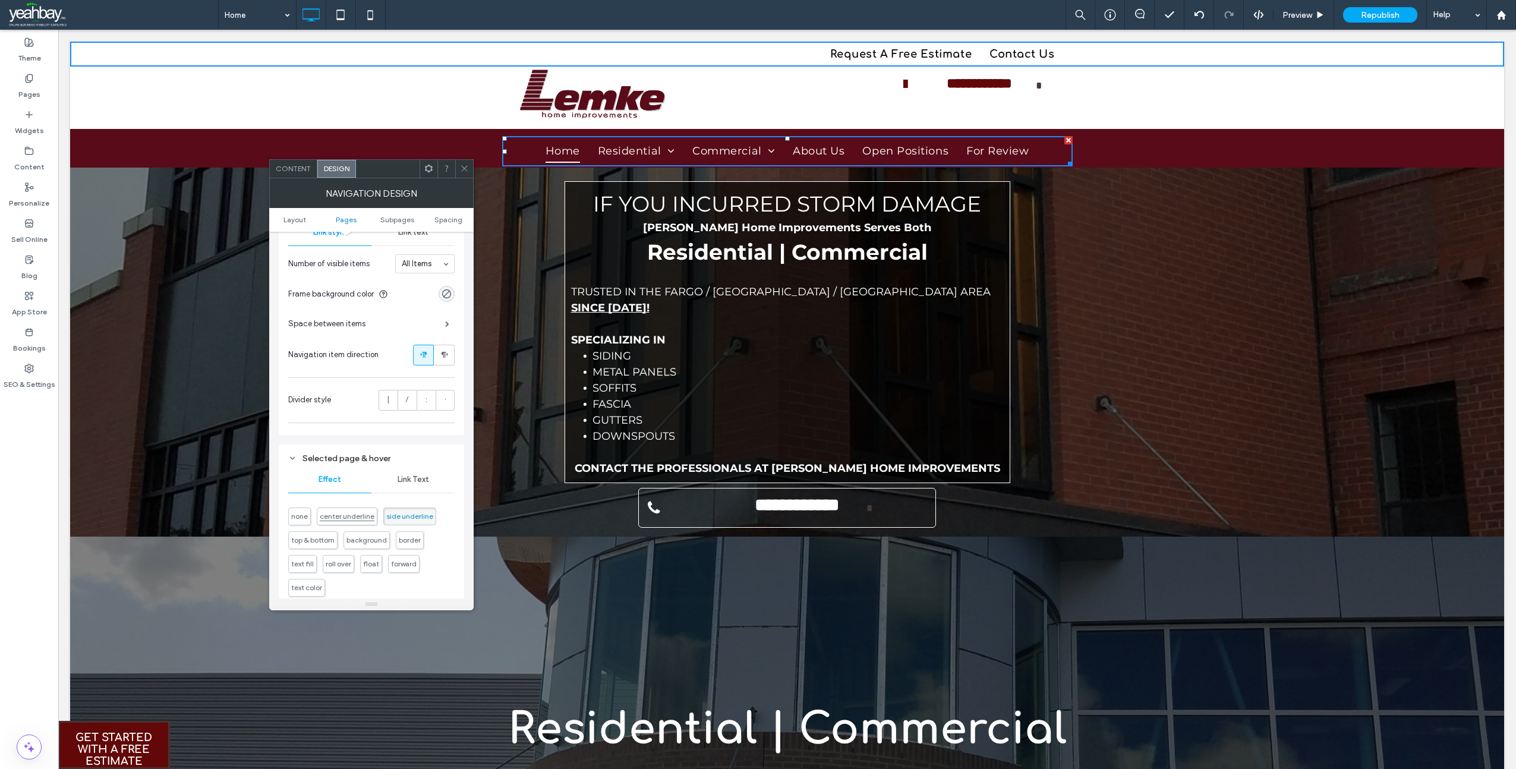
scroll to position [357, 0]
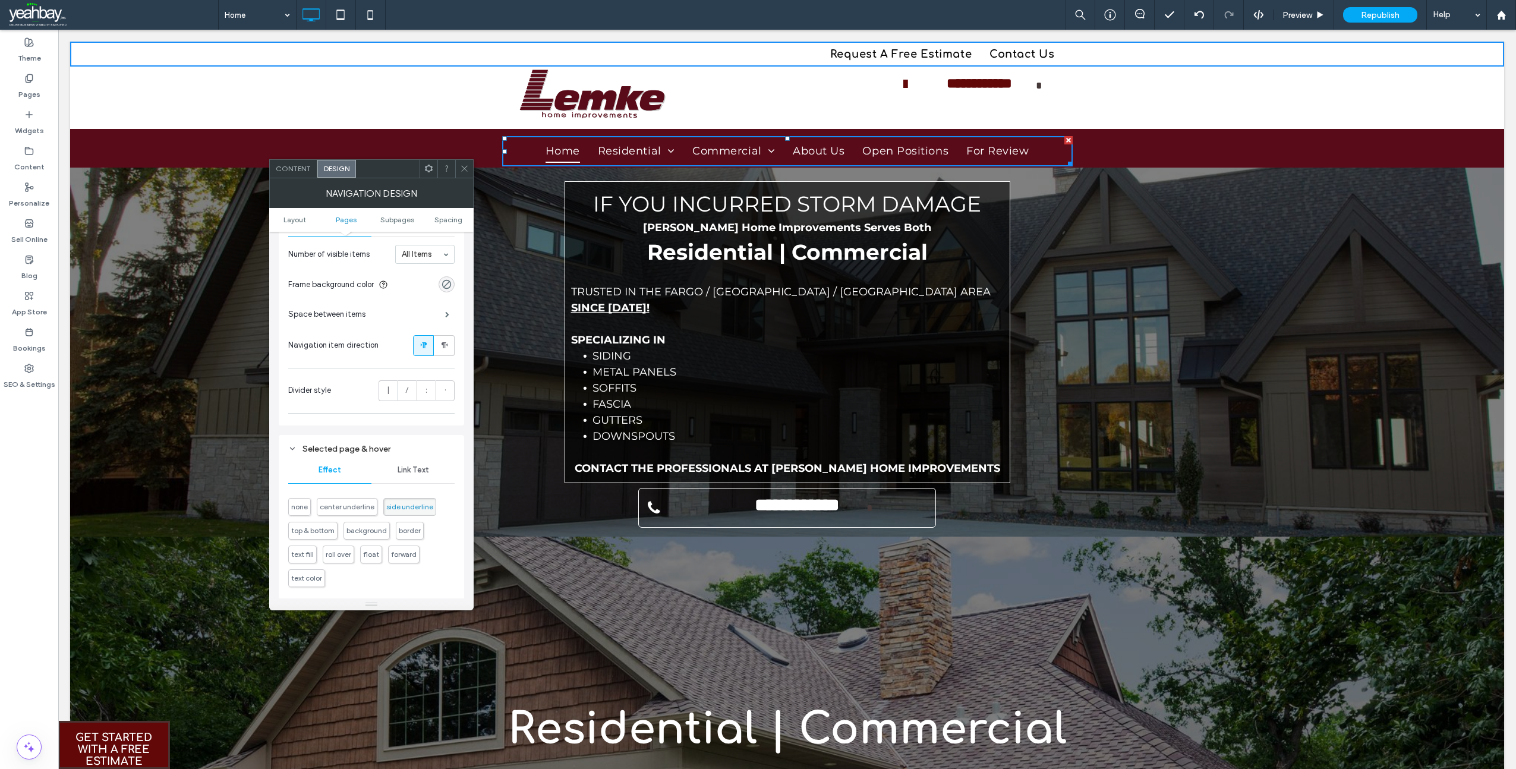
click at [300, 505] on span "none" at bounding box center [299, 506] width 17 height 9
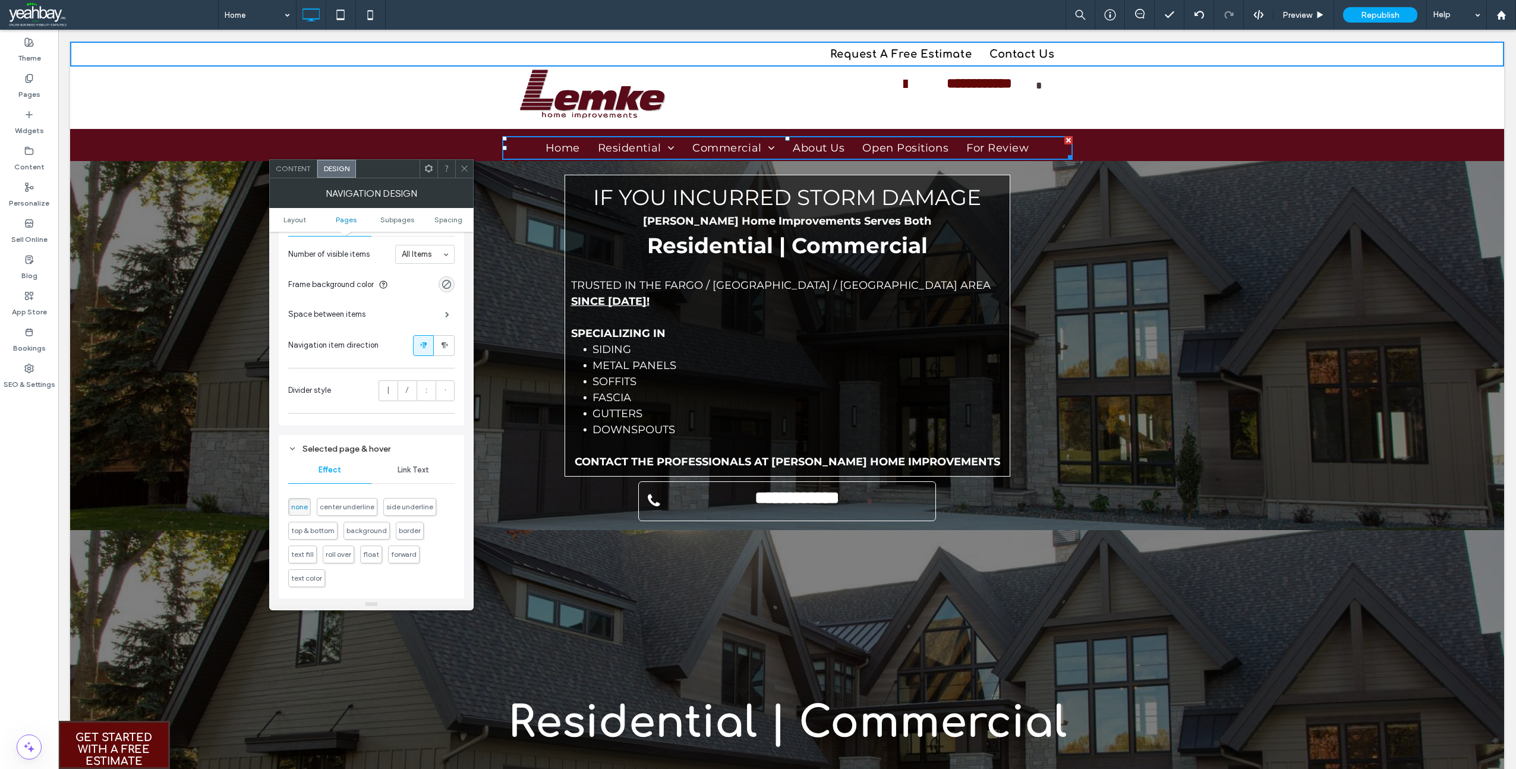
scroll to position [416, 0]
click at [370, 472] on span "background" at bounding box center [367, 471] width 40 height 9
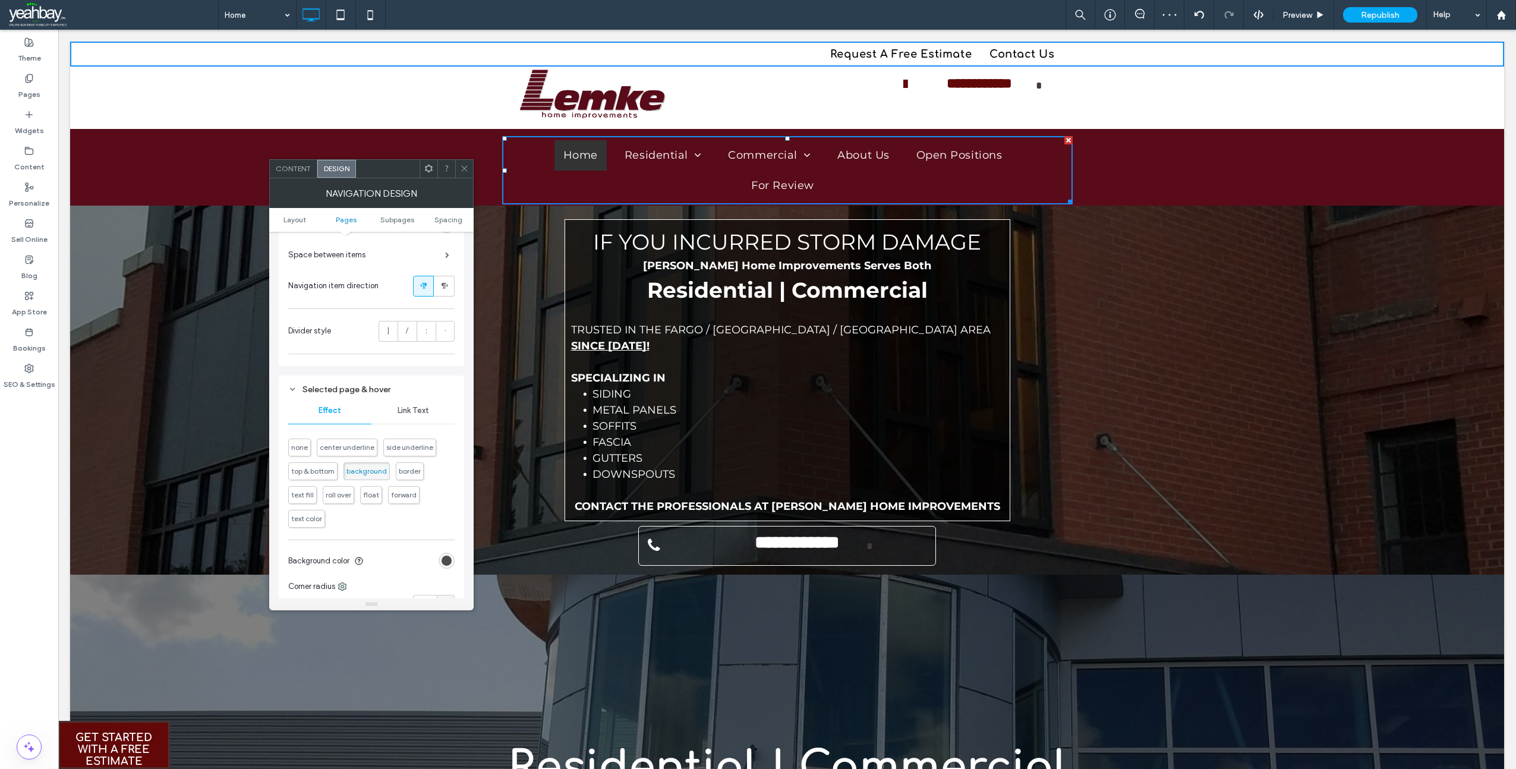
click at [448, 562] on div "rgb(51, 51, 51)" at bounding box center [447, 561] width 10 height 10
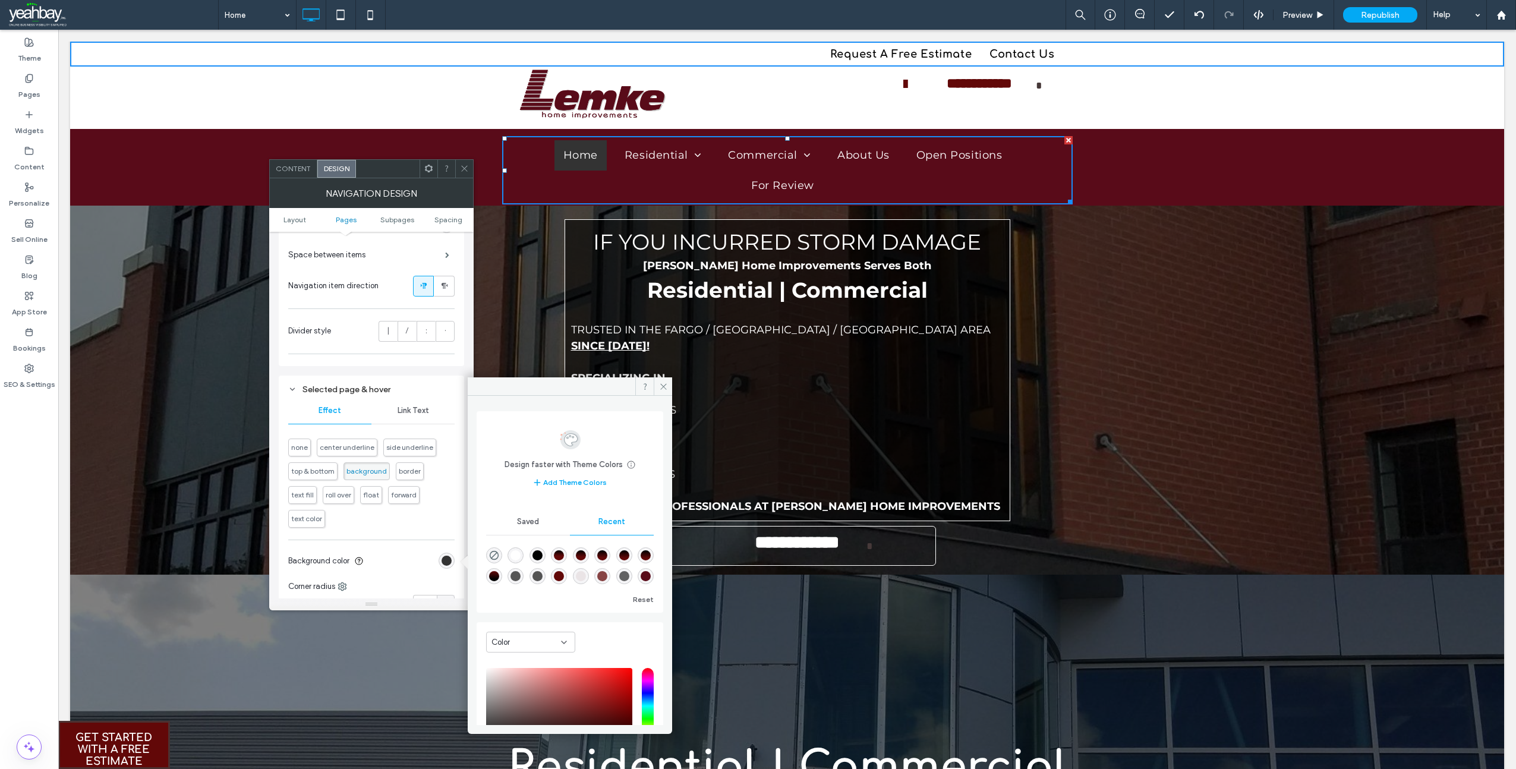
click at [545, 553] on div "rgba(0, 0, 0, 1)" at bounding box center [538, 555] width 16 height 16
type input "*******"
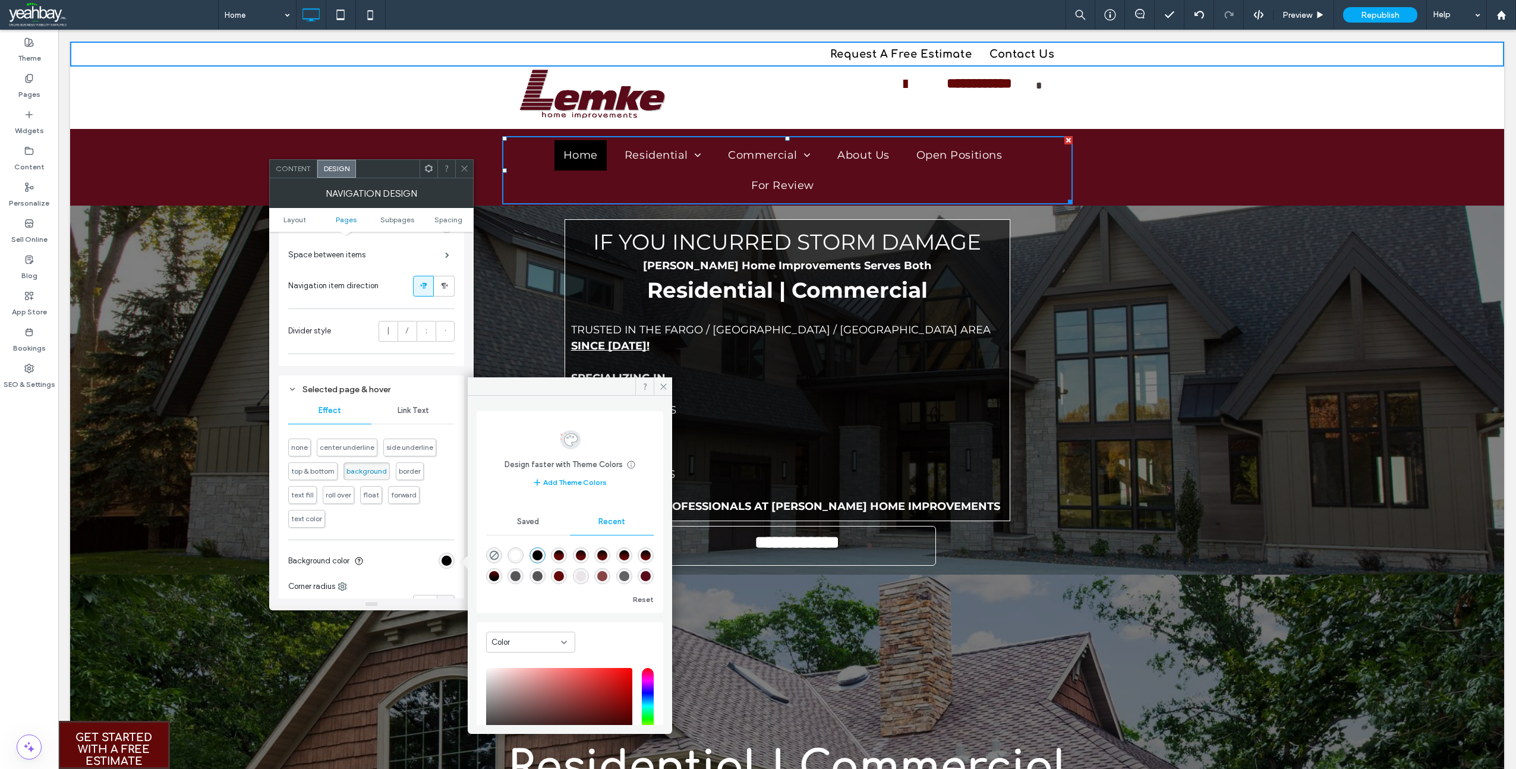
scroll to position [357, 0]
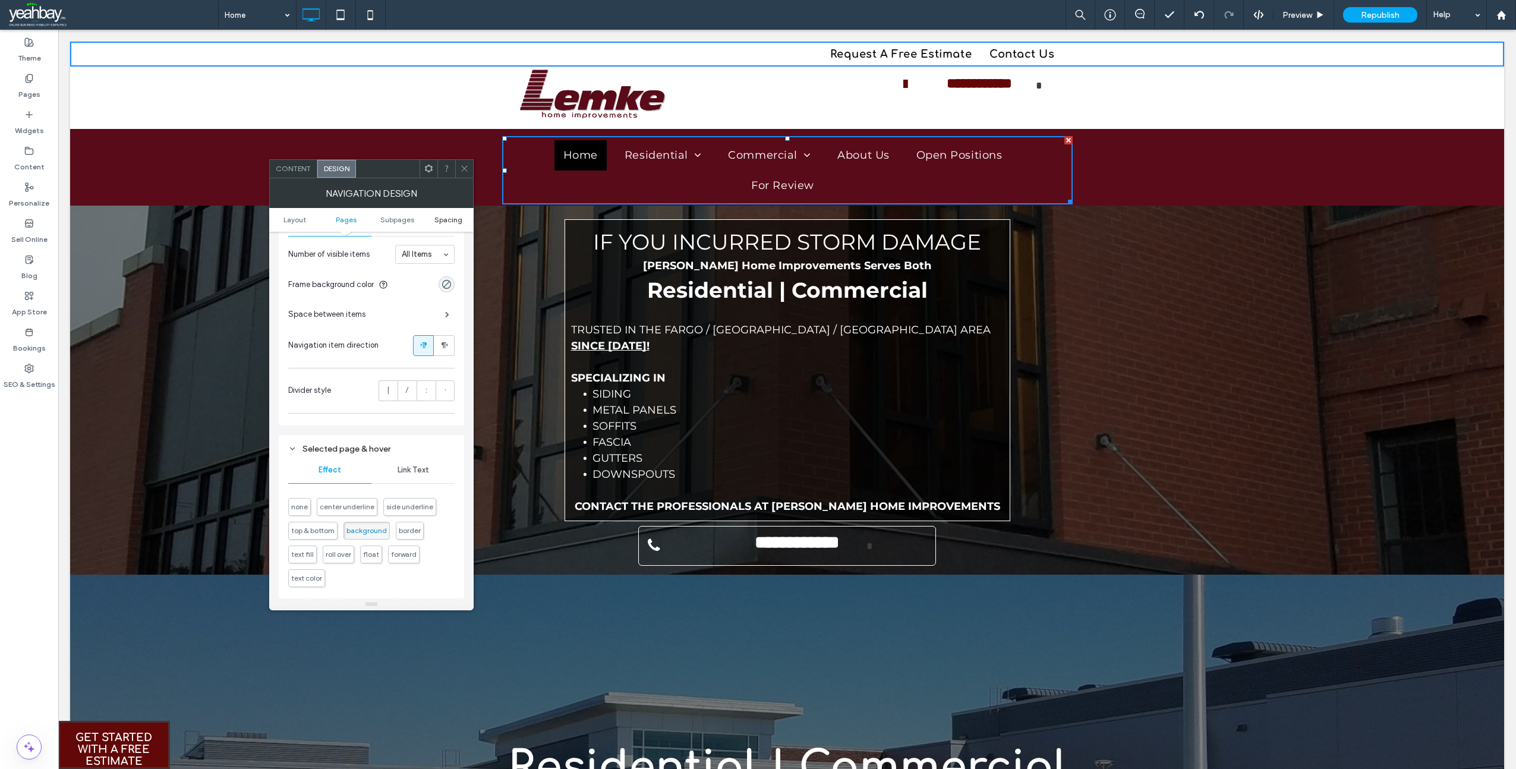
click at [448, 221] on span "Spacing" at bounding box center [449, 219] width 28 height 9
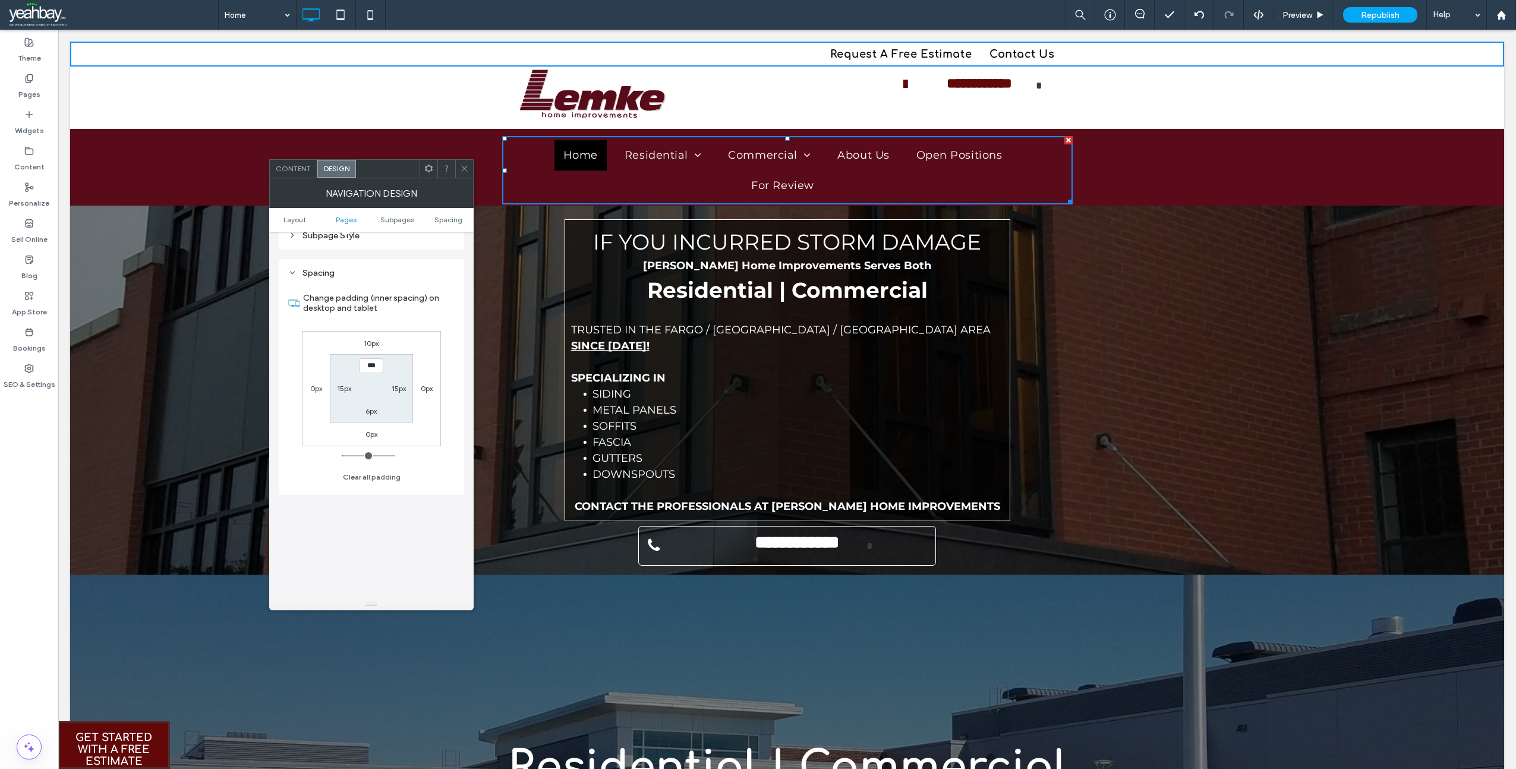
scroll to position [871, 0]
click at [342, 370] on label "15px" at bounding box center [344, 370] width 14 height 9
type input "**"
type input "*"
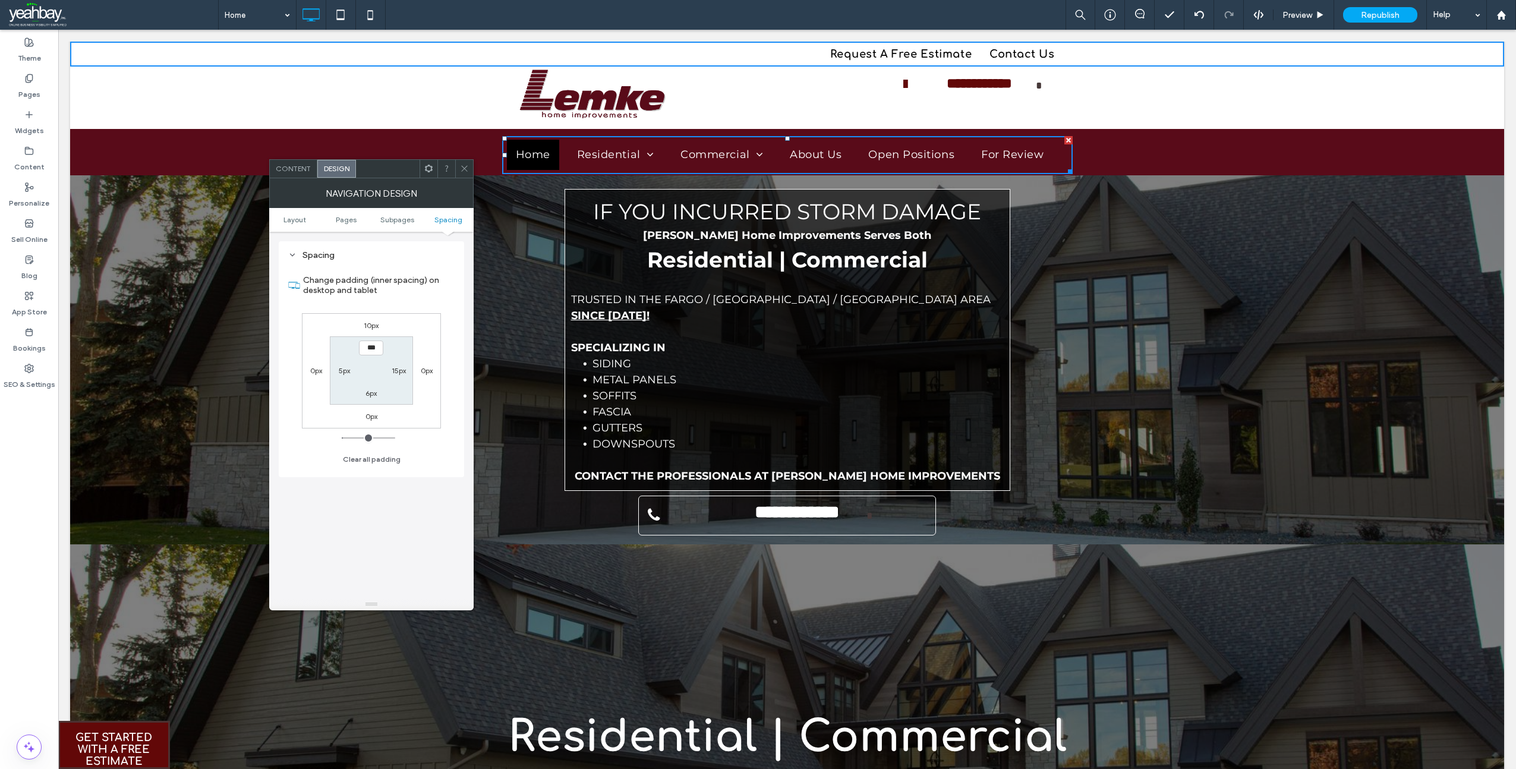
type input "**"
type input "*"
type input "***"
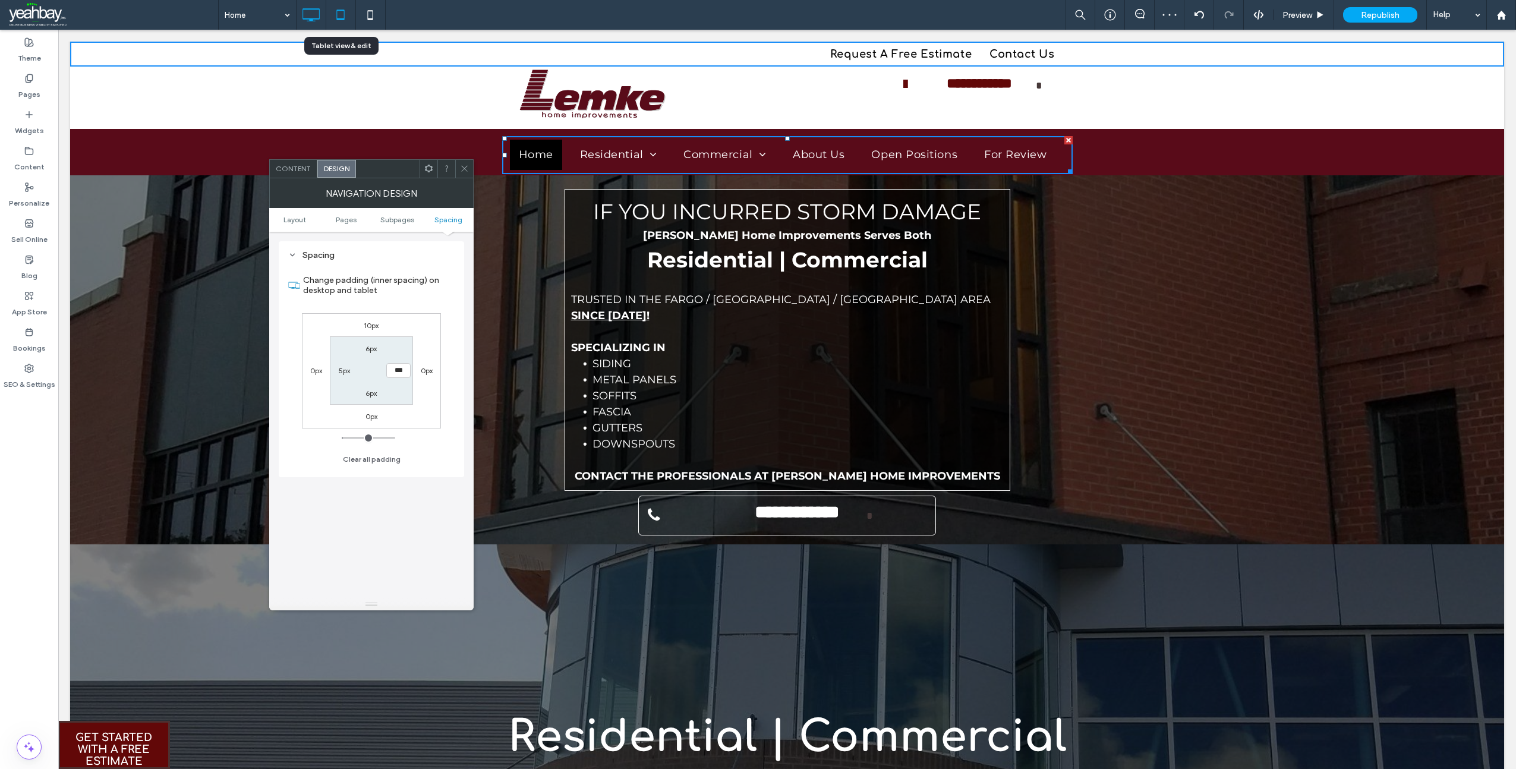
click at [336, 17] on icon at bounding box center [341, 15] width 24 height 24
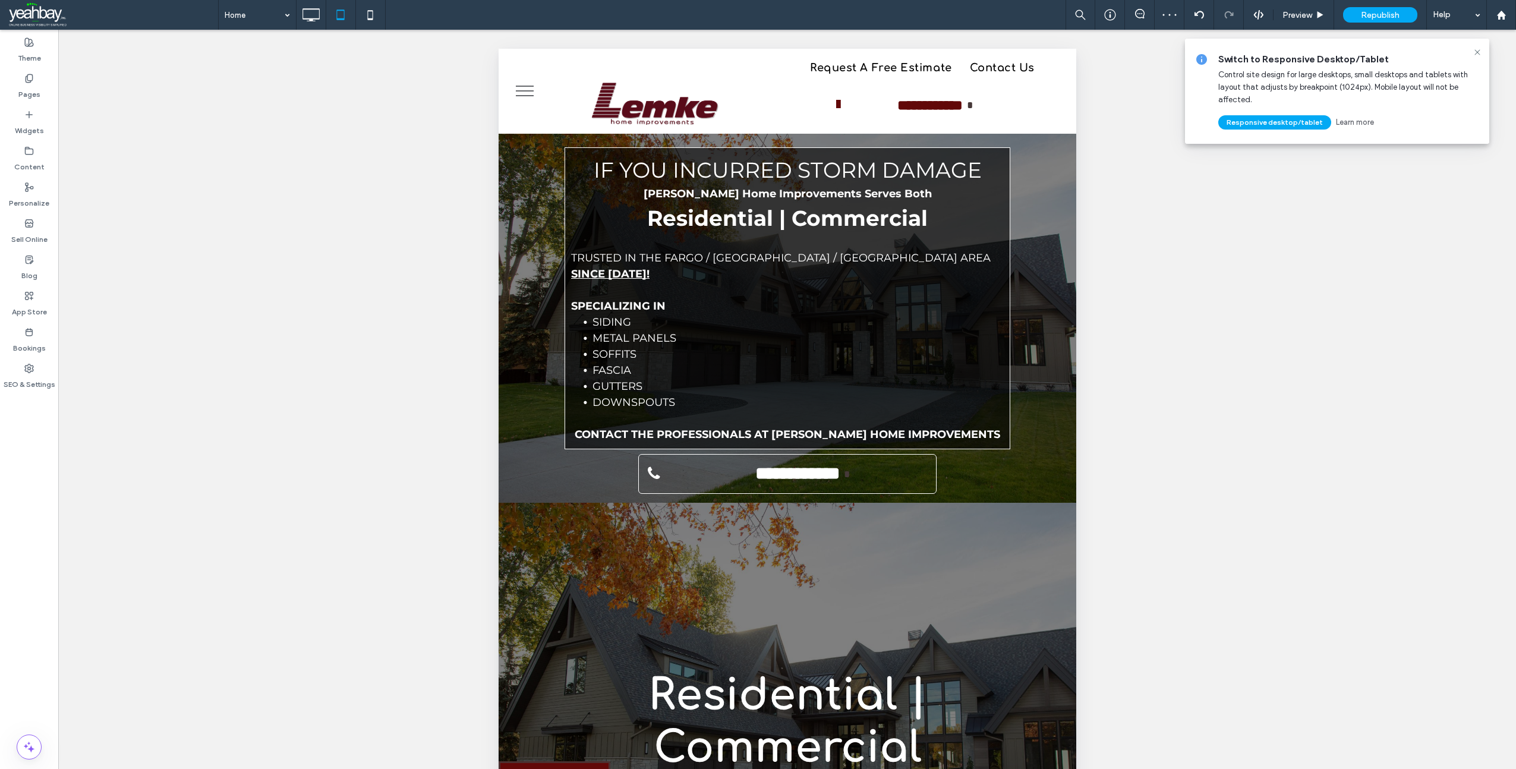
scroll to position [0, 0]
click at [516, 93] on button "menu" at bounding box center [524, 90] width 31 height 31
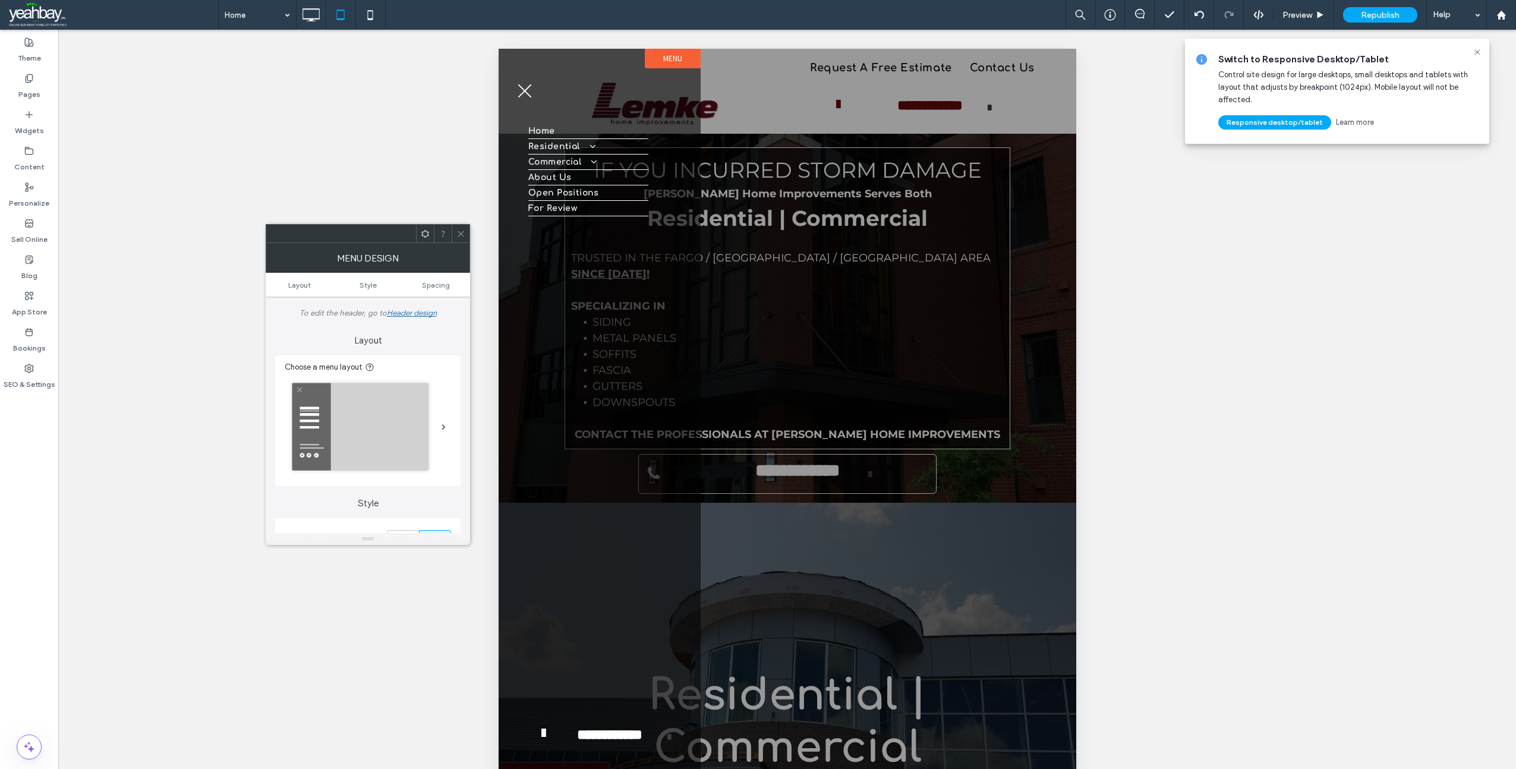
click at [516, 93] on button "menu" at bounding box center [524, 90] width 31 height 31
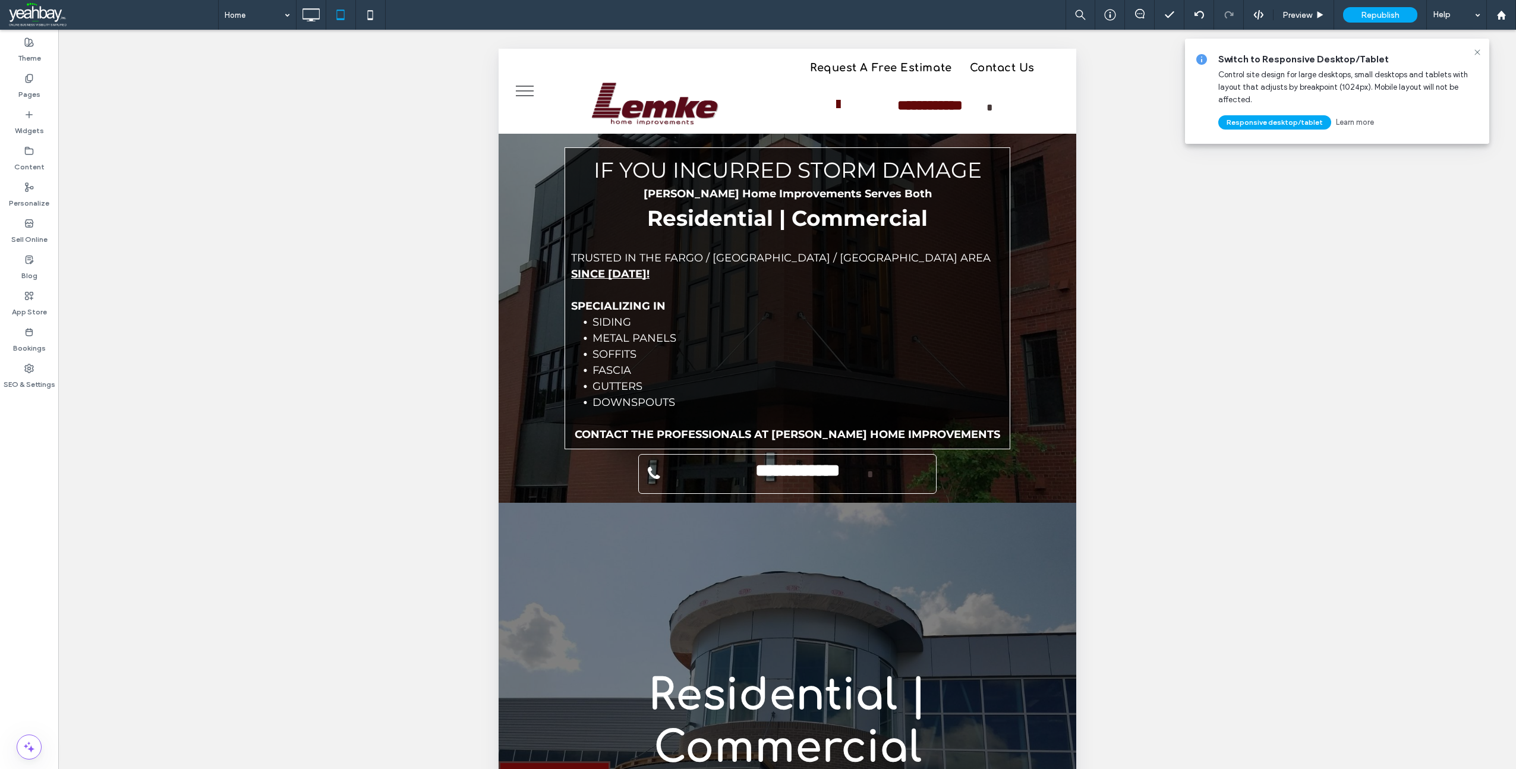
click at [516, 93] on button "menu" at bounding box center [524, 90] width 31 height 31
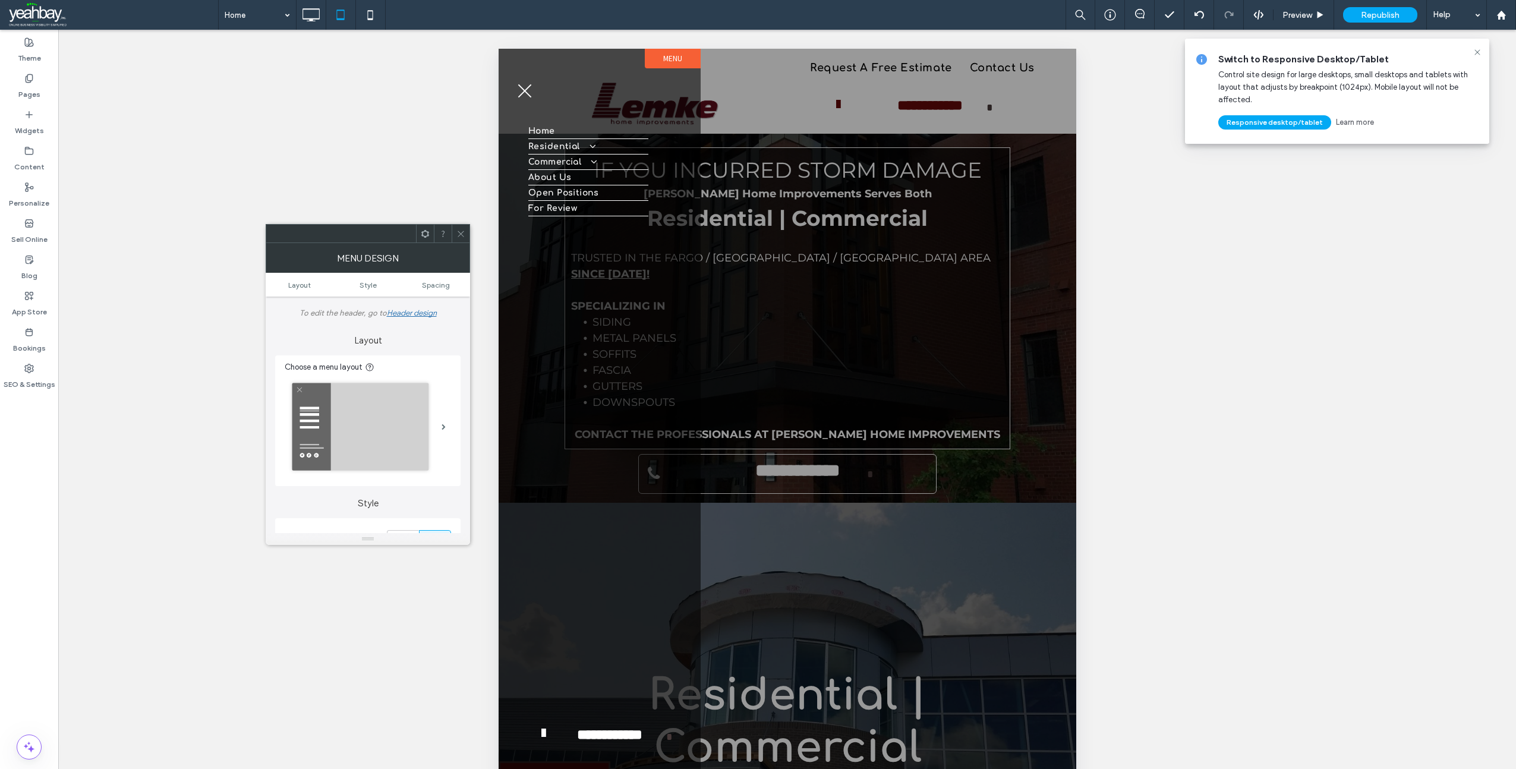
click at [516, 93] on button "menu" at bounding box center [524, 90] width 31 height 31
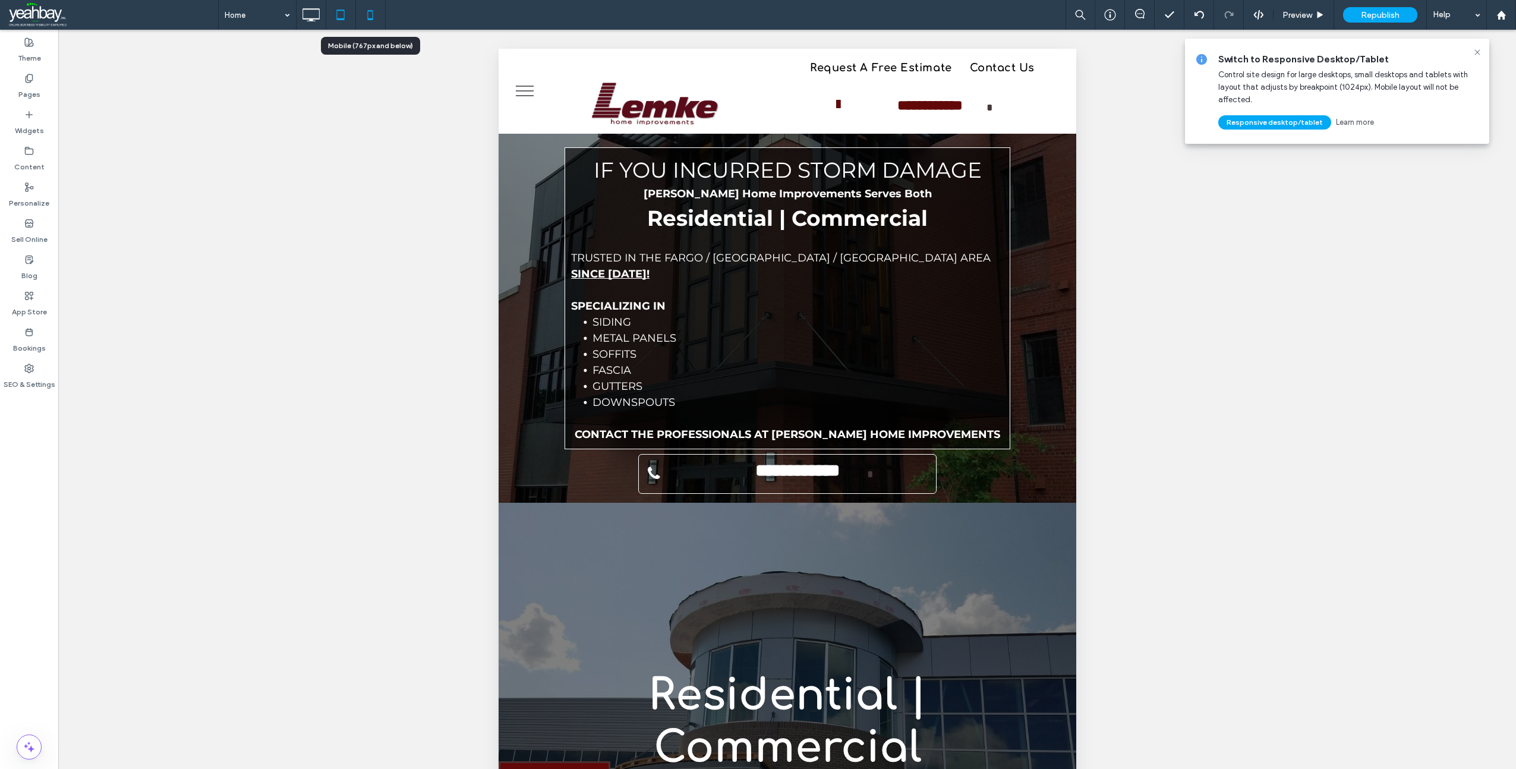
click at [377, 21] on icon at bounding box center [370, 15] width 24 height 24
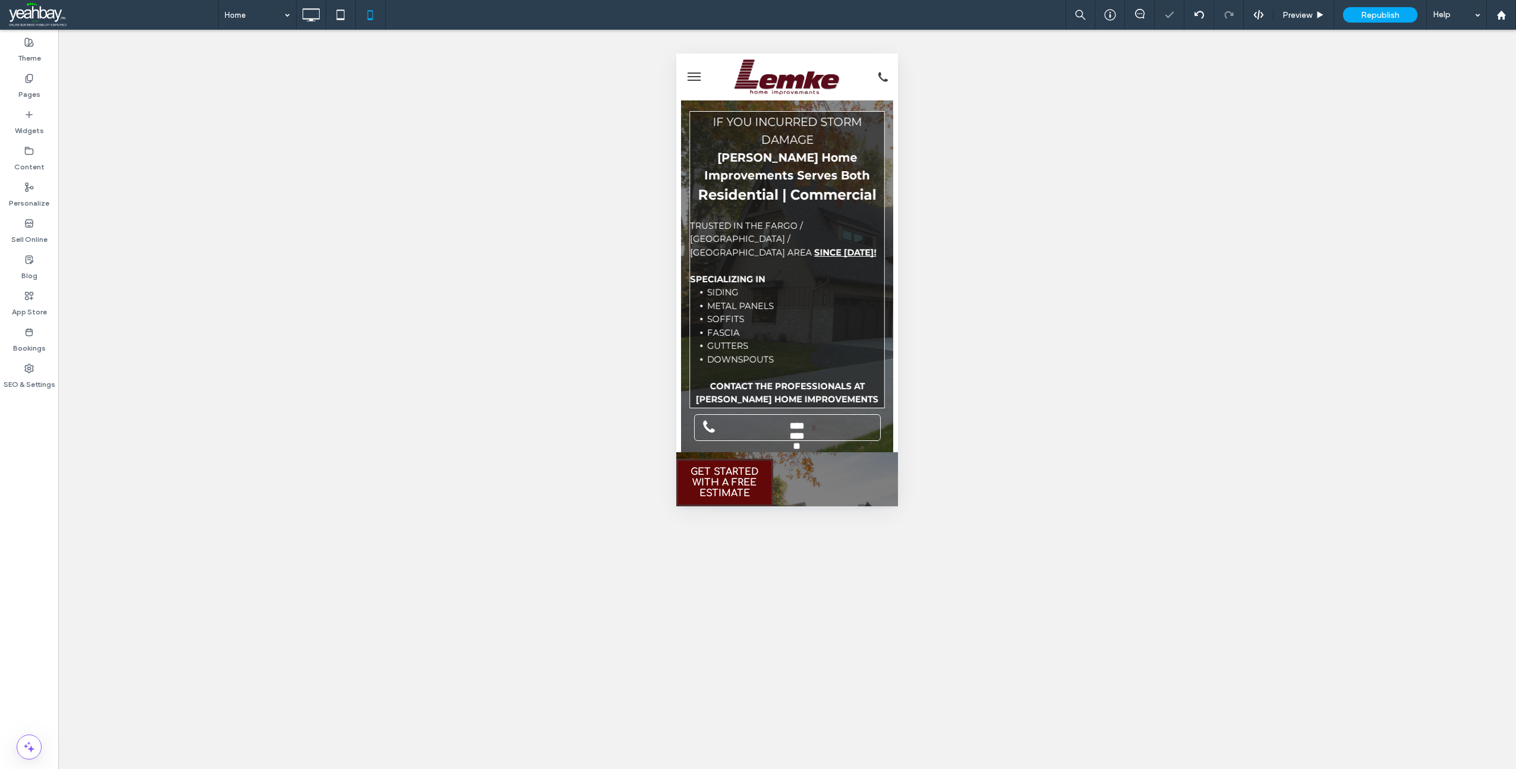
click at [692, 75] on button "menu" at bounding box center [694, 77] width 24 height 24
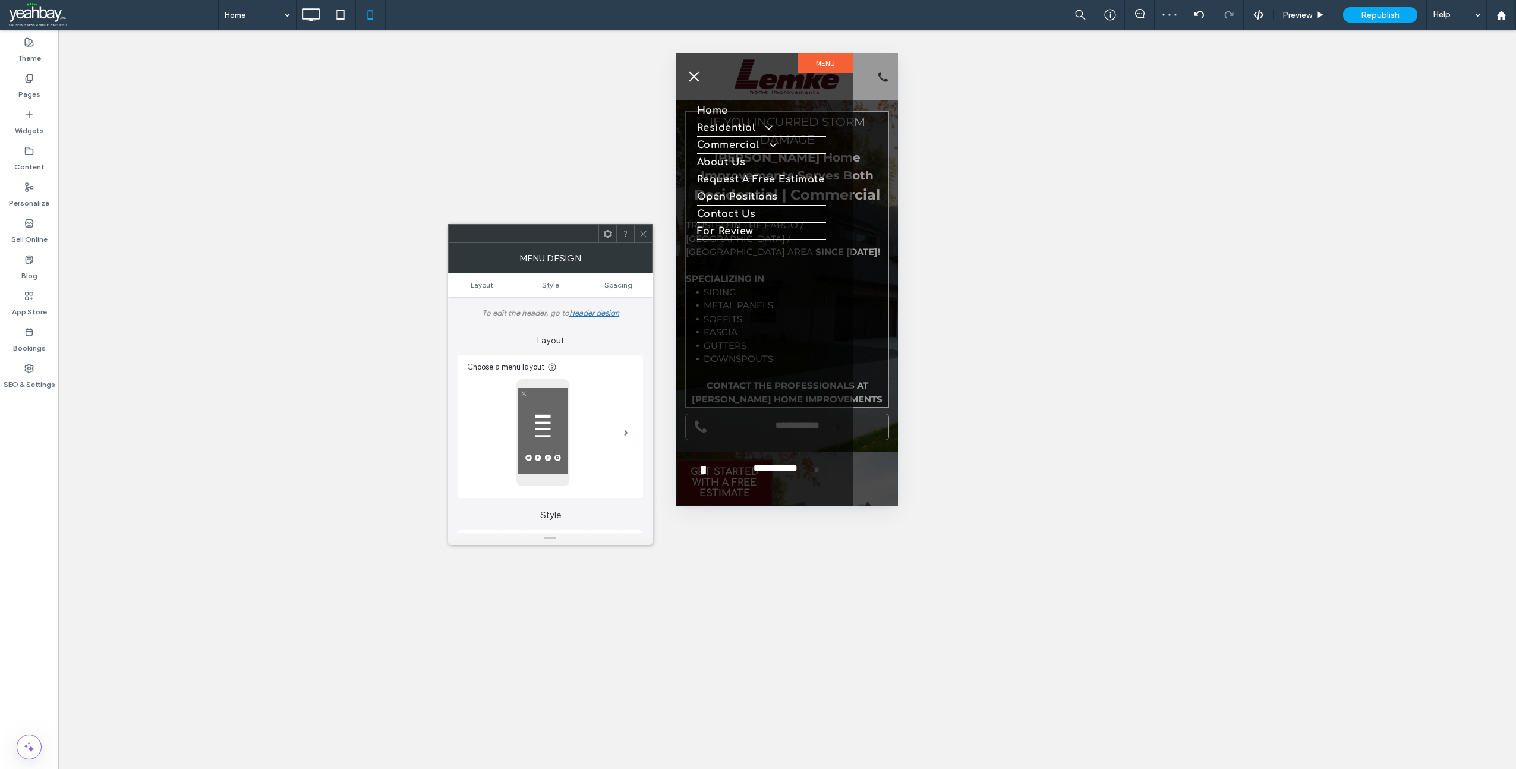
click at [692, 75] on span "menu" at bounding box center [695, 77] width 10 height 10
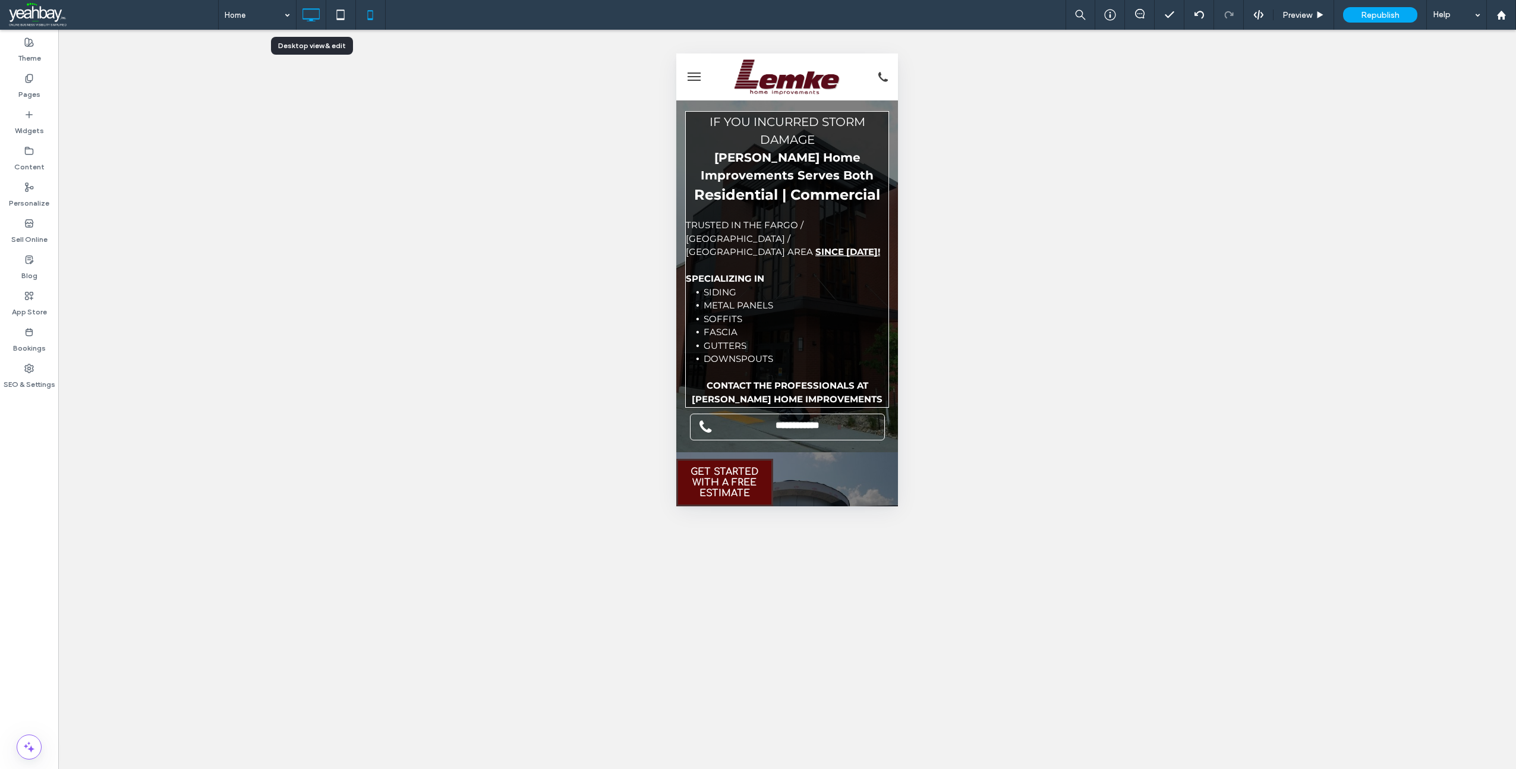
click at [309, 20] on icon at bounding box center [311, 15] width 24 height 24
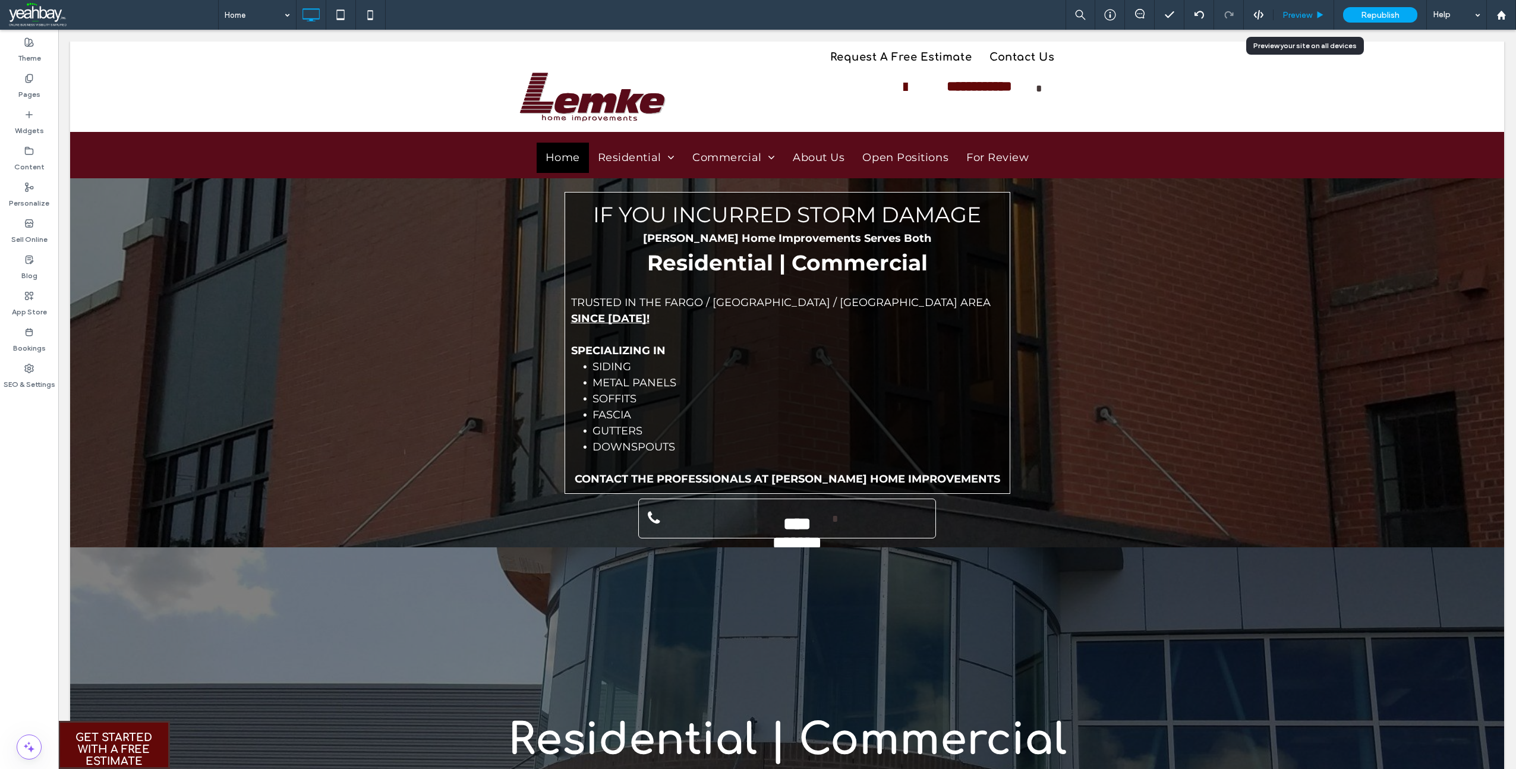
click at [1302, 15] on span "Preview" at bounding box center [1298, 15] width 30 height 10
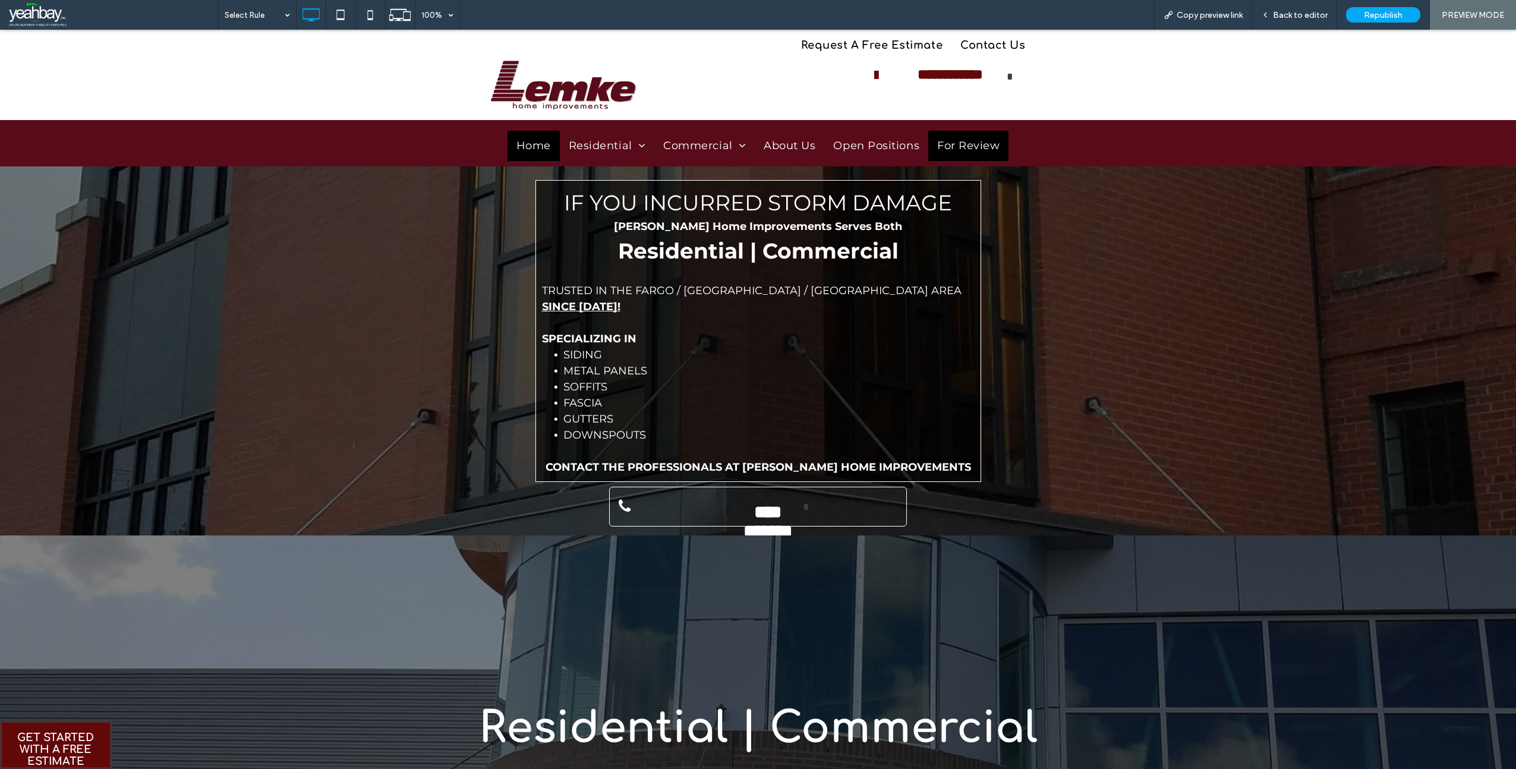
click at [952, 144] on span "For Review" at bounding box center [968, 146] width 62 height 16
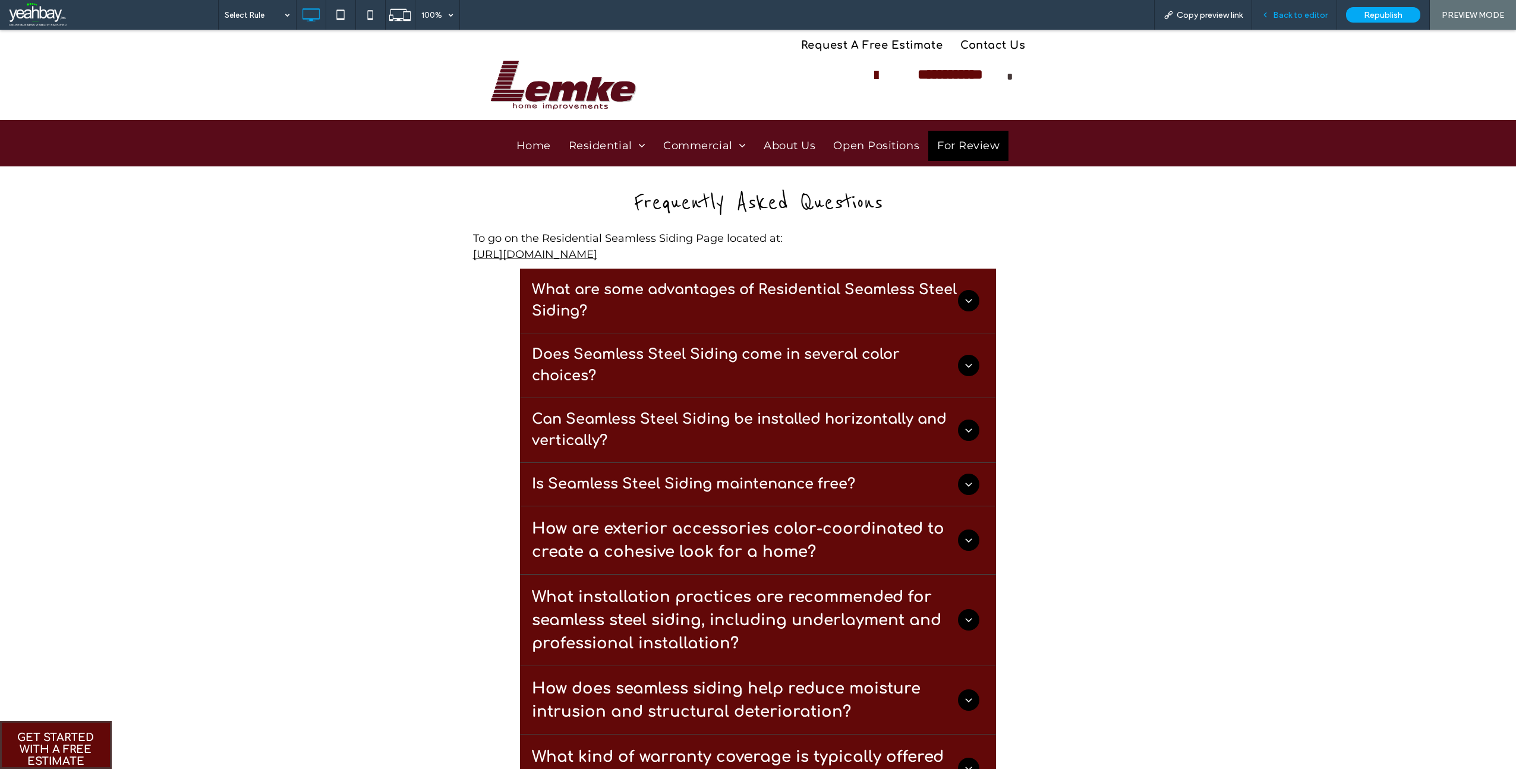
click at [1279, 22] on div "Back to editor" at bounding box center [1294, 15] width 85 height 30
click at [1282, 14] on span "Back to editor" at bounding box center [1300, 15] width 55 height 10
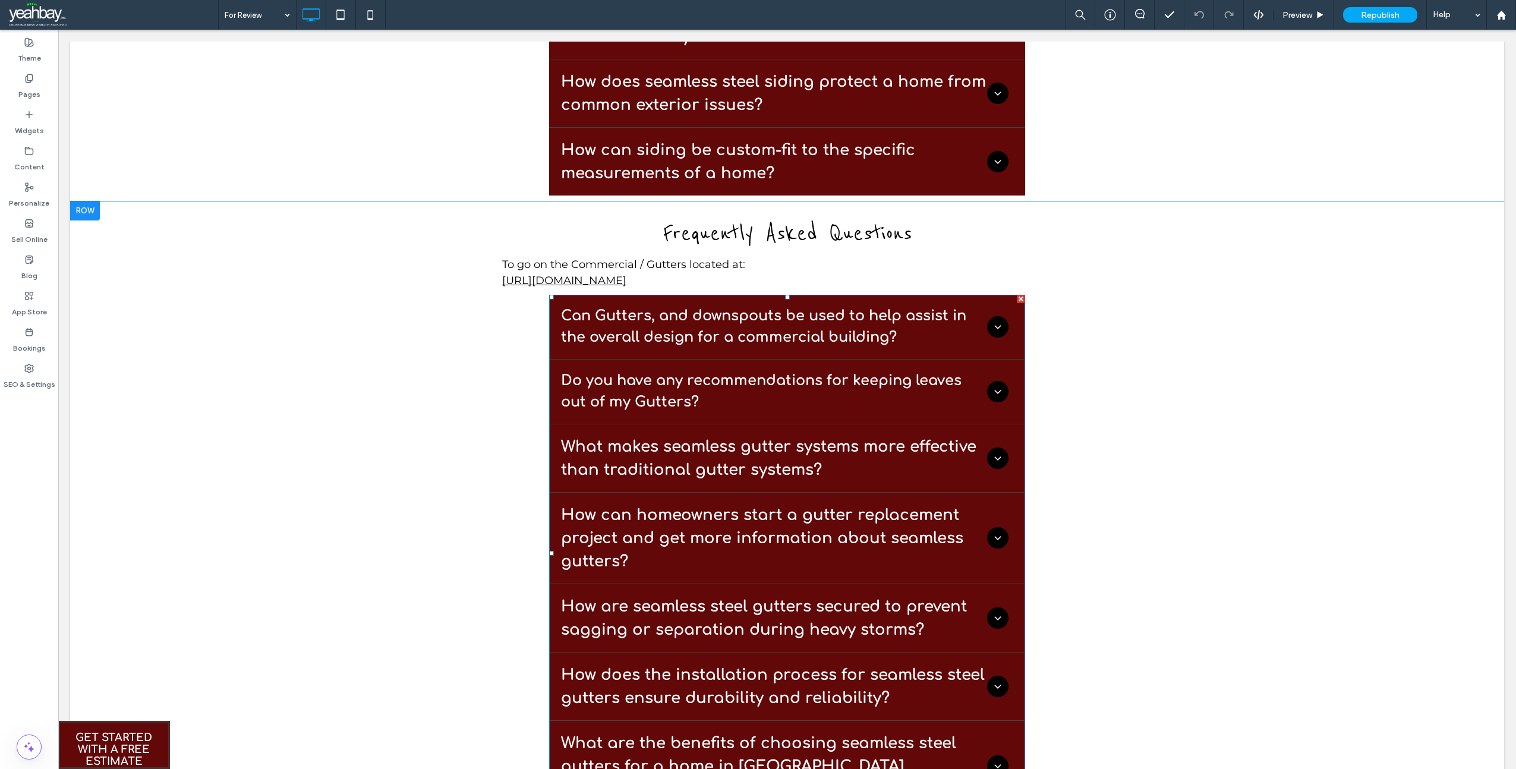
scroll to position [1486, 0]
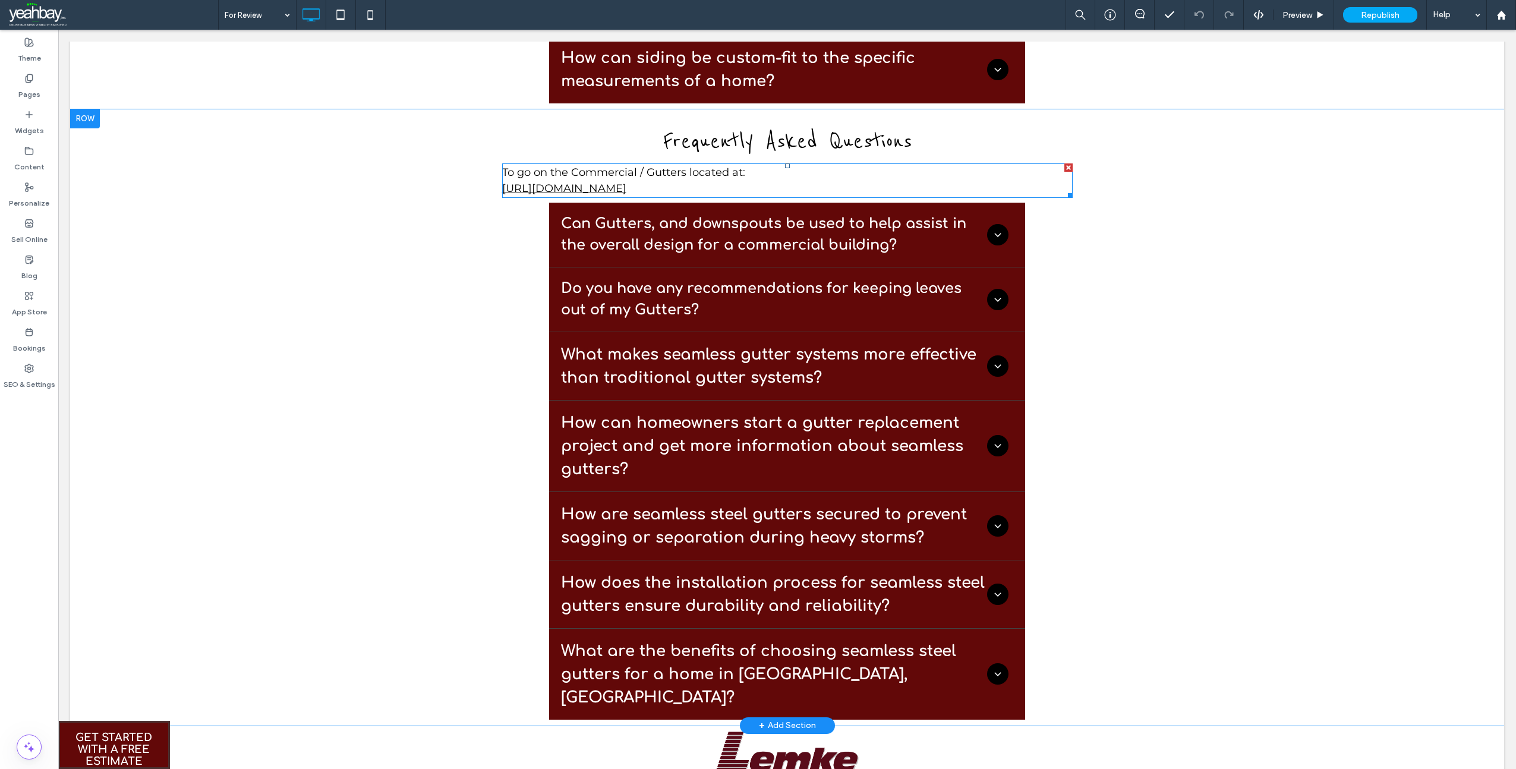
click at [627, 187] on link "https://www.lemkeseamless.com/commercial-gutters" at bounding box center [564, 188] width 124 height 13
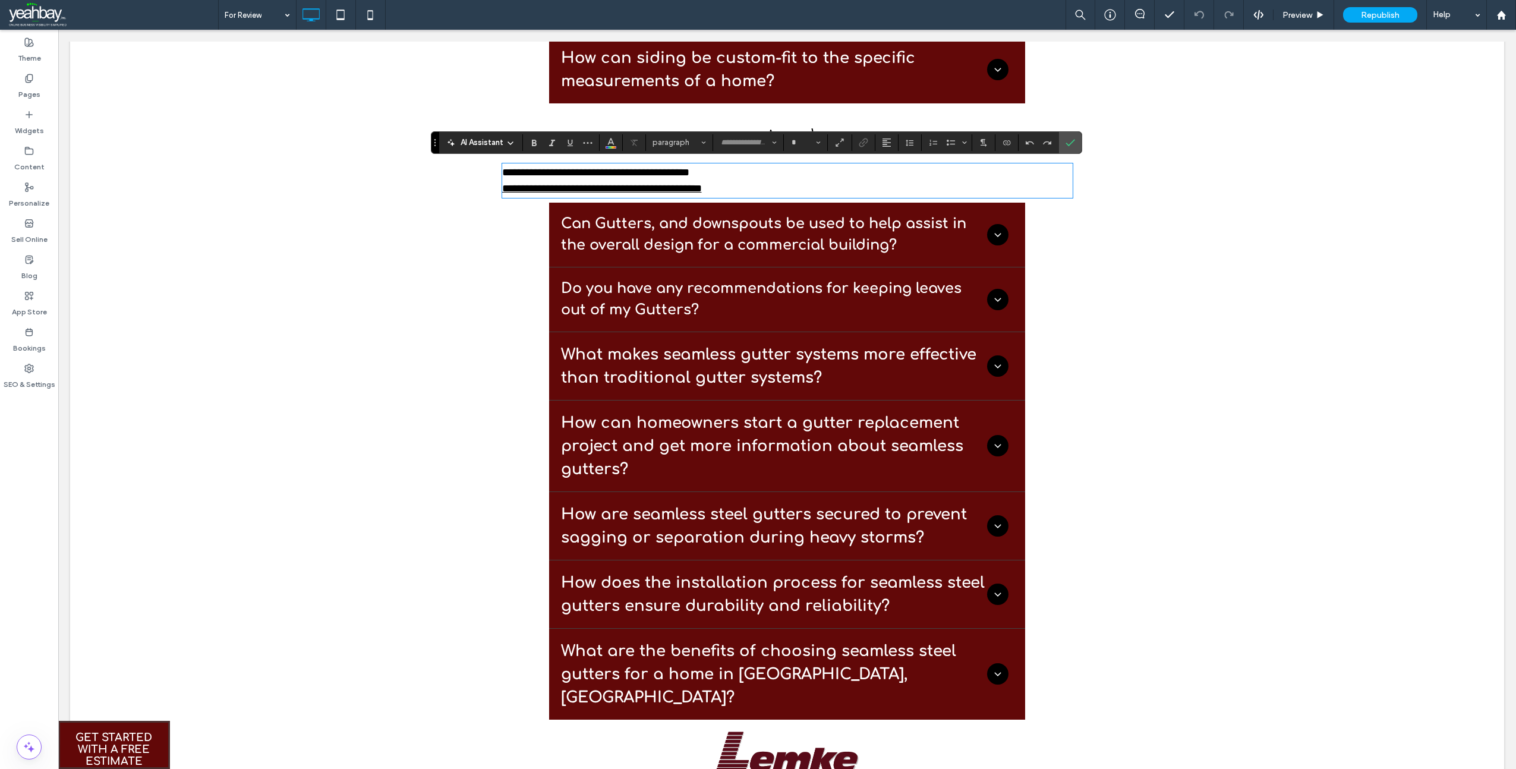
type input "**********"
type input "**"
drag, startPoint x: 790, startPoint y: 188, endPoint x: 679, endPoint y: 185, distance: 110.6
click at [679, 185] on p "**********" at bounding box center [787, 189] width 571 height 16
click at [677, 185] on link "**********" at bounding box center [602, 188] width 200 height 11
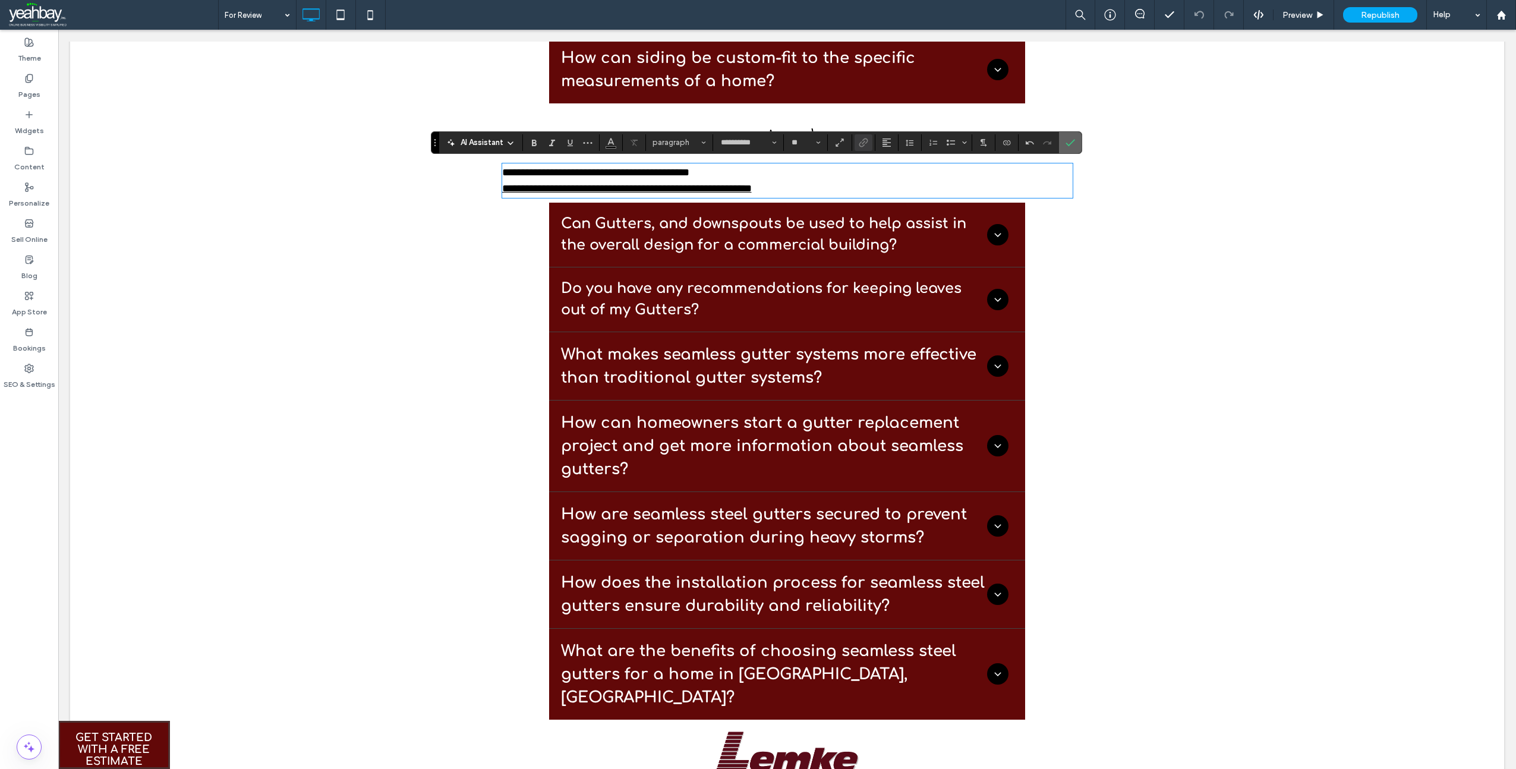
click at [1072, 136] on span "Confirm" at bounding box center [1071, 143] width 10 height 20
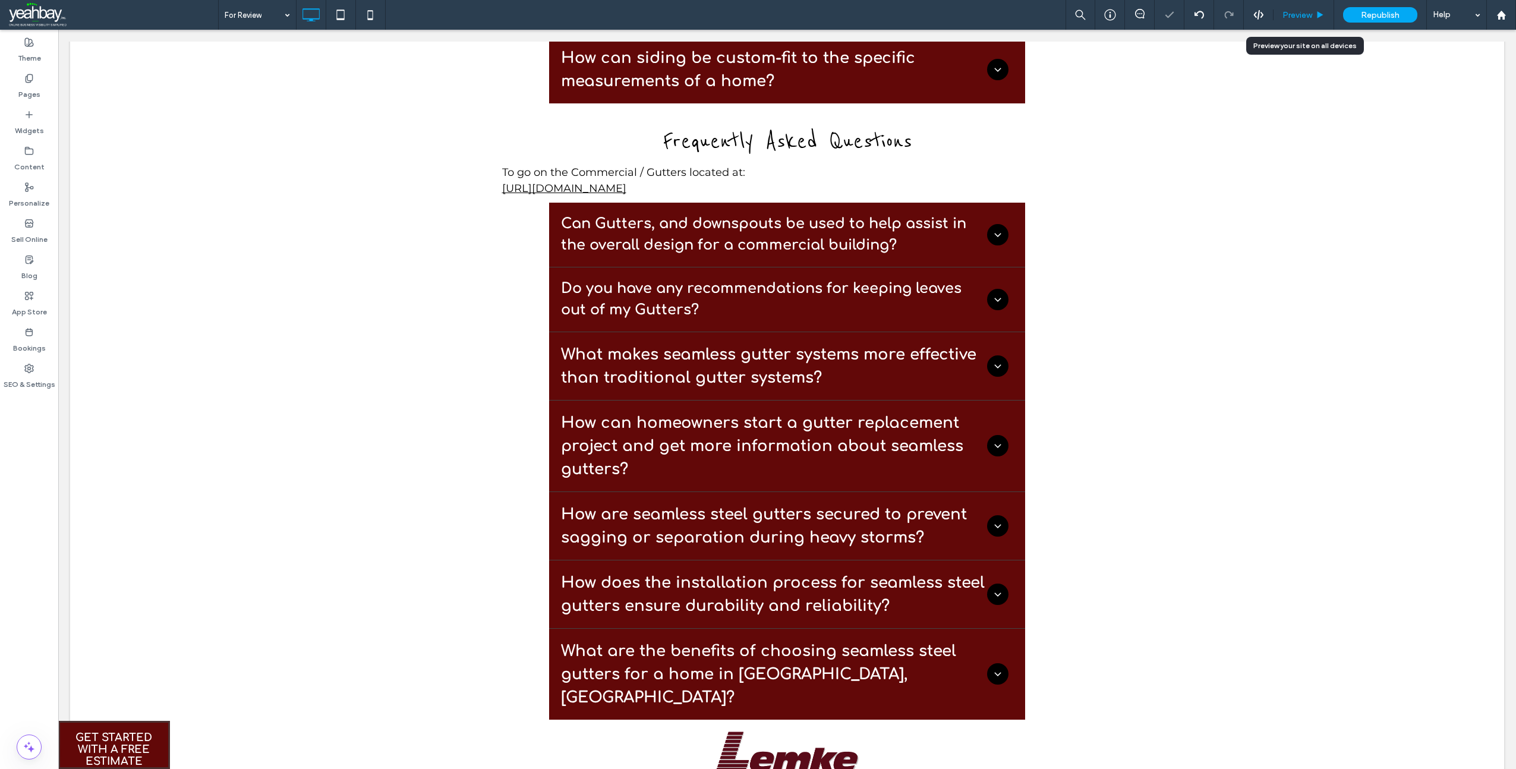
drag, startPoint x: 1289, startPoint y: 12, endPoint x: 605, endPoint y: 174, distance: 702.3
click at [1289, 12] on span "Preview" at bounding box center [1298, 15] width 30 height 10
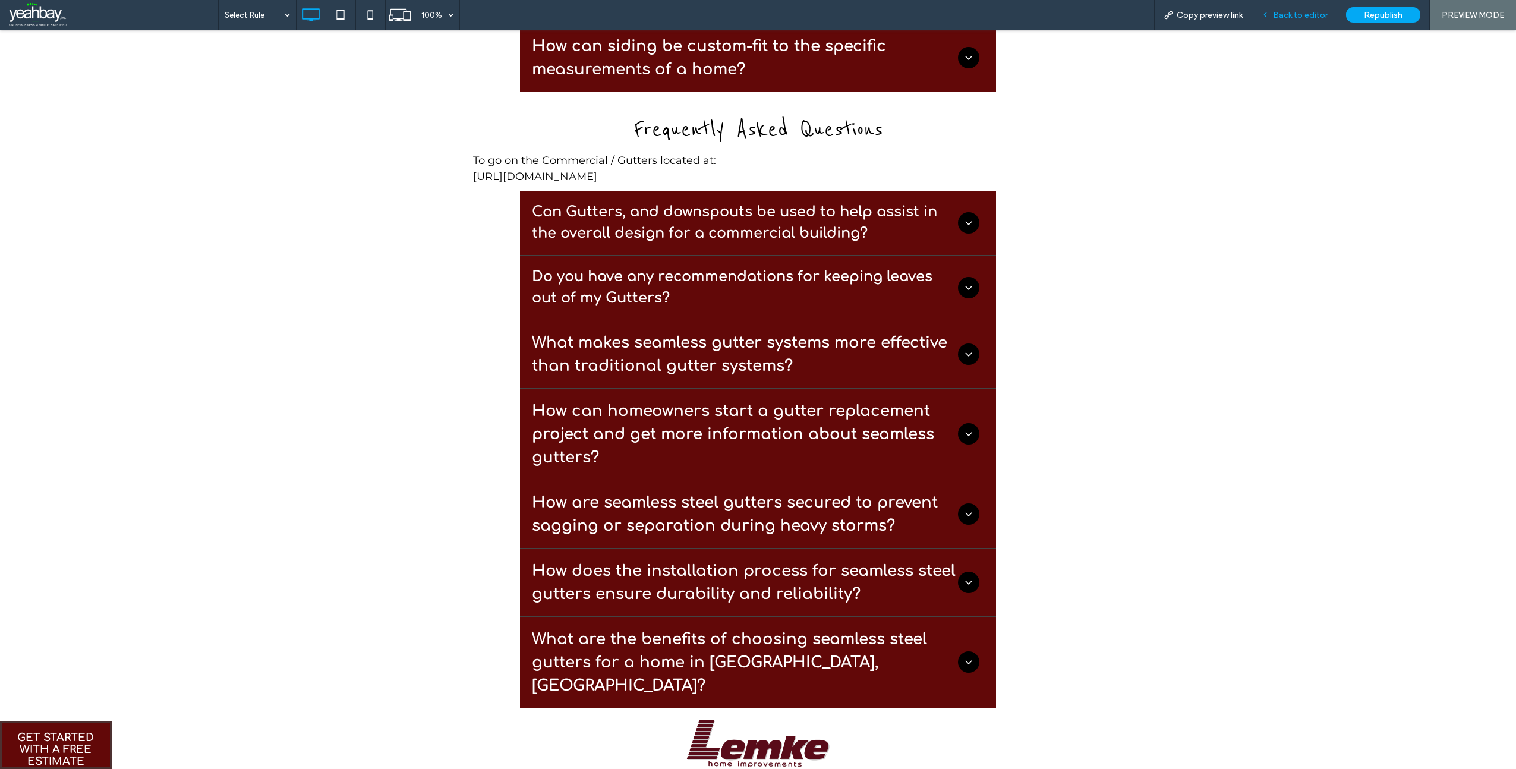
click at [1292, 15] on span "Back to editor" at bounding box center [1300, 15] width 55 height 10
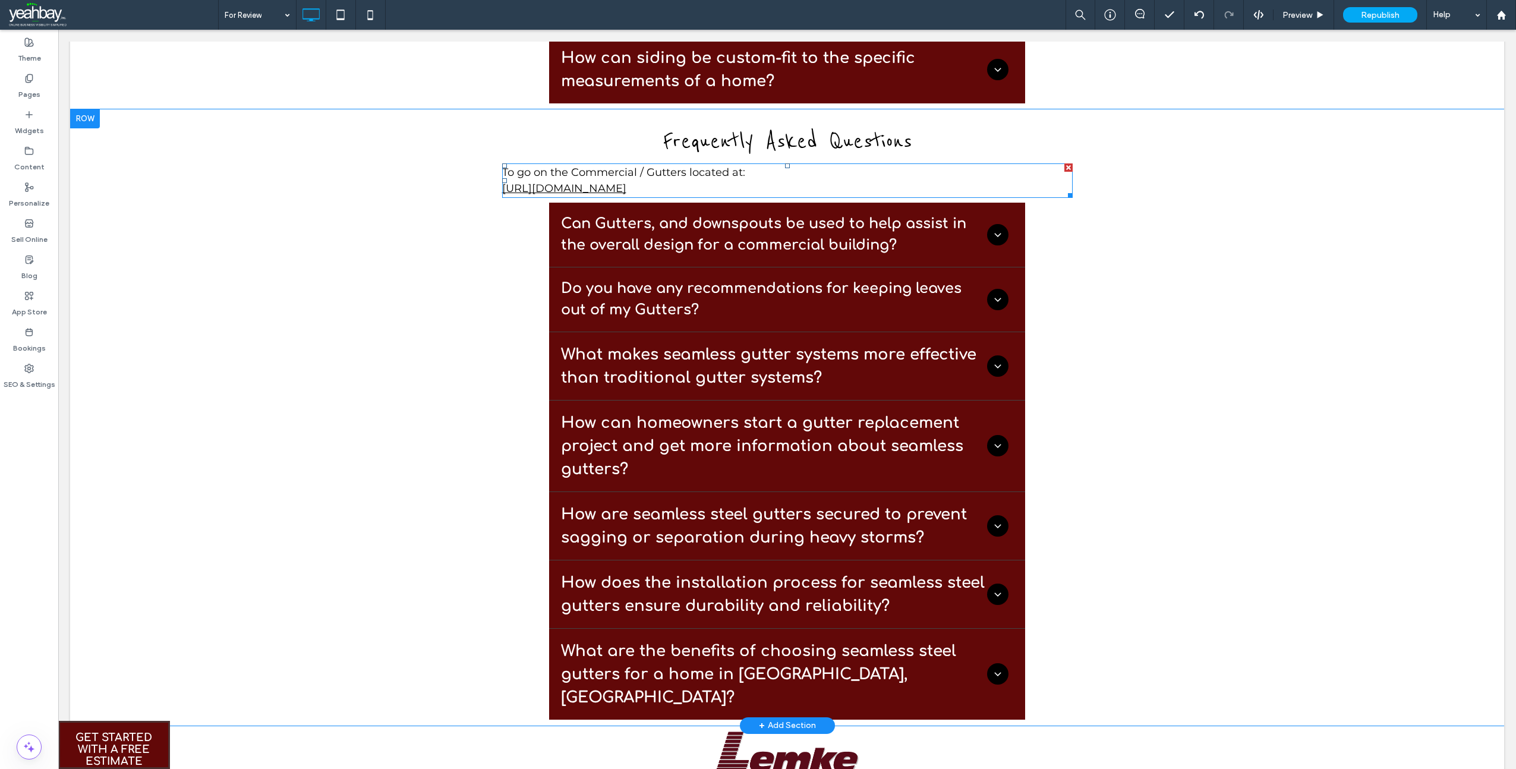
click at [849, 185] on p "https://www.lemkeseamless.com/residential-gutters-downspouts" at bounding box center [787, 189] width 571 height 16
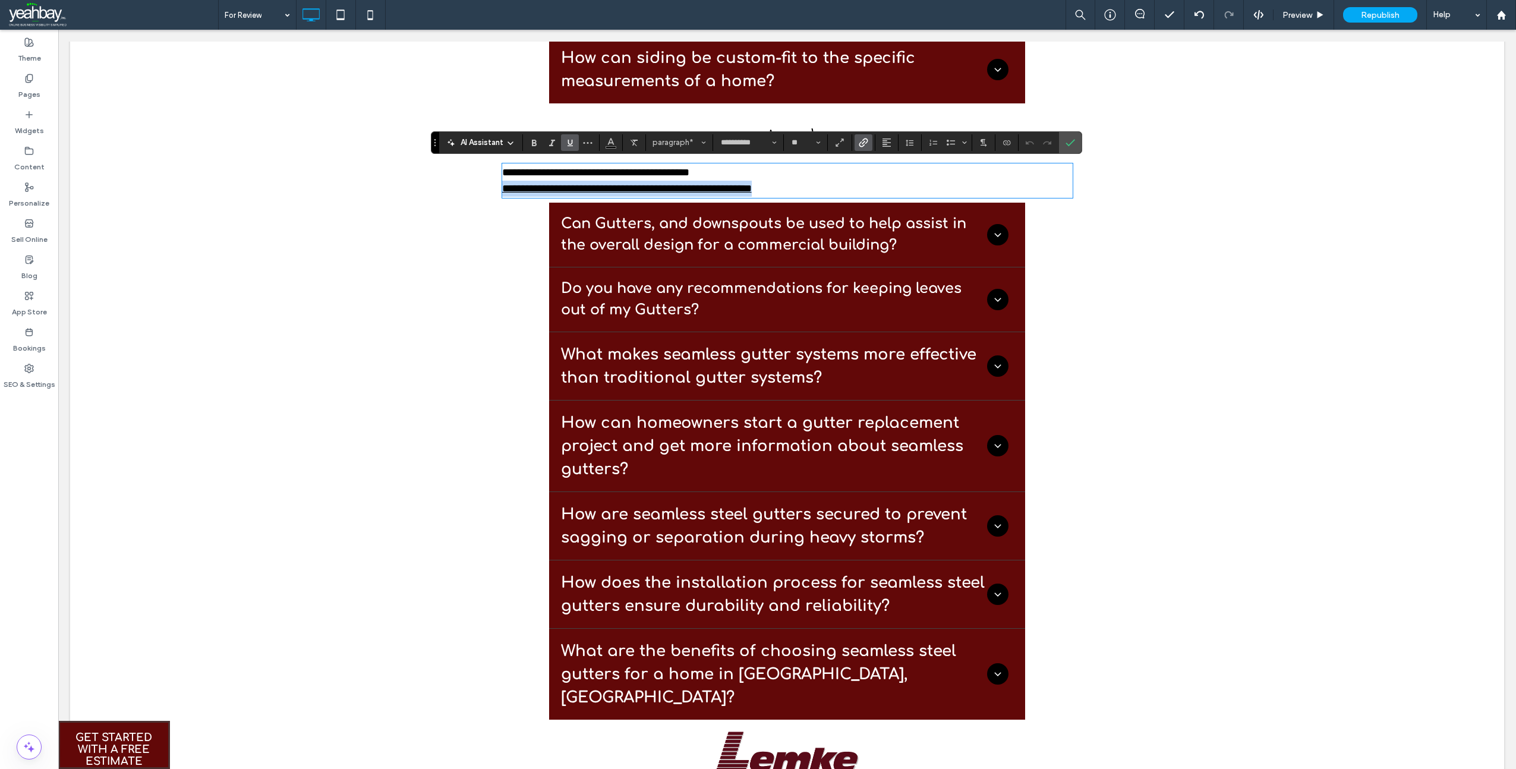
drag, startPoint x: 854, startPoint y: 187, endPoint x: 484, endPoint y: 180, distance: 370.4
click at [484, 180] on div "**********" at bounding box center [787, 417] width 1434 height 616
click at [1073, 143] on icon "Confirm" at bounding box center [1071, 143] width 10 height 10
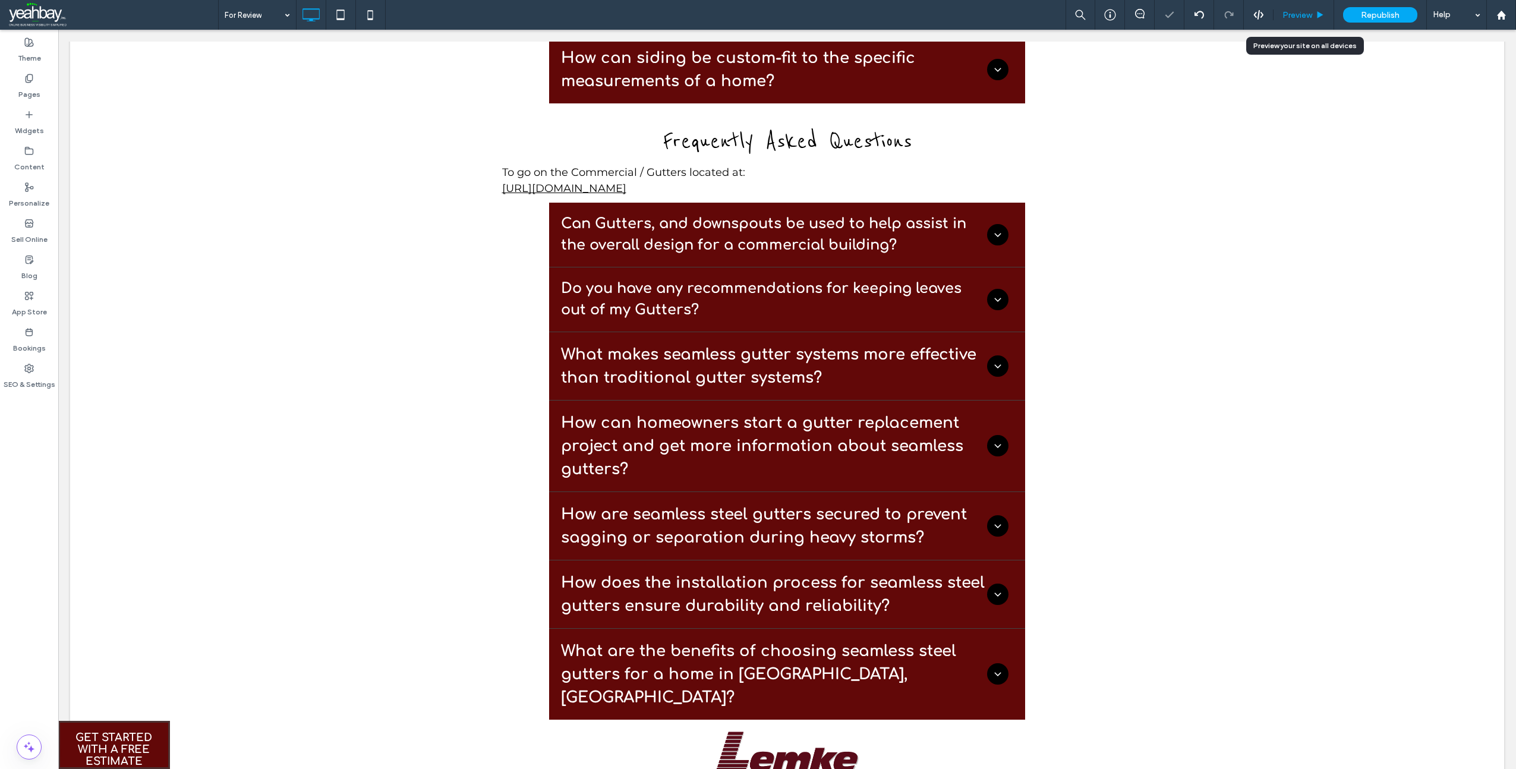
click at [1297, 17] on span "Preview" at bounding box center [1298, 15] width 30 height 10
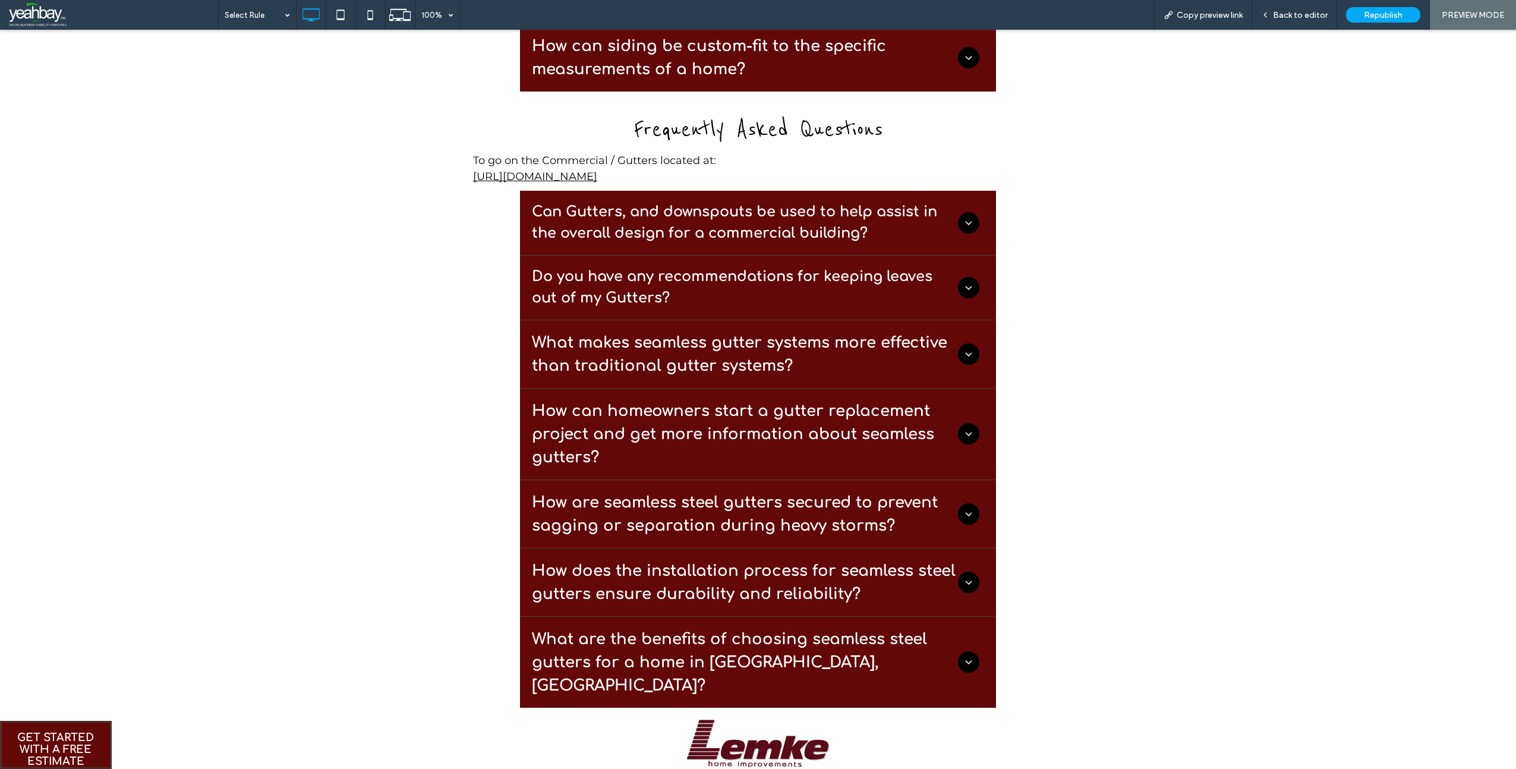
click at [630, 155] on span "To go on the Commercial / Gutters located at:" at bounding box center [594, 160] width 243 height 13
click at [1292, 5] on div "Back to editor" at bounding box center [1294, 15] width 85 height 30
click at [890, 172] on p "[URL][DOMAIN_NAME]" at bounding box center [758, 177] width 571 height 16
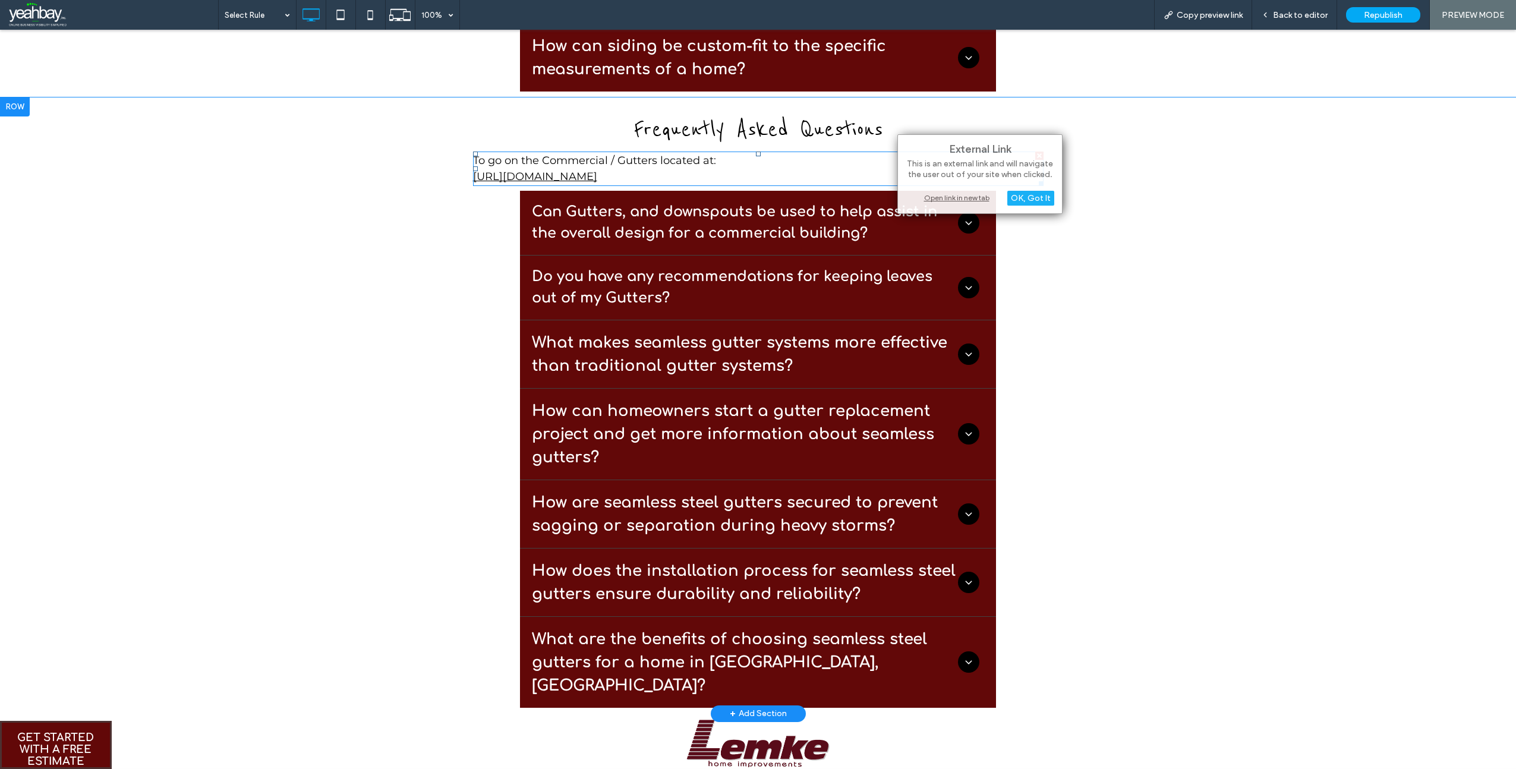
drag, startPoint x: 883, startPoint y: 157, endPoint x: 876, endPoint y: 156, distance: 6.6
click at [891, 169] on p "[URL][DOMAIN_NAME]" at bounding box center [758, 177] width 571 height 16
click at [881, 158] on p "To go on the Commercial / Gutters located at:" at bounding box center [758, 161] width 571 height 16
click at [478, 174] on link "[URL][DOMAIN_NAME]" at bounding box center [535, 176] width 124 height 13
click at [828, 165] on p "To go on the Commercial / Gutters located at:" at bounding box center [758, 161] width 571 height 16
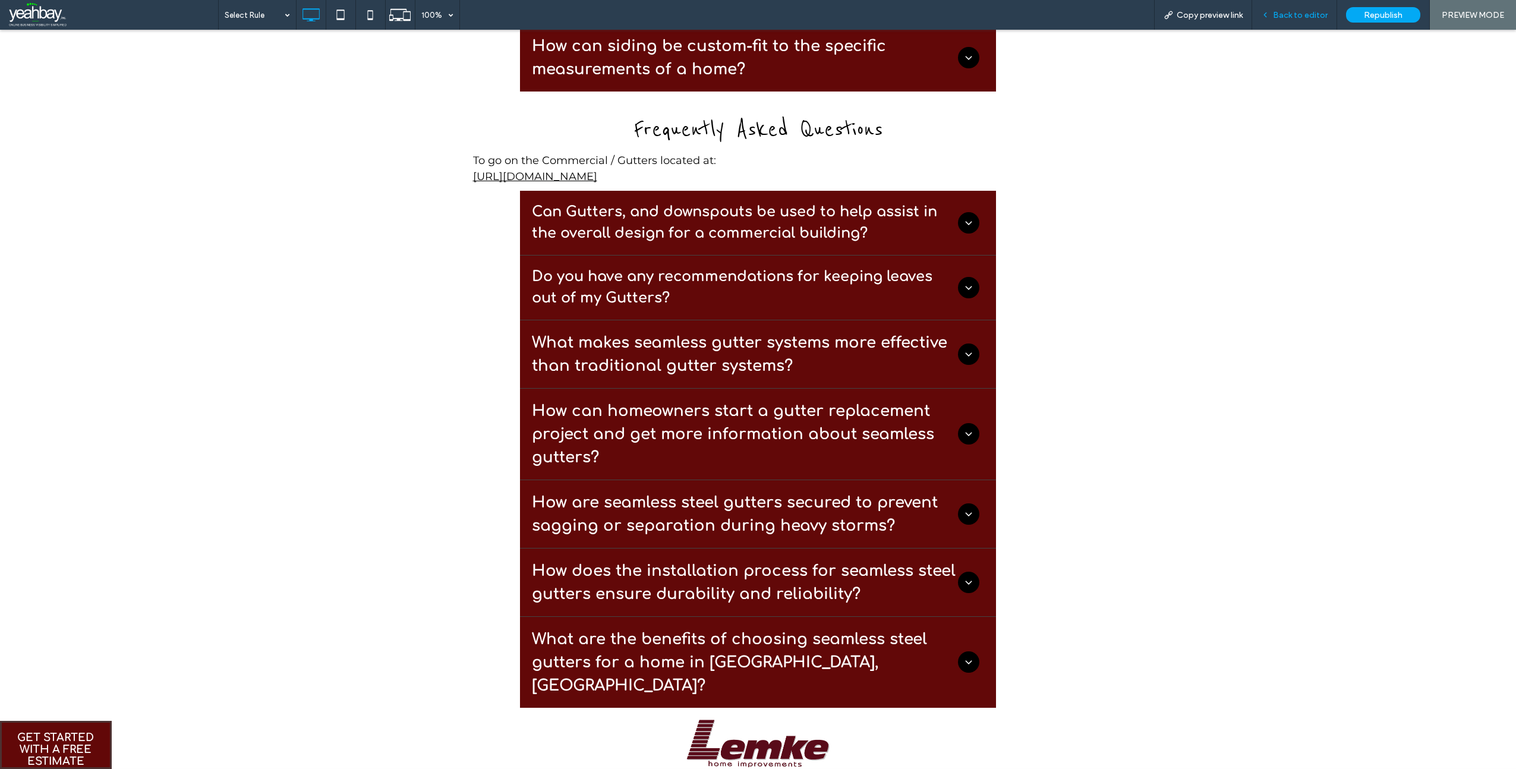
click at [1276, 17] on span "Back to editor" at bounding box center [1300, 15] width 55 height 10
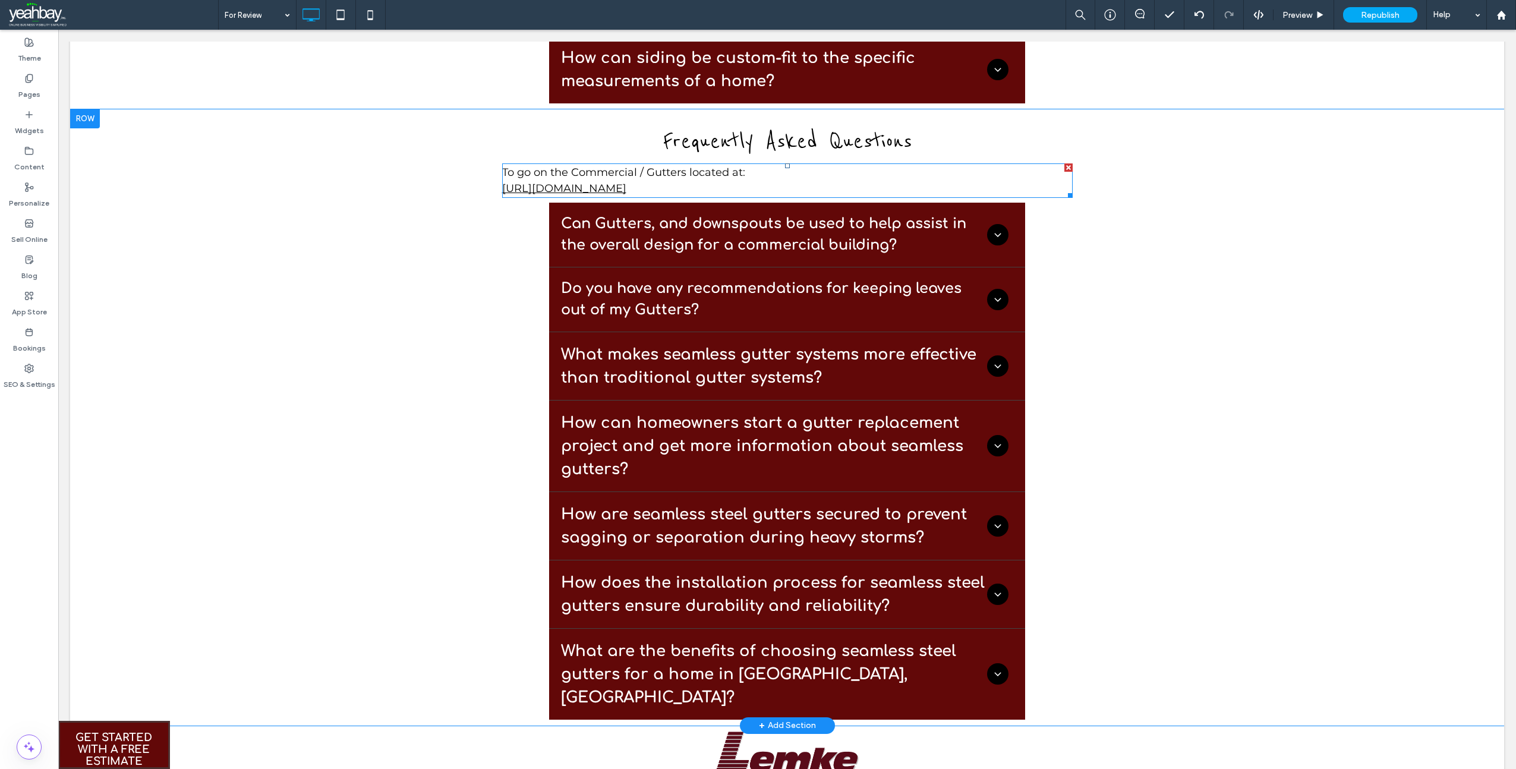
click at [952, 184] on p "[URL][DOMAIN_NAME]" at bounding box center [787, 189] width 571 height 16
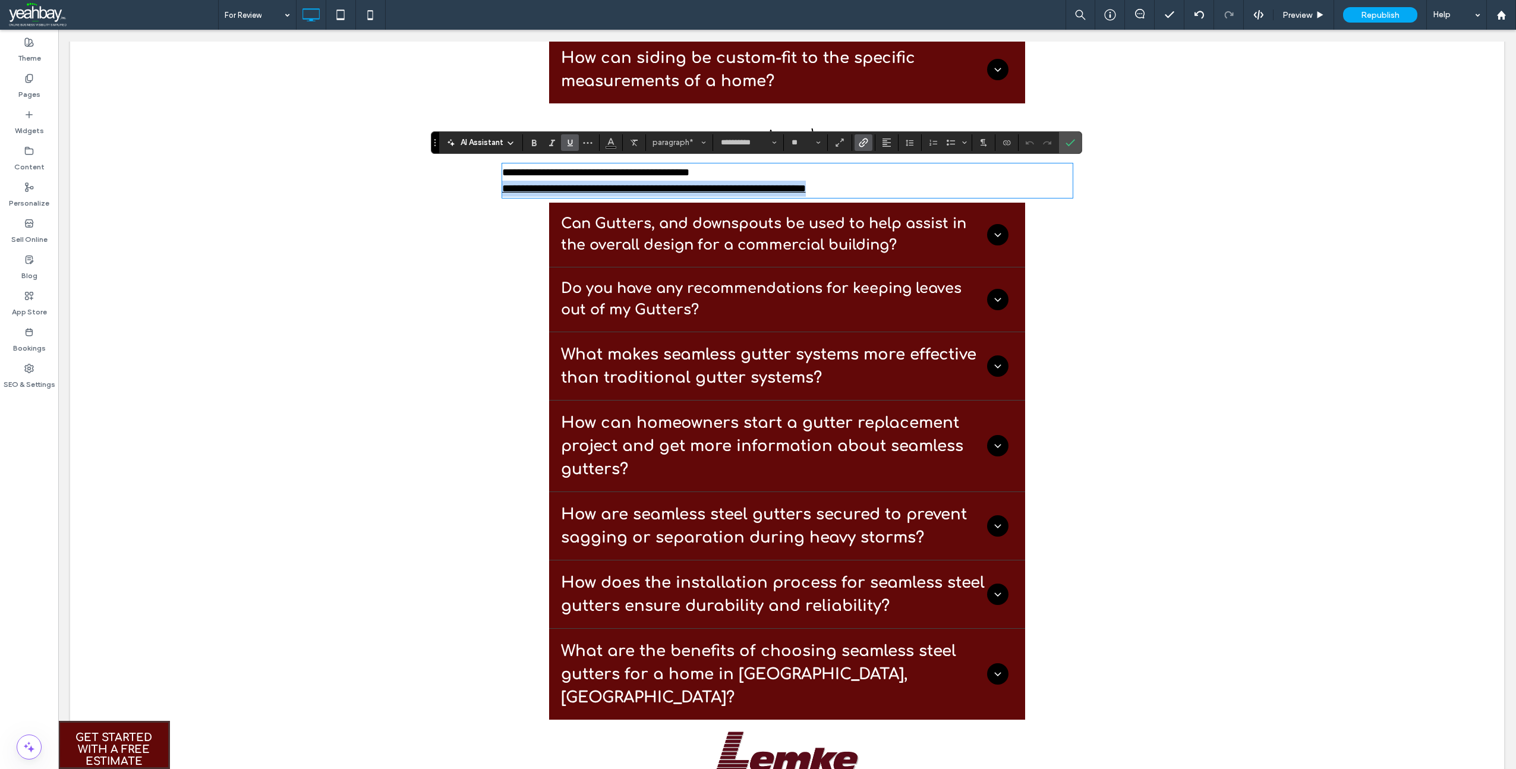
drag, startPoint x: 924, startPoint y: 189, endPoint x: 497, endPoint y: 190, distance: 426.8
click at [497, 190] on div "**********" at bounding box center [787, 417] width 1434 height 616
click at [862, 142] on icon "Link" at bounding box center [864, 143] width 10 height 10
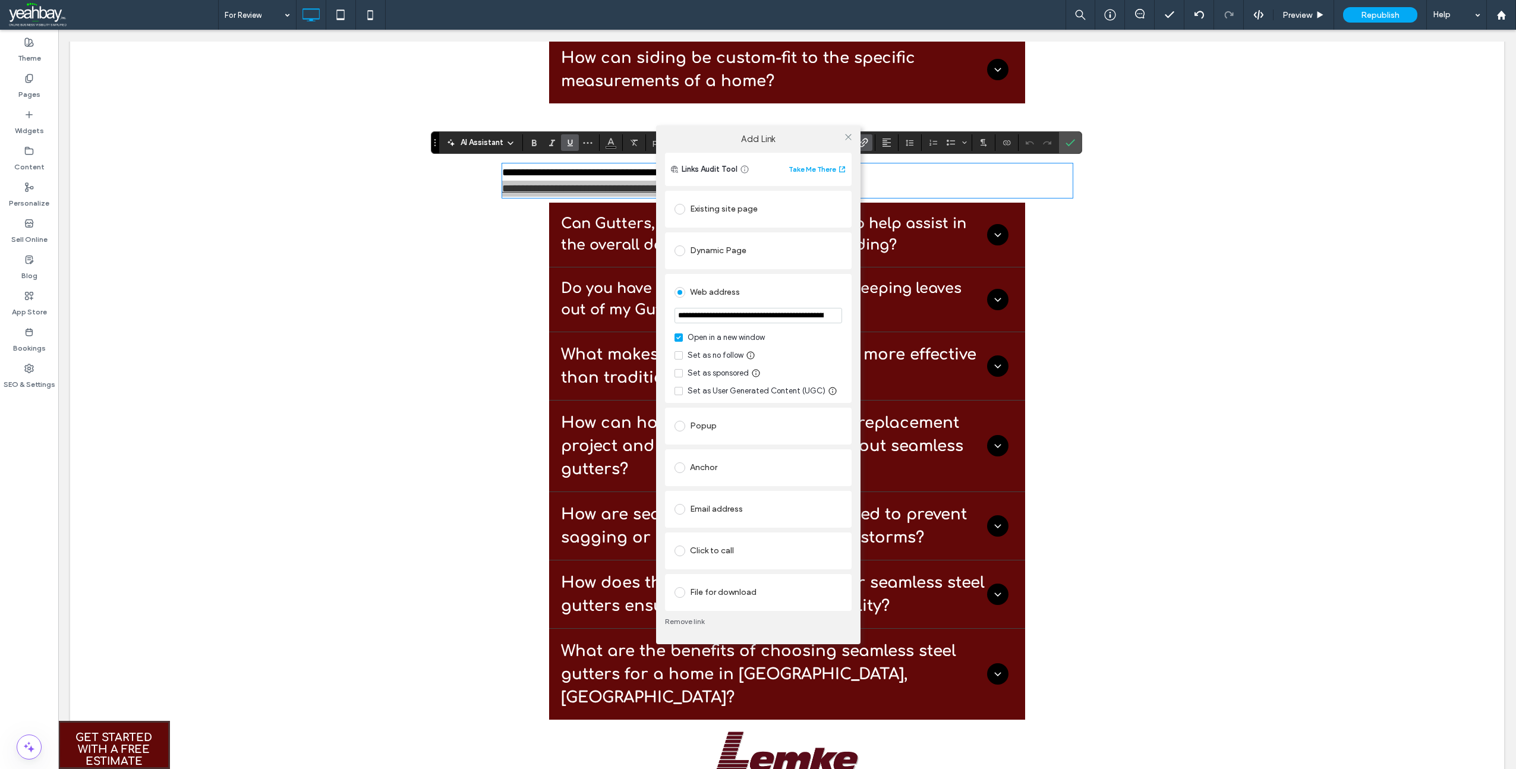
scroll to position [0, 126]
drag, startPoint x: 713, startPoint y: 317, endPoint x: 841, endPoint y: 307, distance: 127.6
click at [841, 308] on input "**********" at bounding box center [759, 316] width 168 height 16
click at [827, 316] on input "**********" at bounding box center [759, 316] width 168 height 16
drag, startPoint x: 678, startPoint y: 316, endPoint x: 871, endPoint y: 315, distance: 193.2
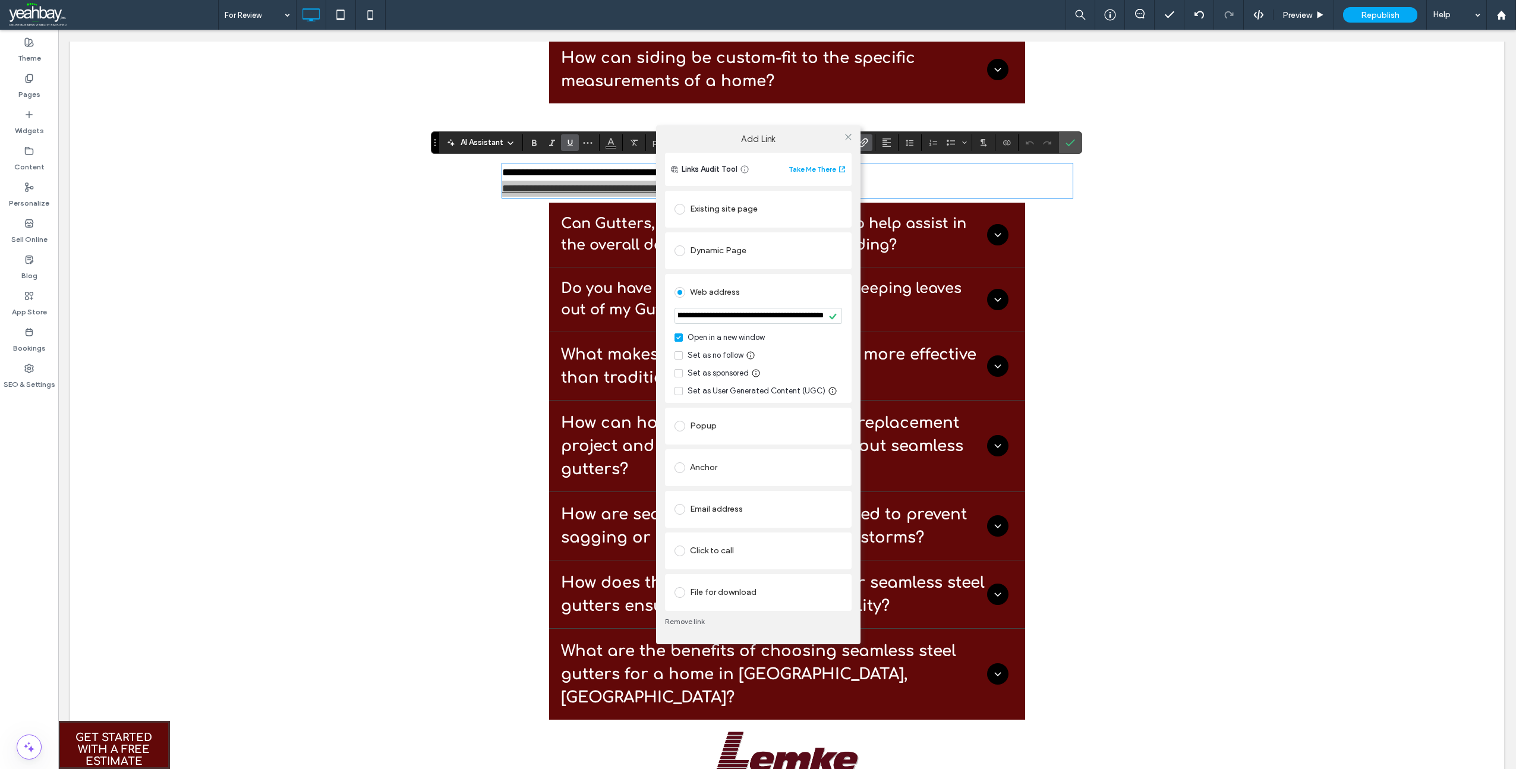
click at [879, 318] on div "**********" at bounding box center [758, 384] width 1516 height 769
paste input "***"
type input "**********"
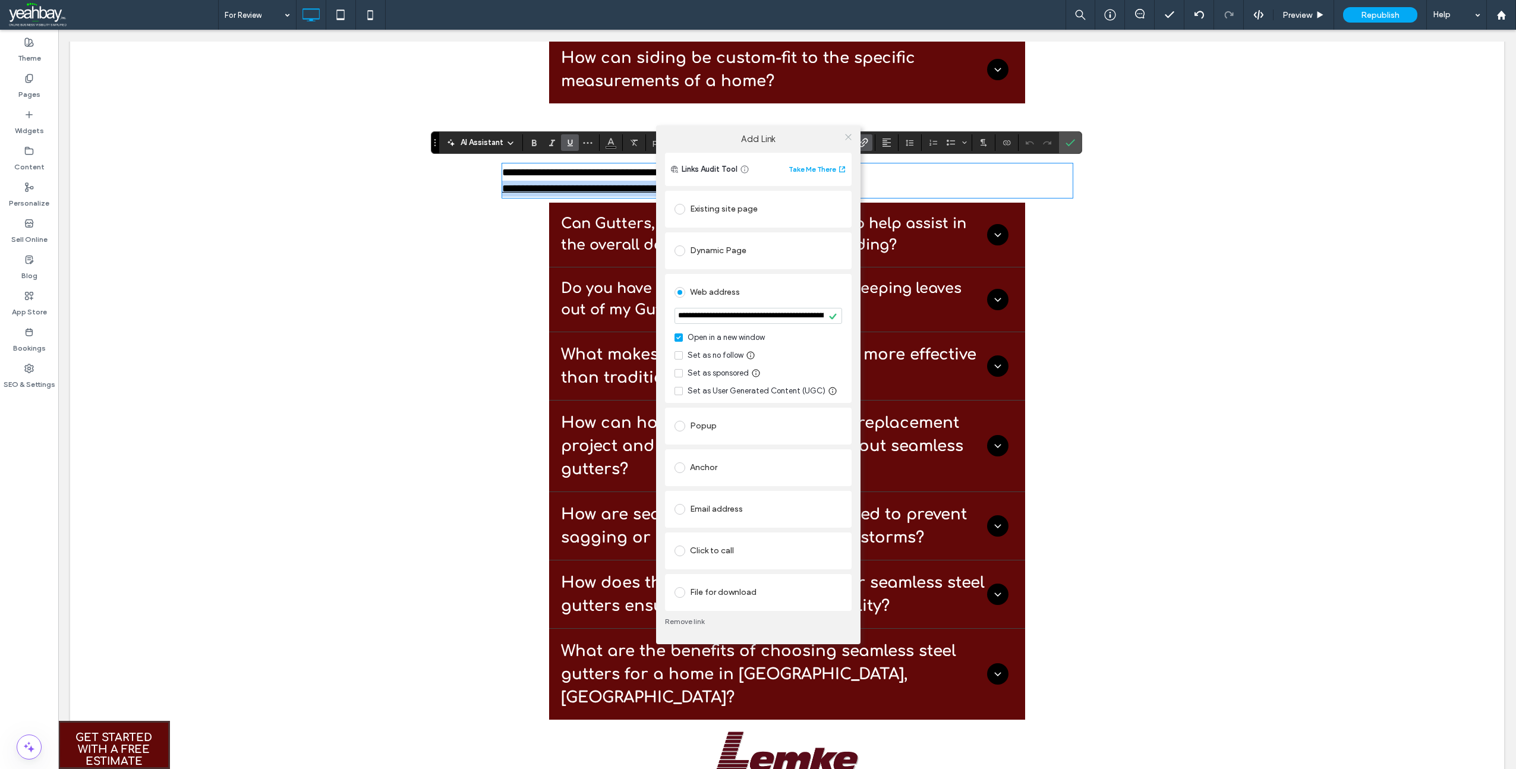
click at [846, 136] on icon at bounding box center [848, 137] width 9 height 9
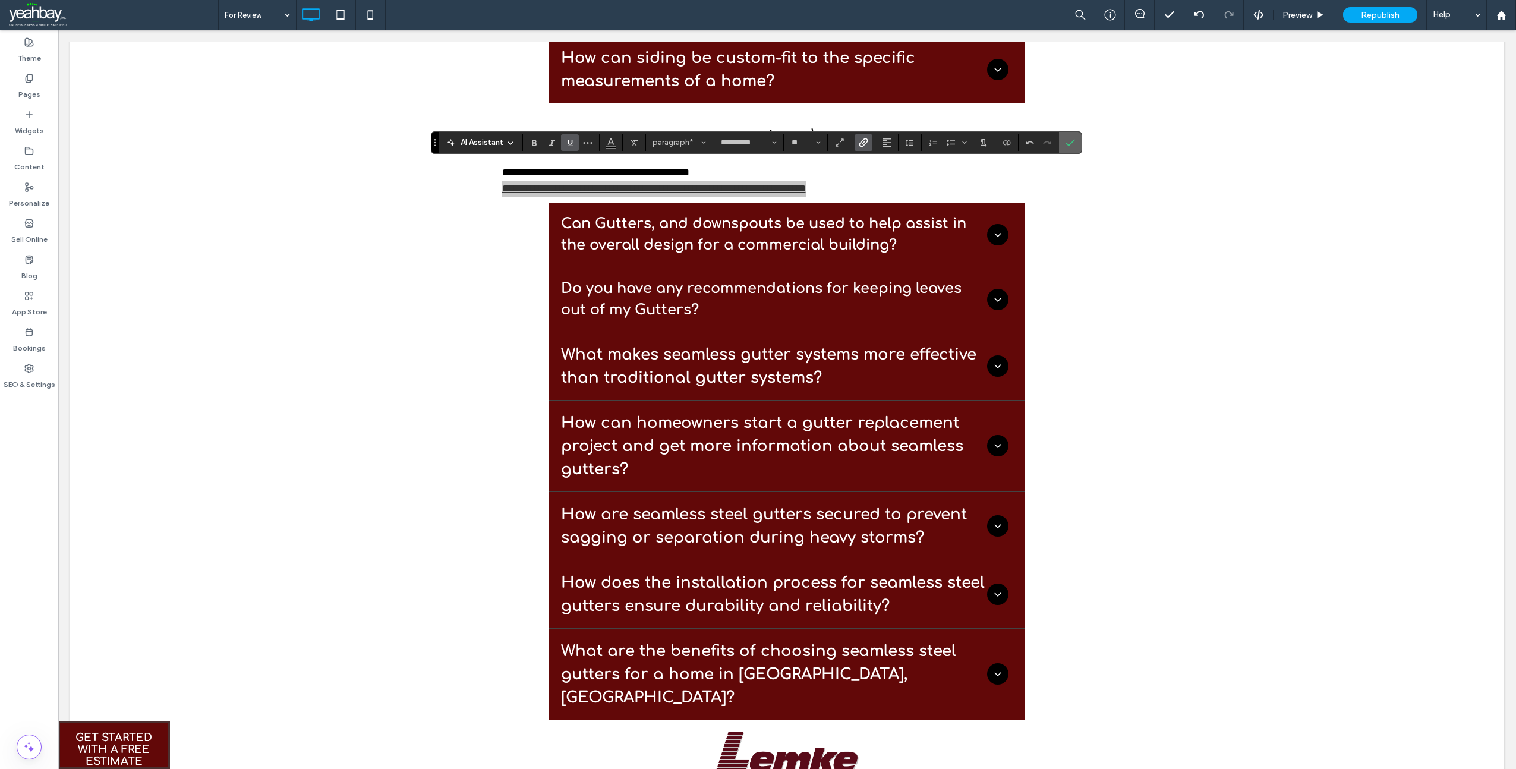
click at [1064, 145] on label "Confirm" at bounding box center [1071, 142] width 18 height 21
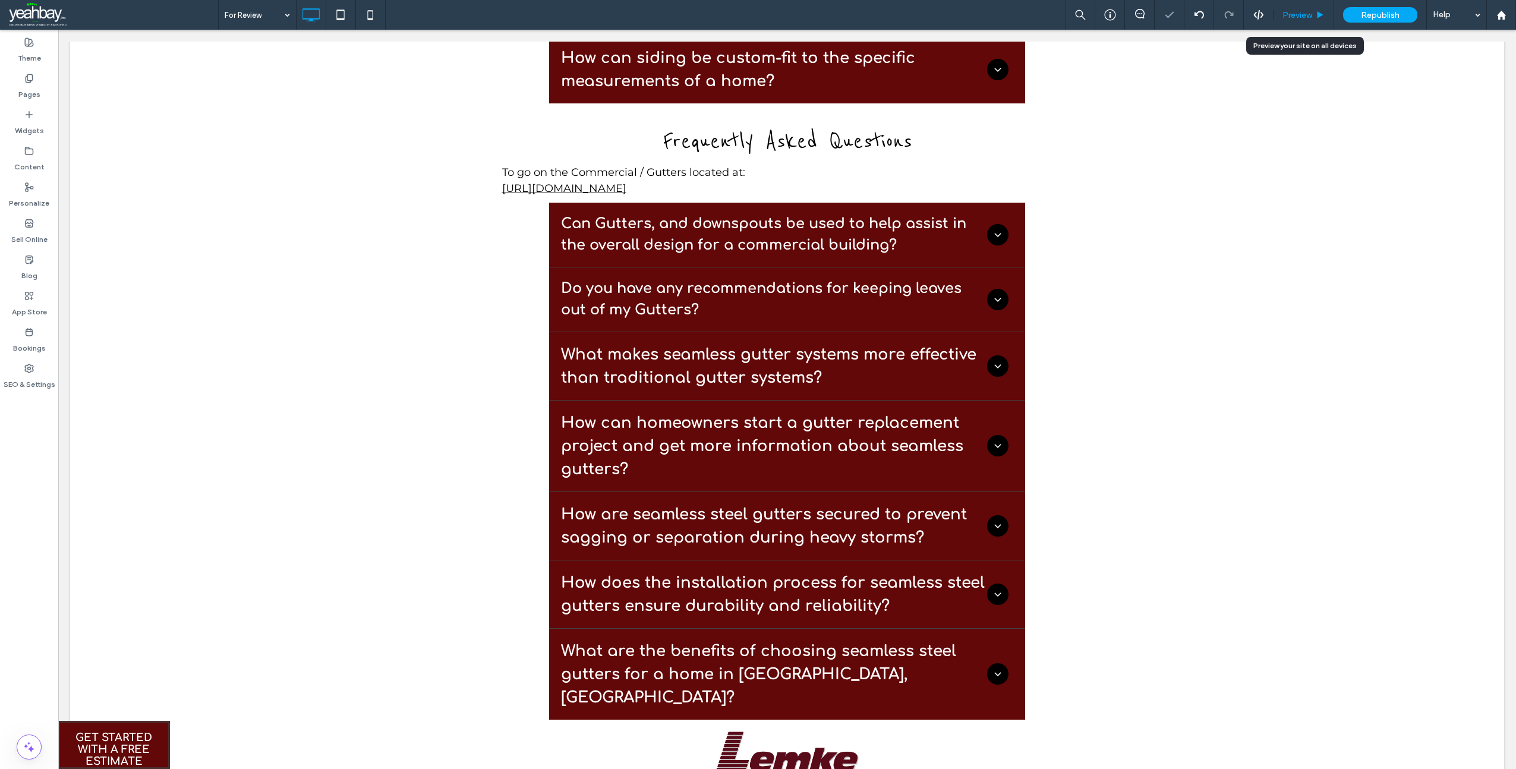
click at [1294, 16] on span "Preview" at bounding box center [1298, 15] width 30 height 10
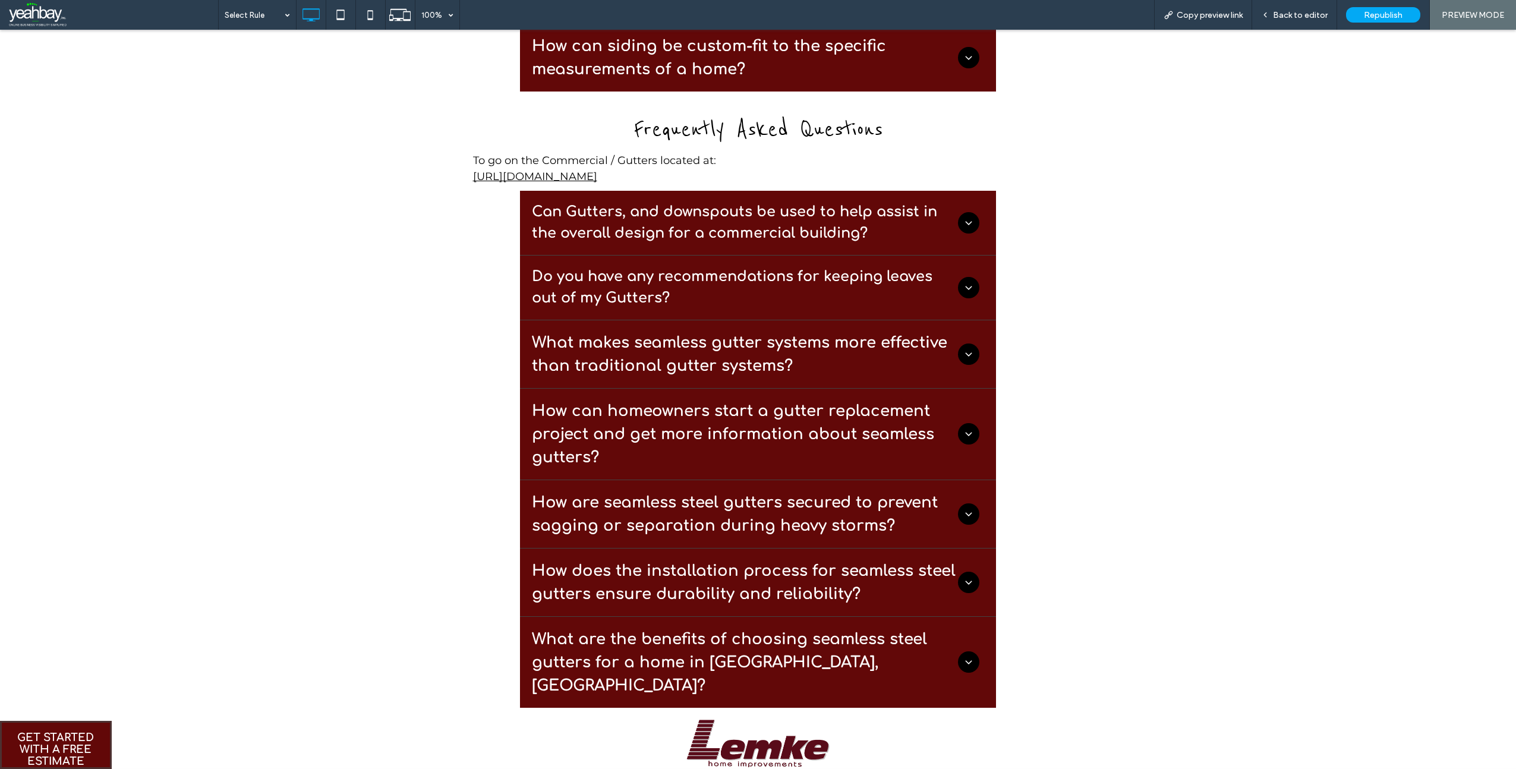
click at [597, 178] on link "[URL][DOMAIN_NAME]" at bounding box center [535, 176] width 124 height 13
click at [946, 198] on div "Open link in new tab" at bounding box center [980, 197] width 149 height 12
click at [676, 155] on span "To go on the Commercial / Gutters located at:" at bounding box center [594, 160] width 243 height 13
click at [1292, 7] on div "Back to editor" at bounding box center [1294, 15] width 85 height 30
click at [1295, 14] on span "Back to editor" at bounding box center [1300, 15] width 55 height 10
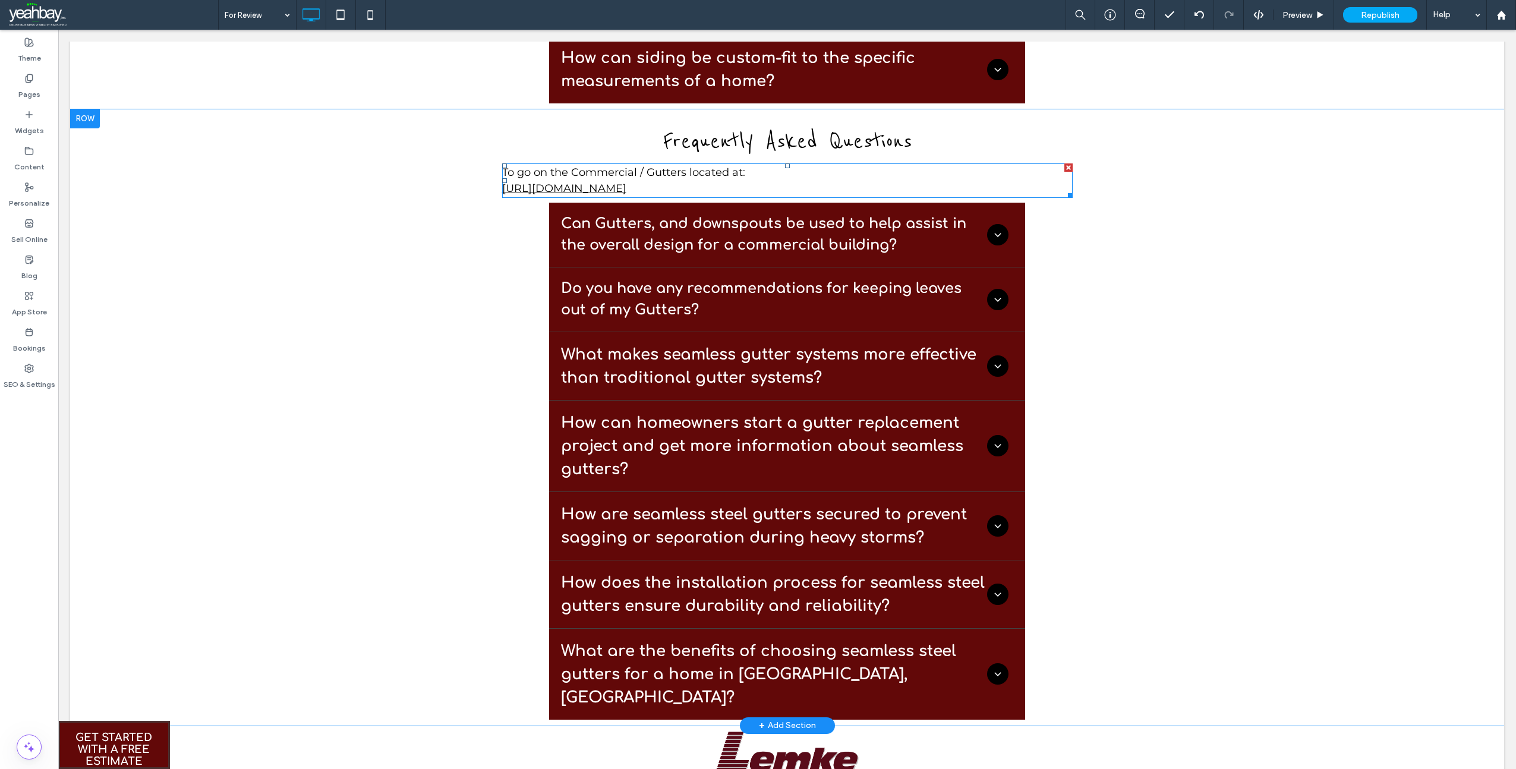
click at [685, 174] on span "To go on the Commercial / Gutters located at:" at bounding box center [623, 172] width 243 height 13
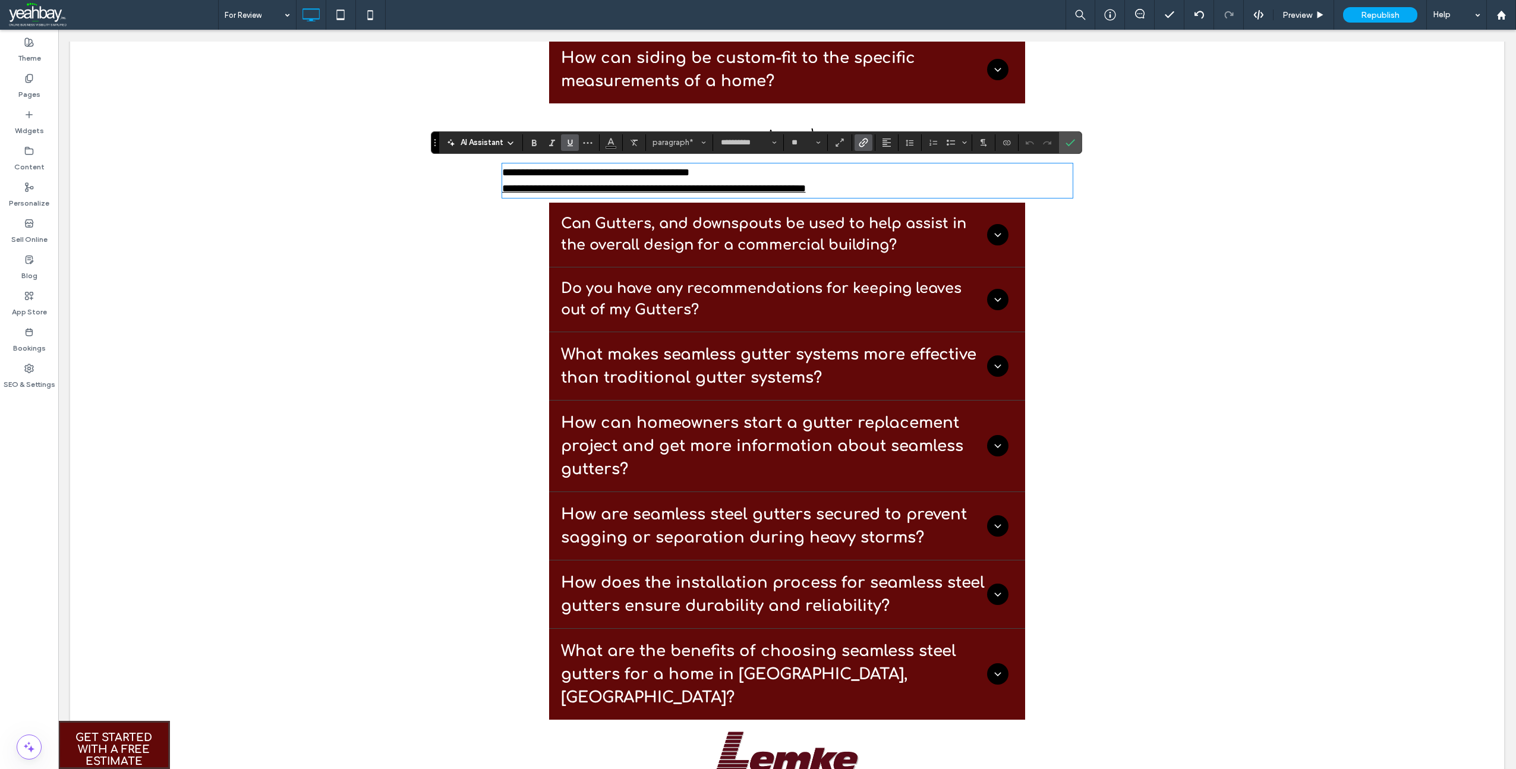
click at [590, 171] on span "**********" at bounding box center [595, 172] width 187 height 11
drag, startPoint x: 682, startPoint y: 174, endPoint x: 571, endPoint y: 175, distance: 111.8
click at [571, 175] on span "**********" at bounding box center [595, 172] width 187 height 11
click at [1066, 141] on icon "Confirm" at bounding box center [1071, 143] width 10 height 10
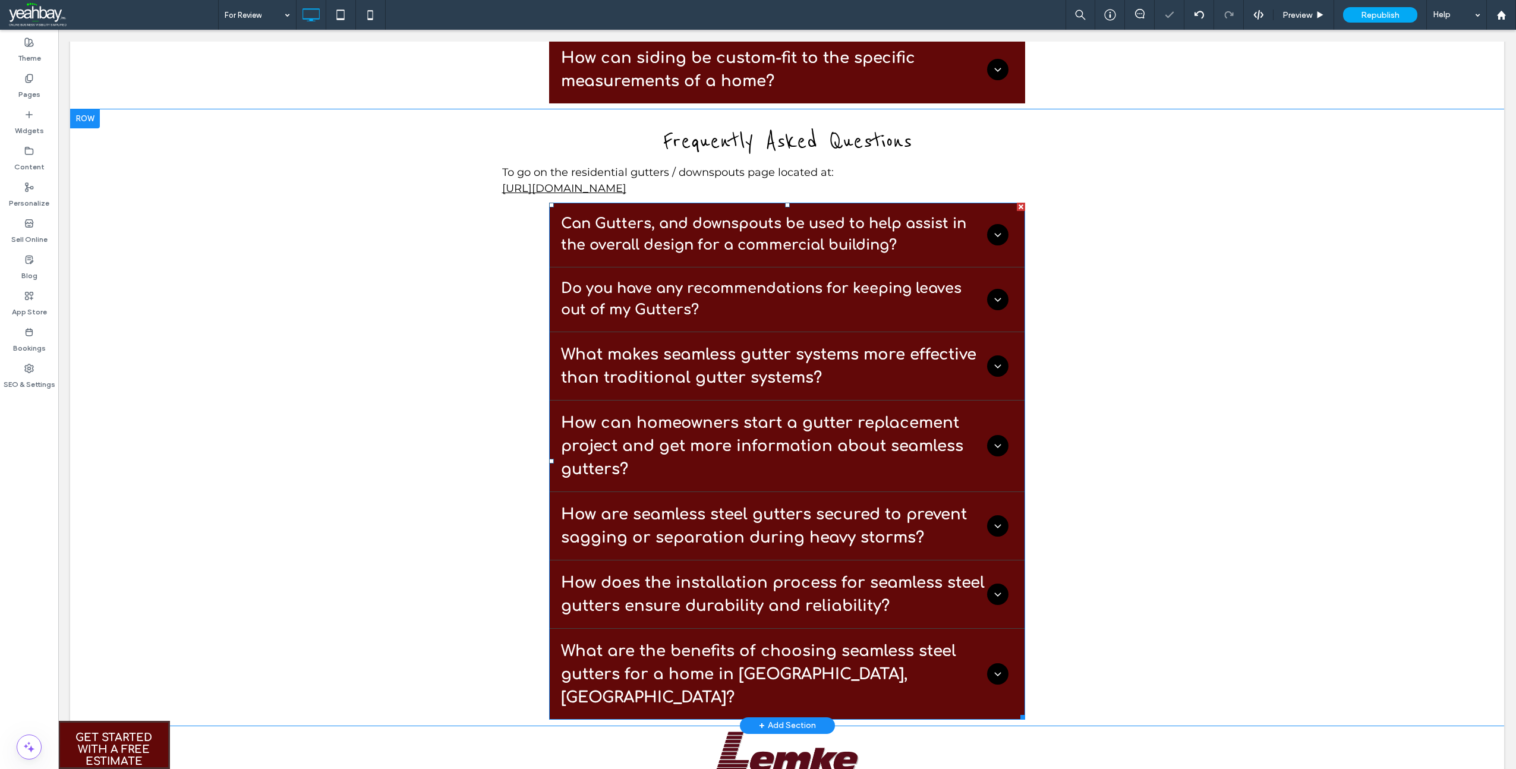
click at [685, 656] on span at bounding box center [787, 461] width 476 height 517
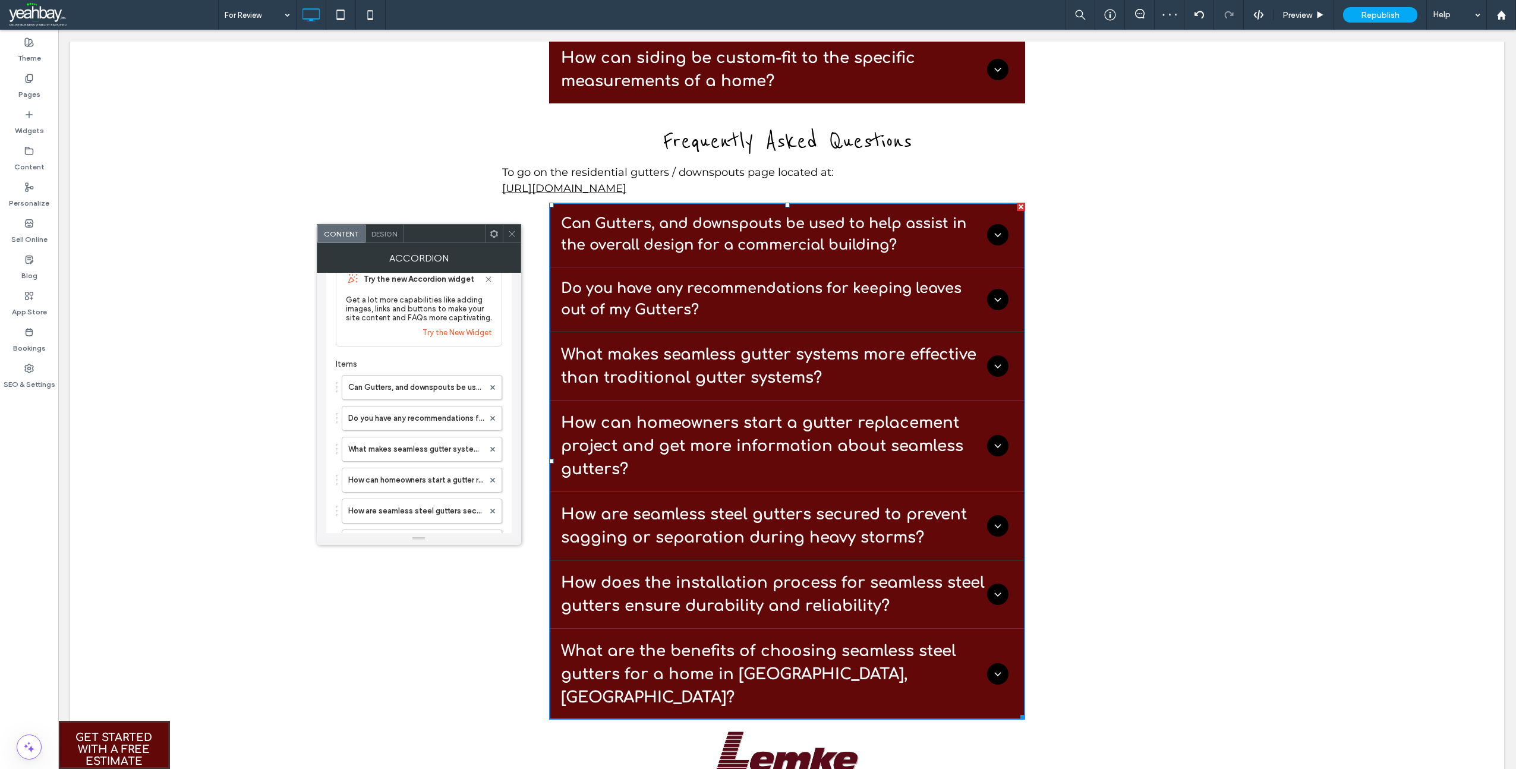
scroll to position [278, 0]
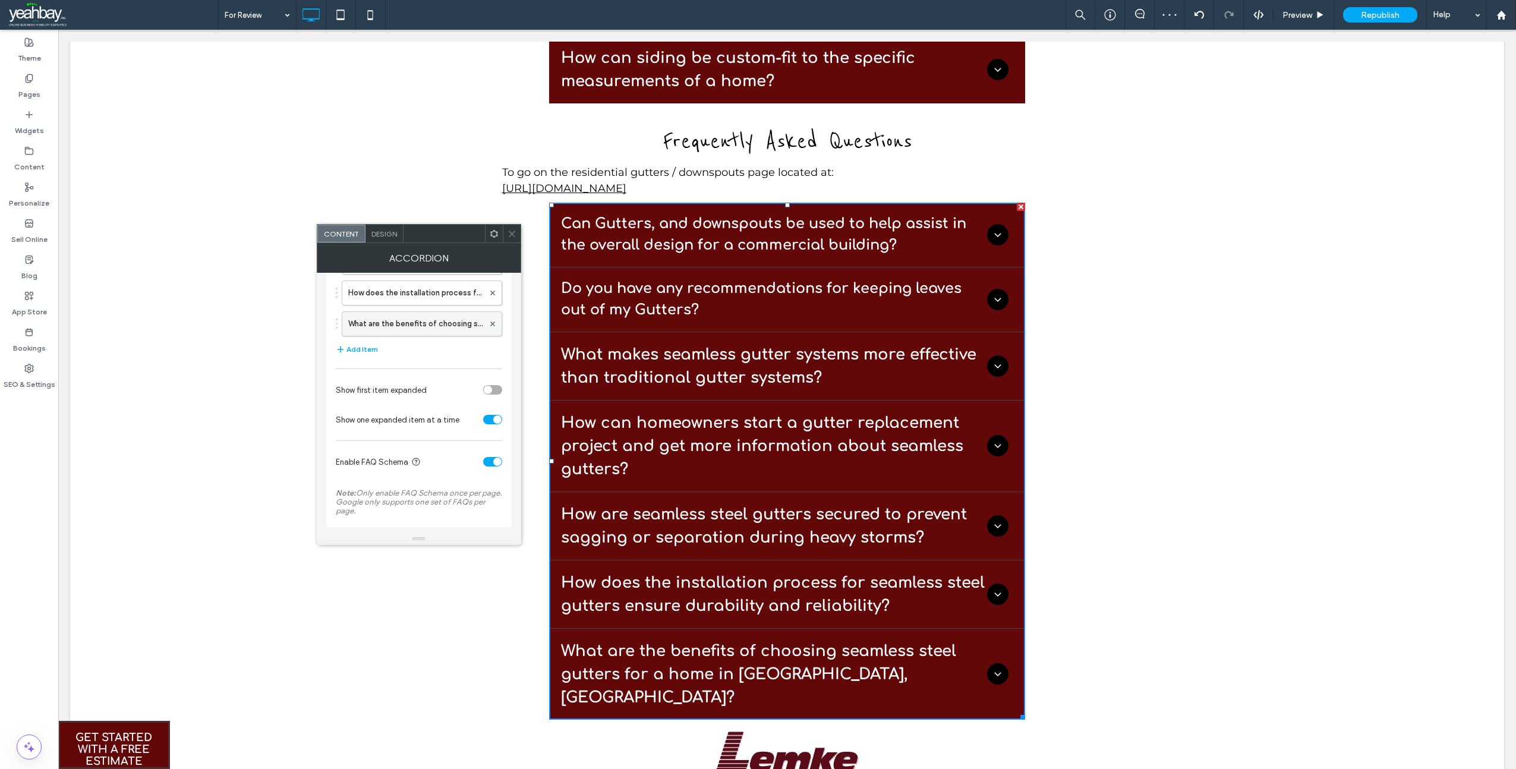
click at [402, 327] on label "What are the benefits of choosing seamless steel gutters for a home in [GEOGRAP…" at bounding box center [416, 324] width 136 height 24
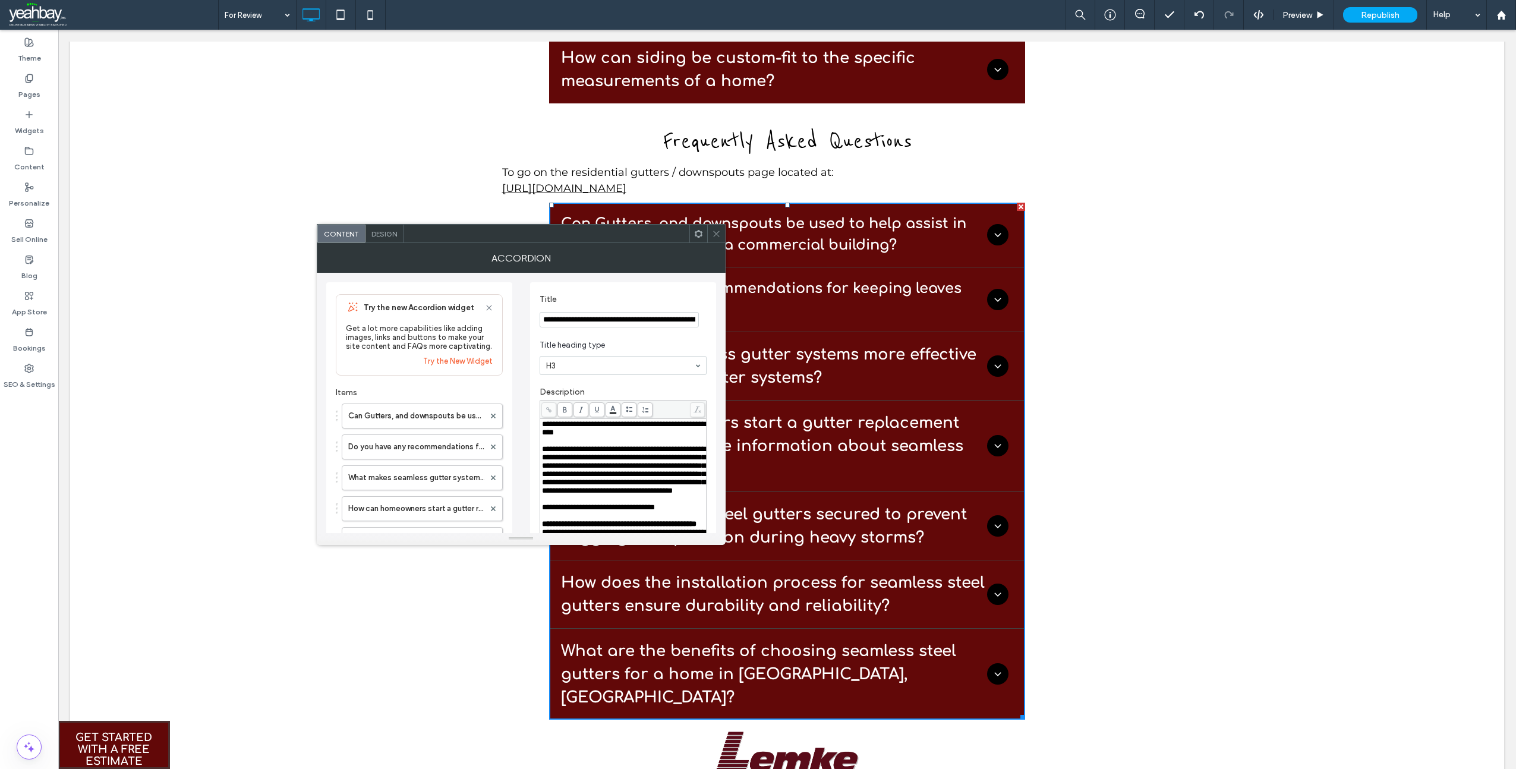
scroll to position [0, 136]
drag, startPoint x: 623, startPoint y: 320, endPoint x: 713, endPoint y: 322, distance: 90.4
click at [713, 322] on div "**********" at bounding box center [623, 602] width 186 height 641
click at [690, 320] on input "**********" at bounding box center [619, 320] width 159 height 16
drag, startPoint x: 690, startPoint y: 320, endPoint x: 647, endPoint y: 317, distance: 43.5
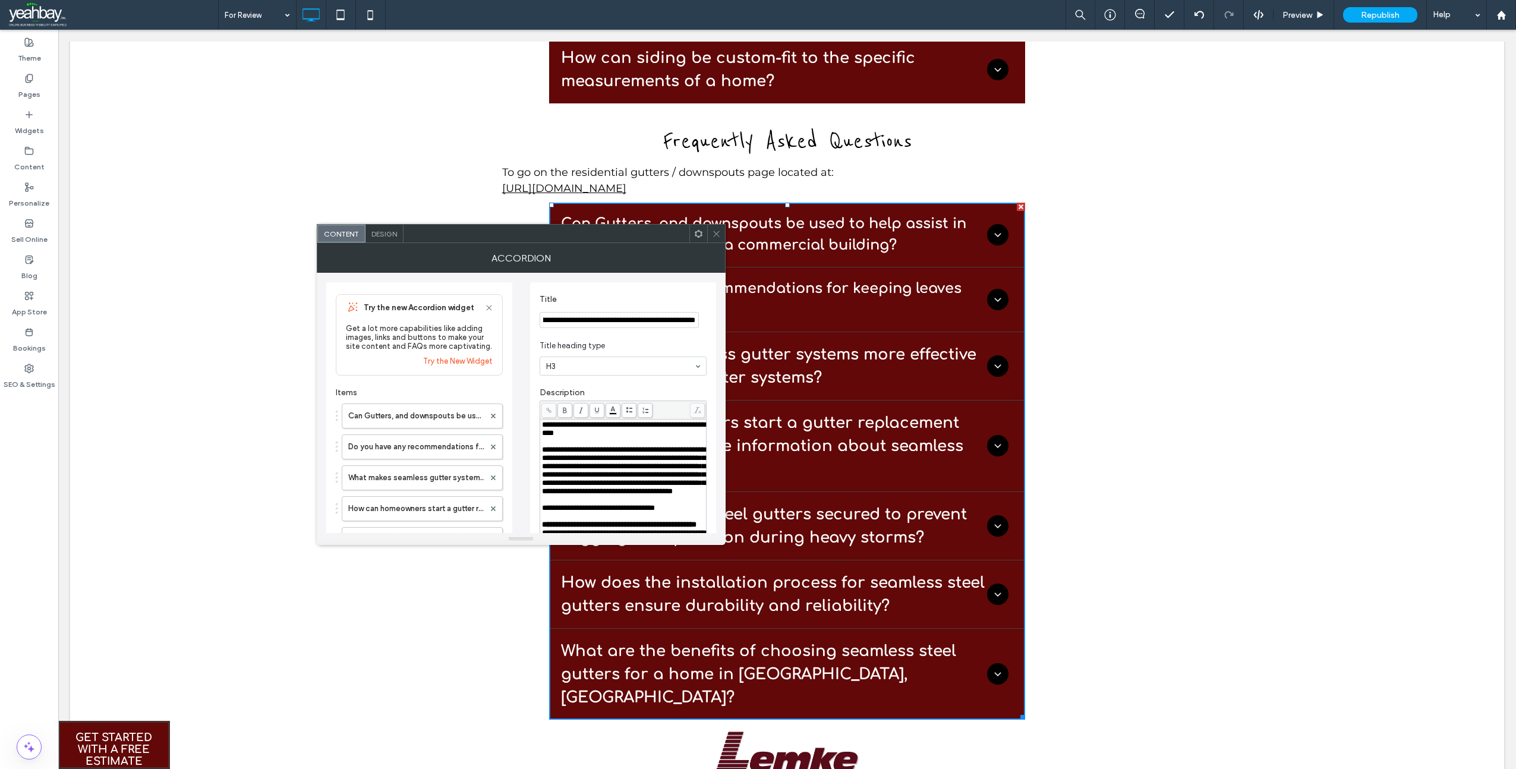
click at [647, 317] on input "**********" at bounding box center [619, 320] width 159 height 16
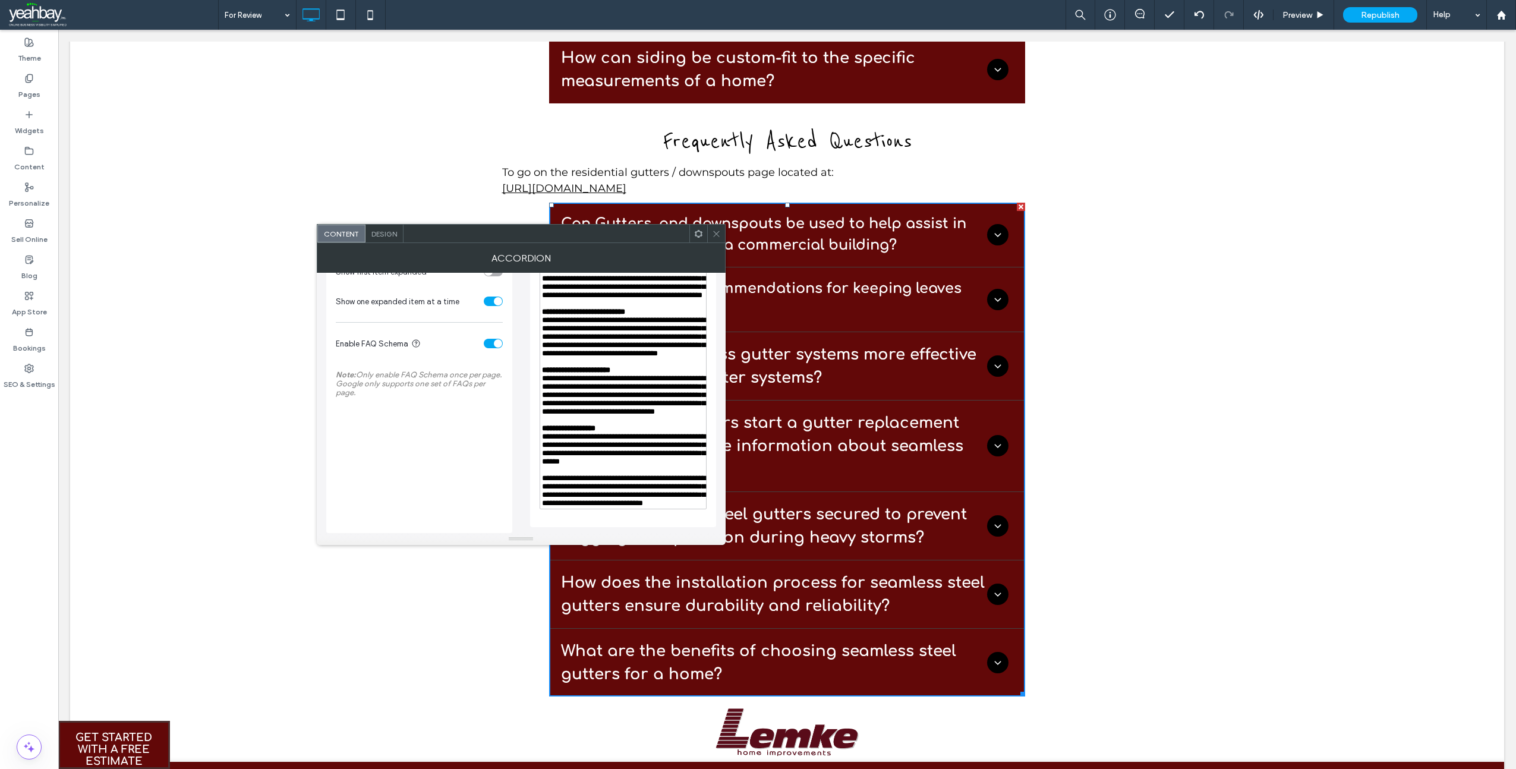
scroll to position [555, 0]
type input "**********"
click at [605, 433] on span "**********" at bounding box center [623, 449] width 163 height 33
drag, startPoint x: 594, startPoint y: 423, endPoint x: 578, endPoint y: 423, distance: 16.7
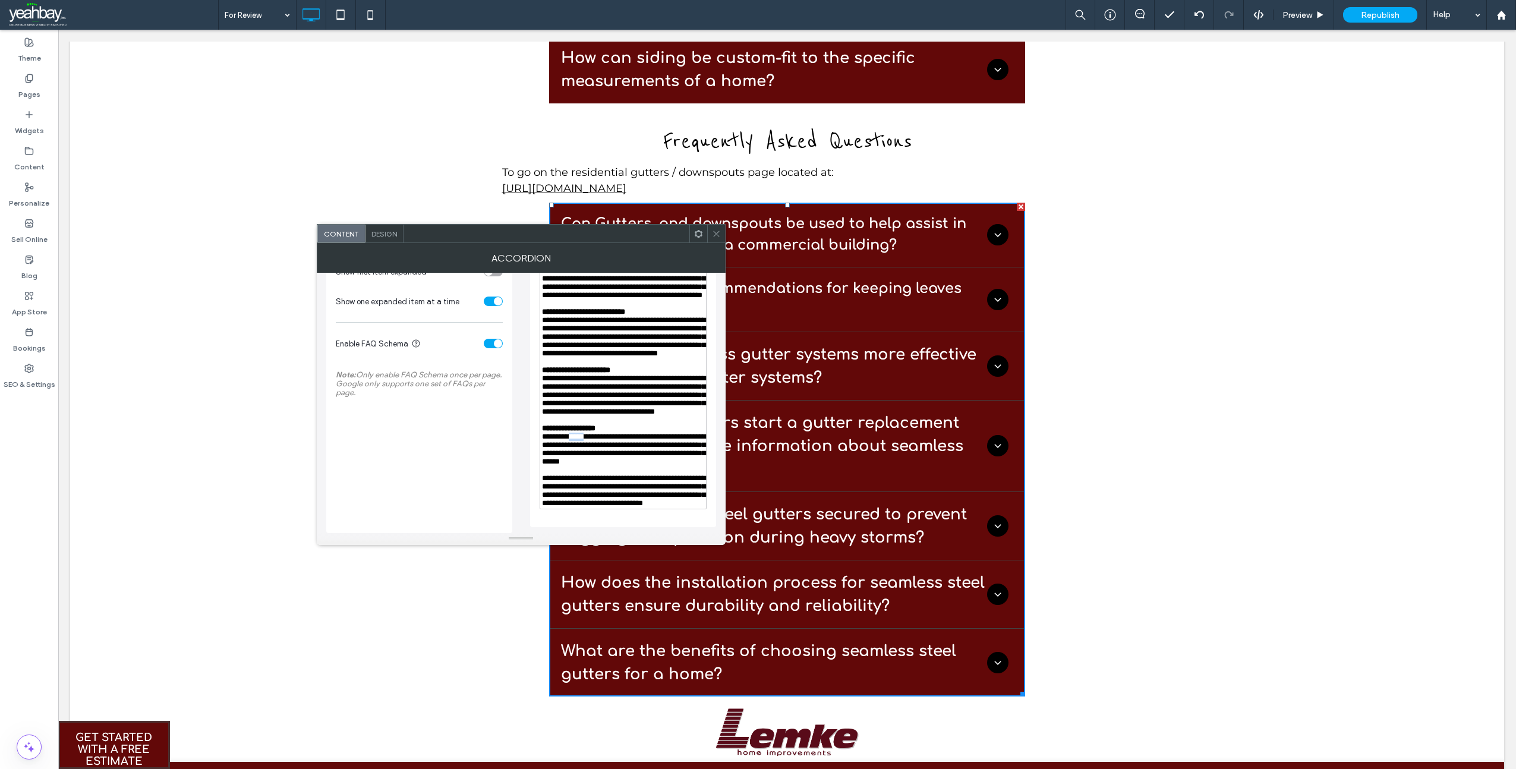
click at [578, 433] on span "**********" at bounding box center [623, 449] width 163 height 33
click at [588, 374] on span "**********" at bounding box center [623, 394] width 163 height 41
drag, startPoint x: 589, startPoint y: 341, endPoint x: 572, endPoint y: 344, distance: 17.5
click at [572, 374] on span "**********" at bounding box center [623, 394] width 163 height 41
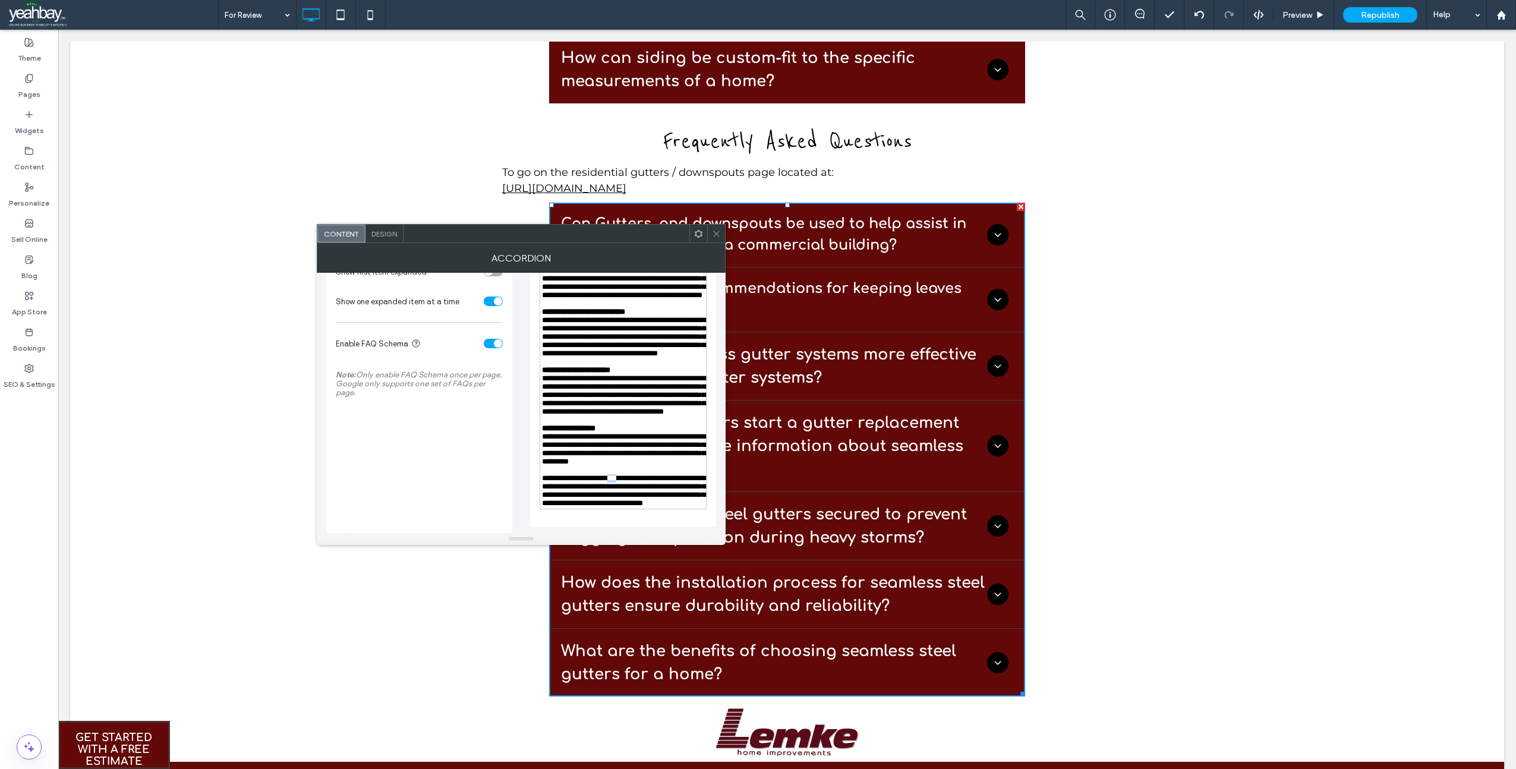
drag, startPoint x: 637, startPoint y: 466, endPoint x: 625, endPoint y: 466, distance: 12.5
click at [625, 474] on span "**********" at bounding box center [623, 490] width 163 height 33
click at [639, 474] on span "**********" at bounding box center [623, 490] width 163 height 33
drag, startPoint x: 639, startPoint y: 466, endPoint x: 625, endPoint y: 466, distance: 13.7
click at [625, 474] on span "**********" at bounding box center [623, 490] width 163 height 33
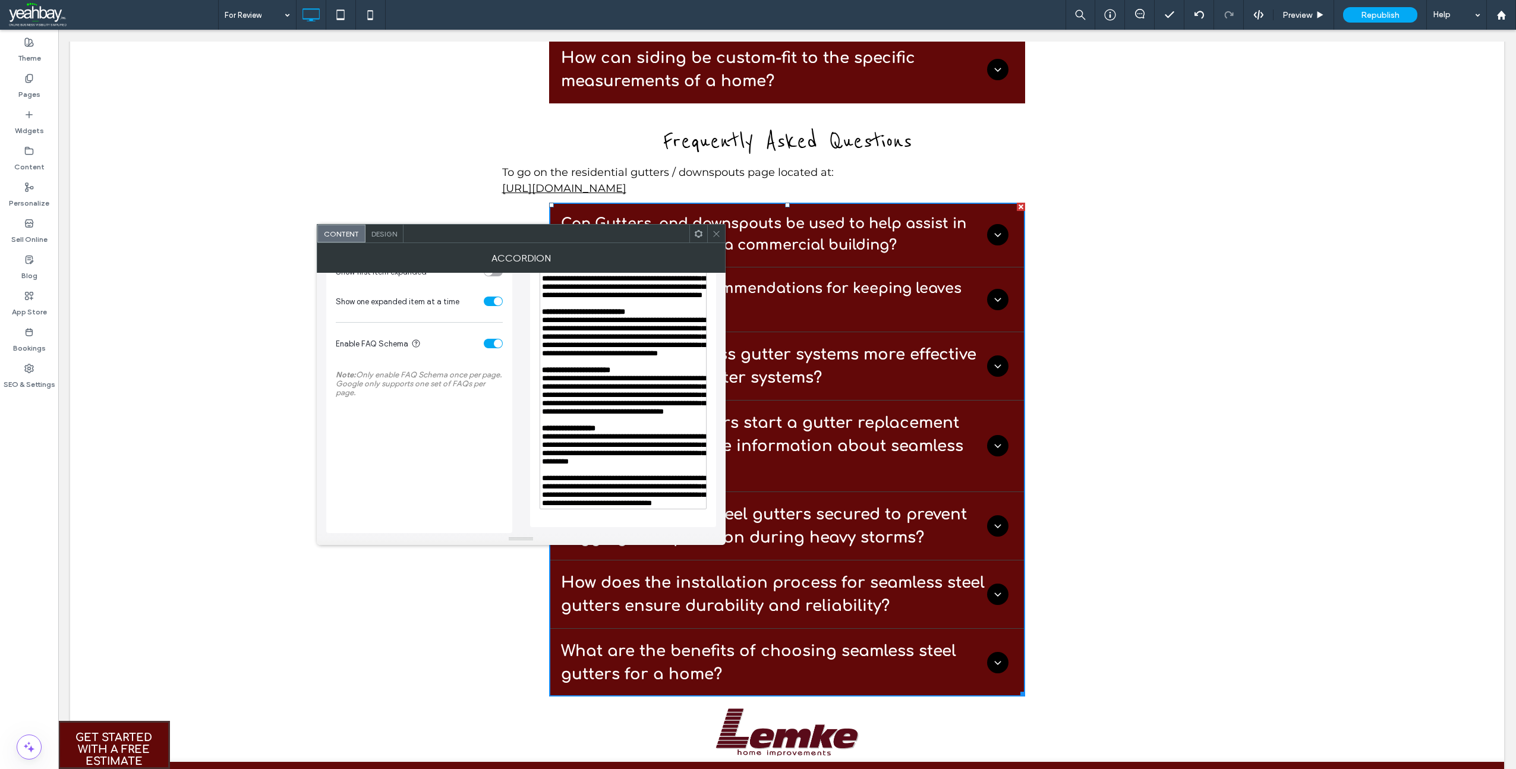
scroll to position [386, 0]
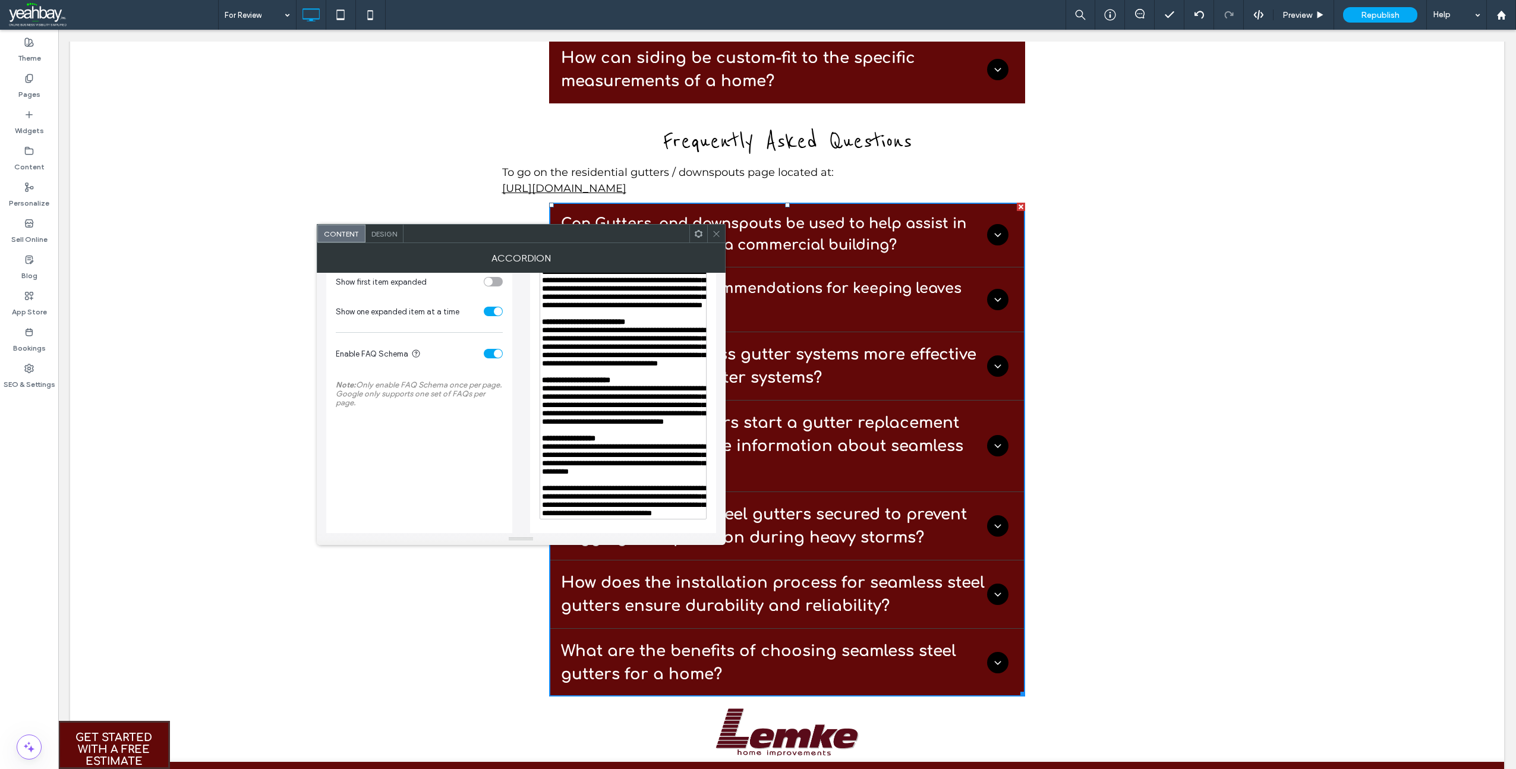
click at [595, 309] on span "**********" at bounding box center [623, 288] width 163 height 41
drag, startPoint x: 596, startPoint y: 350, endPoint x: 577, endPoint y: 351, distance: 19.1
click at [577, 309] on span "**********" at bounding box center [623, 288] width 163 height 41
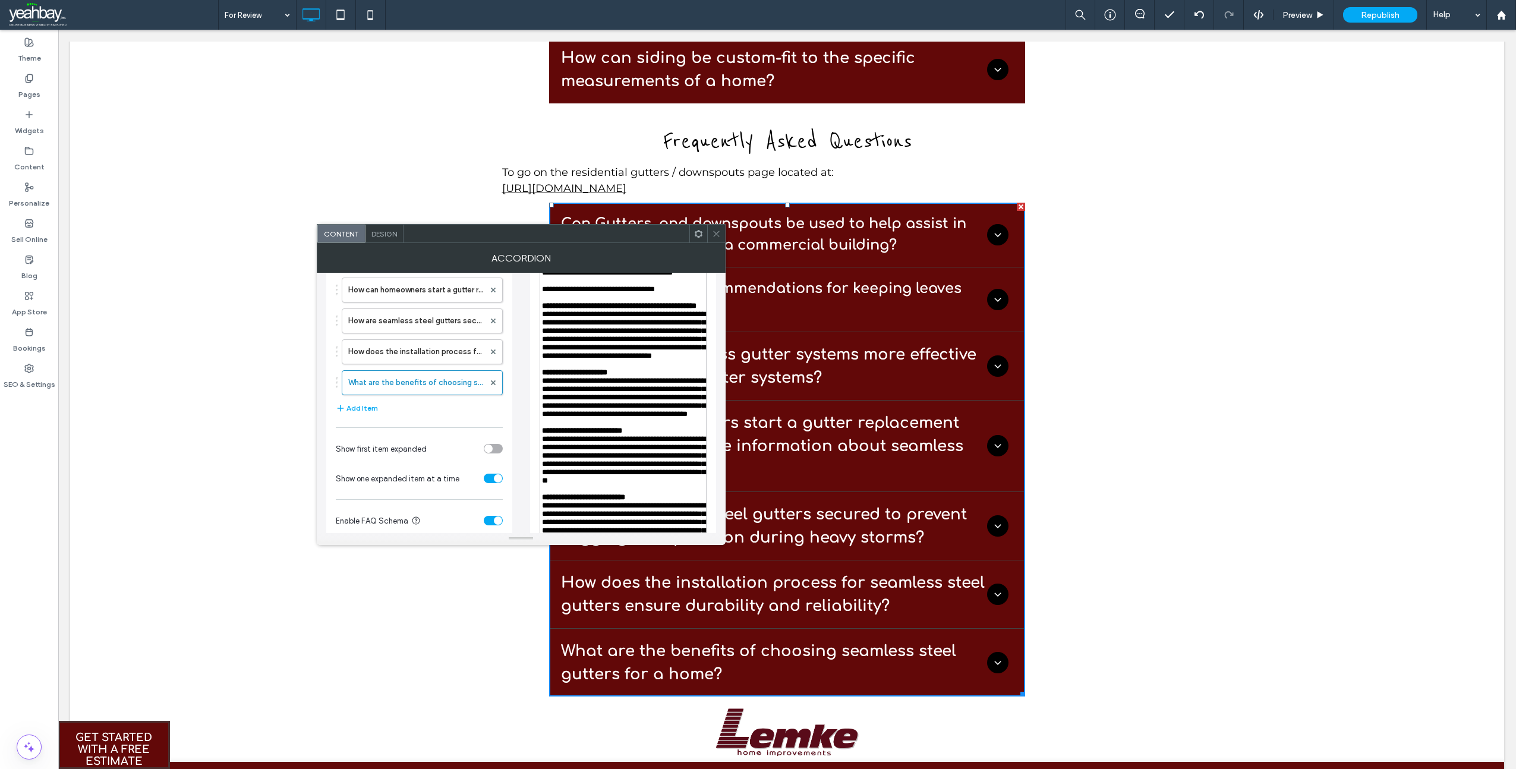
scroll to position [207, 0]
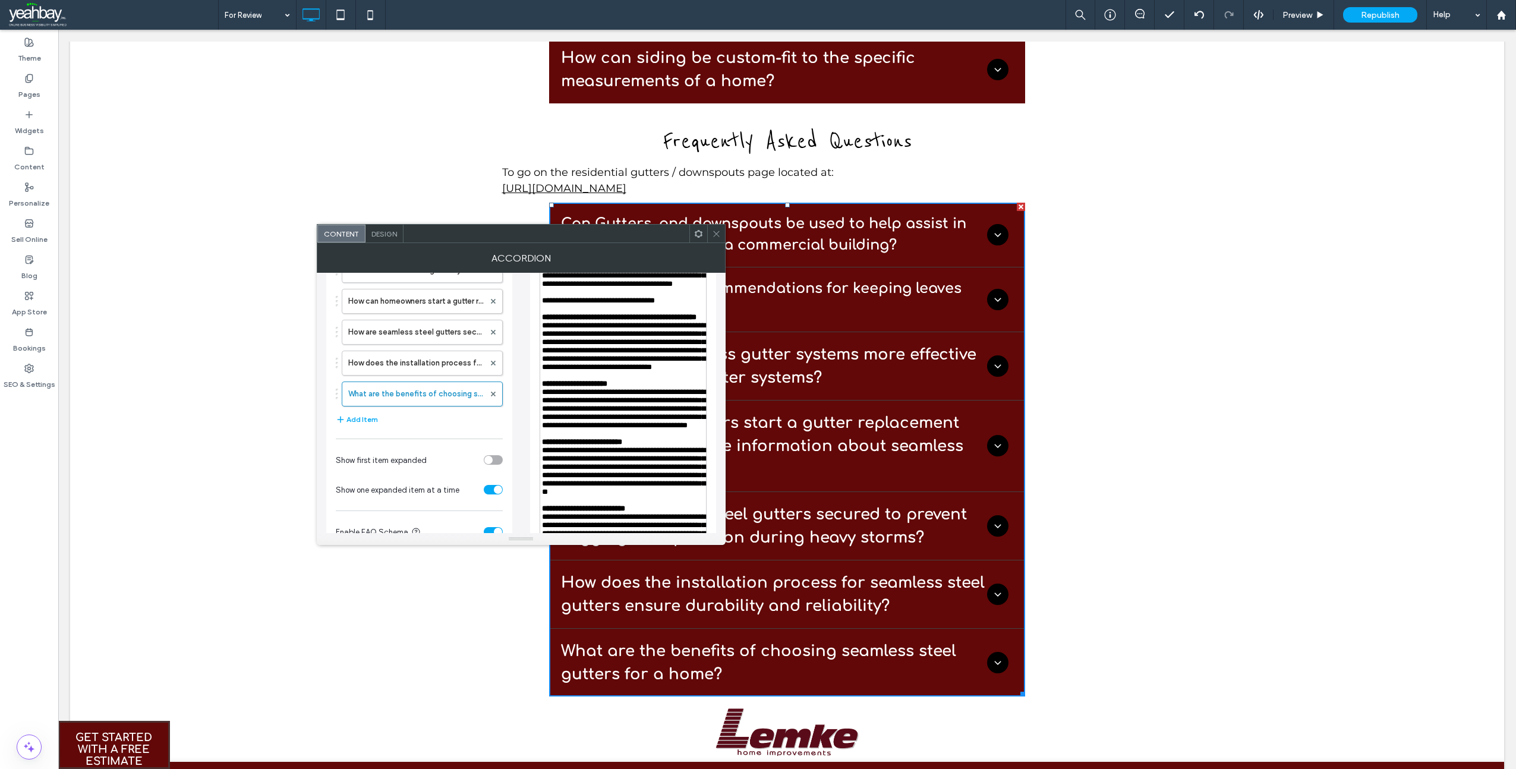
click at [670, 371] on span "**********" at bounding box center [623, 346] width 163 height 49
drag, startPoint x: 670, startPoint y: 377, endPoint x: 653, endPoint y: 377, distance: 17.2
click at [653, 371] on span "**********" at bounding box center [623, 346] width 163 height 49
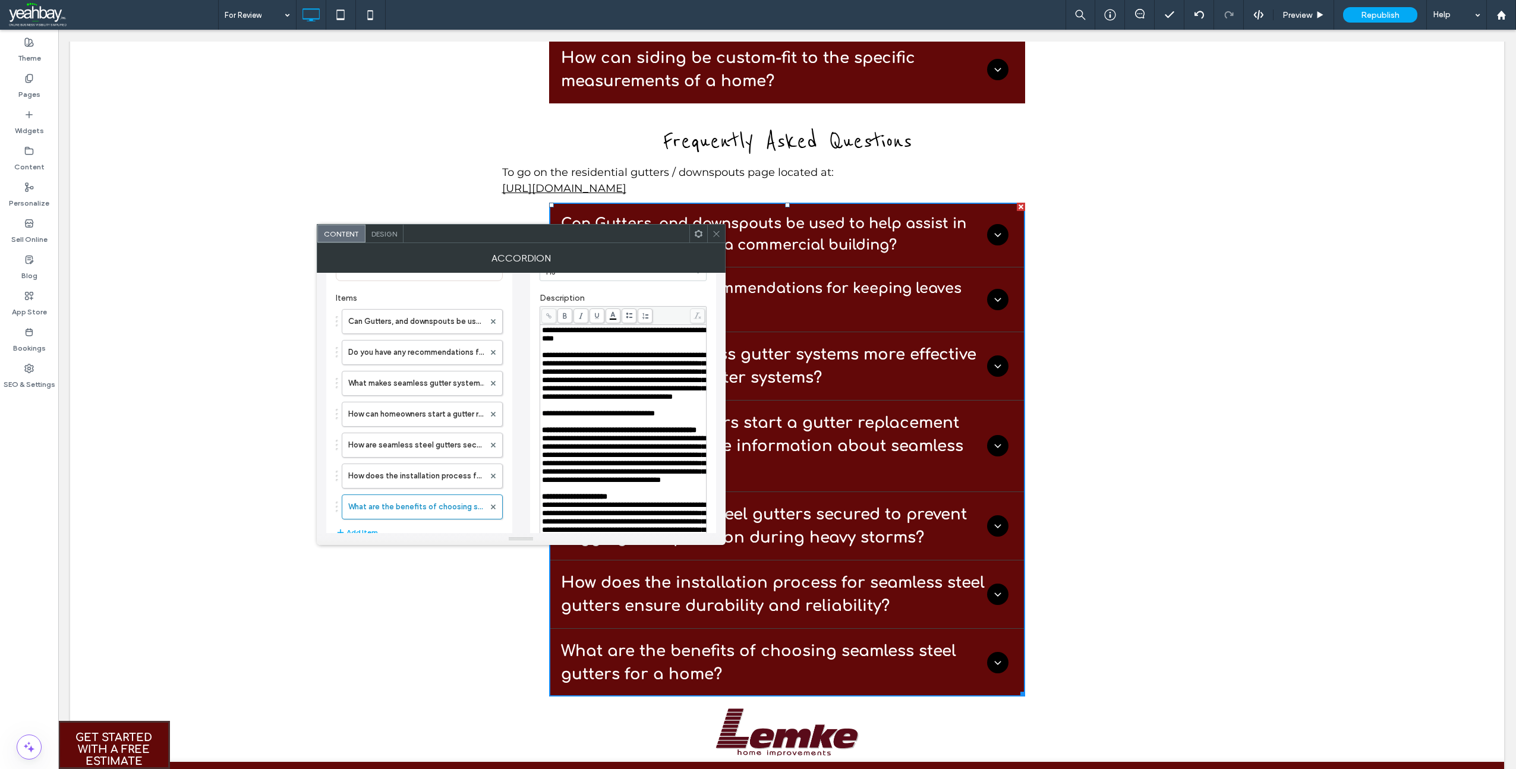
scroll to position [89, 0]
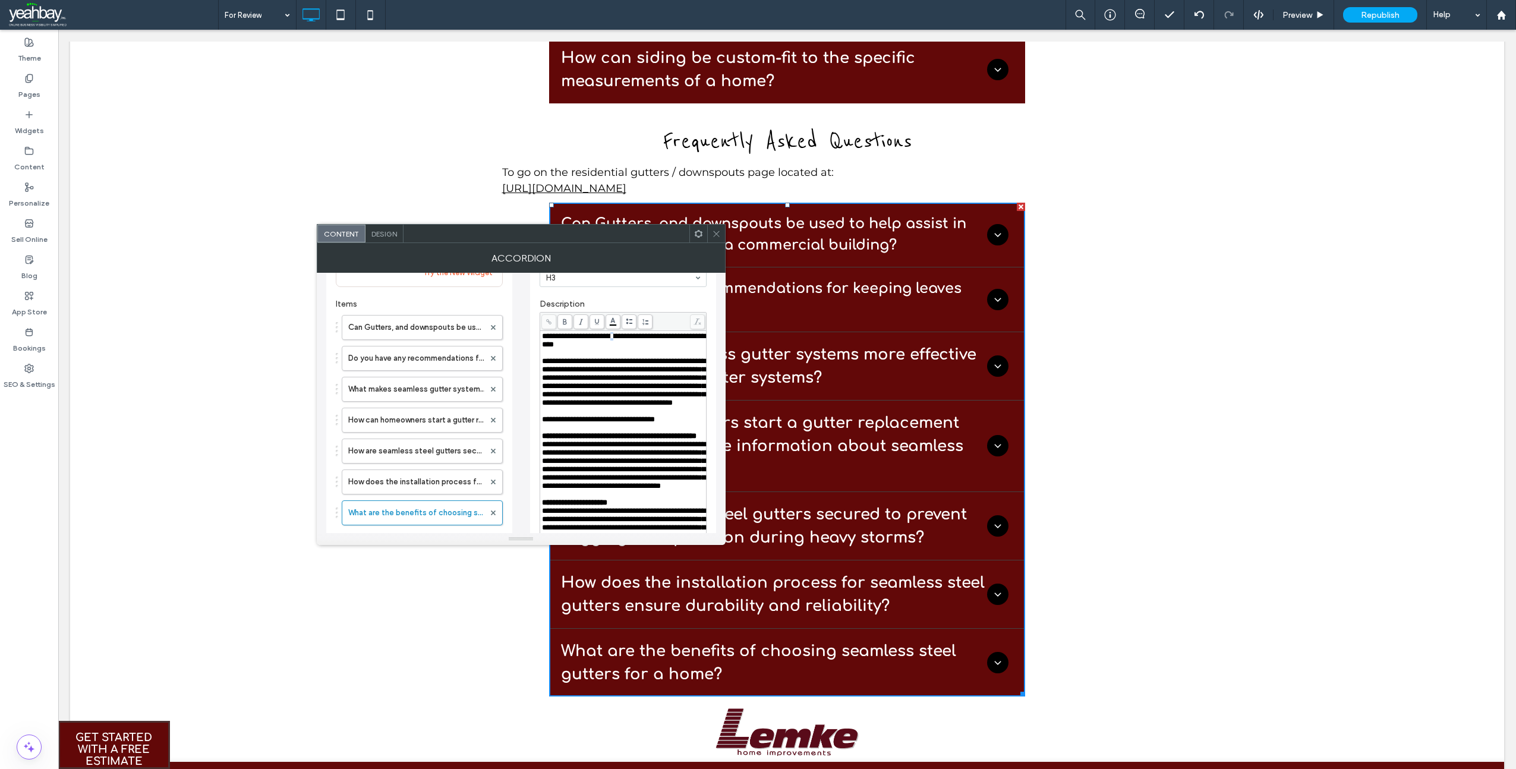
click at [636, 333] on span "**********" at bounding box center [623, 340] width 163 height 16
drag, startPoint x: 643, startPoint y: 336, endPoint x: 624, endPoint y: 336, distance: 18.4
click at [624, 336] on span "**********" at bounding box center [623, 340] width 163 height 16
click at [620, 370] on span "**********" at bounding box center [623, 381] width 163 height 49
click at [618, 370] on span "**********" at bounding box center [623, 381] width 163 height 49
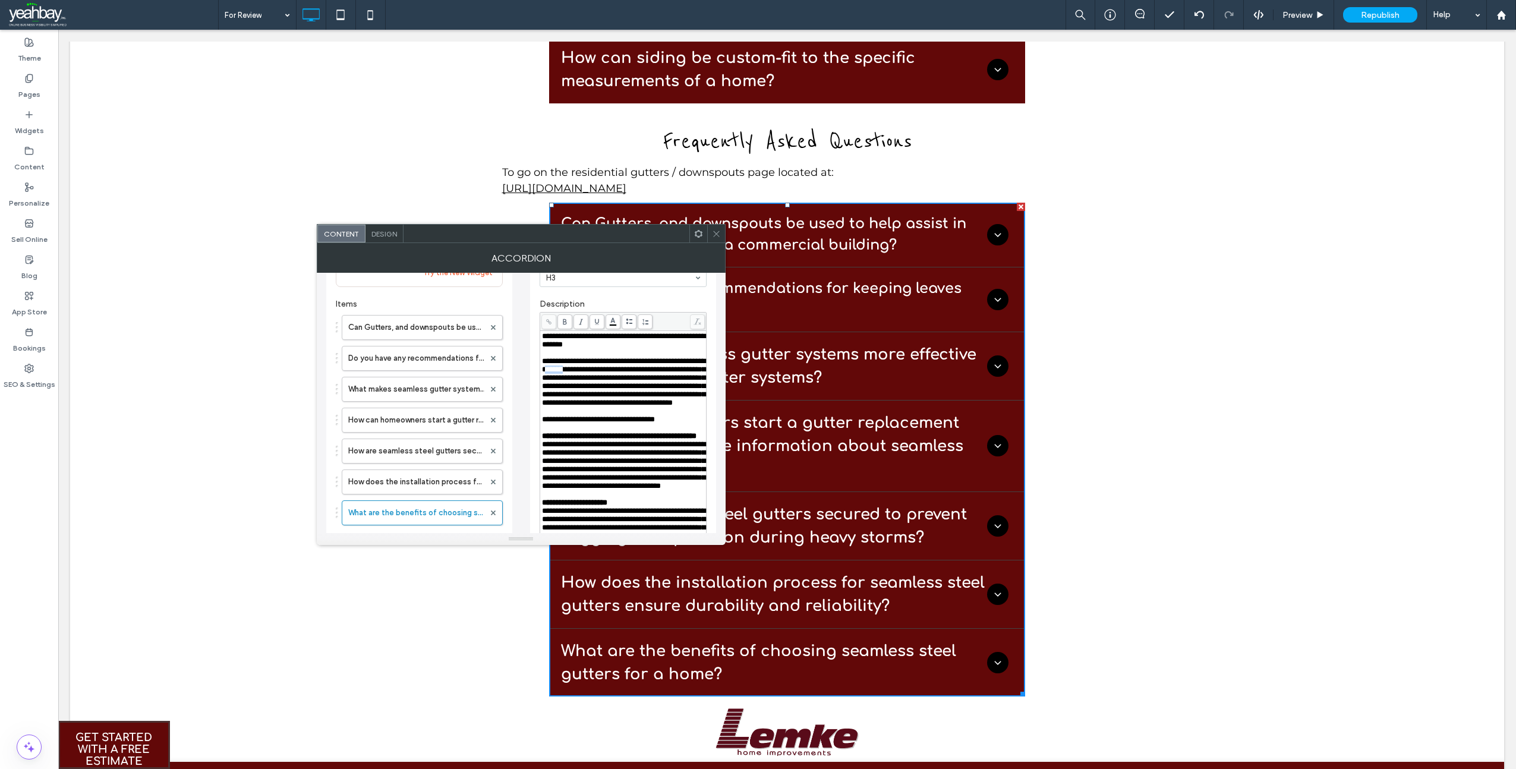
click at [613, 370] on span "**********" at bounding box center [623, 381] width 163 height 49
click at [650, 423] on span "**********" at bounding box center [598, 420] width 113 height 8
drag, startPoint x: 652, startPoint y: 443, endPoint x: 635, endPoint y: 441, distance: 17.3
click at [635, 423] on span "**********" at bounding box center [598, 420] width 113 height 8
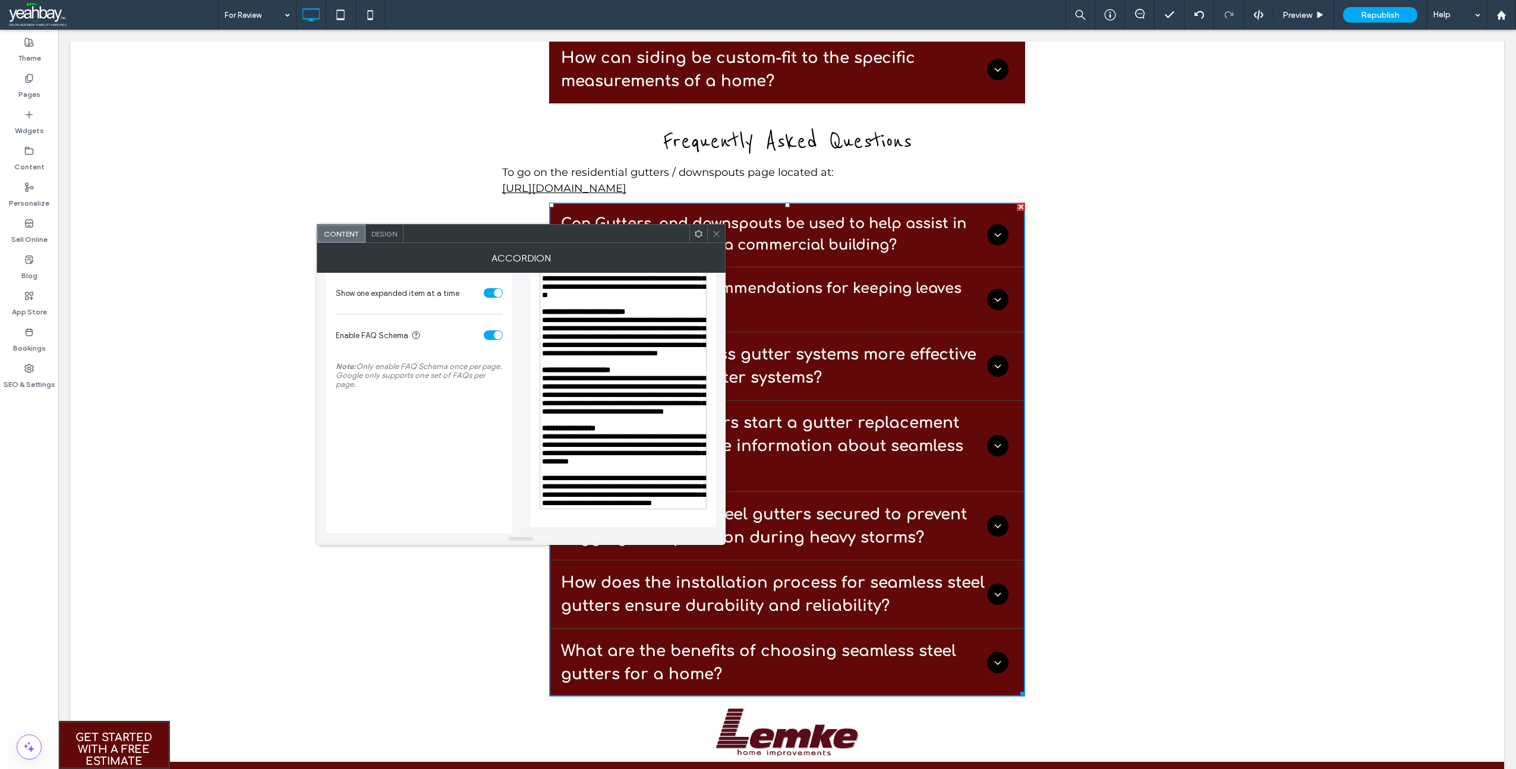
scroll to position [564, 0]
click at [618, 383] on div "**********" at bounding box center [623, 395] width 163 height 42
drag, startPoint x: 607, startPoint y: 375, endPoint x: 542, endPoint y: 377, distance: 64.8
click at [542, 377] on span "**********" at bounding box center [623, 394] width 163 height 41
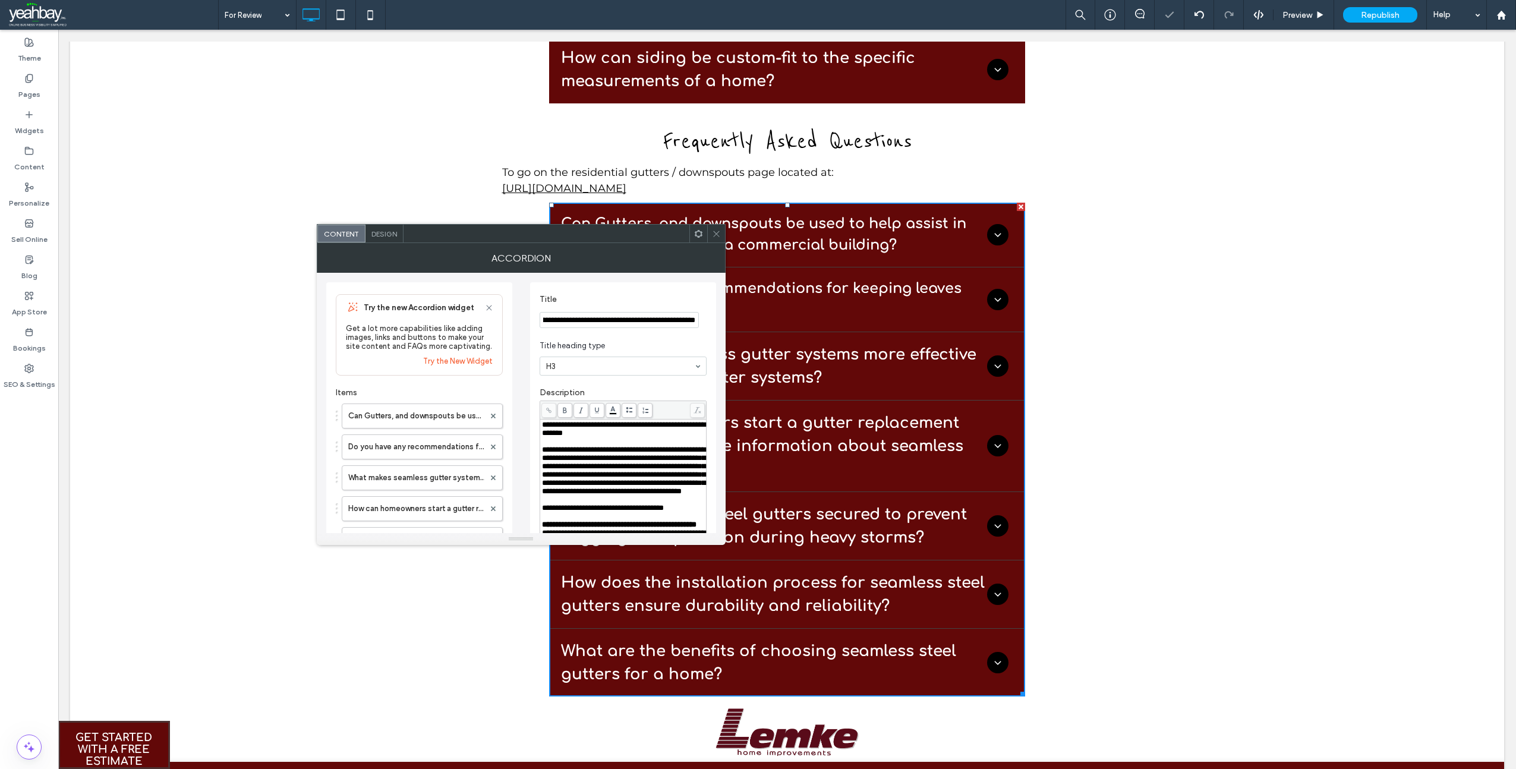
scroll to position [0, 91]
drag, startPoint x: 642, startPoint y: 321, endPoint x: 699, endPoint y: 319, distance: 57.1
click at [699, 319] on div "**********" at bounding box center [623, 320] width 167 height 16
click at [624, 324] on input "**********" at bounding box center [619, 320] width 159 height 16
drag, startPoint x: 625, startPoint y: 322, endPoint x: 609, endPoint y: 324, distance: 16.8
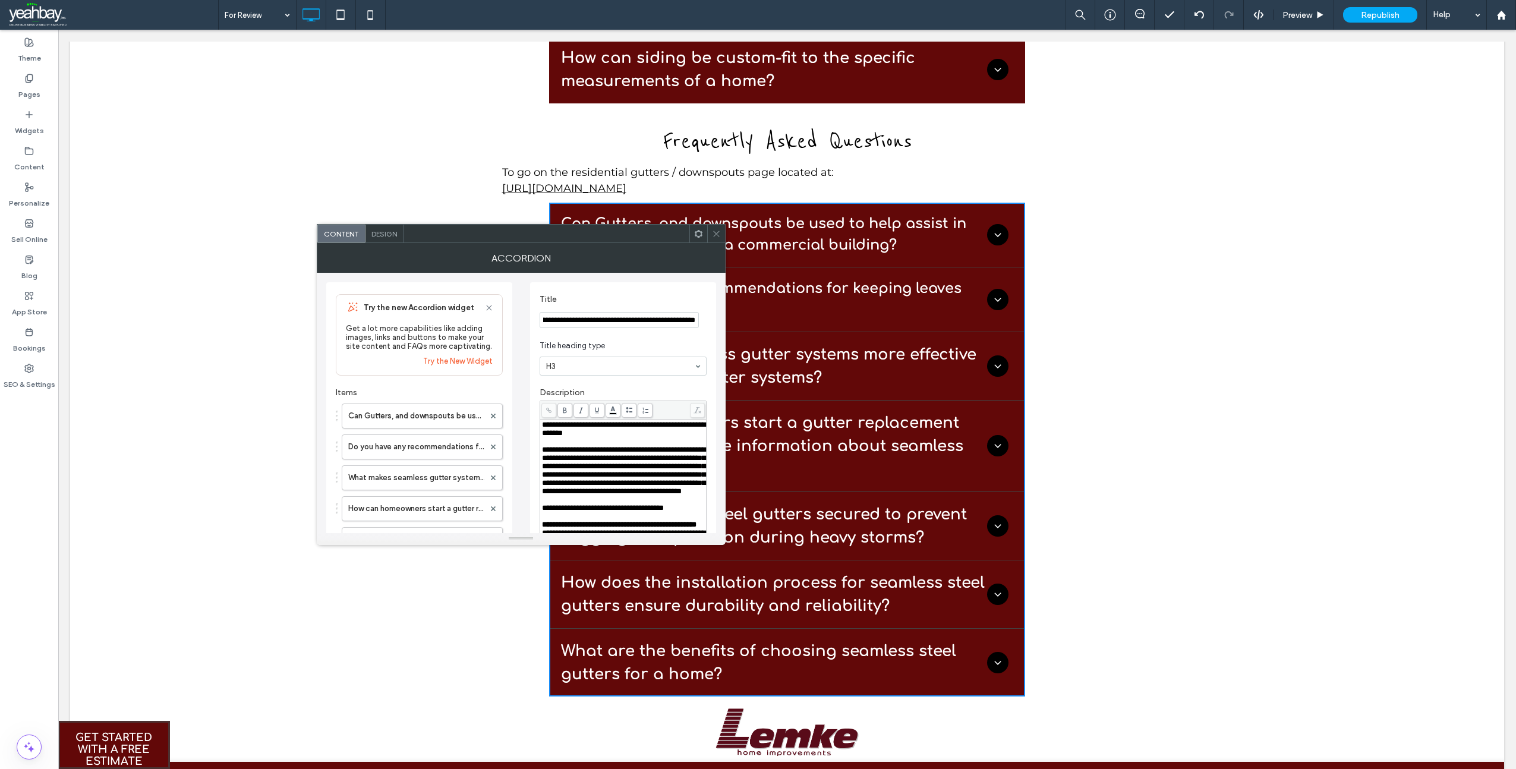
click at [609, 324] on input "**********" at bounding box center [619, 320] width 159 height 16
type input "**********"
click at [720, 233] on icon at bounding box center [716, 233] width 9 height 9
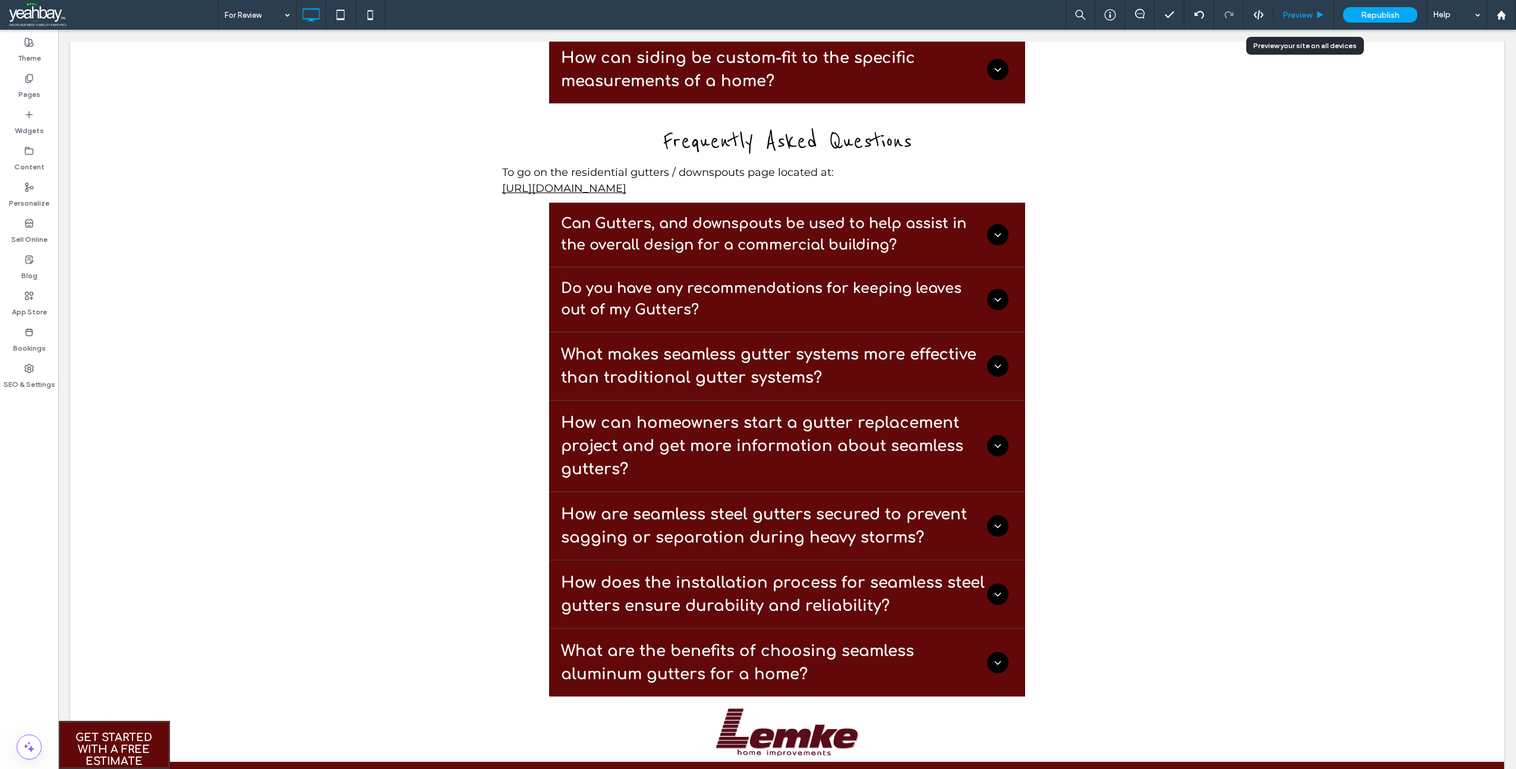
click at [1294, 16] on span "Preview" at bounding box center [1298, 15] width 30 height 10
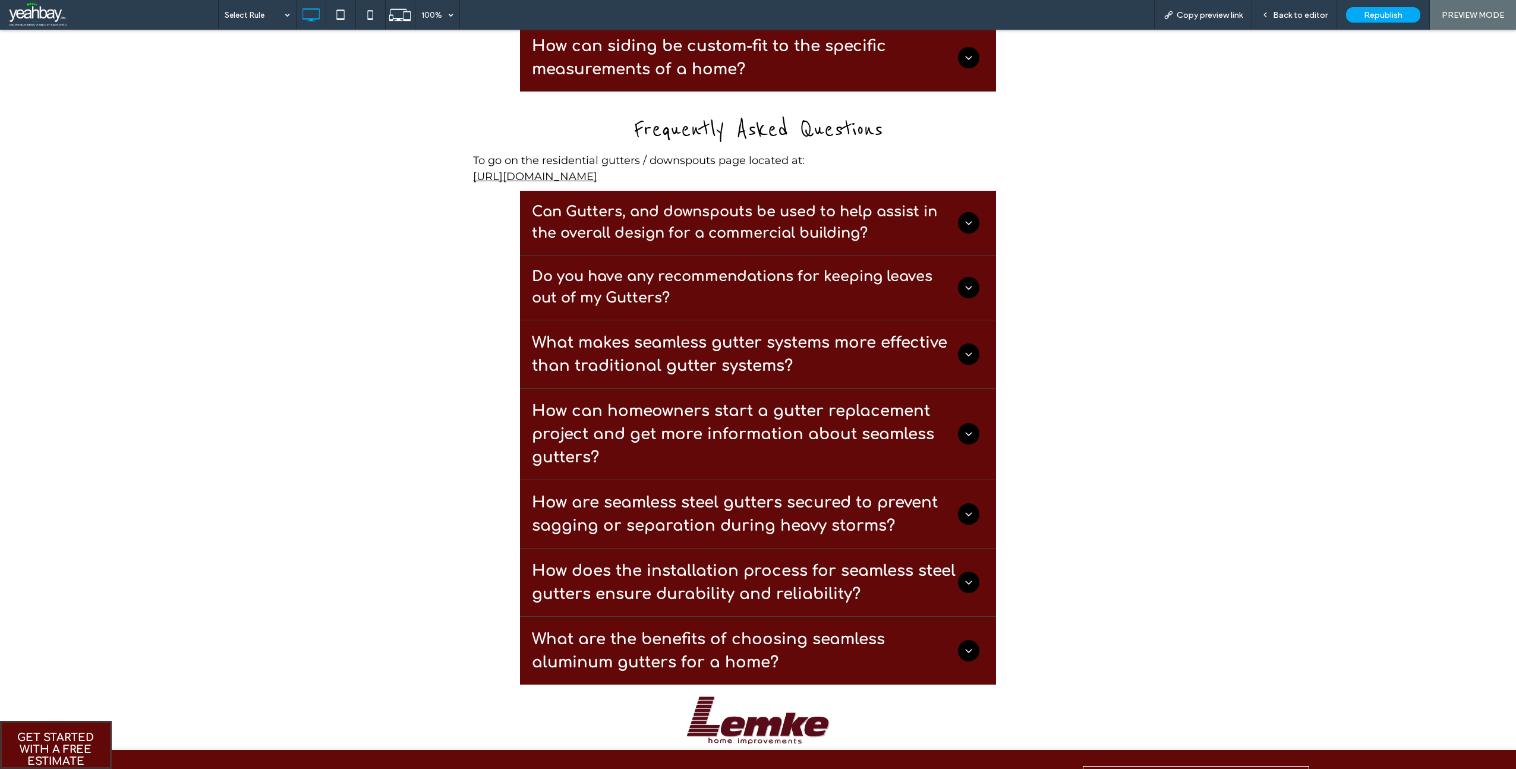
click at [604, 349] on h3 "What makes seamless gutter systems more effective than traditional gutter syste…" at bounding box center [745, 354] width 426 height 46
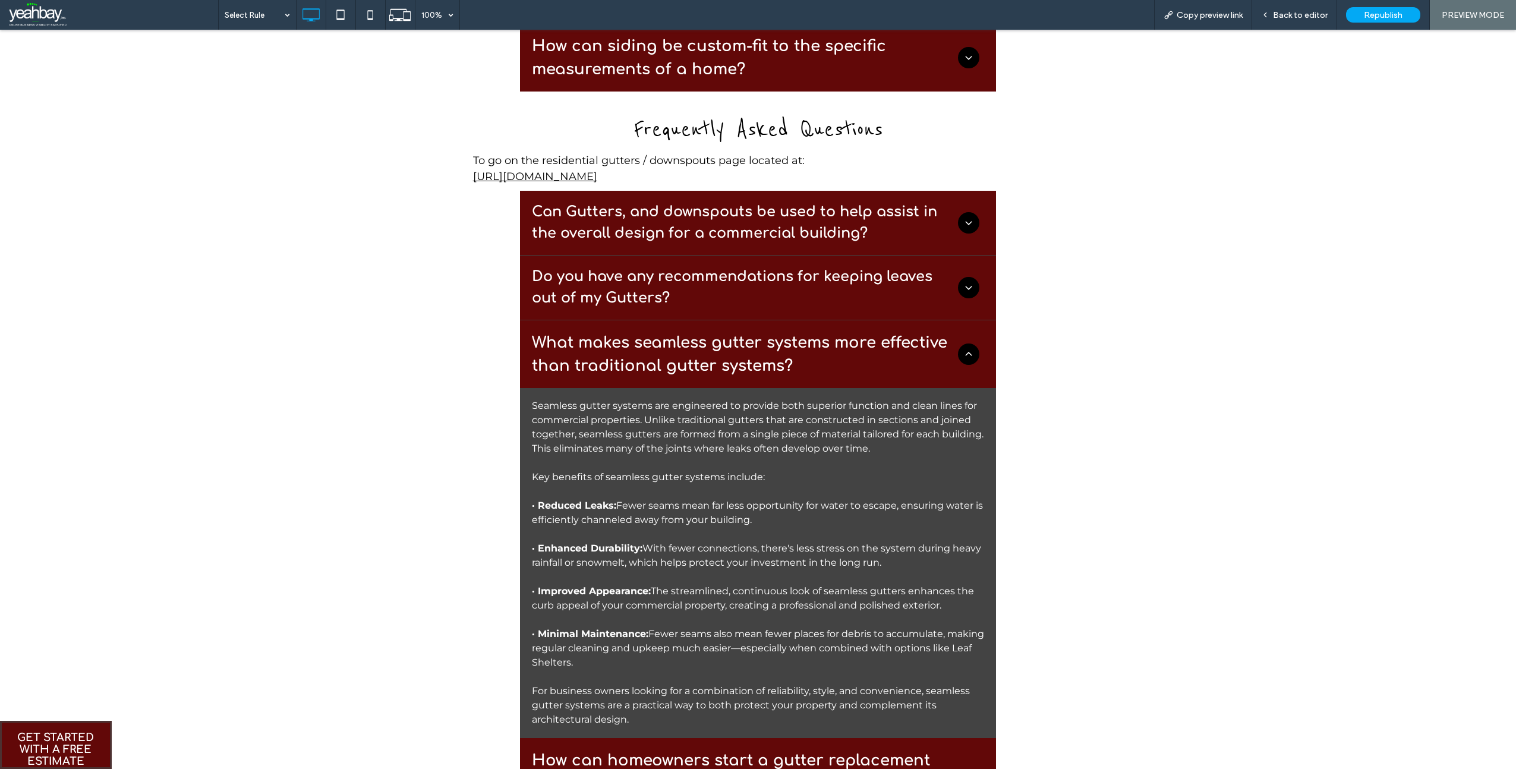
click at [604, 349] on h3 "What makes seamless gutter systems more effective than traditional gutter syste…" at bounding box center [745, 354] width 426 height 46
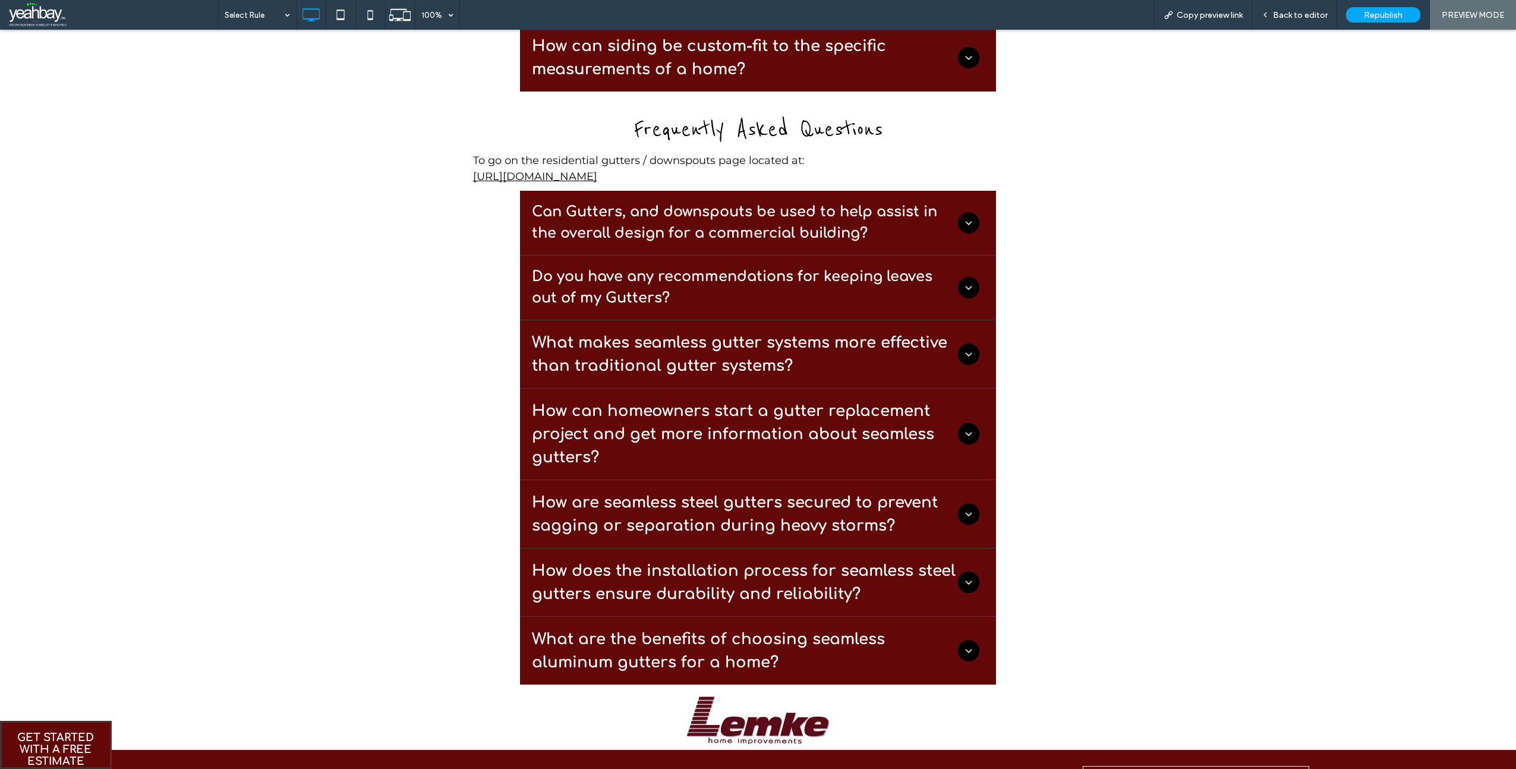
click at [615, 419] on h3 "How can homeowners start a gutter replacement project and get more information …" at bounding box center [745, 434] width 426 height 70
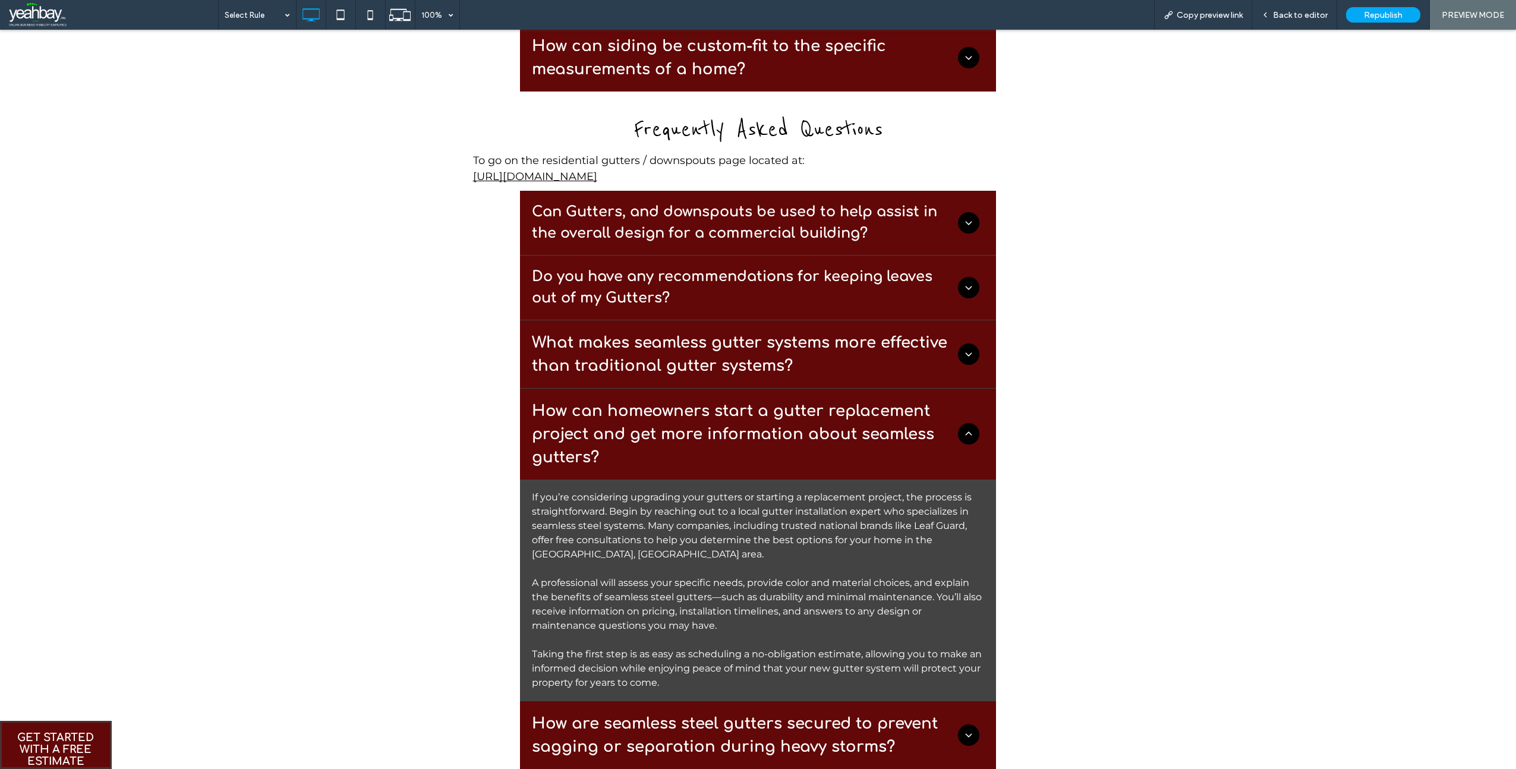
click at [615, 417] on h3 "How can homeowners start a gutter replacement project and get more information …" at bounding box center [745, 434] width 426 height 70
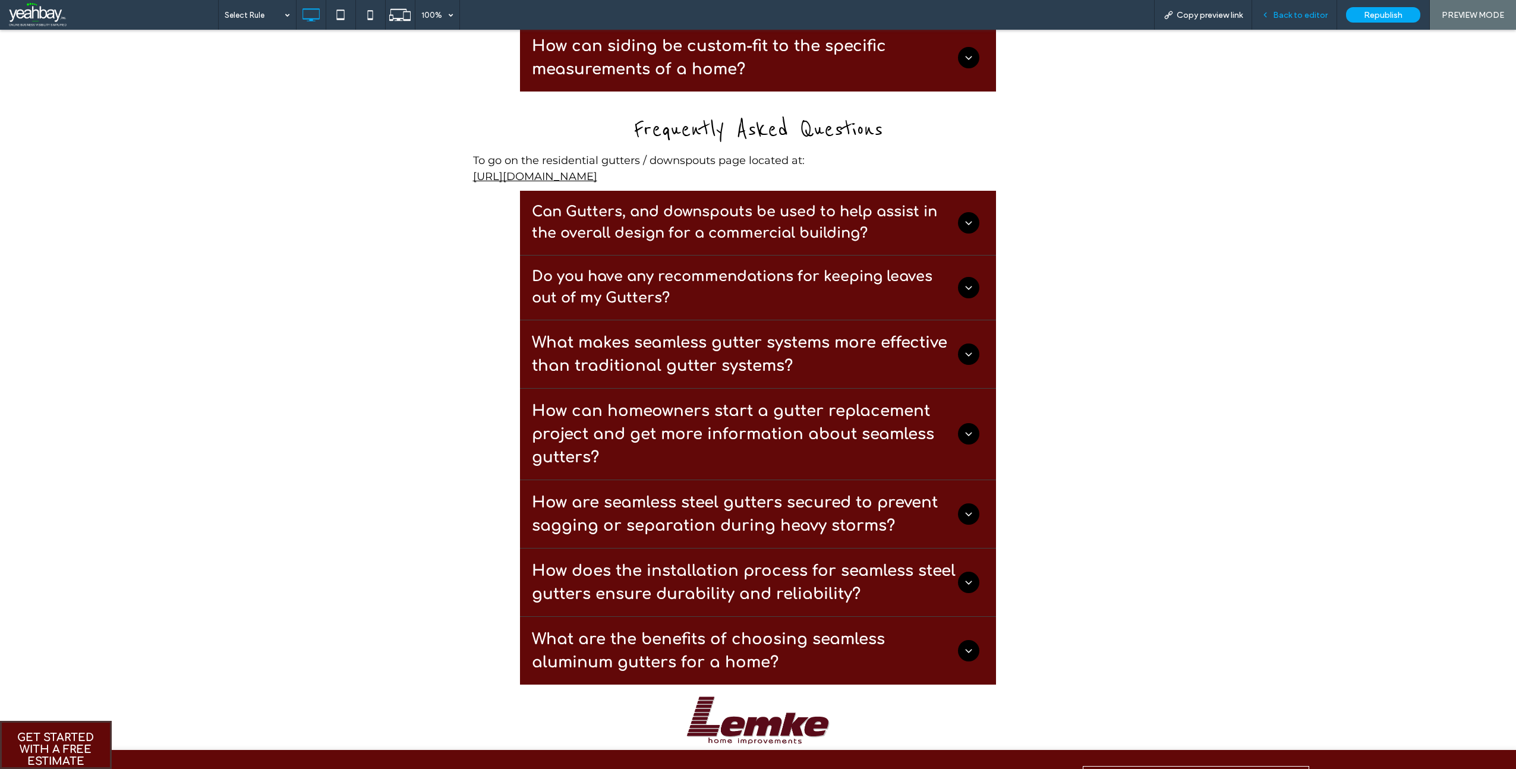
click at [1289, 17] on span "Back to editor" at bounding box center [1300, 15] width 55 height 10
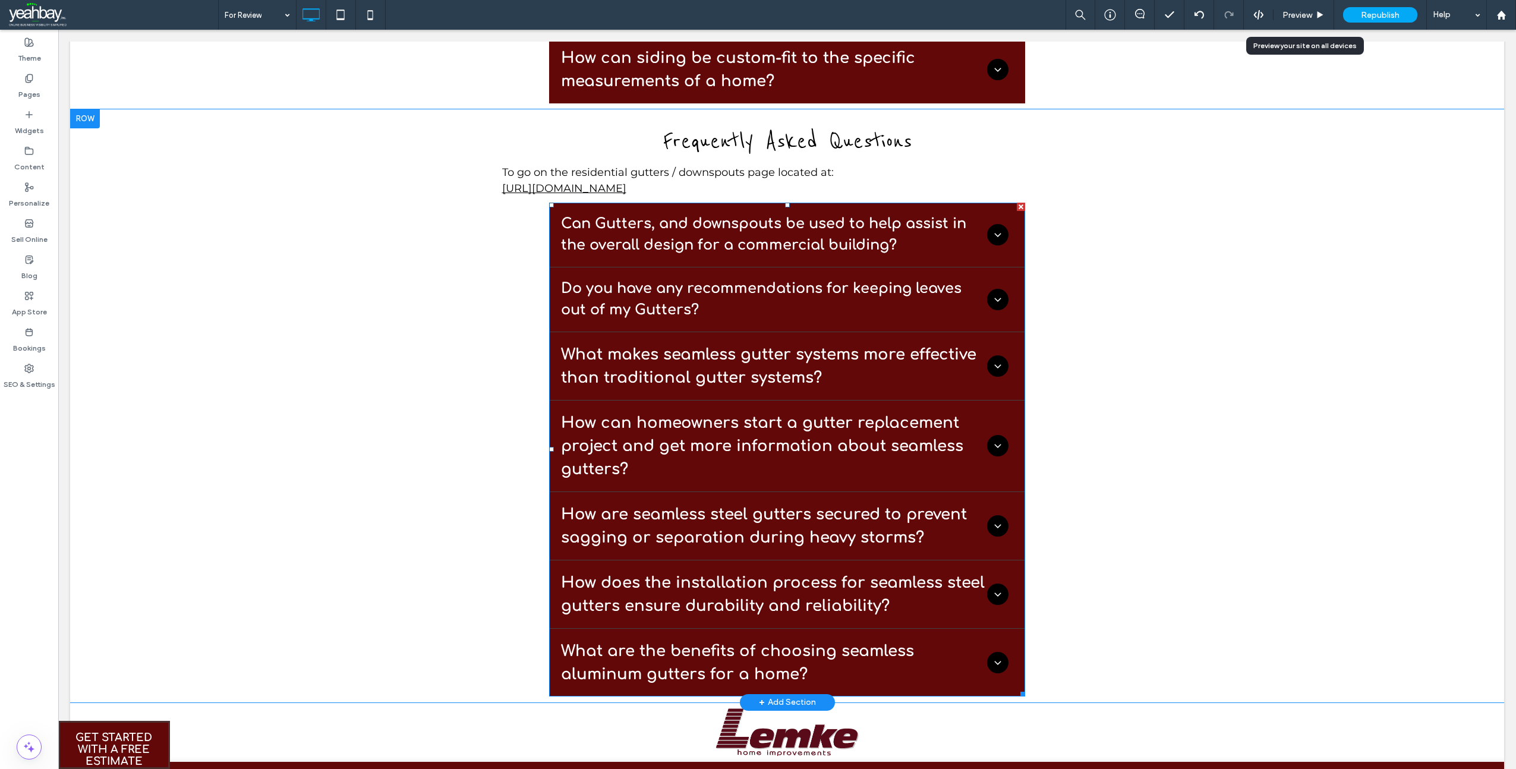
click at [675, 433] on span at bounding box center [787, 450] width 476 height 494
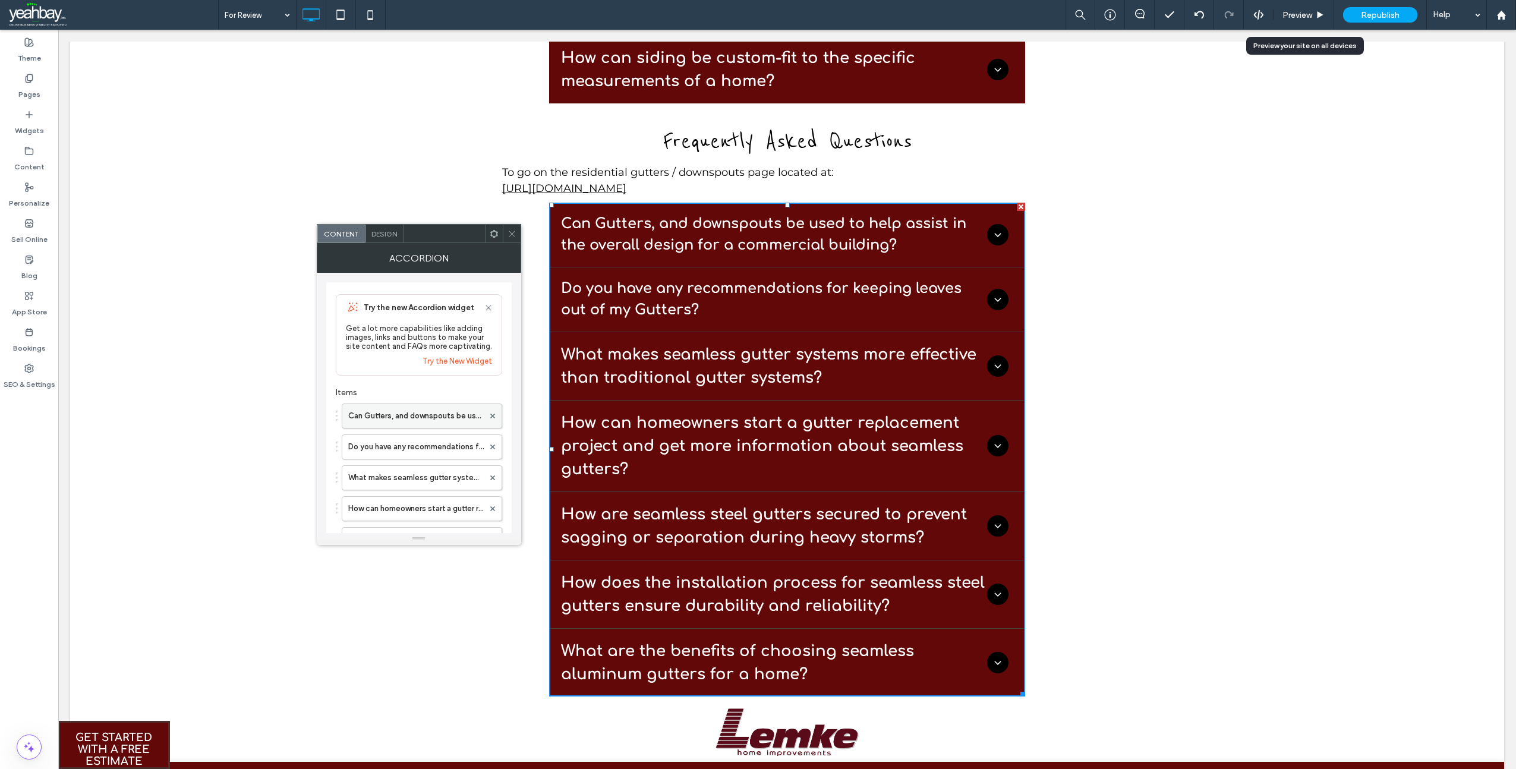
click at [429, 419] on label "Can Gutters, and downspouts be used to help assist in the overall design for a …" at bounding box center [416, 416] width 136 height 24
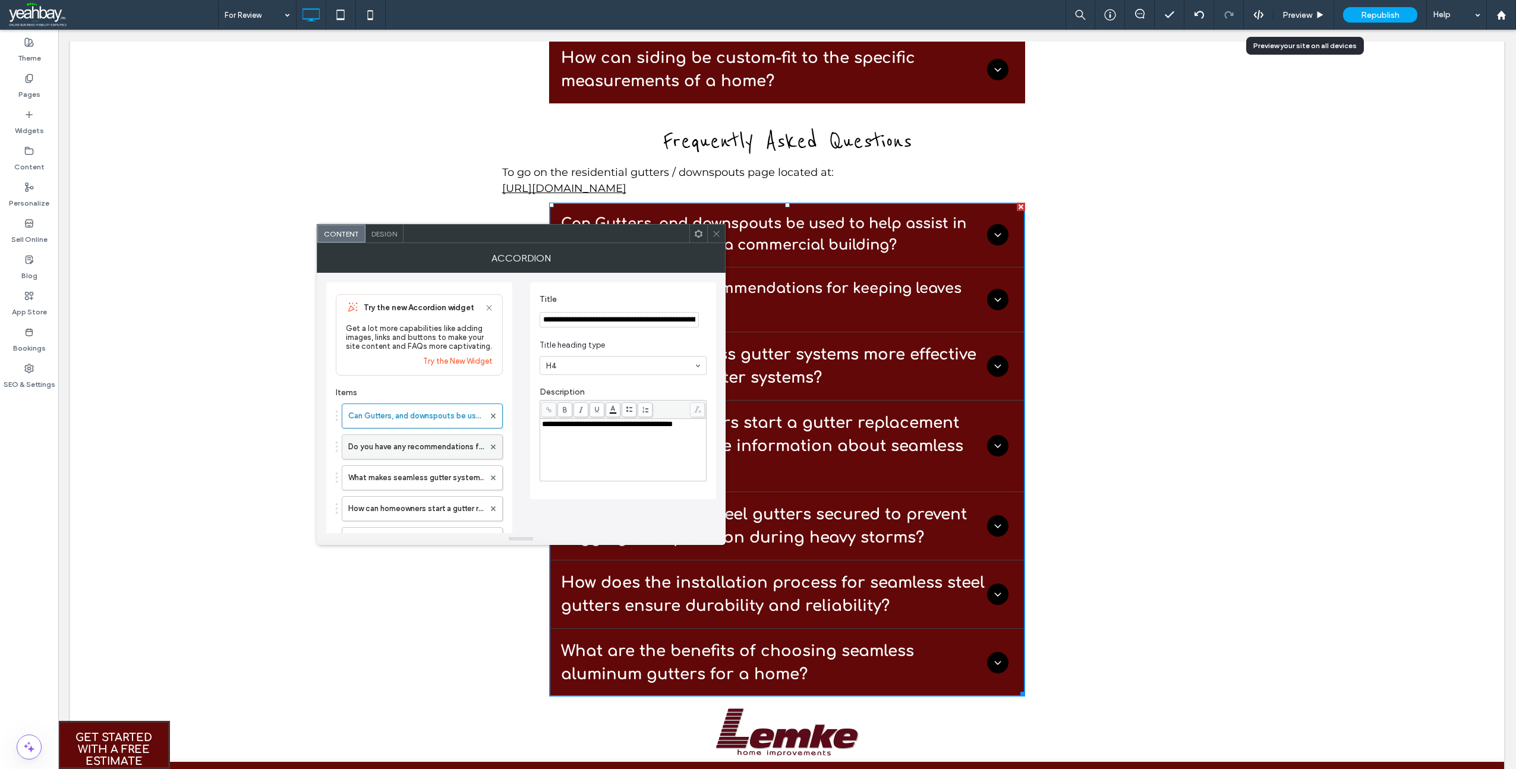
click at [423, 454] on label "Do you have any recommendations for keeping leaves out of my Gutters?" at bounding box center [416, 447] width 136 height 24
click at [407, 470] on label "What makes seamless gutter systems more effective than traditional gutter syste…" at bounding box center [416, 478] width 136 height 24
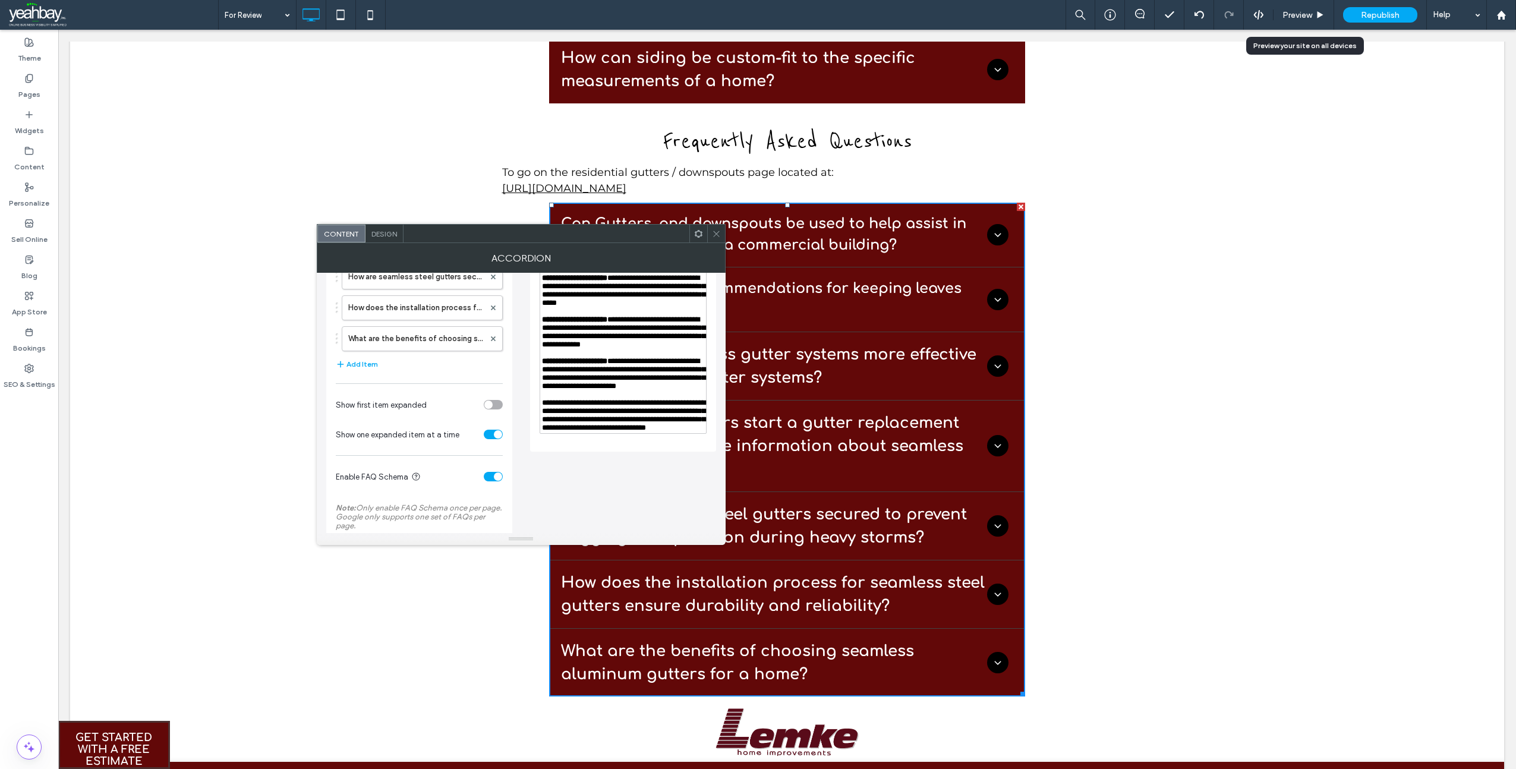
scroll to position [272, 0]
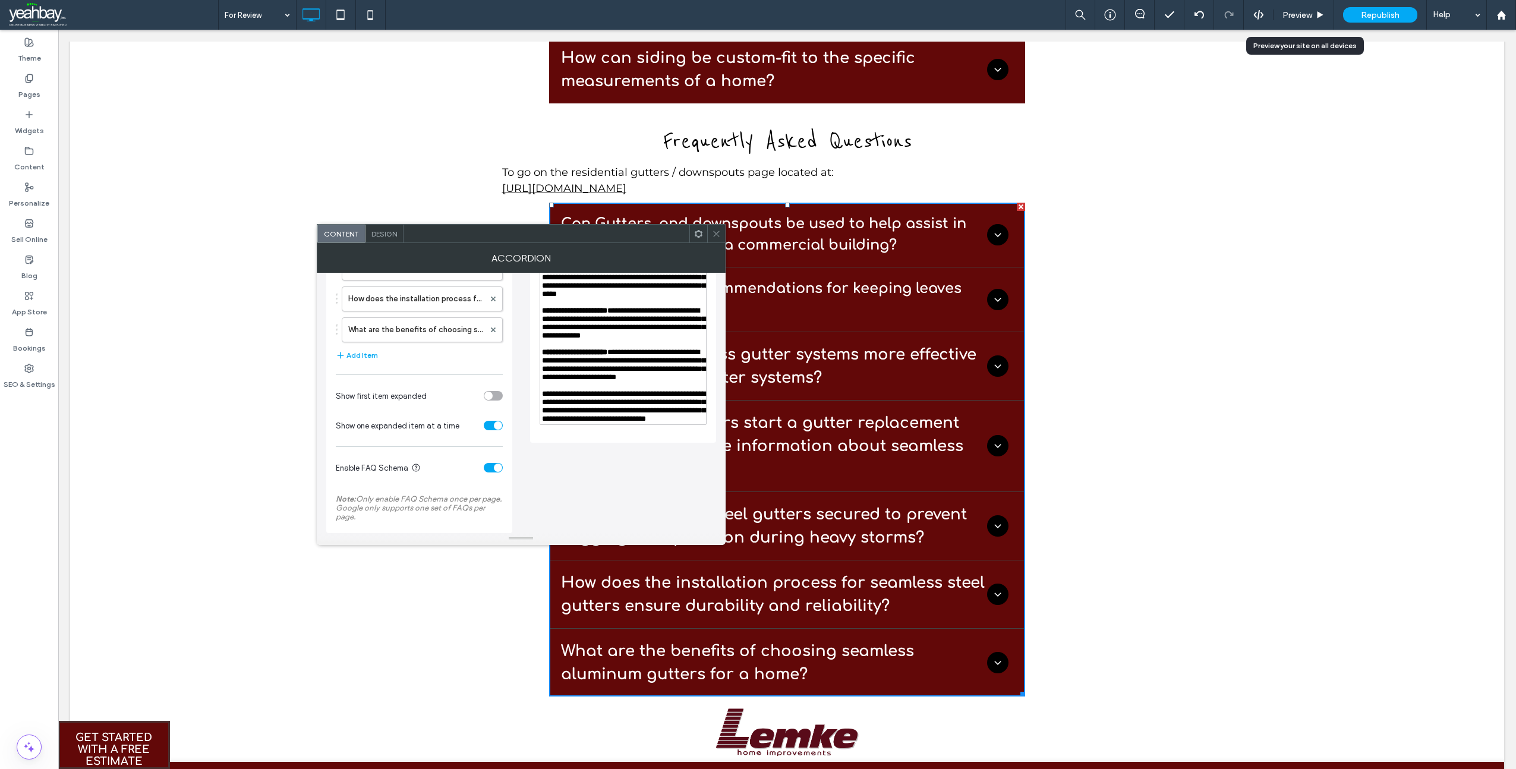
click at [679, 423] on span "**********" at bounding box center [623, 406] width 163 height 33
drag, startPoint x: 691, startPoint y: 492, endPoint x: 615, endPoint y: 487, distance: 76.2
click at [617, 423] on div "**********" at bounding box center [623, 406] width 163 height 33
click at [597, 423] on span "**********" at bounding box center [623, 406] width 163 height 33
drag, startPoint x: 586, startPoint y: 455, endPoint x: 556, endPoint y: 455, distance: 29.7
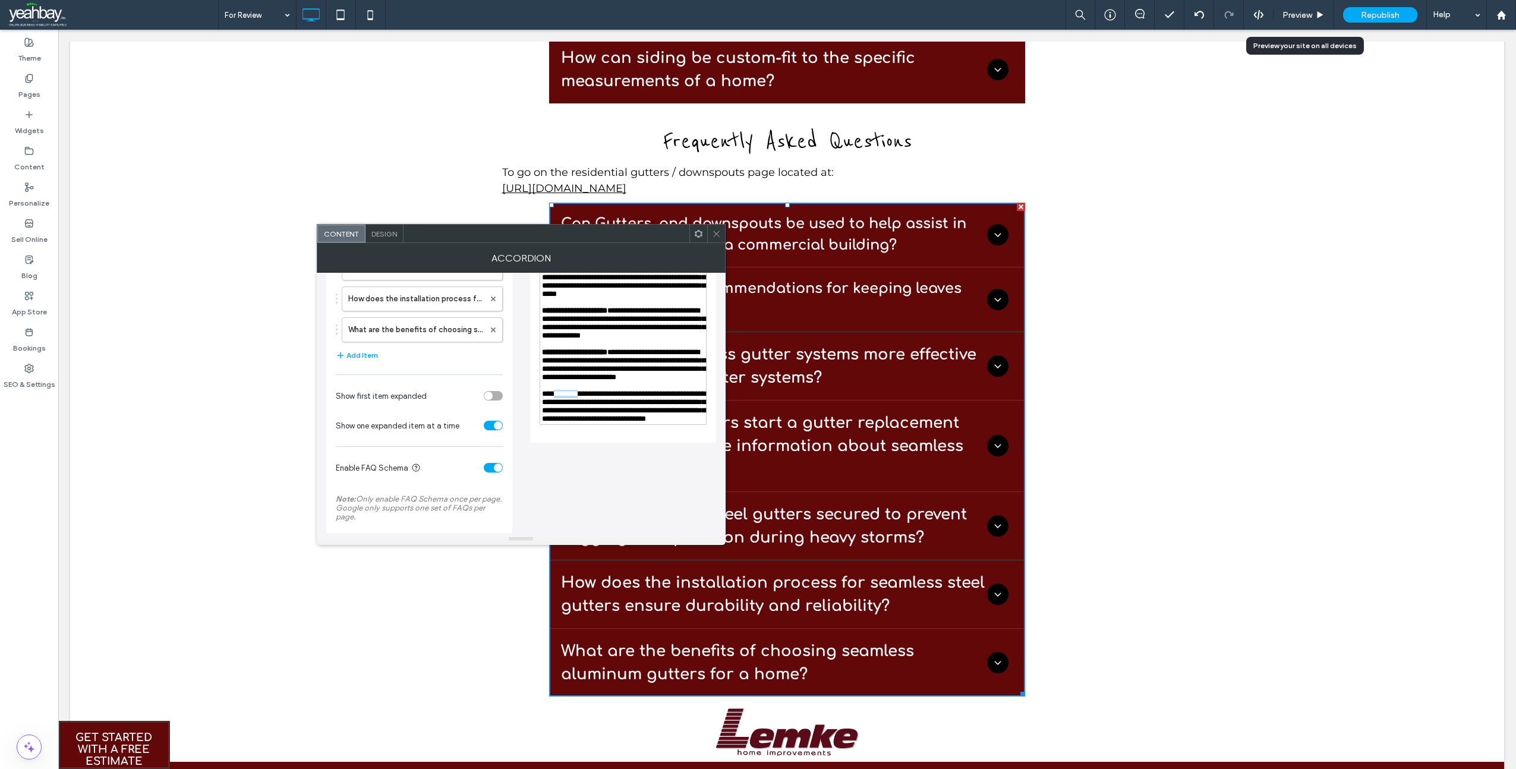
click at [556, 423] on span "**********" at bounding box center [623, 406] width 163 height 33
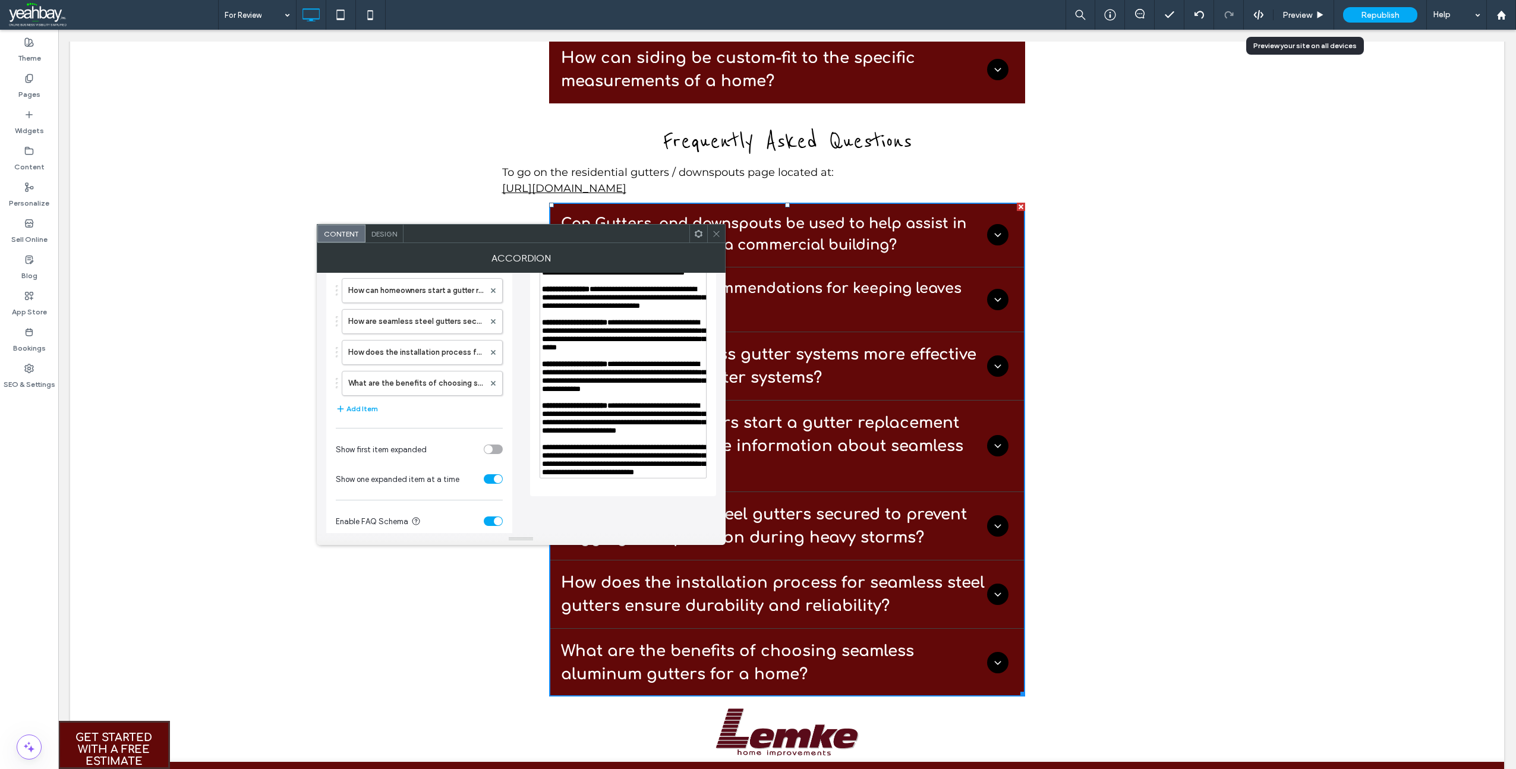
scroll to position [212, 0]
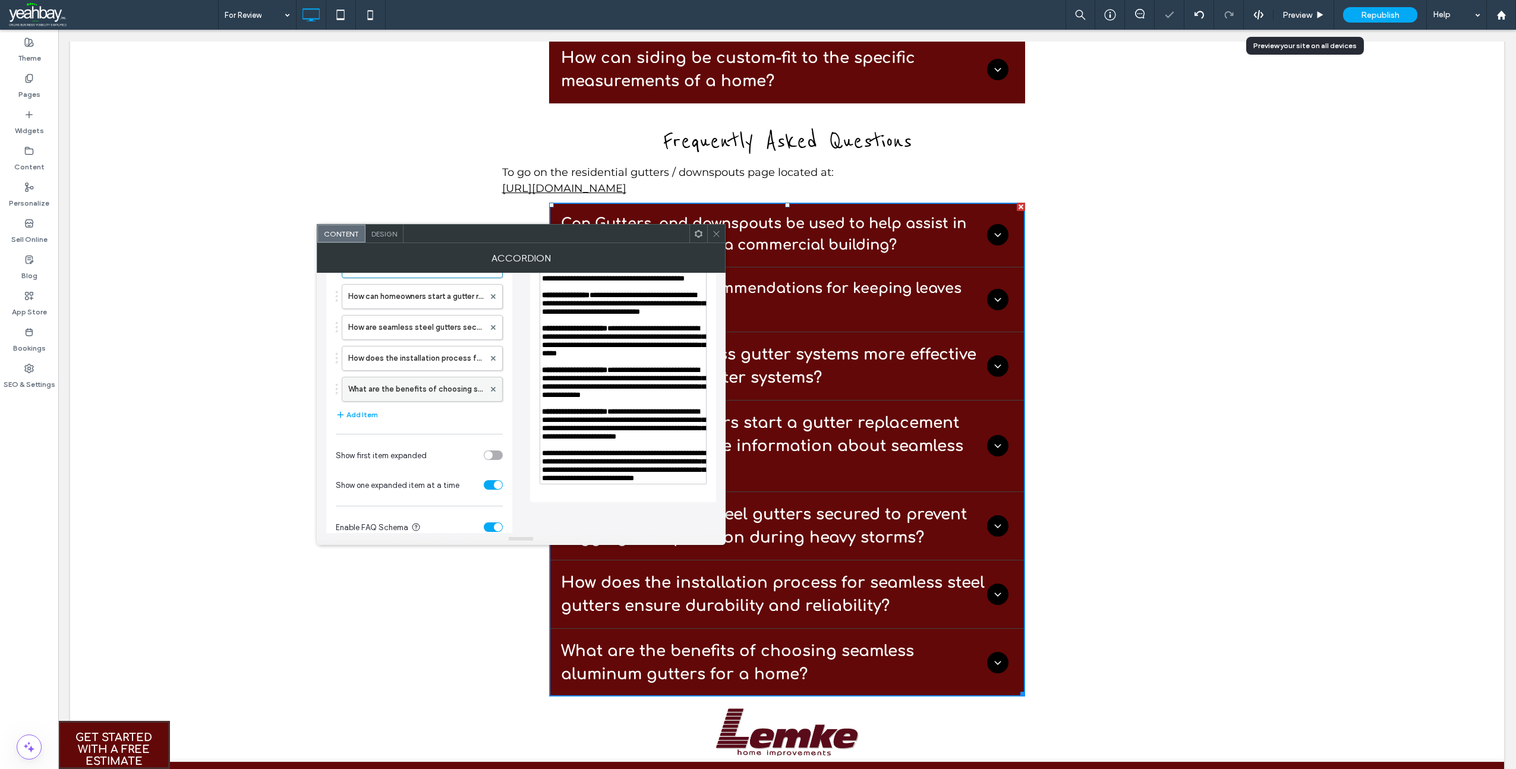
click at [398, 386] on label "What are the benefits of choosing seamless aluminum gutters for a home?" at bounding box center [416, 389] width 136 height 24
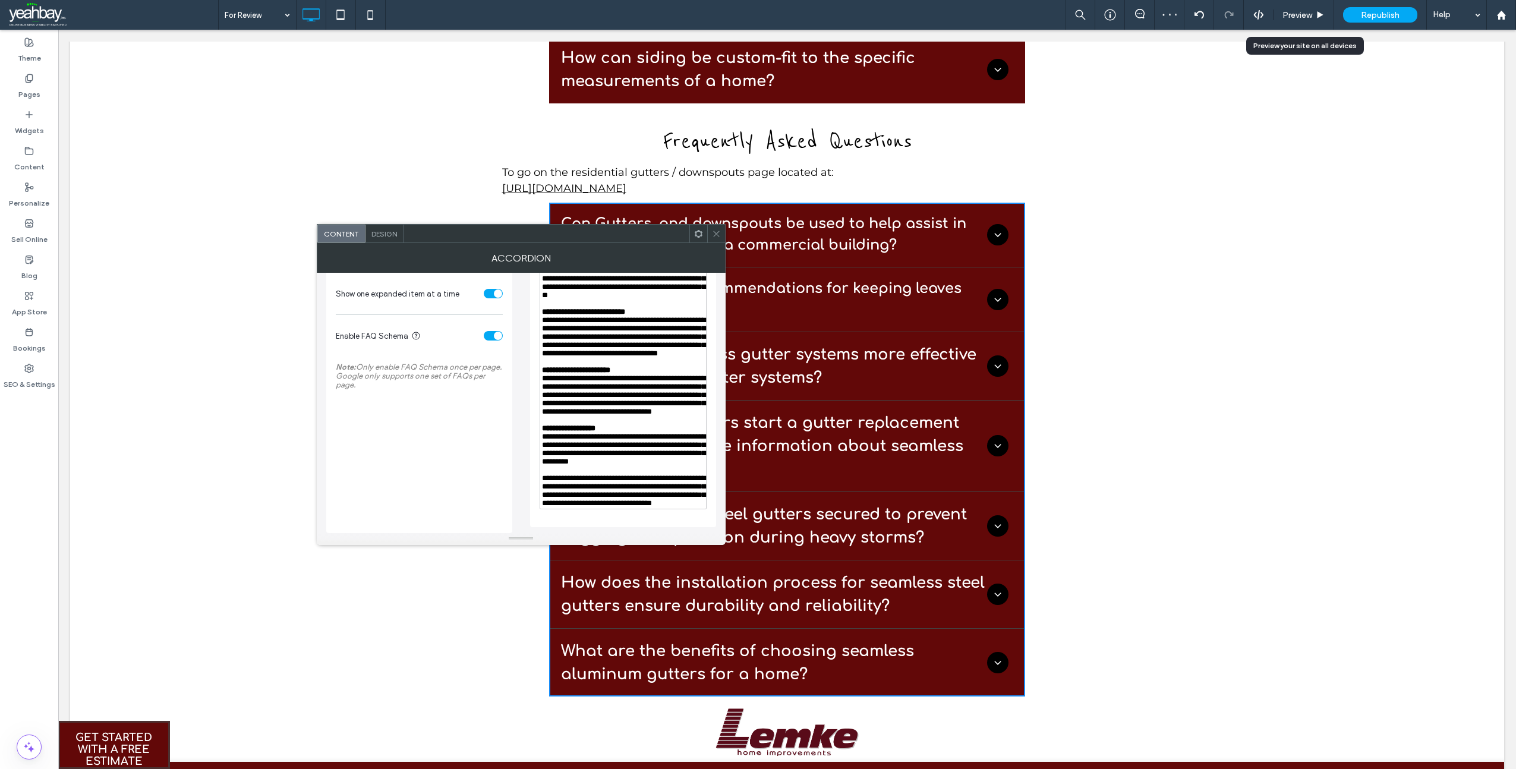
scroll to position [555, 0]
click at [644, 496] on span "**********" at bounding box center [623, 490] width 163 height 33
drag, startPoint x: 674, startPoint y: 502, endPoint x: 627, endPoint y: 494, distance: 47.7
click at [627, 494] on span "**********" at bounding box center [623, 490] width 163 height 33
click at [651, 497] on span "**********" at bounding box center [623, 490] width 163 height 33
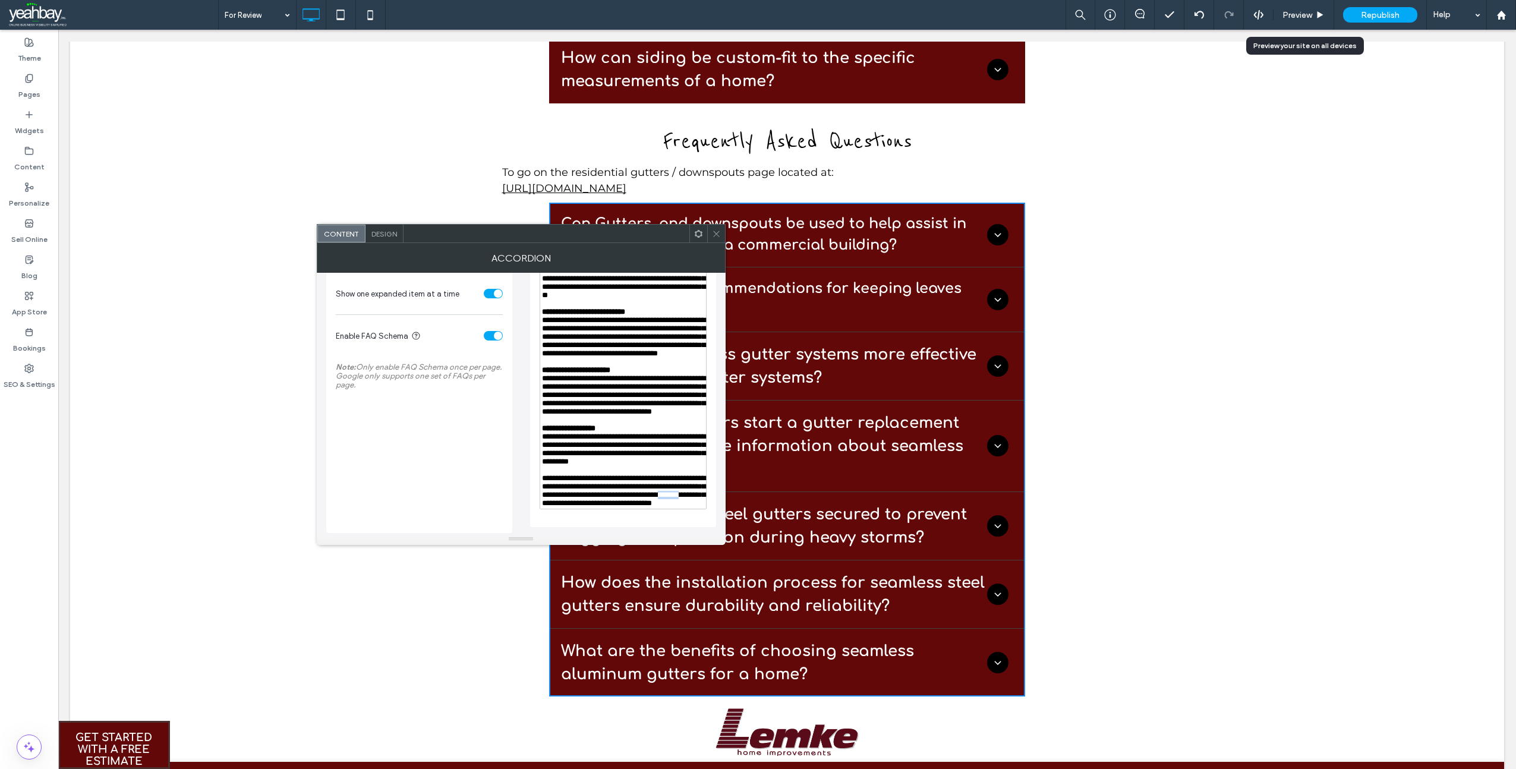
drag, startPoint x: 654, startPoint y: 494, endPoint x: 628, endPoint y: 493, distance: 25.6
click at [628, 493] on span "**********" at bounding box center [623, 490] width 163 height 33
click at [616, 503] on span "**********" at bounding box center [623, 490] width 163 height 33
click at [698, 492] on span "**********" at bounding box center [623, 490] width 163 height 33
click at [618, 499] on span "**********" at bounding box center [623, 490] width 163 height 33
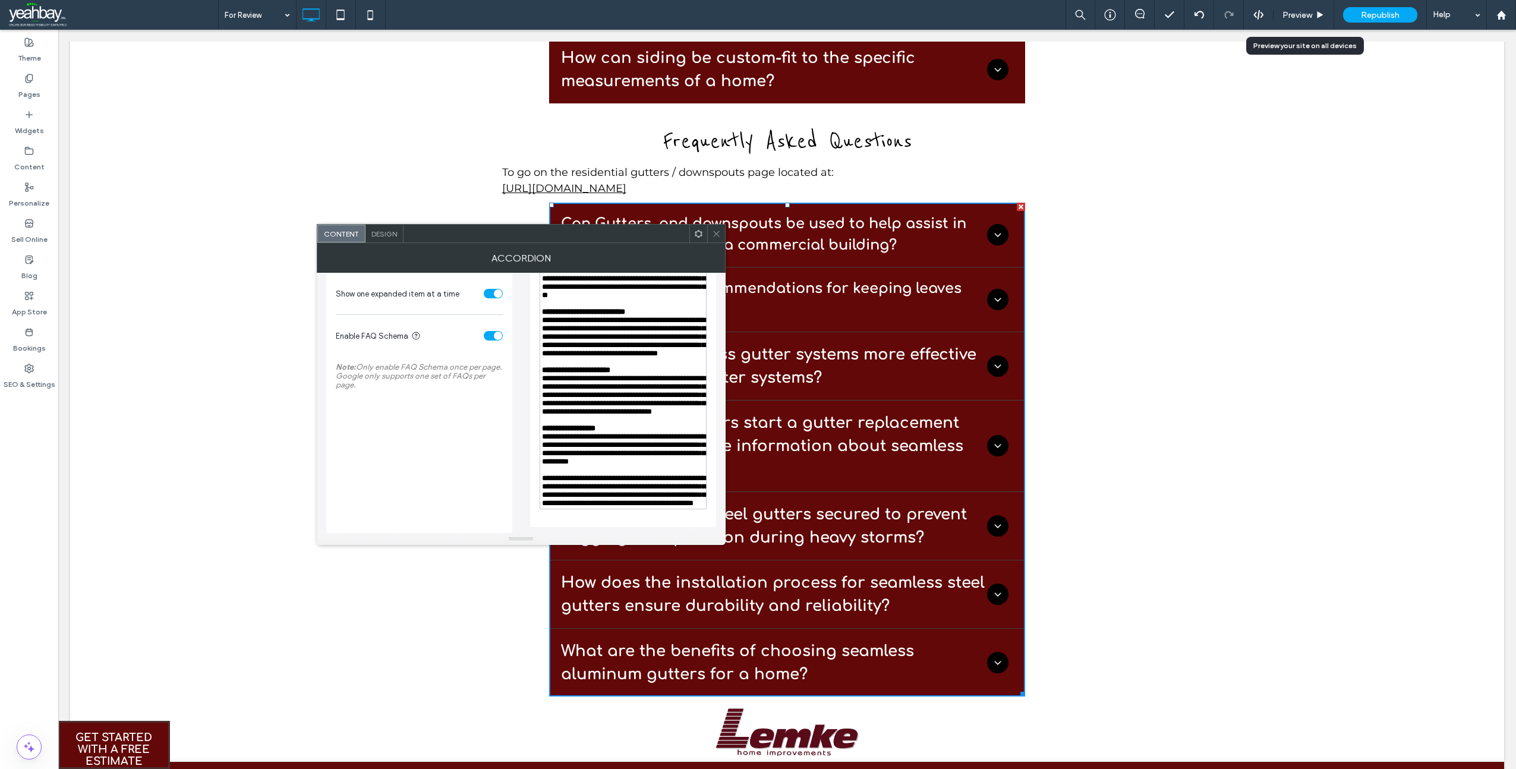
click at [616, 505] on span "**********" at bounding box center [623, 490] width 163 height 33
click at [717, 240] on span at bounding box center [716, 234] width 9 height 18
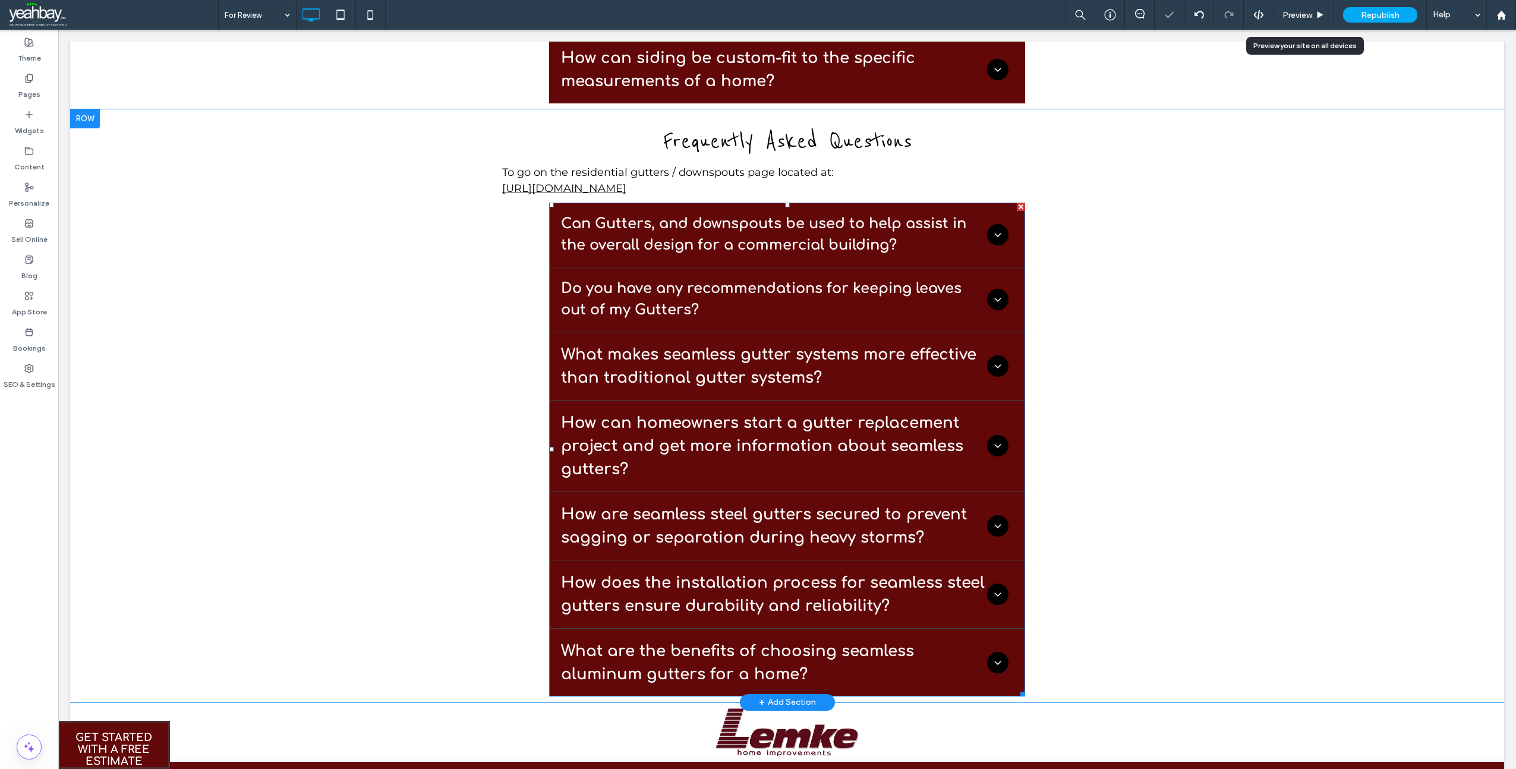
click at [627, 661] on span at bounding box center [787, 450] width 476 height 494
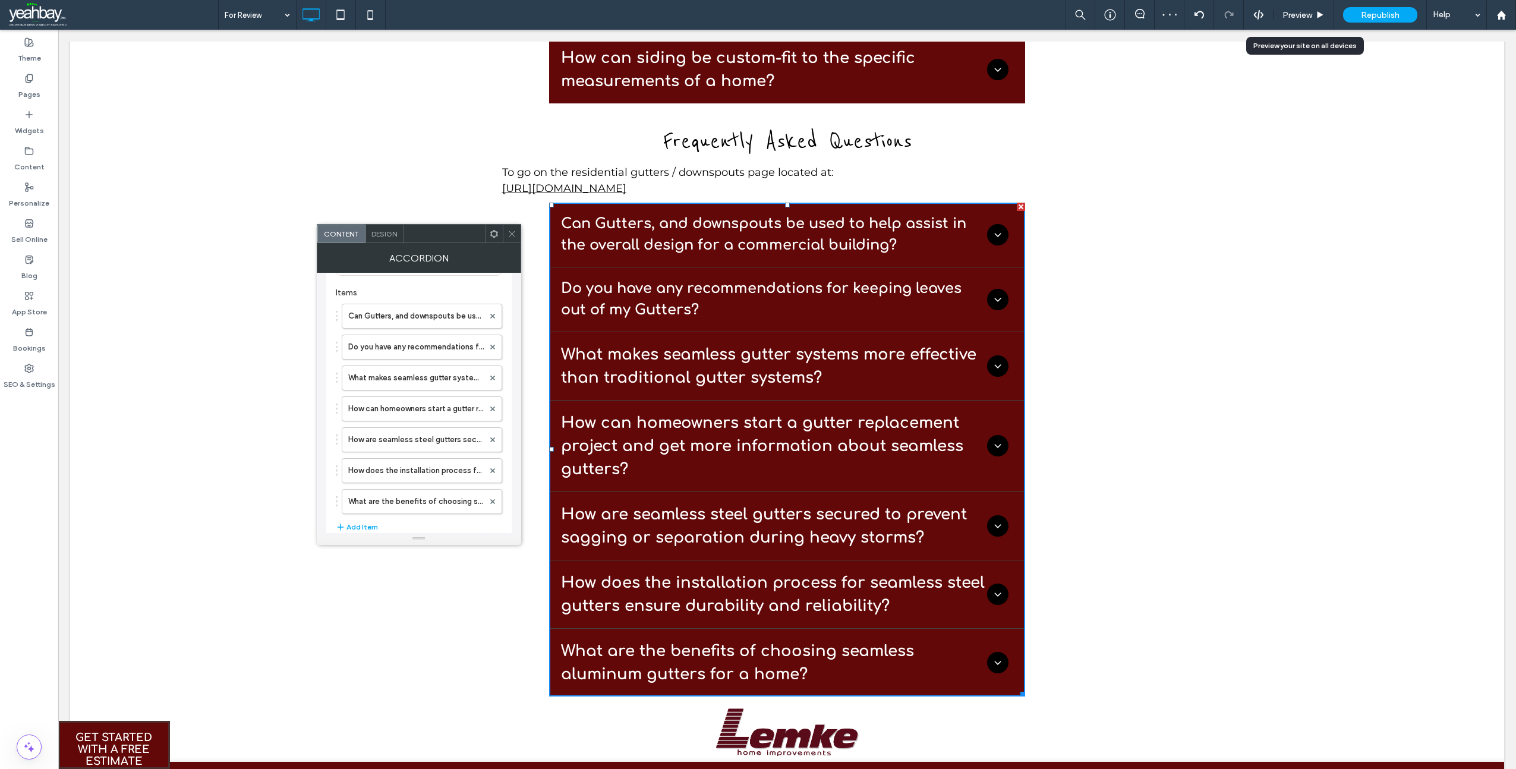
scroll to position [99, 0]
click at [395, 508] on label "What are the benefits of choosing seamless aluminum gutters for a home?" at bounding box center [416, 502] width 136 height 24
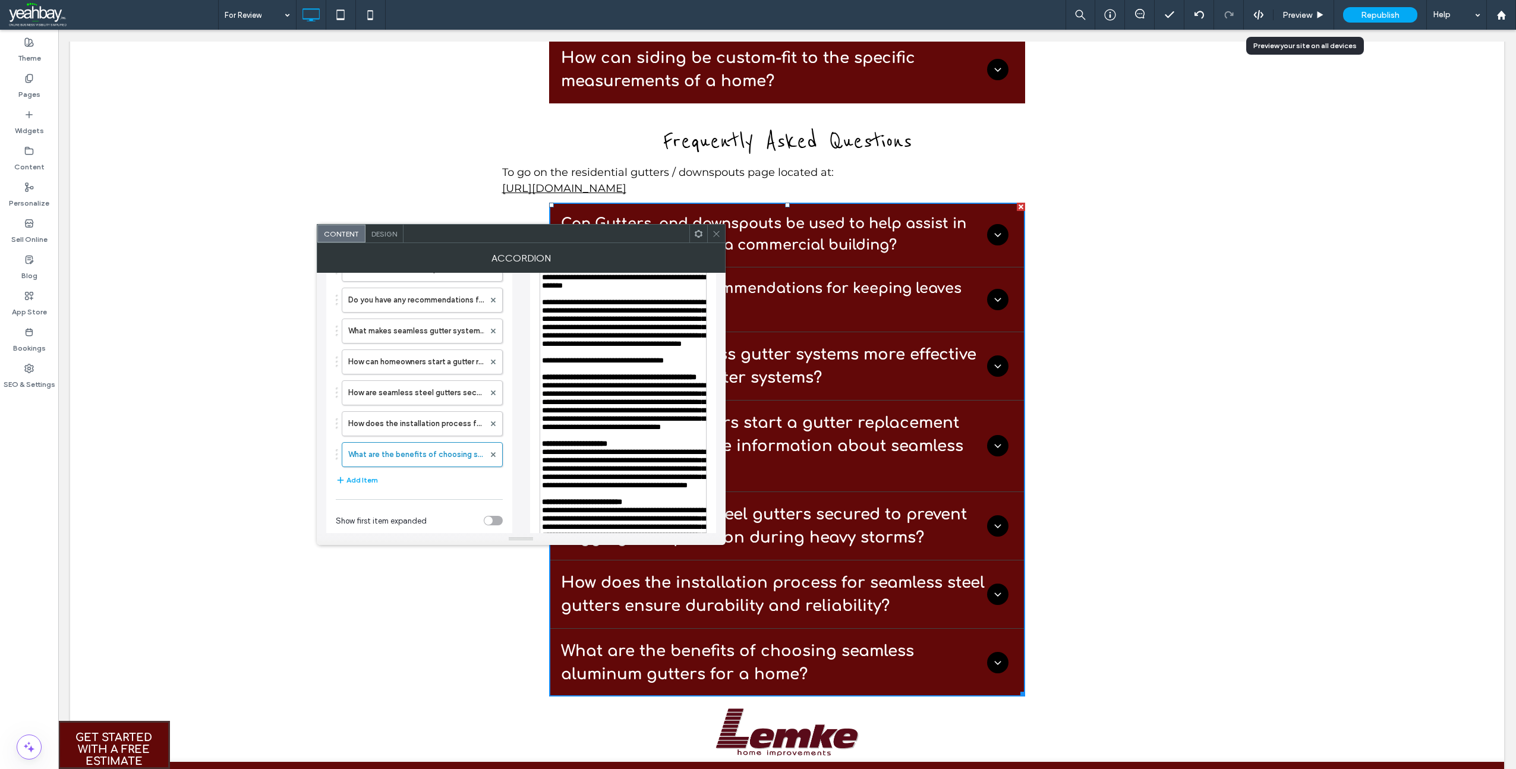
scroll to position [139, 0]
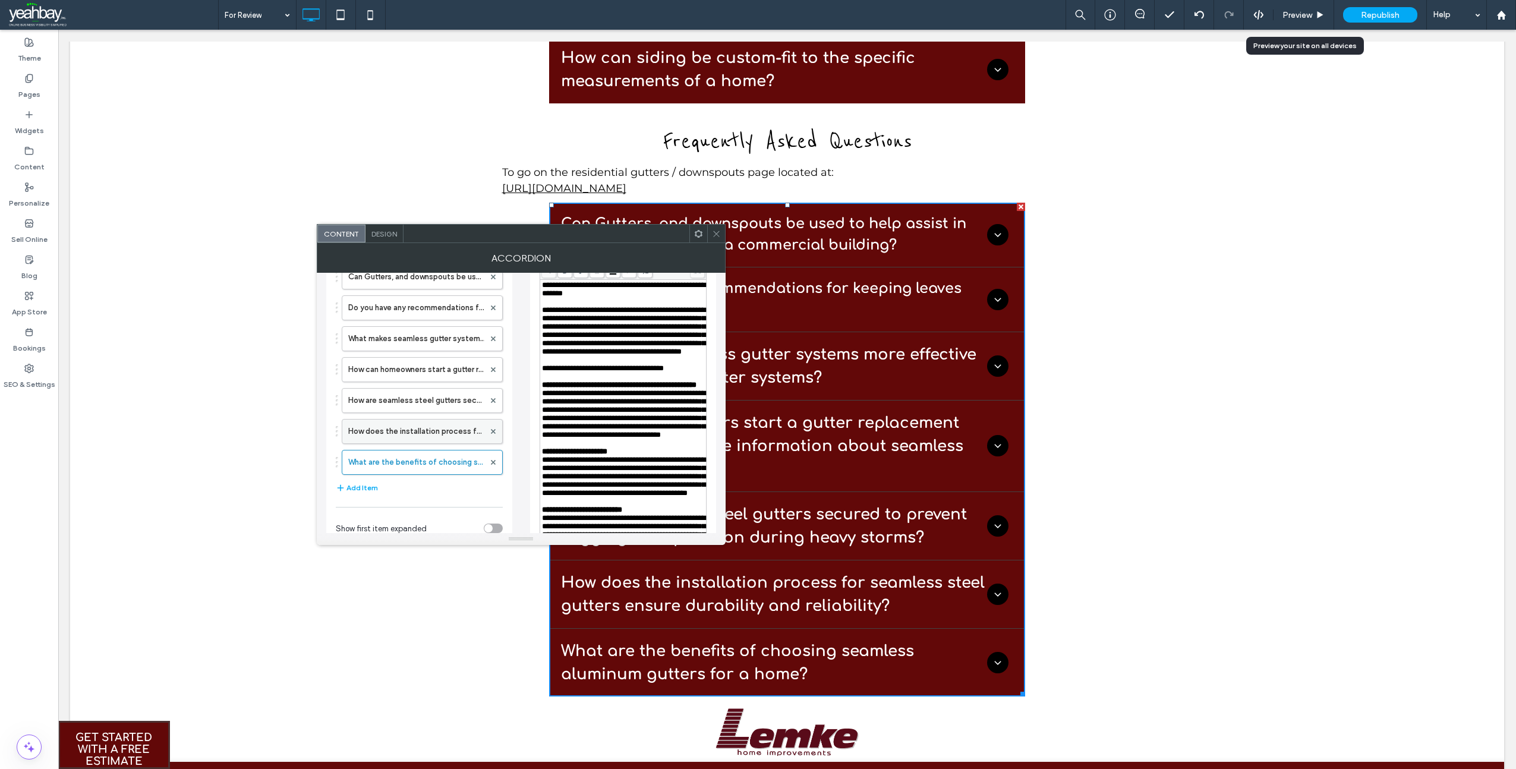
click at [408, 435] on label "How does the installation process for seamless steel gutters ensure durability …" at bounding box center [416, 432] width 136 height 24
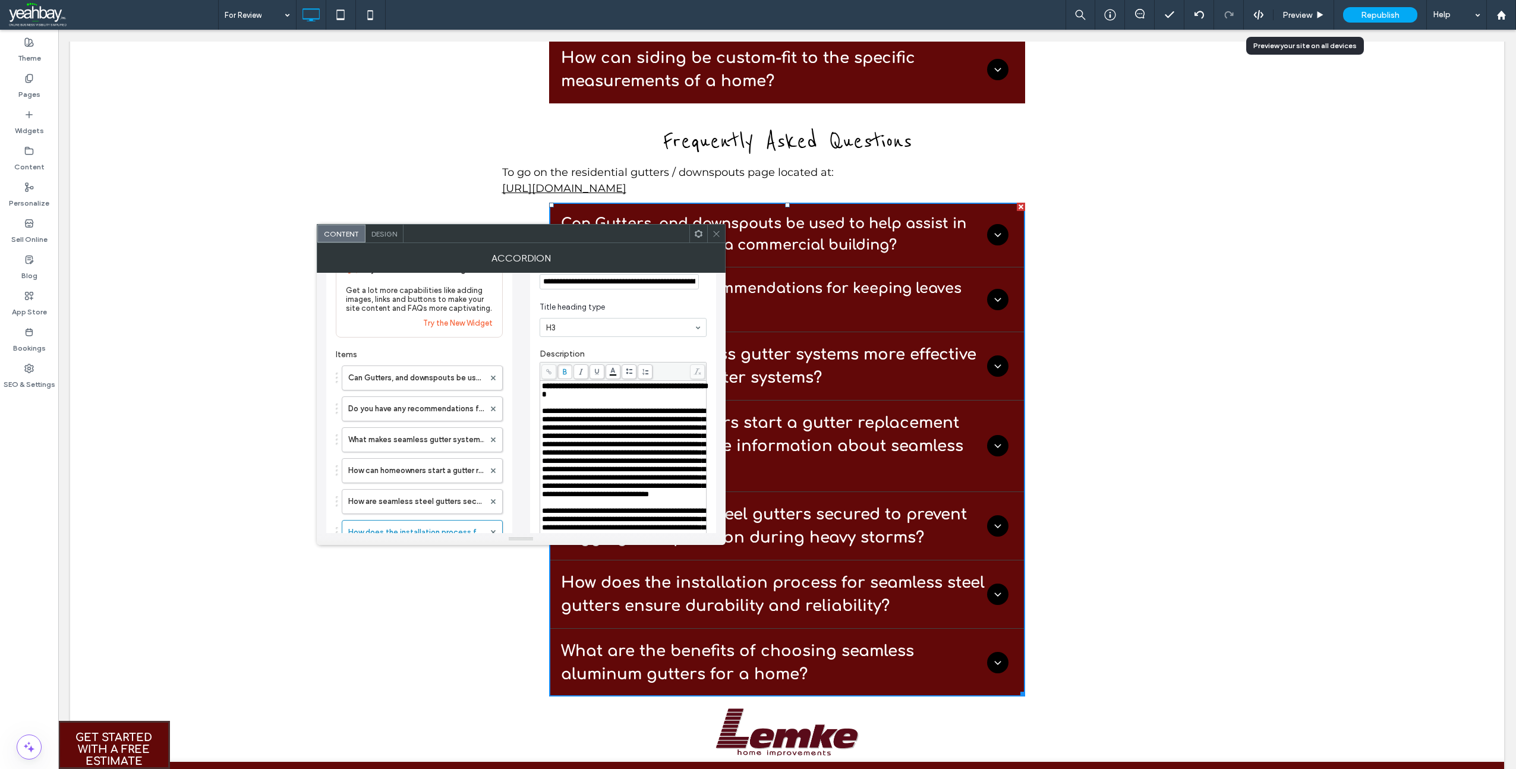
scroll to position [20, 0]
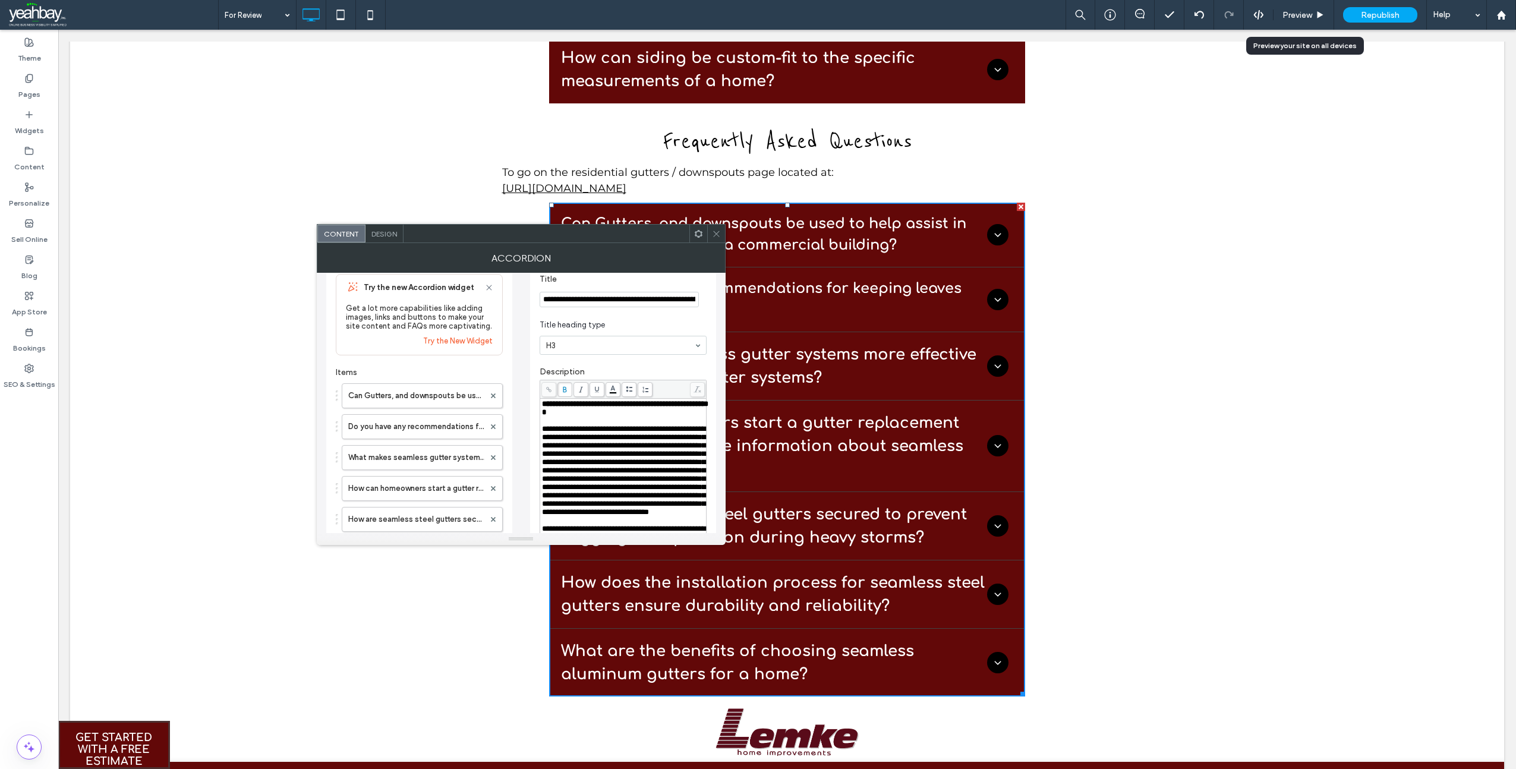
click at [594, 415] on div "**********" at bounding box center [623, 408] width 163 height 17
drag, startPoint x: 596, startPoint y: 405, endPoint x: 578, endPoint y: 406, distance: 18.4
click at [578, 406] on span "**********" at bounding box center [625, 408] width 166 height 16
drag, startPoint x: 576, startPoint y: 432, endPoint x: 556, endPoint y: 432, distance: 19.6
click at [556, 432] on span "**********" at bounding box center [623, 470] width 163 height 91
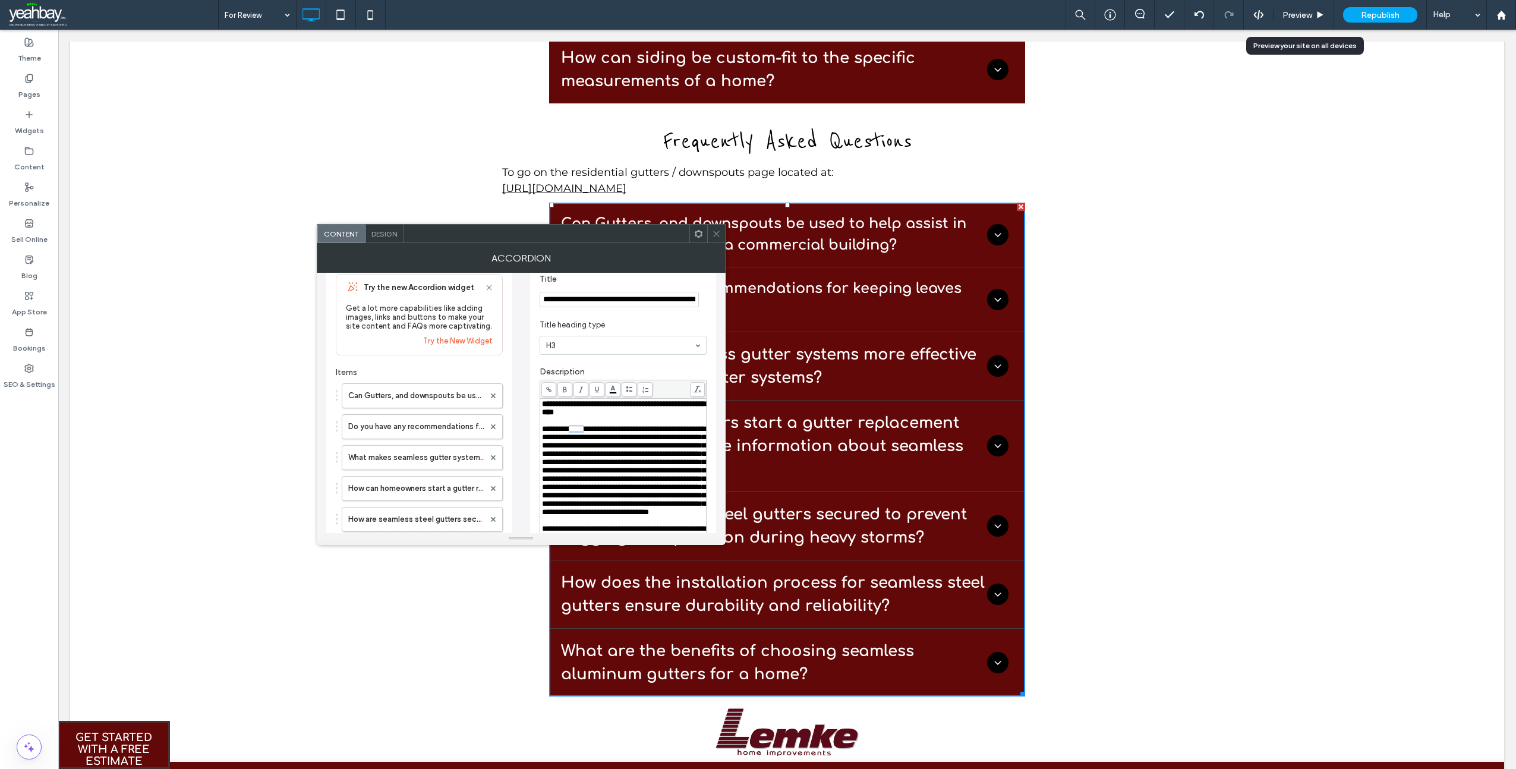
drag, startPoint x: 596, startPoint y: 433, endPoint x: 578, endPoint y: 430, distance: 17.5
click at [578, 430] on span "**********" at bounding box center [623, 470] width 163 height 91
click at [636, 466] on span "**********" at bounding box center [623, 470] width 163 height 91
drag, startPoint x: 625, startPoint y: 465, endPoint x: 607, endPoint y: 465, distance: 18.4
click at [607, 465] on span "**********" at bounding box center [623, 470] width 163 height 91
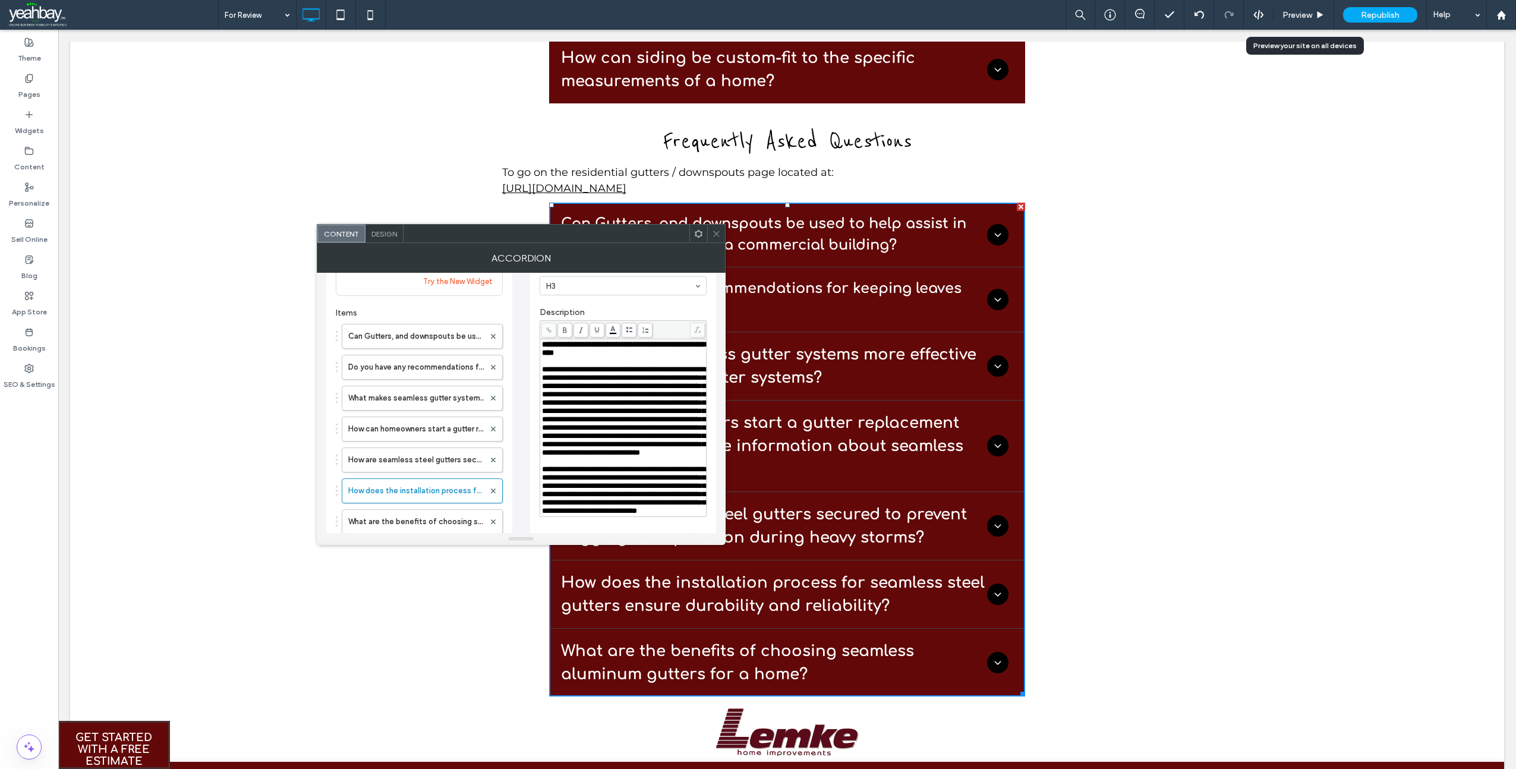
scroll to position [139, 0]
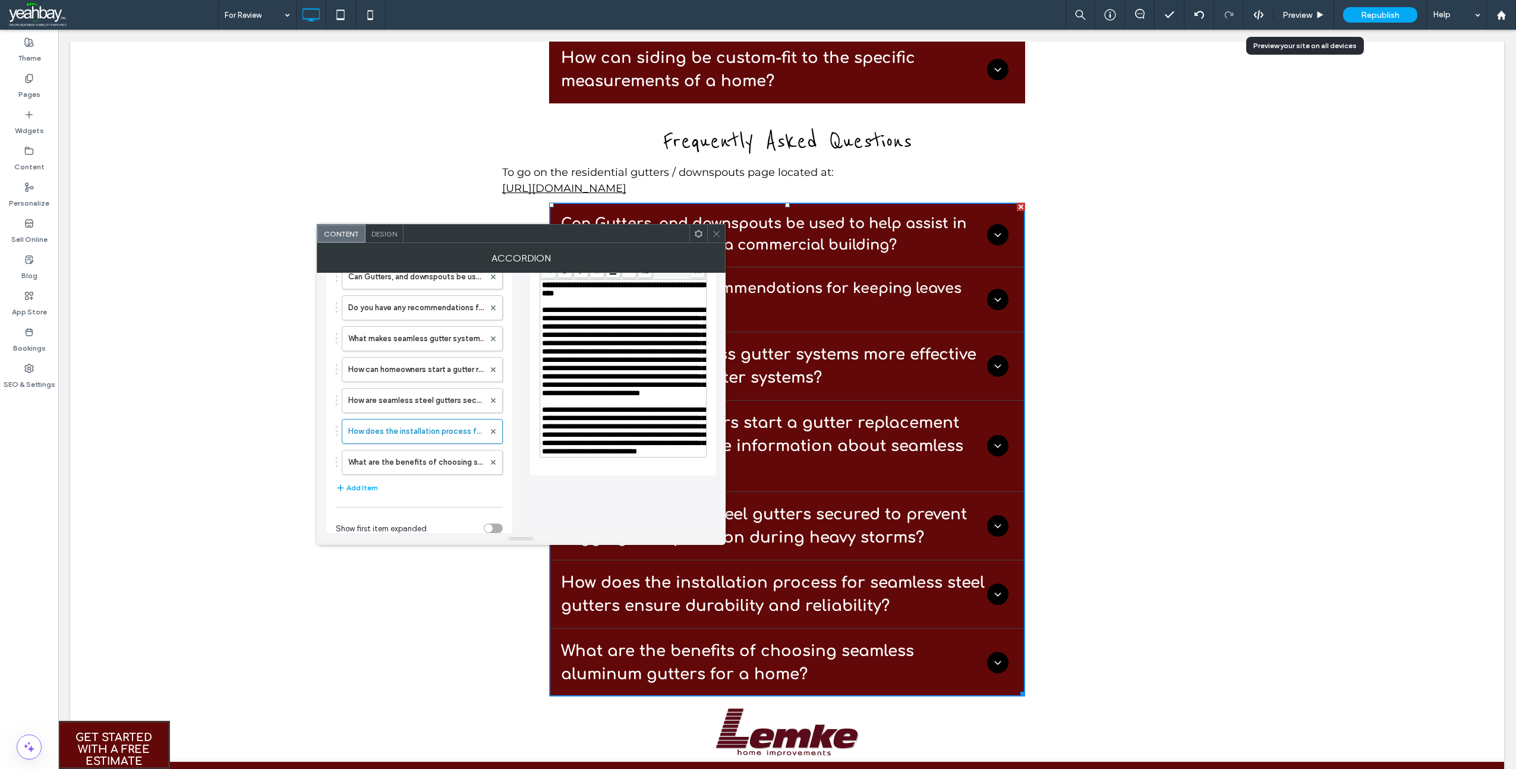
click at [715, 231] on icon at bounding box center [716, 233] width 9 height 9
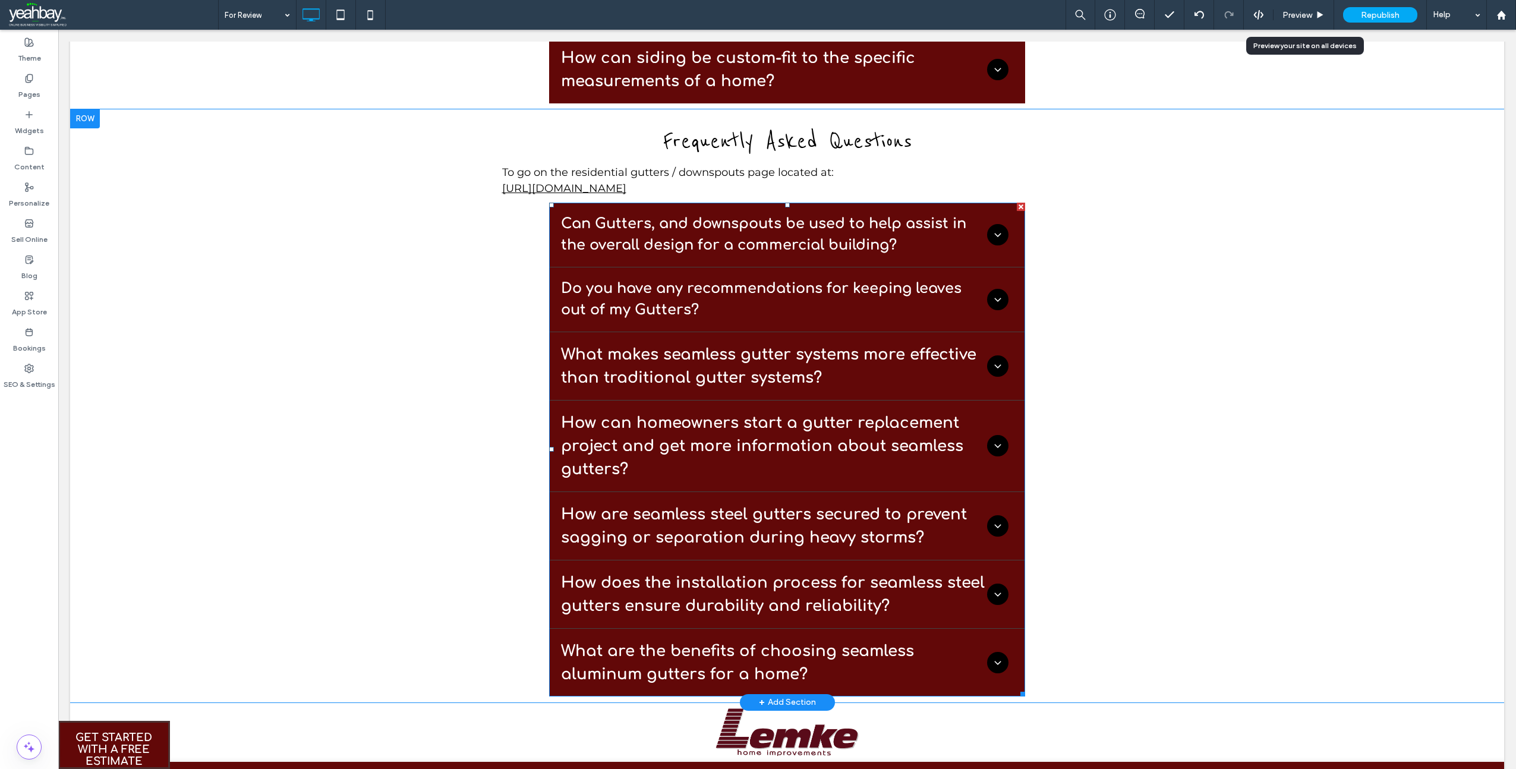
click at [1017, 206] on div at bounding box center [1021, 207] width 8 height 8
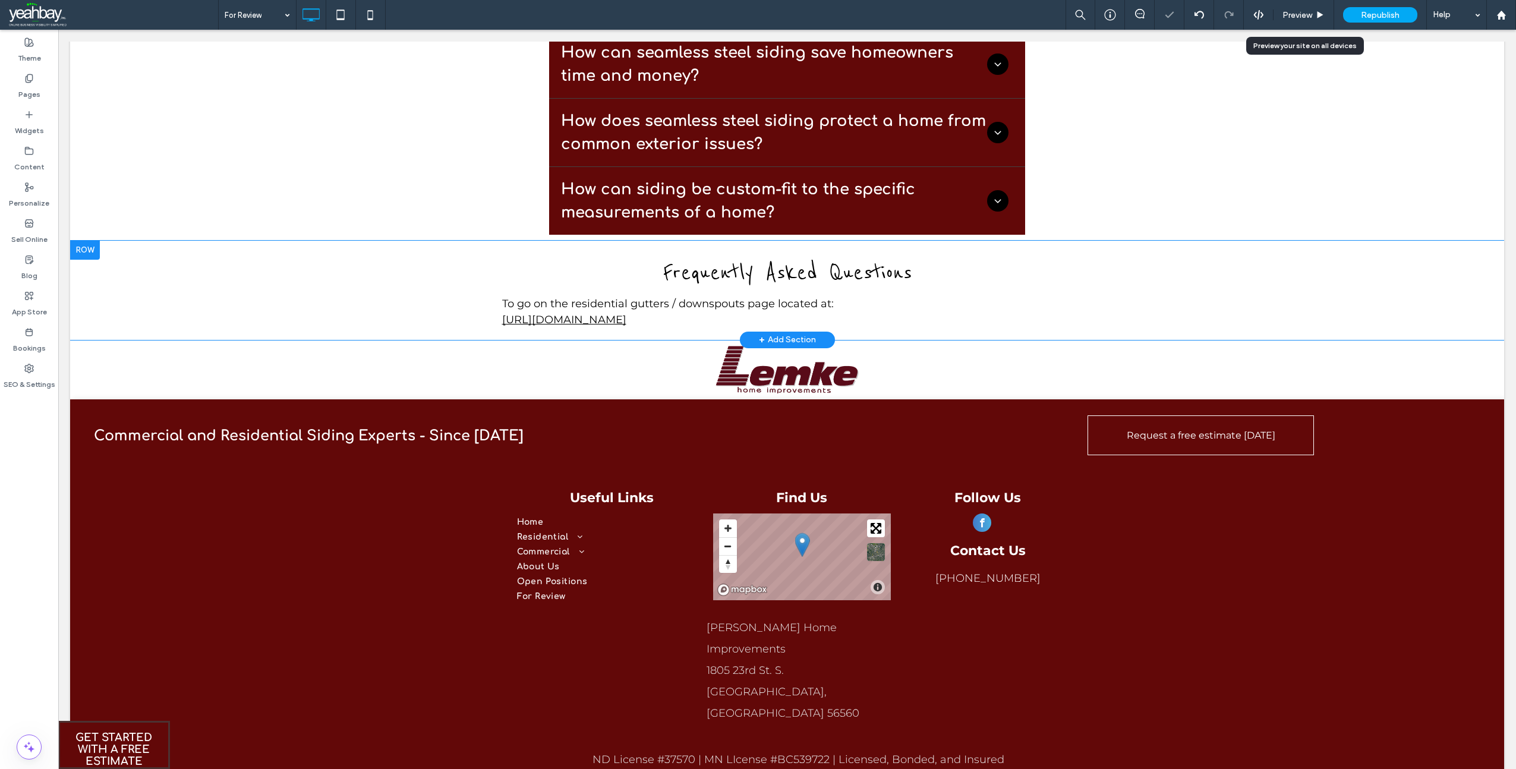
click at [85, 251] on div at bounding box center [85, 250] width 30 height 19
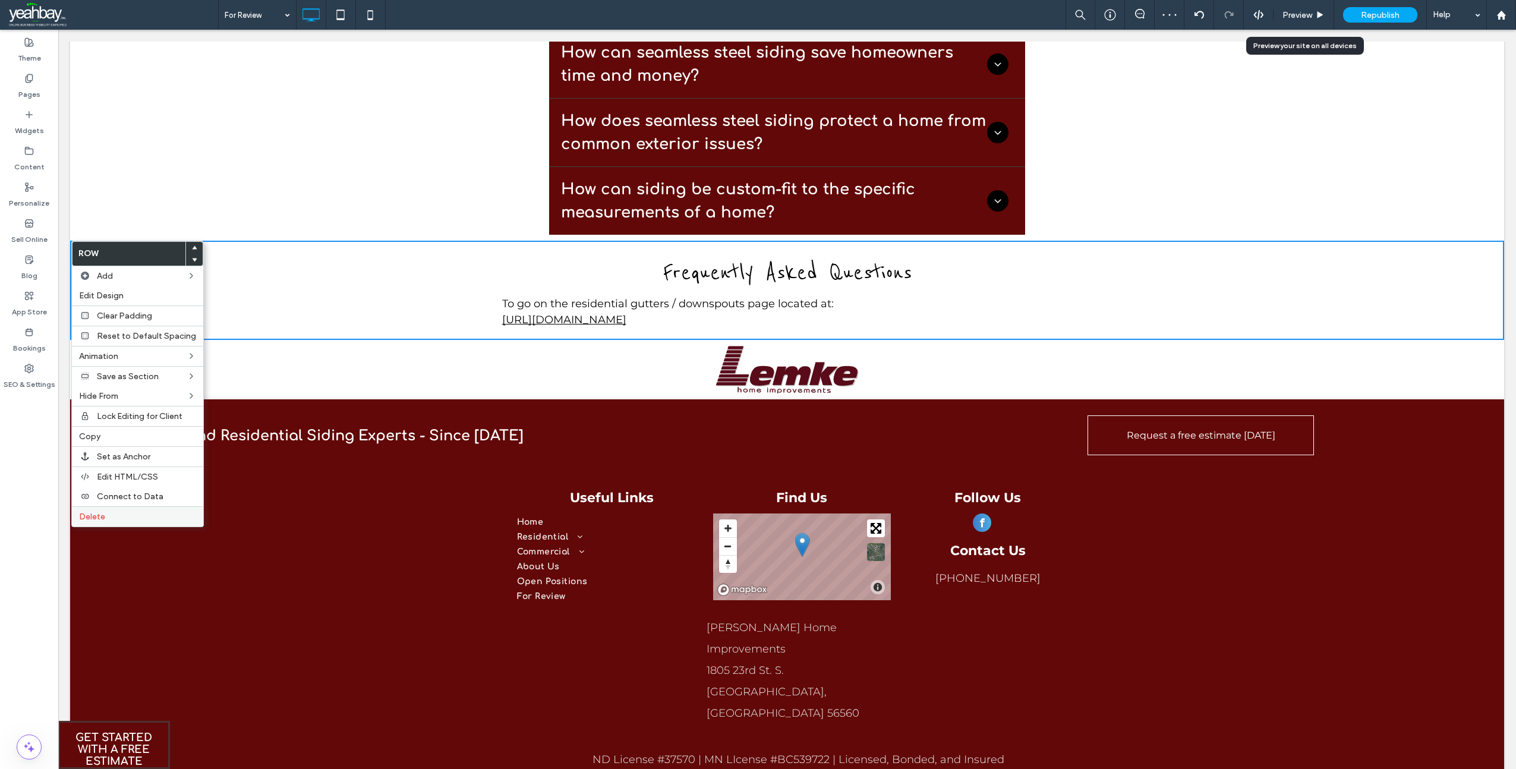
click at [92, 515] on span "Delete" at bounding box center [92, 517] width 26 height 10
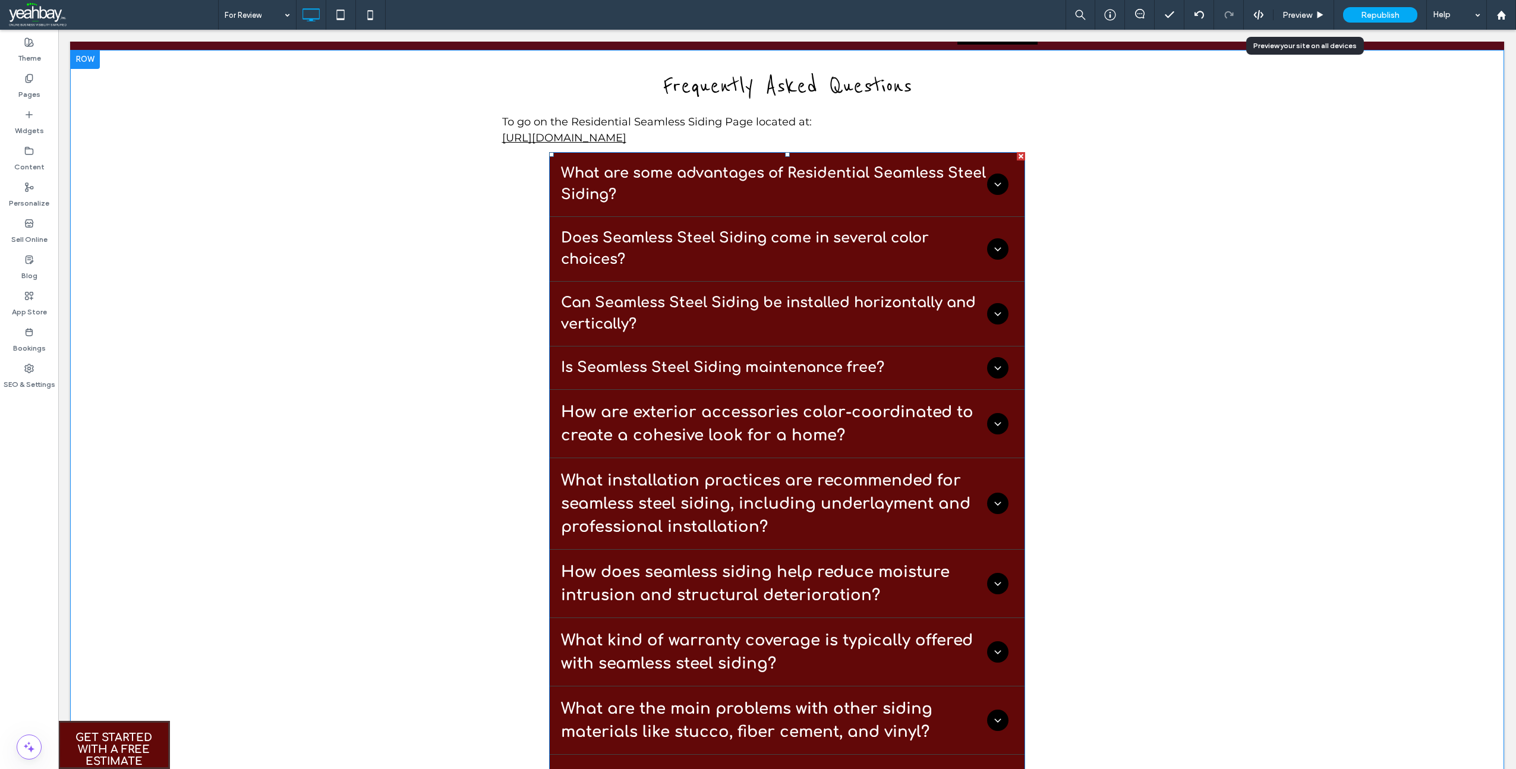
scroll to position [127, 0]
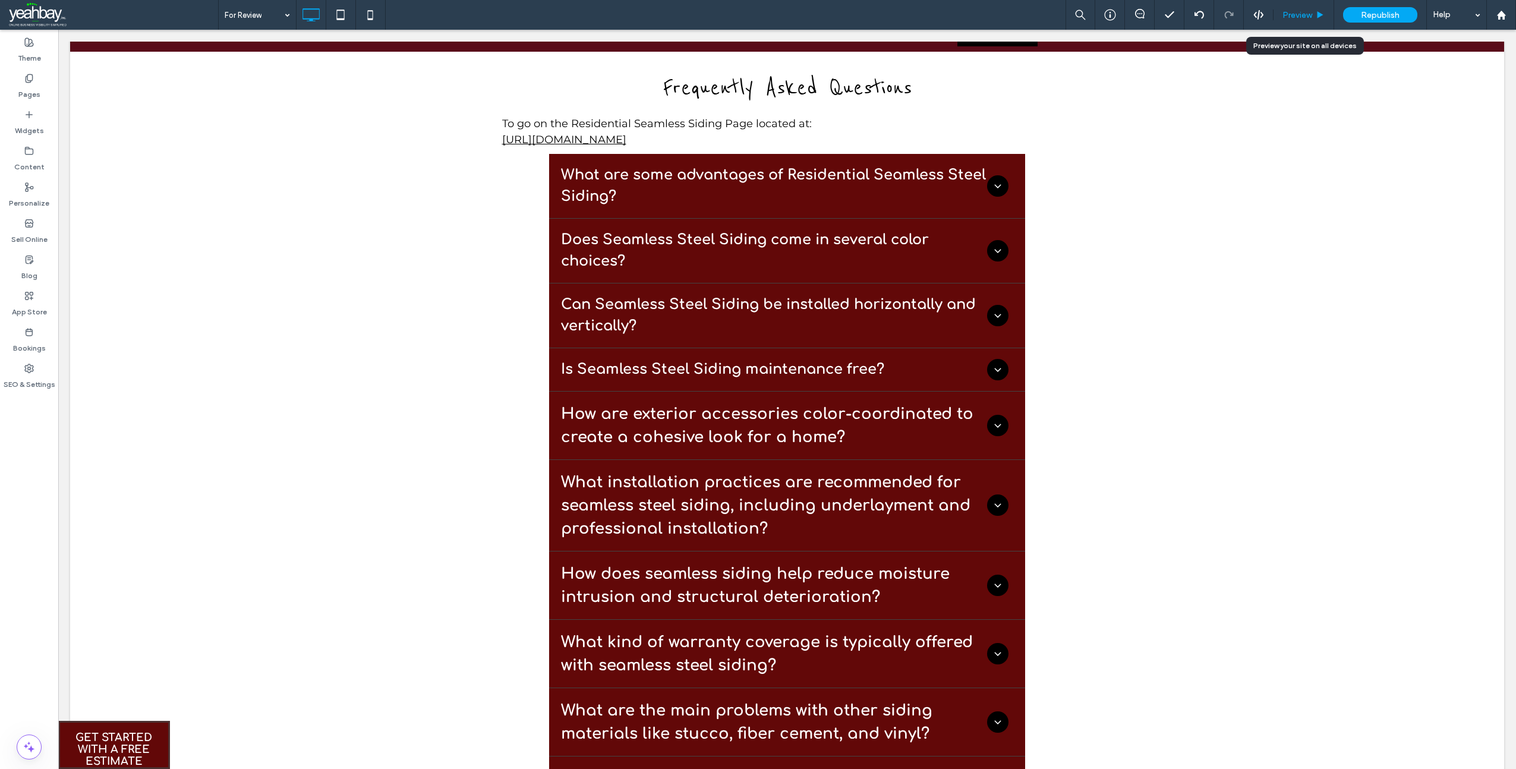
click at [1296, 12] on span "Preview" at bounding box center [1298, 15] width 30 height 10
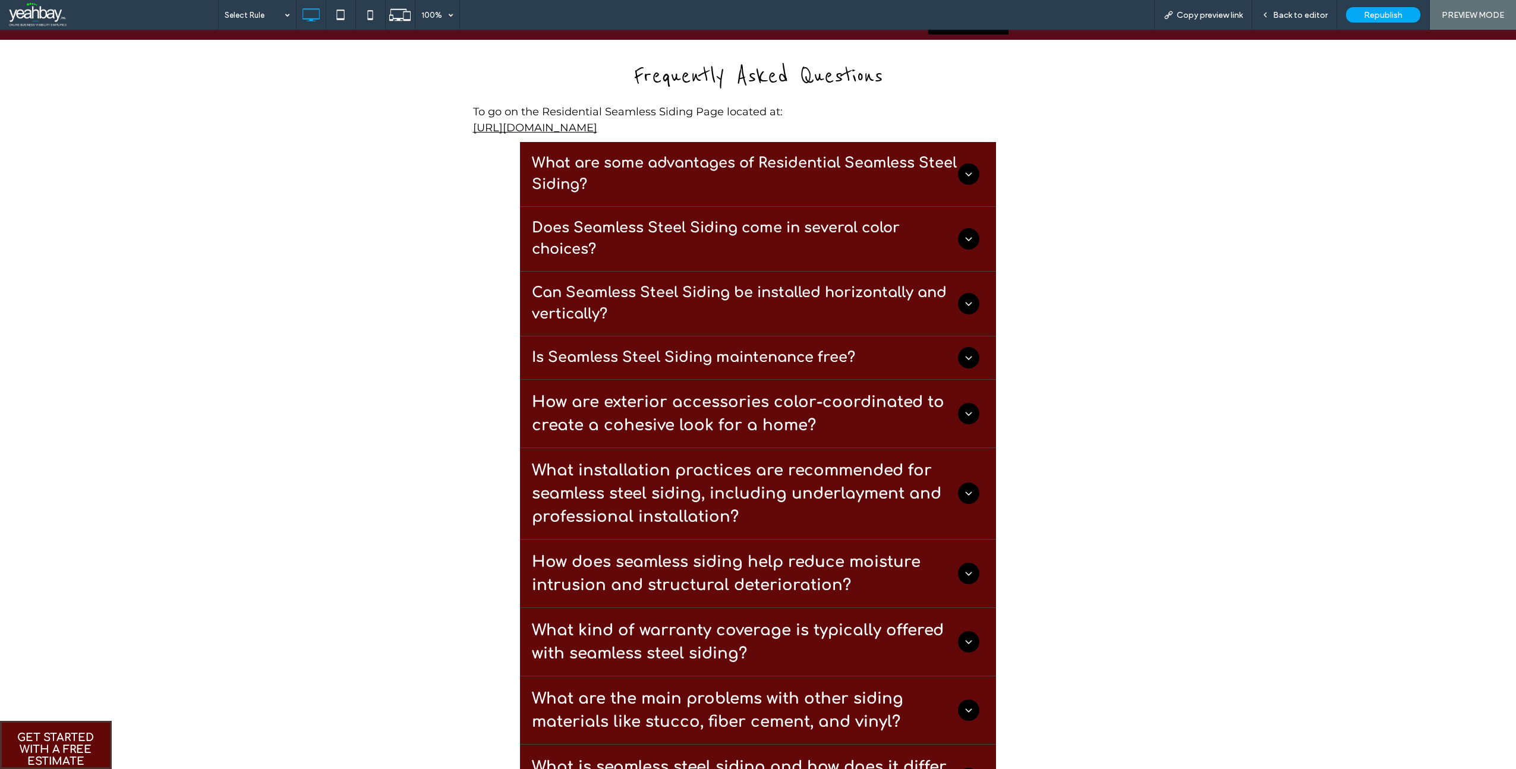
click at [742, 167] on h4 "What are some advantages of Residential Seamless Steel Siding?" at bounding box center [745, 174] width 426 height 43
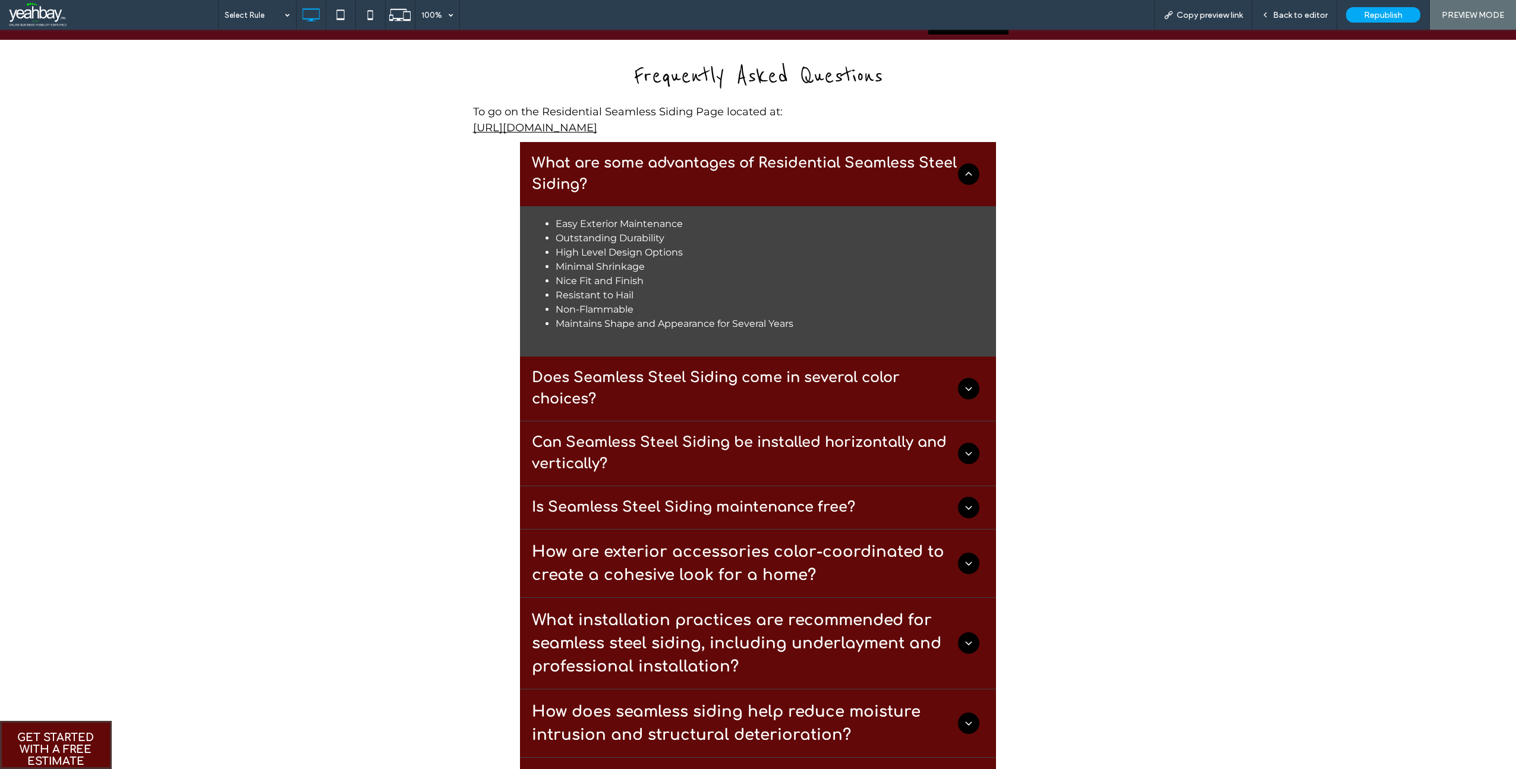
click at [742, 167] on h4 "What are some advantages of Residential Seamless Steel Siding?" at bounding box center [745, 174] width 426 height 43
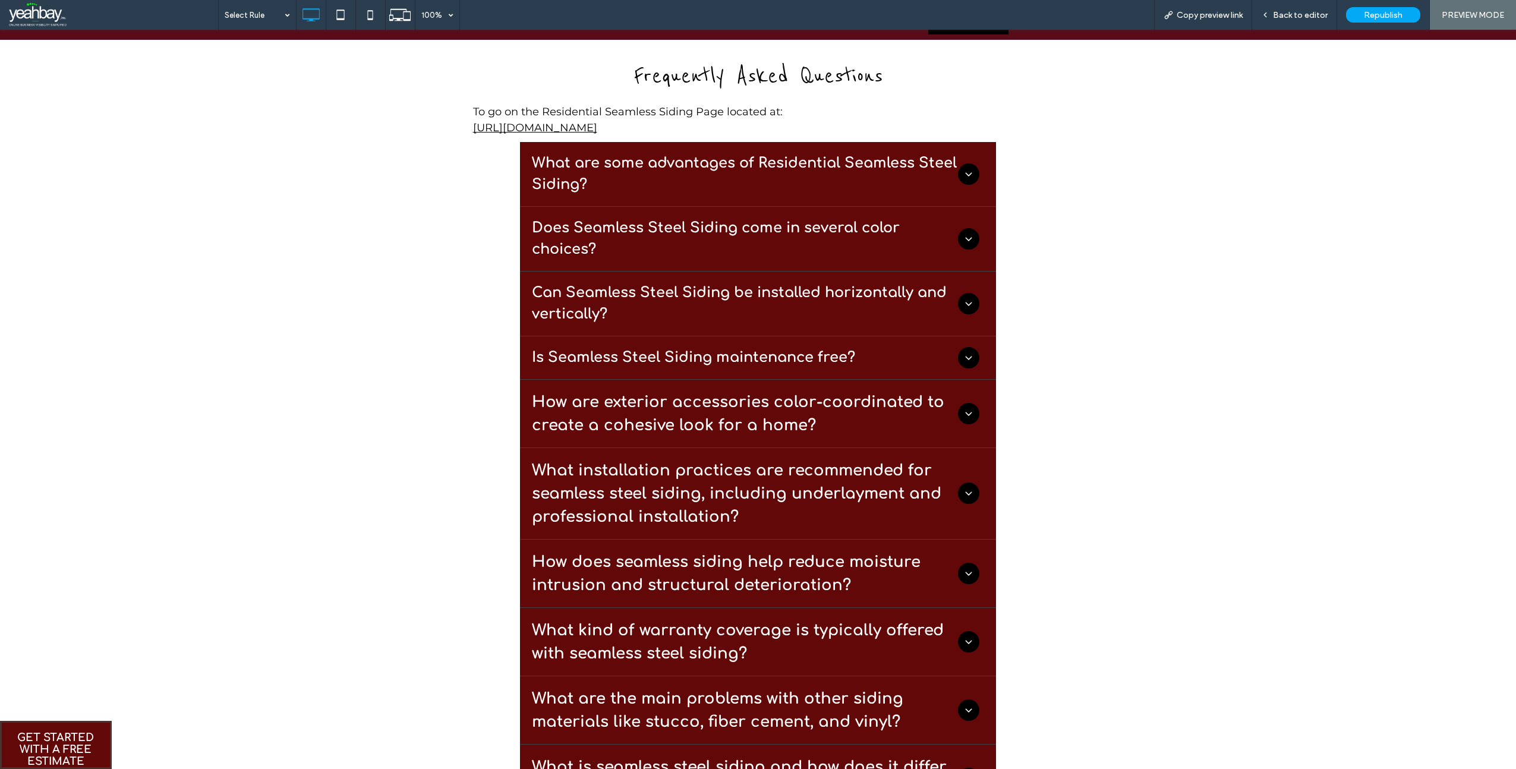
click at [663, 253] on h4 "Does Seamless Steel Siding come in several color choices?" at bounding box center [745, 239] width 426 height 43
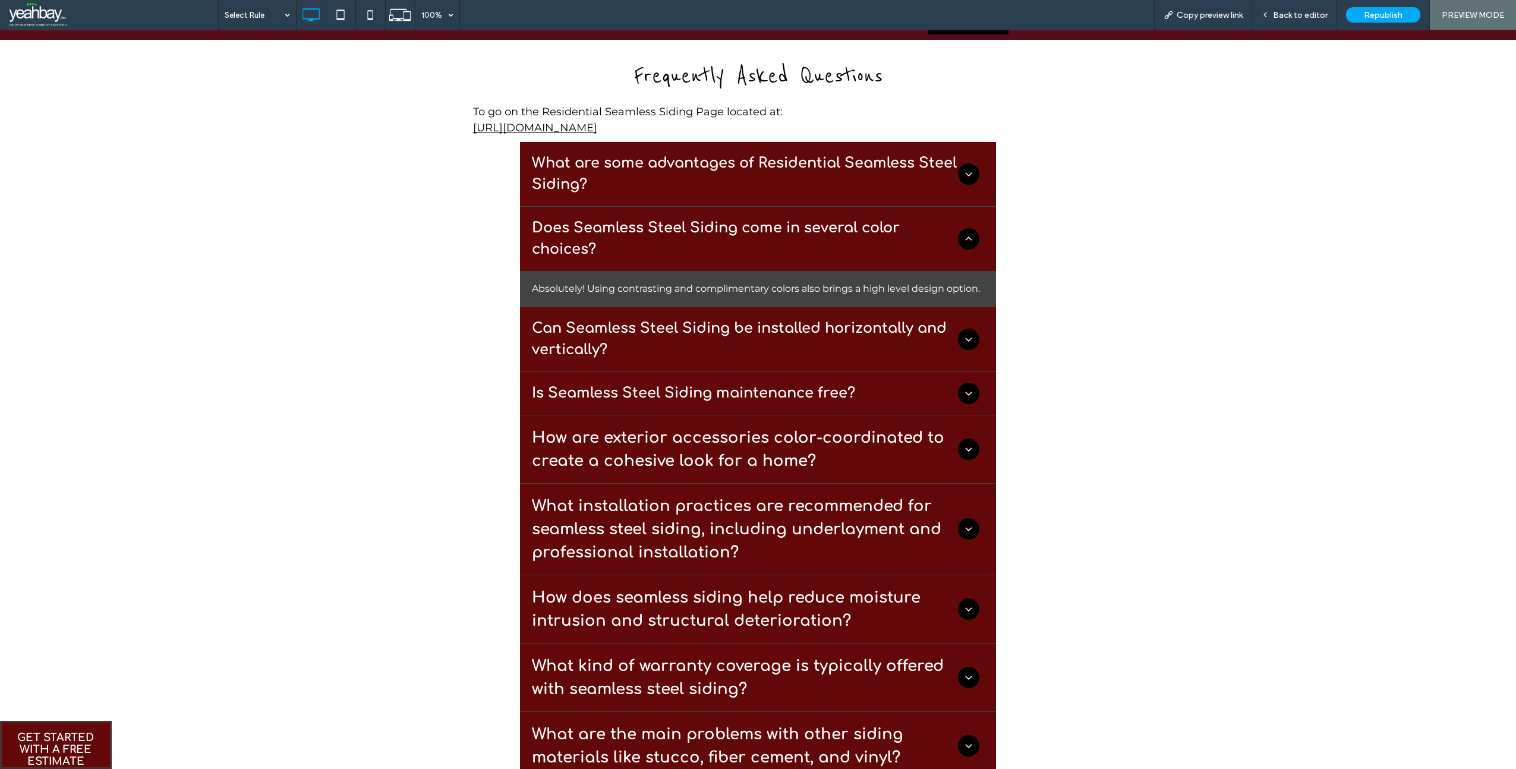
click at [665, 253] on h4 "Does Seamless Steel Siding come in several color choices?" at bounding box center [745, 239] width 426 height 43
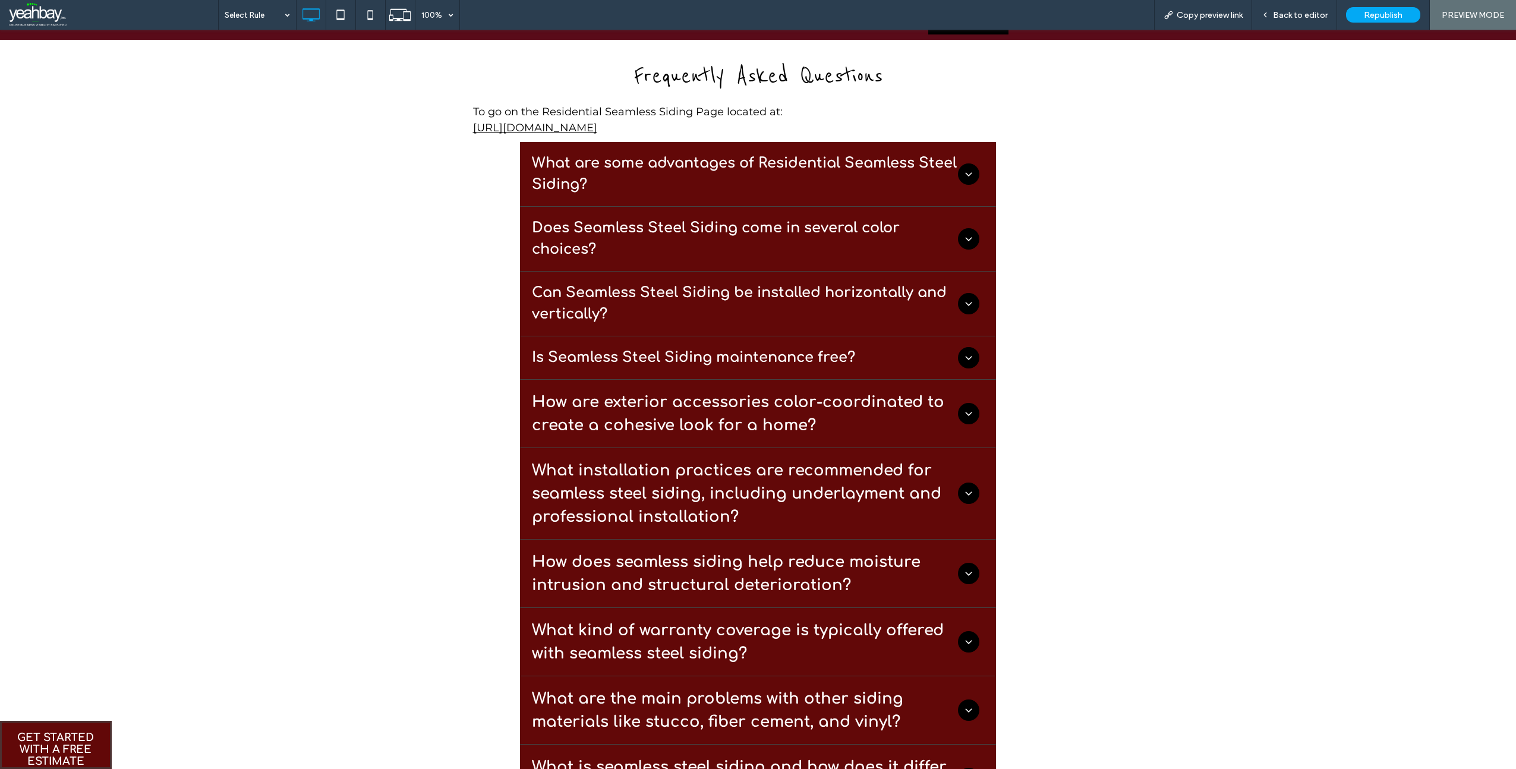
click at [648, 307] on h4 "Can Seamless Steel Siding be installed horizontally and vertically?" at bounding box center [745, 303] width 426 height 43
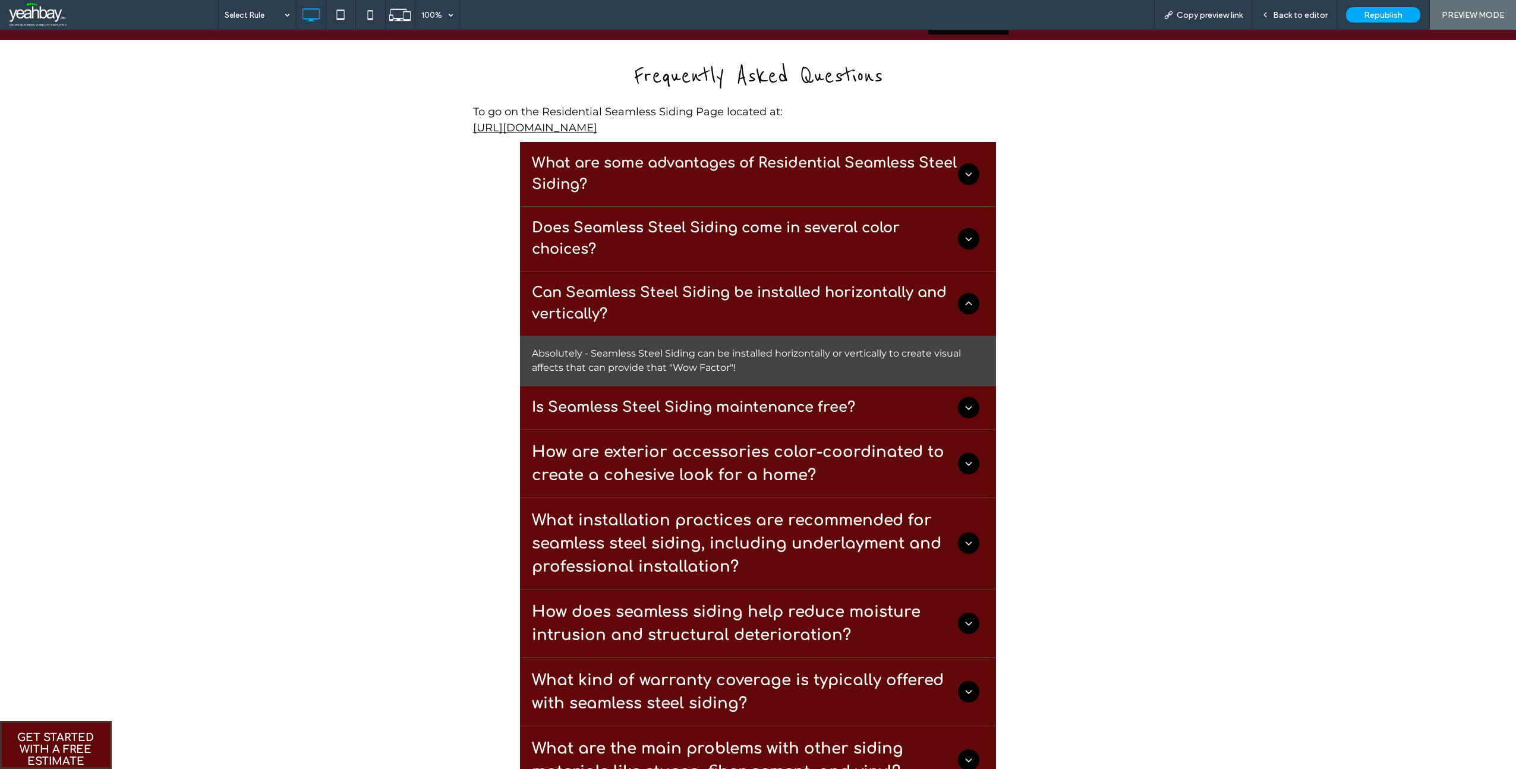
click at [648, 307] on h4 "Can Seamless Steel Siding be installed horizontally and vertically?" at bounding box center [745, 303] width 426 height 43
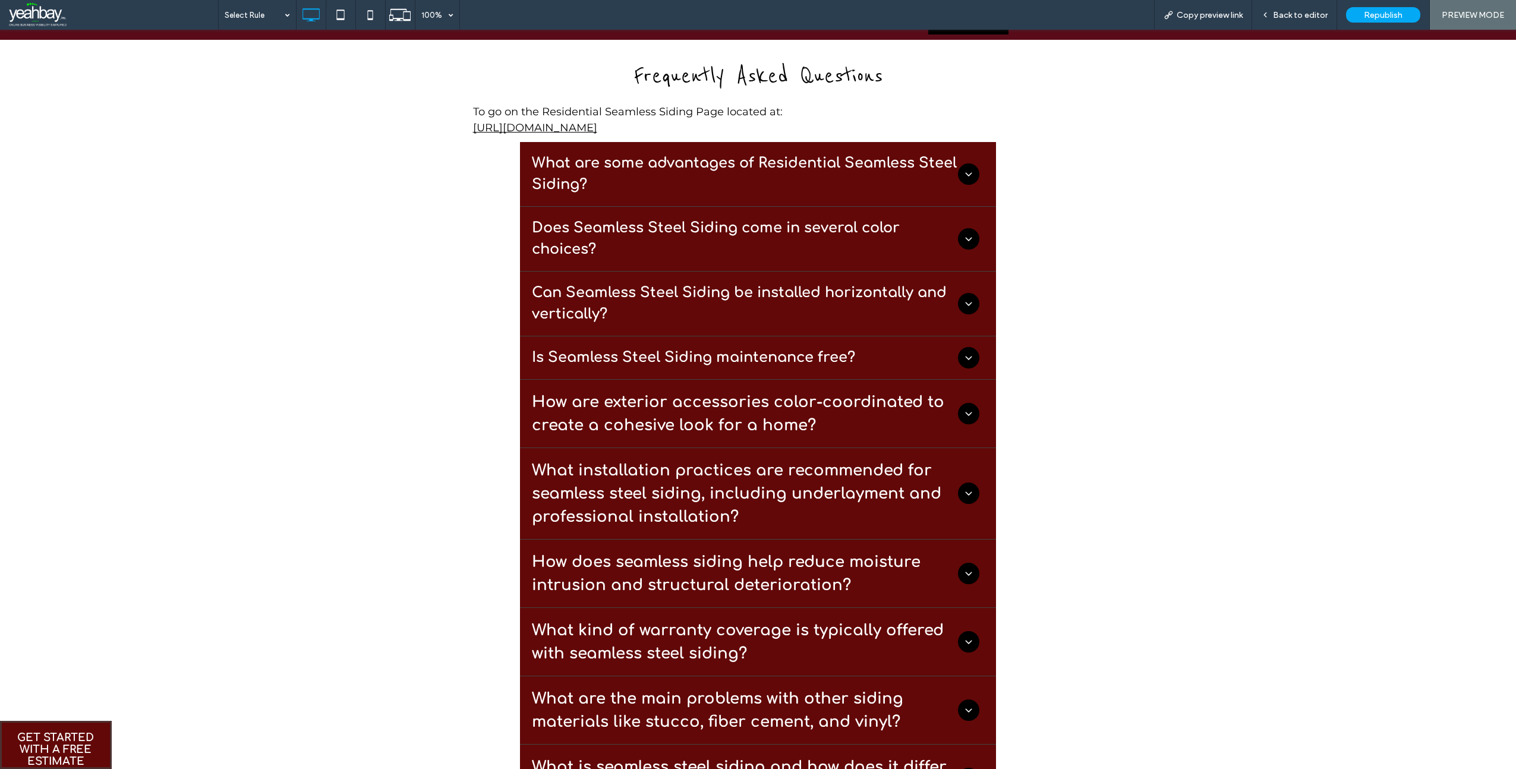
click at [639, 351] on h4 "Is Seamless Steel Siding maintenance free?" at bounding box center [693, 357] width 323 height 21
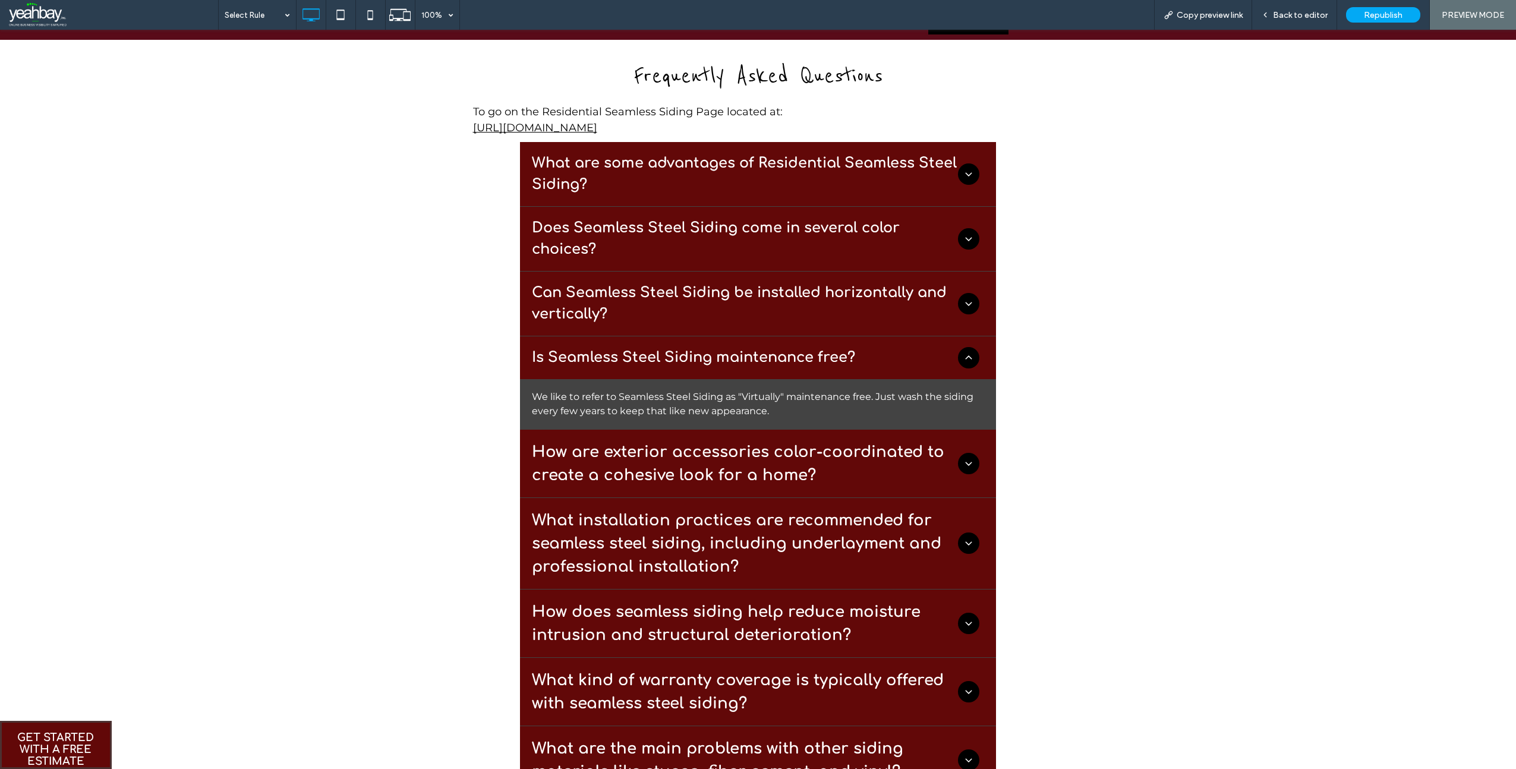
click at [639, 351] on h4 "Is Seamless Steel Siding maintenance free?" at bounding box center [693, 357] width 323 height 21
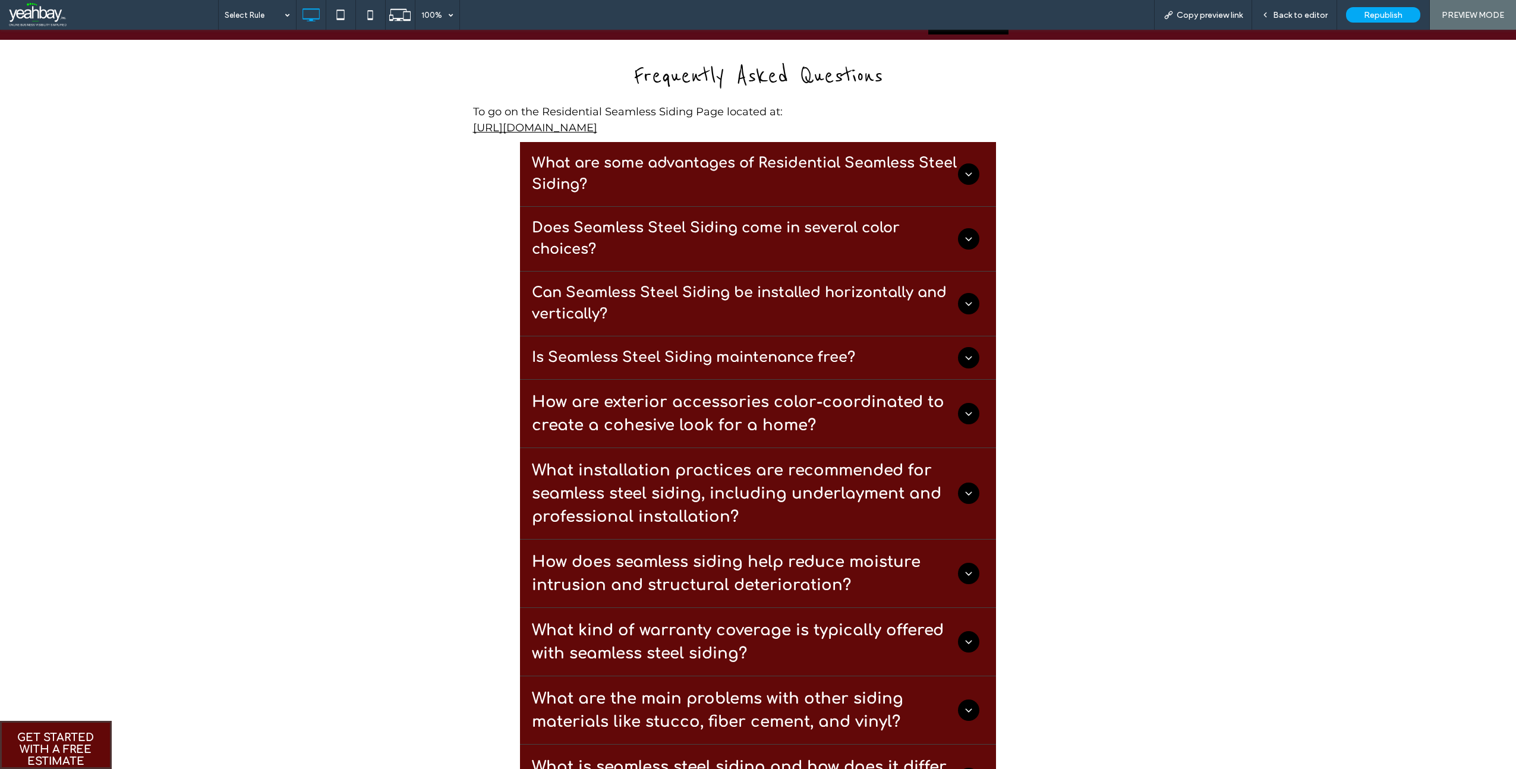
click at [631, 417] on h3 "How are exterior accessories color-coordinated to create a cohesive look for a …" at bounding box center [745, 414] width 426 height 46
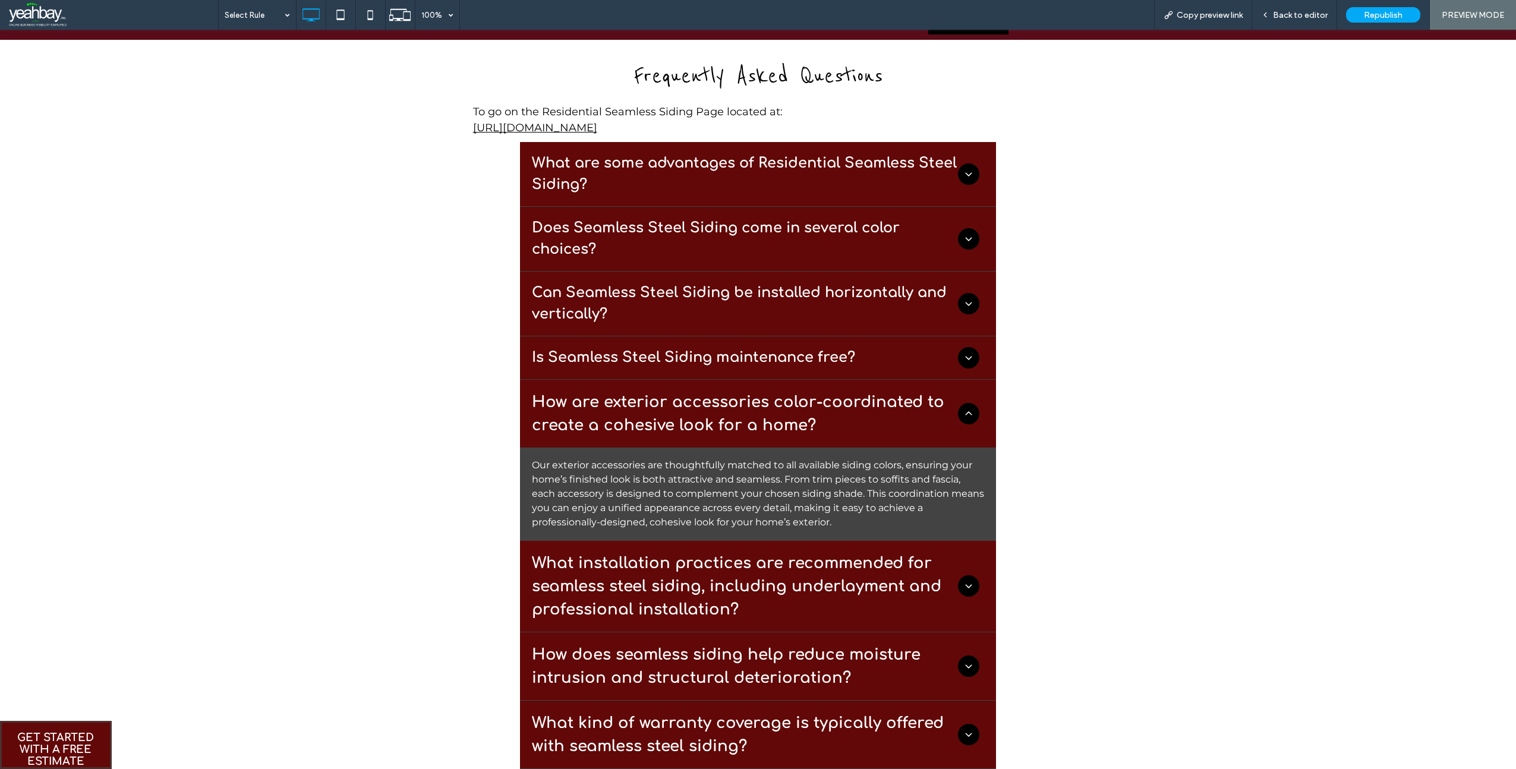
click at [631, 417] on h3 "How are exterior accessories color-coordinated to create a cohesive look for a …" at bounding box center [745, 414] width 426 height 46
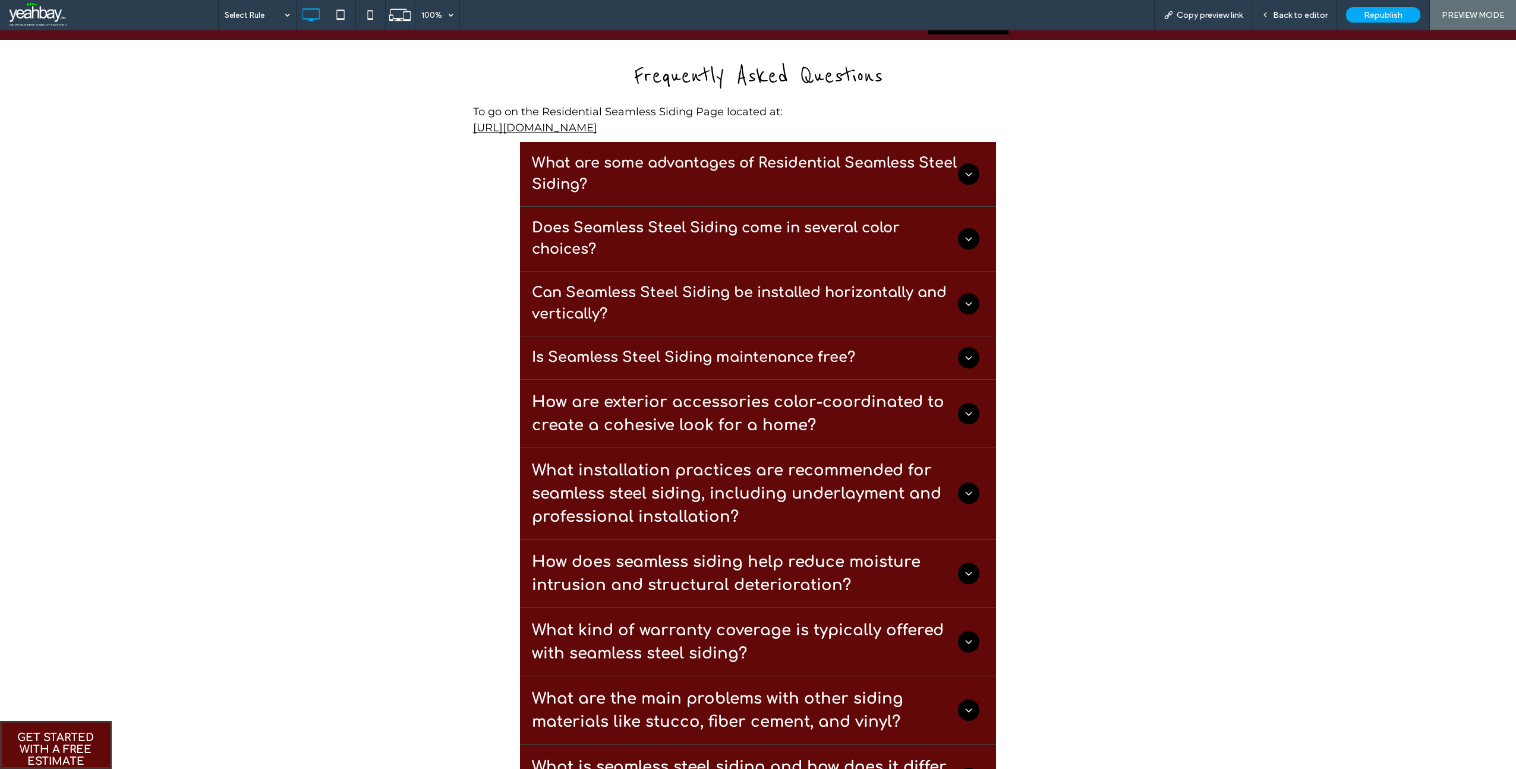
click at [623, 471] on h3 "What installation practices are recommended for seamless steel siding, includin…" at bounding box center [745, 494] width 426 height 70
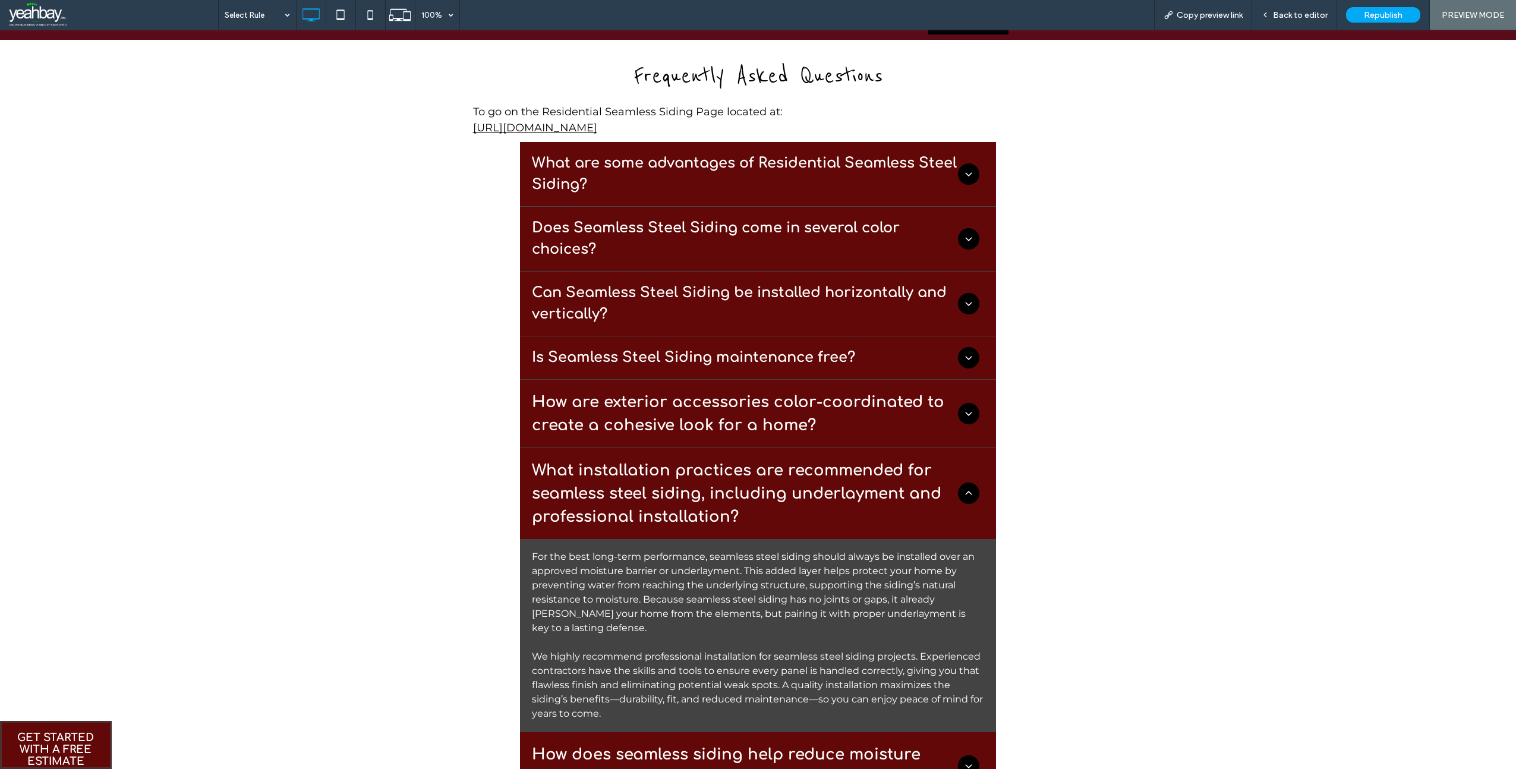
click at [623, 471] on h3 "What installation practices are recommended for seamless steel siding, includin…" at bounding box center [745, 494] width 426 height 70
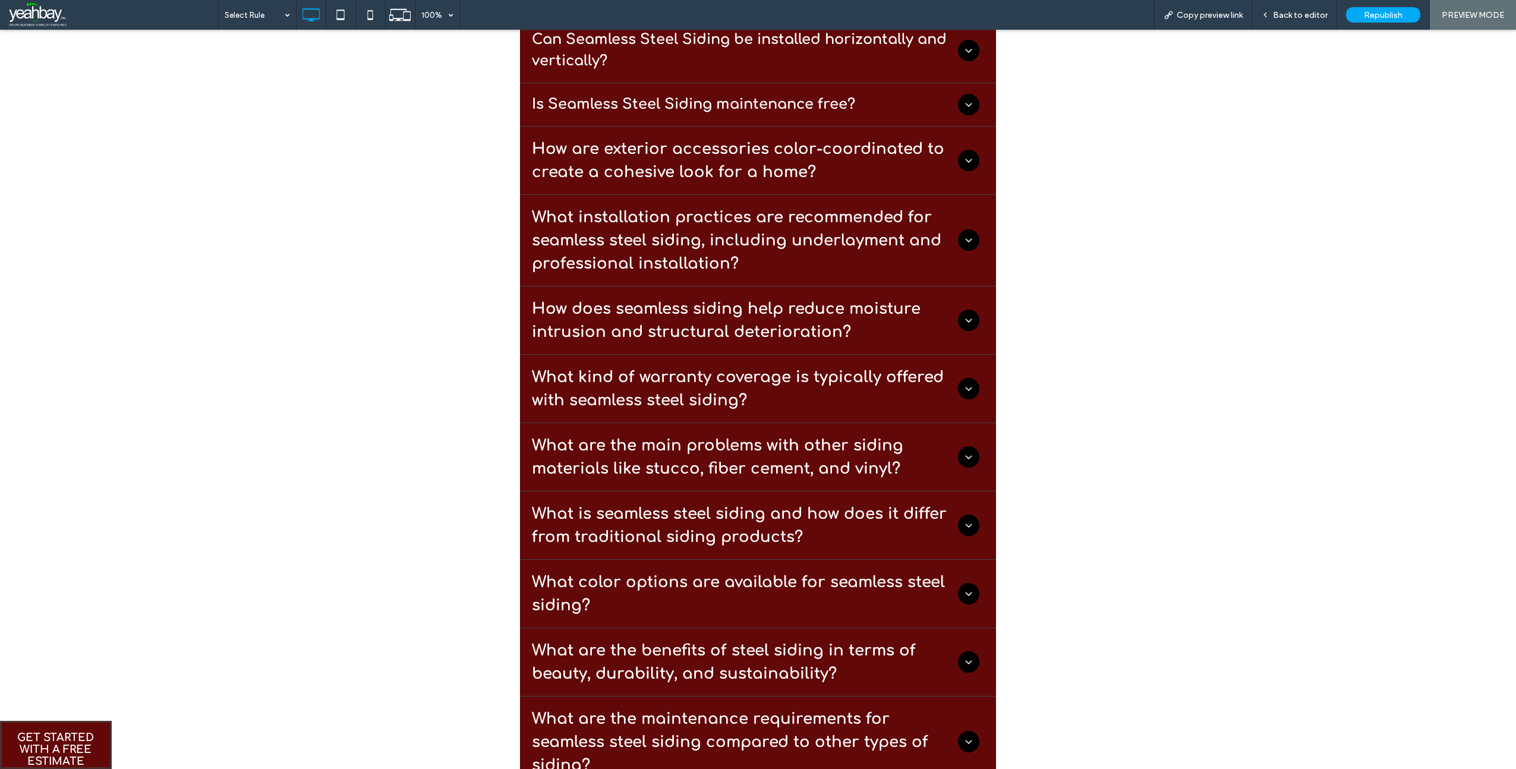
scroll to position [424, 0]
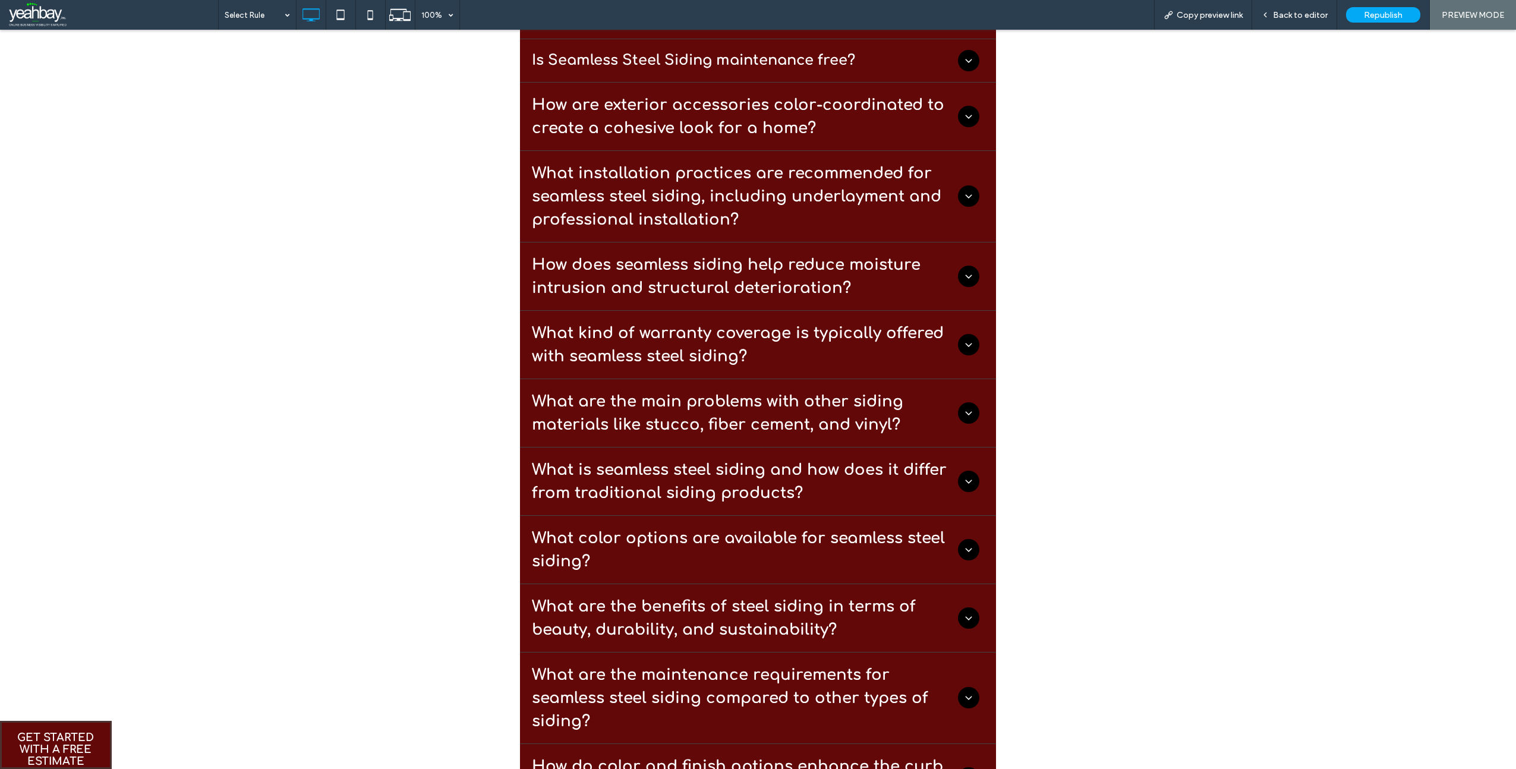
click at [675, 289] on h3 "How does seamless siding help reduce moisture intrusion and structural deterior…" at bounding box center [745, 276] width 426 height 46
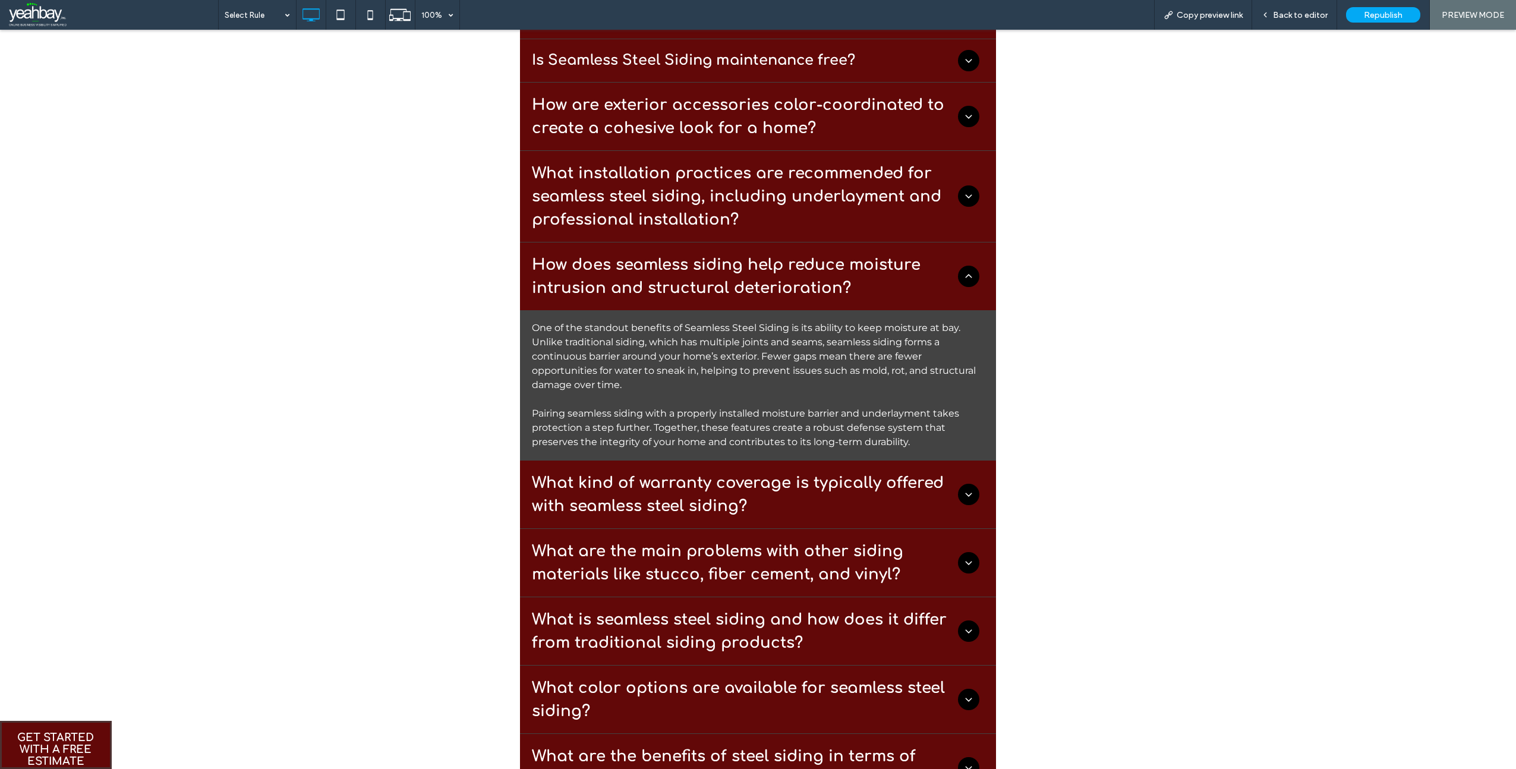
click at [675, 289] on h3 "How does seamless siding help reduce moisture intrusion and structural deterior…" at bounding box center [745, 276] width 426 height 46
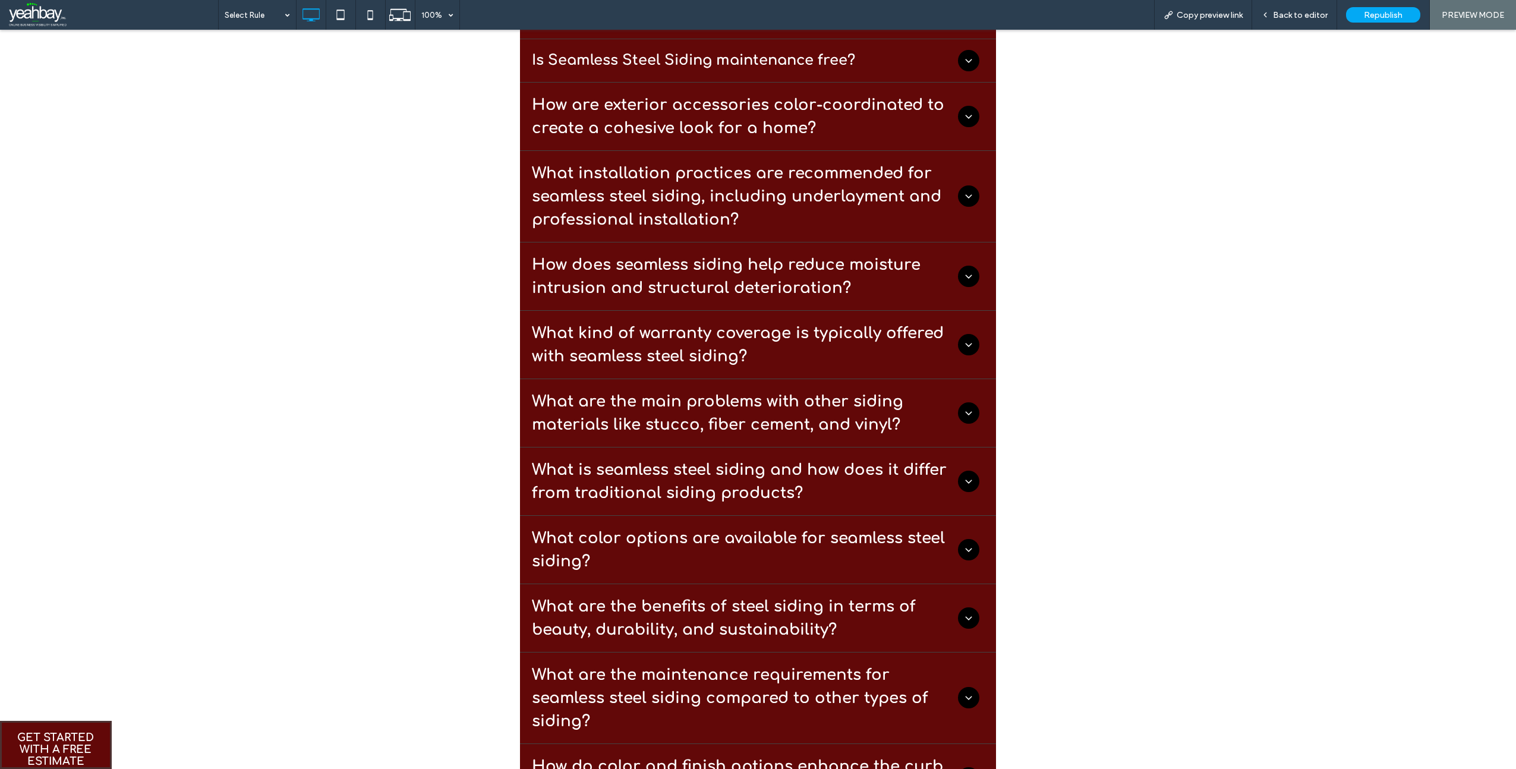
click at [647, 366] on h3 "What kind of warranty coverage is typically offered with seamless steel siding?" at bounding box center [745, 345] width 426 height 46
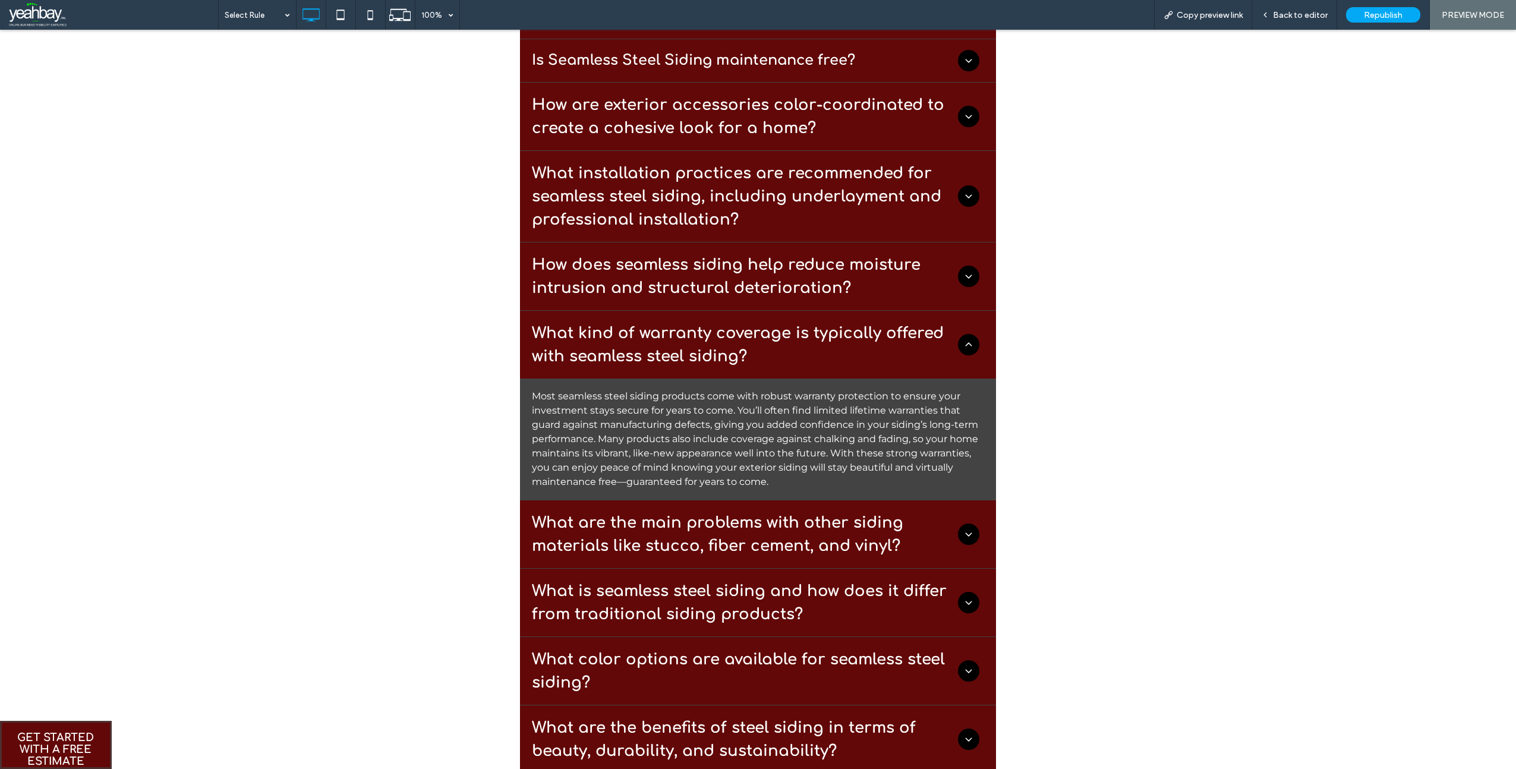
click at [616, 515] on h3 "What are the main problems with other siding materials like stucco, fiber cemen…" at bounding box center [745, 534] width 426 height 46
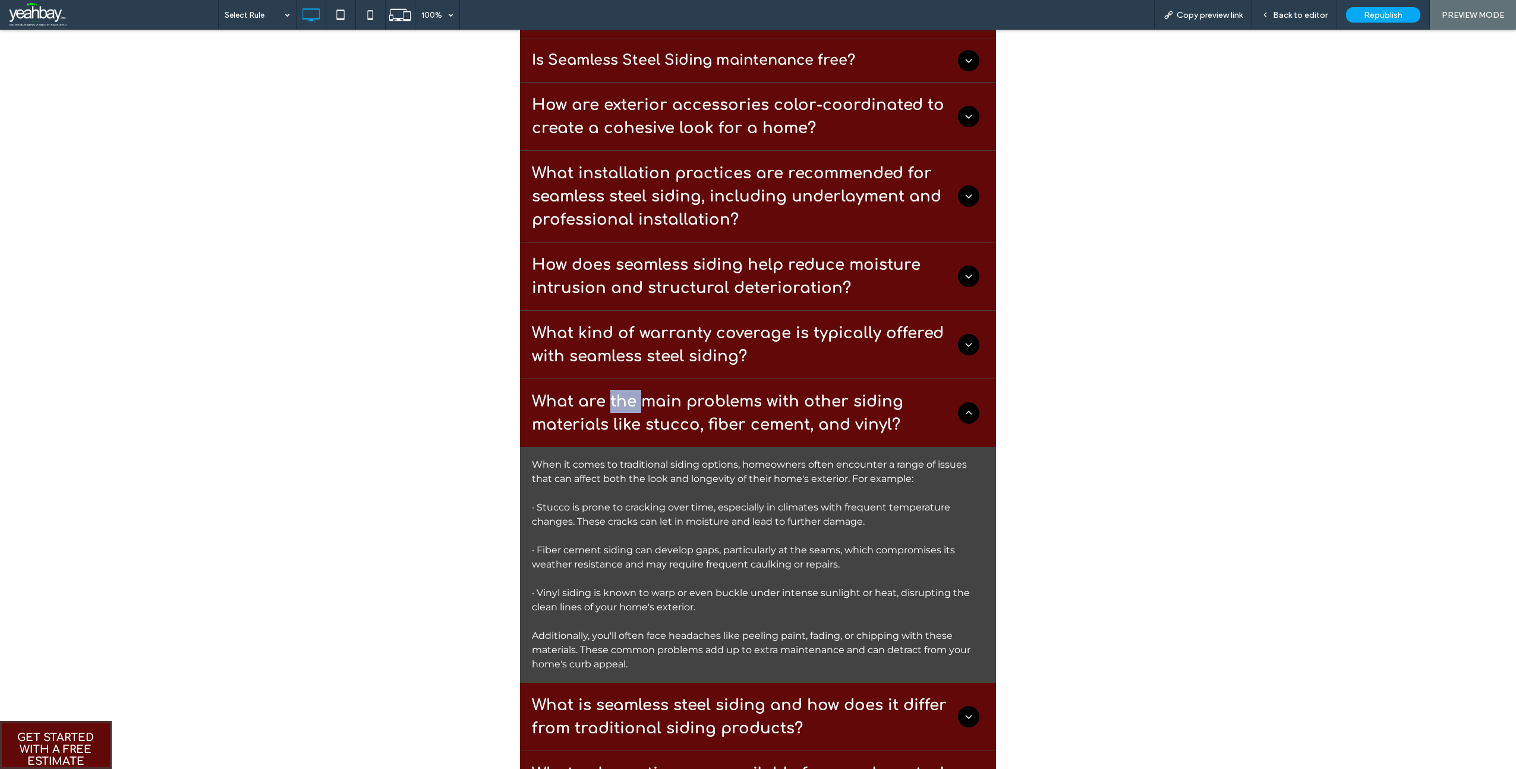
click at [616, 436] on h3 "What are the main problems with other siding materials like stucco, fiber cemen…" at bounding box center [745, 413] width 426 height 46
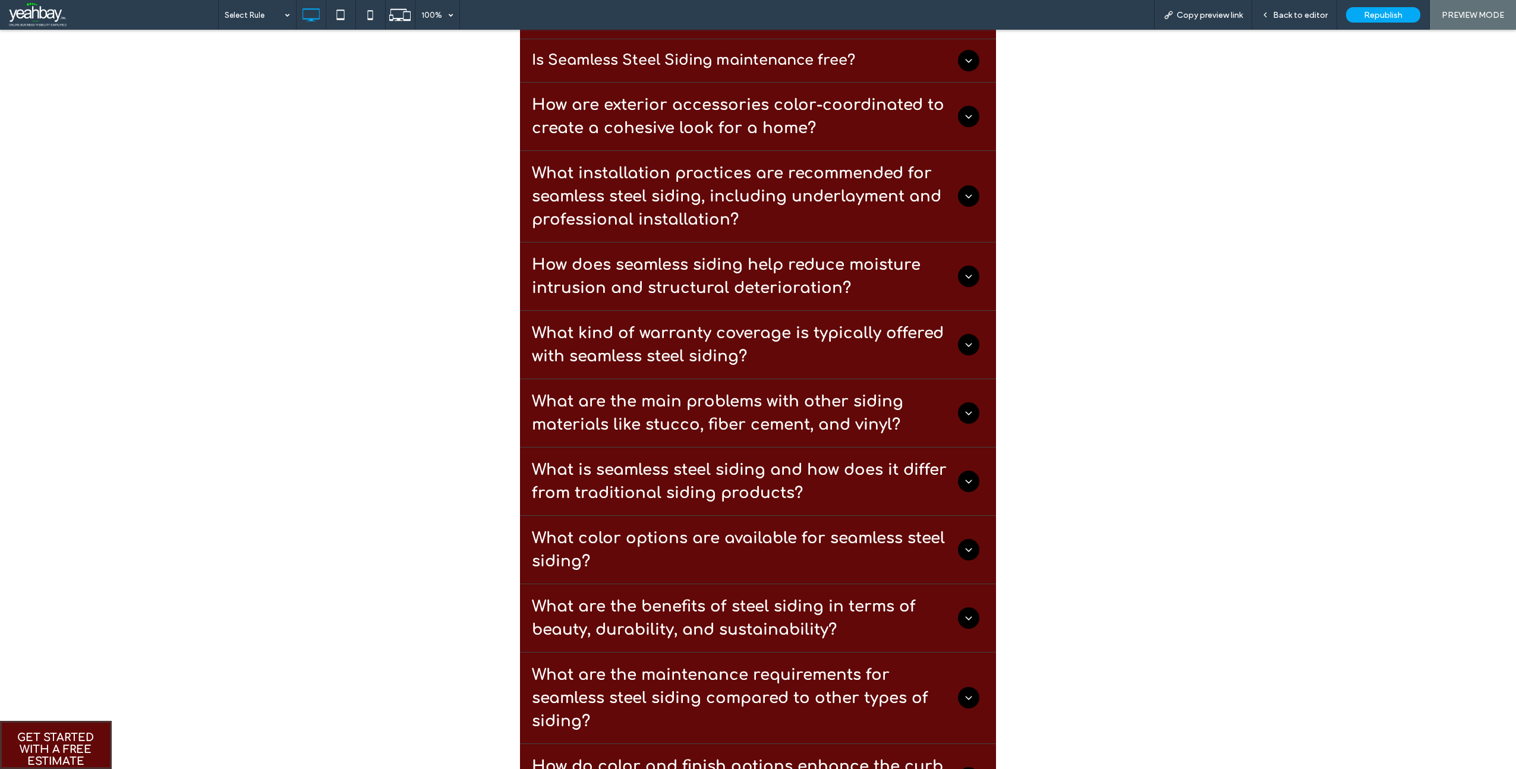
click at [666, 404] on h3 "What are the main problems with other siding materials like stucco, fiber cemen…" at bounding box center [745, 413] width 426 height 46
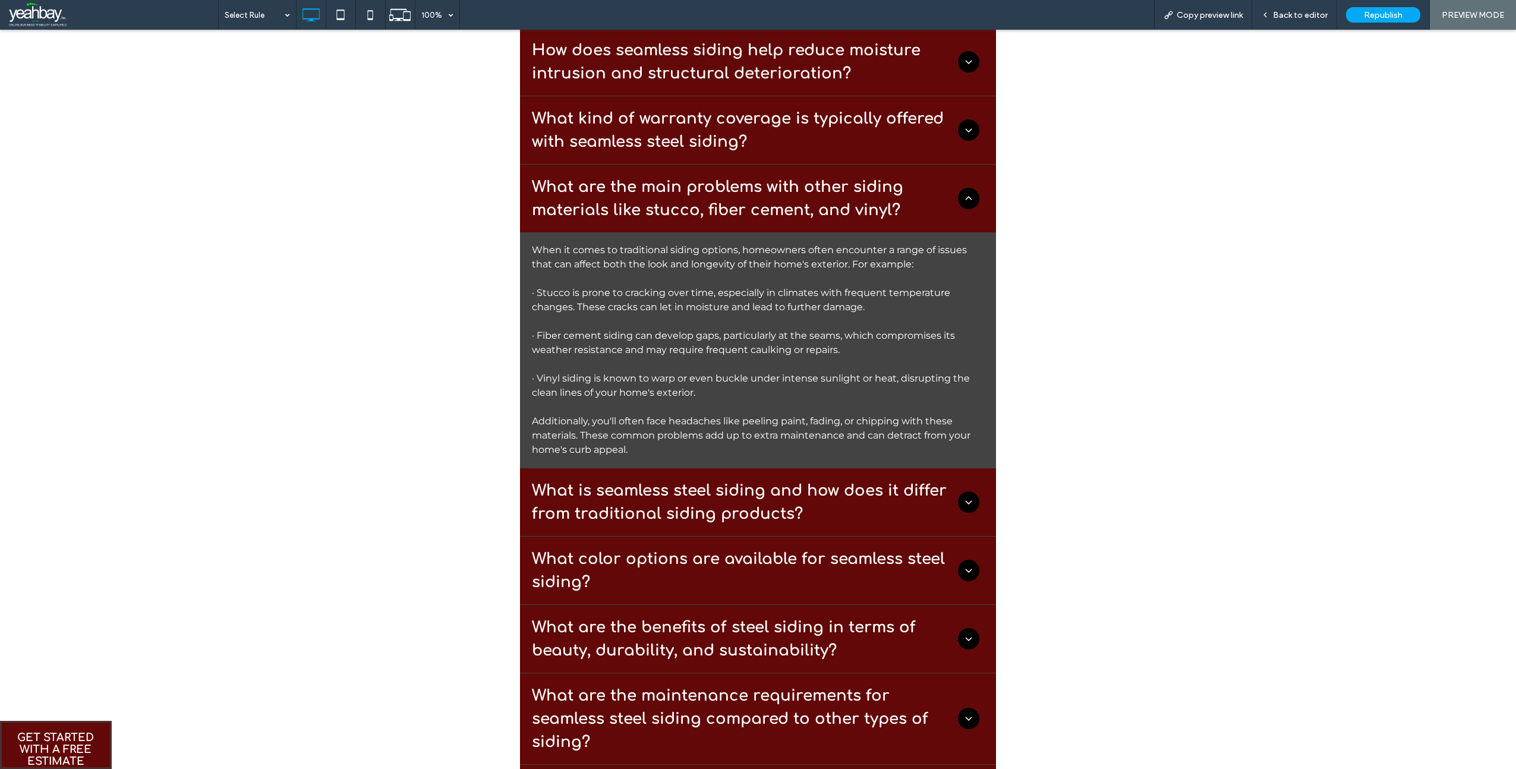
scroll to position [662, 0]
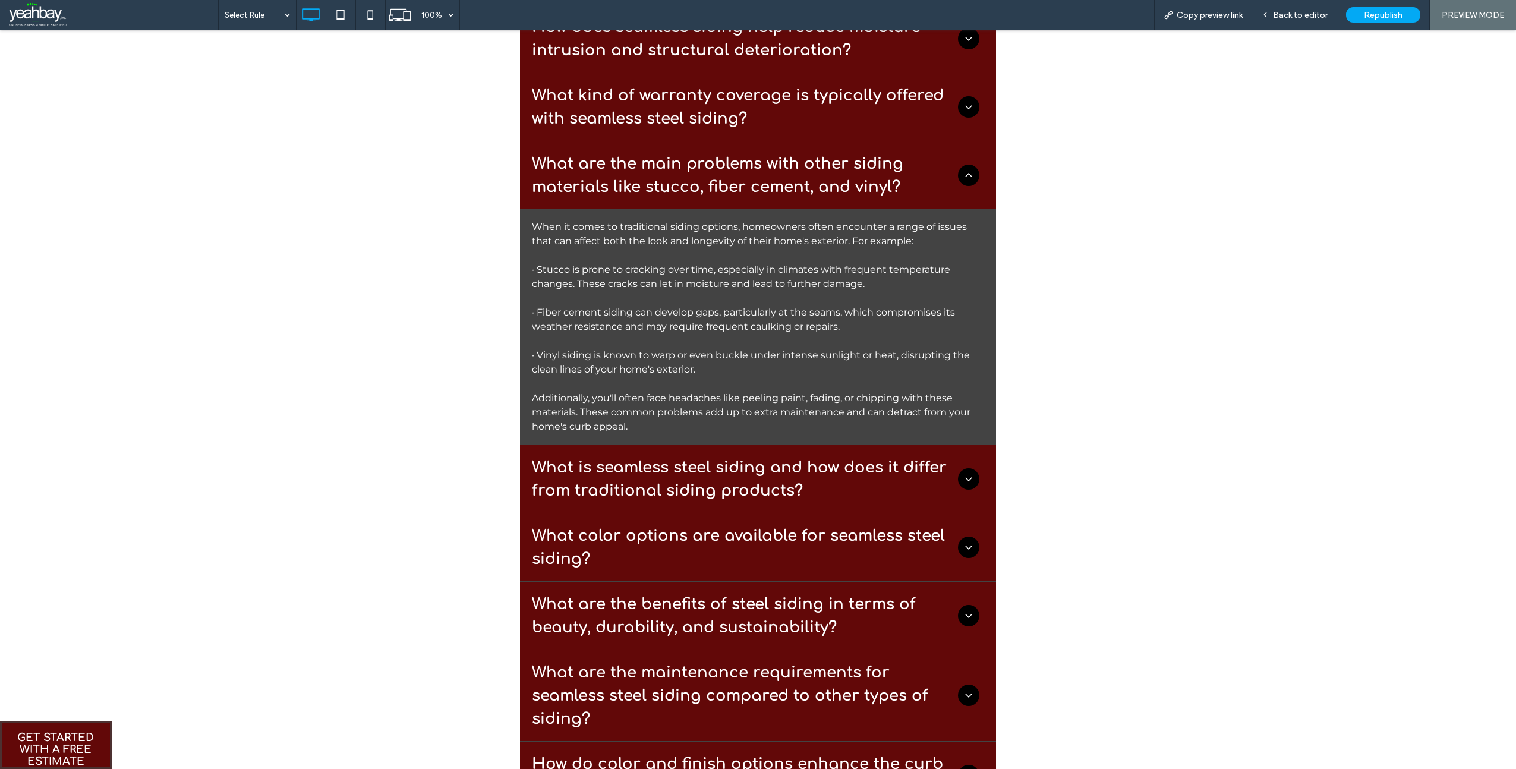
click at [650, 474] on h3 "What is seamless steel siding and how does it differ from traditional siding pr…" at bounding box center [745, 479] width 426 height 46
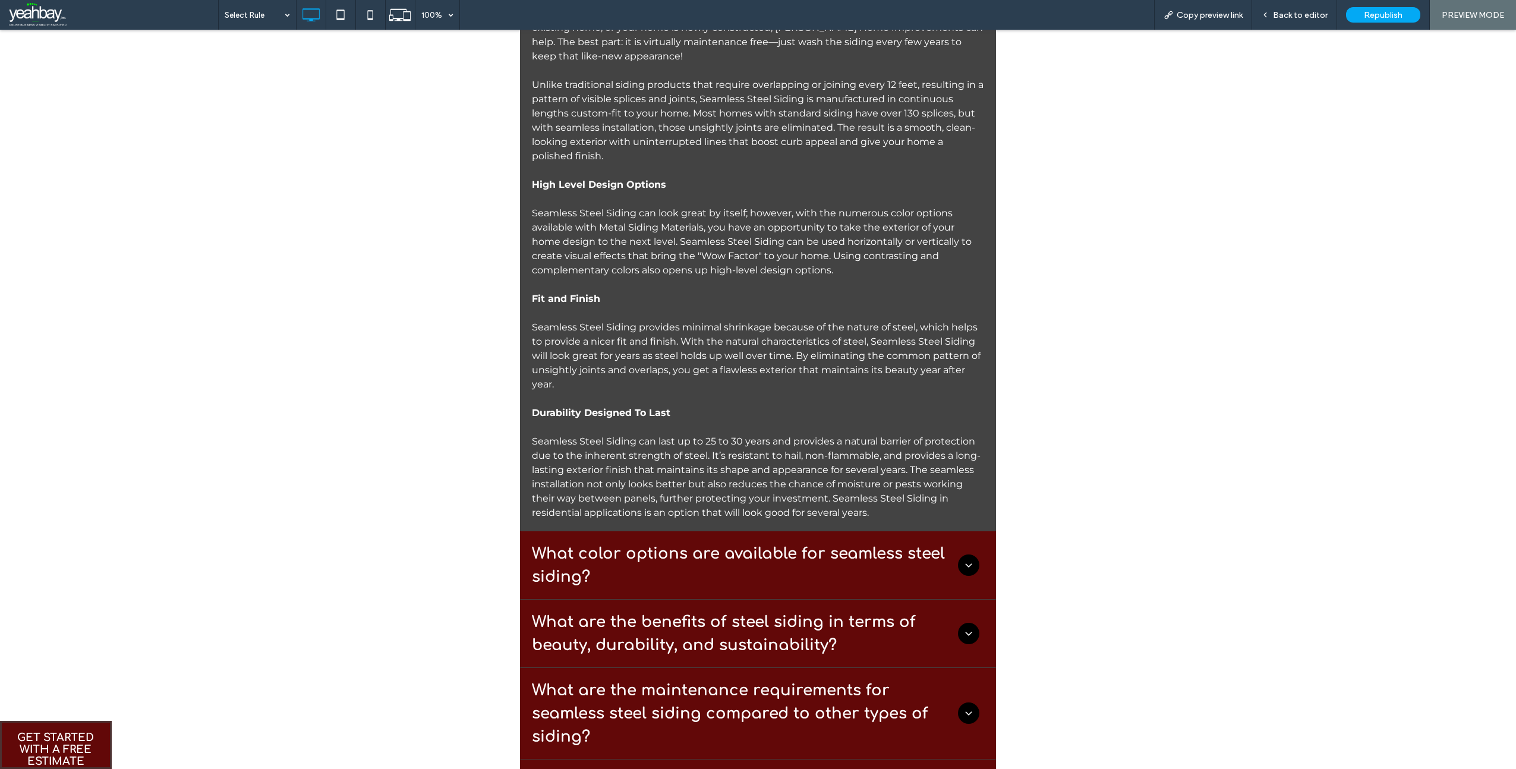
scroll to position [1078, 0]
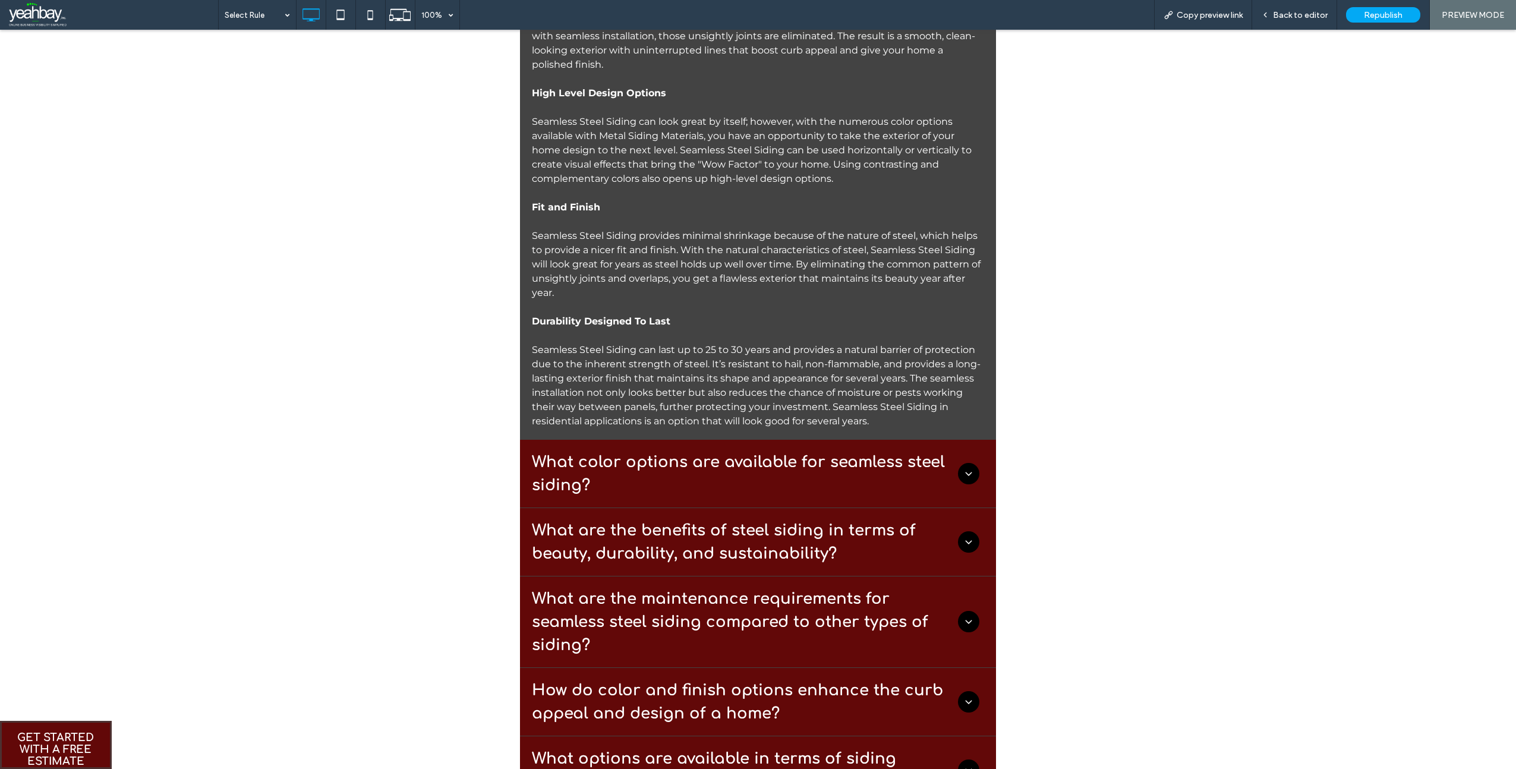
click at [647, 471] on h3 "What color options are available for seamless steel siding?" at bounding box center [745, 474] width 426 height 46
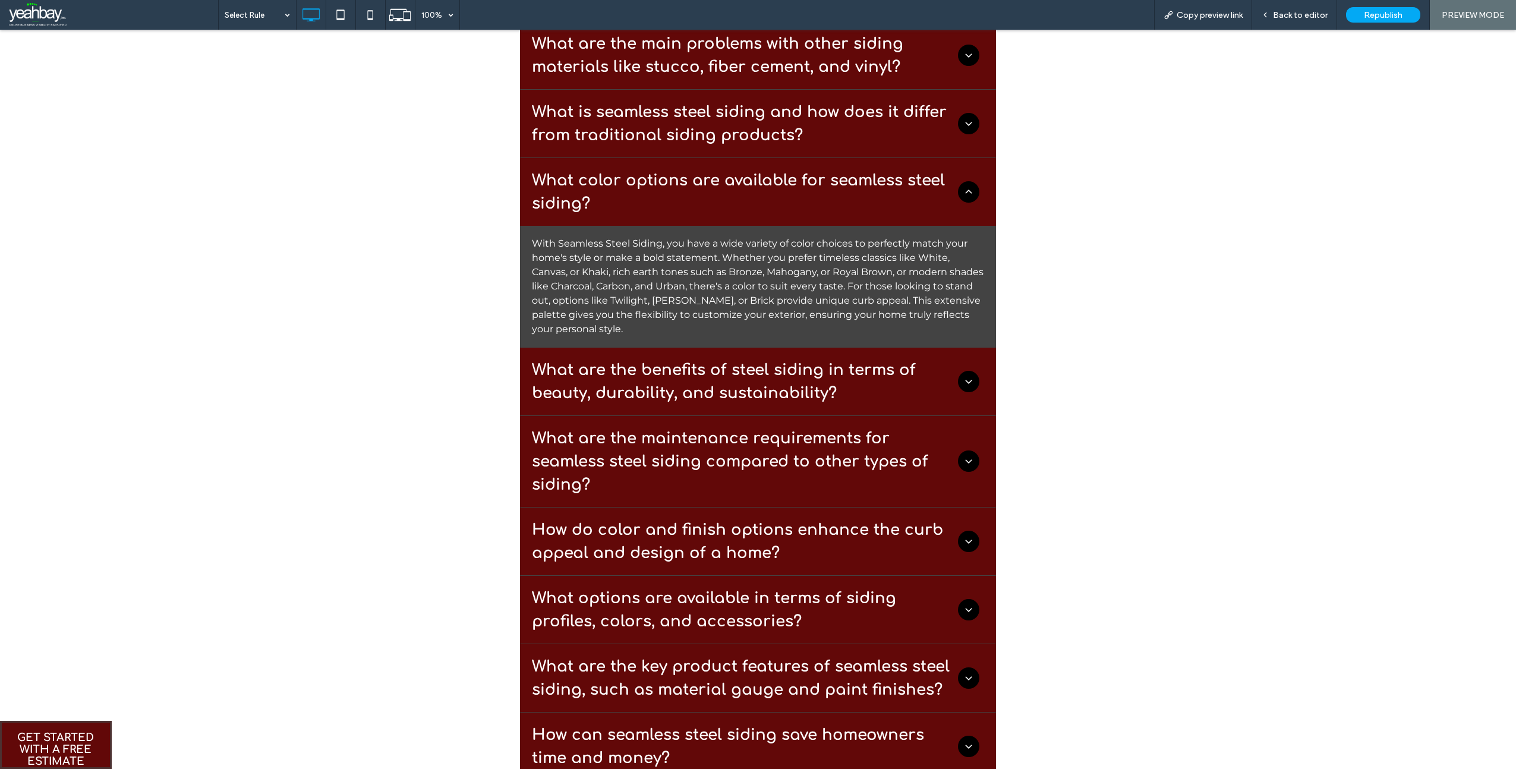
scroll to position [780, 0]
click at [654, 369] on h3 "What are the benefits of steel siding in terms of beauty, durability, and susta…" at bounding box center [745, 383] width 426 height 46
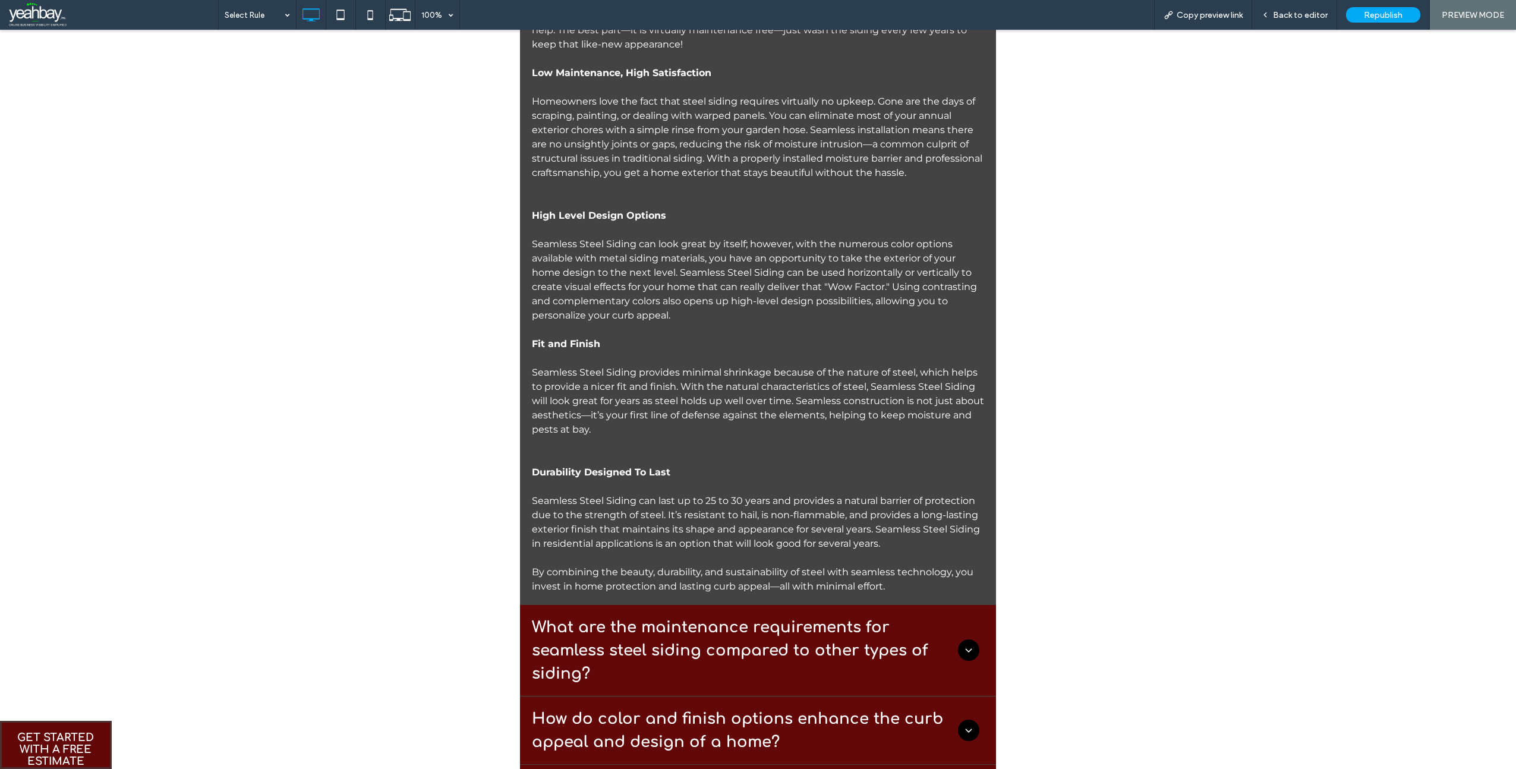
scroll to position [1137, 0]
click at [679, 621] on h3 "What are the maintenance requirements for seamless steel siding compared to oth…" at bounding box center [745, 648] width 426 height 70
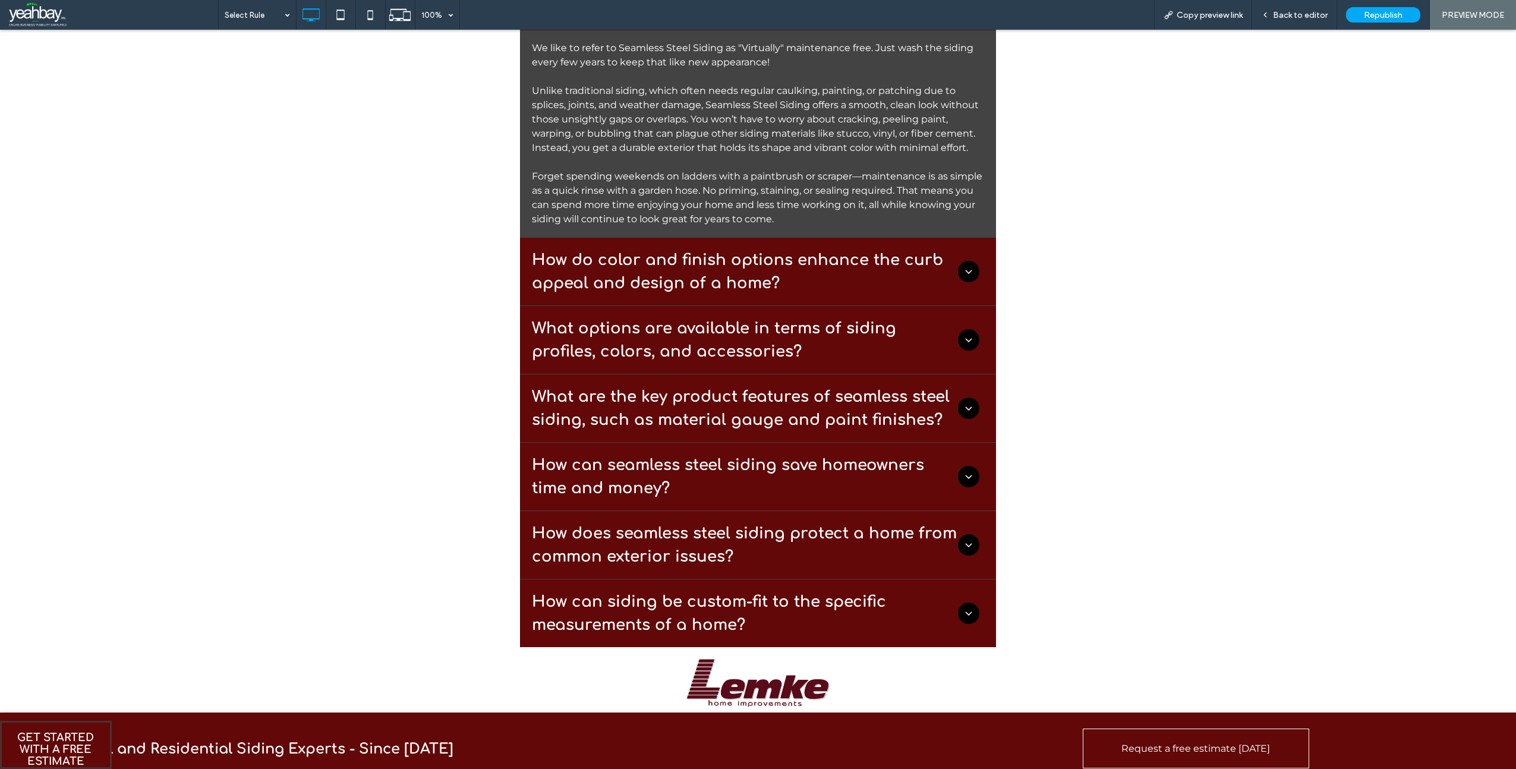
click at [682, 286] on h3 "How do color and finish options enhance the curb appeal and design of a home?" at bounding box center [745, 271] width 426 height 46
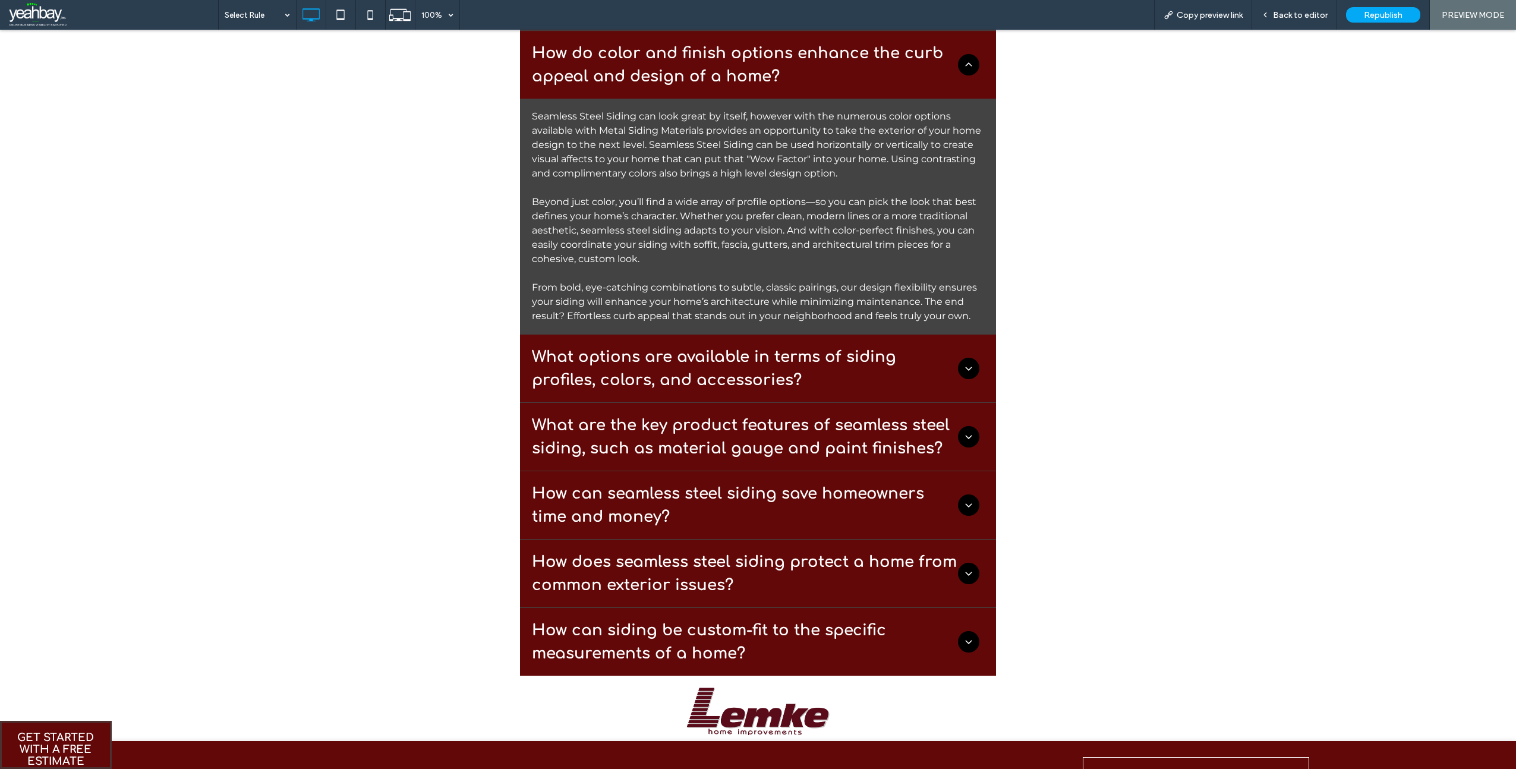
click at [672, 360] on h3 "What options are available in terms of siding profiles, colors, and accessories?" at bounding box center [745, 368] width 426 height 46
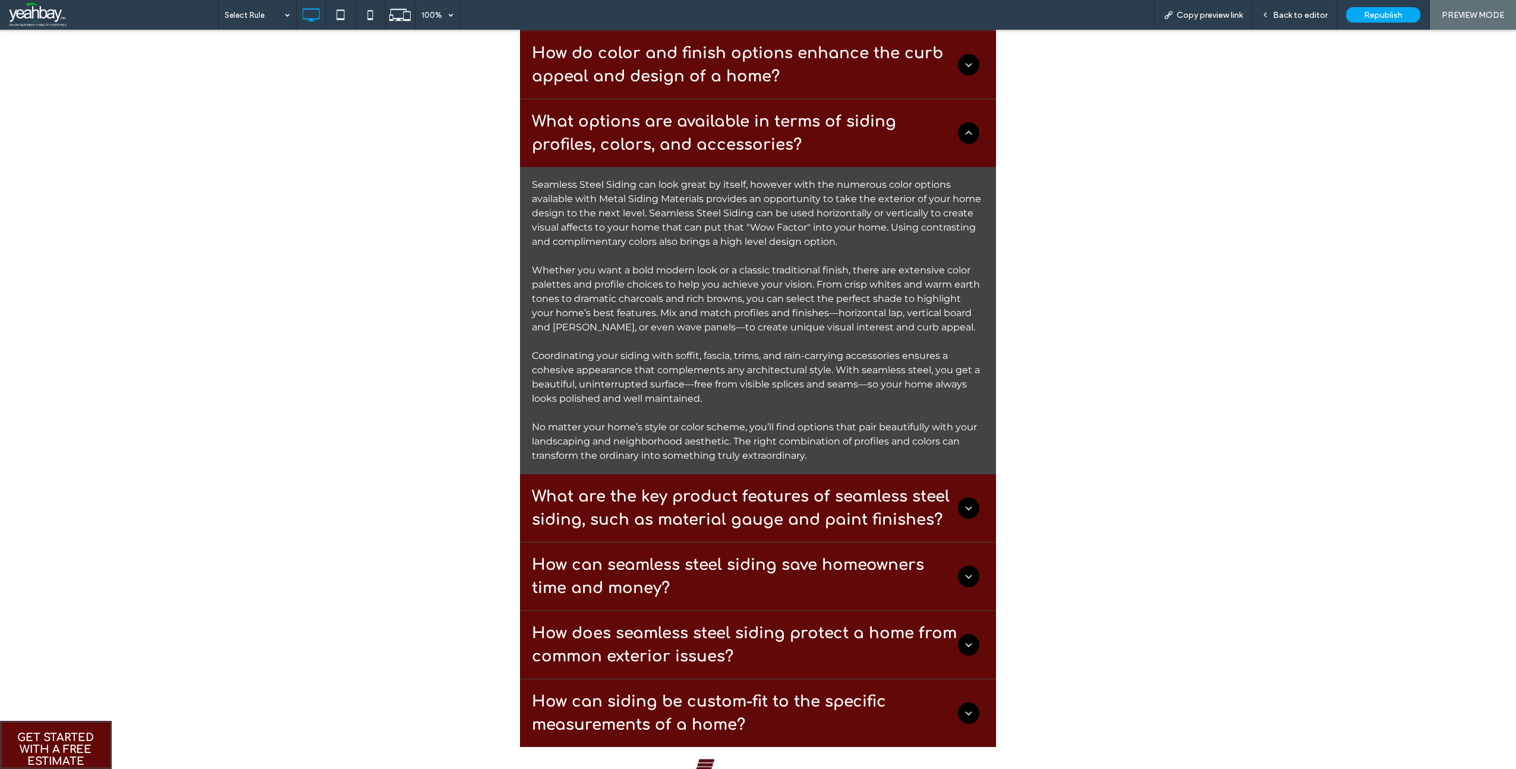
click at [677, 494] on h3 "What are the key product features of seamless steel siding, such as material ga…" at bounding box center [745, 508] width 426 height 46
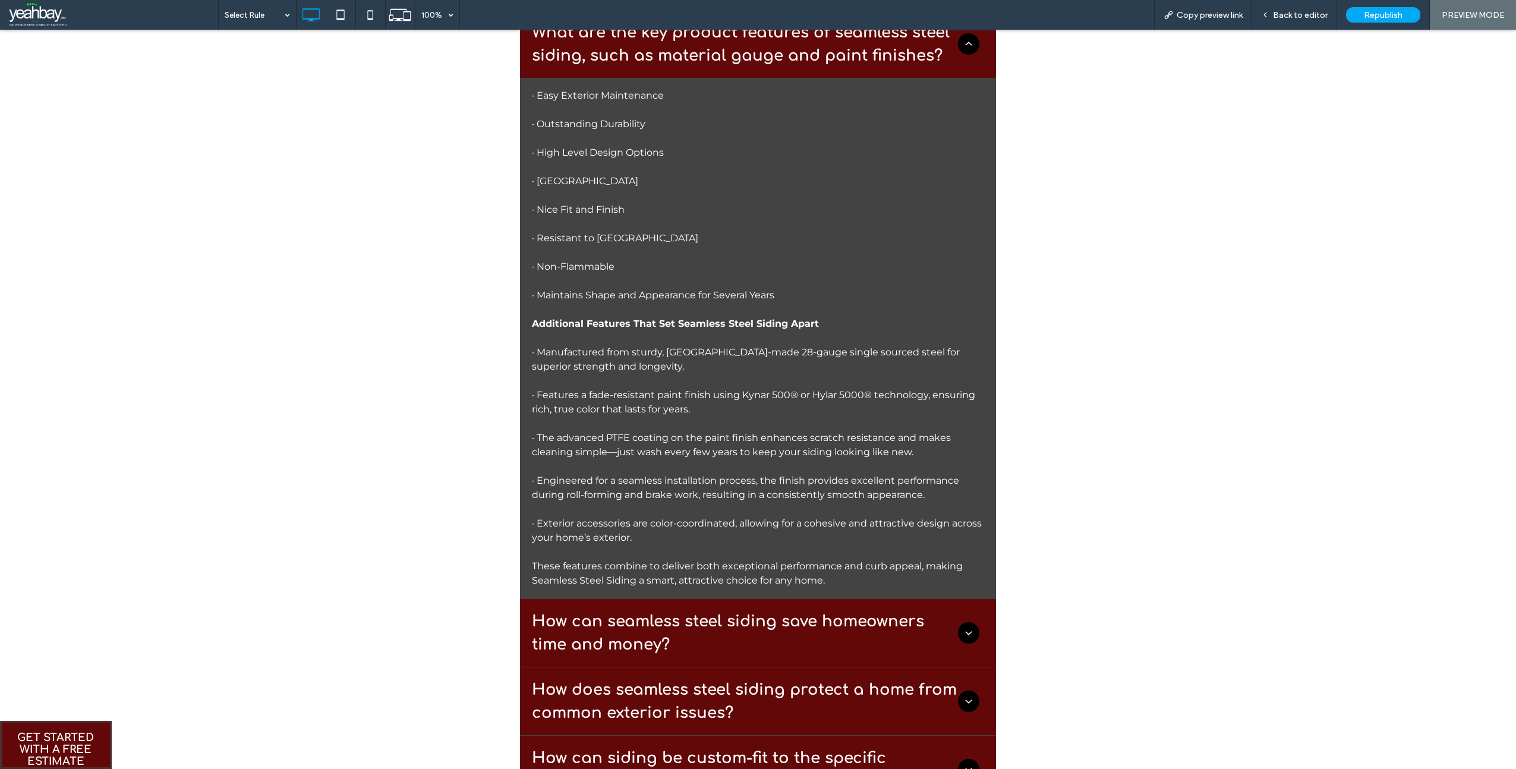
scroll to position [1315, 0]
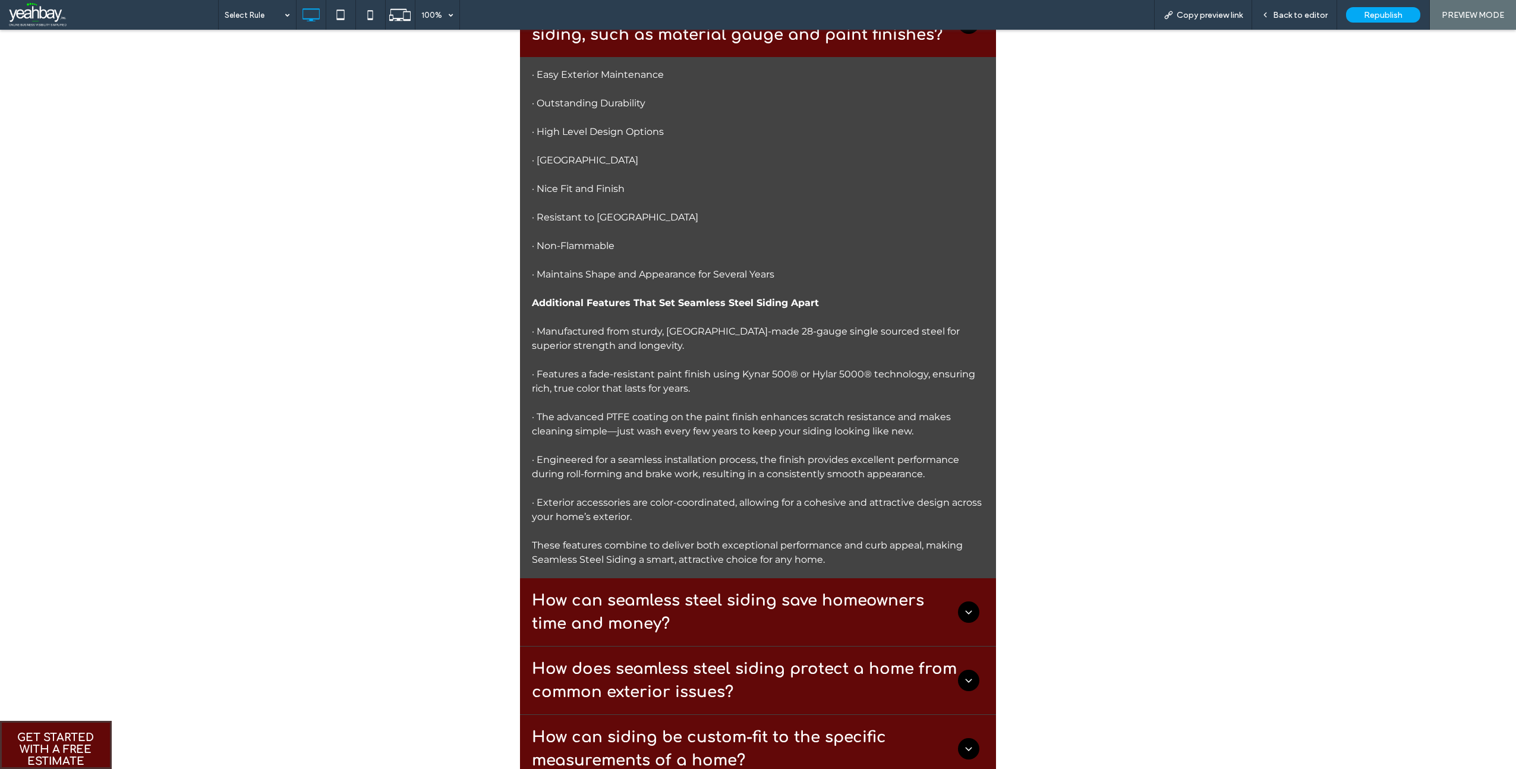
click at [707, 595] on h3 "How can seamless steel siding save homeowners time and money?" at bounding box center [745, 612] width 426 height 46
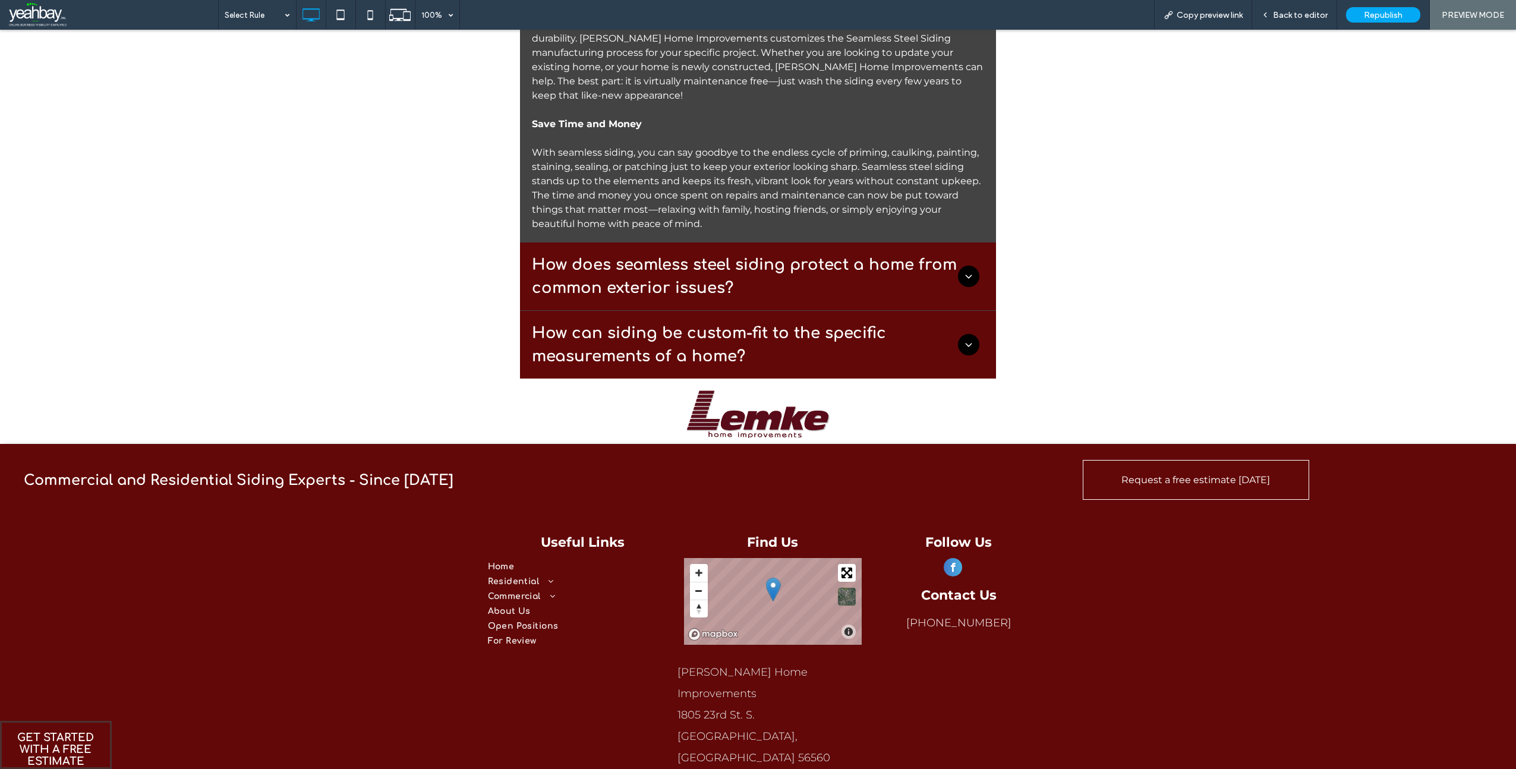
scroll to position [1422, 0]
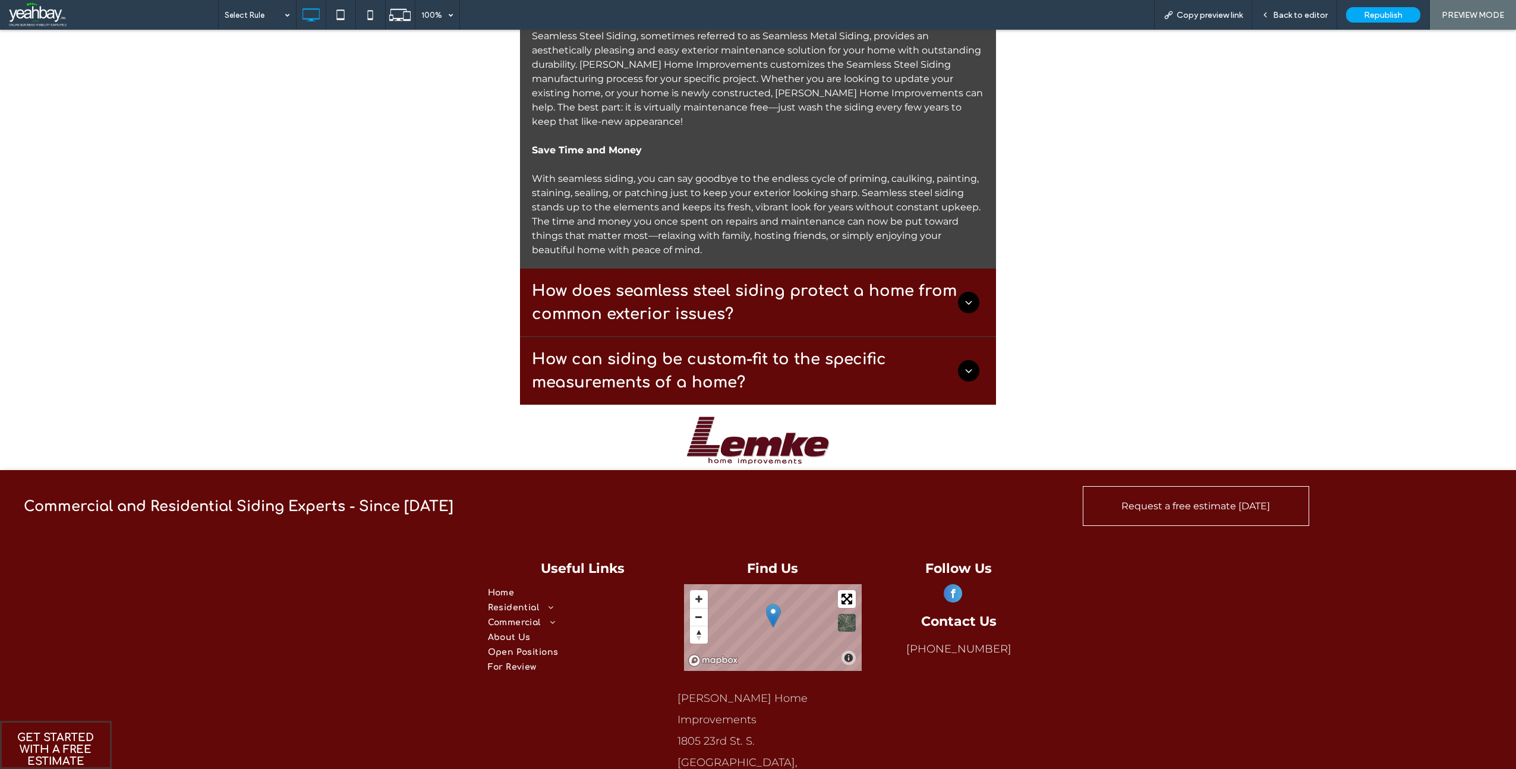
click at [713, 310] on h3 "How does seamless steel siding protect a home from common exterior issues?" at bounding box center [745, 302] width 426 height 46
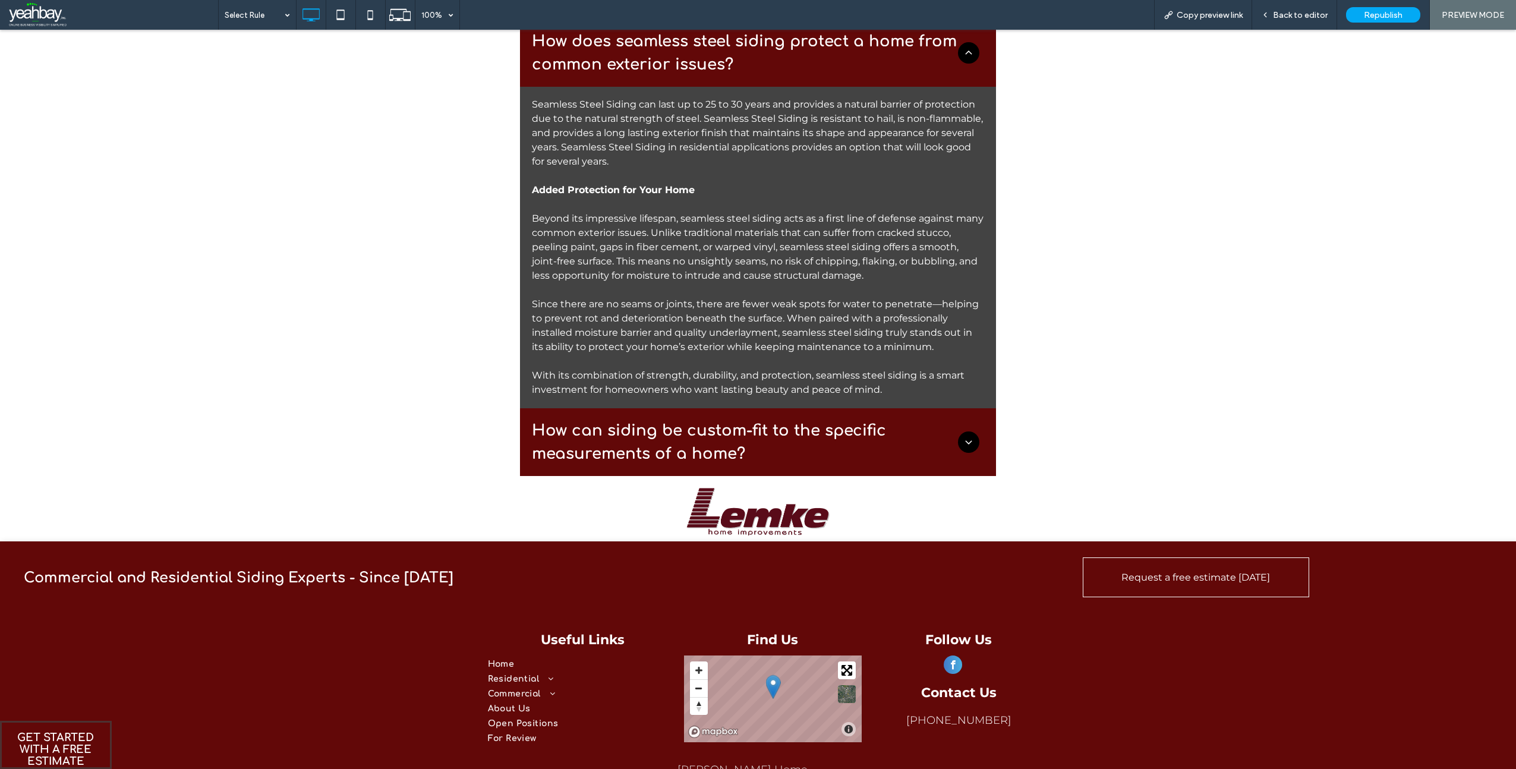
click at [722, 449] on h3 "How can siding be custom-fit to the specific measurements of a home?" at bounding box center [745, 442] width 426 height 46
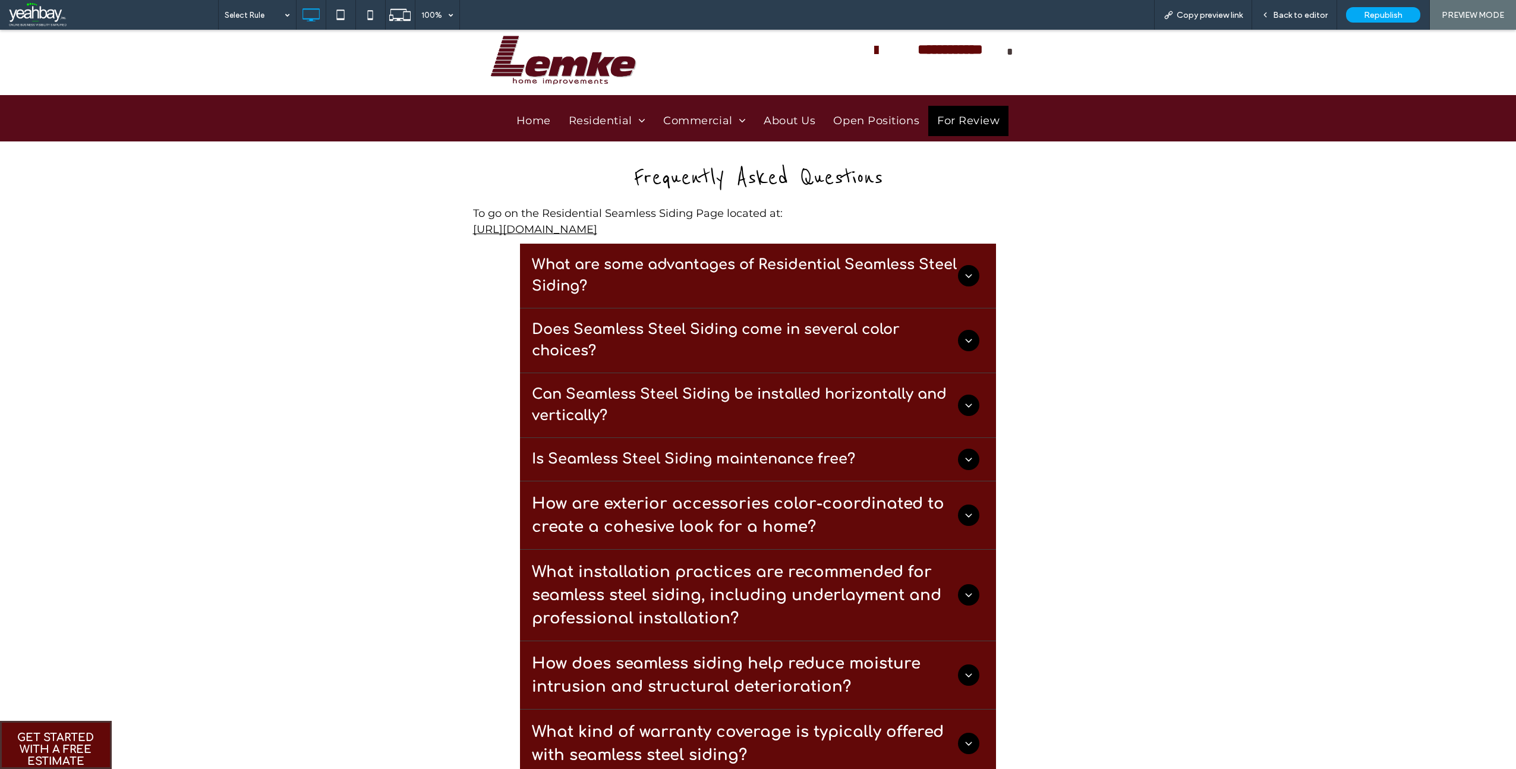
scroll to position [0, 0]
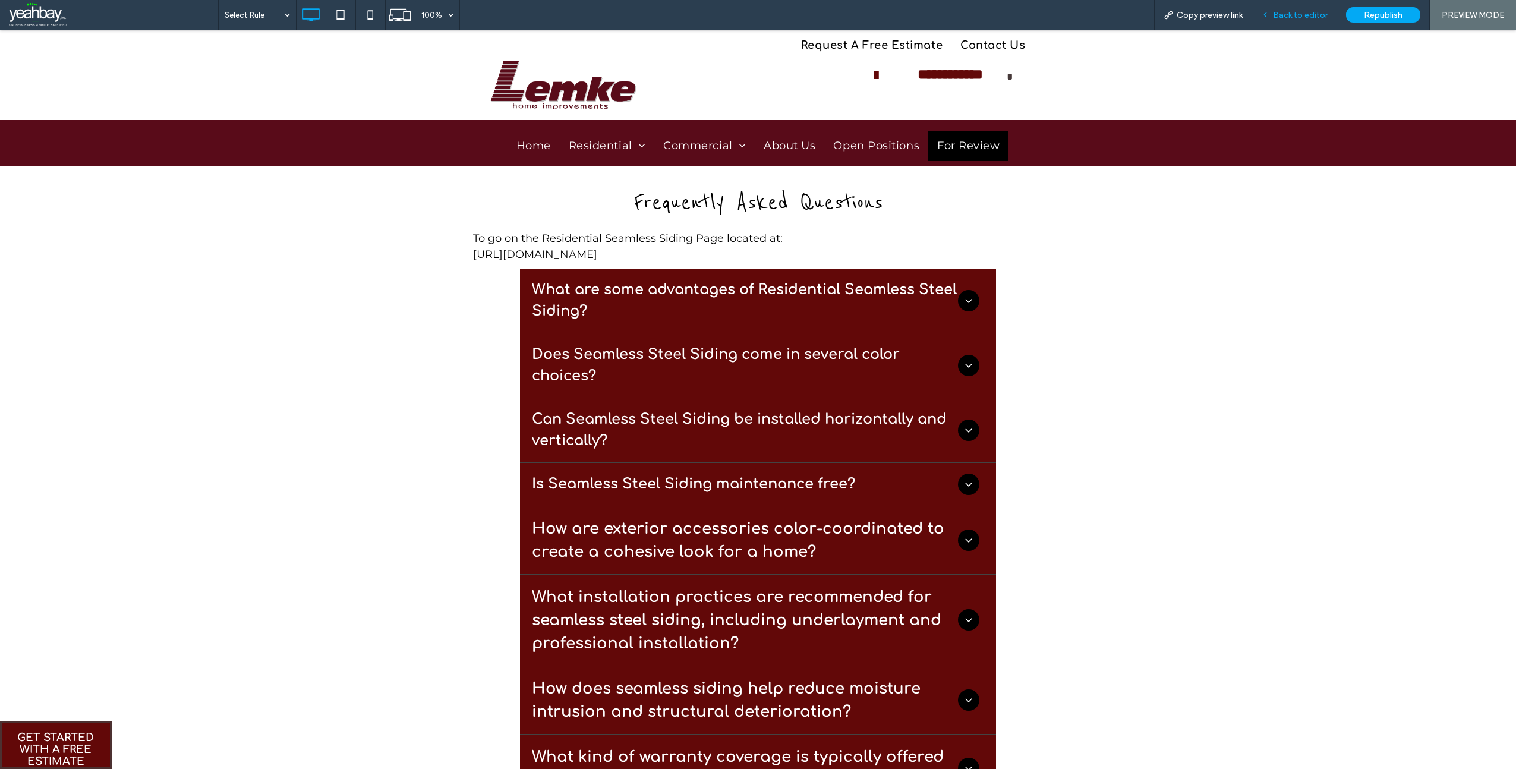
click at [1292, 17] on span "Back to editor" at bounding box center [1300, 15] width 55 height 10
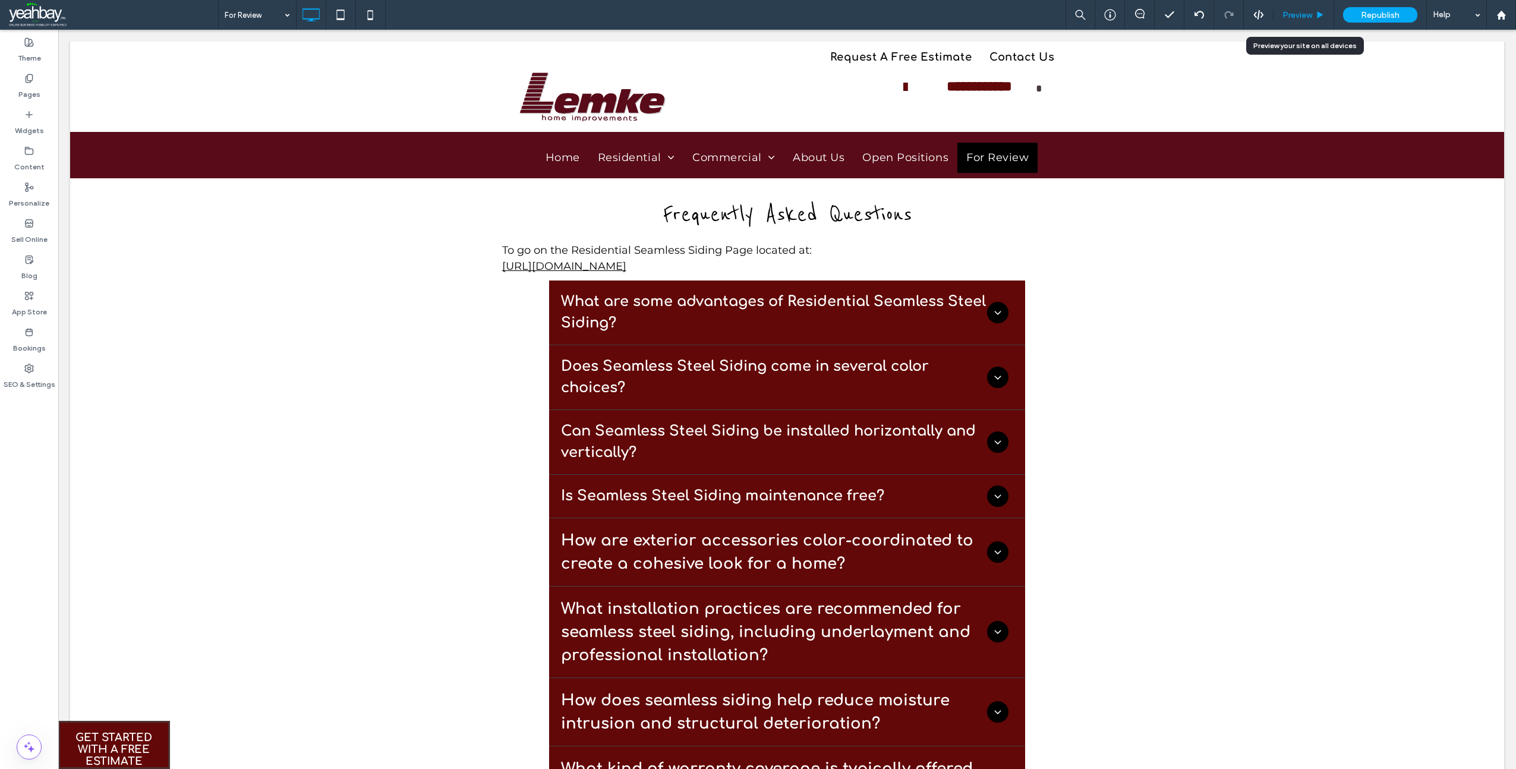
click at [1298, 14] on span "Preview" at bounding box center [1298, 15] width 30 height 10
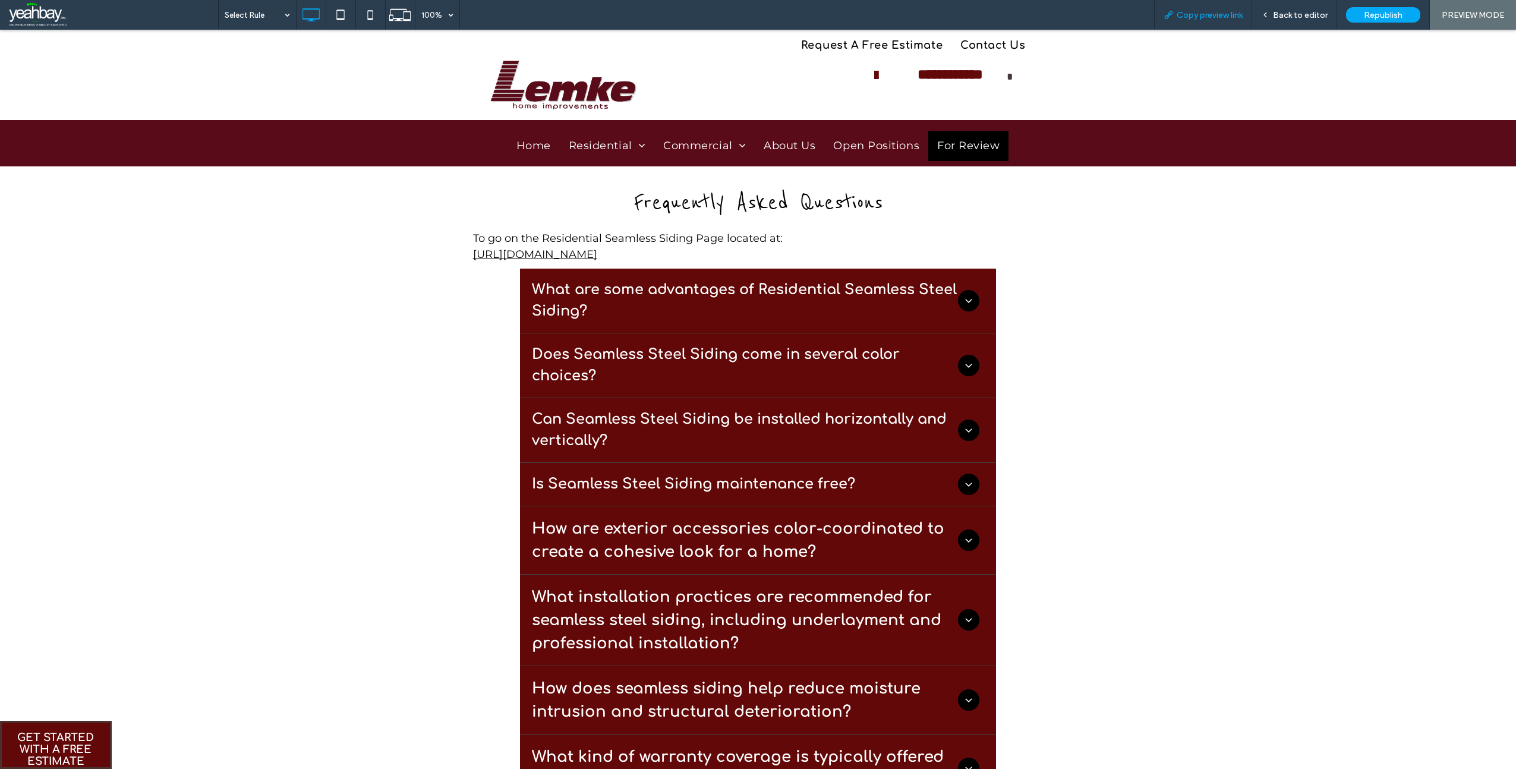
click at [1217, 18] on span "Copy preview link" at bounding box center [1210, 15] width 66 height 10
click at [1295, 13] on span "Back to editor" at bounding box center [1300, 15] width 55 height 10
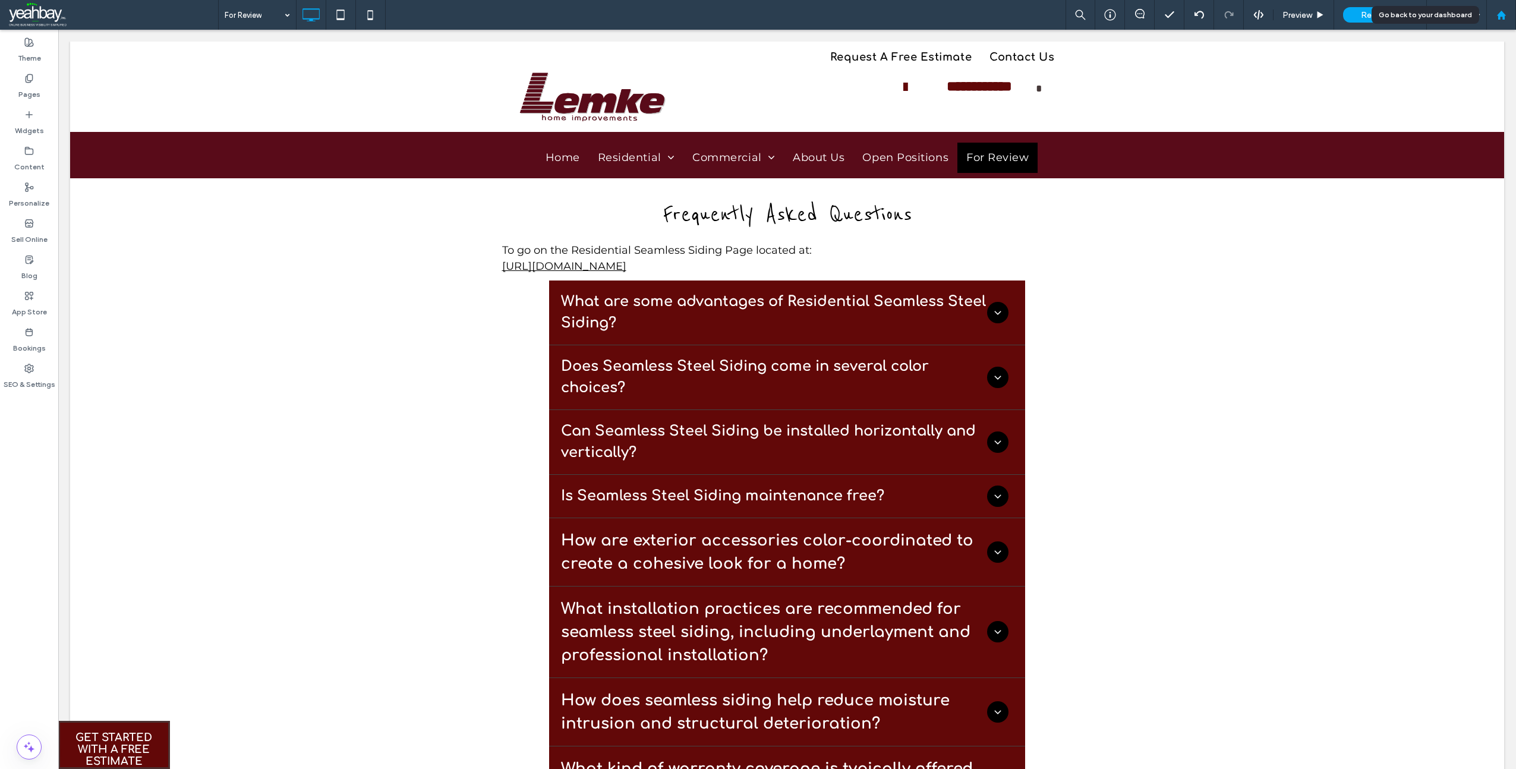
click at [1507, 15] on div at bounding box center [1501, 15] width 29 height 10
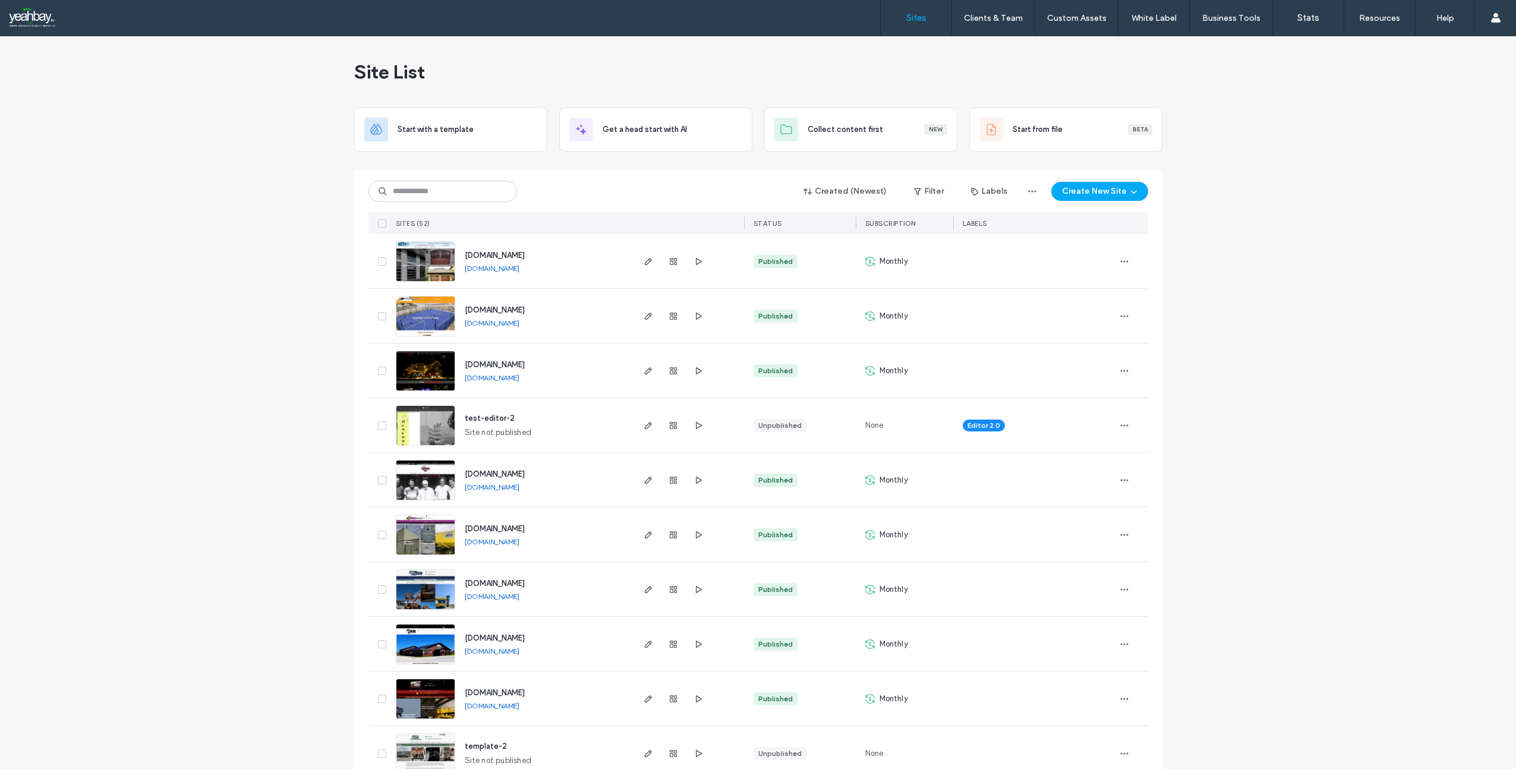
click at [512, 256] on span "[DOMAIN_NAME]" at bounding box center [495, 255] width 60 height 9
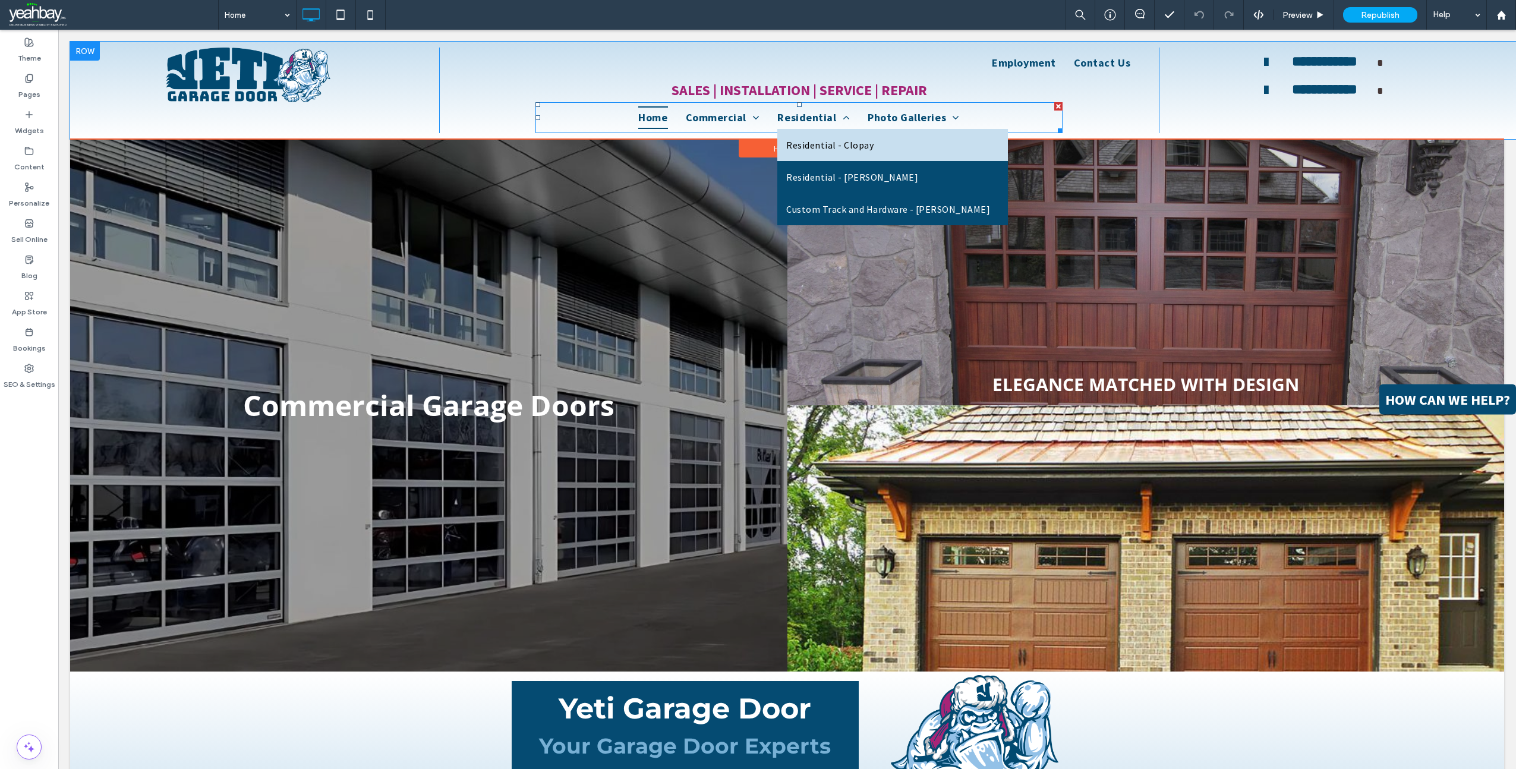
click at [806, 150] on span "Residential - Clopay" at bounding box center [829, 145] width 87 height 14
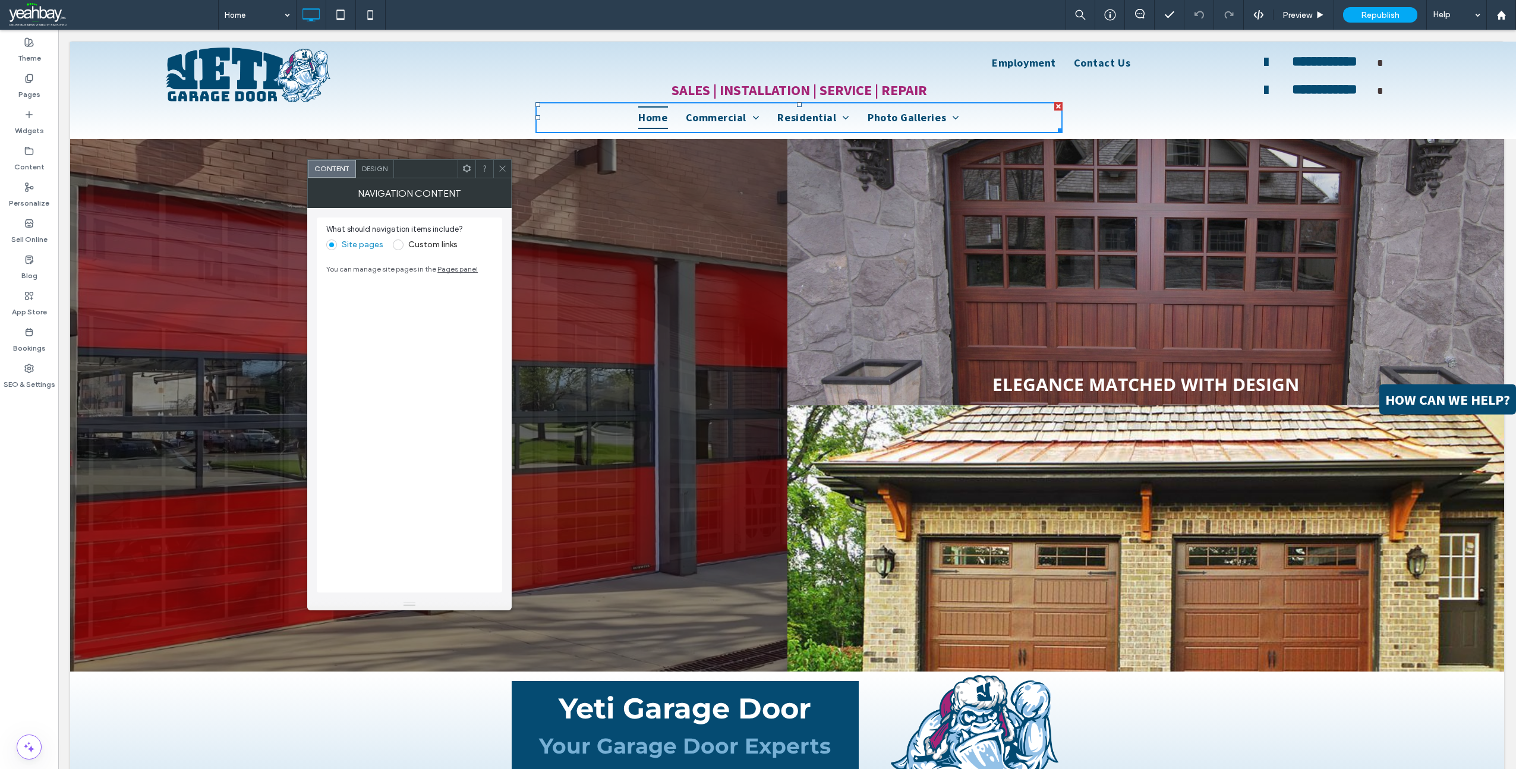
click at [500, 167] on icon at bounding box center [502, 168] width 9 height 9
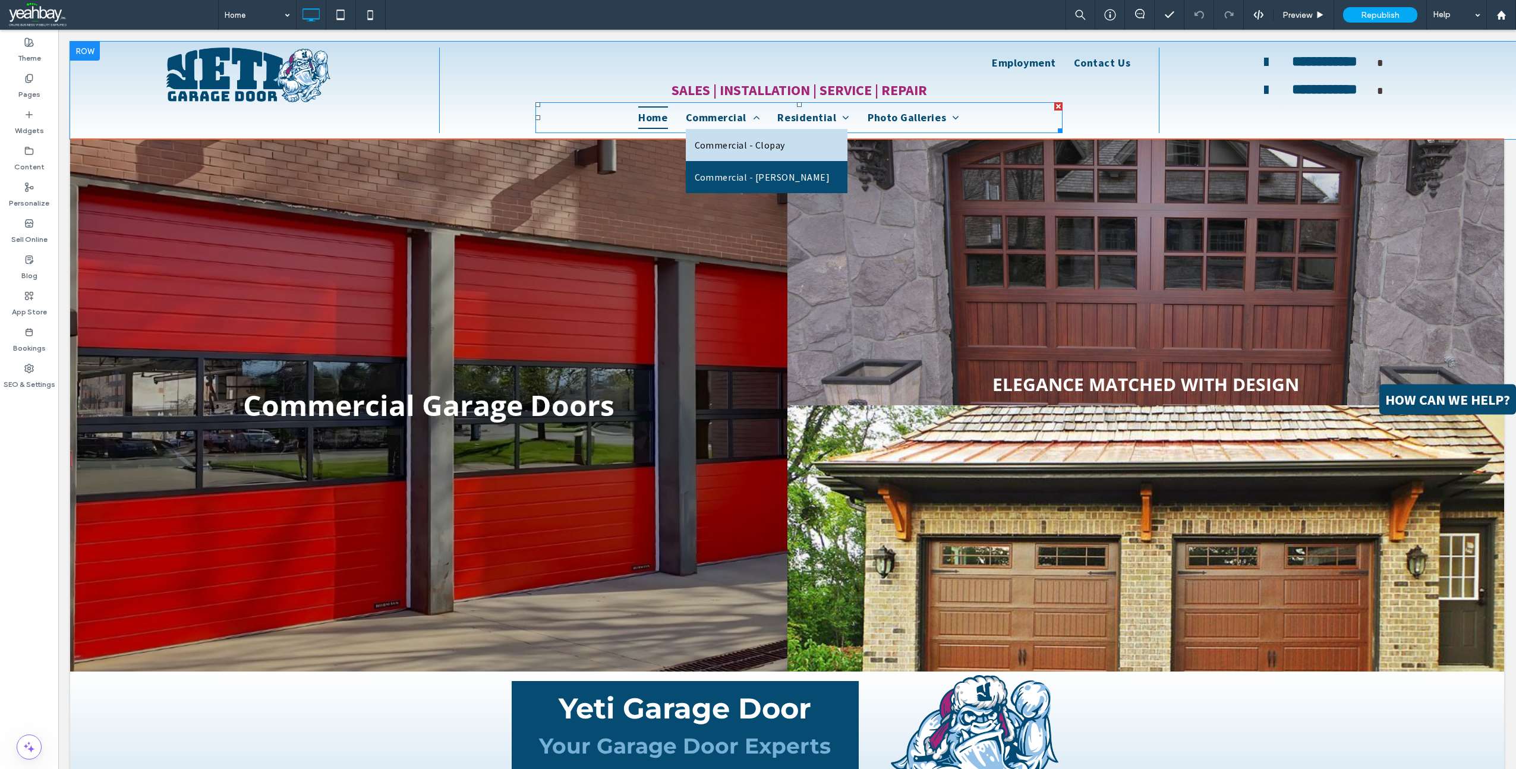
click at [727, 145] on span "Commercial - Clopay" at bounding box center [740, 145] width 90 height 14
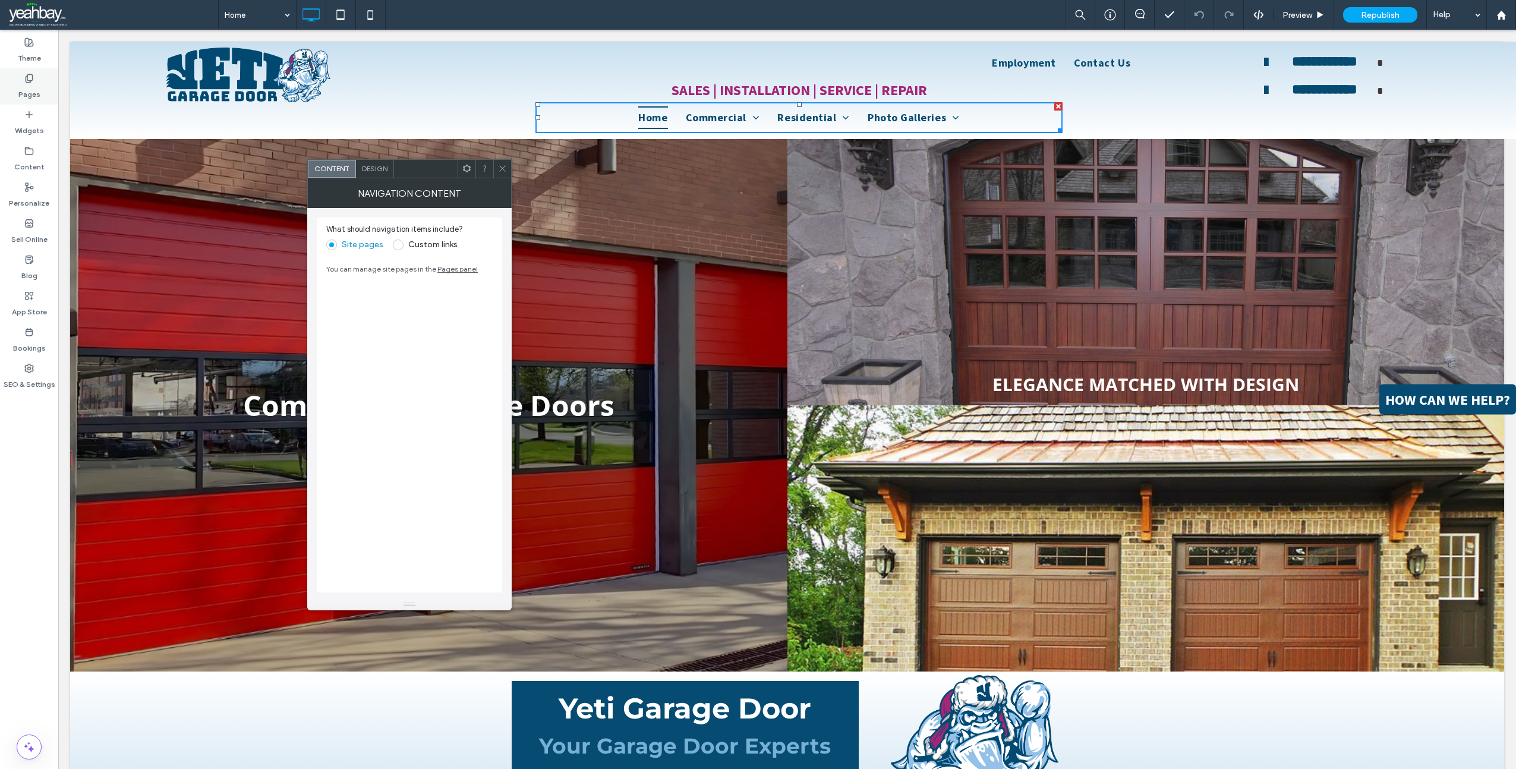
click at [35, 83] on label "Pages" at bounding box center [29, 91] width 22 height 17
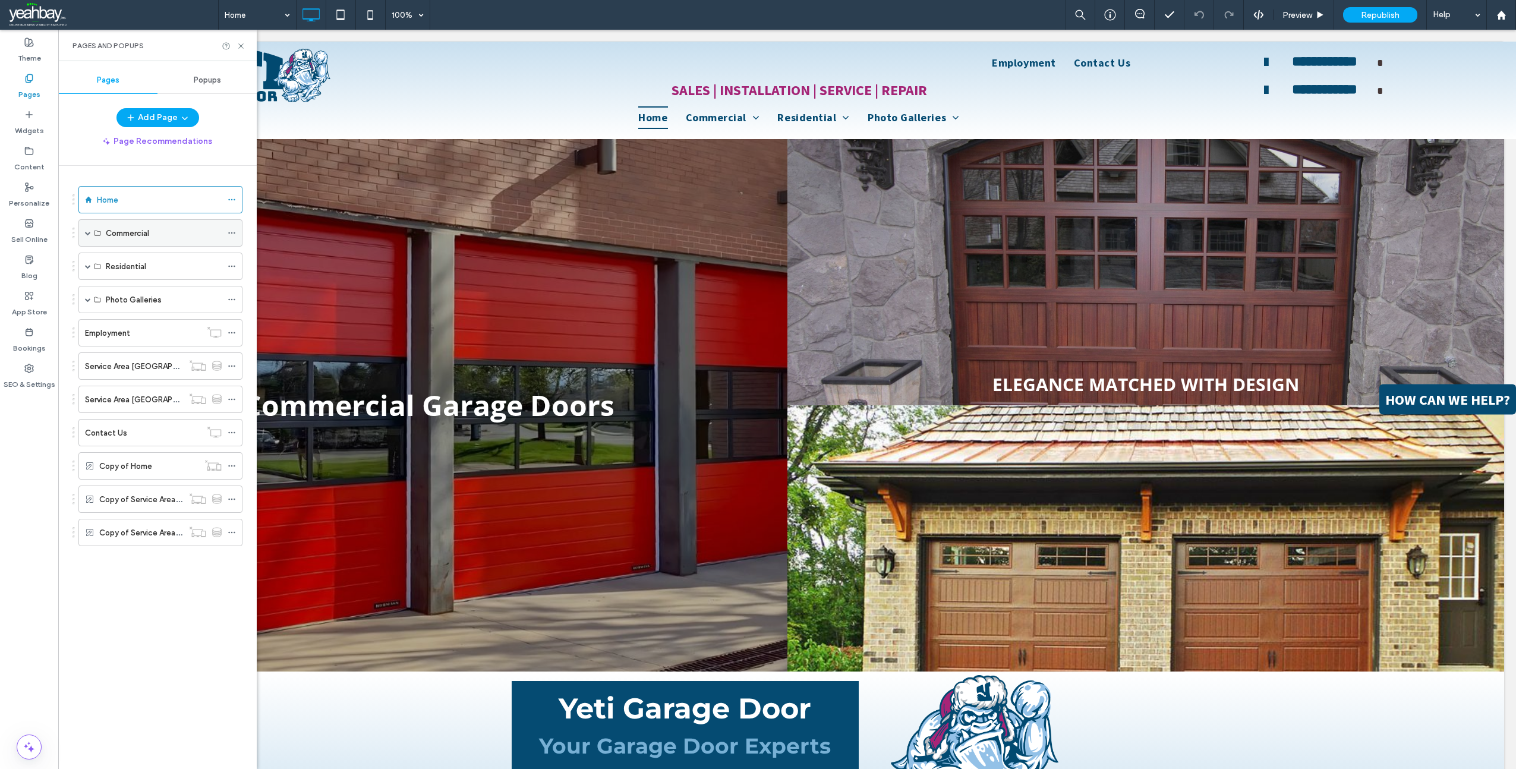
click at [103, 236] on div "Commercial" at bounding box center [160, 232] width 164 height 27
click at [90, 231] on span at bounding box center [88, 233] width 6 height 26
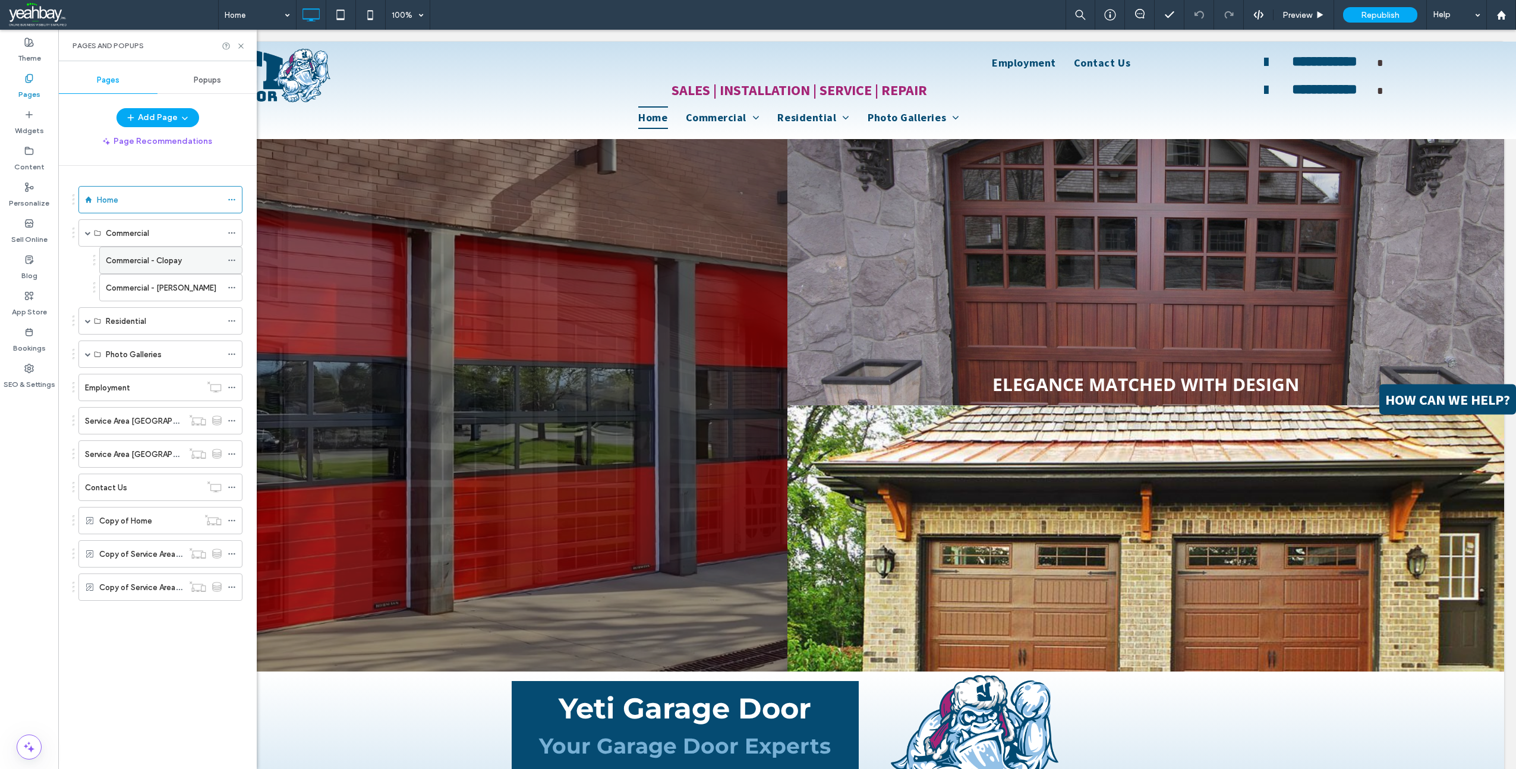
click at [131, 259] on label "Commercial - Clopay" at bounding box center [144, 260] width 76 height 21
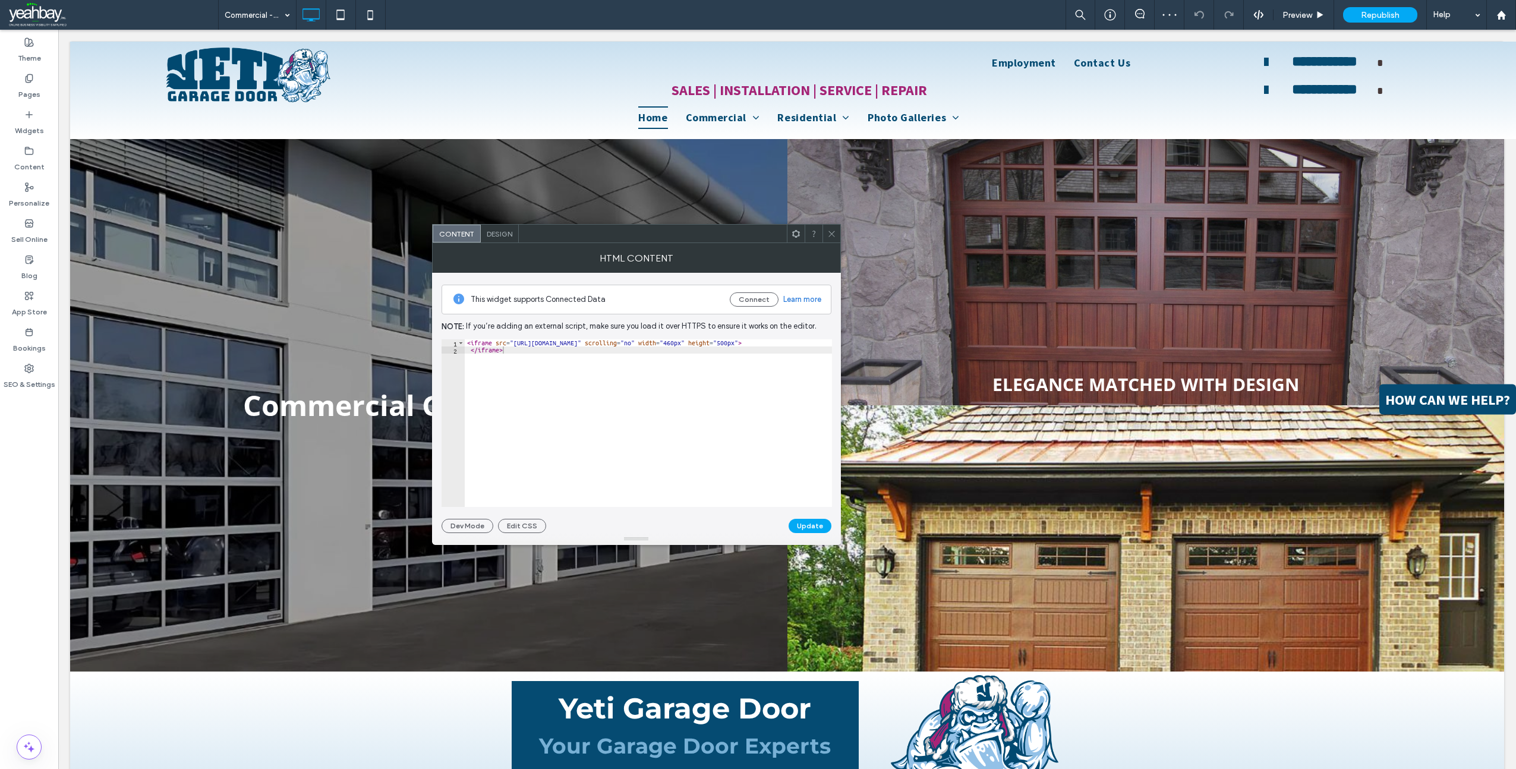
type textarea "**********"
click at [603, 345] on div "< iframe src = "https://www.clopaydoor.com/dealer/insulated-polyurethane-doors-…" at bounding box center [697, 425] width 465 height 173
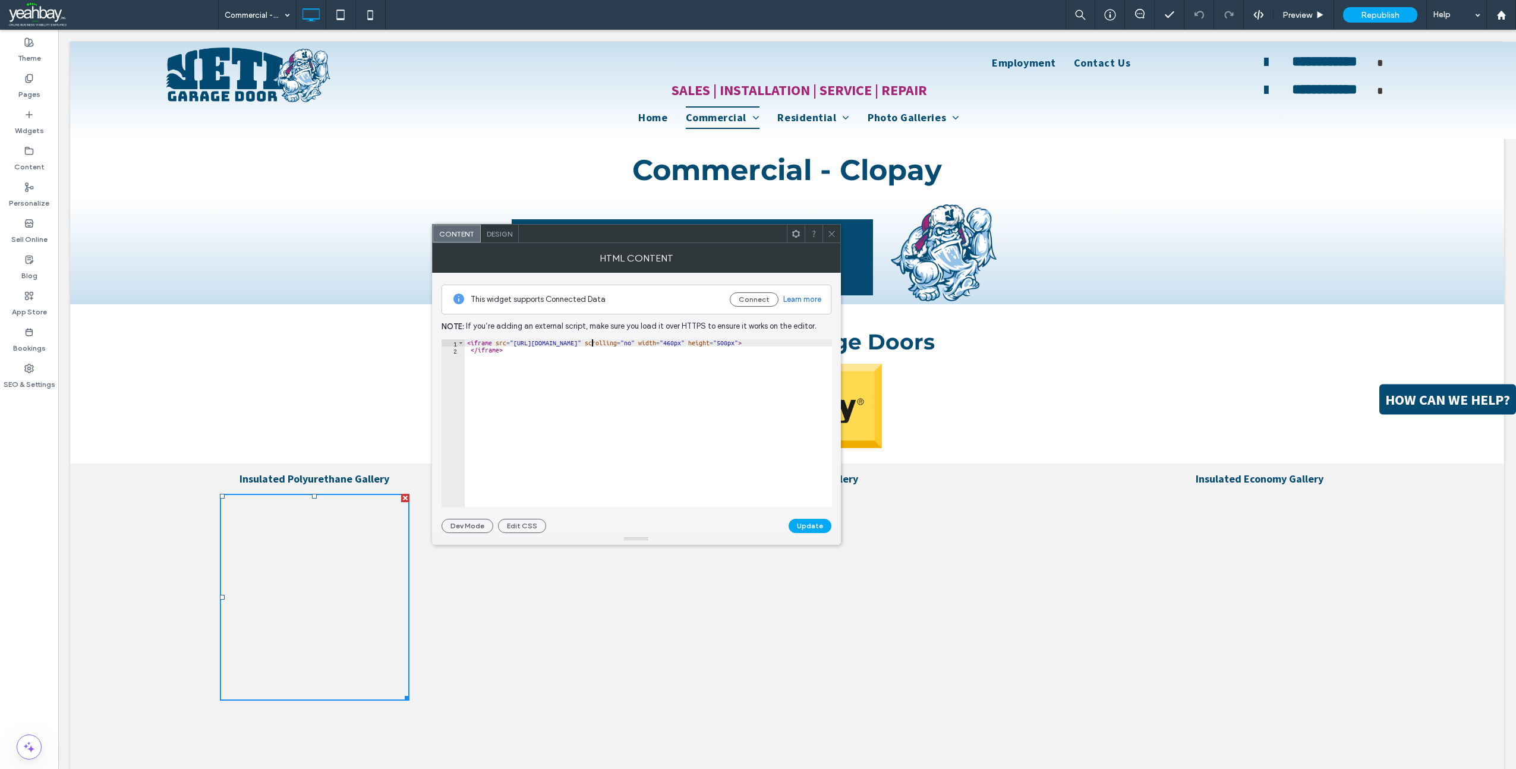
click at [593, 342] on div "< iframe src = "https://www.clopaydoor.com/dealer/insulated-polyurethane-doors-…" at bounding box center [697, 425] width 465 height 173
click at [835, 237] on icon at bounding box center [831, 233] width 9 height 9
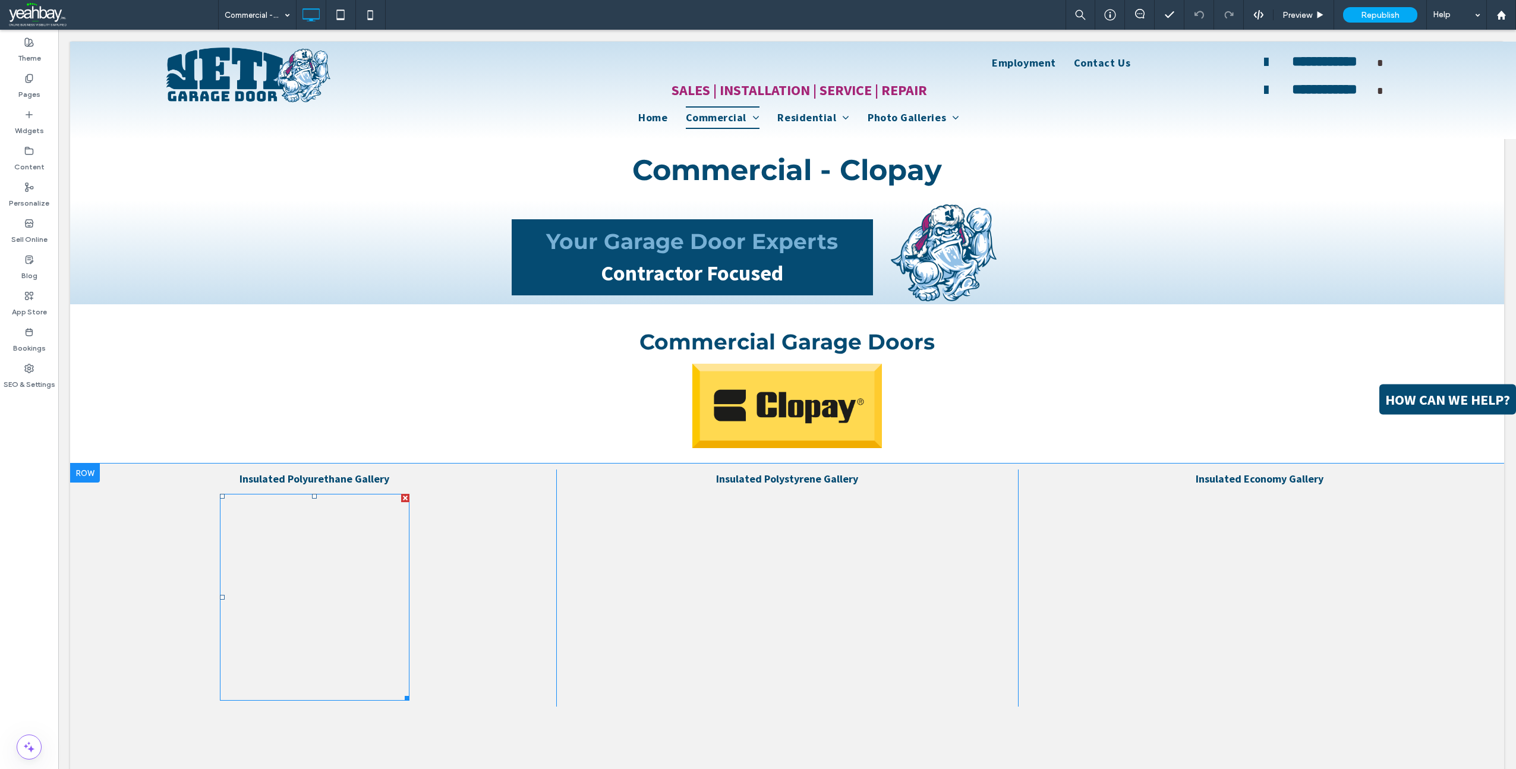
click at [344, 578] on span at bounding box center [315, 597] width 190 height 207
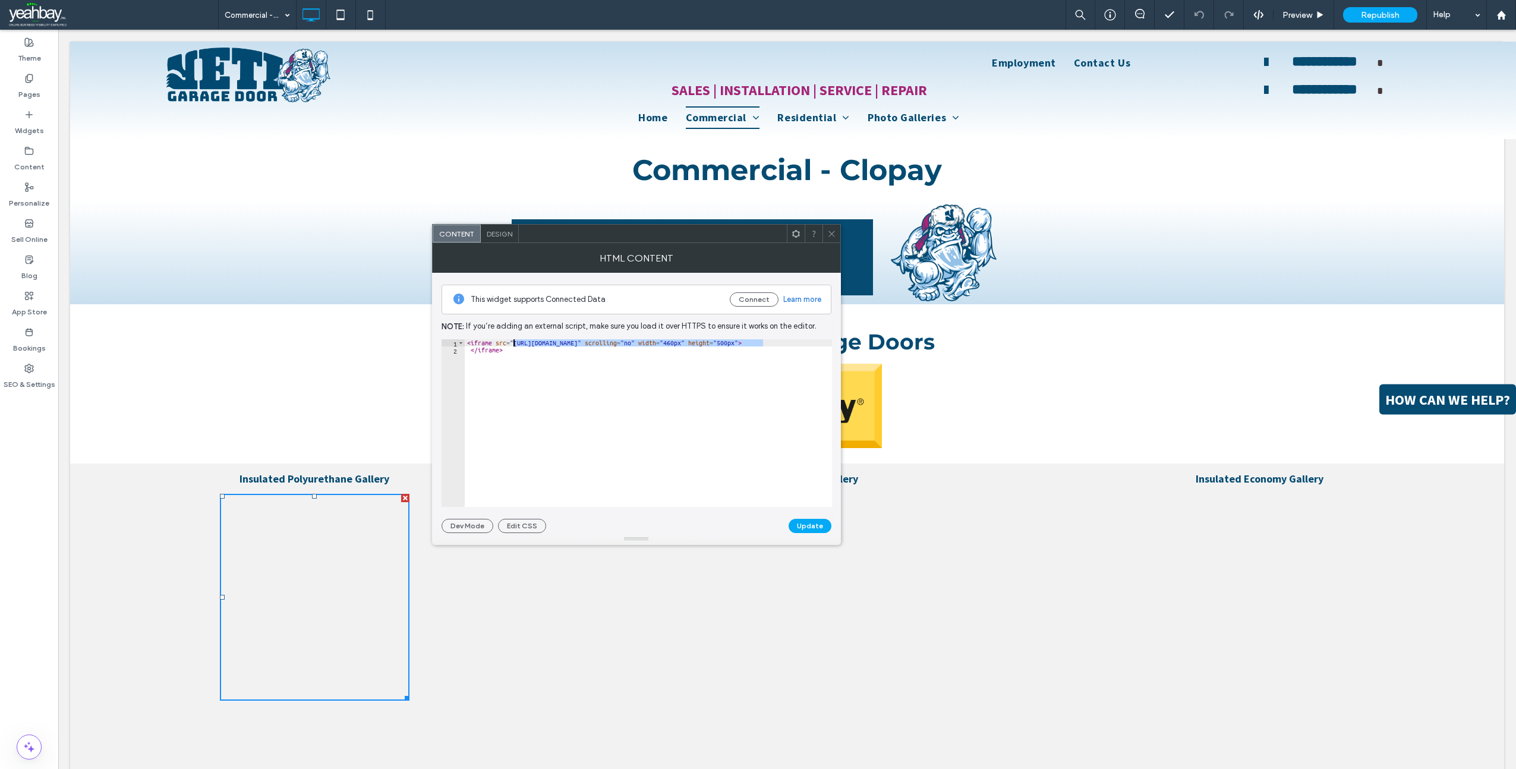
drag, startPoint x: 764, startPoint y: 341, endPoint x: 514, endPoint y: 344, distance: 250.9
click at [514, 344] on div "< iframe src = "https://www.clopaydoor.com/dealer/insulated-polyurethane-doors-…" at bounding box center [697, 430] width 465 height 182
click at [546, 410] on div "< iframe src = "https://www.clopaydoor.com/dealer/insulated-polyurethane-doors-…" at bounding box center [697, 430] width 465 height 182
type textarea "*********"
click at [834, 231] on icon at bounding box center [831, 233] width 9 height 9
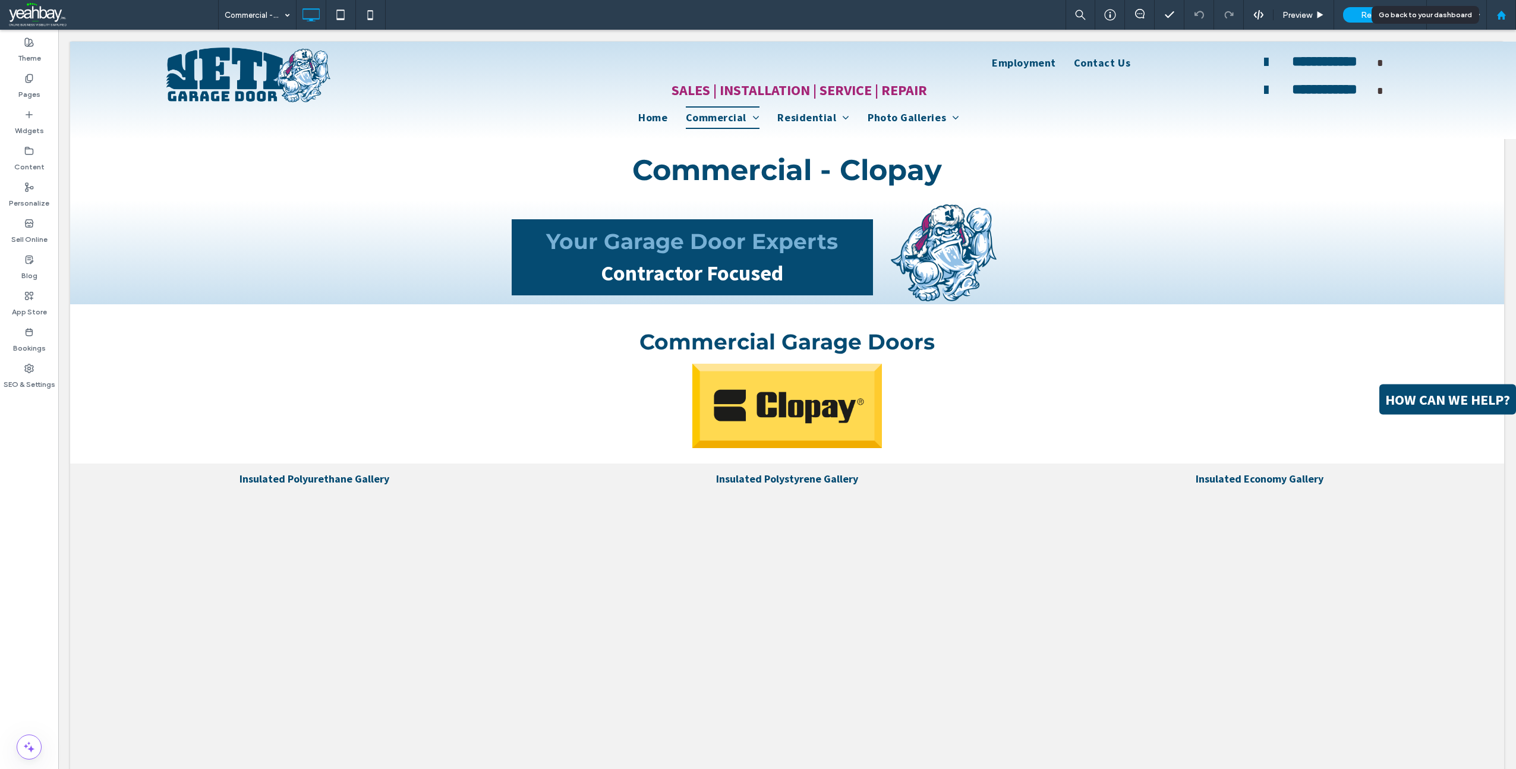
click at [1498, 16] on icon at bounding box center [1502, 15] width 10 height 10
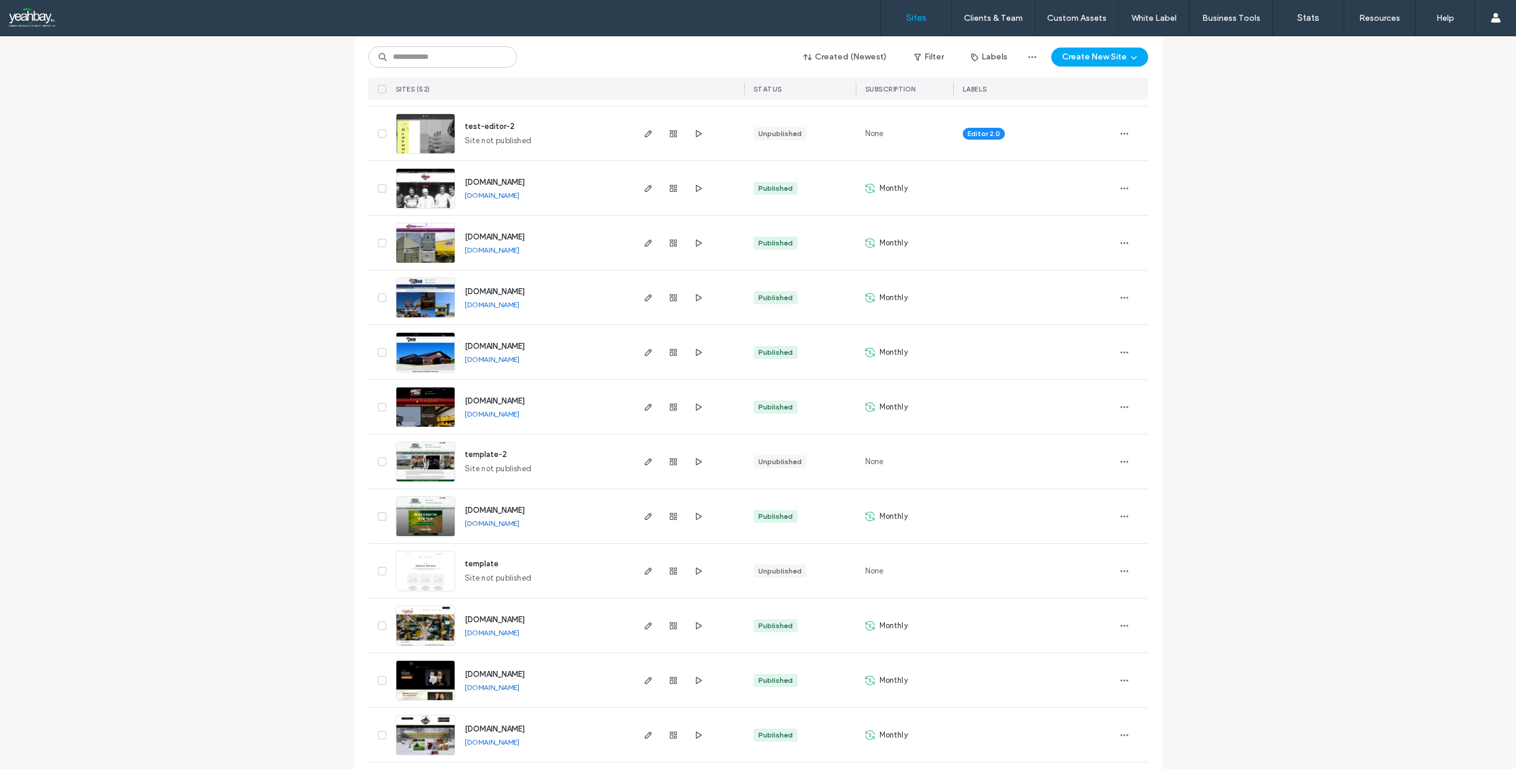
scroll to position [297, 0]
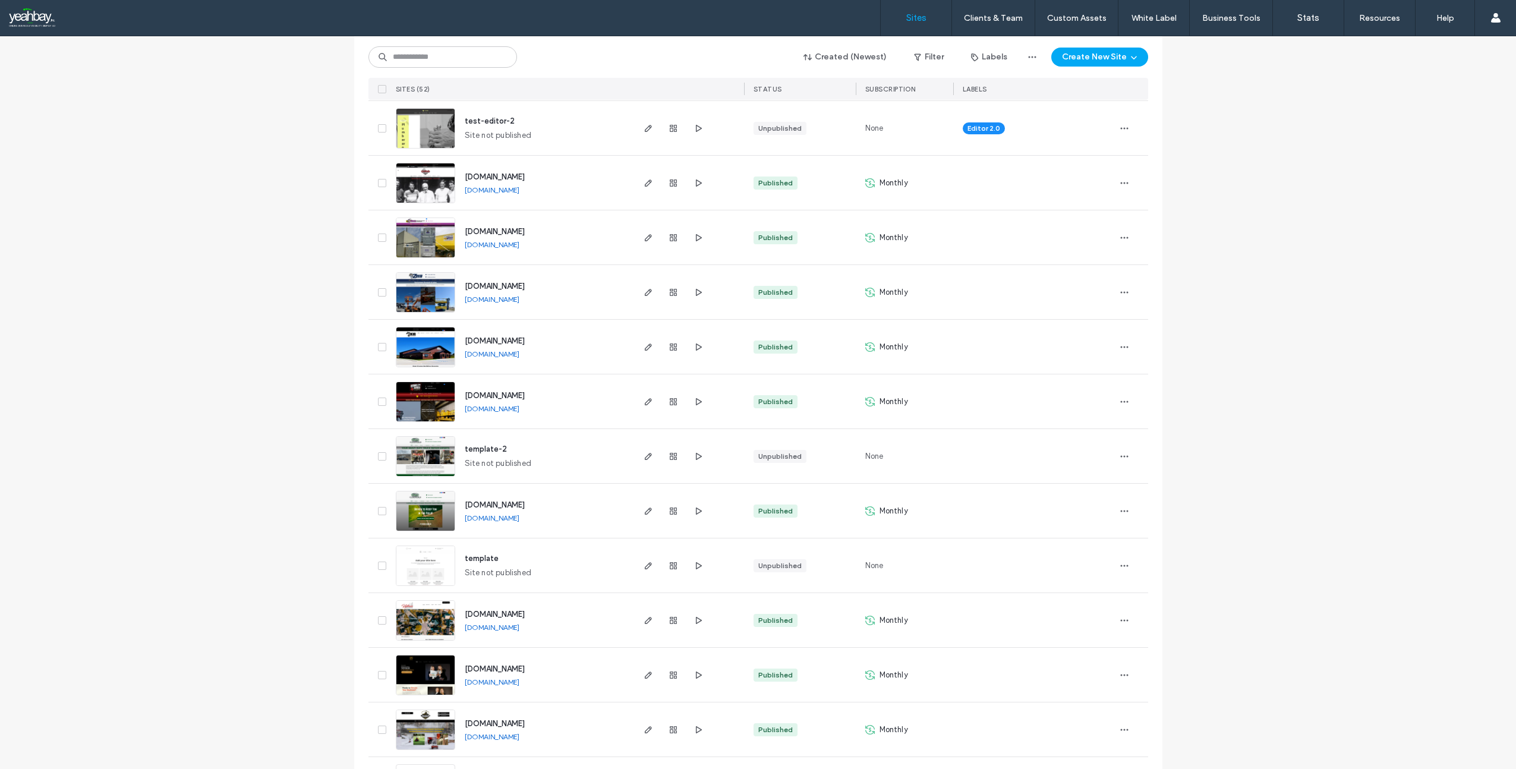
click at [486, 340] on span "[DOMAIN_NAME]" at bounding box center [495, 340] width 60 height 9
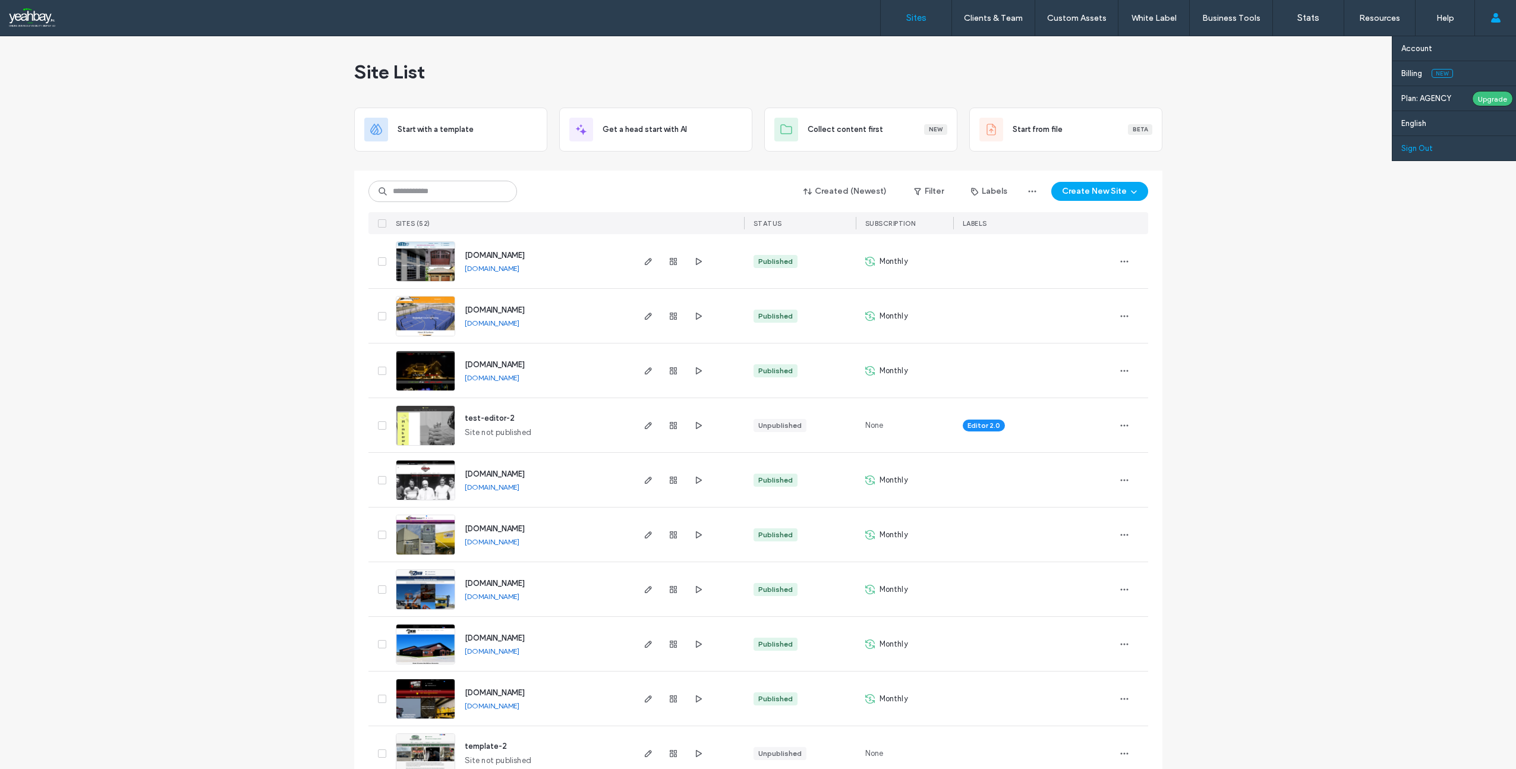
click at [1420, 147] on label "Sign Out" at bounding box center [1418, 148] width 32 height 9
